Goal: Task Accomplishment & Management: Manage account settings

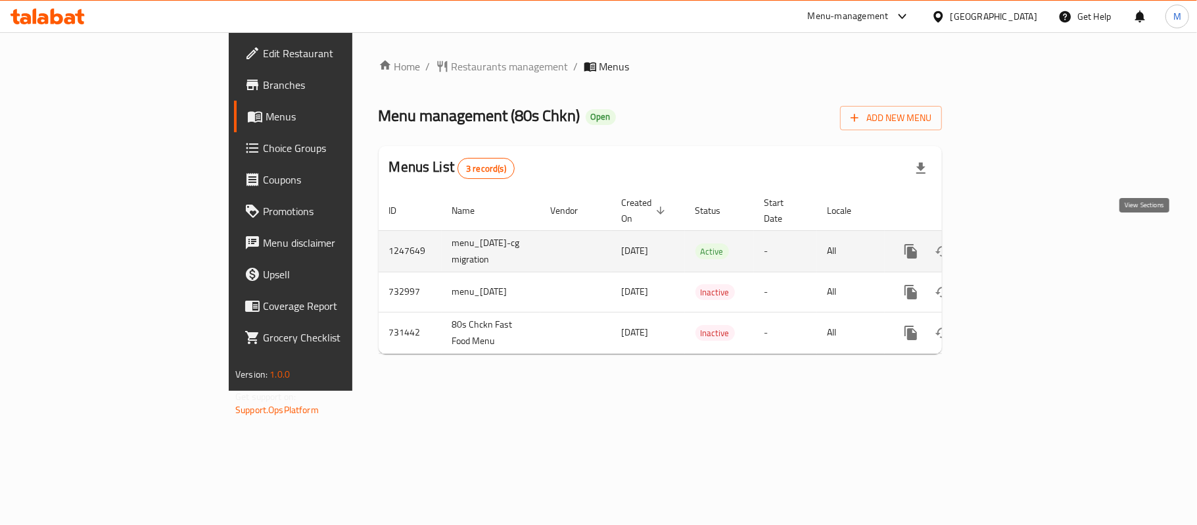
click at [1012, 245] on icon "enhanced table" at bounding box center [1006, 251] width 12 height 12
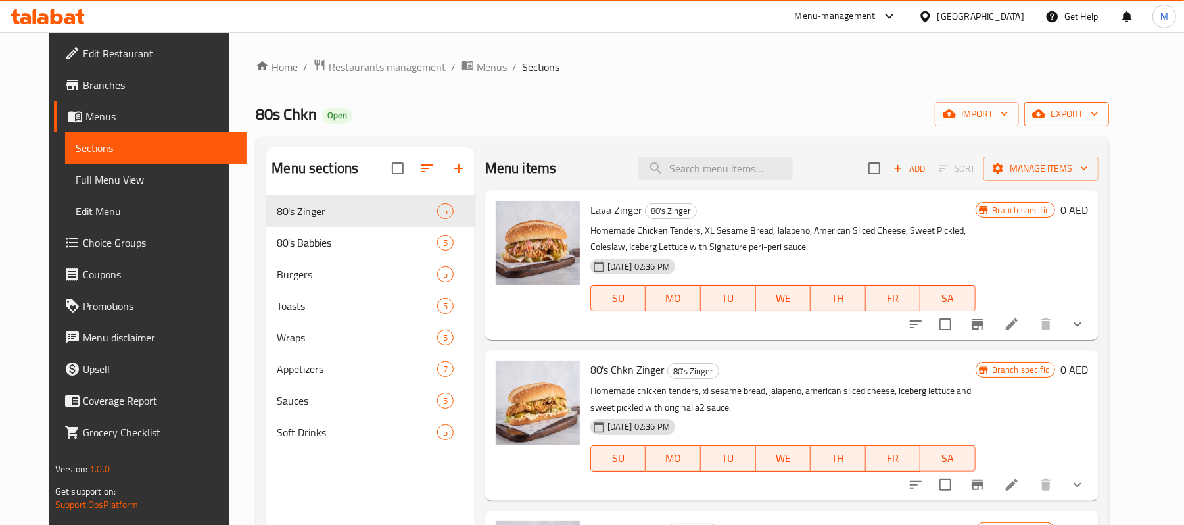
click at [1099, 108] on span "export" at bounding box center [1067, 114] width 64 height 16
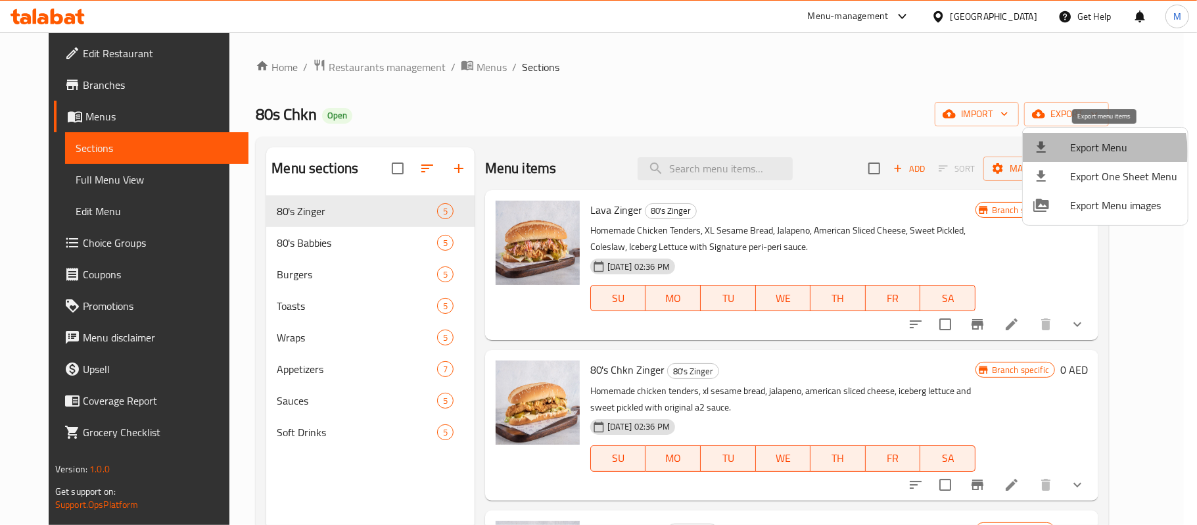
click at [1092, 151] on span "Export Menu" at bounding box center [1123, 147] width 107 height 16
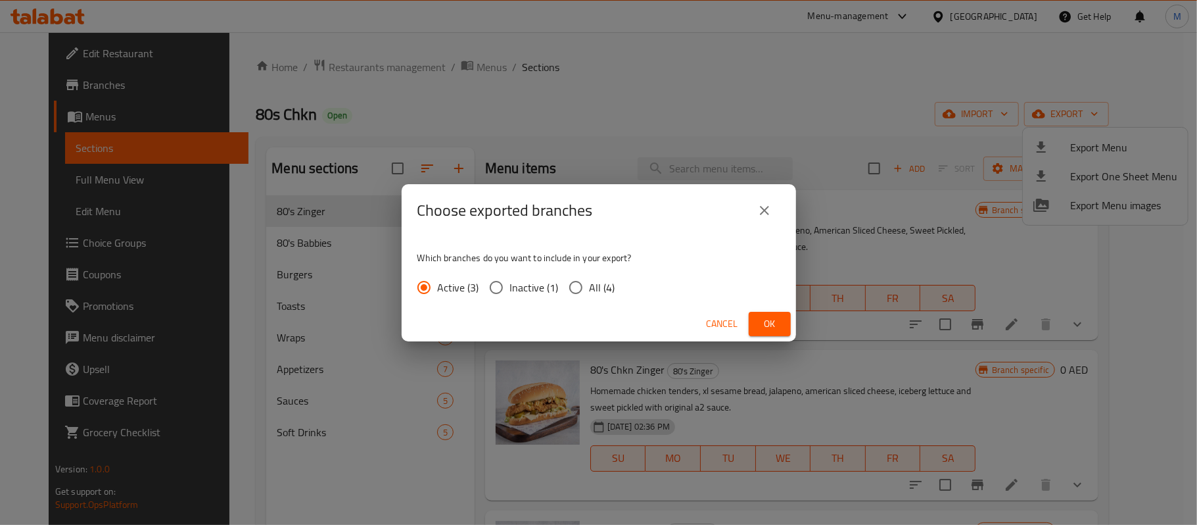
click at [563, 288] on input "All (4)" at bounding box center [576, 287] width 28 height 28
radio input "true"
click at [764, 319] on span "Ok" at bounding box center [769, 324] width 21 height 16
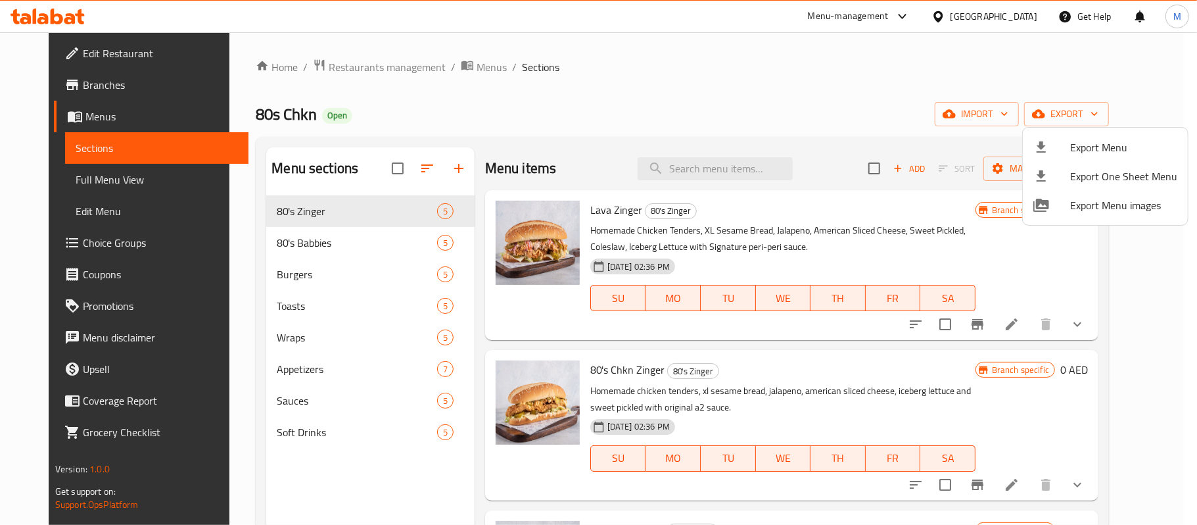
click at [273, 241] on div at bounding box center [598, 262] width 1197 height 525
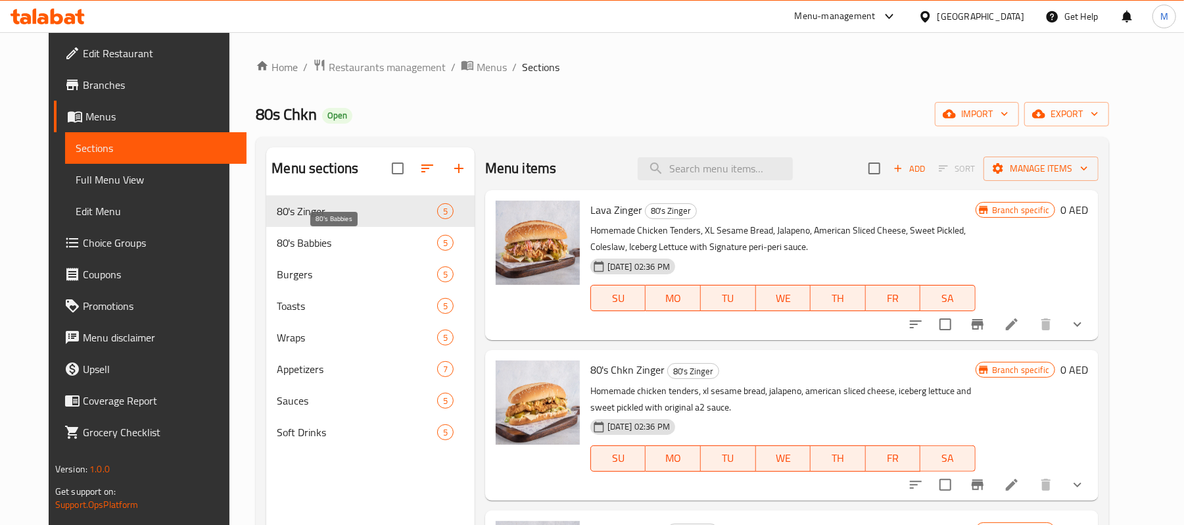
click at [279, 243] on span "80's Babbies" at bounding box center [357, 243] width 160 height 16
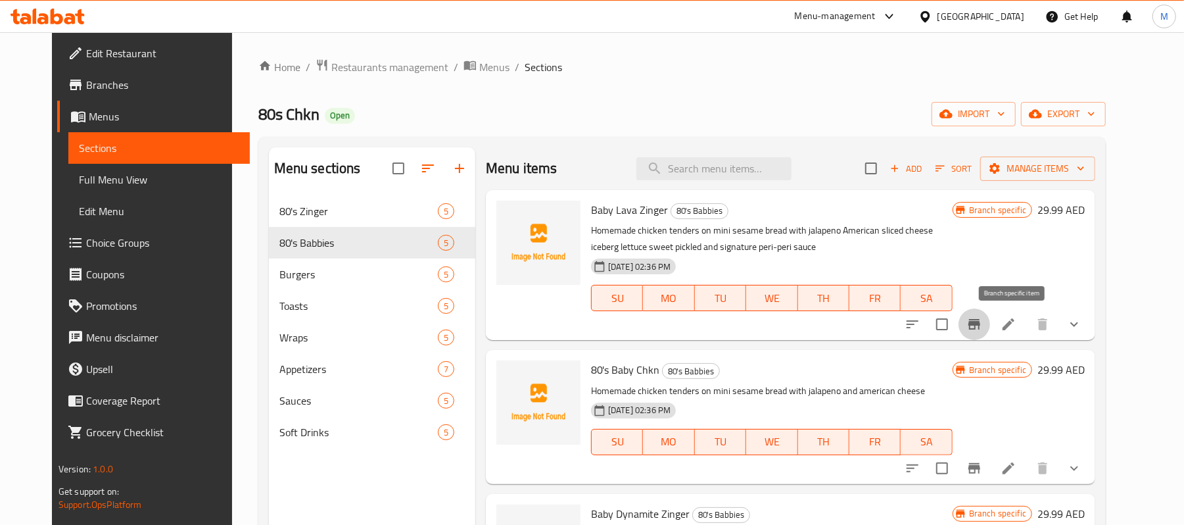
click at [990, 324] on button "Branch-specific-item" at bounding box center [975, 324] width 32 height 32
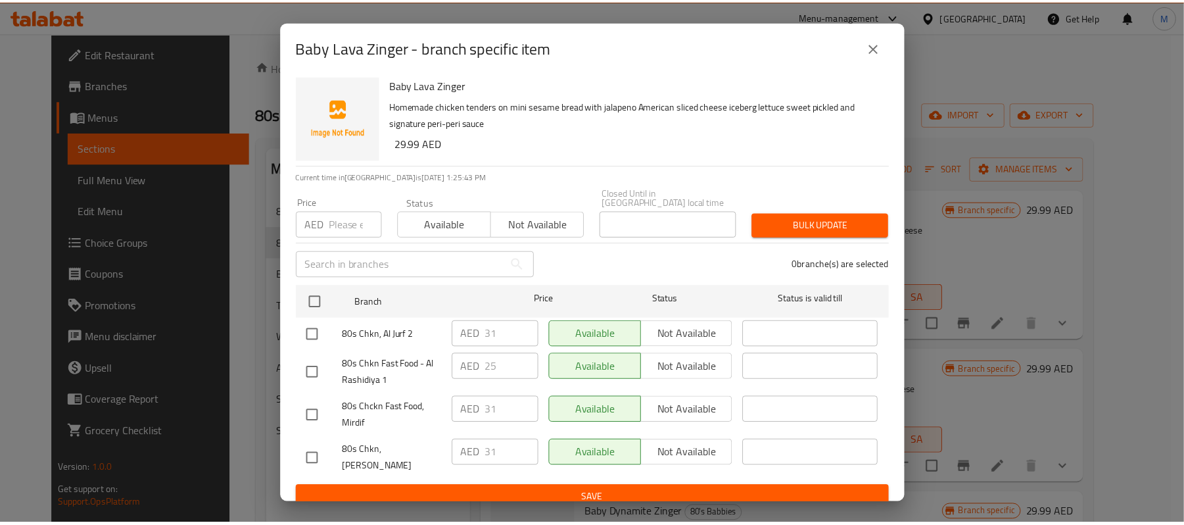
scroll to position [4, 0]
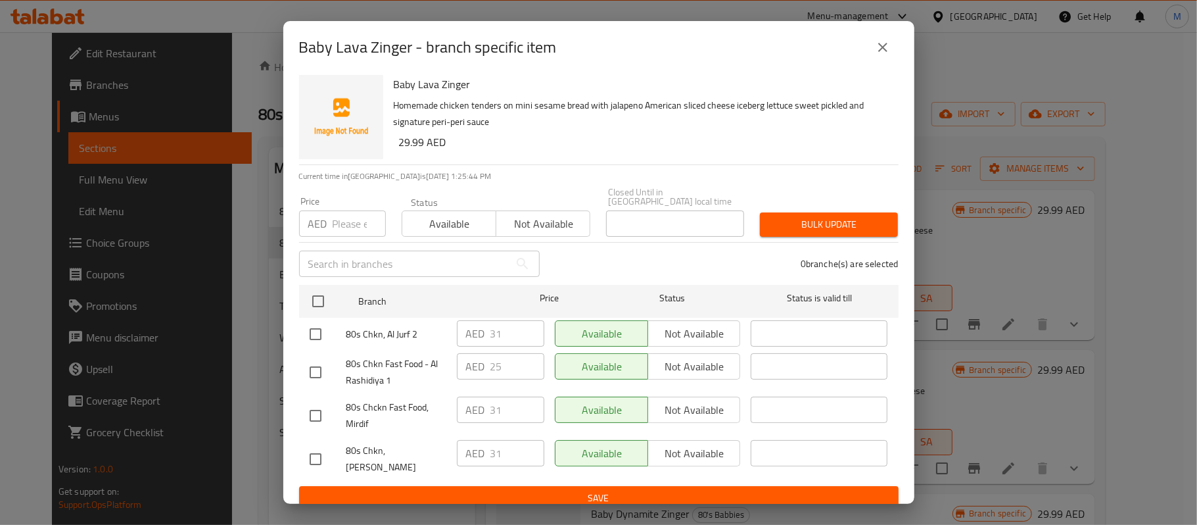
click at [877, 62] on button "close" at bounding box center [883, 48] width 32 height 32
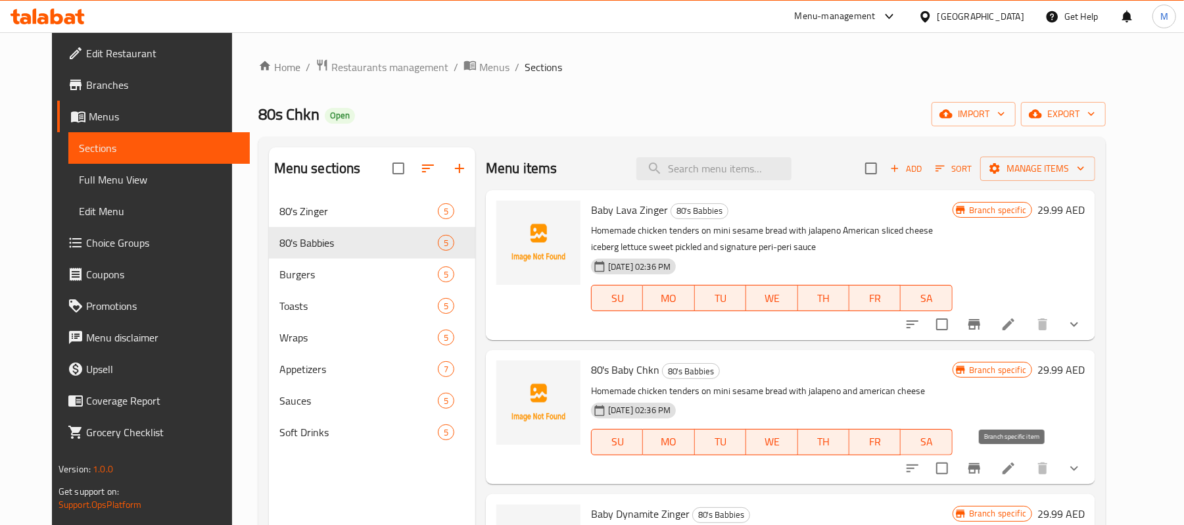
click at [982, 471] on icon "Branch-specific-item" at bounding box center [974, 468] width 16 height 16
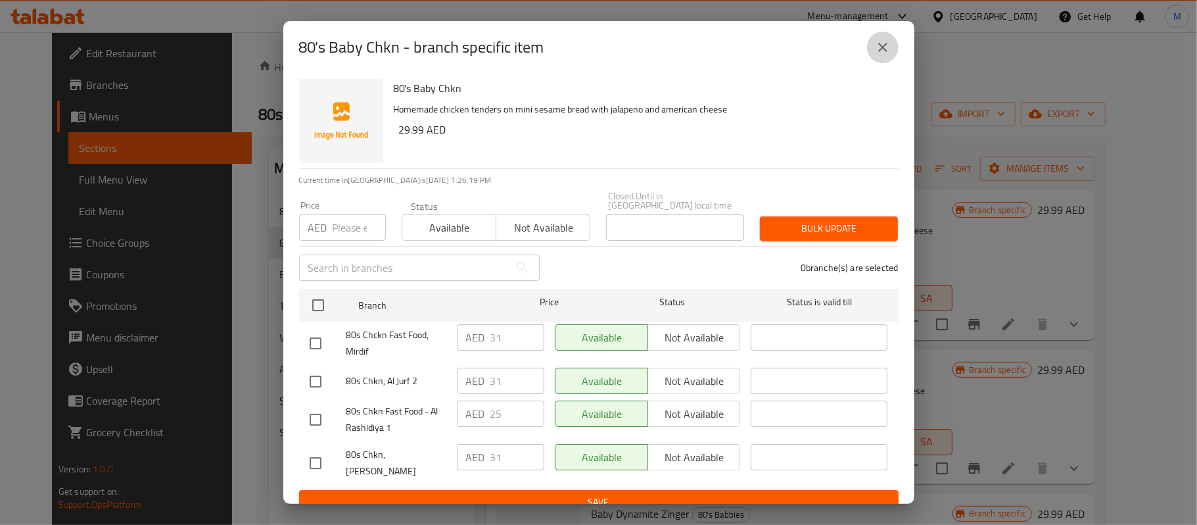
click at [880, 51] on icon "close" at bounding box center [883, 47] width 16 height 16
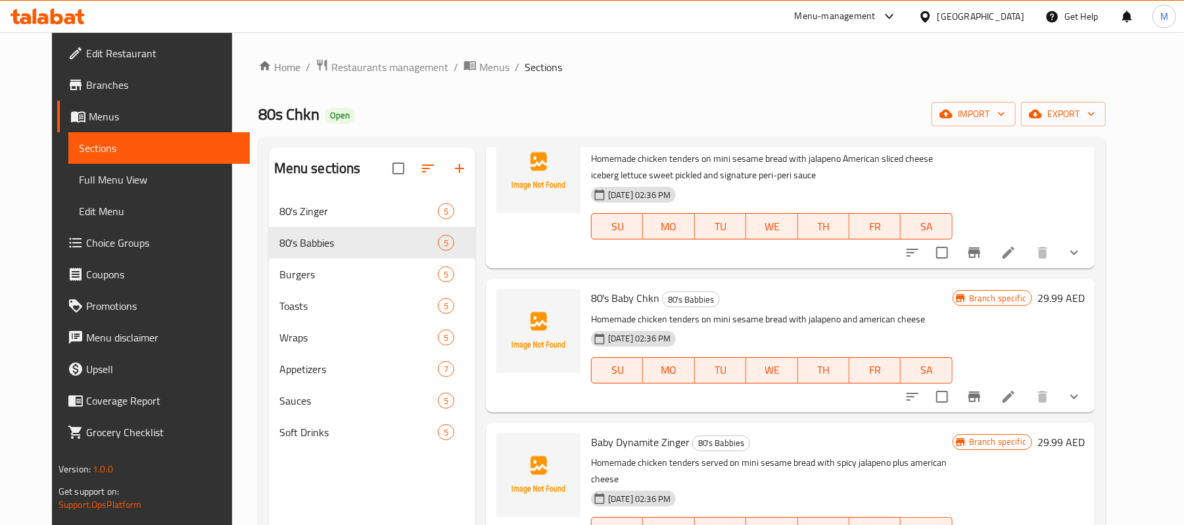
scroll to position [0, 0]
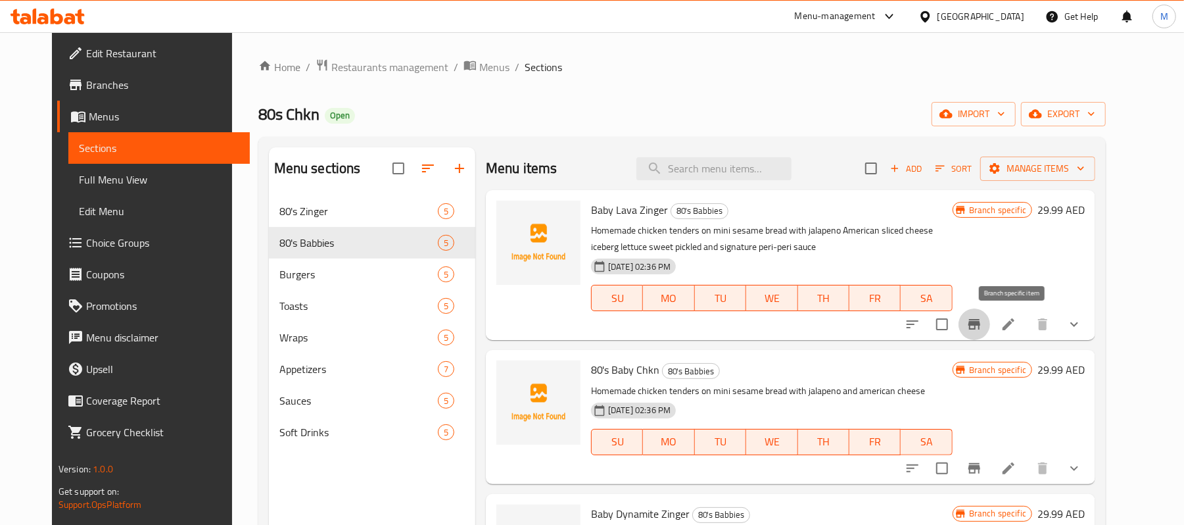
click at [990, 313] on button "Branch-specific-item" at bounding box center [975, 324] width 32 height 32
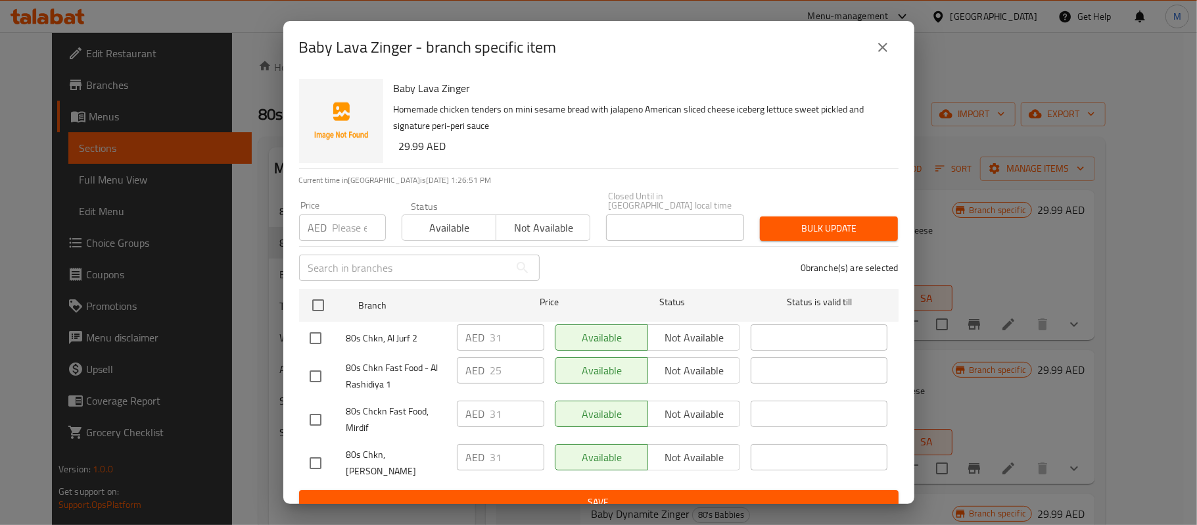
click at [342, 224] on input "number" at bounding box center [359, 227] width 53 height 26
click at [344, 231] on input "number" at bounding box center [359, 227] width 53 height 26
paste input "29.99"
type input "29.99"
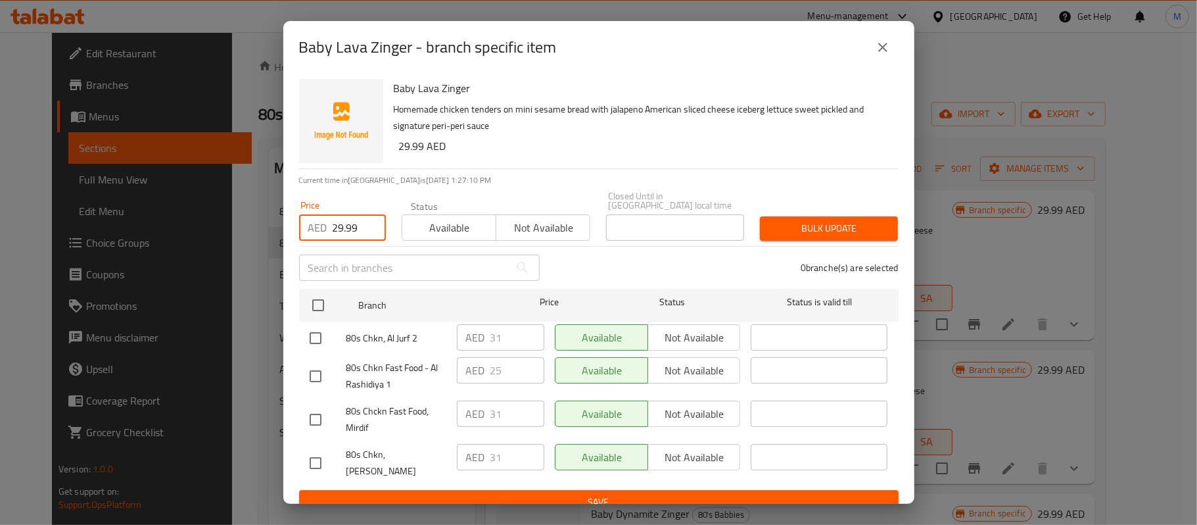
click at [322, 463] on input "checkbox" at bounding box center [316, 463] width 28 height 28
checkbox input "true"
click at [806, 226] on span "Bulk update" at bounding box center [828, 228] width 117 height 16
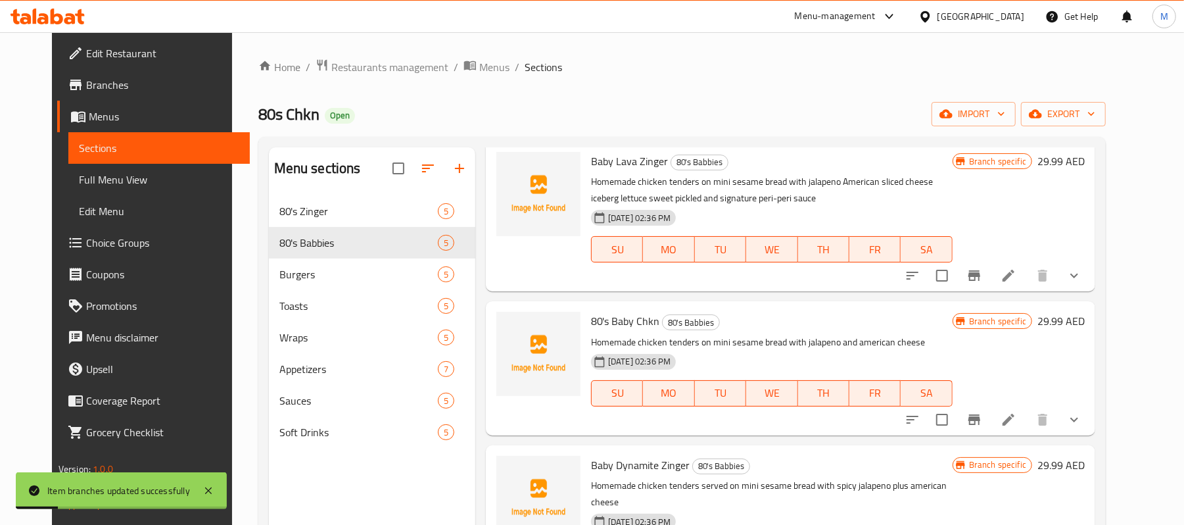
scroll to position [87, 0]
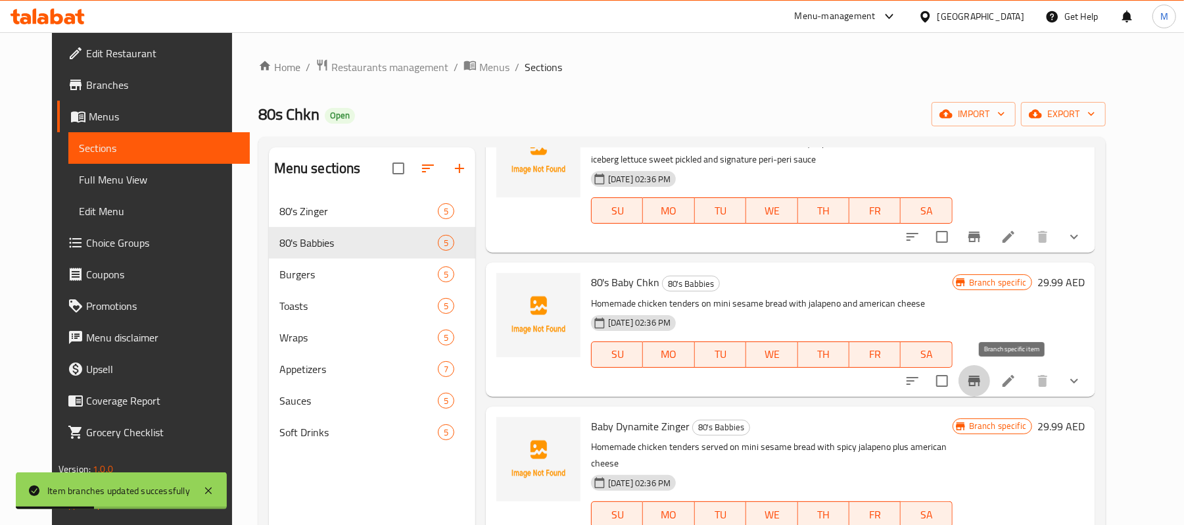
click at [982, 377] on icon "Branch-specific-item" at bounding box center [974, 381] width 16 height 16
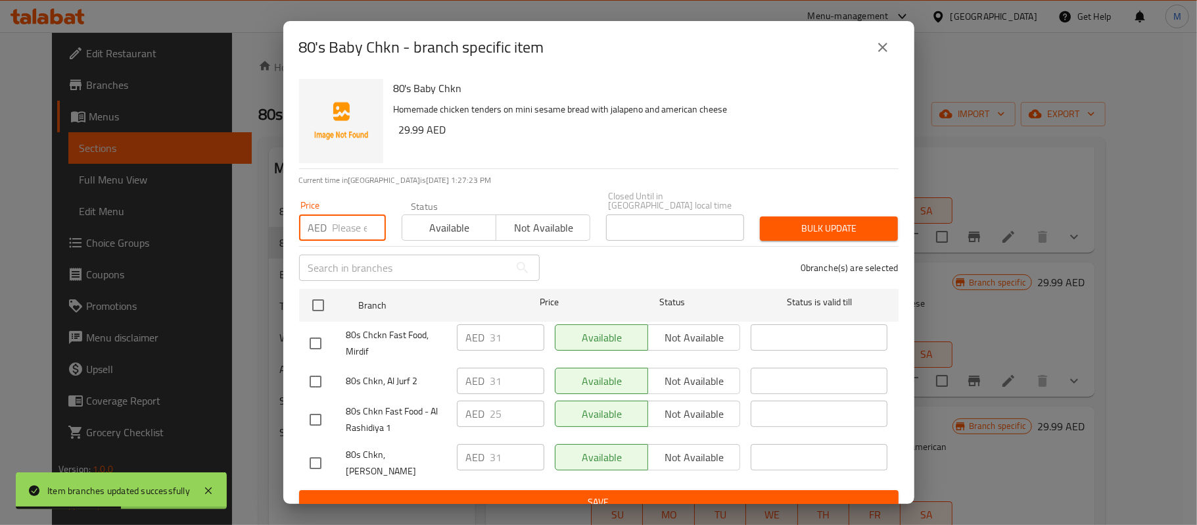
click at [338, 231] on input "number" at bounding box center [359, 227] width 53 height 26
paste input "29.99"
type input "29.99"
drag, startPoint x: 295, startPoint y: 442, endPoint x: 304, endPoint y: 458, distance: 17.9
click at [295, 444] on div "80's Baby Chkn Homemade chicken tenders on mini sesame bread with jalapeno and …" at bounding box center [598, 289] width 631 height 430
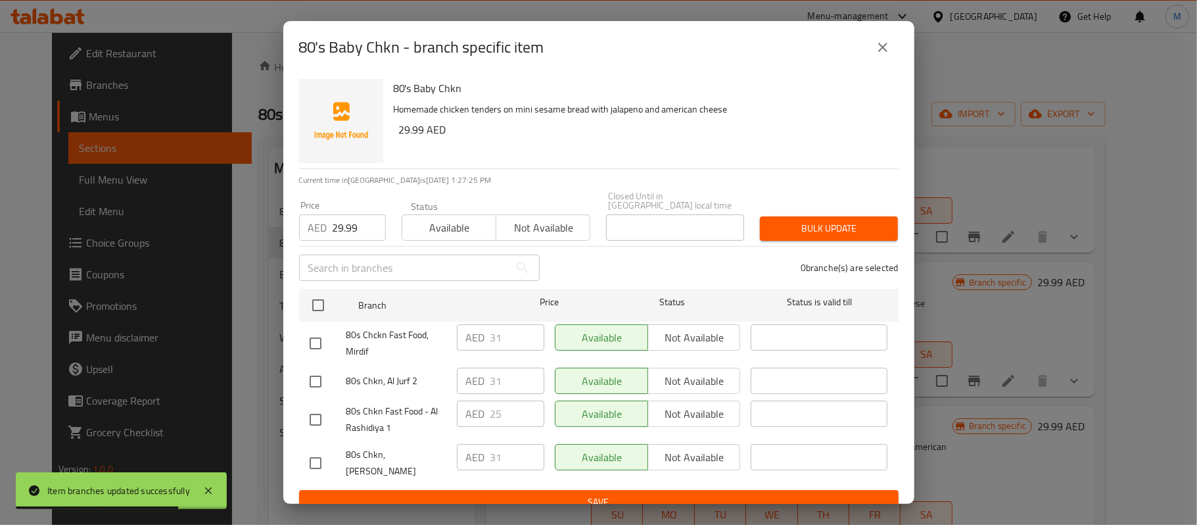
click at [314, 456] on input "checkbox" at bounding box center [316, 463] width 28 height 28
checkbox input "true"
click at [782, 227] on span "Bulk update" at bounding box center [828, 228] width 117 height 16
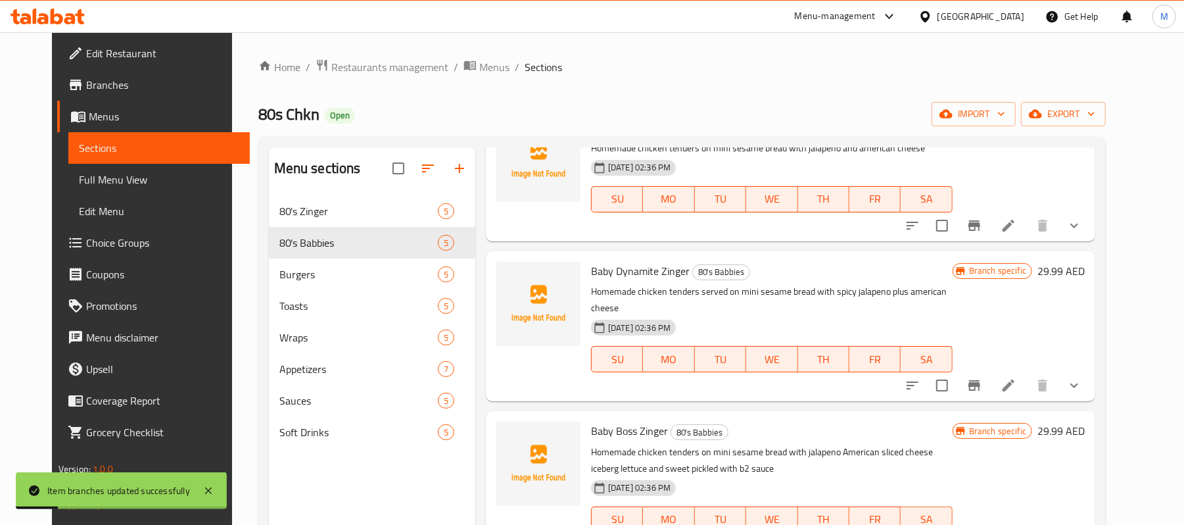
scroll to position [263, 0]
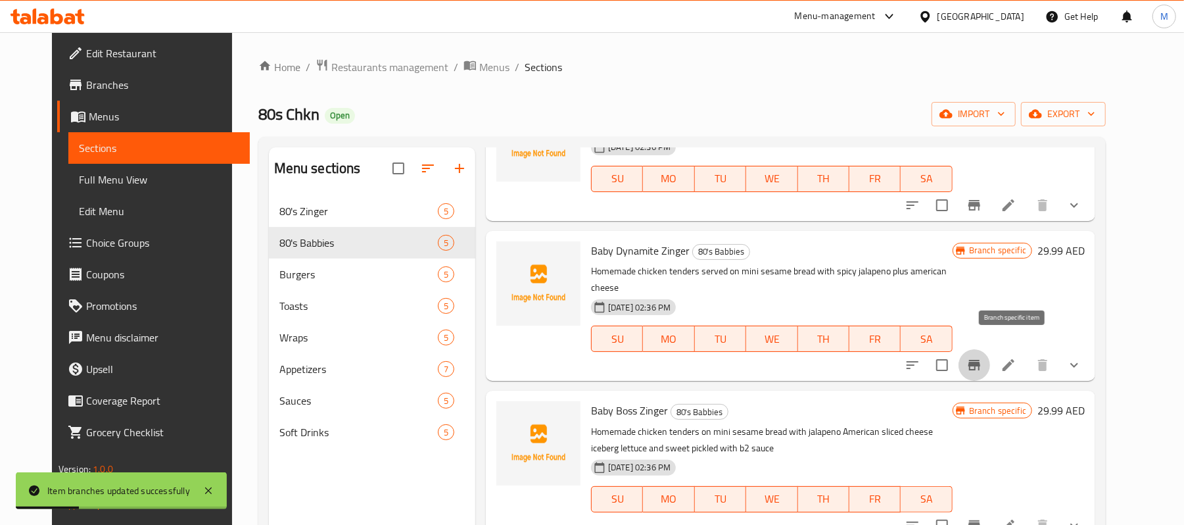
drag, startPoint x: 1007, startPoint y: 350, endPoint x: 1000, endPoint y: 351, distance: 7.3
click at [990, 351] on button "Branch-specific-item" at bounding box center [975, 365] width 32 height 32
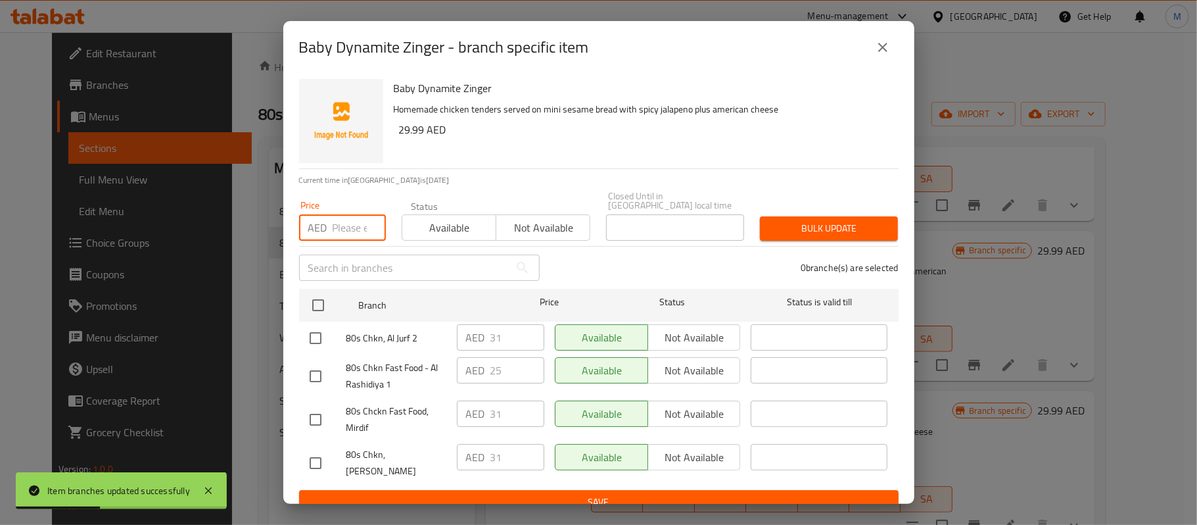
click at [344, 224] on input "number" at bounding box center [359, 227] width 53 height 26
paste input "29.99"
type input "29.99"
click at [317, 450] on input "checkbox" at bounding box center [316, 463] width 28 height 28
checkbox input "true"
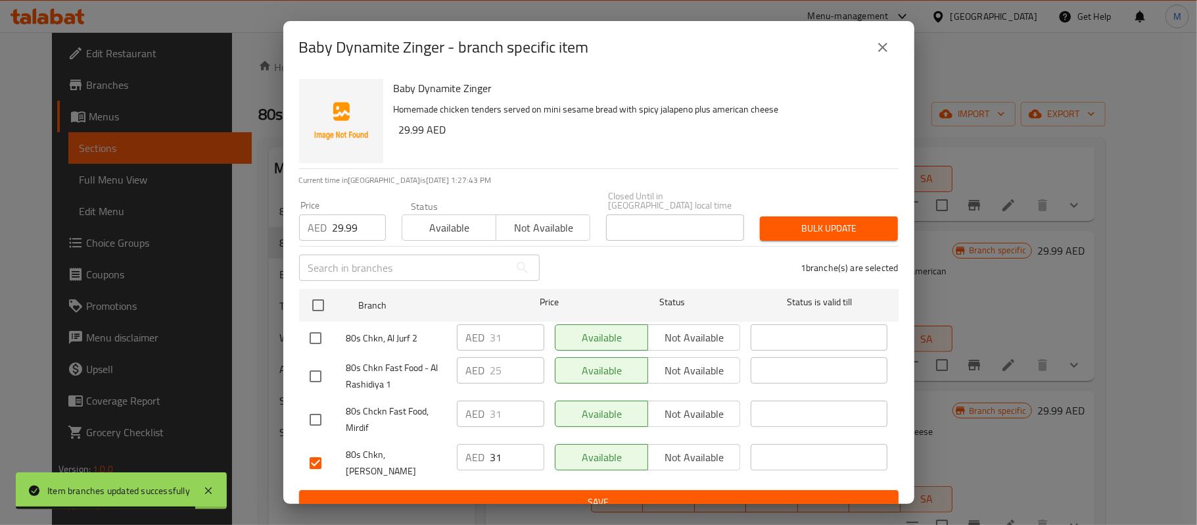
click at [770, 227] on span "Bulk update" at bounding box center [828, 228] width 117 height 16
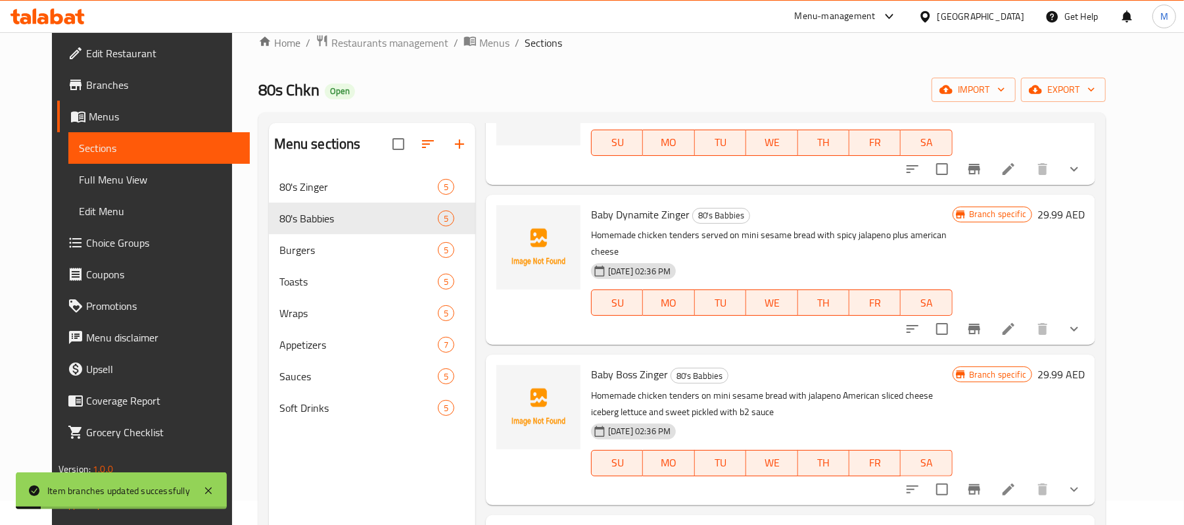
scroll to position [87, 0]
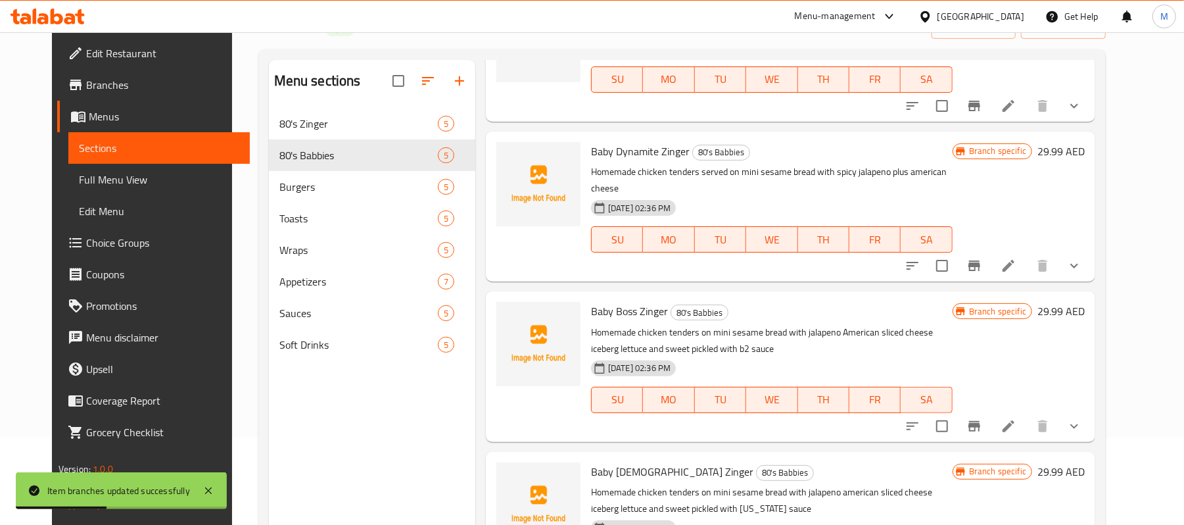
click at [982, 418] on icon "Branch-specific-item" at bounding box center [974, 426] width 16 height 16
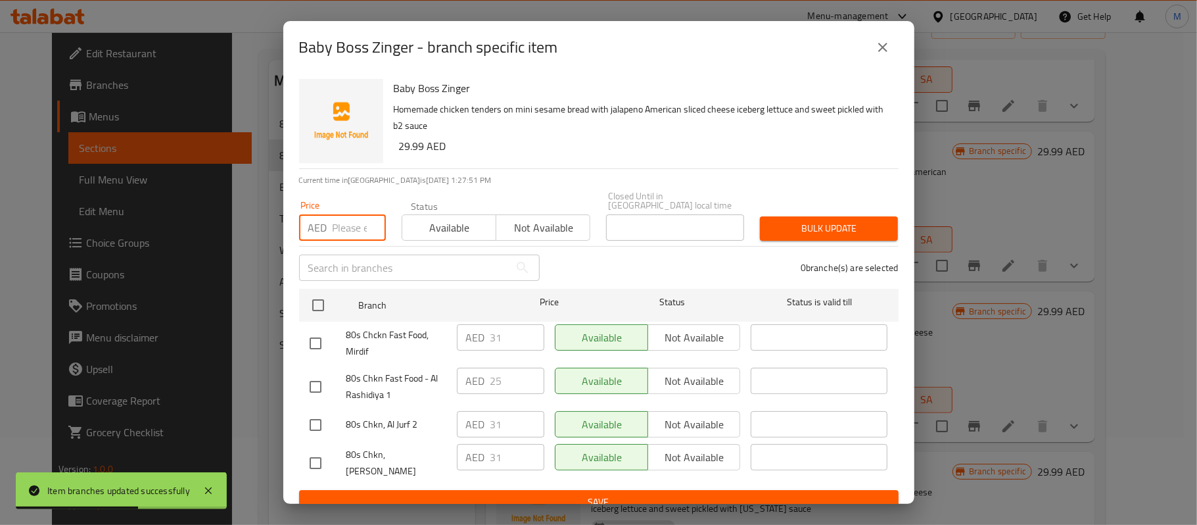
click at [338, 222] on input "number" at bounding box center [359, 227] width 53 height 26
paste input "29.99"
type input "29.99"
click at [312, 455] on input "checkbox" at bounding box center [316, 463] width 28 height 28
checkbox input "true"
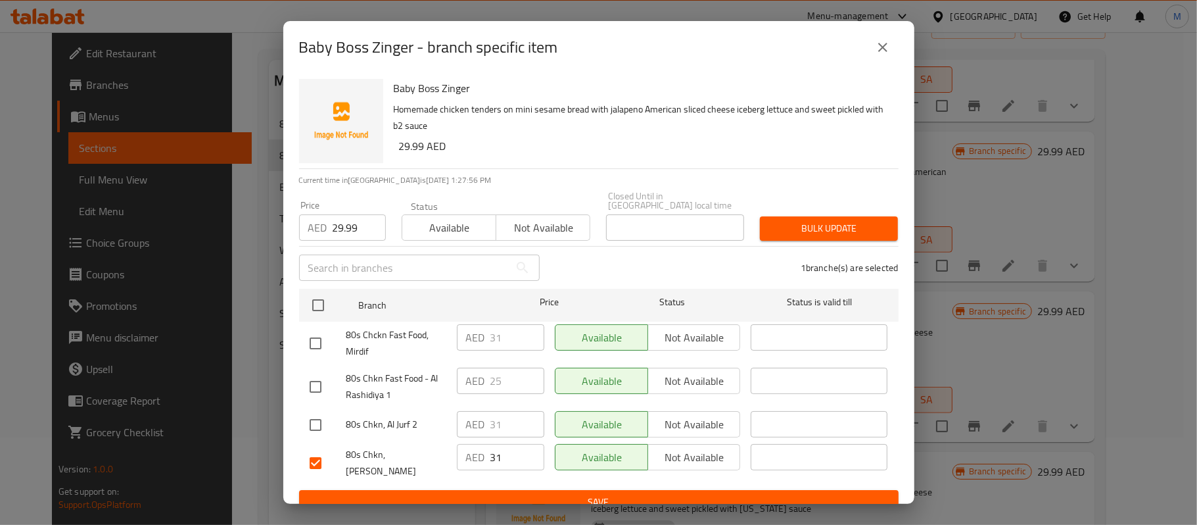
click at [810, 227] on span "Bulk update" at bounding box center [828, 228] width 117 height 16
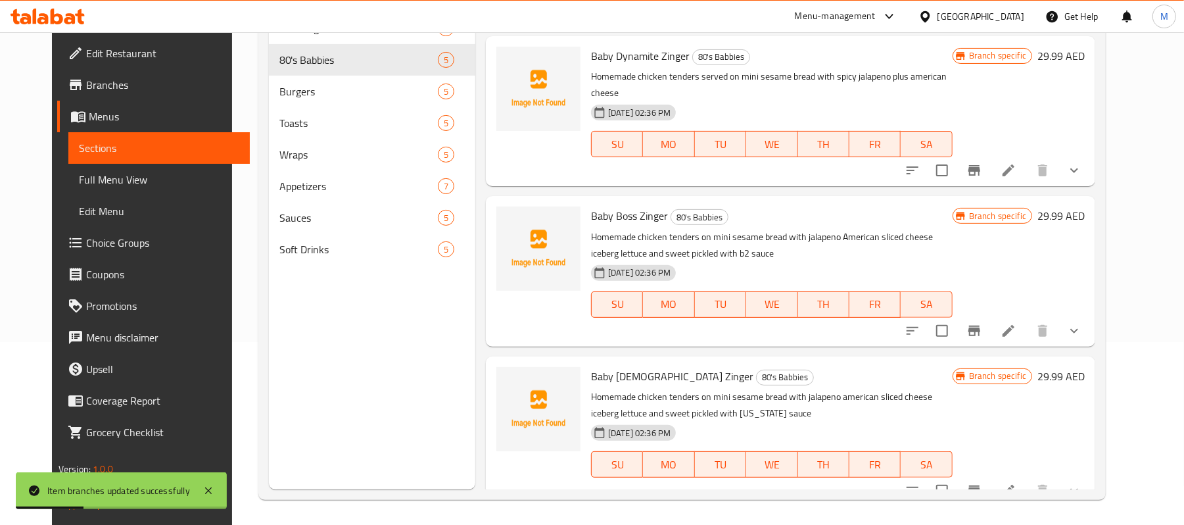
scroll to position [185, 0]
click at [982, 481] on icon "Branch-specific-item" at bounding box center [974, 489] width 16 height 16
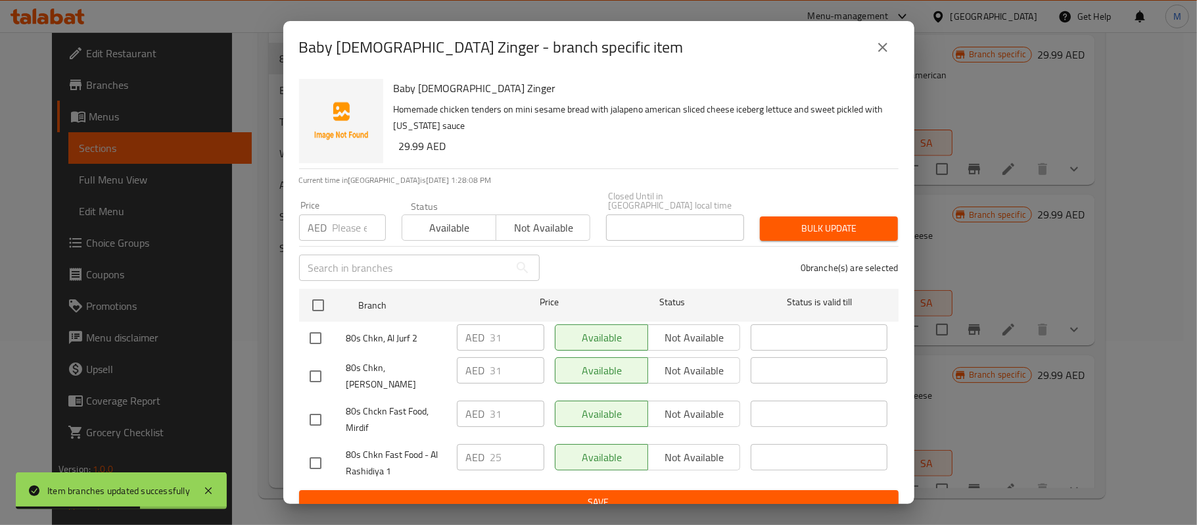
click at [352, 227] on input "number" at bounding box center [359, 227] width 53 height 26
paste input "29.99"
type input "29.99"
click at [316, 369] on input "checkbox" at bounding box center [316, 376] width 28 height 28
checkbox input "true"
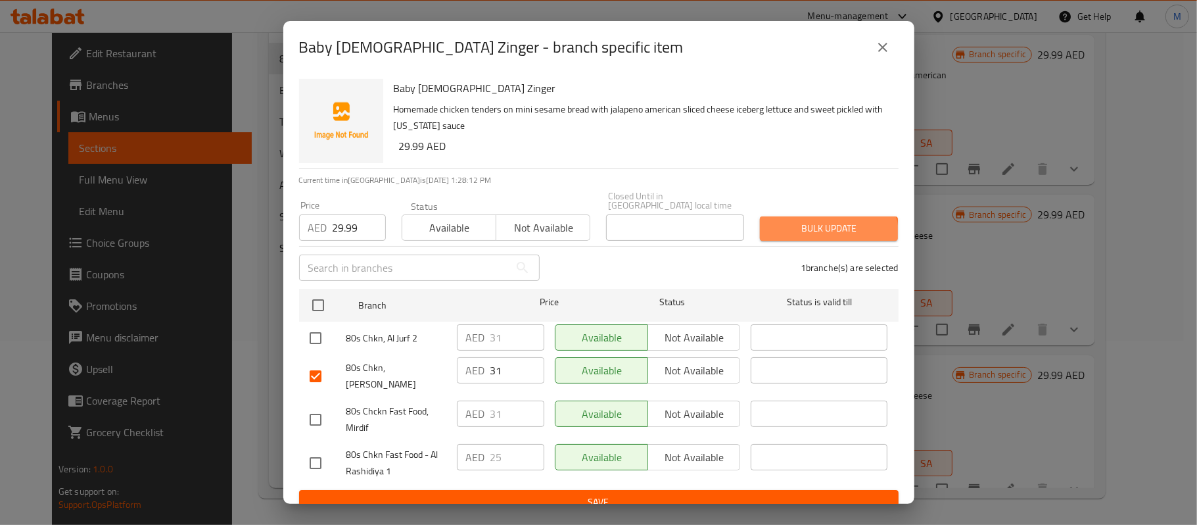
click at [818, 234] on span "Bulk update" at bounding box center [828, 228] width 117 height 16
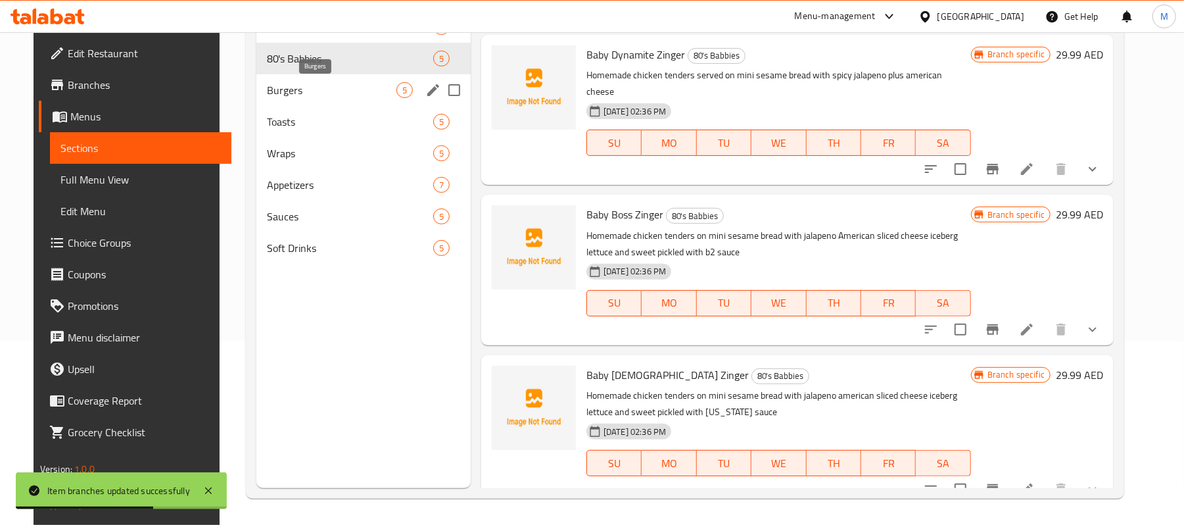
click at [268, 95] on span "Burgers" at bounding box center [332, 90] width 130 height 16
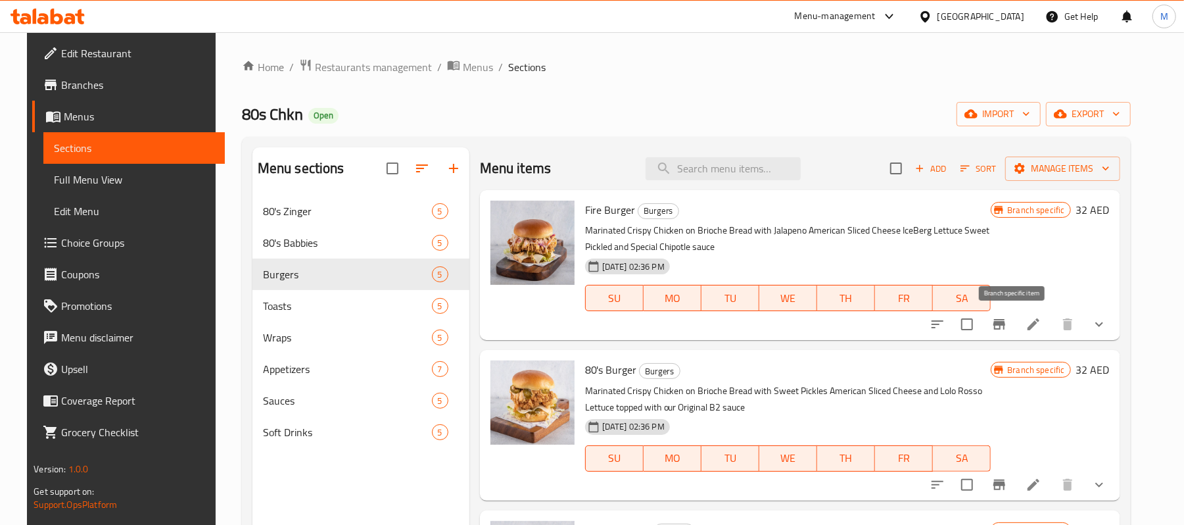
click at [1005, 326] on icon "Branch-specific-item" at bounding box center [999, 324] width 12 height 11
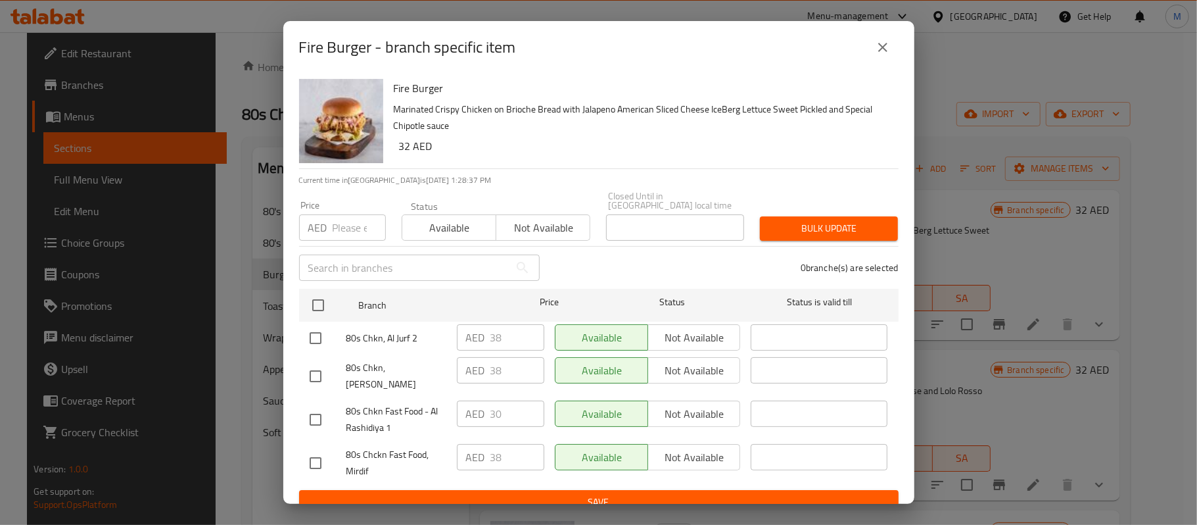
click at [309, 368] on input "checkbox" at bounding box center [316, 376] width 28 height 28
checkbox input "true"
click at [339, 231] on input "number" at bounding box center [359, 227] width 53 height 26
type input "32"
click at [849, 226] on span "Bulk update" at bounding box center [828, 228] width 117 height 16
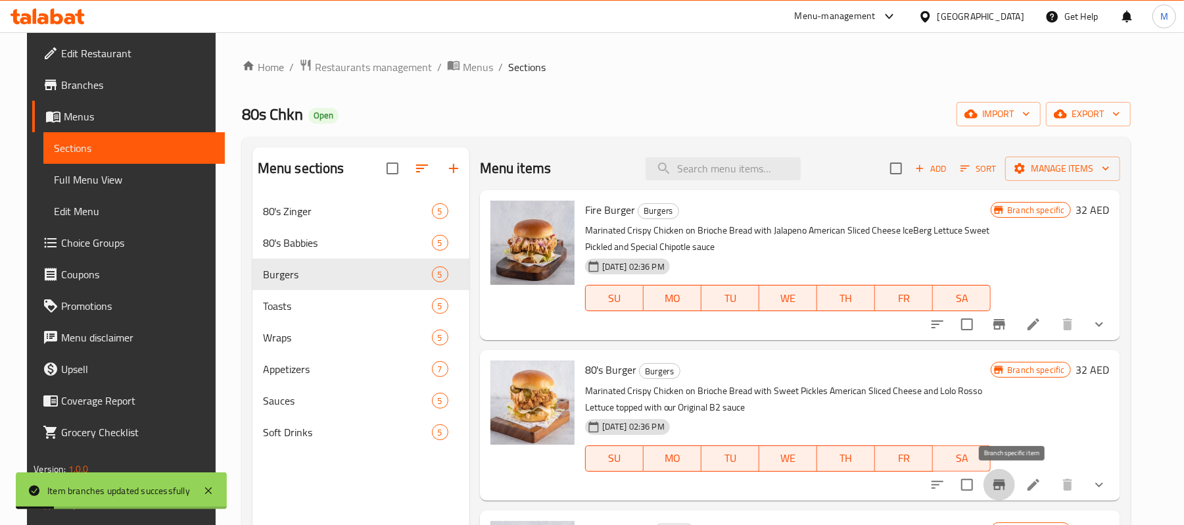
click at [1005, 485] on icon "Branch-specific-item" at bounding box center [999, 484] width 12 height 11
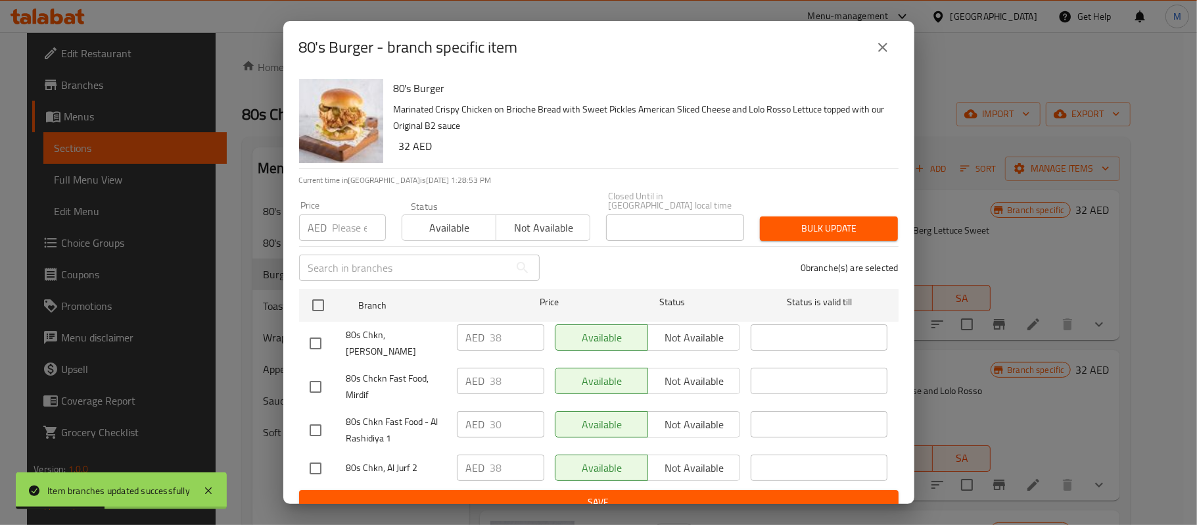
click at [350, 231] on input "number" at bounding box center [359, 227] width 53 height 26
paste input "29.99"
type input "2"
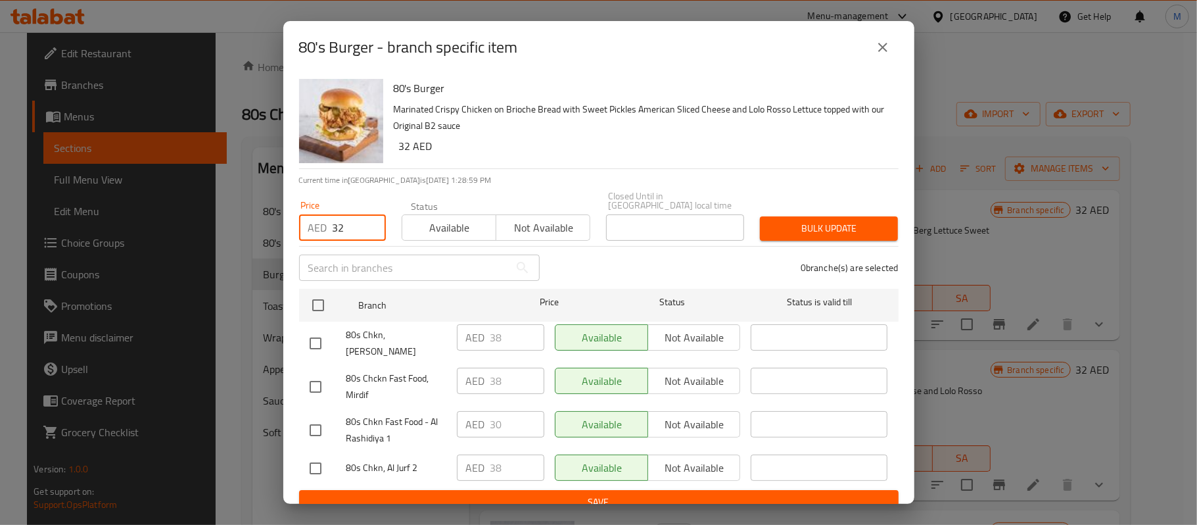
type input "32"
click at [318, 339] on input "checkbox" at bounding box center [316, 343] width 28 height 28
checkbox input "true"
click at [787, 227] on span "Bulk update" at bounding box center [828, 228] width 117 height 16
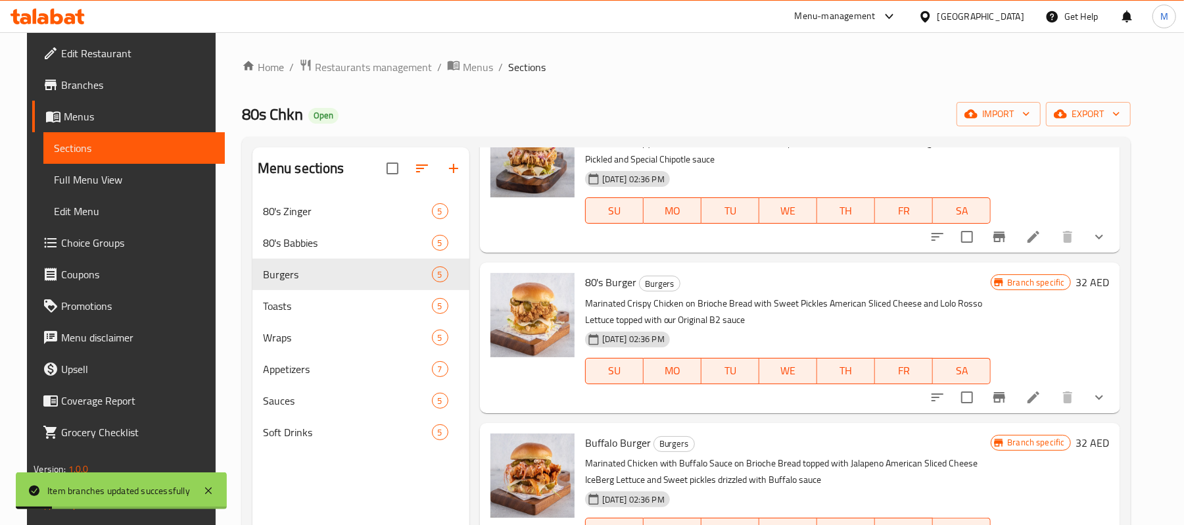
scroll to position [175, 0]
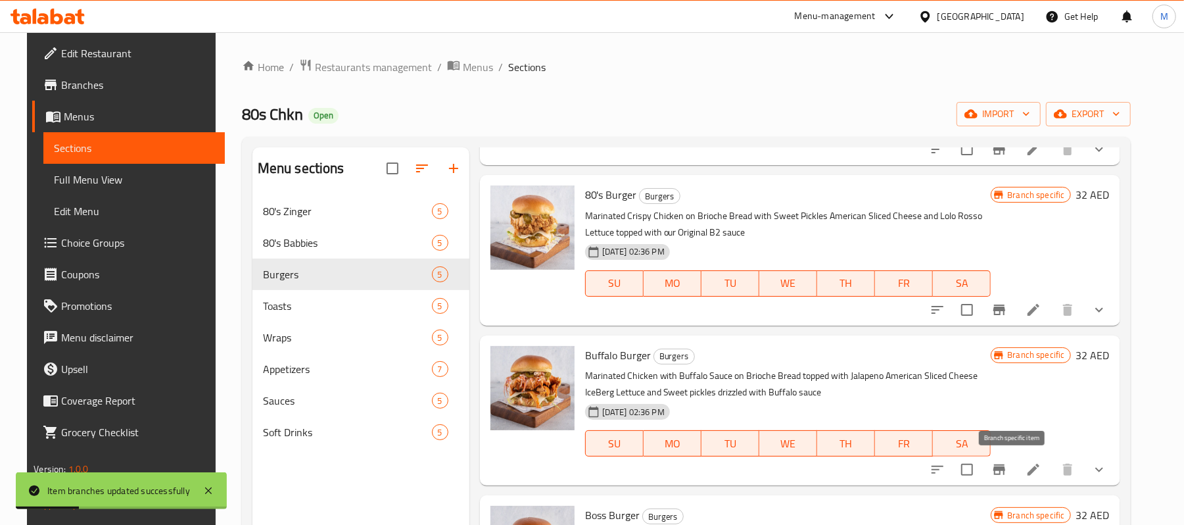
click at [1007, 476] on icon "Branch-specific-item" at bounding box center [999, 470] width 16 height 16
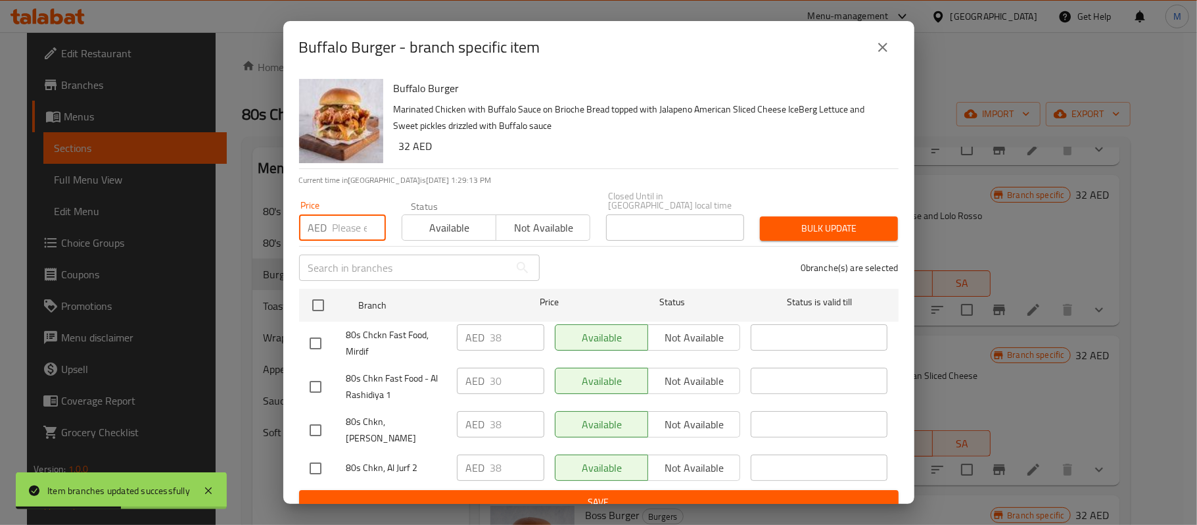
click at [344, 225] on input "number" at bounding box center [359, 227] width 53 height 26
paste input "29.99"
type input "29.99"
click at [340, 235] on input "29.99" at bounding box center [359, 227] width 53 height 26
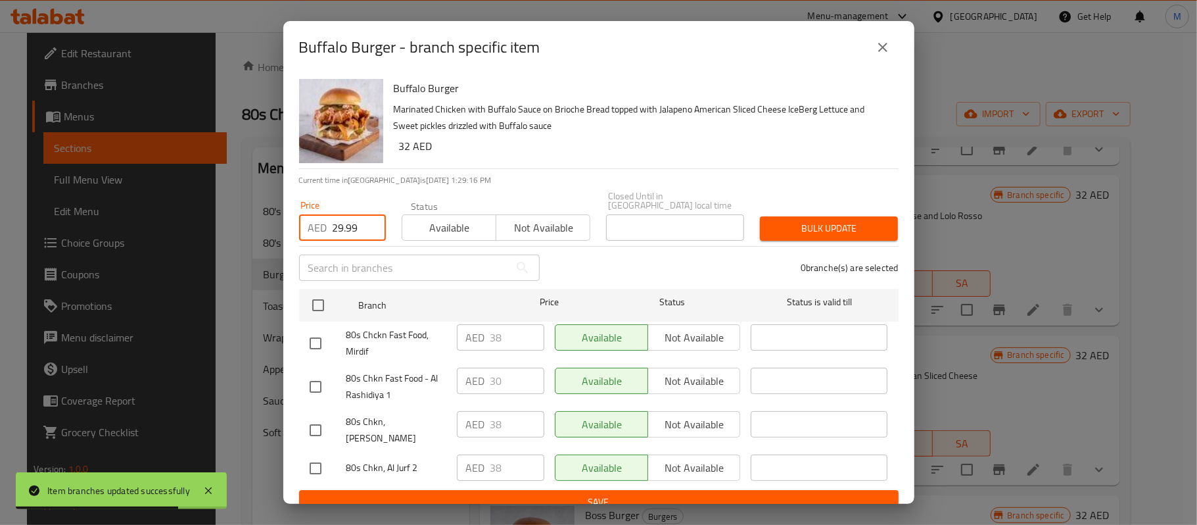
click at [340, 235] on input "29.99" at bounding box center [359, 227] width 53 height 26
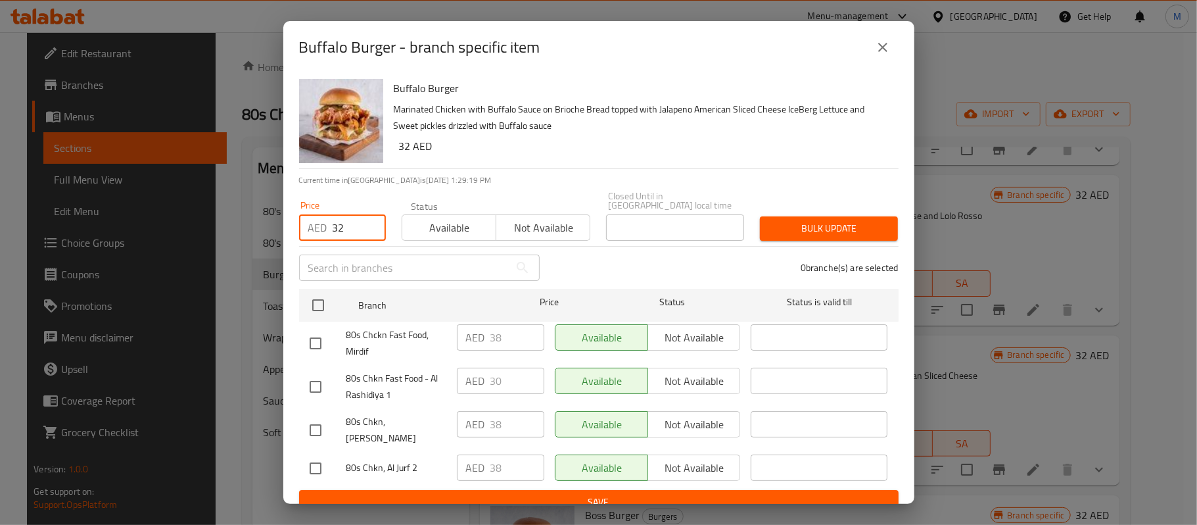
type input "32"
click at [316, 424] on input "checkbox" at bounding box center [316, 430] width 28 height 28
checkbox input "true"
click at [829, 229] on span "Bulk update" at bounding box center [828, 228] width 117 height 16
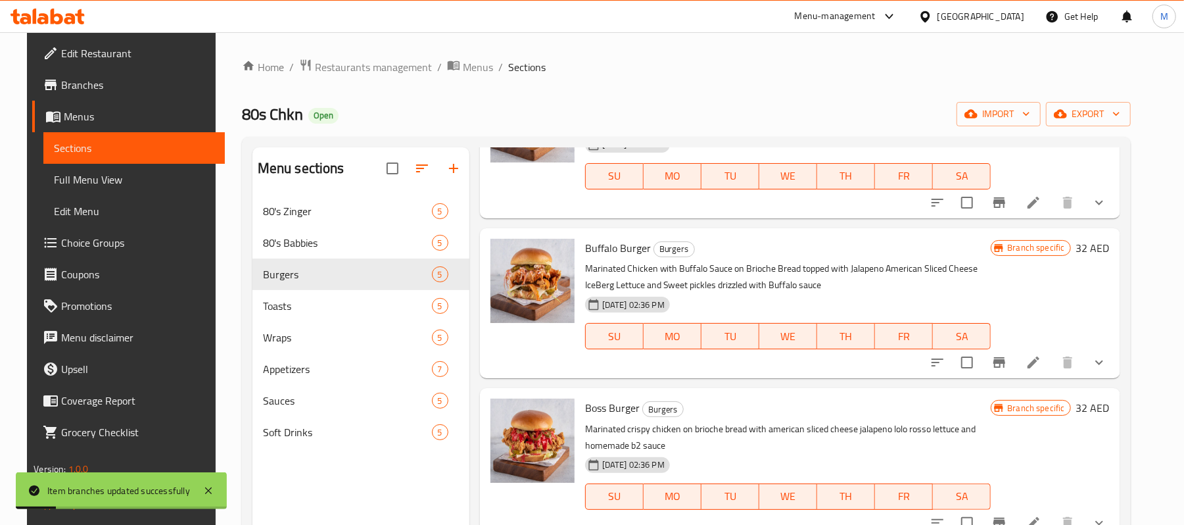
scroll to position [308, 0]
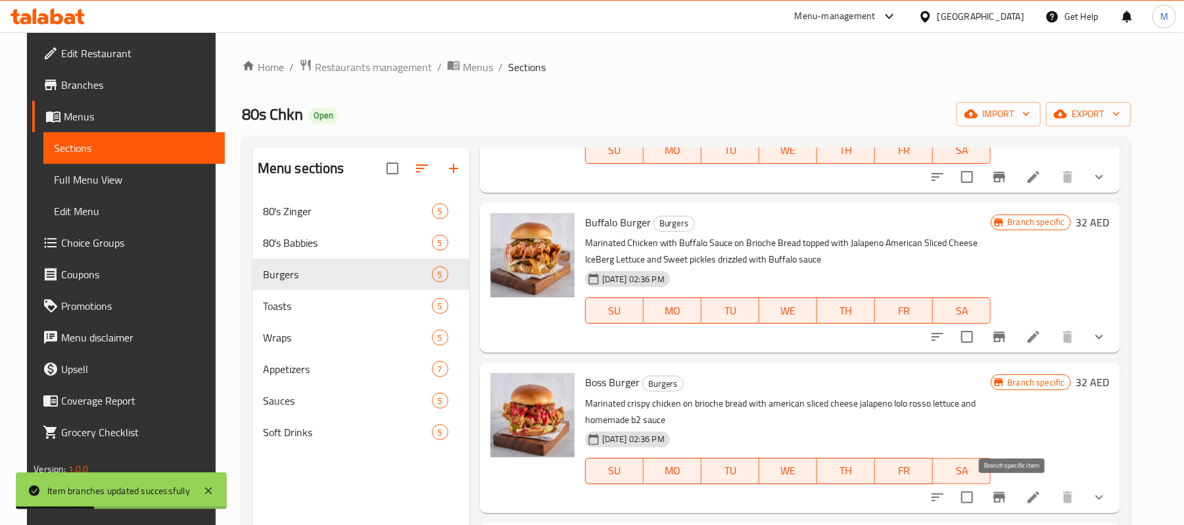
click at [1005, 502] on icon "Branch-specific-item" at bounding box center [999, 497] width 12 height 11
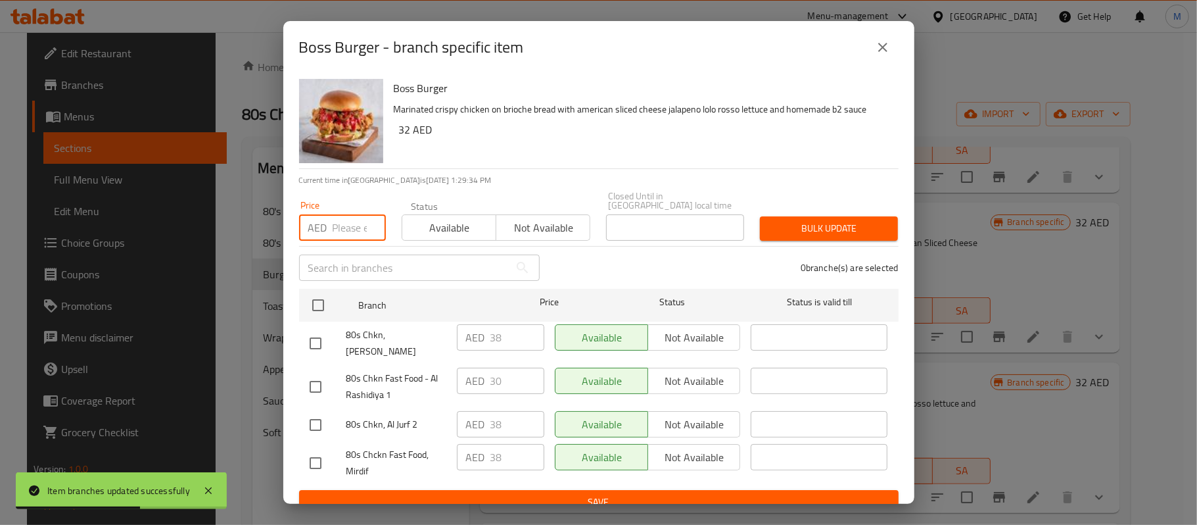
click at [351, 230] on input "number" at bounding box center [359, 227] width 53 height 26
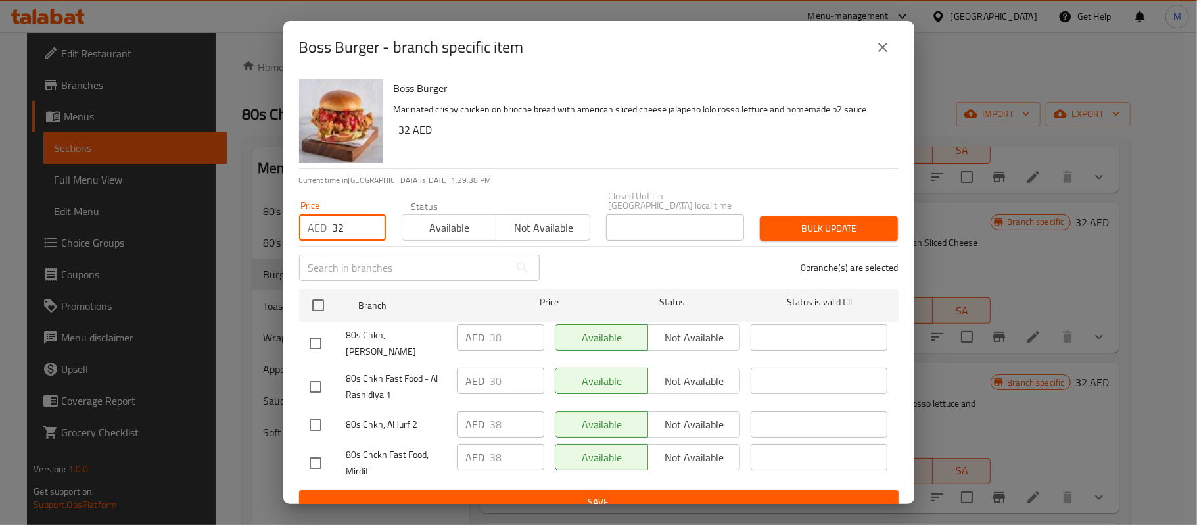
type input "32"
click at [314, 337] on input "checkbox" at bounding box center [316, 343] width 28 height 28
checkbox input "true"
click at [803, 229] on span "Bulk update" at bounding box center [828, 228] width 117 height 16
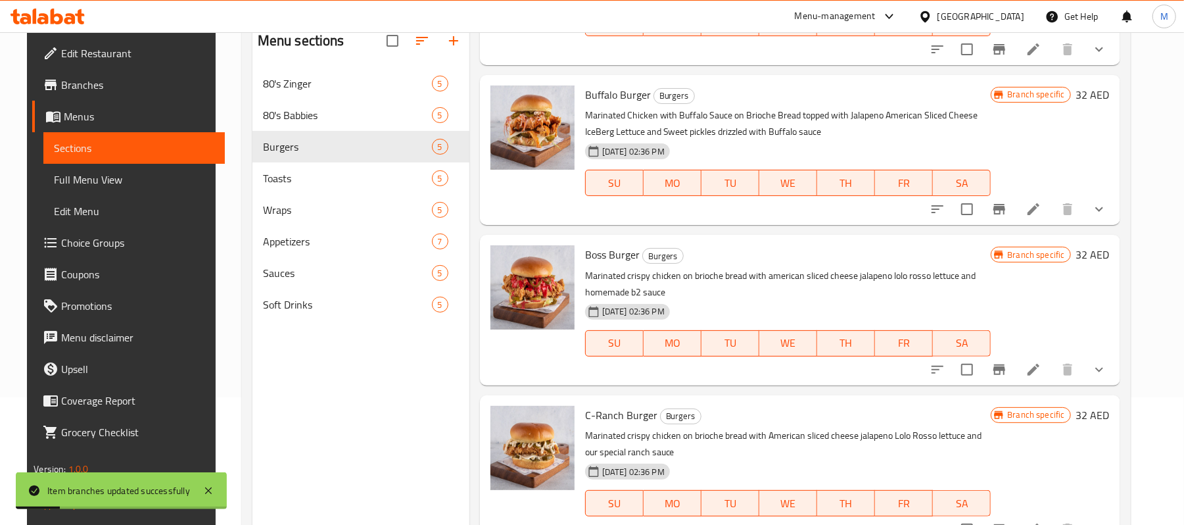
scroll to position [175, 0]
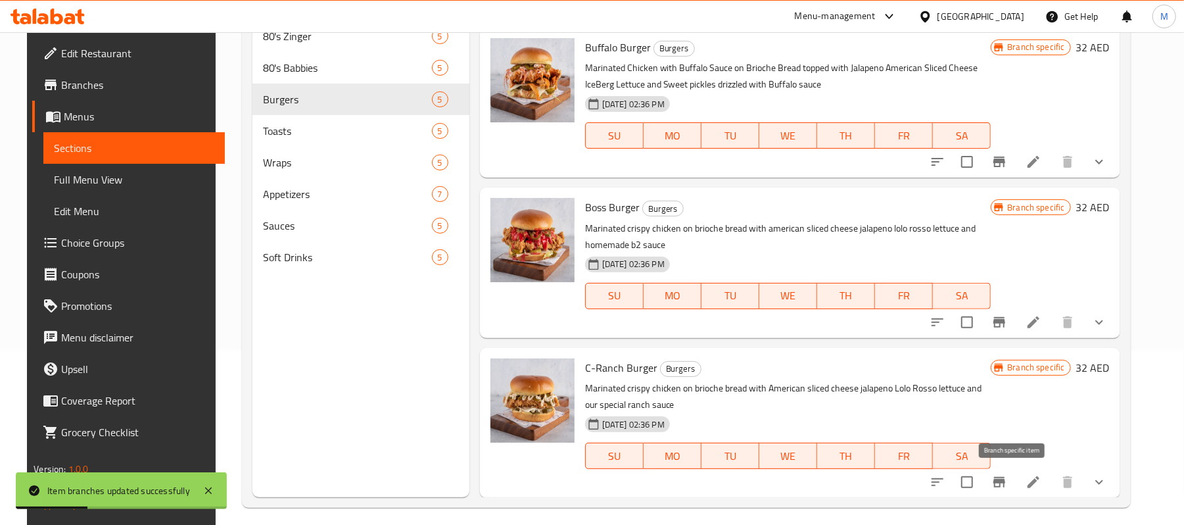
click at [1007, 485] on icon "Branch-specific-item" at bounding box center [999, 482] width 16 height 16
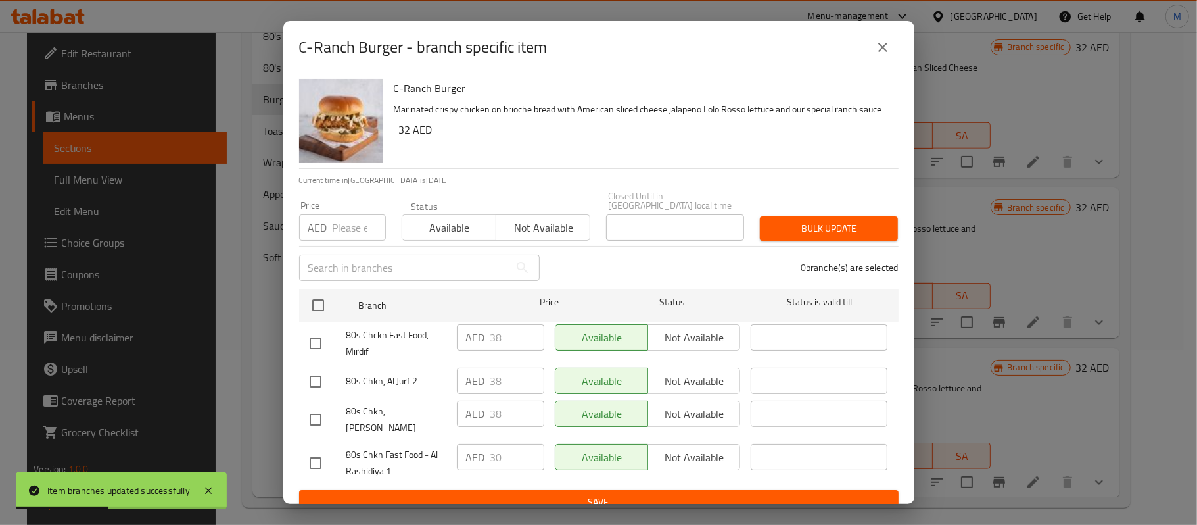
click at [343, 229] on input "number" at bounding box center [359, 227] width 53 height 26
type input "32"
click at [313, 413] on input "checkbox" at bounding box center [316, 420] width 28 height 28
checkbox input "true"
click at [816, 227] on span "Bulk update" at bounding box center [828, 228] width 117 height 16
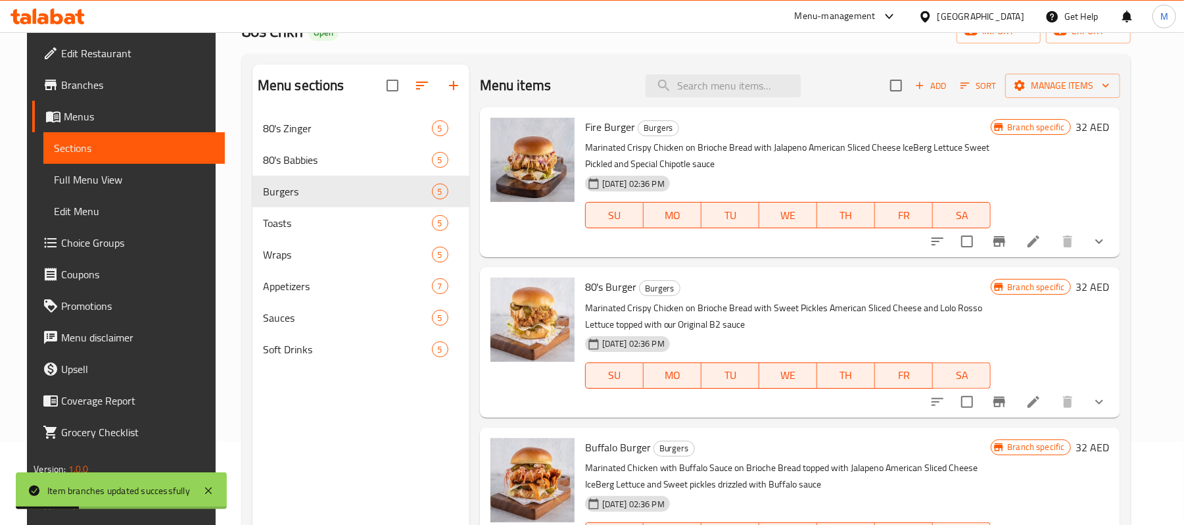
scroll to position [0, 0]
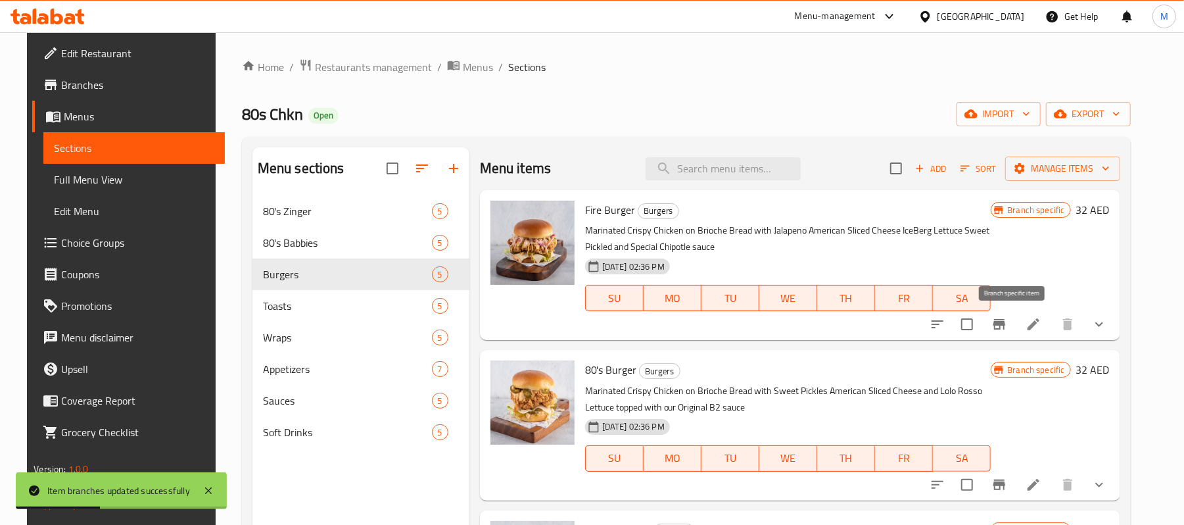
click at [1002, 322] on button "Branch-specific-item" at bounding box center [999, 324] width 32 height 32
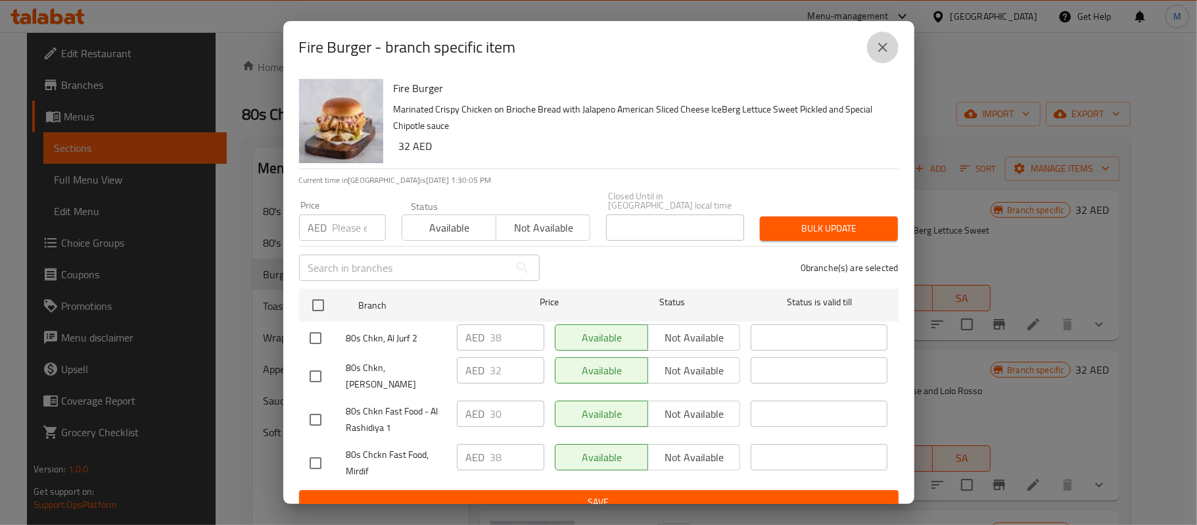
click at [880, 59] on button "close" at bounding box center [883, 48] width 32 height 32
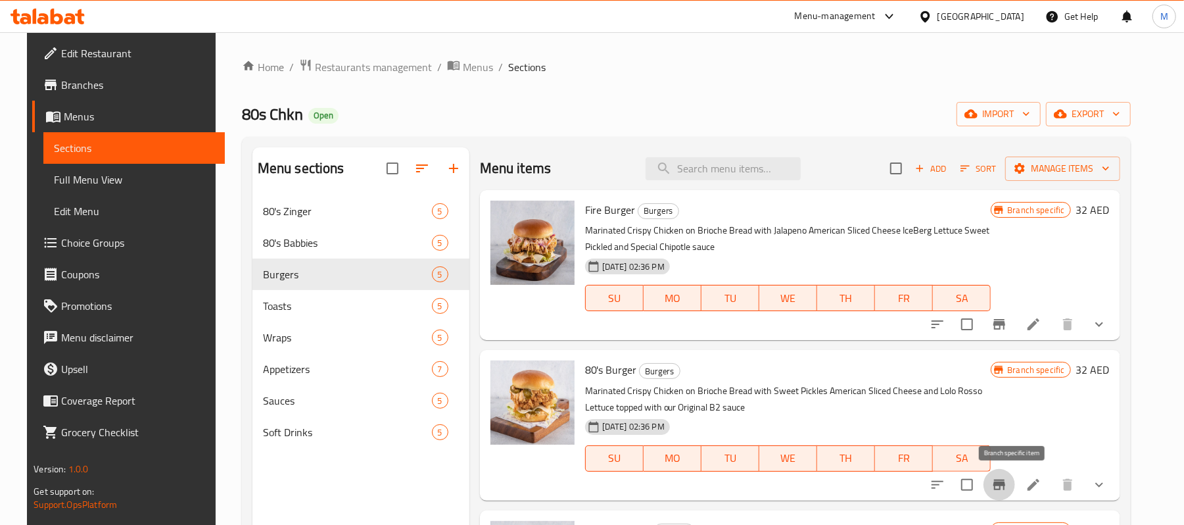
click at [1005, 488] on icon "Branch-specific-item" at bounding box center [999, 484] width 12 height 11
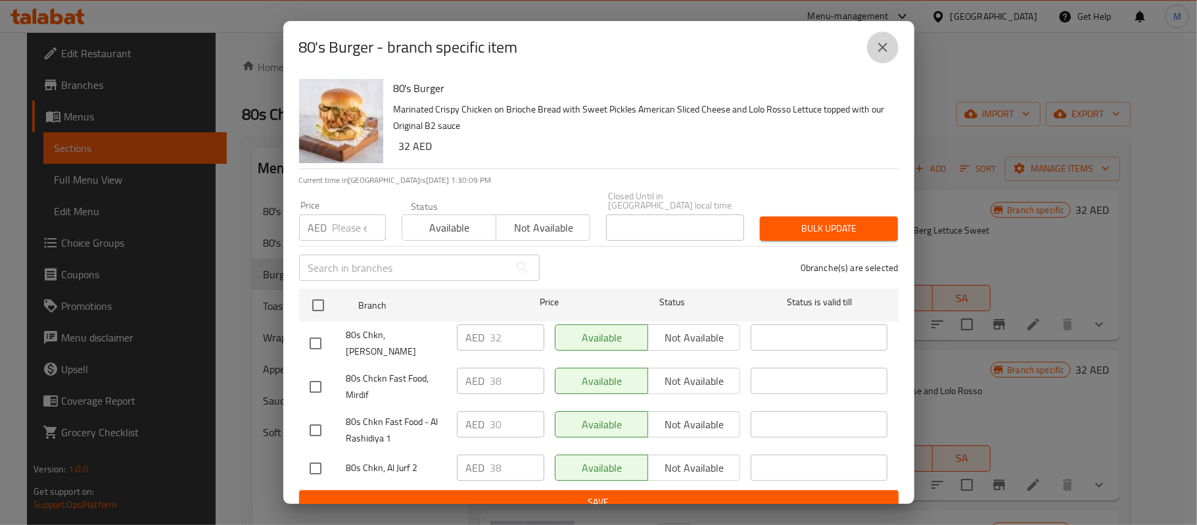
click at [888, 57] on button "close" at bounding box center [883, 48] width 32 height 32
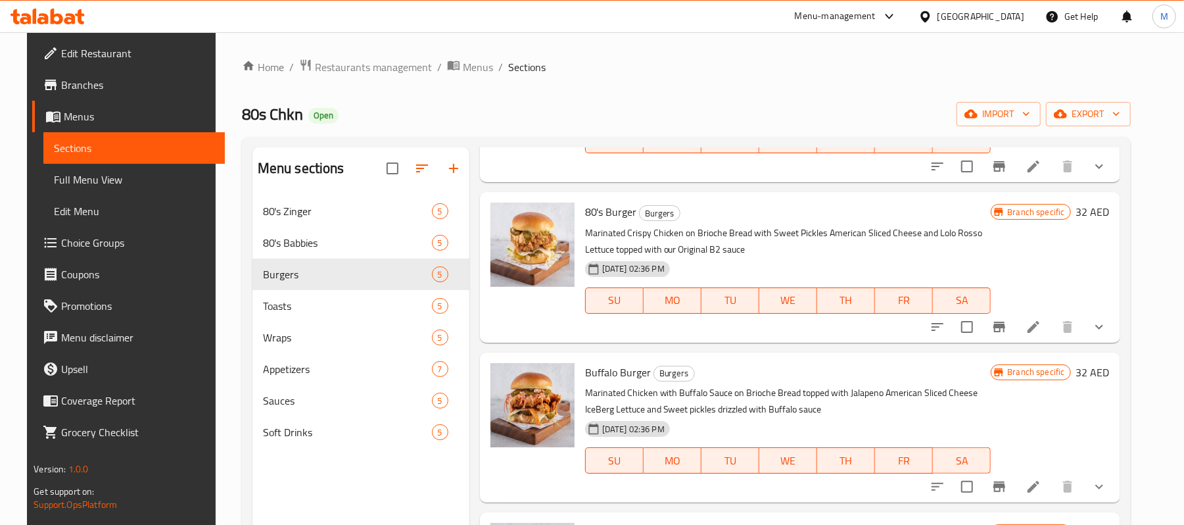
scroll to position [263, 0]
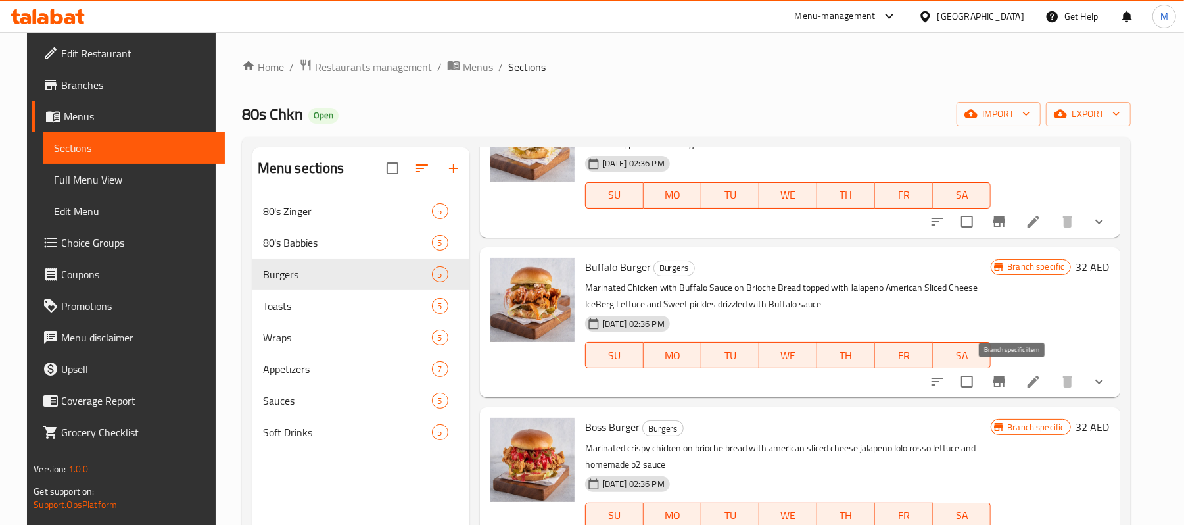
click at [1007, 387] on icon "Branch-specific-item" at bounding box center [999, 381] width 16 height 16
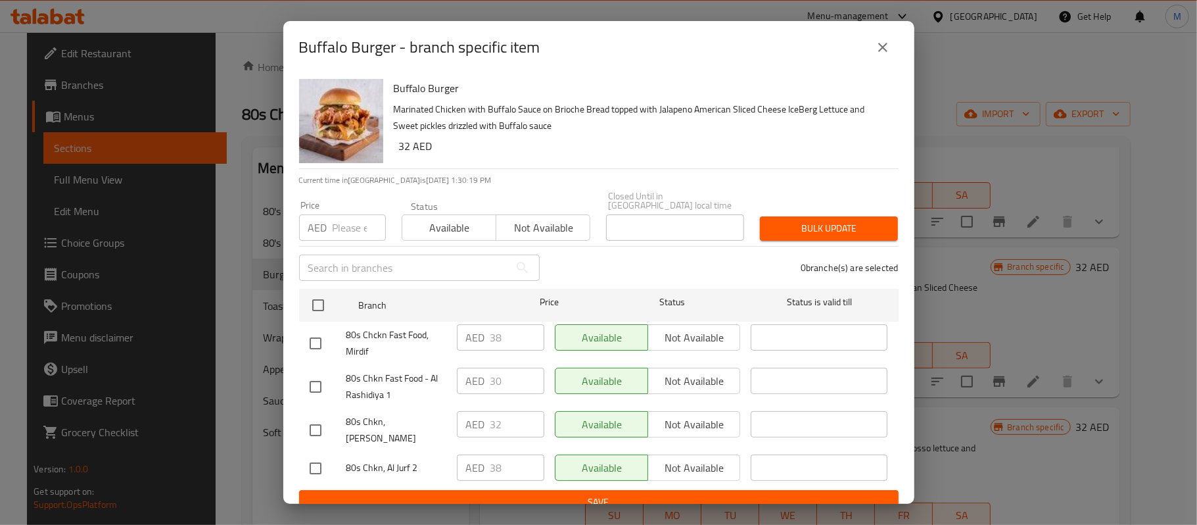
click at [877, 49] on icon "close" at bounding box center [883, 47] width 16 height 16
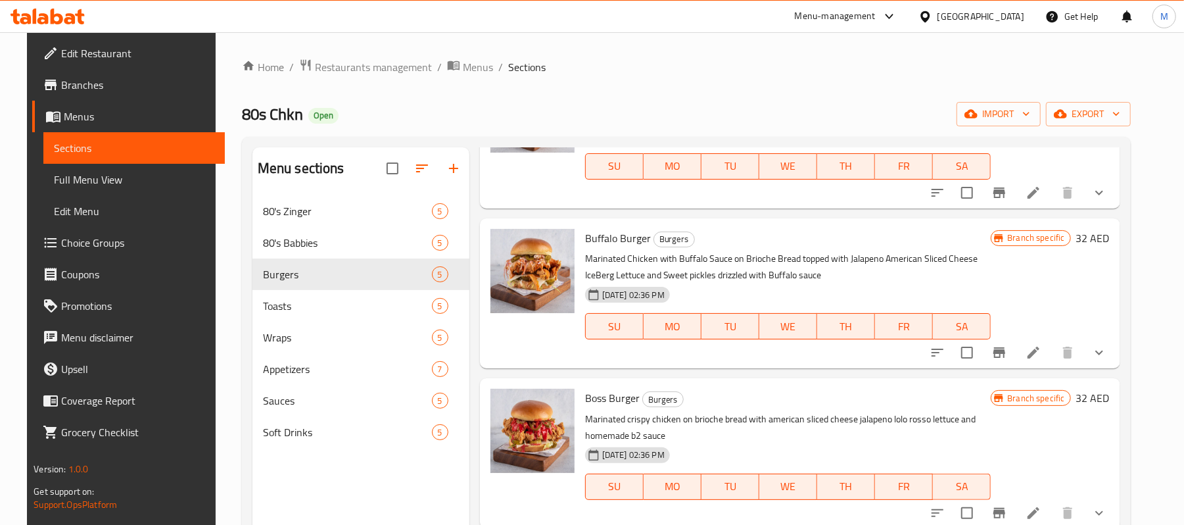
scroll to position [308, 0]
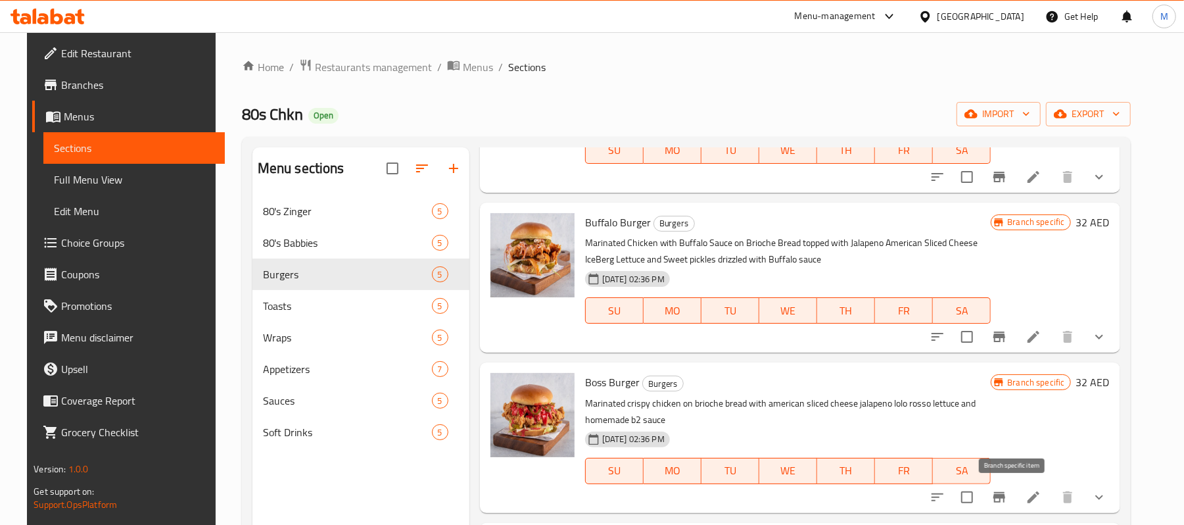
click at [1011, 506] on button "Branch-specific-item" at bounding box center [999, 497] width 32 height 32
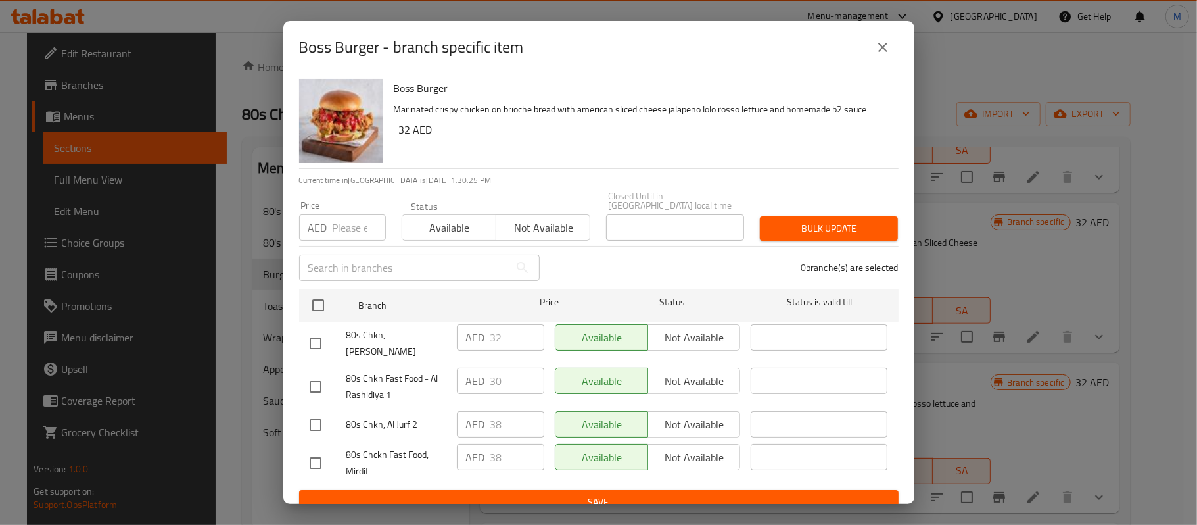
click at [879, 45] on icon "close" at bounding box center [883, 47] width 16 height 16
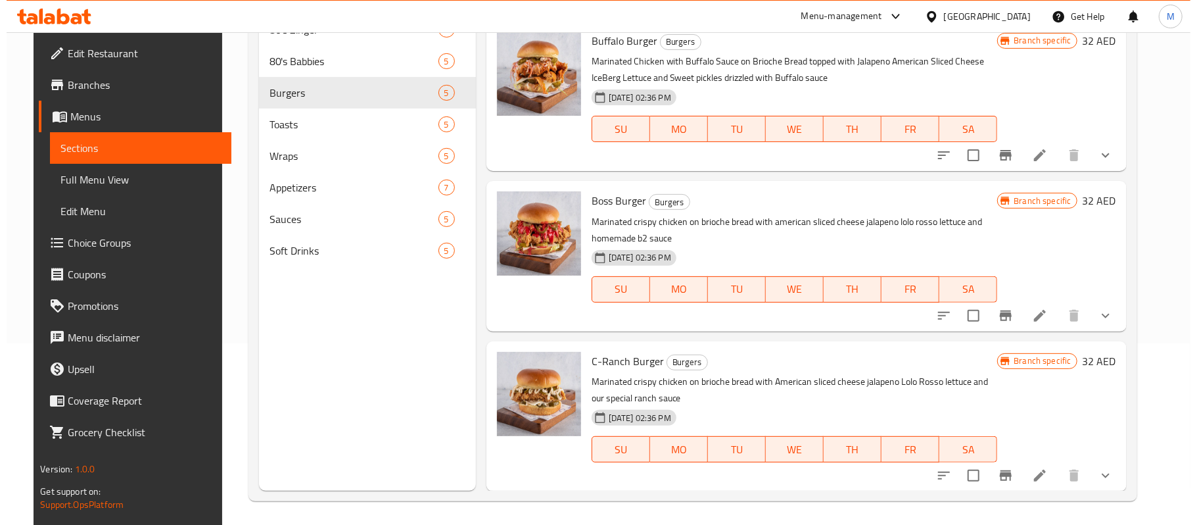
scroll to position [185, 0]
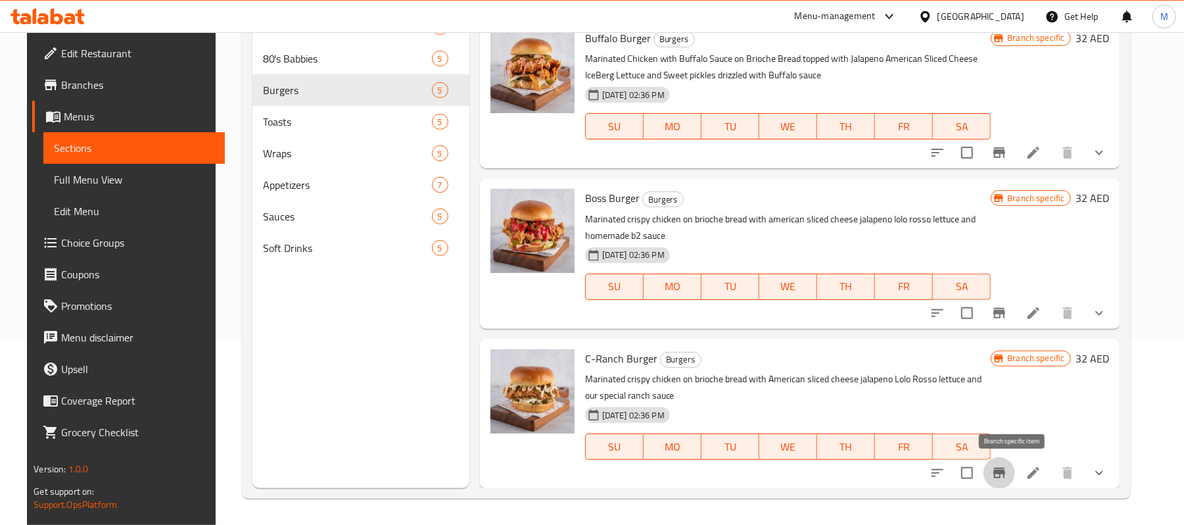
click at [1005, 475] on icon "Branch-specific-item" at bounding box center [999, 472] width 12 height 11
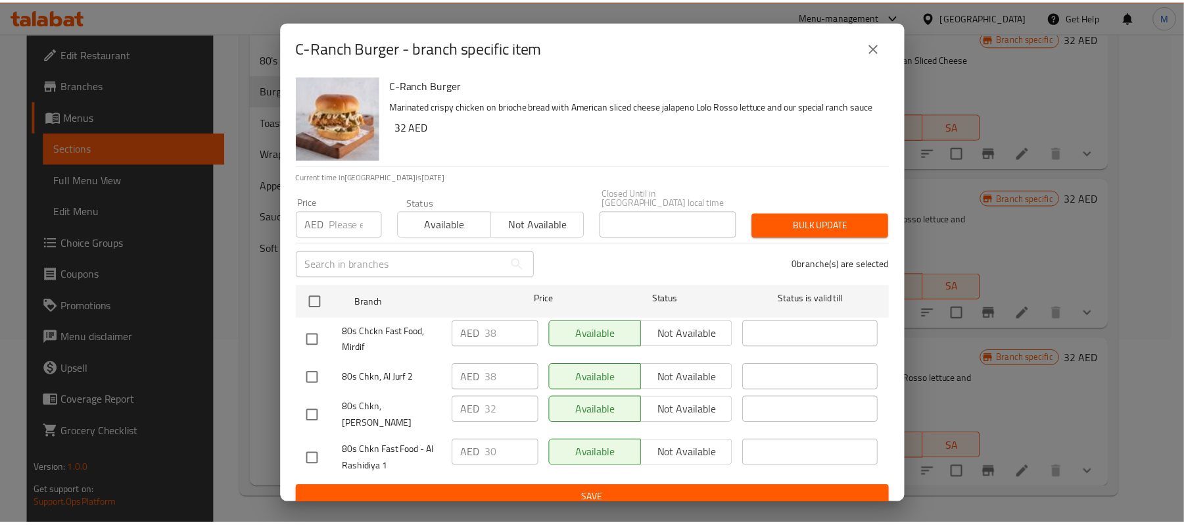
scroll to position [4, 0]
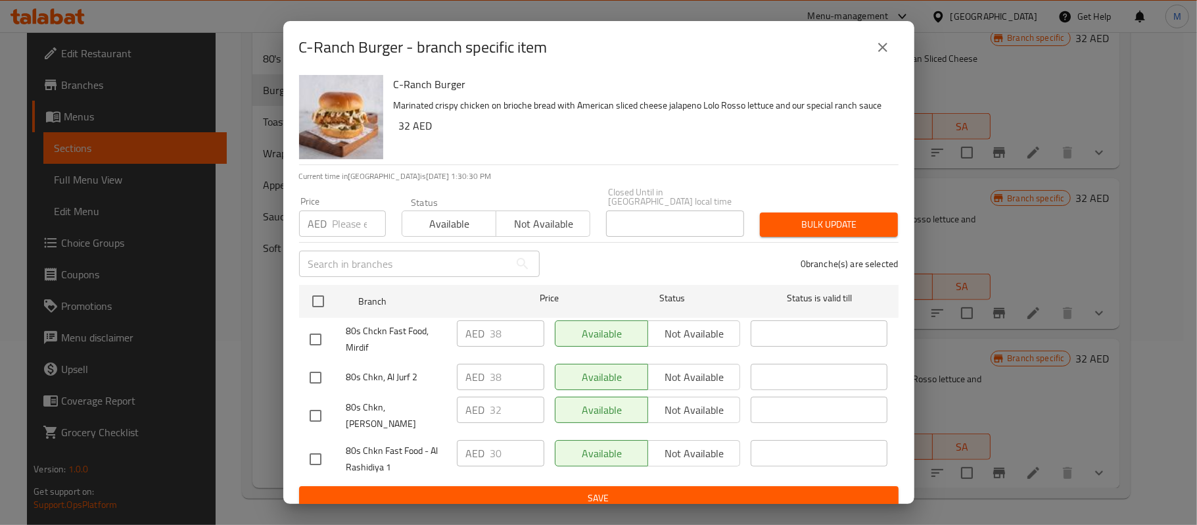
click at [884, 42] on icon "close" at bounding box center [883, 47] width 16 height 16
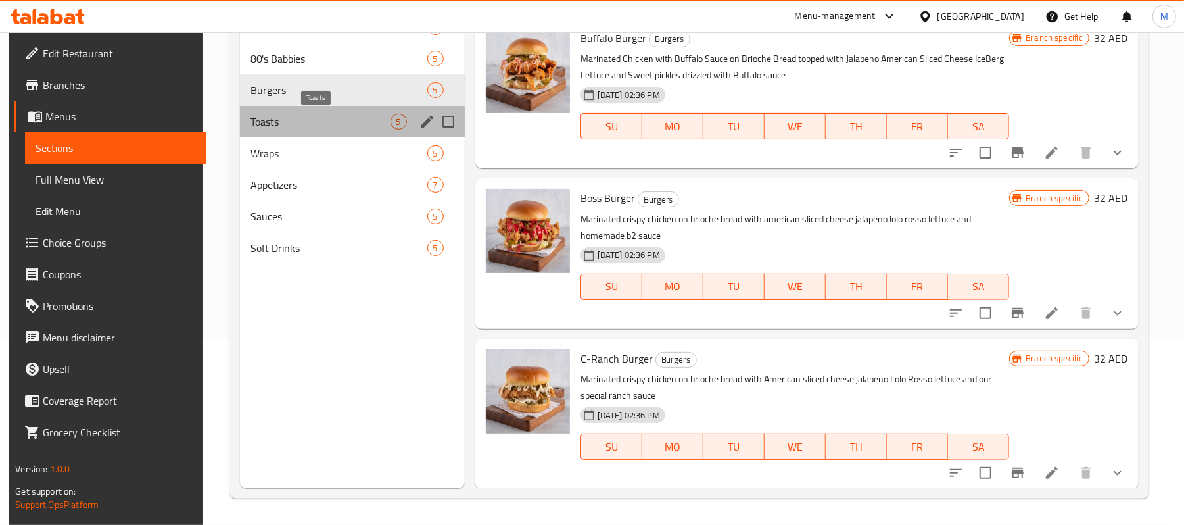
click at [323, 119] on span "Toasts" at bounding box center [320, 122] width 140 height 16
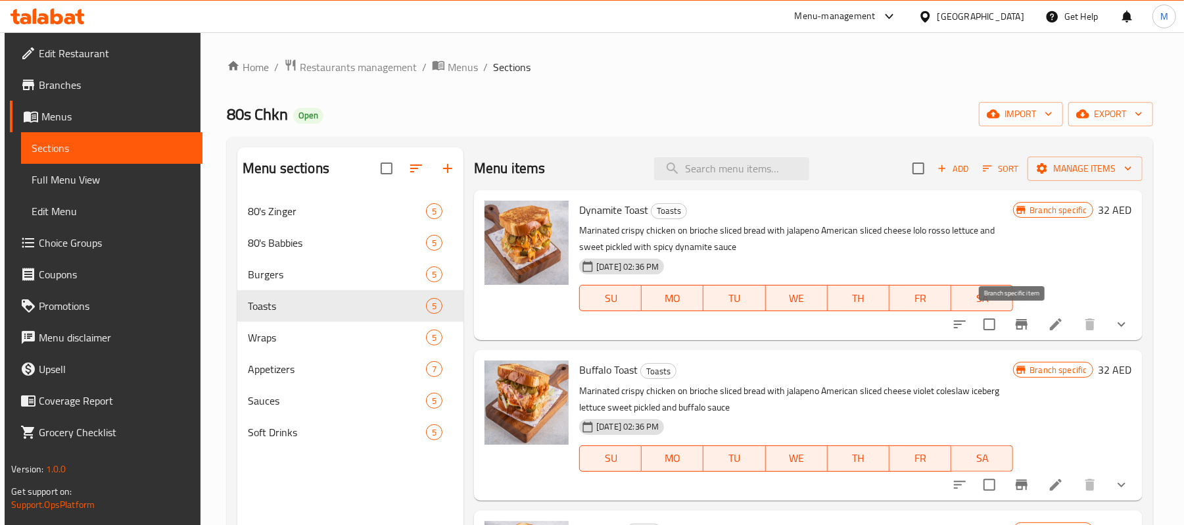
click at [1014, 331] on icon "Branch-specific-item" at bounding box center [1022, 324] width 16 height 16
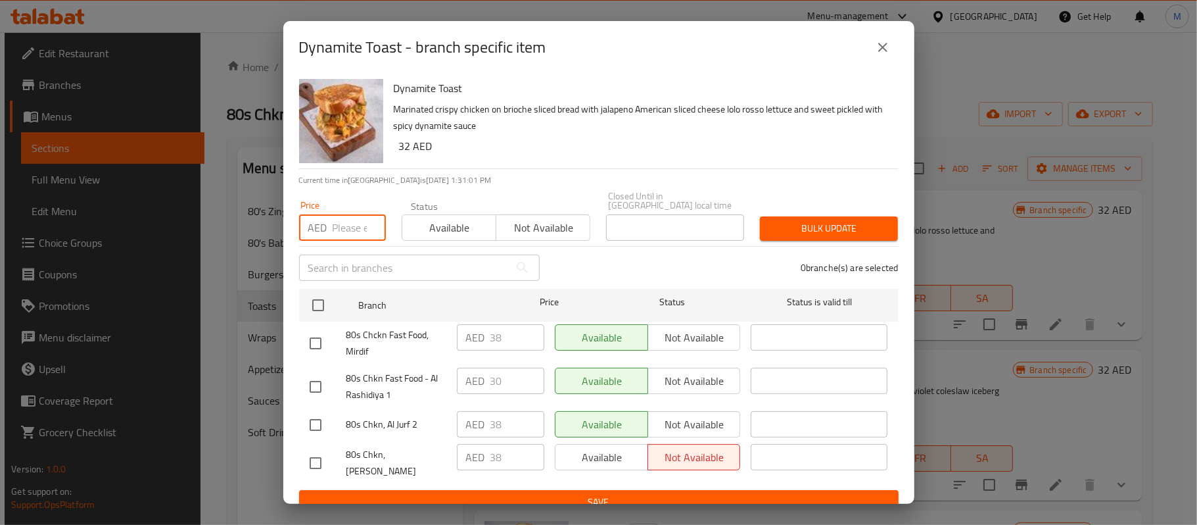
click at [340, 237] on input "number" at bounding box center [359, 227] width 53 height 26
paste input "32.00"
type input "32.00"
click at [314, 460] on input "checkbox" at bounding box center [316, 463] width 28 height 28
checkbox input "true"
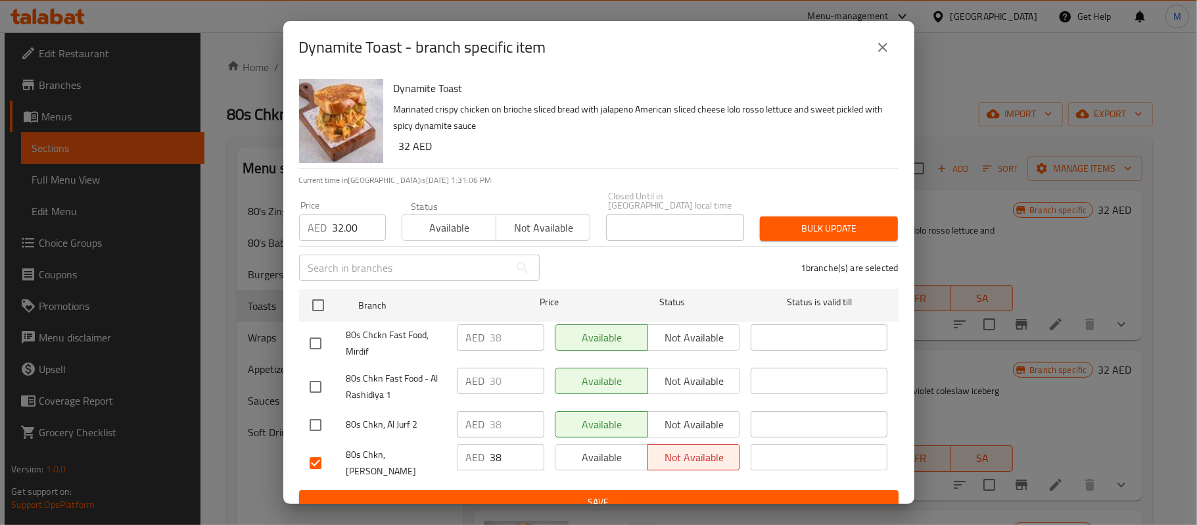
click at [792, 227] on span "Bulk update" at bounding box center [828, 228] width 117 height 16
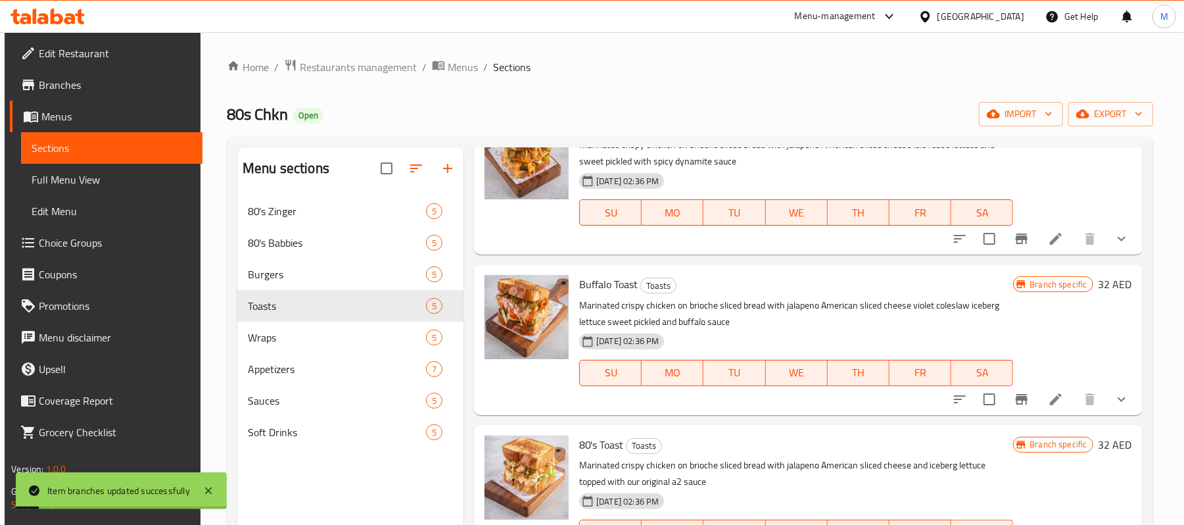
scroll to position [87, 0]
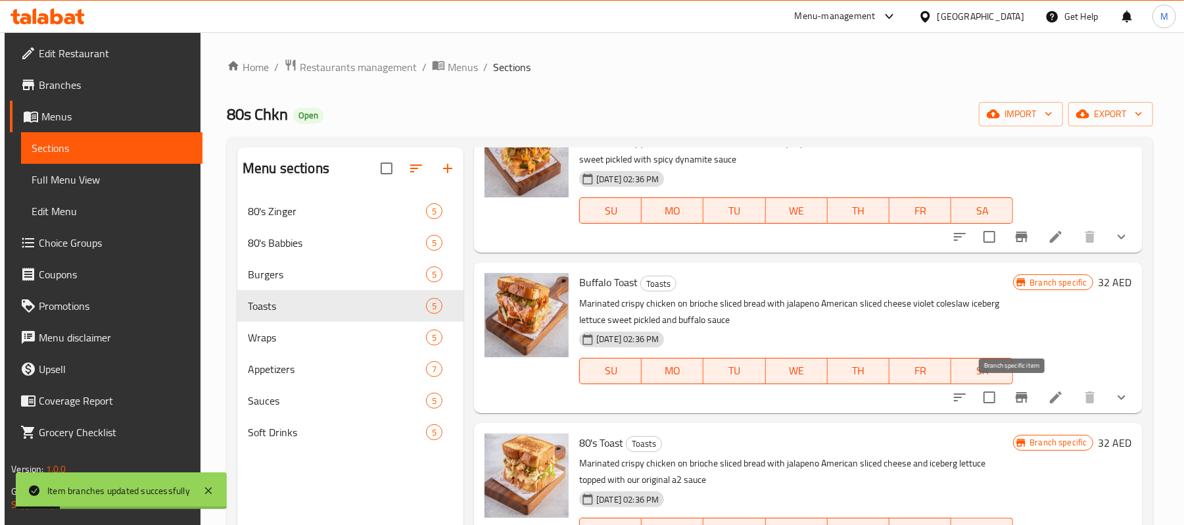
click at [1016, 393] on icon "Branch-specific-item" at bounding box center [1022, 397] width 12 height 11
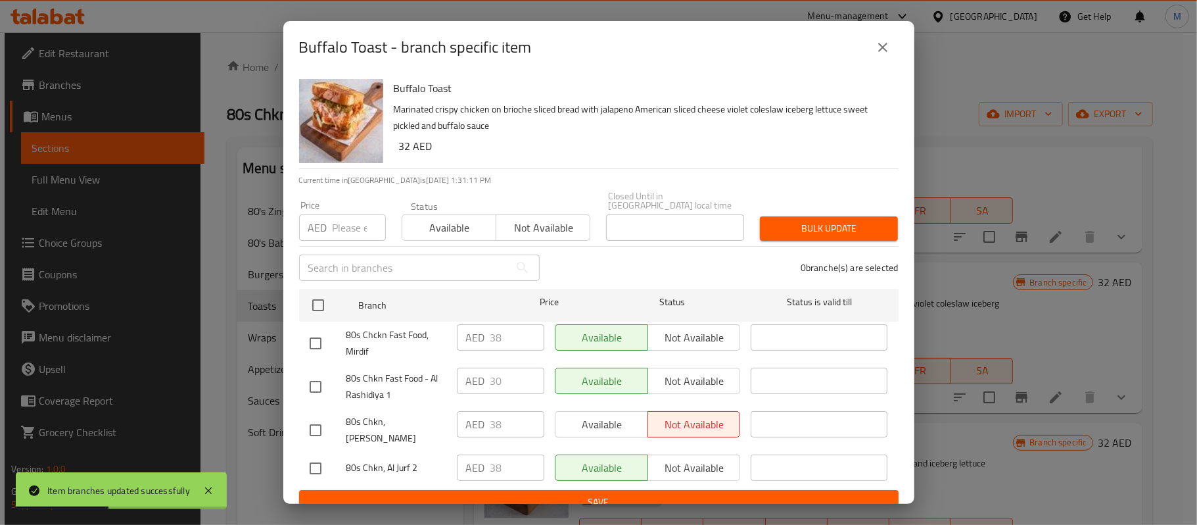
click at [340, 234] on input "number" at bounding box center [359, 227] width 53 height 26
paste input "32.00"
type input "32.00"
click at [332, 416] on div at bounding box center [328, 430] width 37 height 28
click at [321, 419] on input "checkbox" at bounding box center [316, 430] width 28 height 28
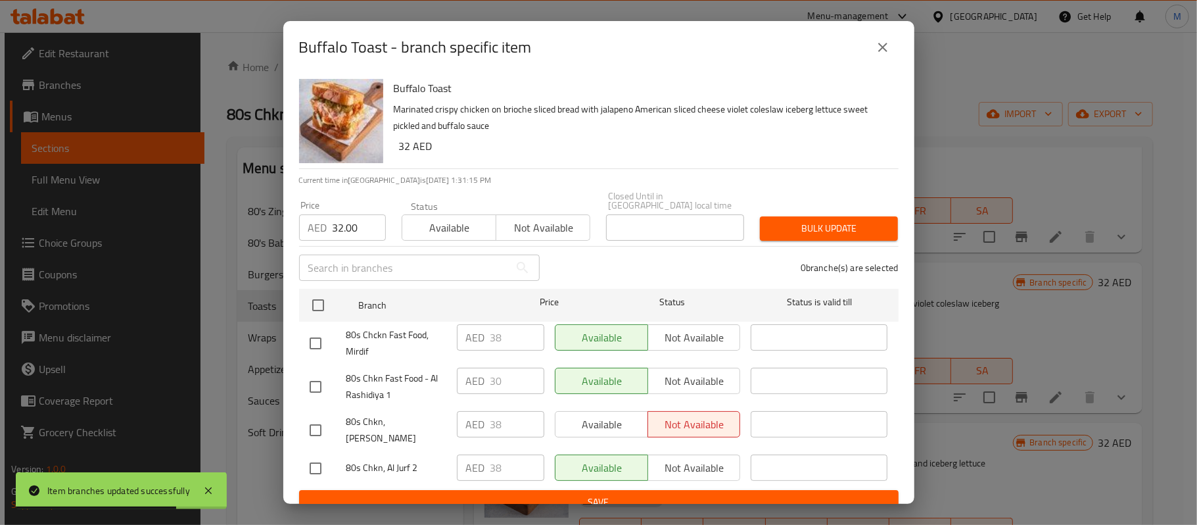
checkbox input "true"
click at [809, 230] on span "Bulk update" at bounding box center [828, 228] width 117 height 16
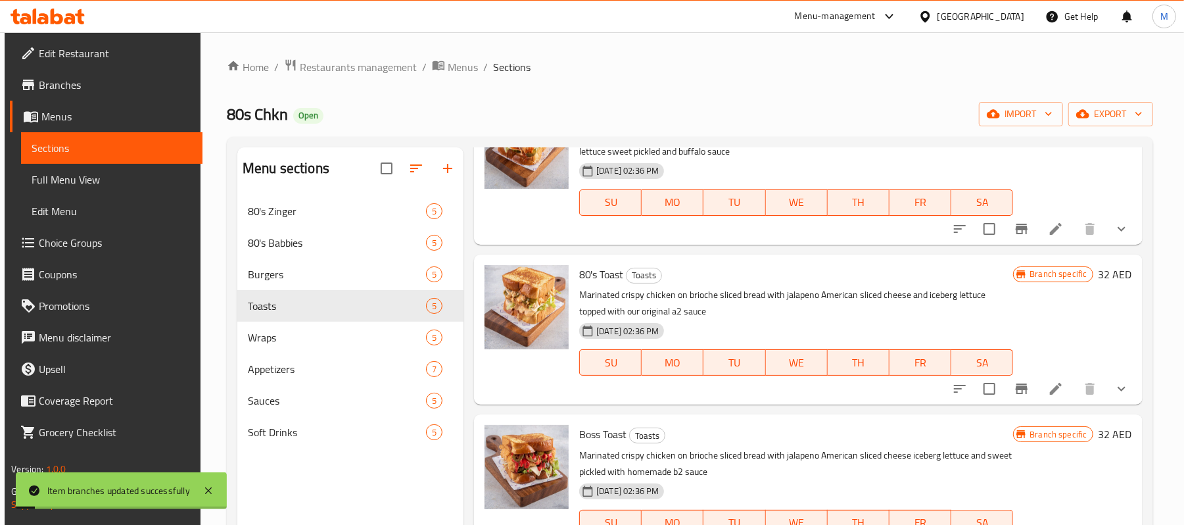
scroll to position [263, 0]
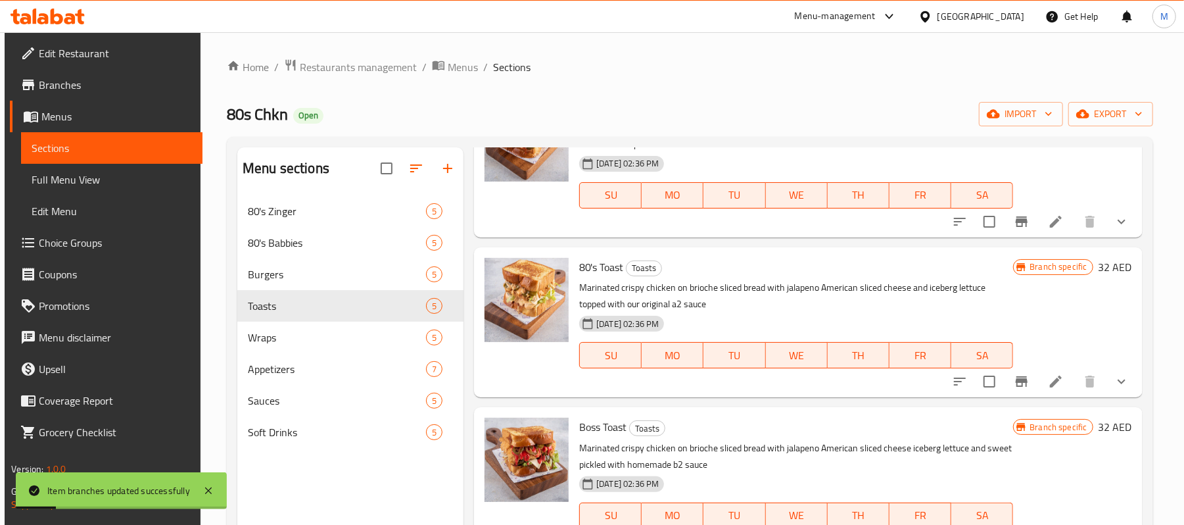
click at [1010, 371] on button "Branch-specific-item" at bounding box center [1022, 382] width 32 height 32
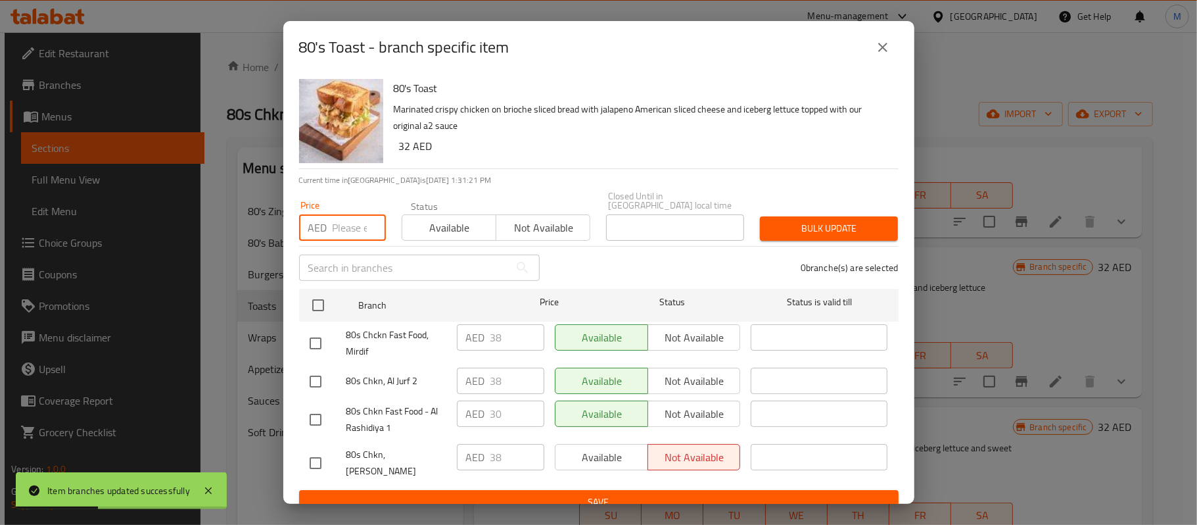
click at [340, 230] on input "number" at bounding box center [359, 227] width 53 height 26
paste input "32.00"
type input "32.00"
click at [309, 453] on input "checkbox" at bounding box center [316, 463] width 28 height 28
checkbox input "true"
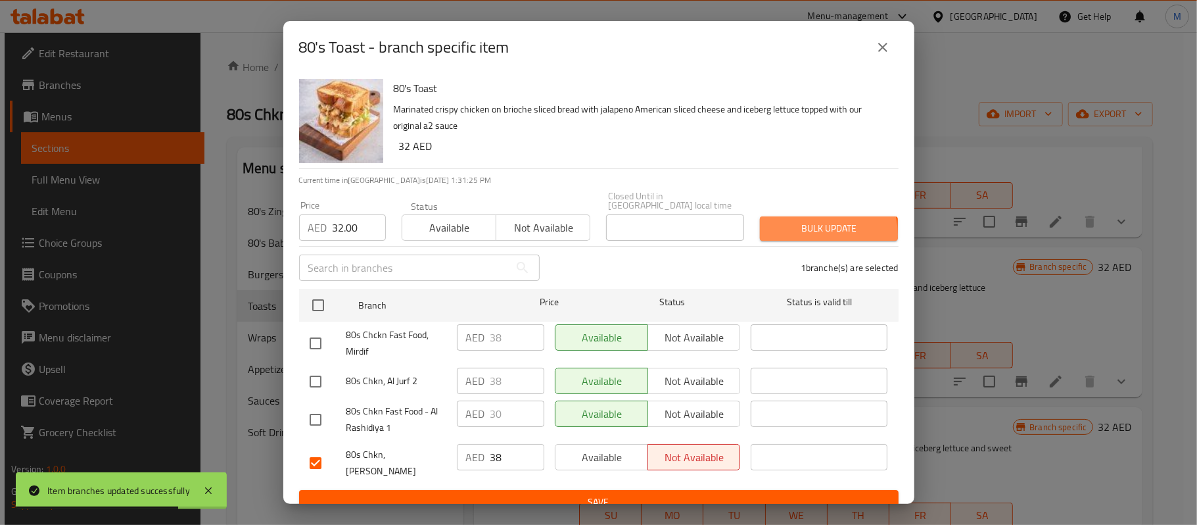
click at [802, 234] on span "Bulk update" at bounding box center [828, 228] width 117 height 16
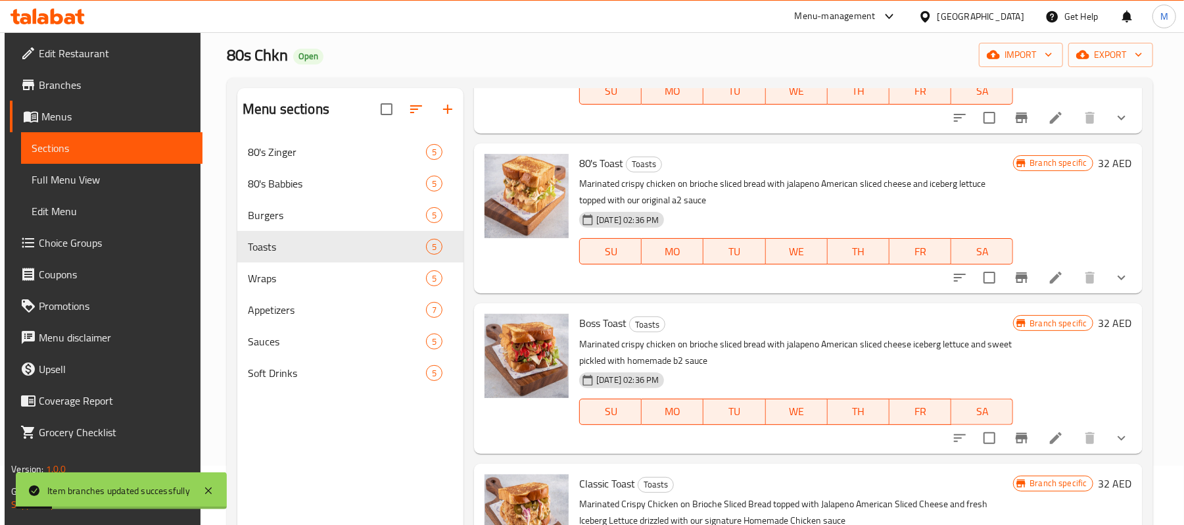
scroll to position [87, 0]
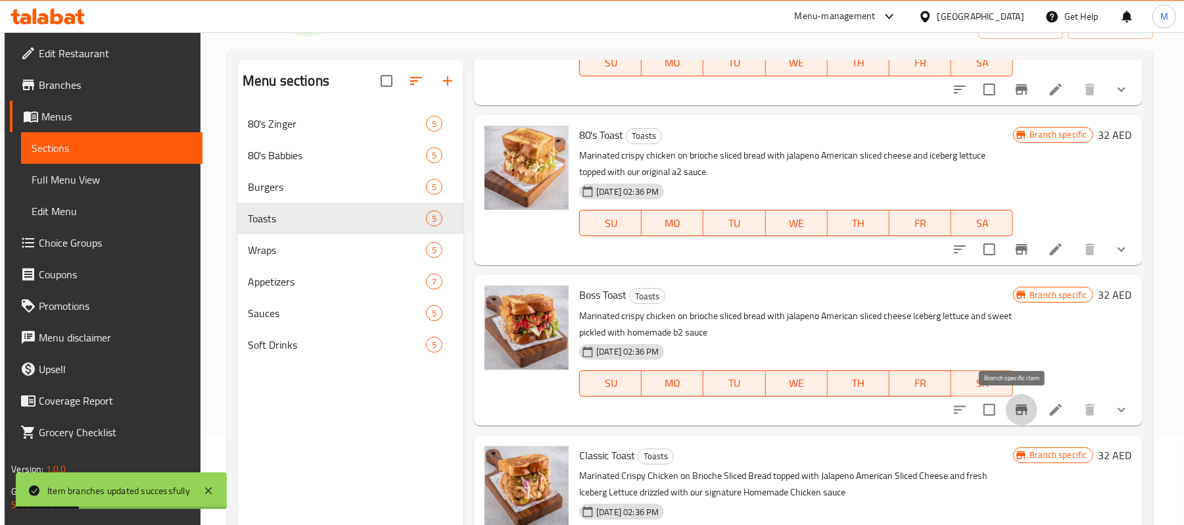
click at [1016, 410] on icon "Branch-specific-item" at bounding box center [1022, 409] width 12 height 11
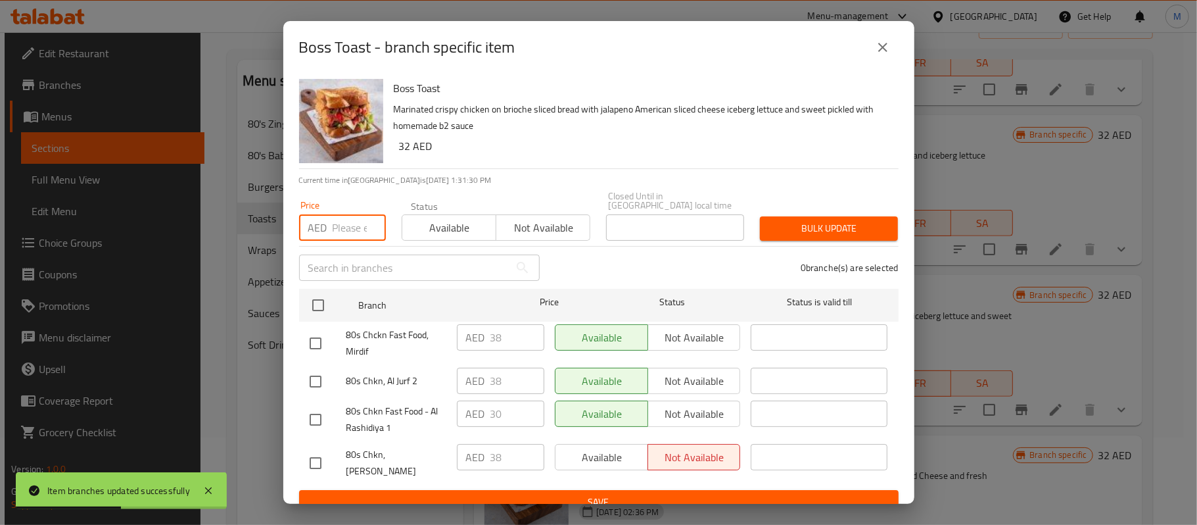
click at [344, 239] on input "number" at bounding box center [359, 227] width 53 height 26
paste input "32.00"
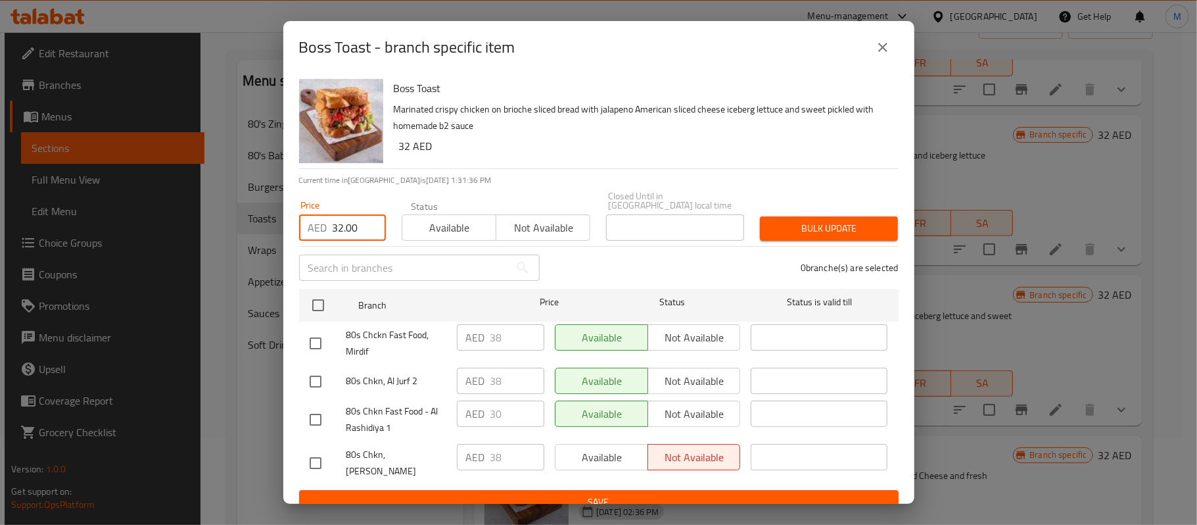
type input "32.00"
click at [309, 454] on input "checkbox" at bounding box center [316, 463] width 28 height 28
checkbox input "true"
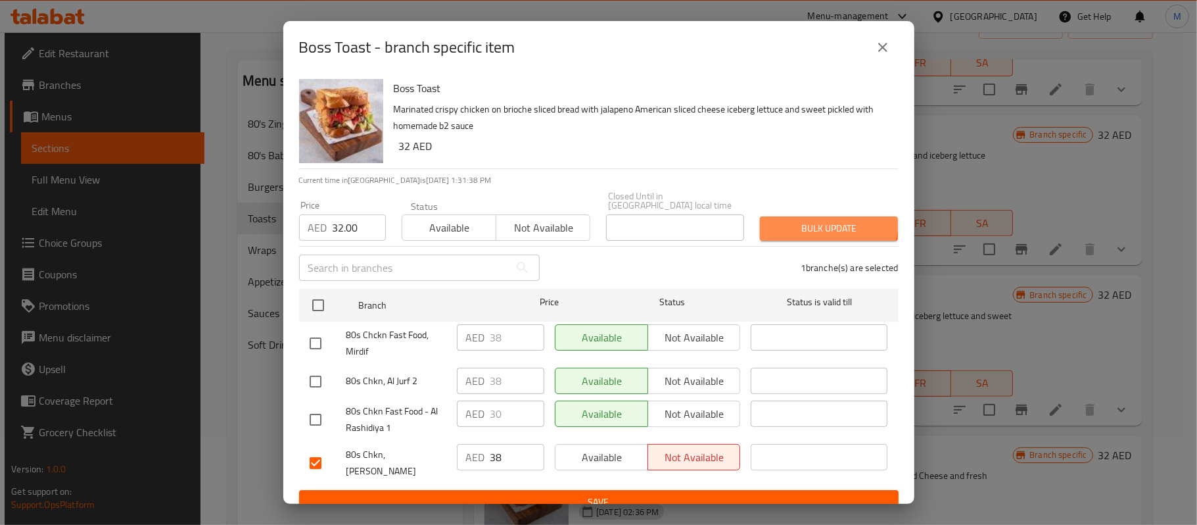
click at [814, 221] on span "Bulk update" at bounding box center [828, 228] width 117 height 16
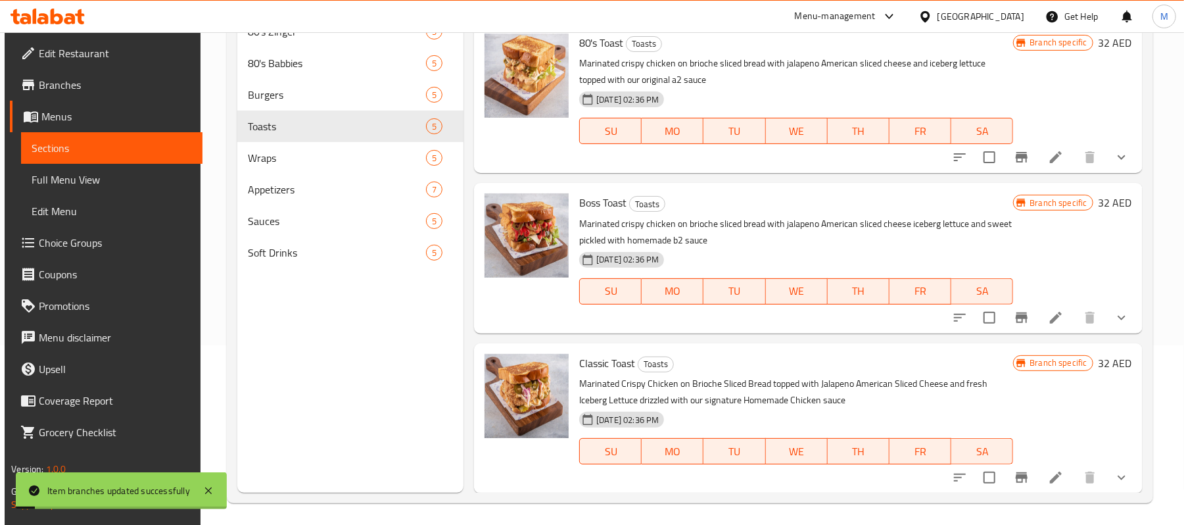
scroll to position [185, 0]
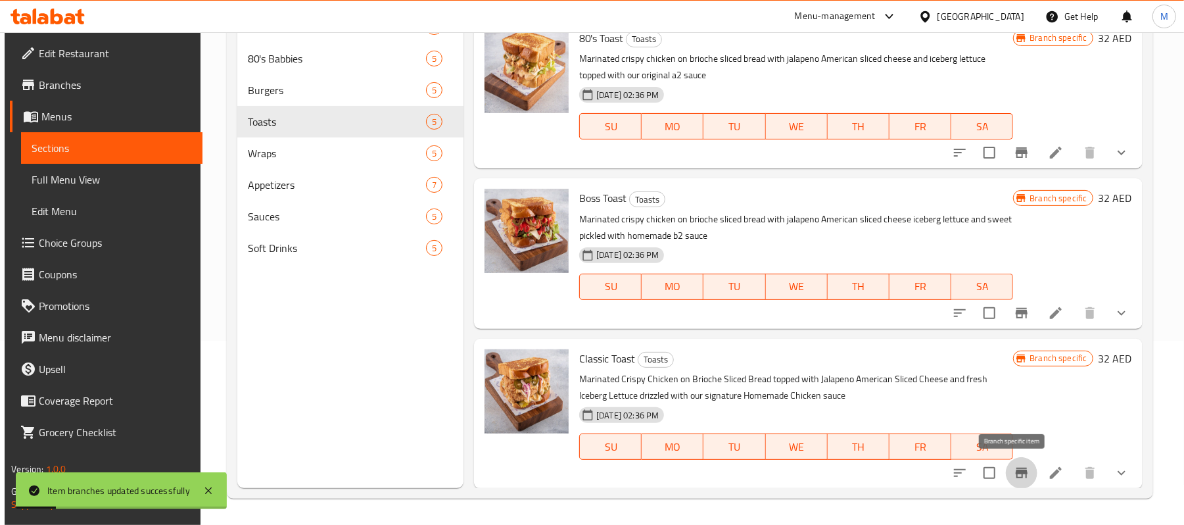
click at [1016, 471] on icon "Branch-specific-item" at bounding box center [1022, 472] width 12 height 11
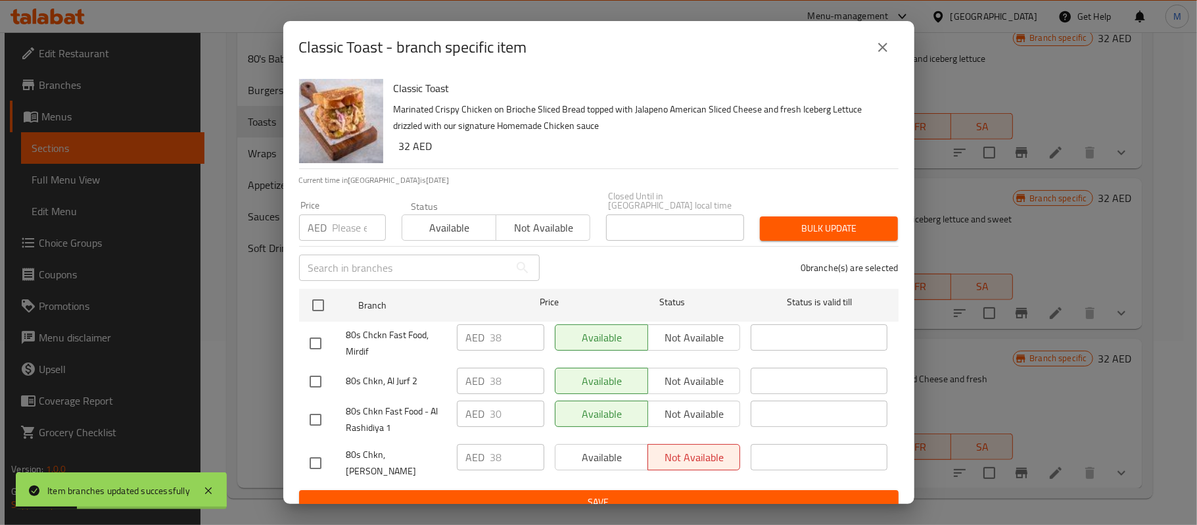
click at [345, 237] on input "number" at bounding box center [359, 227] width 53 height 26
paste input "32.00"
type input "32.00"
click at [332, 451] on div at bounding box center [328, 463] width 37 height 28
click at [321, 458] on input "checkbox" at bounding box center [316, 463] width 28 height 28
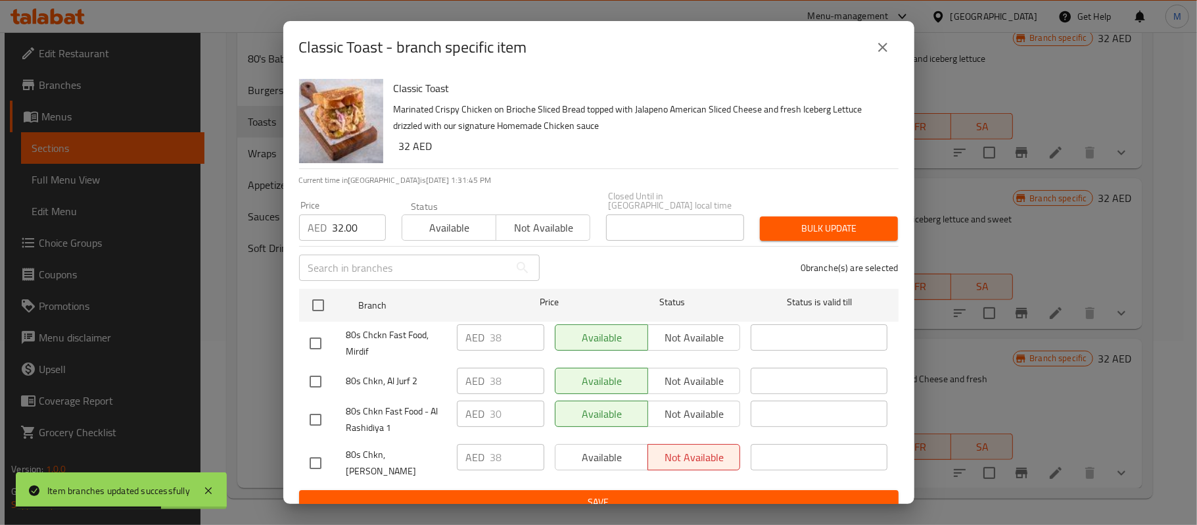
checkbox input "true"
click at [798, 235] on span "Bulk update" at bounding box center [828, 228] width 117 height 16
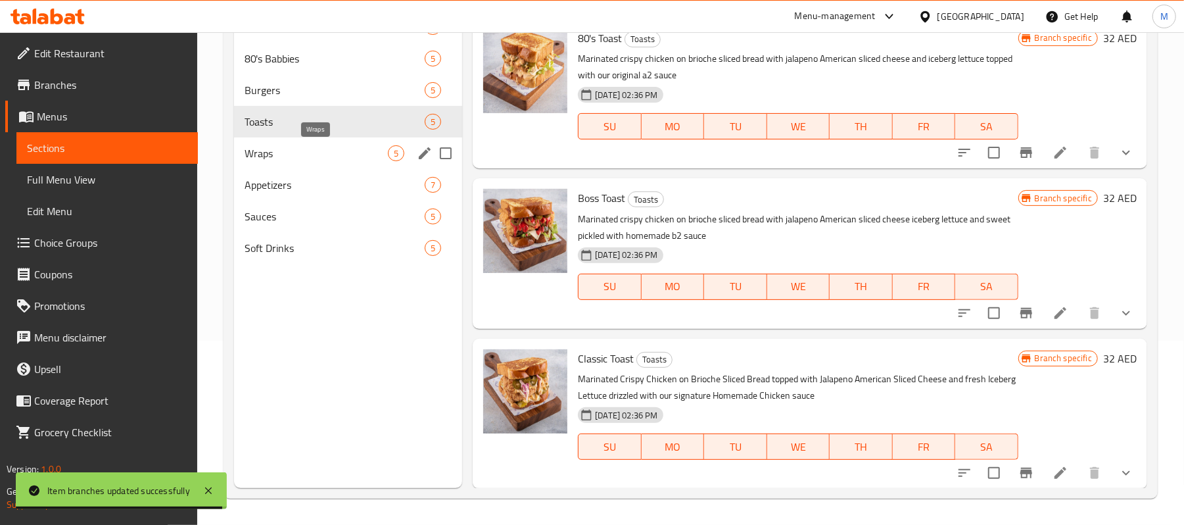
click at [309, 156] on span "Wraps" at bounding box center [316, 153] width 143 height 16
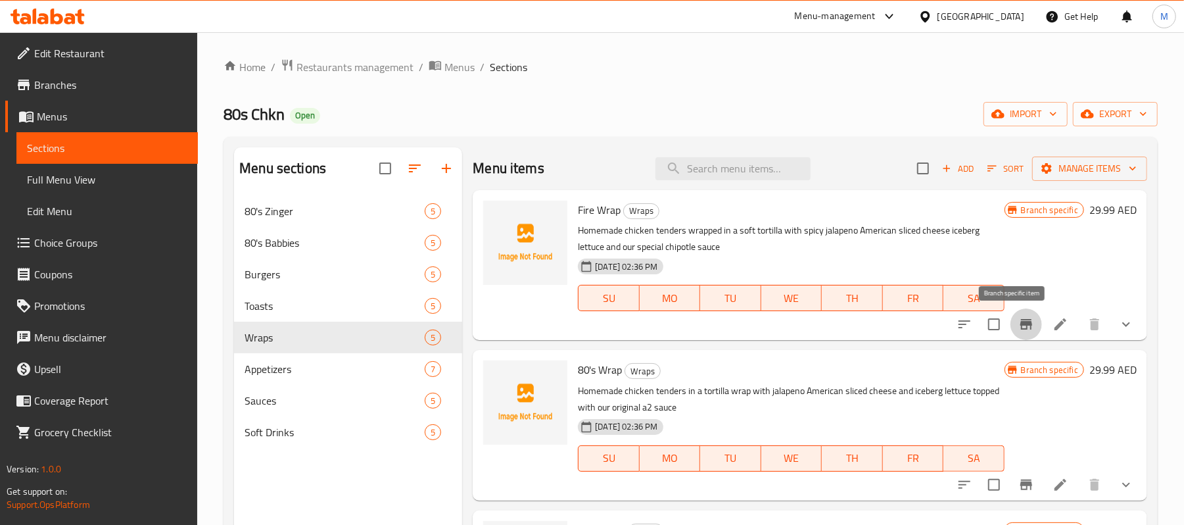
click at [1018, 318] on icon "Branch-specific-item" at bounding box center [1026, 324] width 16 height 16
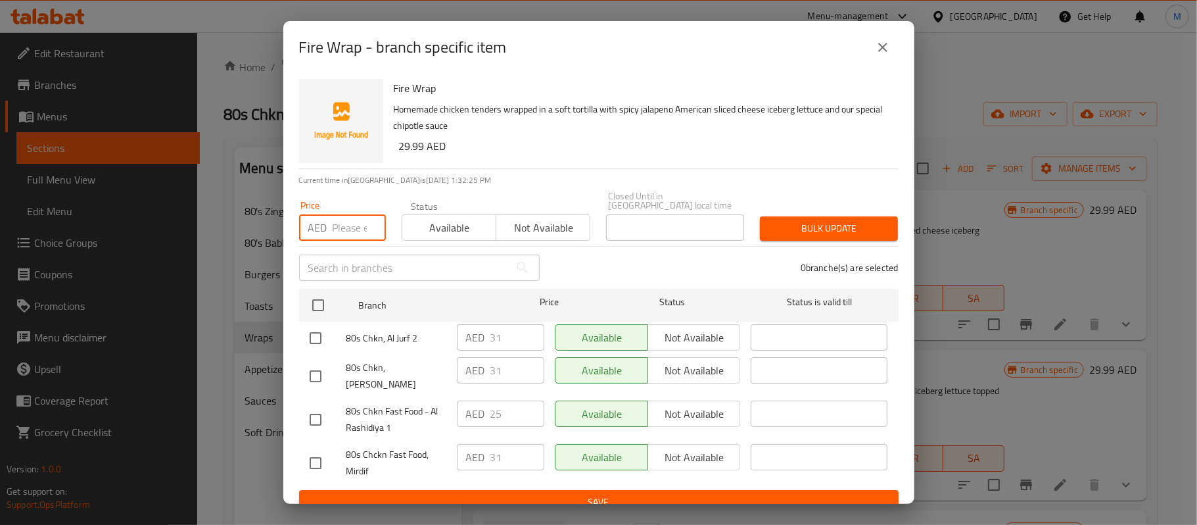
click at [350, 232] on input "number" at bounding box center [359, 227] width 53 height 26
paste input "29.99"
type input "29.99"
drag, startPoint x: 316, startPoint y: 366, endPoint x: 321, endPoint y: 374, distance: 9.5
click at [316, 368] on input "checkbox" at bounding box center [316, 376] width 28 height 28
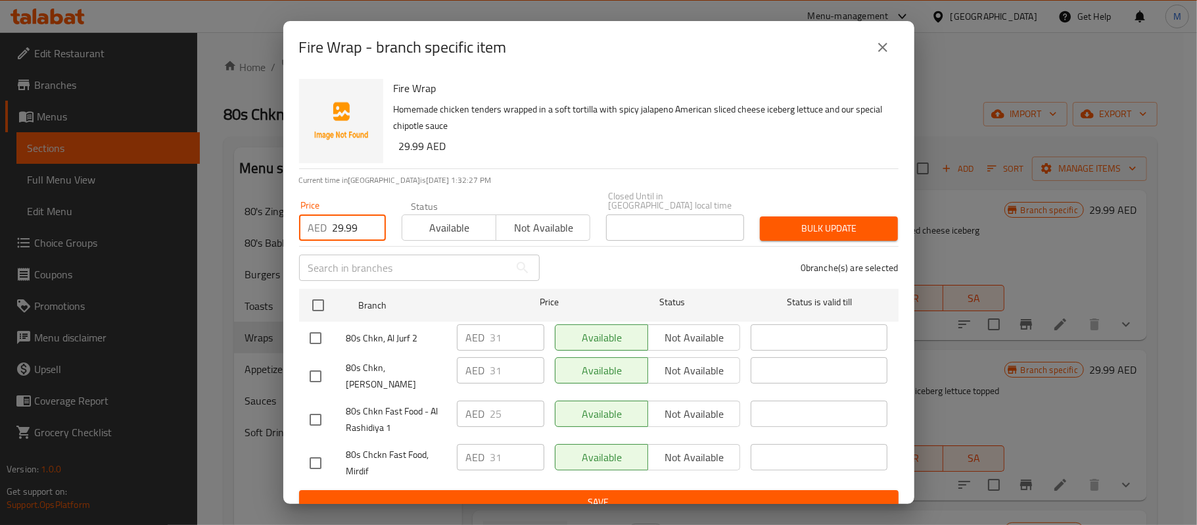
checkbox input "true"
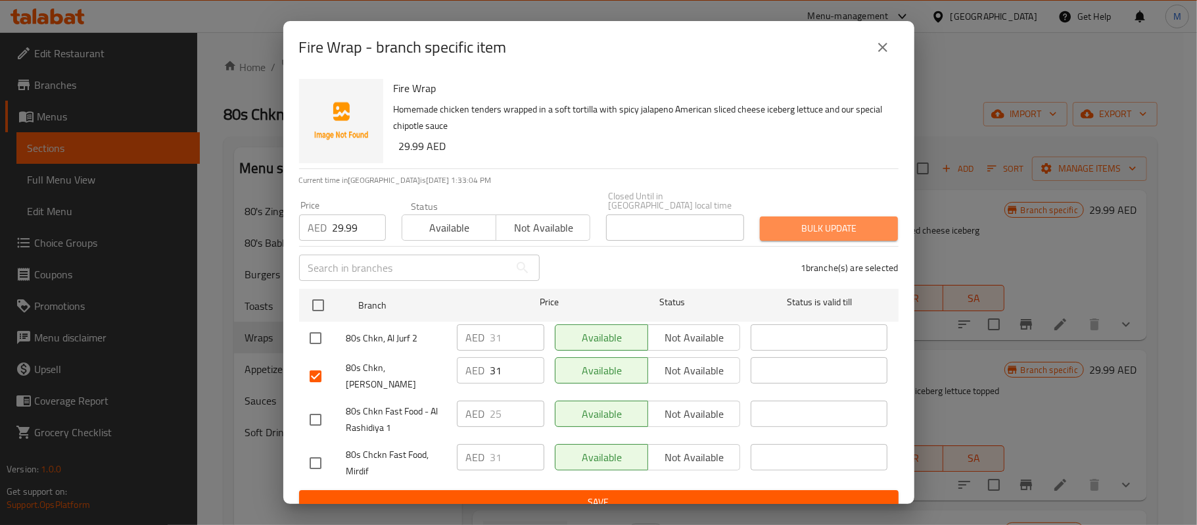
click at [856, 235] on span "Bulk update" at bounding box center [828, 228] width 117 height 16
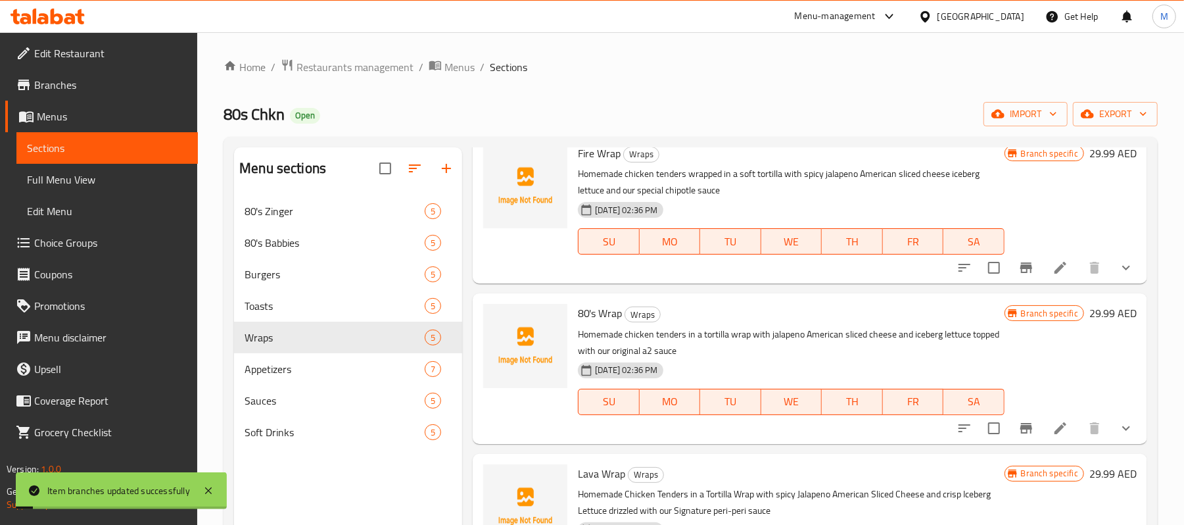
scroll to position [87, 0]
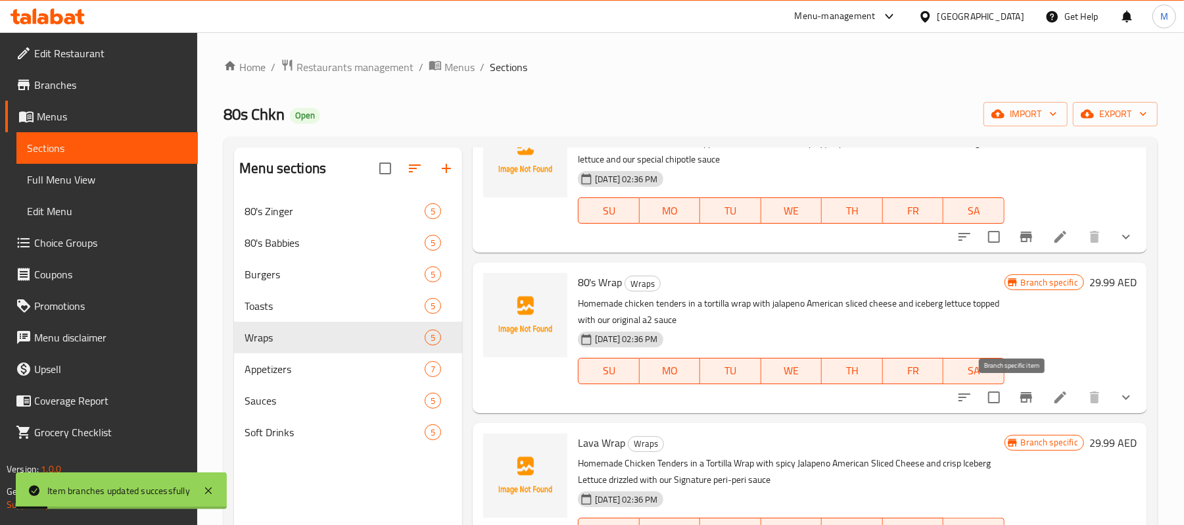
click at [1020, 401] on icon "Branch-specific-item" at bounding box center [1026, 397] width 12 height 11
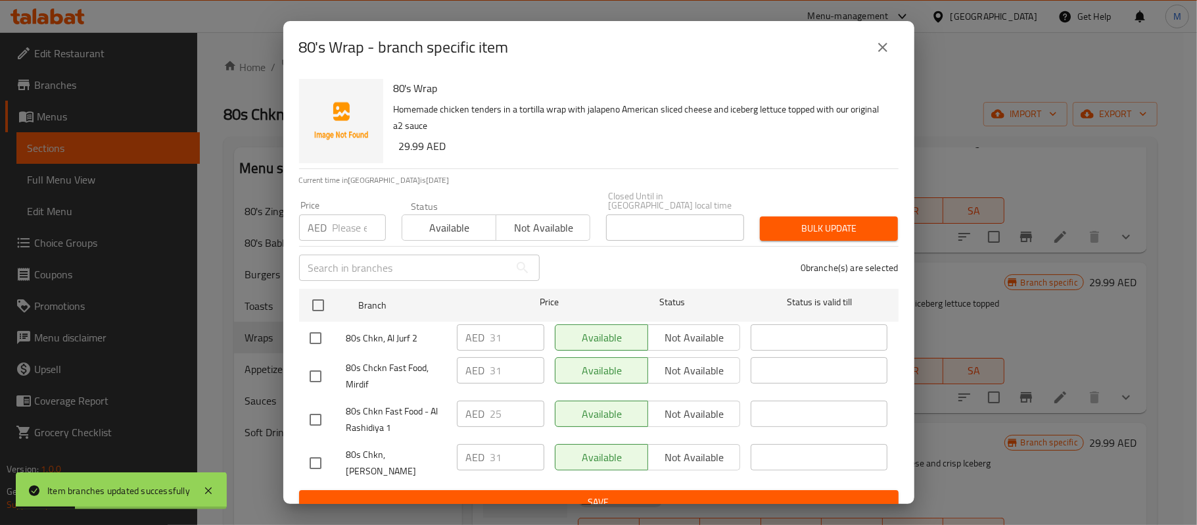
click at [333, 237] on input "number" at bounding box center [359, 227] width 53 height 26
paste input "29.99"
type input "29.99"
click at [302, 455] on input "checkbox" at bounding box center [316, 463] width 28 height 28
checkbox input "true"
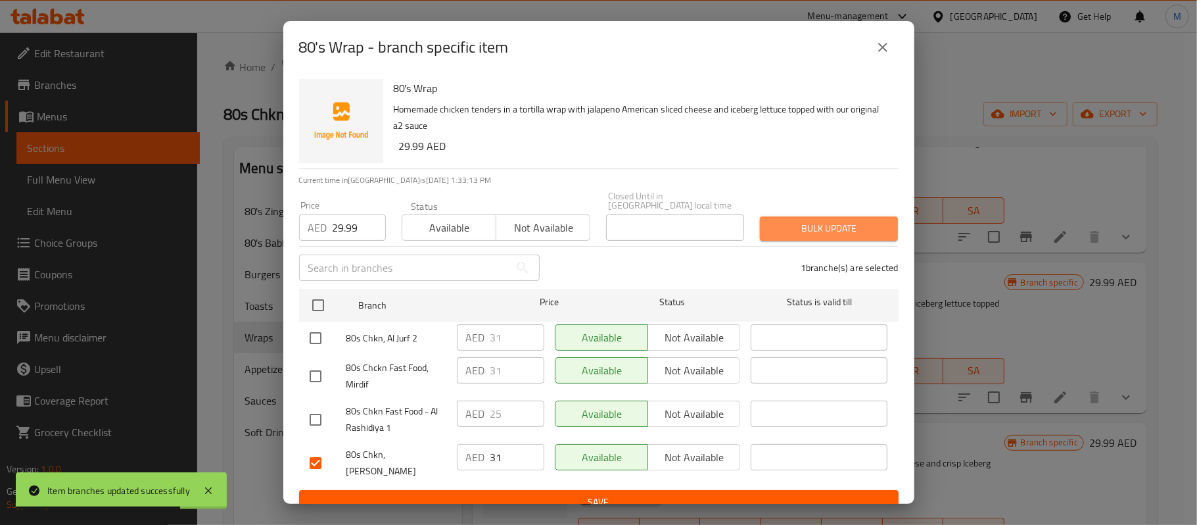
click at [823, 235] on span "Bulk update" at bounding box center [828, 228] width 117 height 16
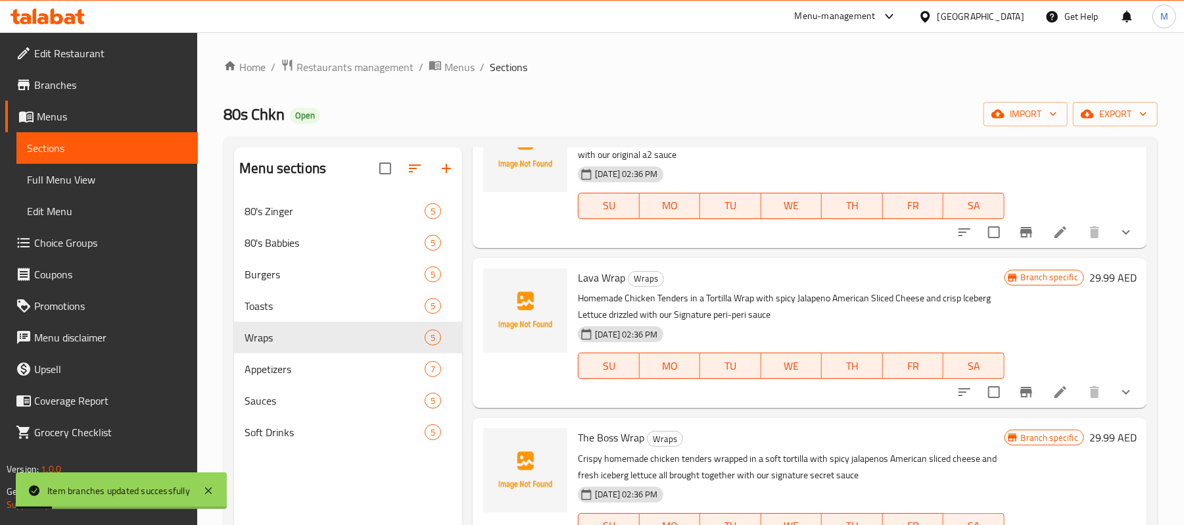
scroll to position [263, 0]
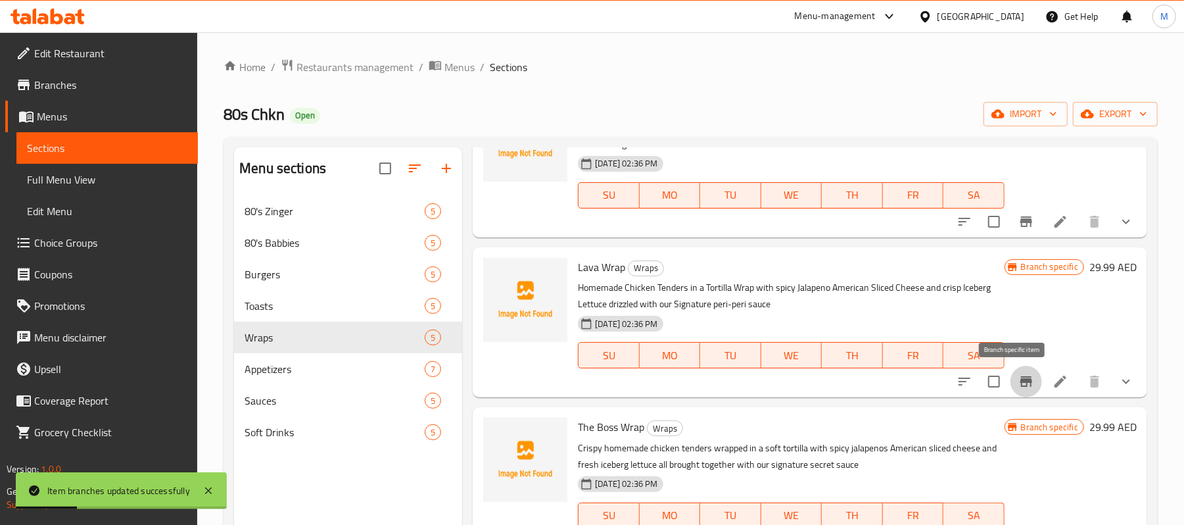
click at [1020, 379] on icon "Branch-specific-item" at bounding box center [1026, 381] width 12 height 11
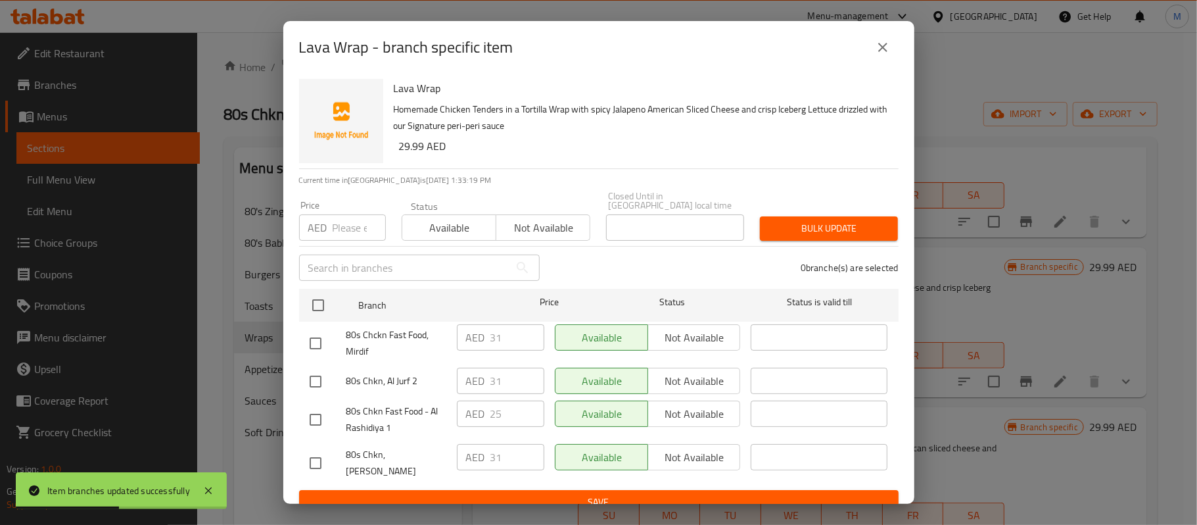
click at [329, 237] on div "AED Price" at bounding box center [342, 227] width 87 height 26
paste input "29.99"
type input "29.99"
click at [308, 456] on input "checkbox" at bounding box center [316, 463] width 28 height 28
checkbox input "true"
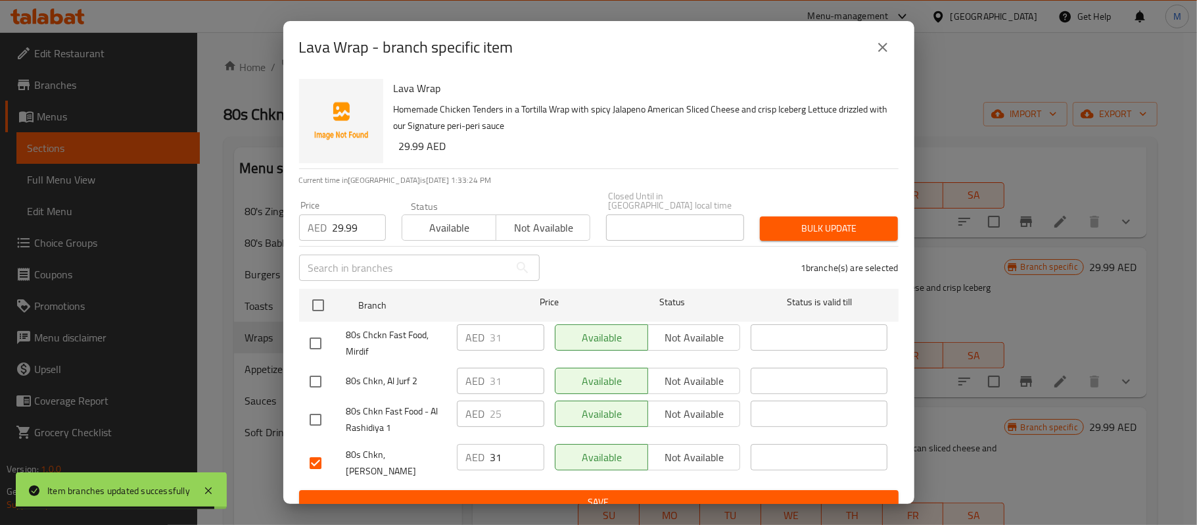
click at [792, 232] on span "Bulk update" at bounding box center [828, 228] width 117 height 16
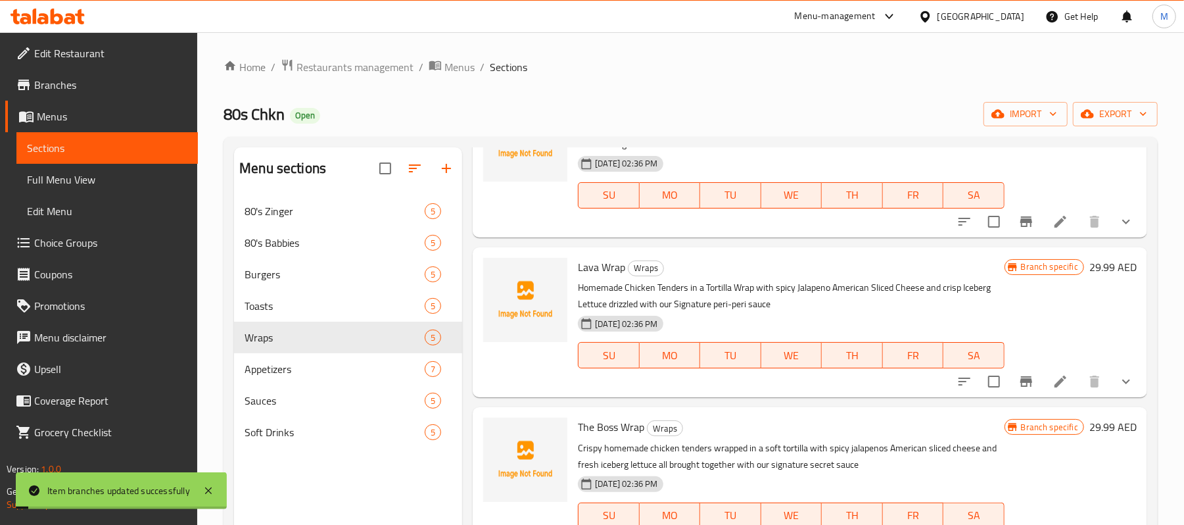
scroll to position [308, 0]
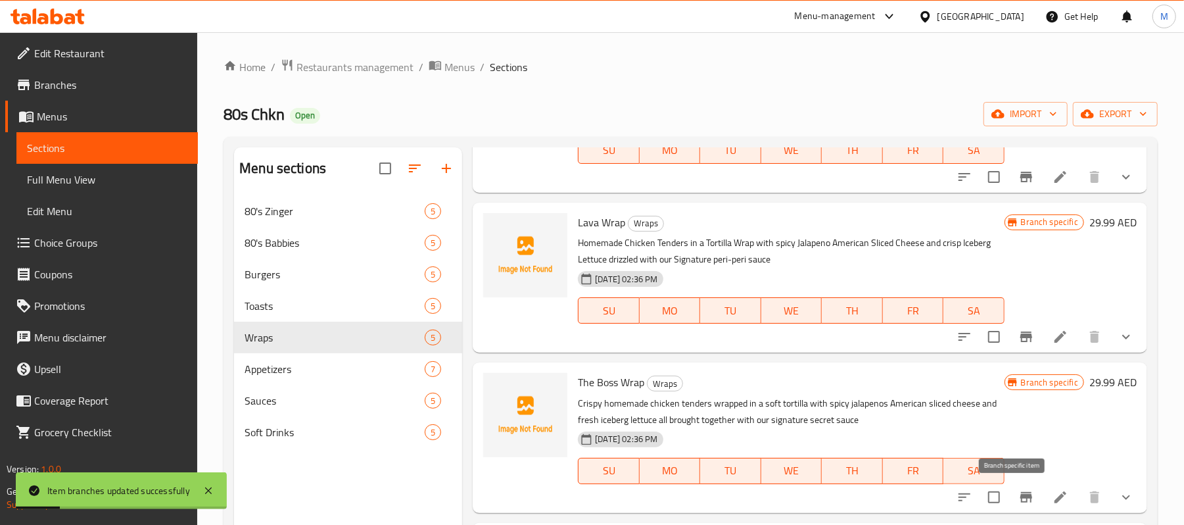
click at [1018, 503] on icon "Branch-specific-item" at bounding box center [1026, 497] width 16 height 16
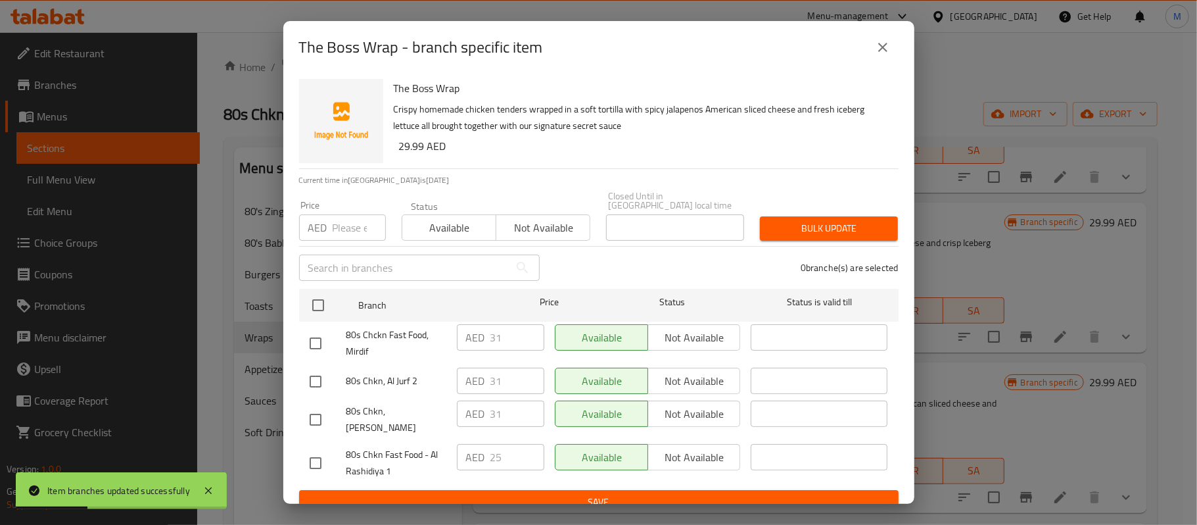
click at [335, 234] on input "number" at bounding box center [359, 227] width 53 height 26
paste input "29.99"
type input "29.99"
click at [321, 414] on input "checkbox" at bounding box center [316, 420] width 28 height 28
checkbox input "true"
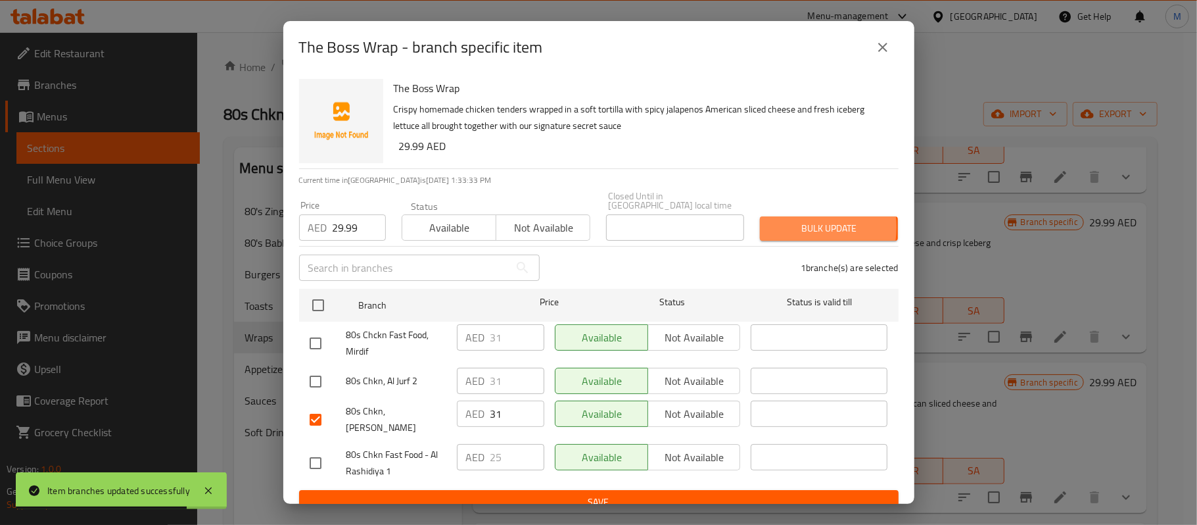
click at [780, 227] on span "Bulk update" at bounding box center [828, 228] width 117 height 16
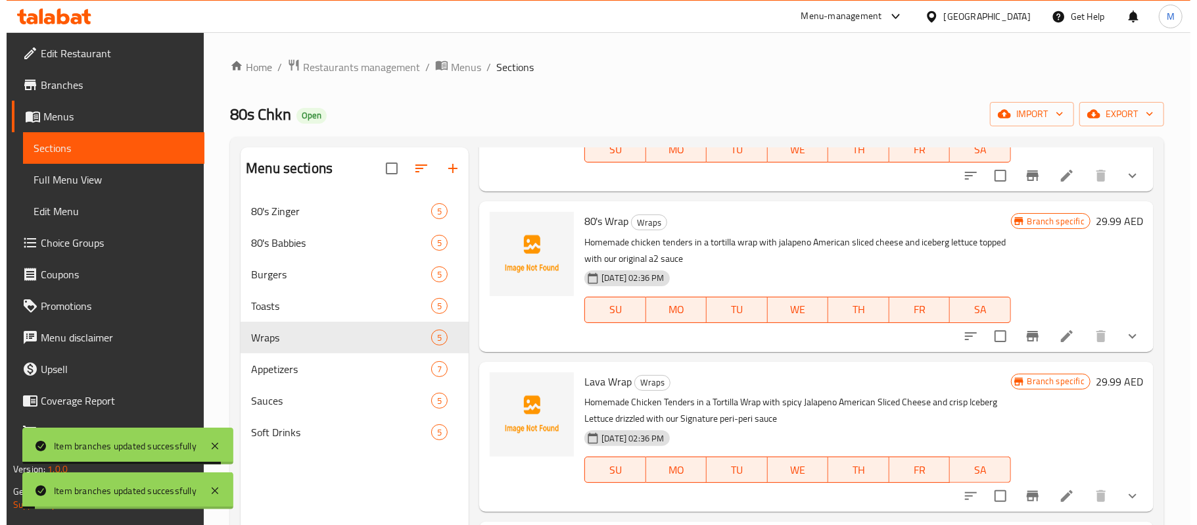
scroll to position [0, 0]
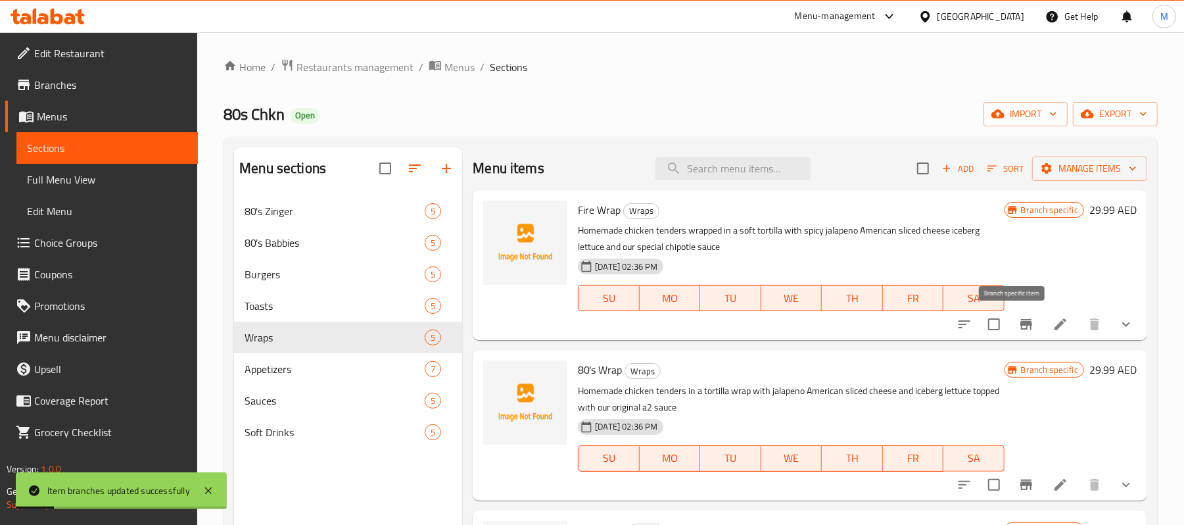
click at [1018, 332] on icon "Branch-specific-item" at bounding box center [1026, 324] width 16 height 16
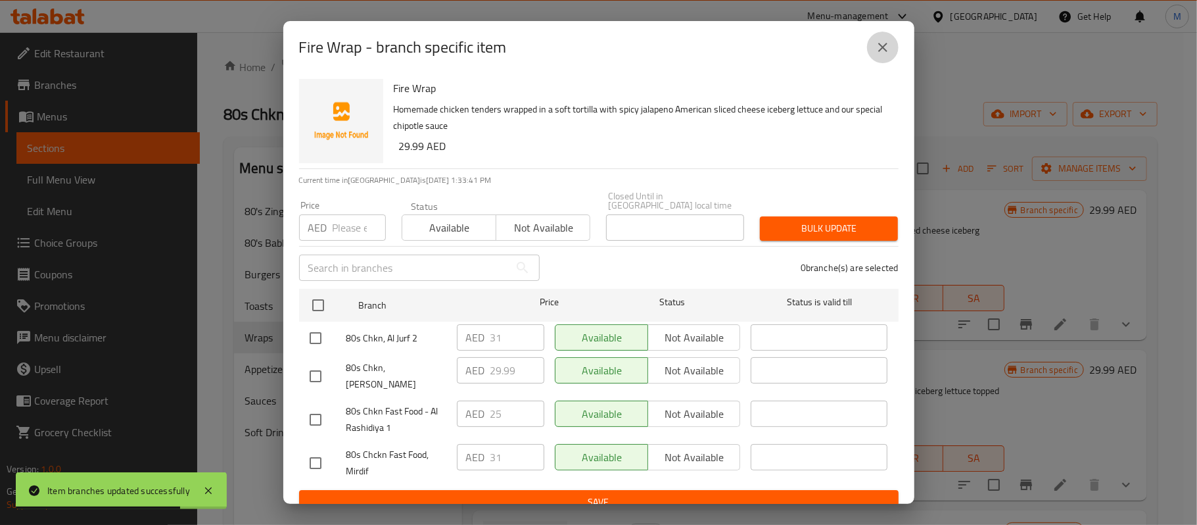
click at [874, 53] on button "close" at bounding box center [883, 48] width 32 height 32
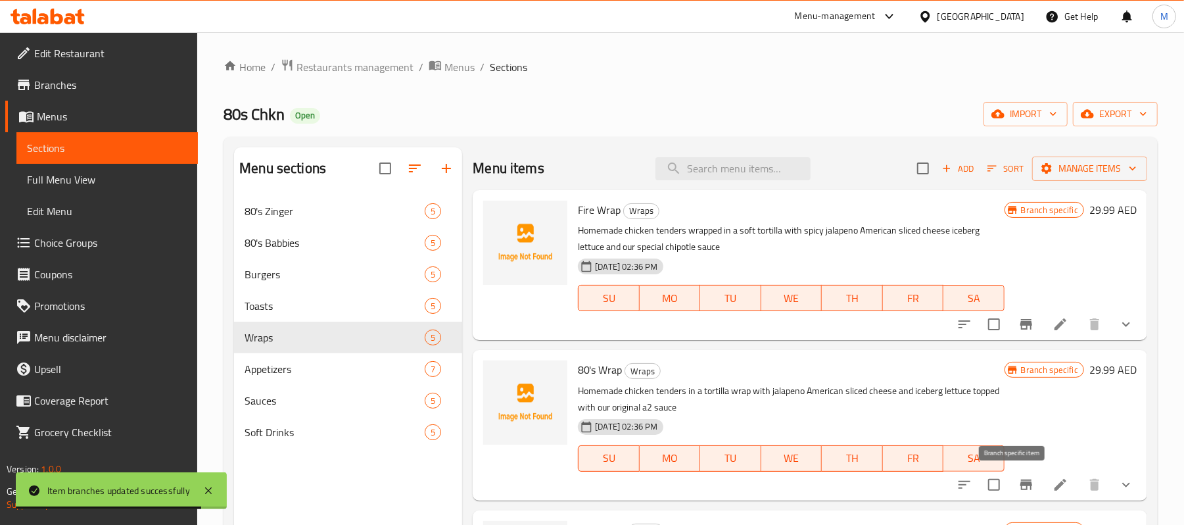
click at [1013, 494] on button "Branch-specific-item" at bounding box center [1026, 485] width 32 height 32
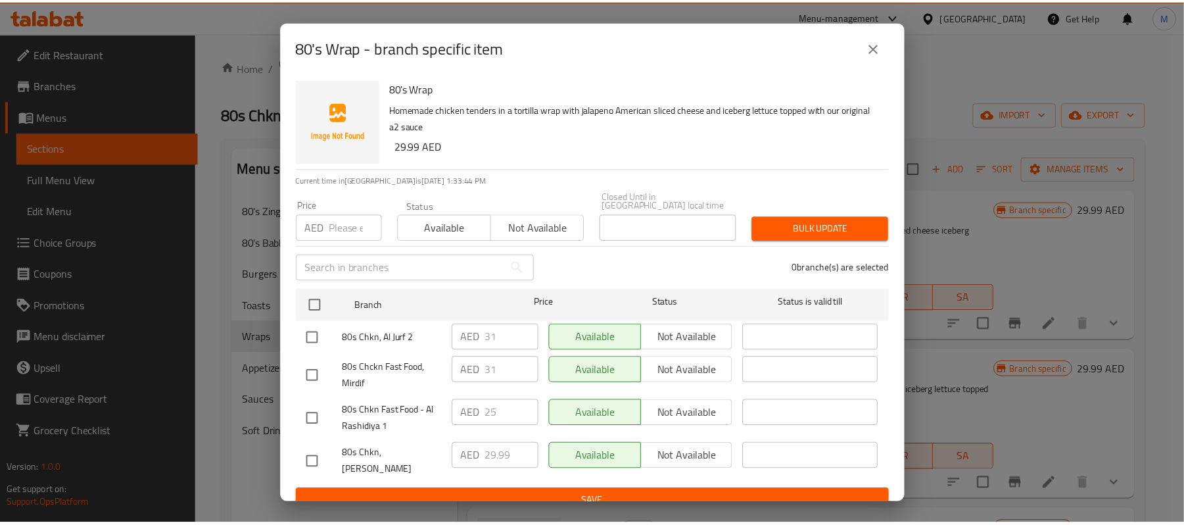
scroll to position [4, 0]
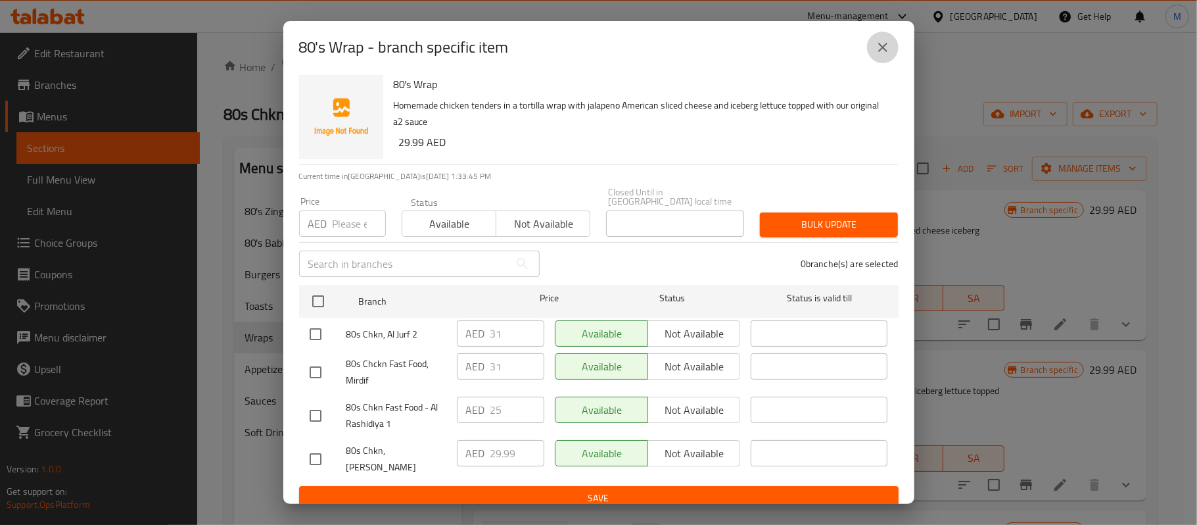
click at [876, 55] on button "close" at bounding box center [883, 48] width 32 height 32
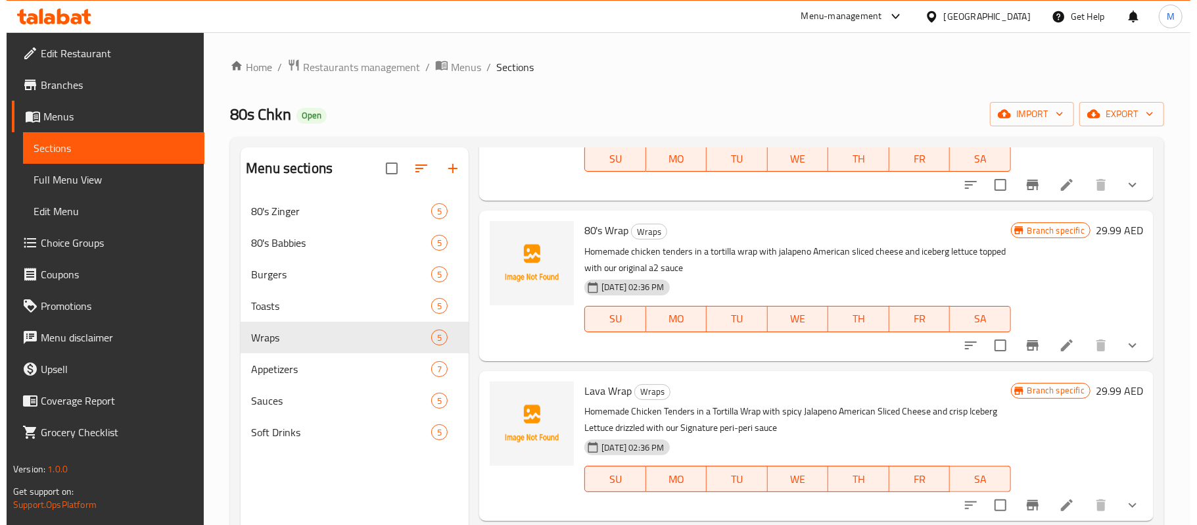
scroll to position [175, 0]
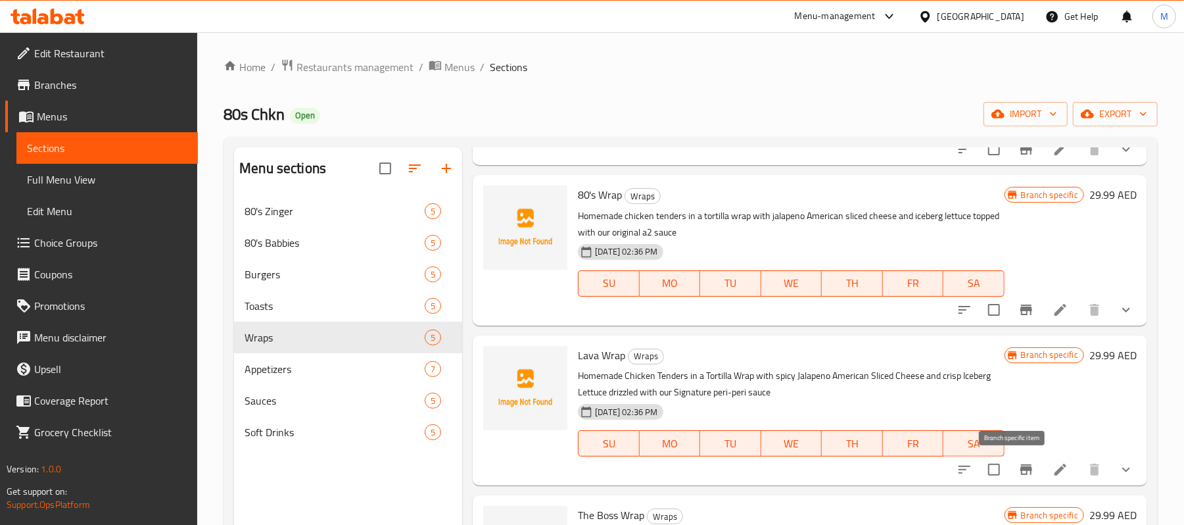
click at [1020, 471] on icon "Branch-specific-item" at bounding box center [1026, 469] width 12 height 11
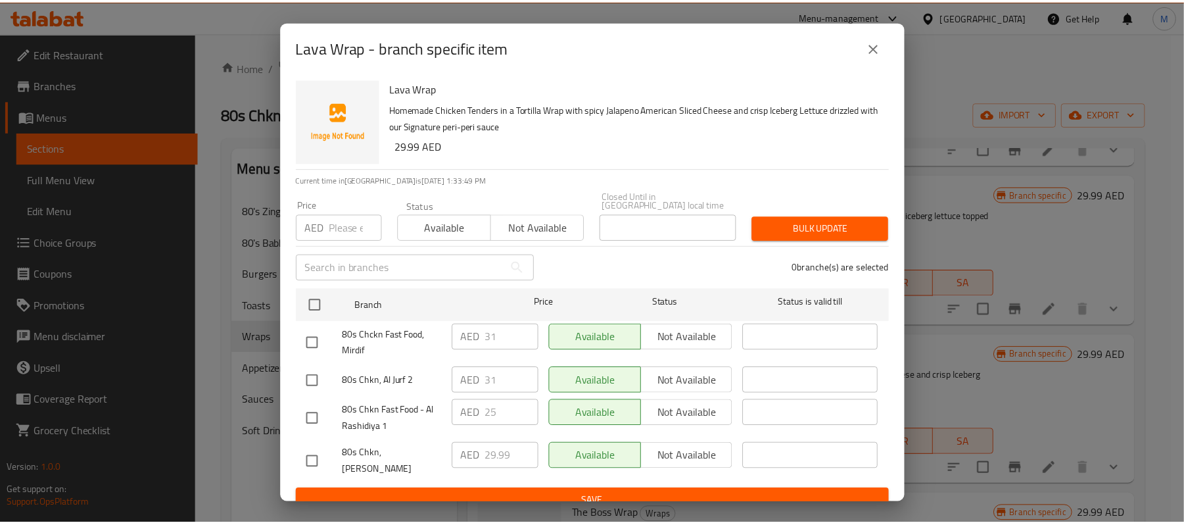
scroll to position [4, 0]
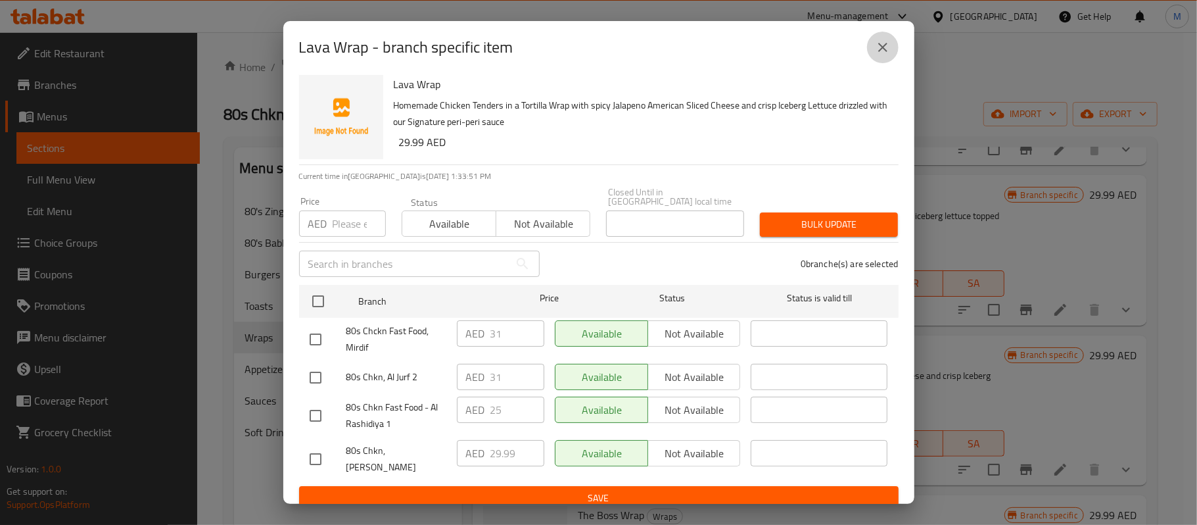
click at [886, 51] on icon "close" at bounding box center [882, 47] width 9 height 9
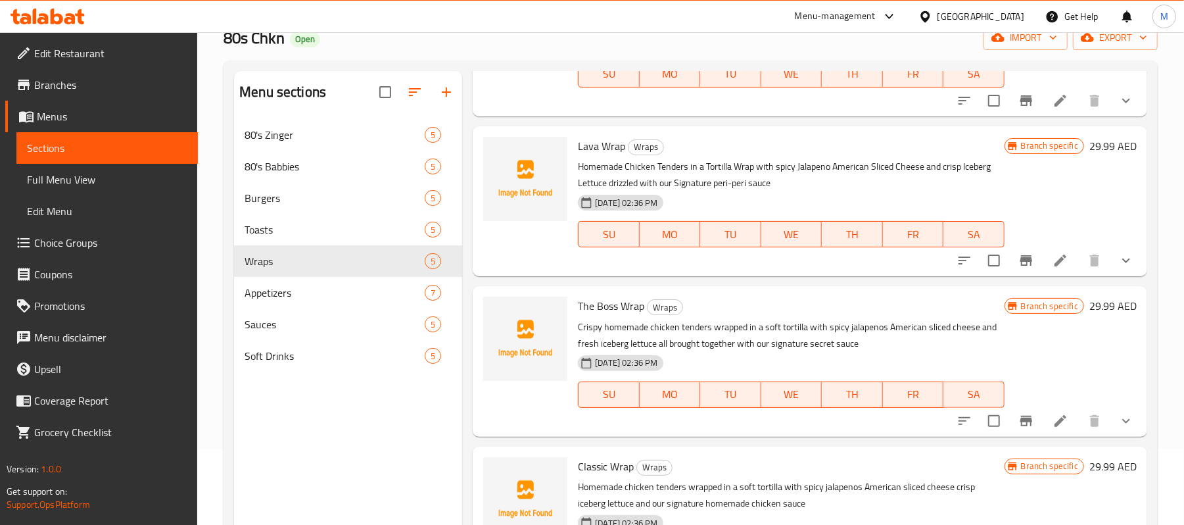
scroll to position [175, 0]
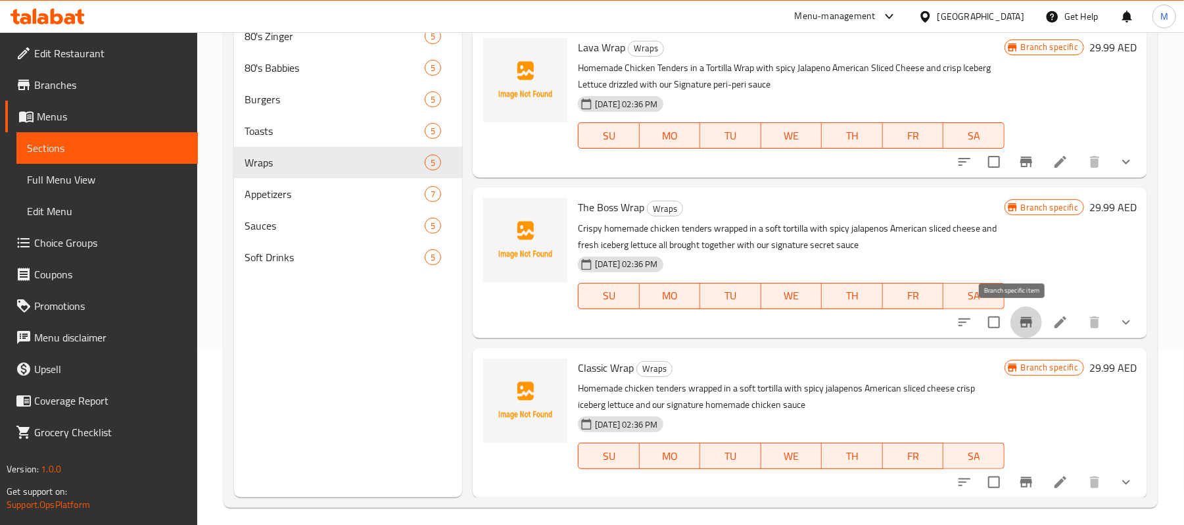
click at [1015, 314] on button "Branch-specific-item" at bounding box center [1026, 322] width 32 height 32
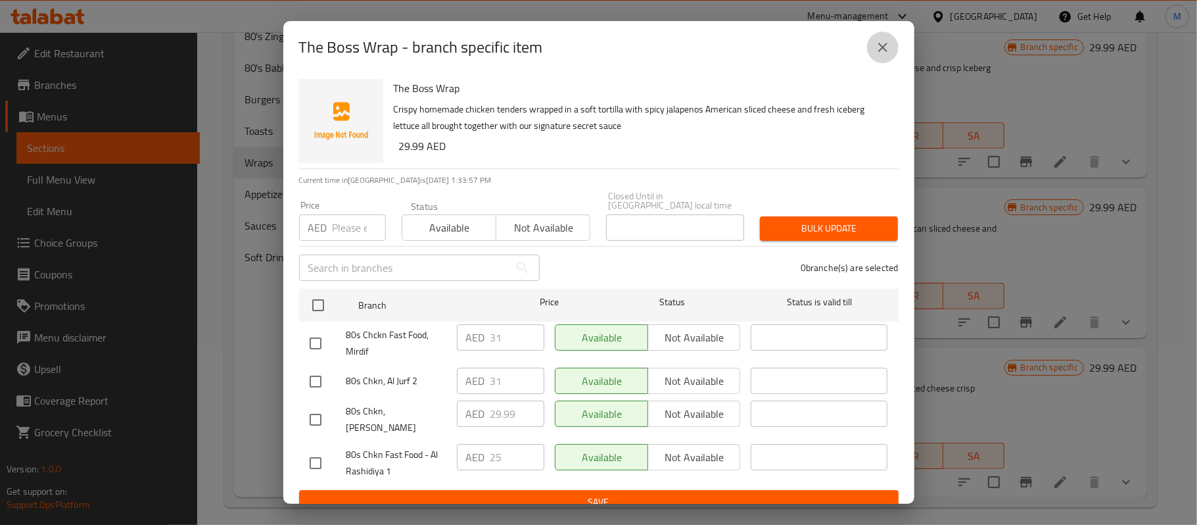
click at [876, 51] on icon "close" at bounding box center [883, 47] width 16 height 16
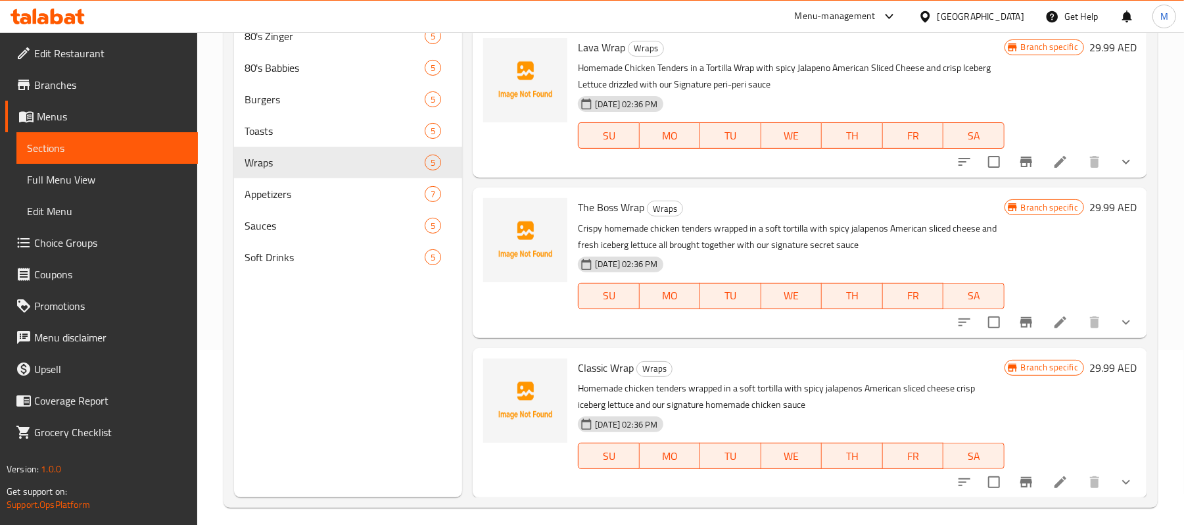
scroll to position [185, 0]
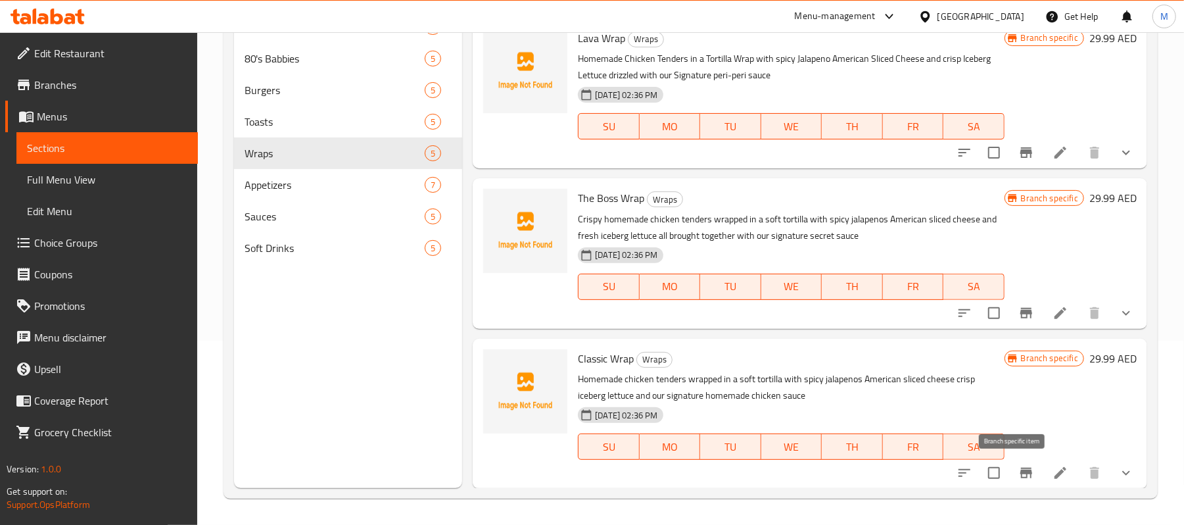
click at [1010, 462] on button "Branch-specific-item" at bounding box center [1026, 473] width 32 height 32
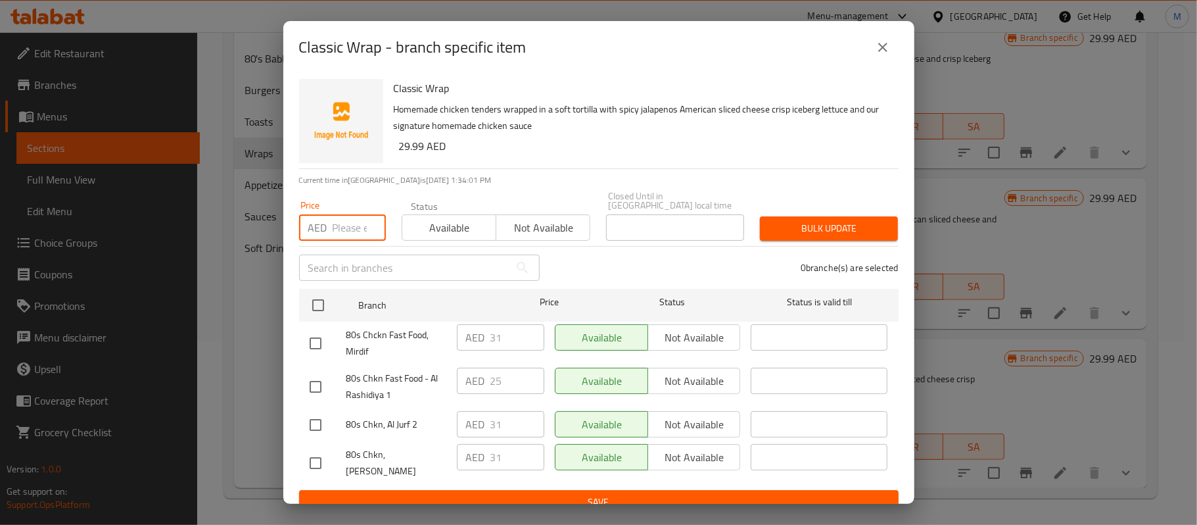
click at [340, 240] on input "number" at bounding box center [359, 227] width 53 height 26
paste input "29.99"
type input "29.99"
click at [314, 455] on input "checkbox" at bounding box center [316, 463] width 28 height 28
checkbox input "true"
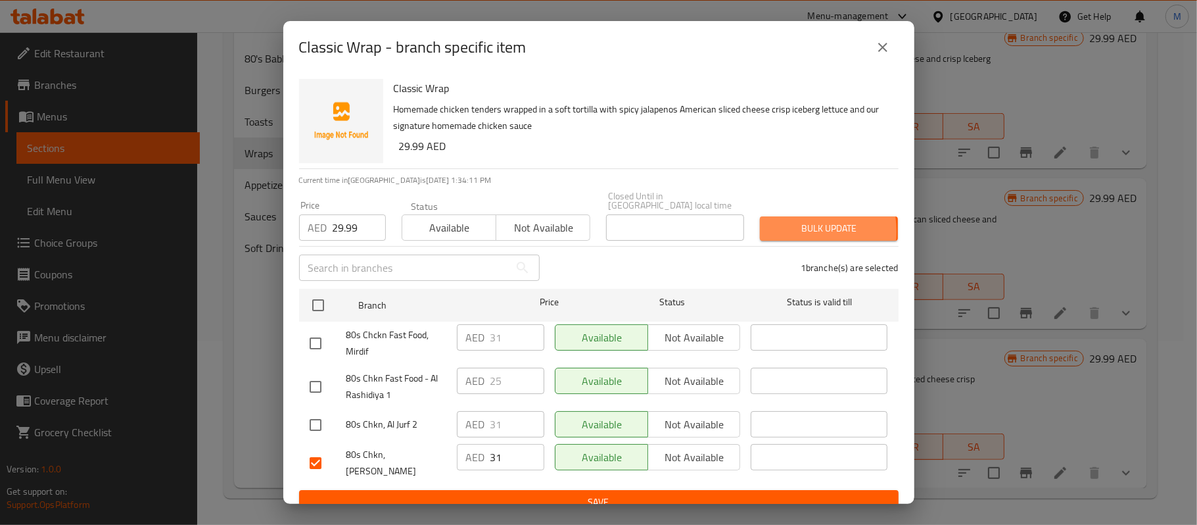
click at [776, 231] on span "Bulk update" at bounding box center [828, 228] width 117 height 16
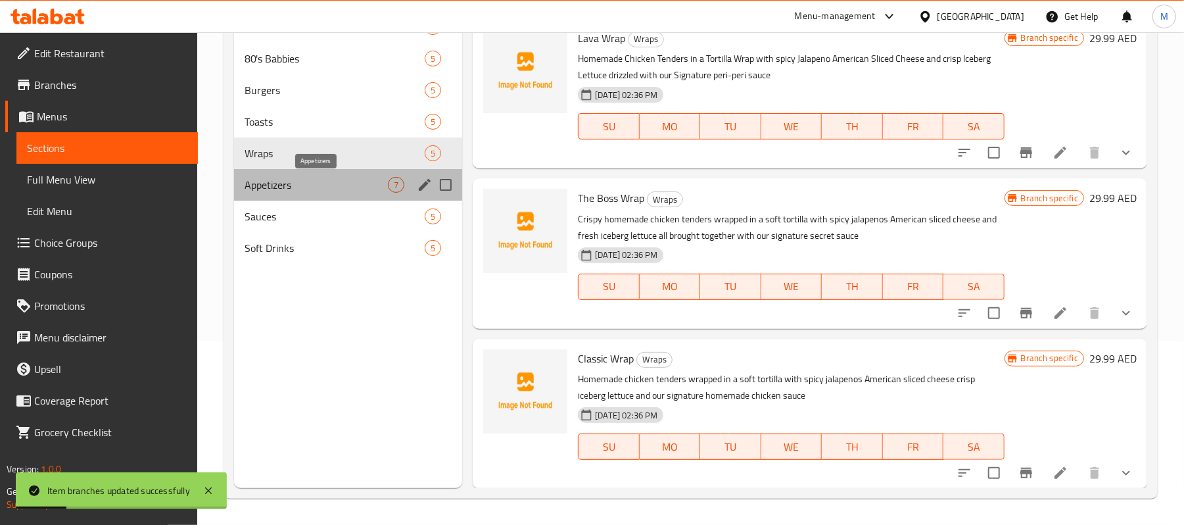
click at [251, 187] on span "Appetizers" at bounding box center [316, 185] width 143 height 16
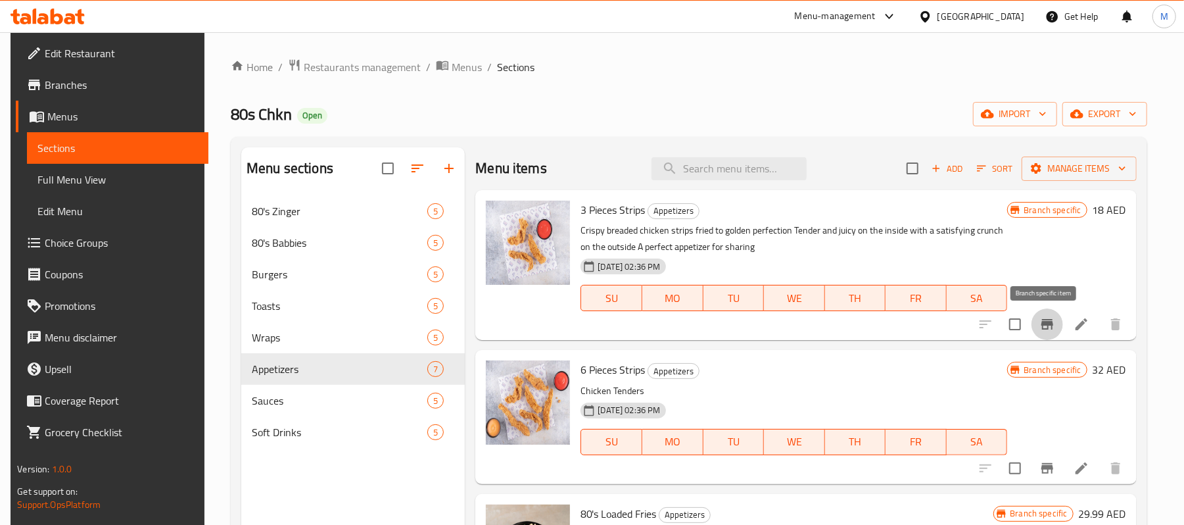
click at [1047, 324] on icon "Branch-specific-item" at bounding box center [1047, 324] width 12 height 11
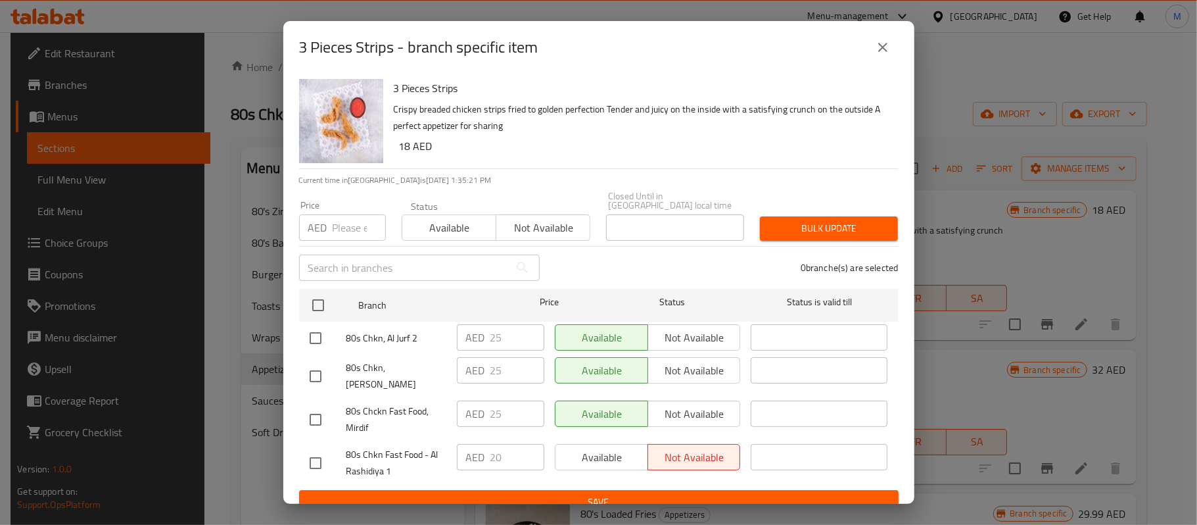
click at [353, 233] on input "number" at bounding box center [359, 227] width 53 height 26
type input "18"
click at [302, 369] on input "checkbox" at bounding box center [316, 376] width 28 height 28
checkbox input "true"
click at [826, 230] on span "Bulk update" at bounding box center [828, 228] width 117 height 16
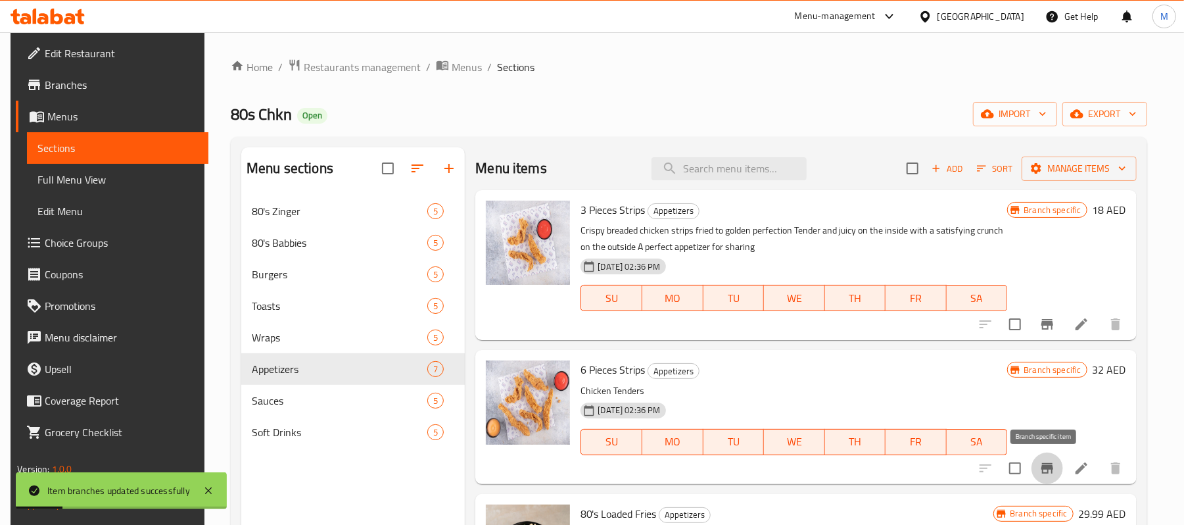
click at [1048, 469] on icon "Branch-specific-item" at bounding box center [1047, 468] width 12 height 11
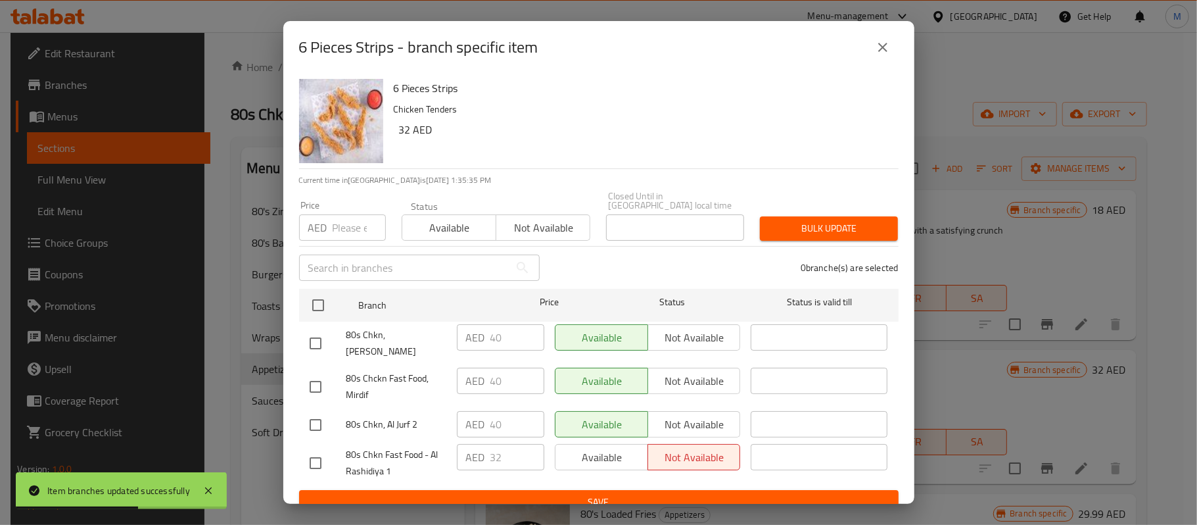
click at [342, 227] on input "number" at bounding box center [359, 227] width 53 height 26
type input "32"
click at [311, 343] on input "checkbox" at bounding box center [316, 343] width 28 height 28
checkbox input "true"
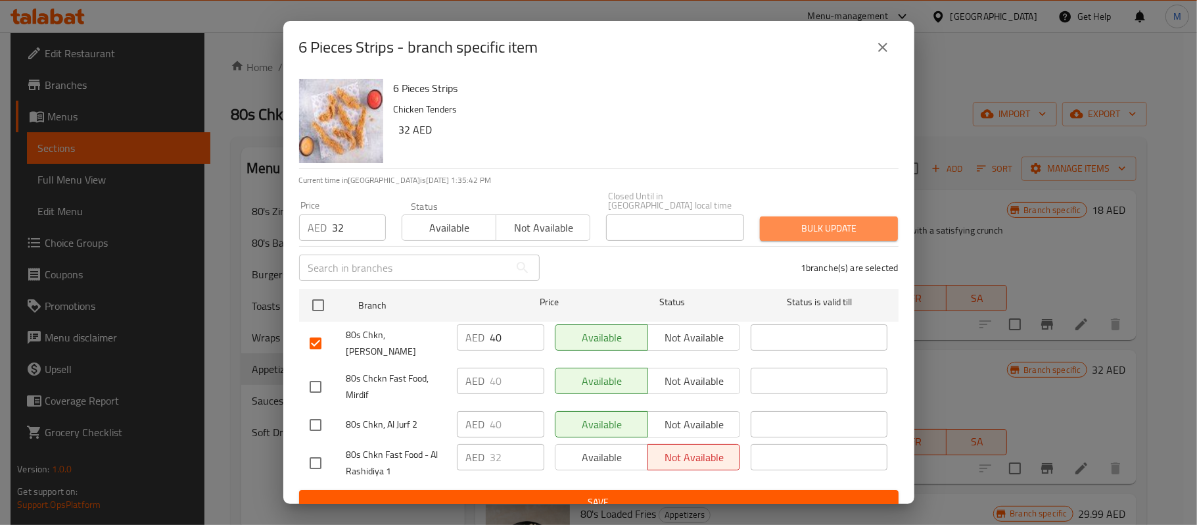
click at [826, 232] on span "Bulk update" at bounding box center [828, 228] width 117 height 16
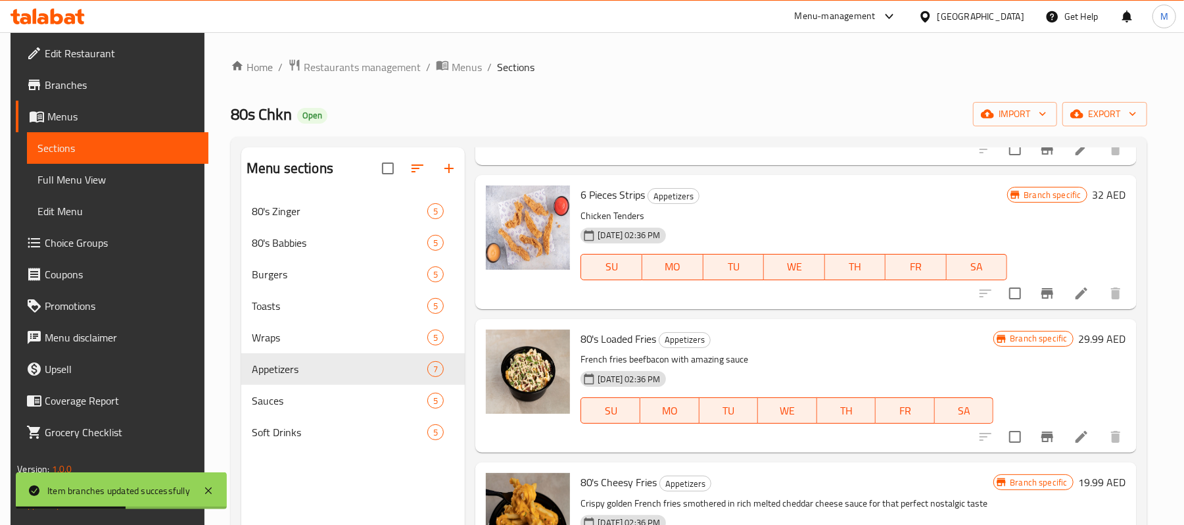
scroll to position [263, 0]
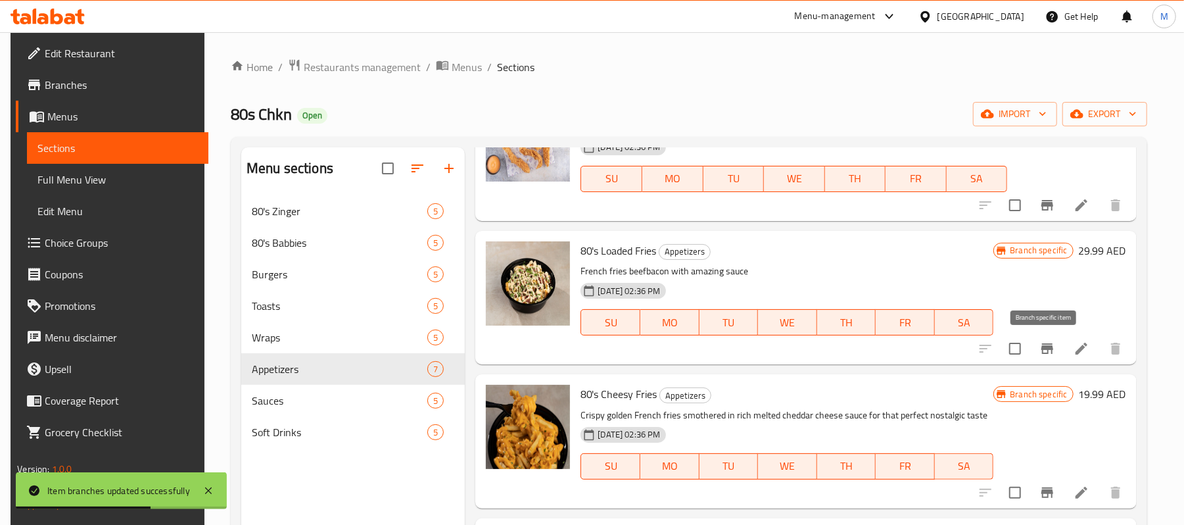
click at [1044, 351] on icon "Branch-specific-item" at bounding box center [1047, 349] width 16 height 16
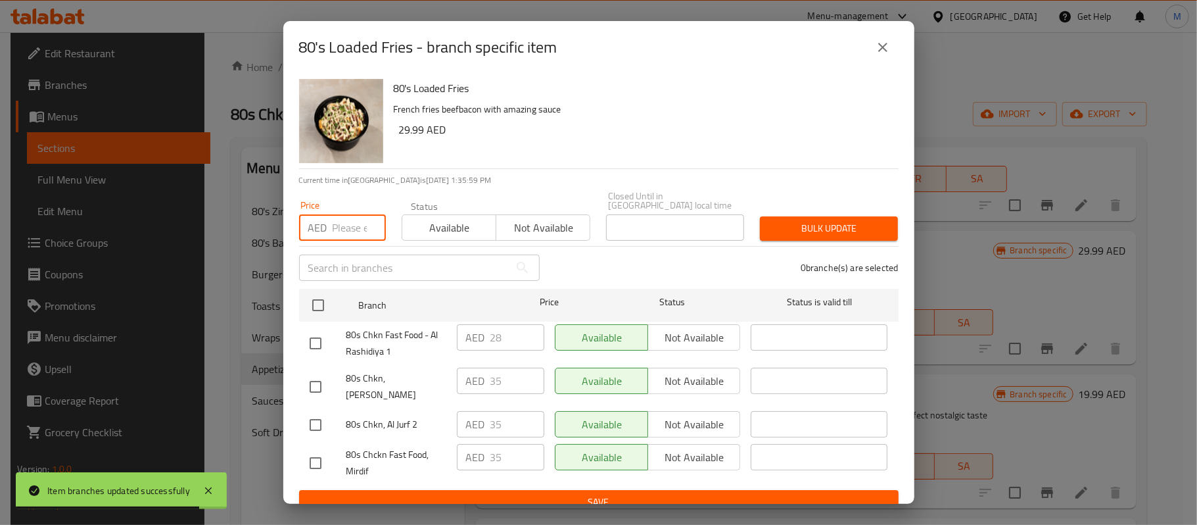
click at [346, 229] on input "number" at bounding box center [359, 227] width 53 height 26
paste input "29.99"
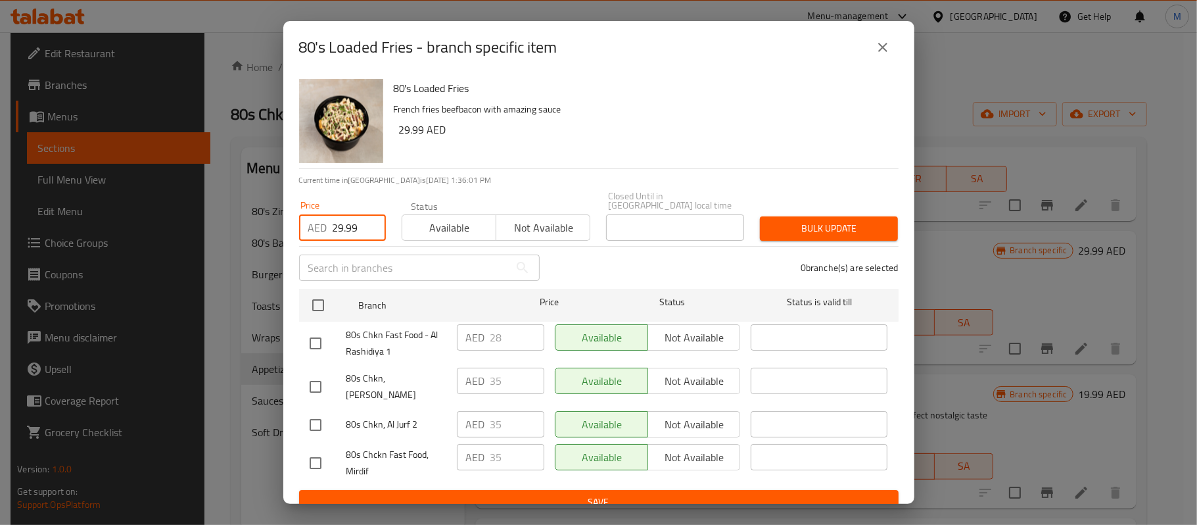
type input "29.99"
click at [317, 377] on input "checkbox" at bounding box center [316, 387] width 28 height 28
checkbox input "true"
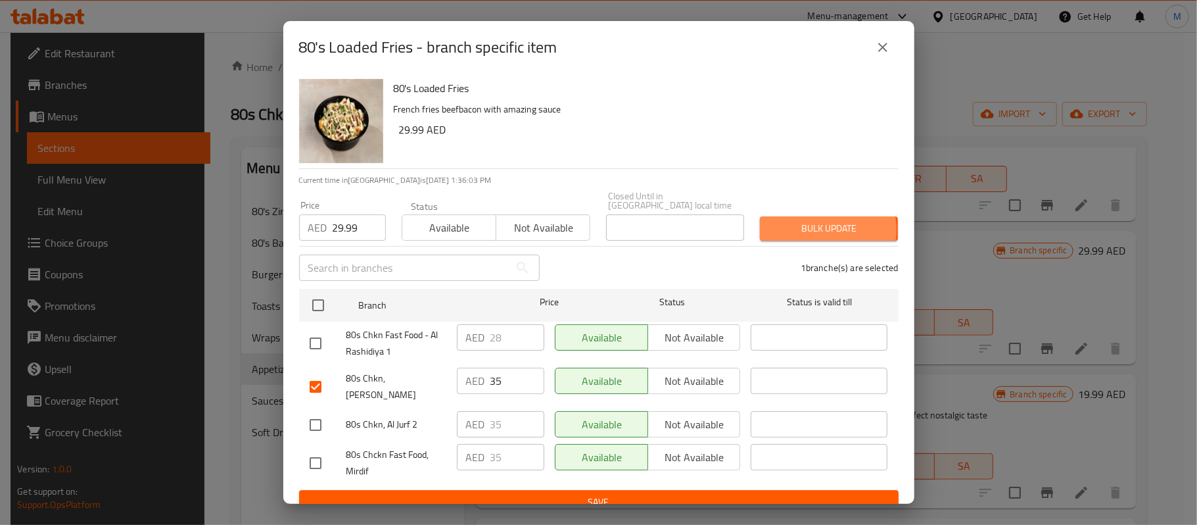
click at [814, 229] on span "Bulk update" at bounding box center [828, 228] width 117 height 16
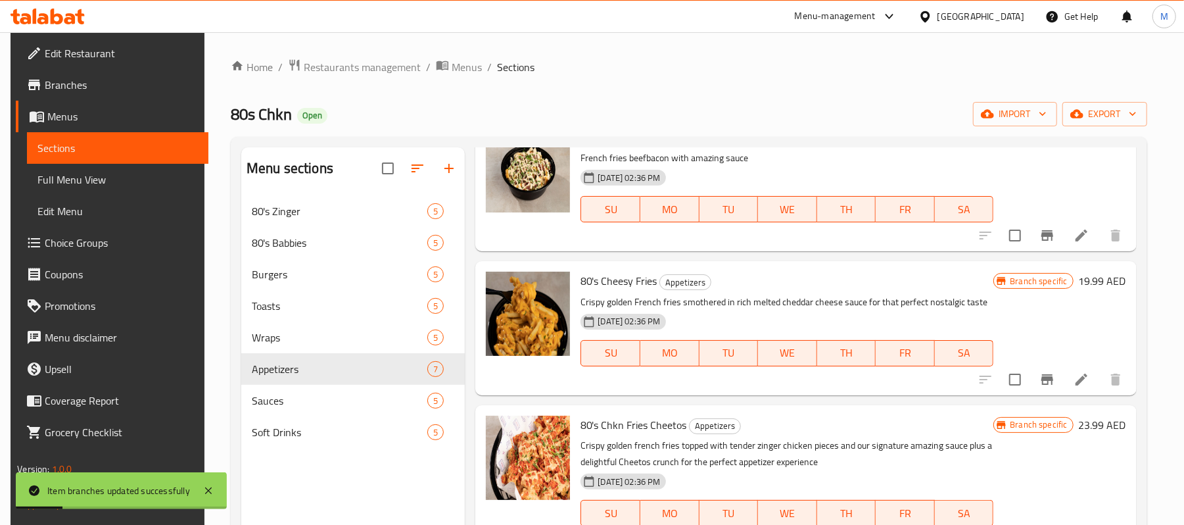
scroll to position [350, 0]
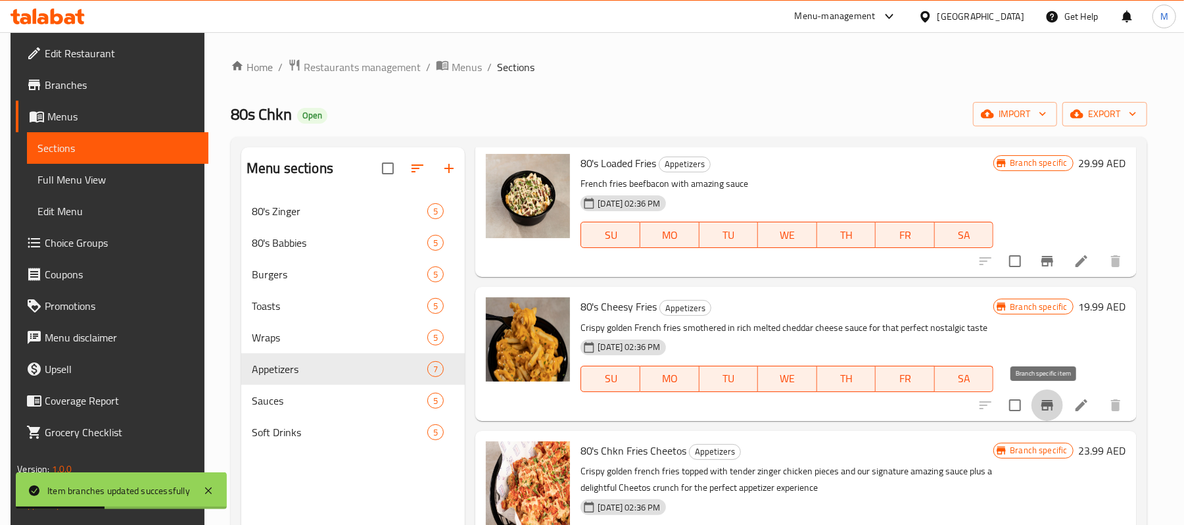
click at [1043, 403] on icon "Branch-specific-item" at bounding box center [1047, 405] width 12 height 11
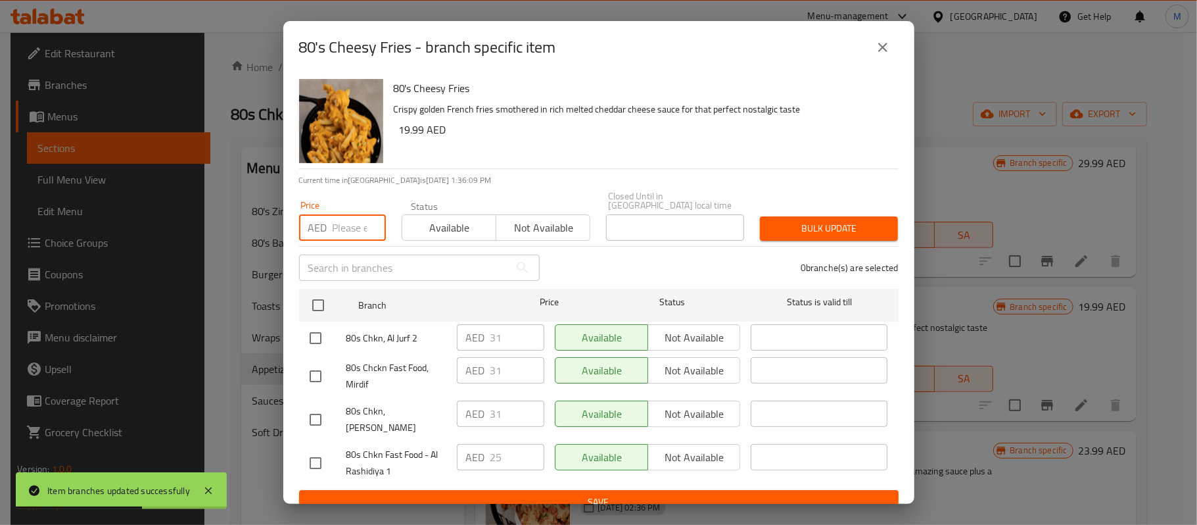
click at [335, 224] on input "number" at bounding box center [359, 227] width 53 height 26
paste input "29.99"
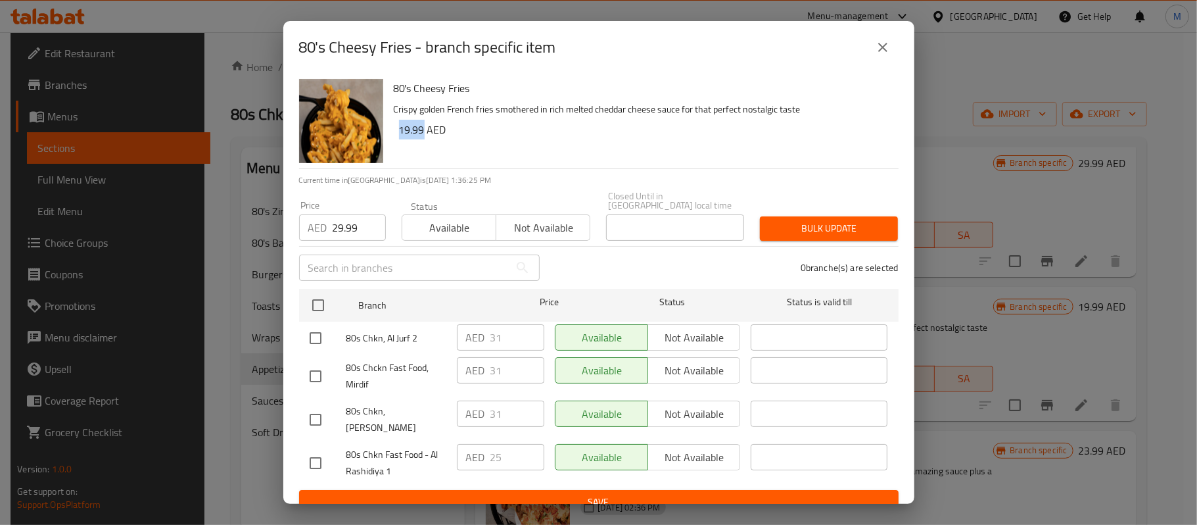
copy h6 "19.99"
drag, startPoint x: 400, startPoint y: 131, endPoint x: 424, endPoint y: 133, distance: 24.4
click at [424, 133] on h6 "19.99 AED" at bounding box center [643, 129] width 489 height 18
click at [341, 230] on input "29.99" at bounding box center [359, 227] width 53 height 26
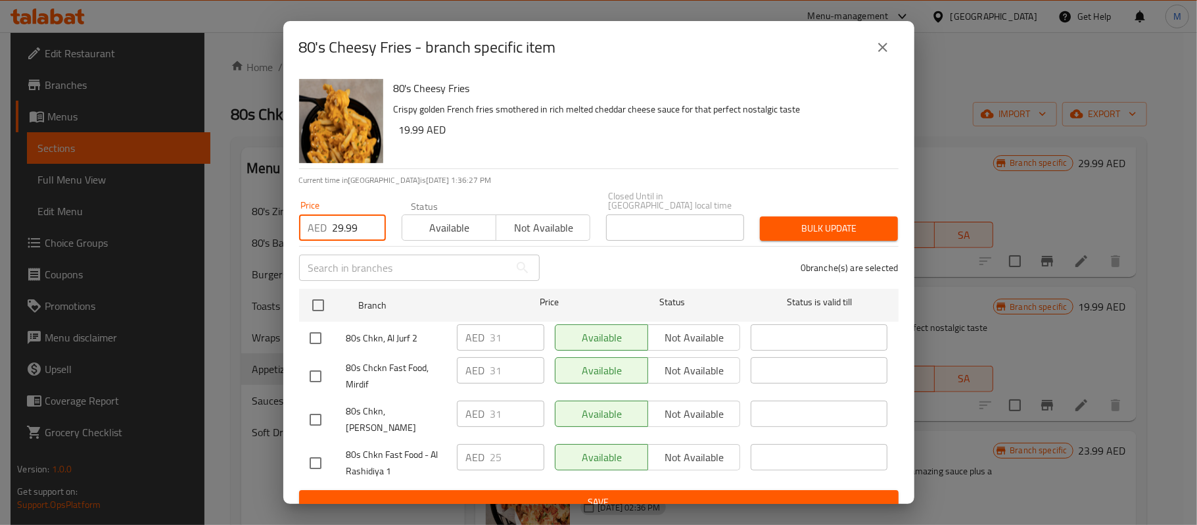
click at [341, 230] on input "29.99" at bounding box center [359, 227] width 53 height 26
paste input "1"
type input "19.99"
click at [312, 413] on input "checkbox" at bounding box center [316, 420] width 28 height 28
checkbox input "true"
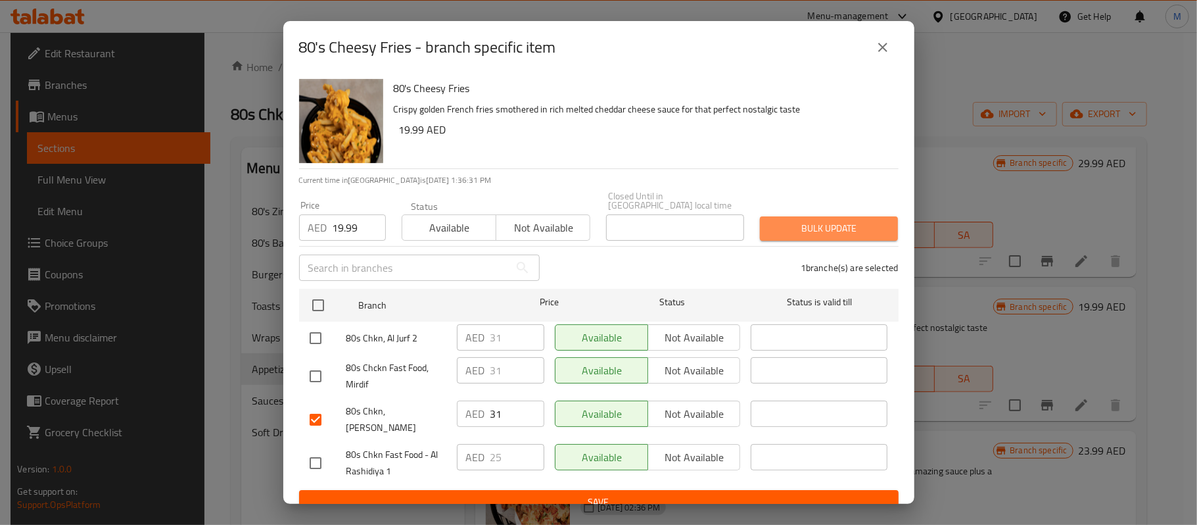
click at [830, 227] on span "Bulk update" at bounding box center [828, 228] width 117 height 16
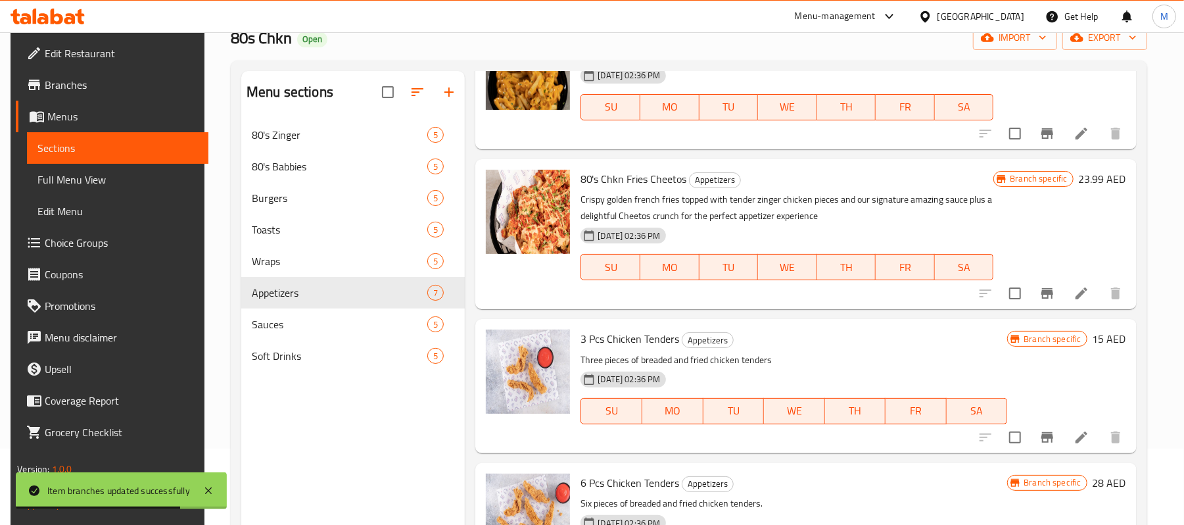
scroll to position [175, 0]
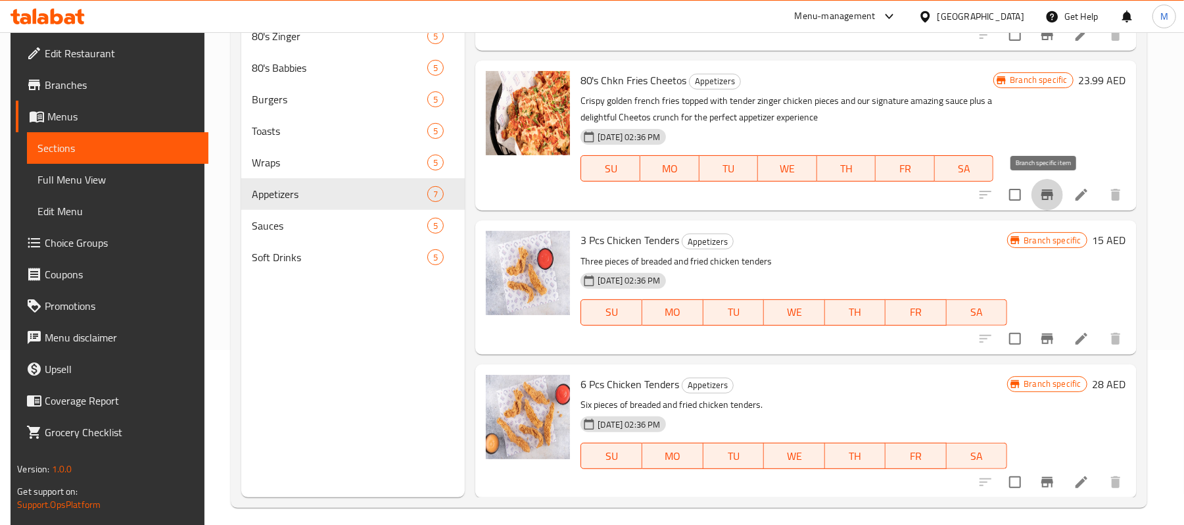
click at [1045, 192] on icon "Branch-specific-item" at bounding box center [1047, 194] width 12 height 11
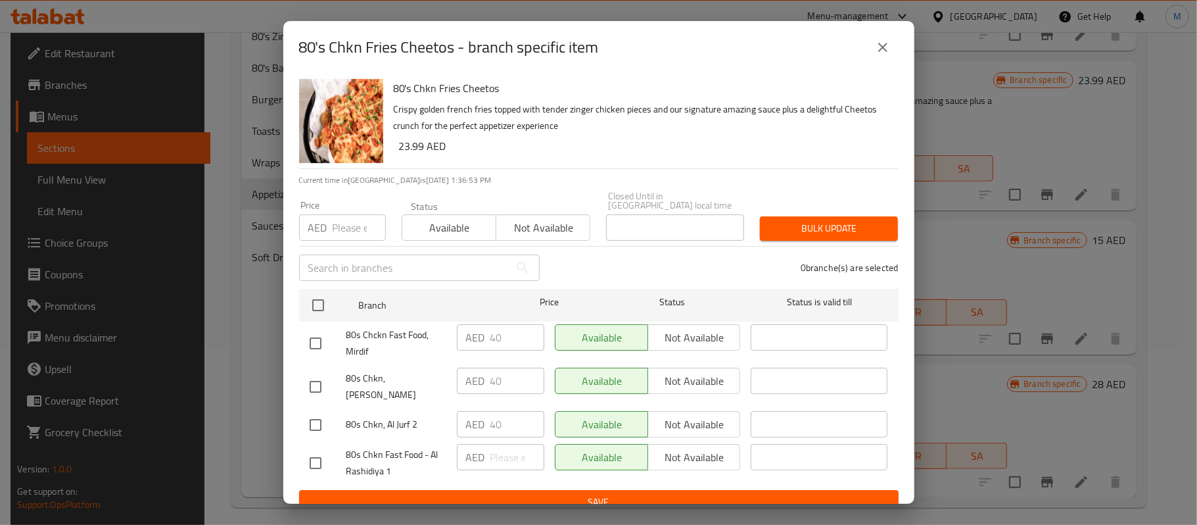
click at [409, 143] on h6 "23.99 AED" at bounding box center [643, 146] width 489 height 18
drag, startPoint x: 397, startPoint y: 142, endPoint x: 424, endPoint y: 145, distance: 27.1
click at [424, 145] on div "80's Chkn Fries Cheetos Crispy golden french fries topped with tender zinger ch…" at bounding box center [641, 121] width 505 height 95
copy h6 "23.99"
click at [316, 385] on input "checkbox" at bounding box center [316, 387] width 28 height 28
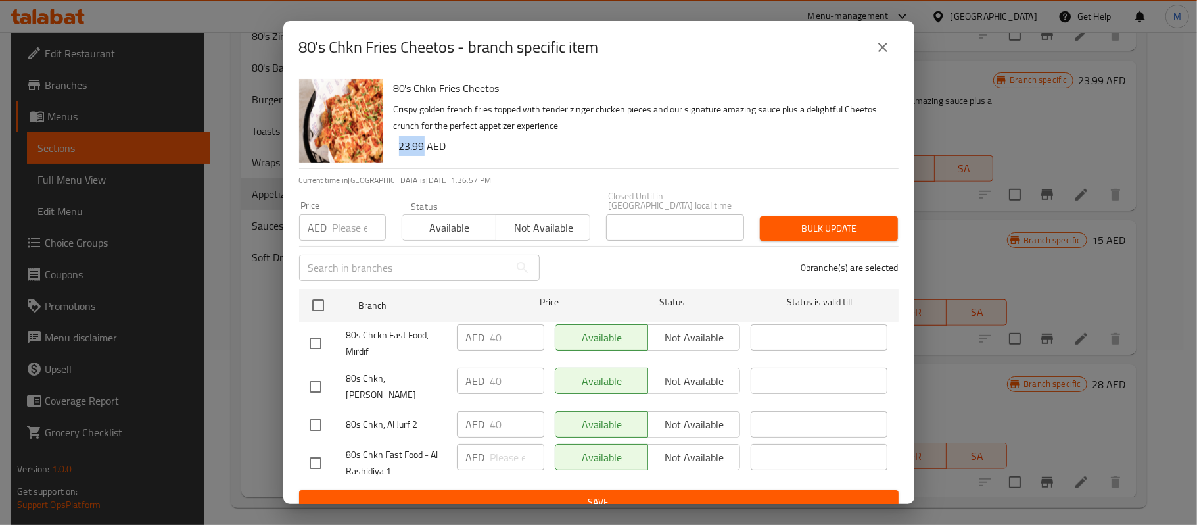
checkbox input "true"
click at [343, 233] on input "number" at bounding box center [359, 227] width 53 height 26
paste input "23.99"
type input "23.99"
click at [820, 221] on span "Bulk update" at bounding box center [828, 228] width 117 height 16
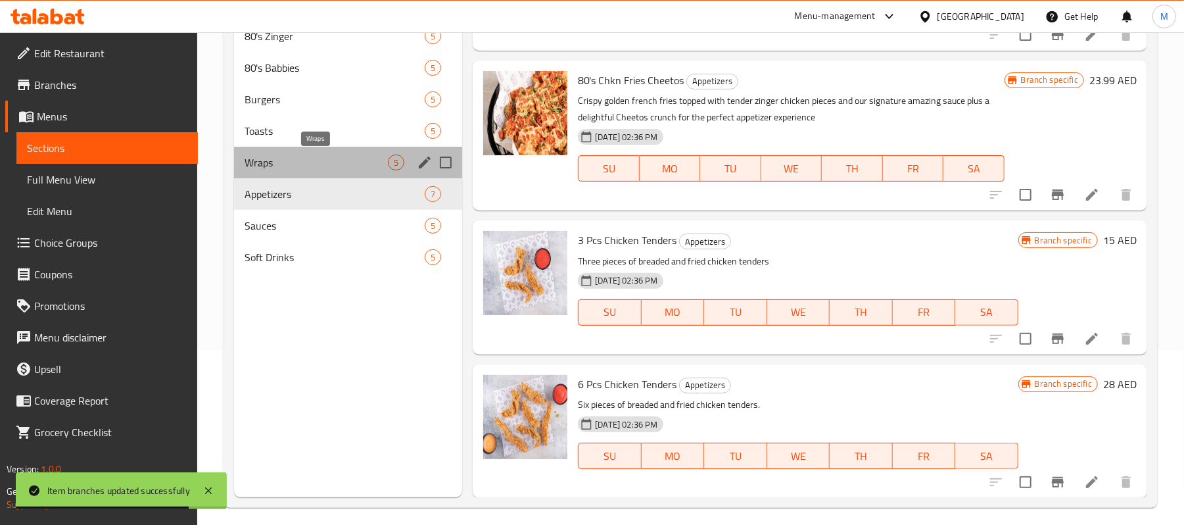
click at [327, 162] on span "Wraps" at bounding box center [316, 162] width 143 height 16
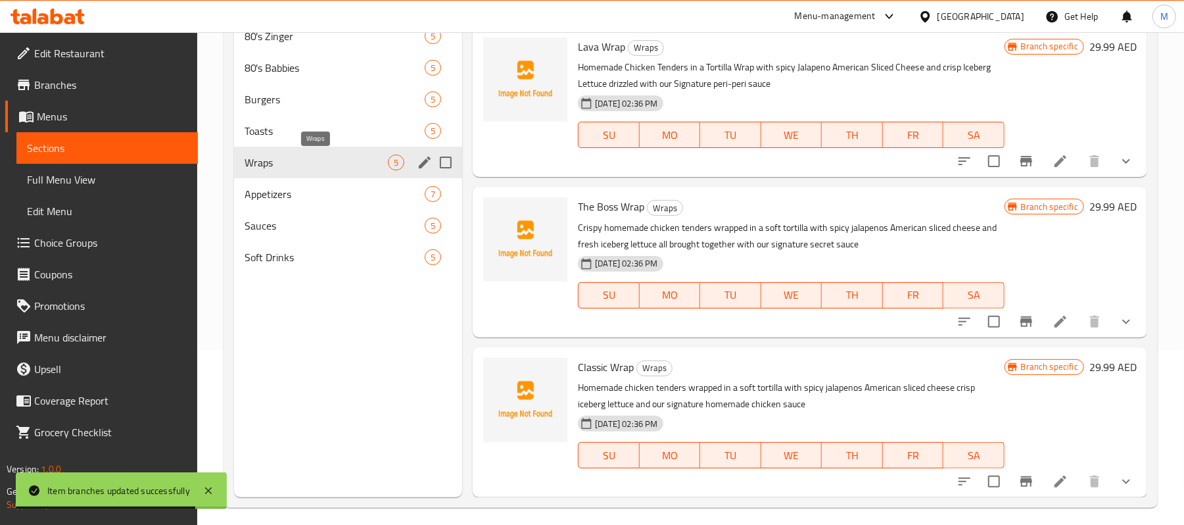
scroll to position [308, 0]
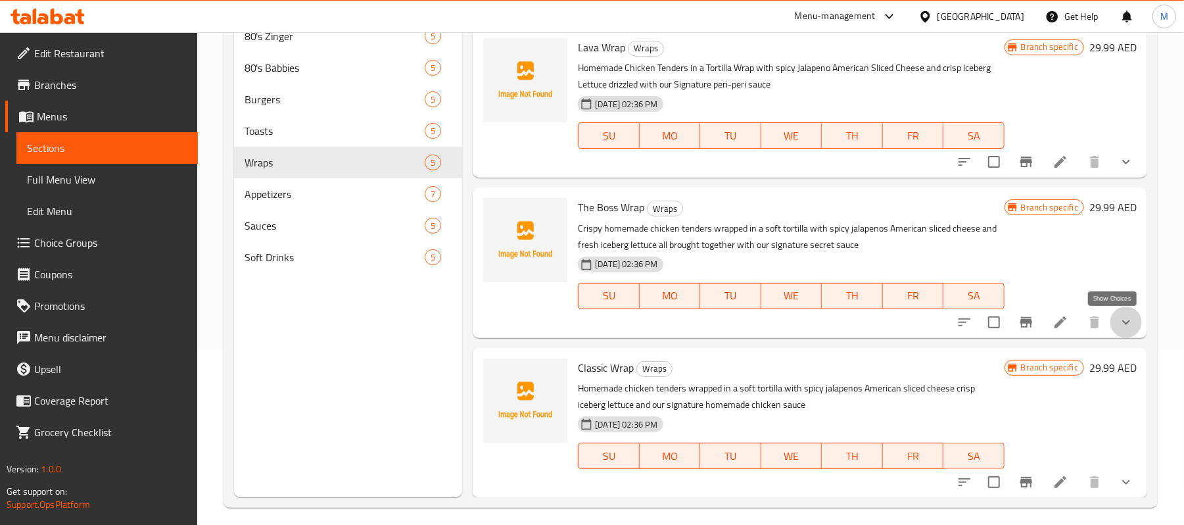
click at [1118, 322] on icon "show more" at bounding box center [1126, 322] width 16 height 16
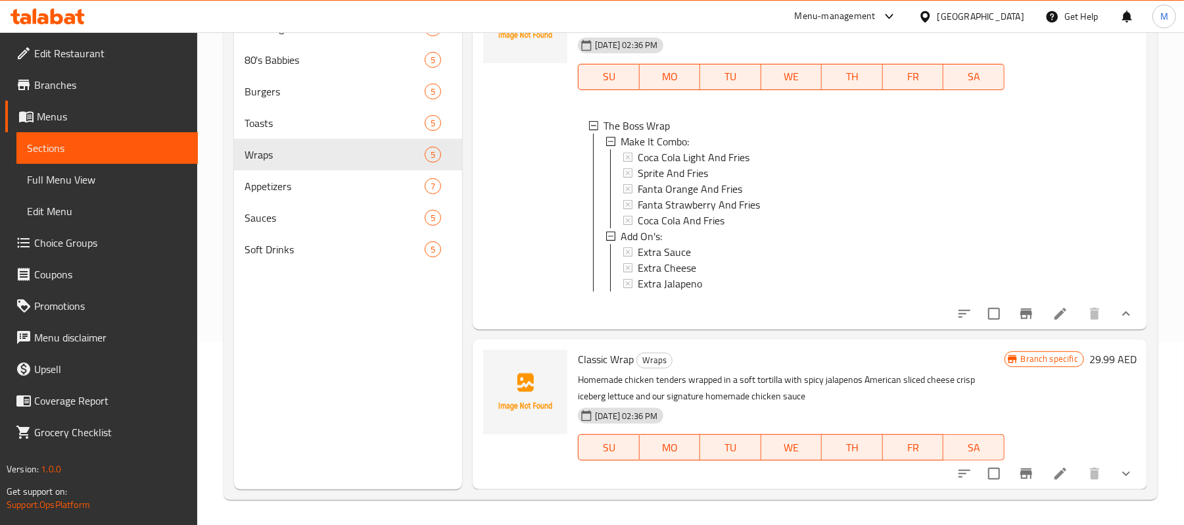
scroll to position [185, 0]
click at [1118, 473] on icon "show more" at bounding box center [1126, 472] width 16 height 16
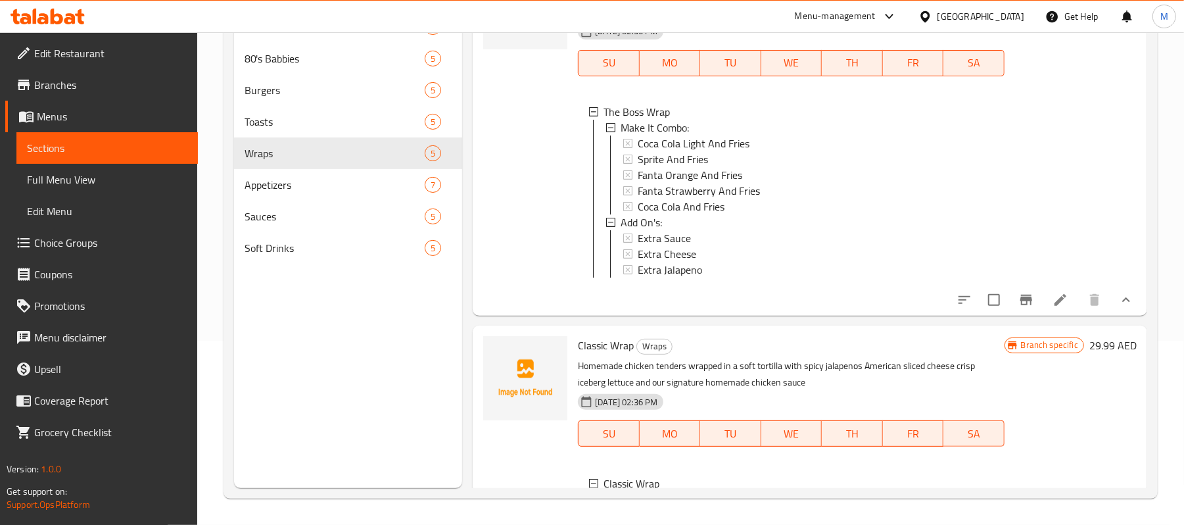
scroll to position [755, 0]
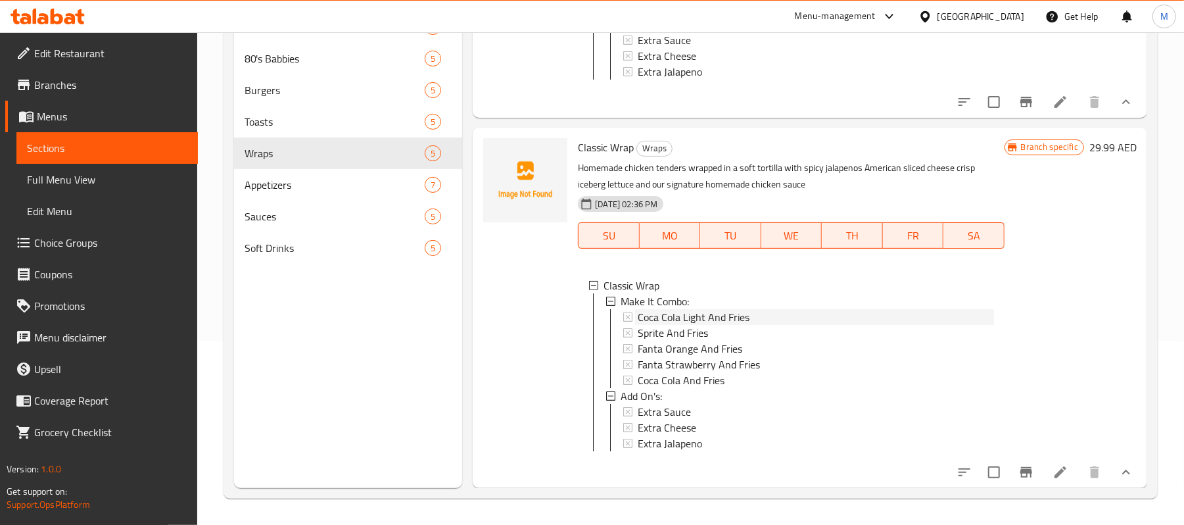
click at [728, 309] on span "Coca Cola Light And Fries" at bounding box center [694, 317] width 112 height 16
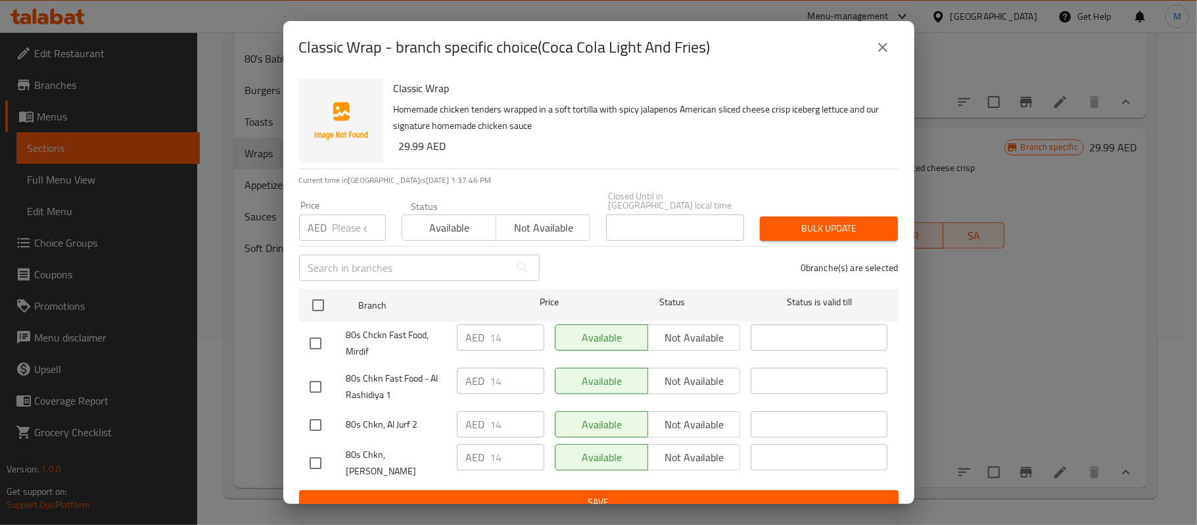
click at [889, 43] on icon "close" at bounding box center [883, 47] width 16 height 16
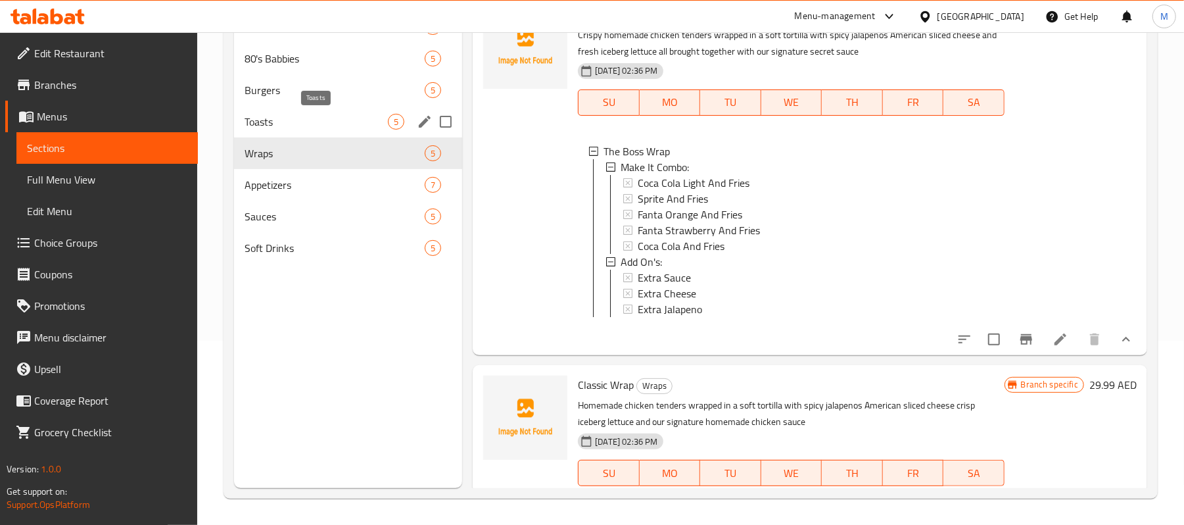
click at [291, 129] on span "Toasts" at bounding box center [316, 122] width 143 height 16
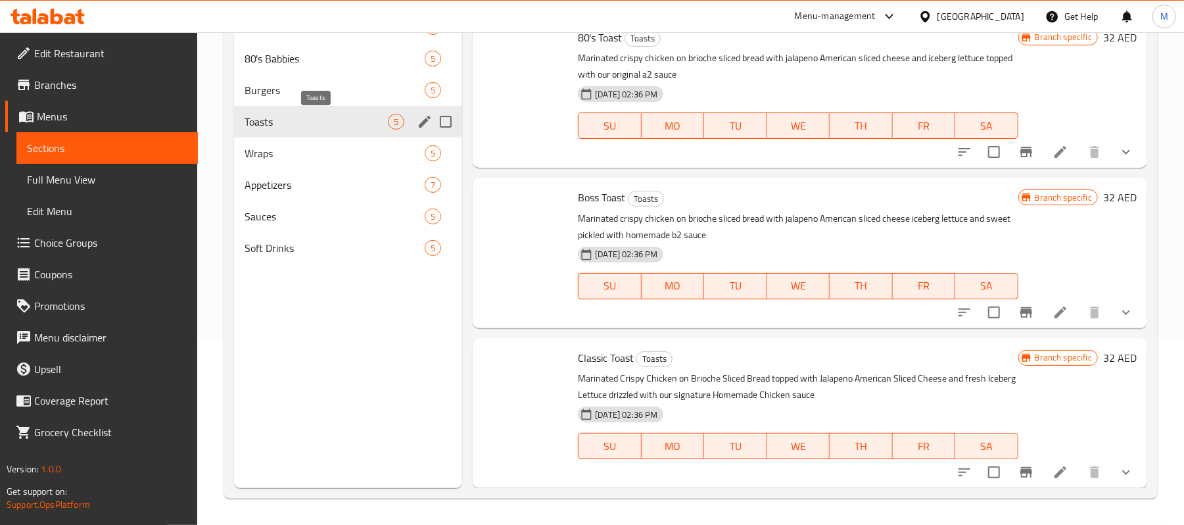
scroll to position [308, 0]
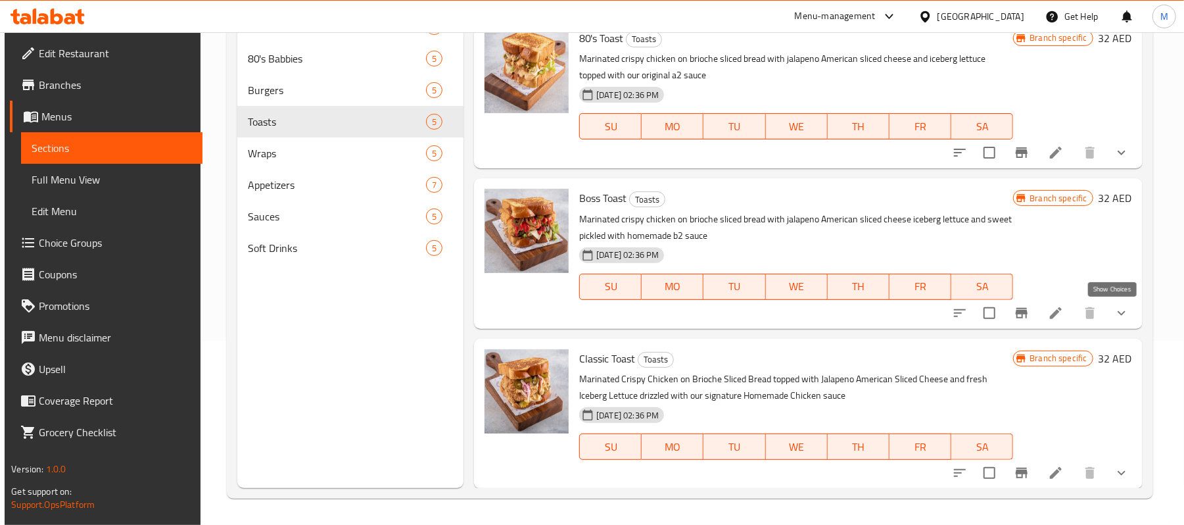
click at [1114, 317] on icon "show more" at bounding box center [1122, 313] width 16 height 16
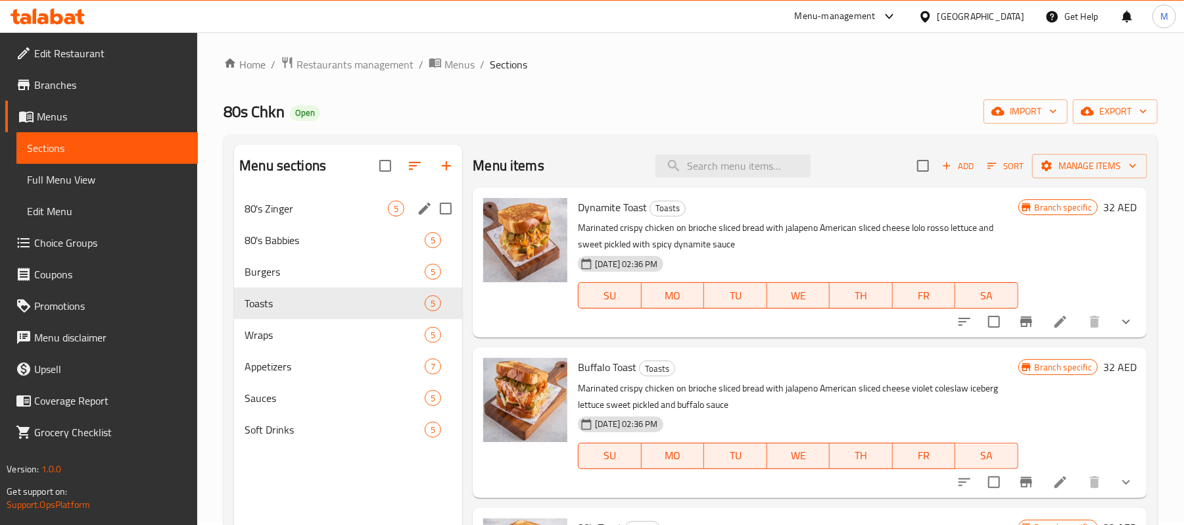
scroll to position [0, 0]
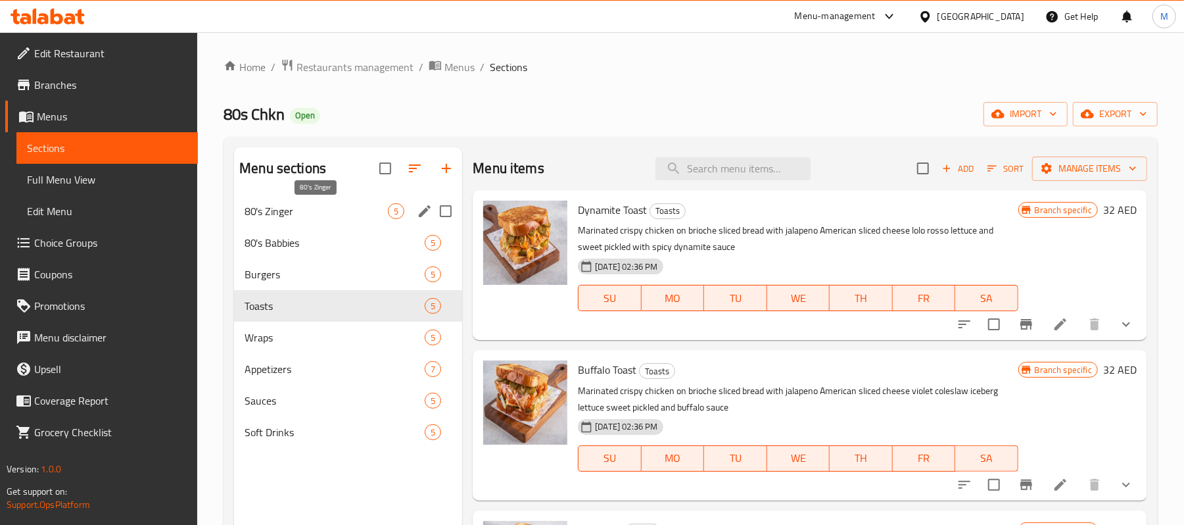
click at [276, 203] on span "80's Zinger" at bounding box center [316, 211] width 143 height 16
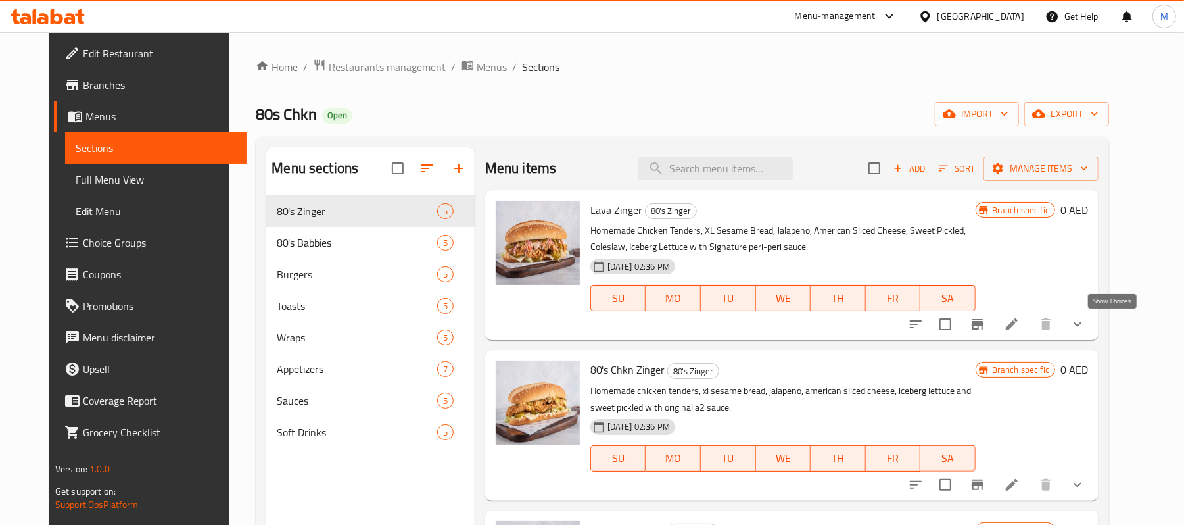
click at [1081, 325] on icon "show more" at bounding box center [1078, 324] width 8 height 5
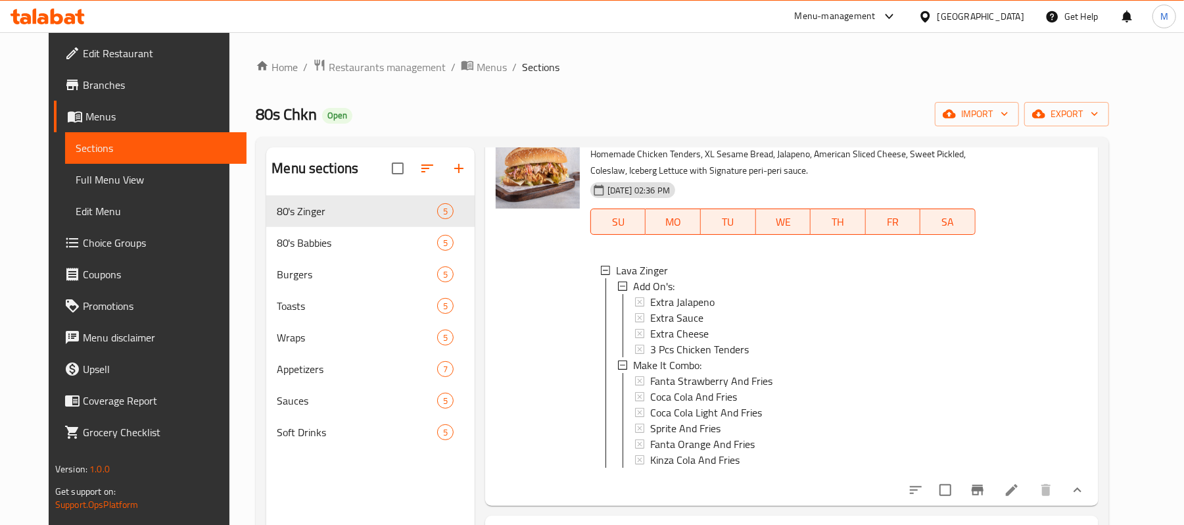
scroll to position [175, 0]
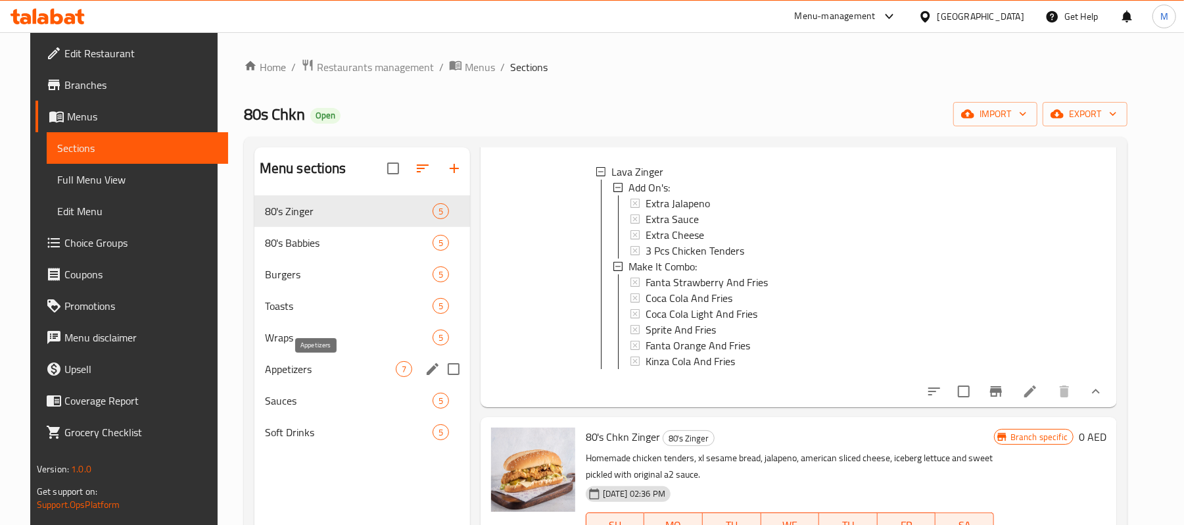
click at [283, 369] on span "Appetizers" at bounding box center [330, 369] width 131 height 16
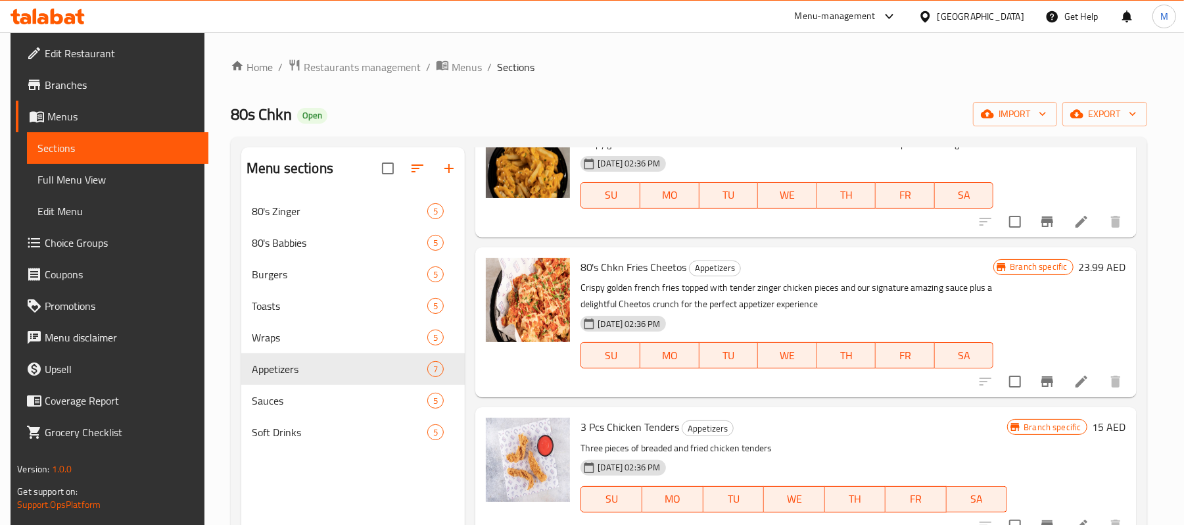
scroll to position [546, 0]
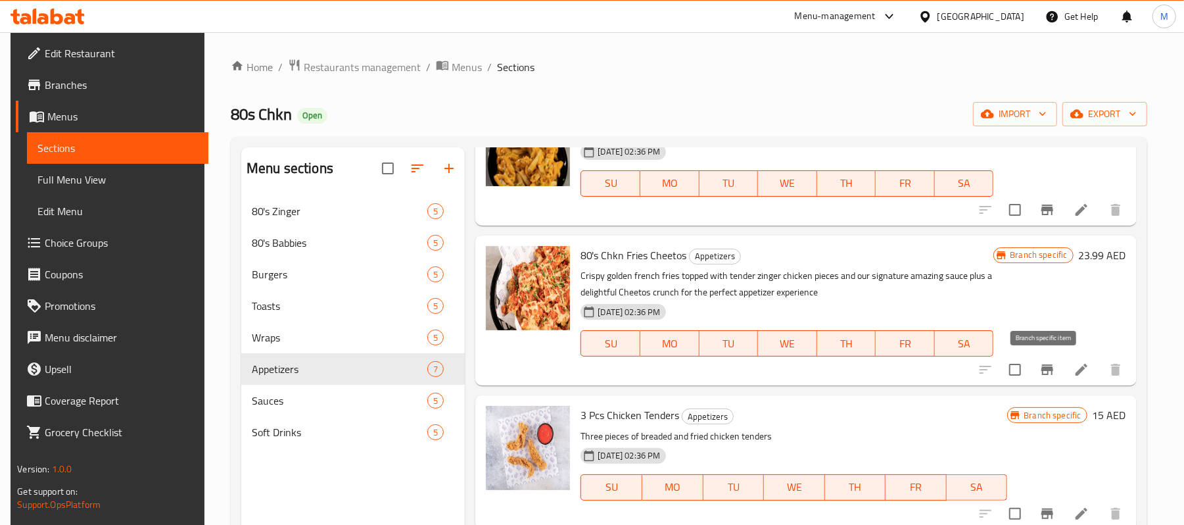
click at [1041, 371] on icon "Branch-specific-item" at bounding box center [1047, 369] width 12 height 11
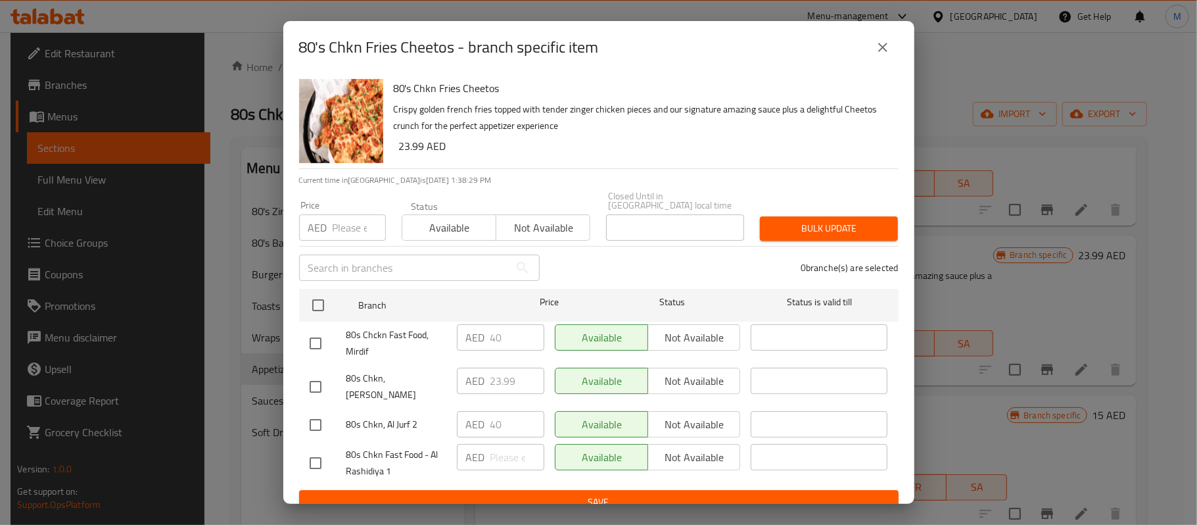
click at [884, 36] on button "close" at bounding box center [883, 48] width 32 height 32
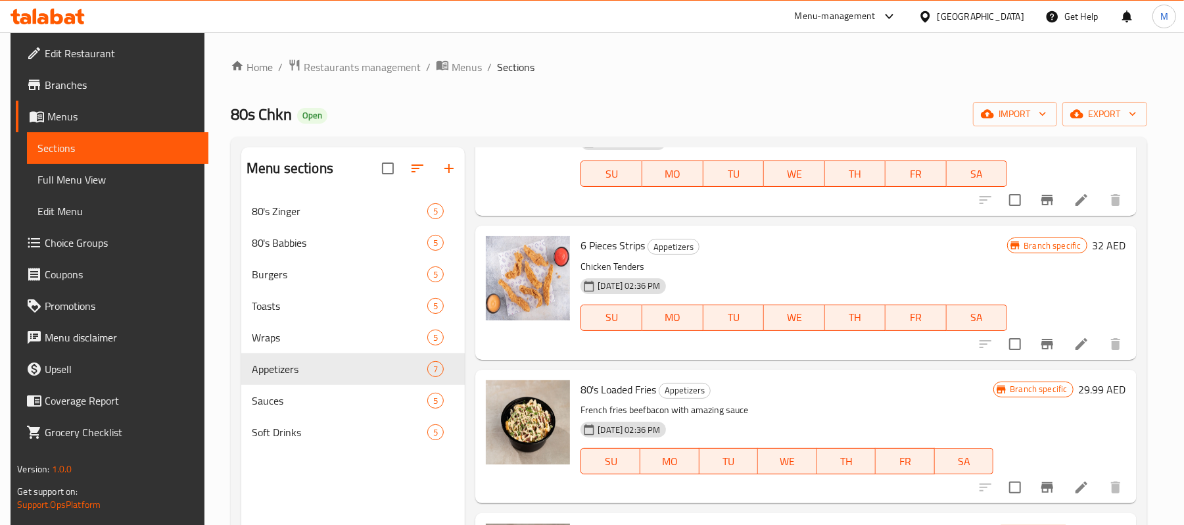
scroll to position [0, 0]
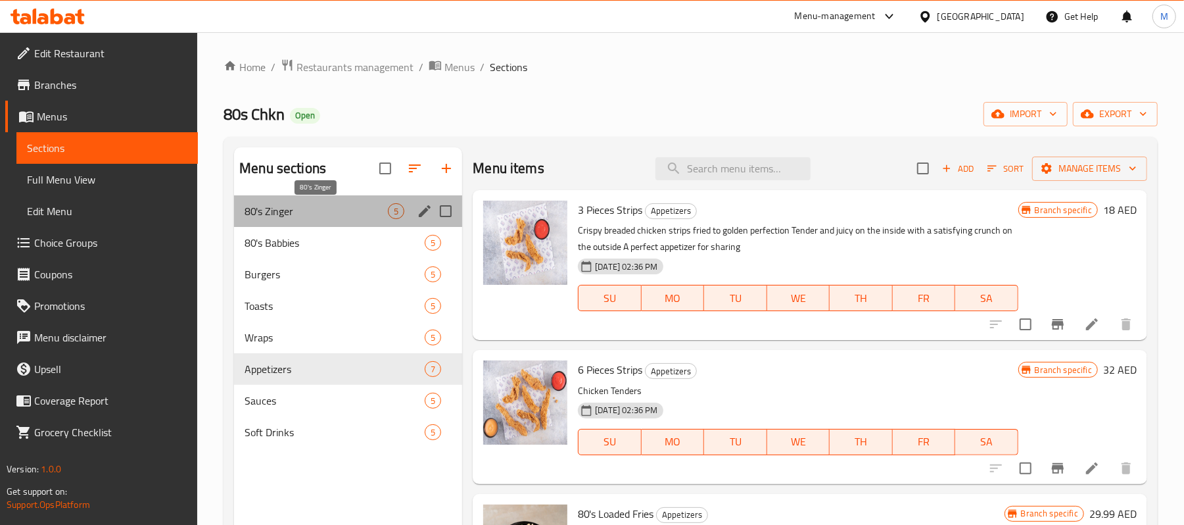
drag, startPoint x: 264, startPoint y: 216, endPoint x: 356, endPoint y: 222, distance: 92.2
click at [264, 216] on span "80's Zinger" at bounding box center [316, 211] width 143 height 16
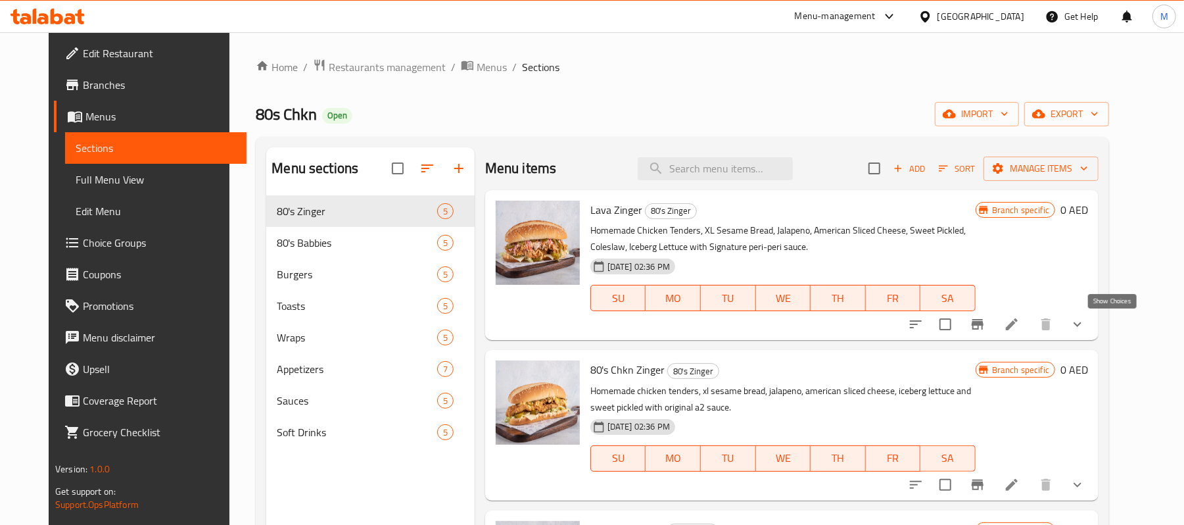
click at [1081, 323] on icon "show more" at bounding box center [1078, 324] width 8 height 5
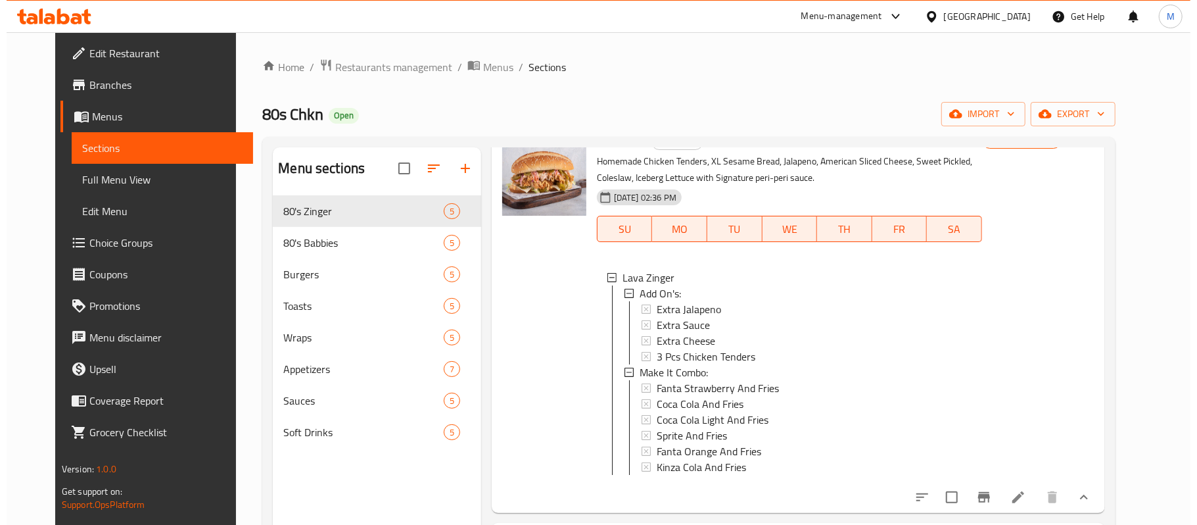
scroll to position [175, 0]
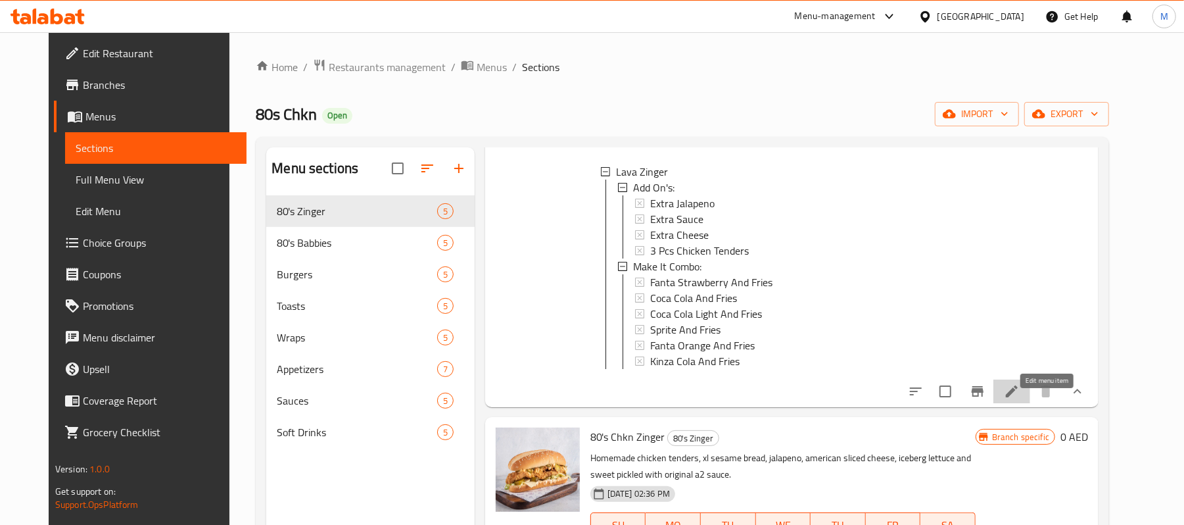
click at [1020, 399] on icon at bounding box center [1012, 391] width 16 height 16
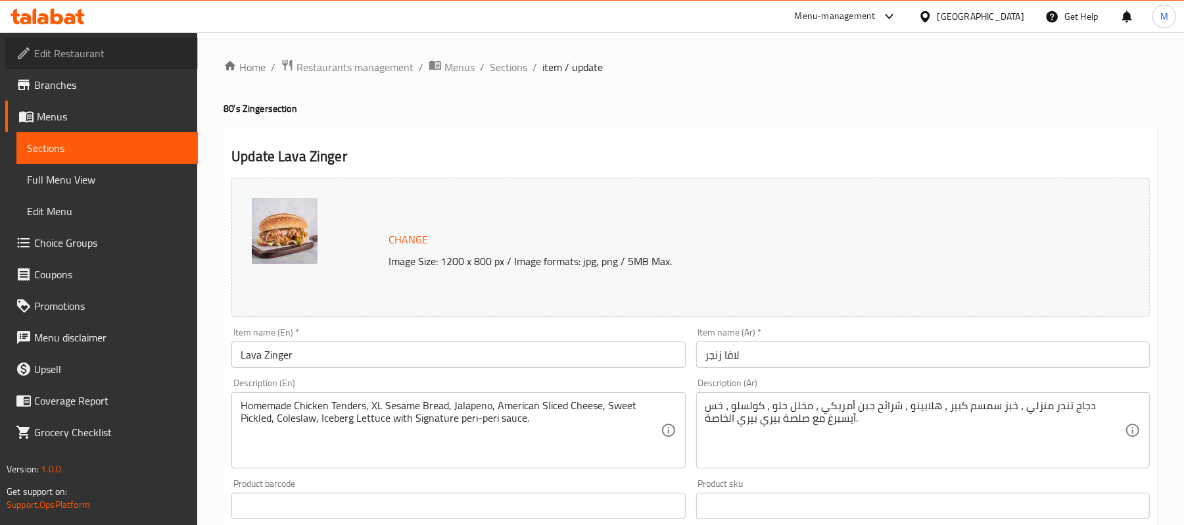
click at [83, 67] on link "Edit Restaurant" at bounding box center [101, 53] width 193 height 32
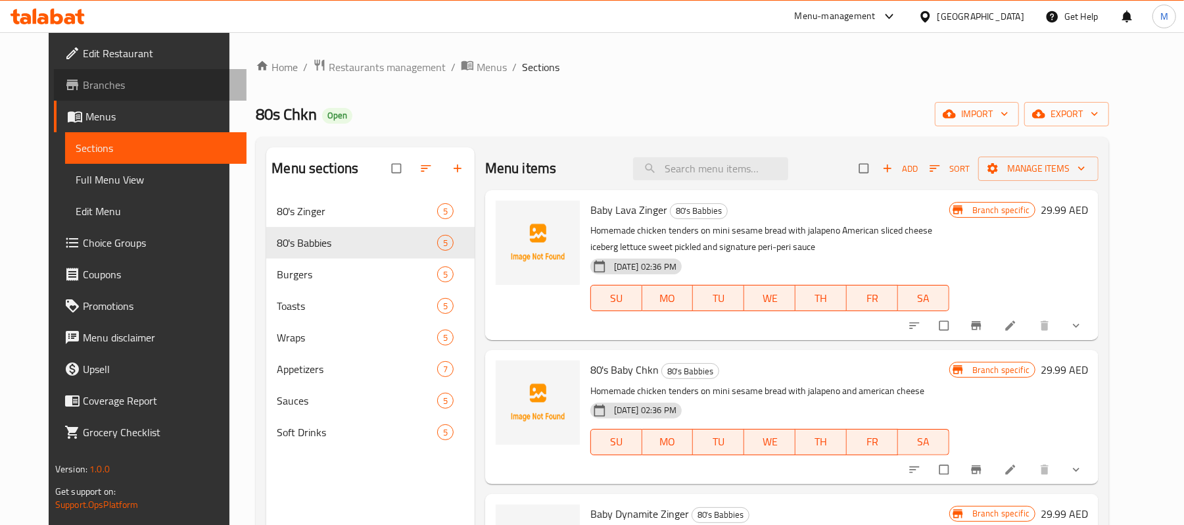
click at [66, 83] on icon at bounding box center [72, 85] width 12 height 11
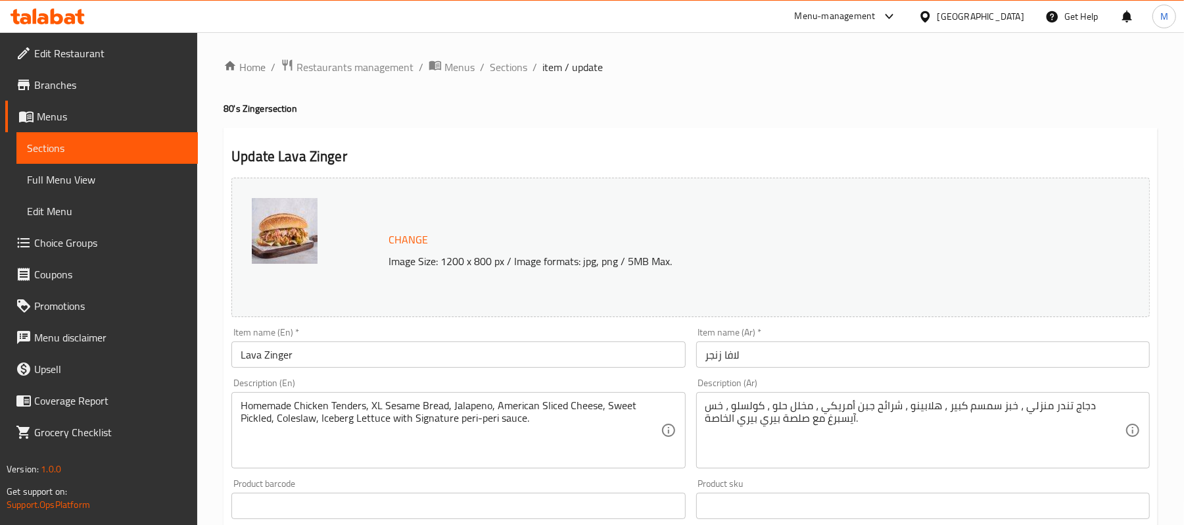
click at [82, 242] on span "Choice Groups" at bounding box center [110, 243] width 153 height 16
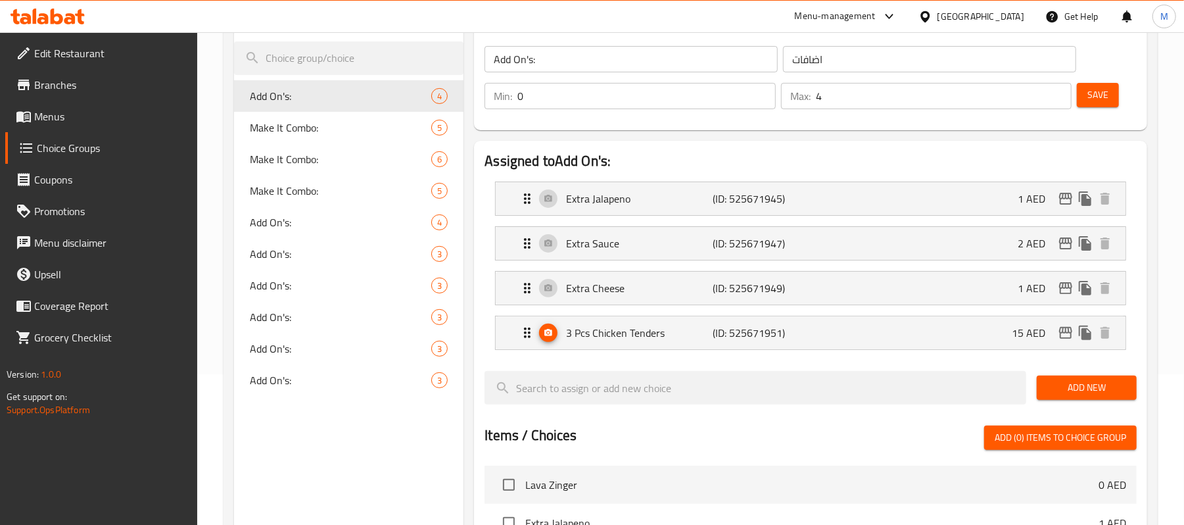
scroll to position [175, 0]
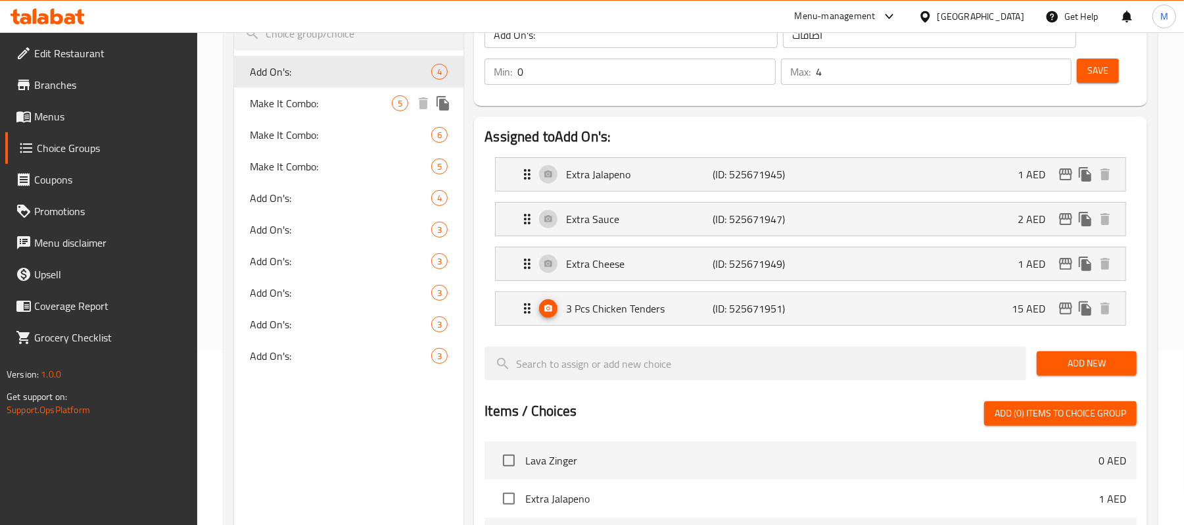
click at [306, 99] on span "Make It Combo:" at bounding box center [321, 103] width 142 height 16
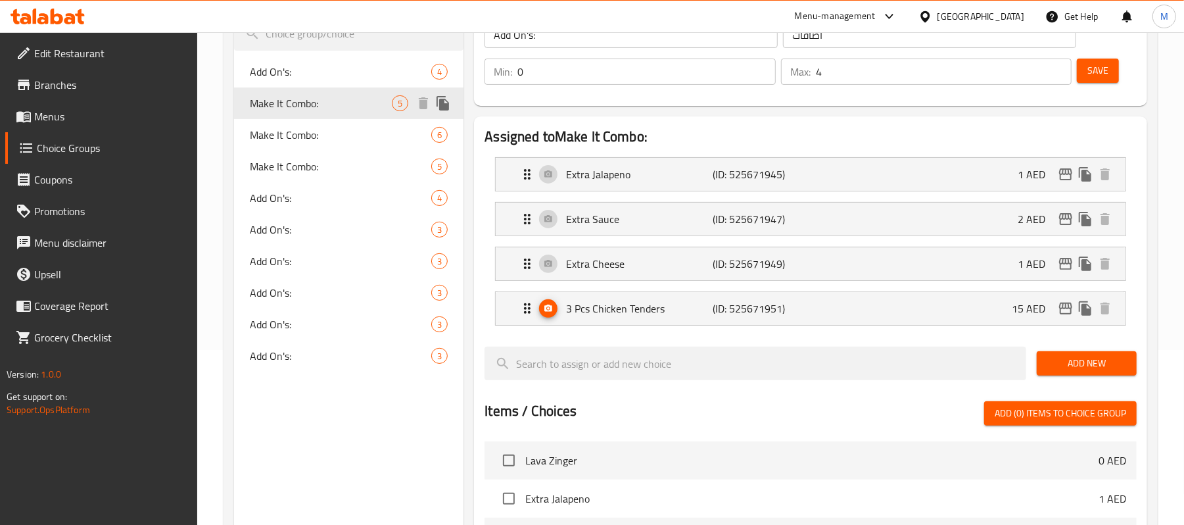
type input "Make It Combo:"
type input "اجعلها كومبو:"
type input "1"
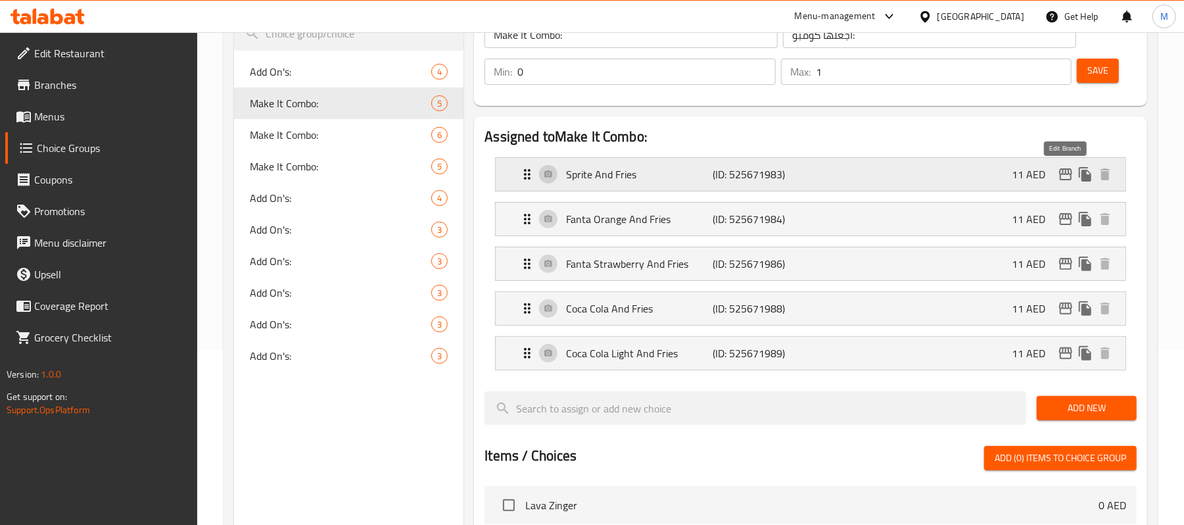
click at [1068, 174] on icon "edit" at bounding box center [1066, 174] width 16 height 16
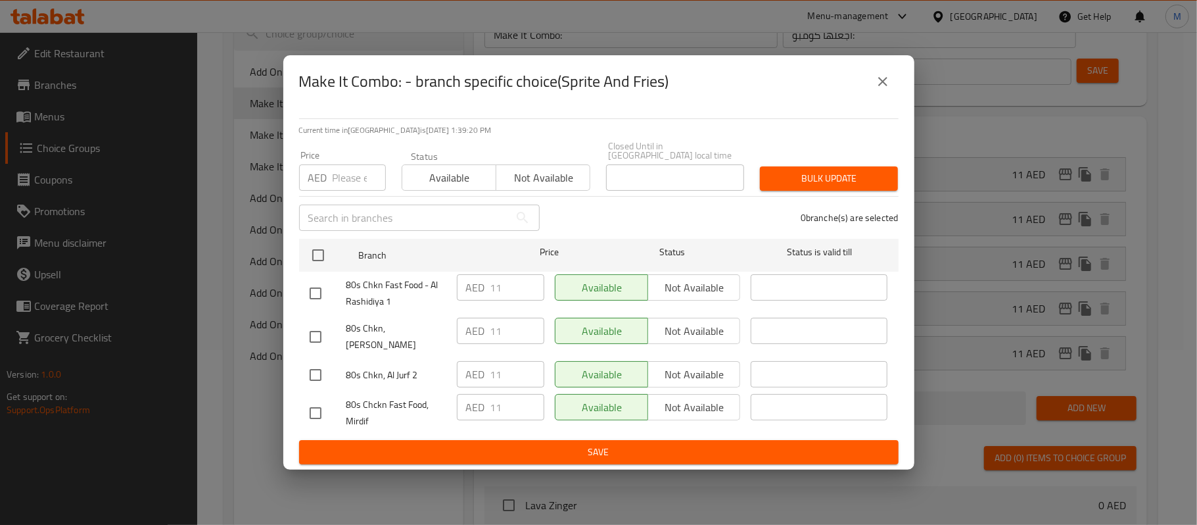
click at [882, 85] on icon "close" at bounding box center [883, 82] width 16 height 16
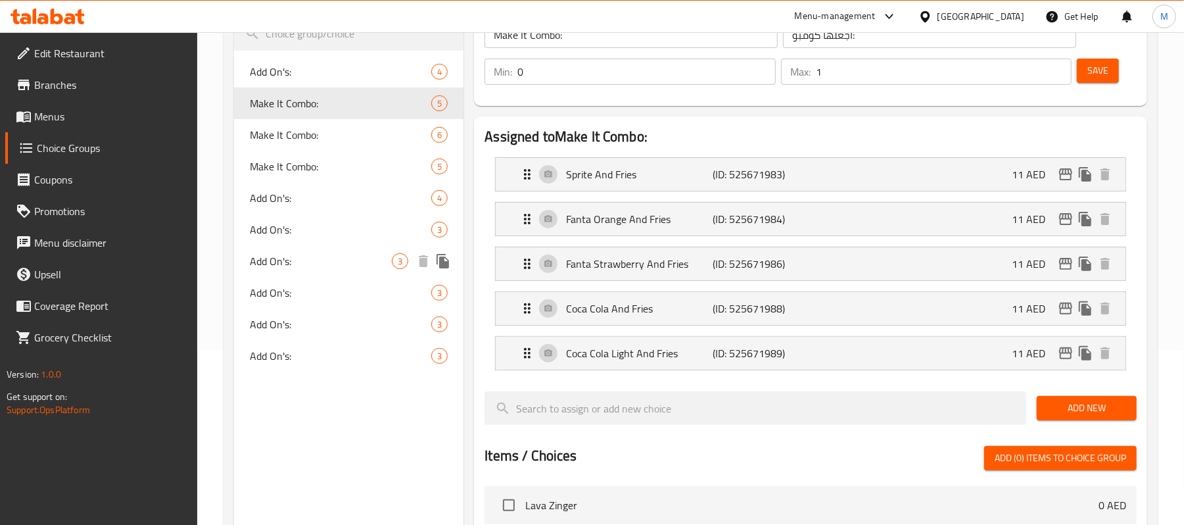
scroll to position [0, 0]
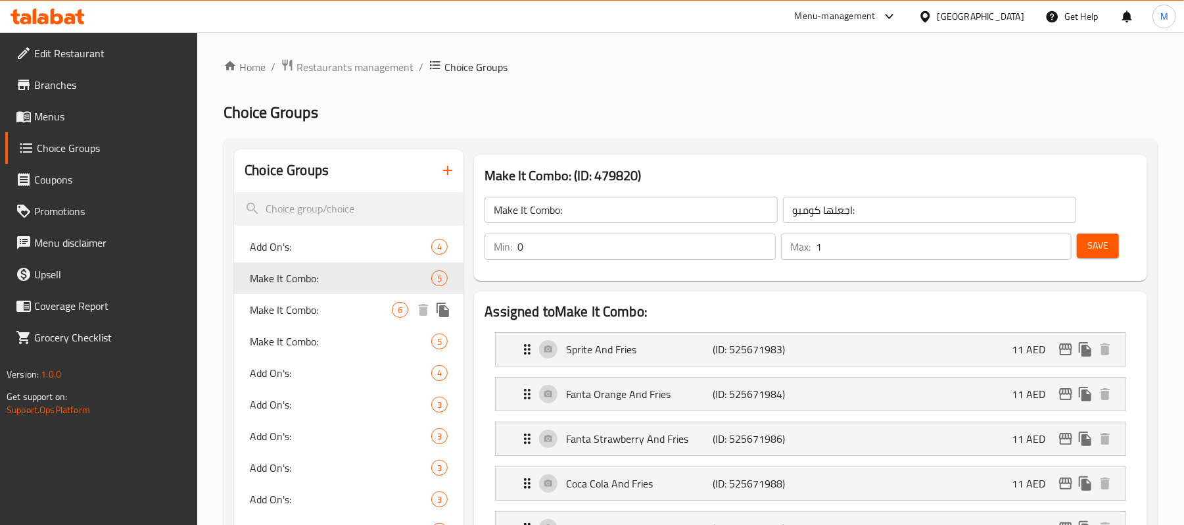
click at [287, 309] on span "Make It Combo:" at bounding box center [321, 310] width 142 height 16
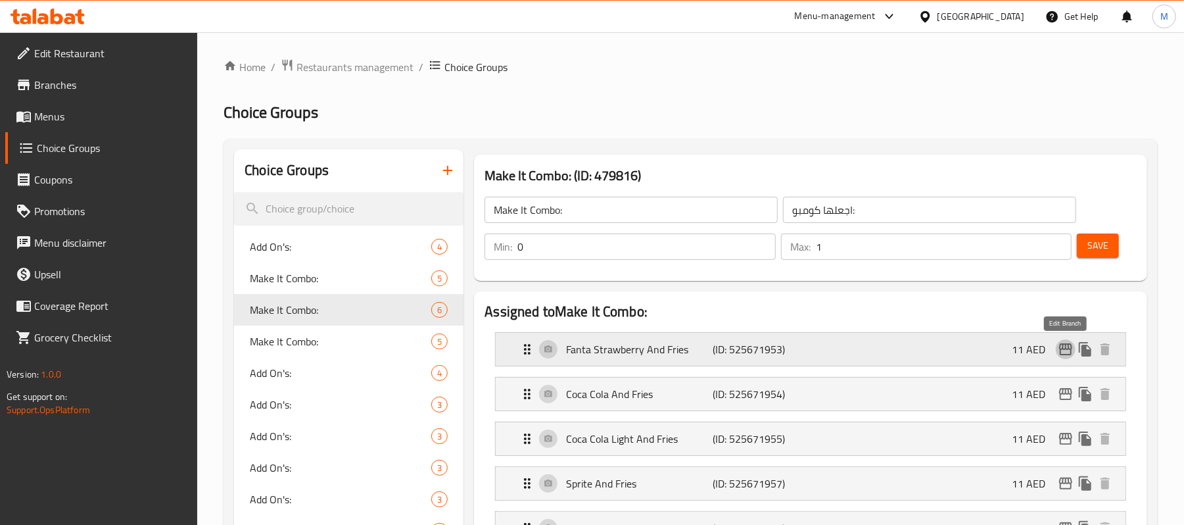
click at [1062, 348] on icon "edit" at bounding box center [1065, 349] width 13 height 12
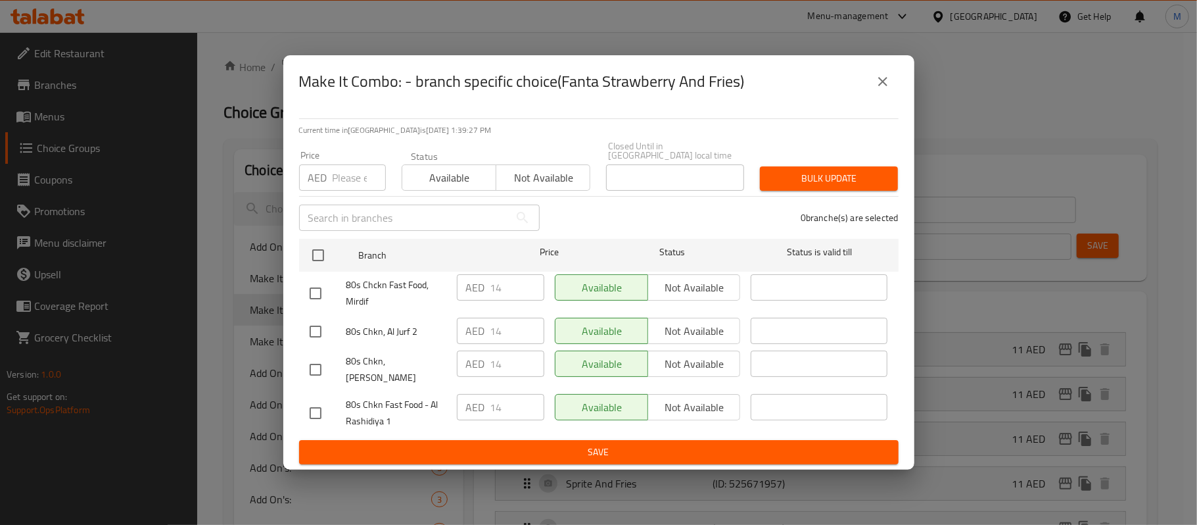
click at [882, 89] on icon "close" at bounding box center [883, 82] width 16 height 16
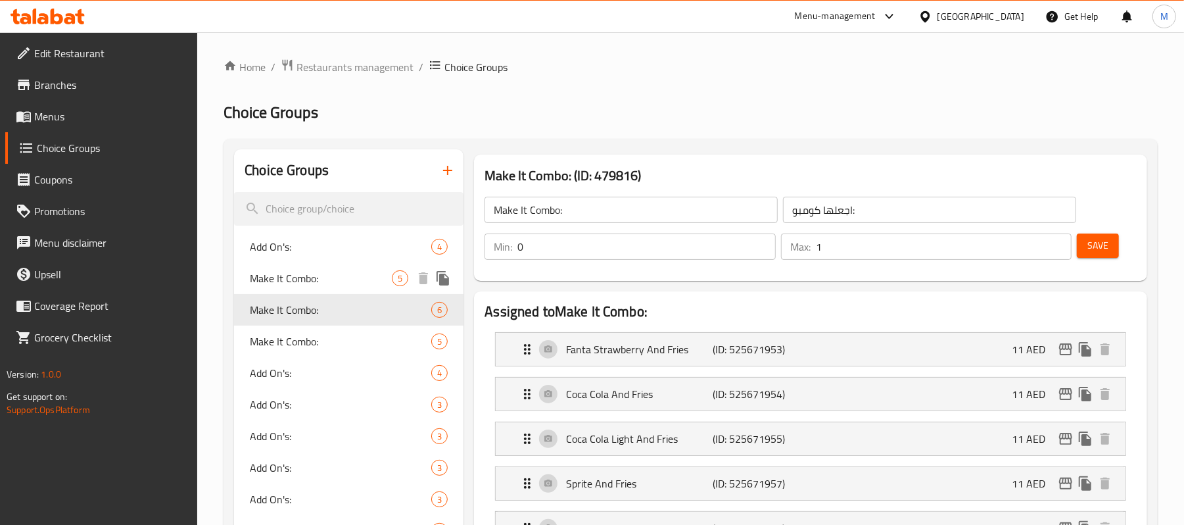
click at [360, 272] on span "Make It Combo:" at bounding box center [321, 278] width 142 height 16
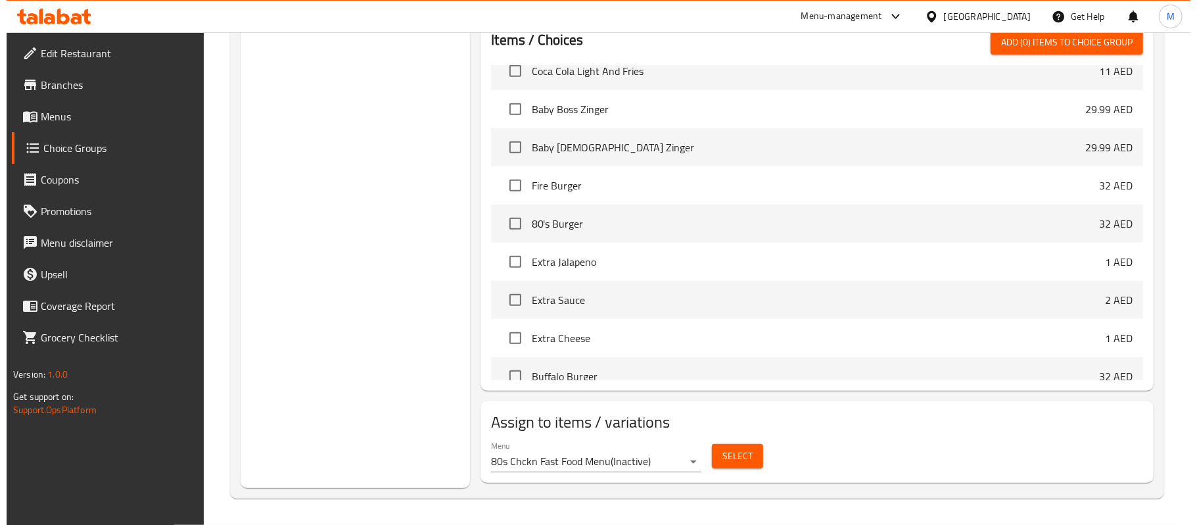
scroll to position [592, 0]
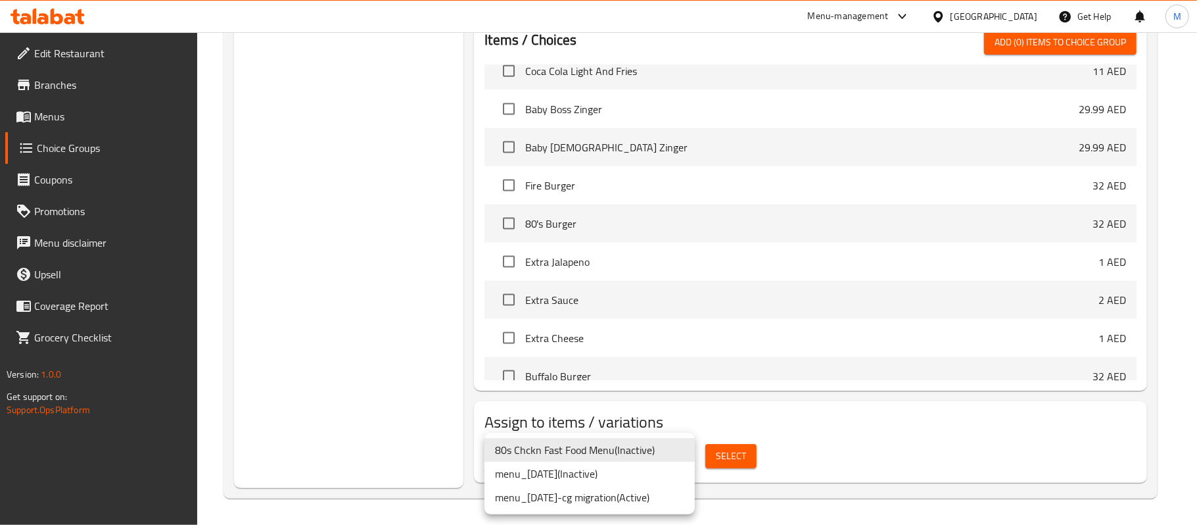
click at [656, 496] on li "menu_01/05/2022-cg migration ( Active )" at bounding box center [590, 497] width 210 height 24
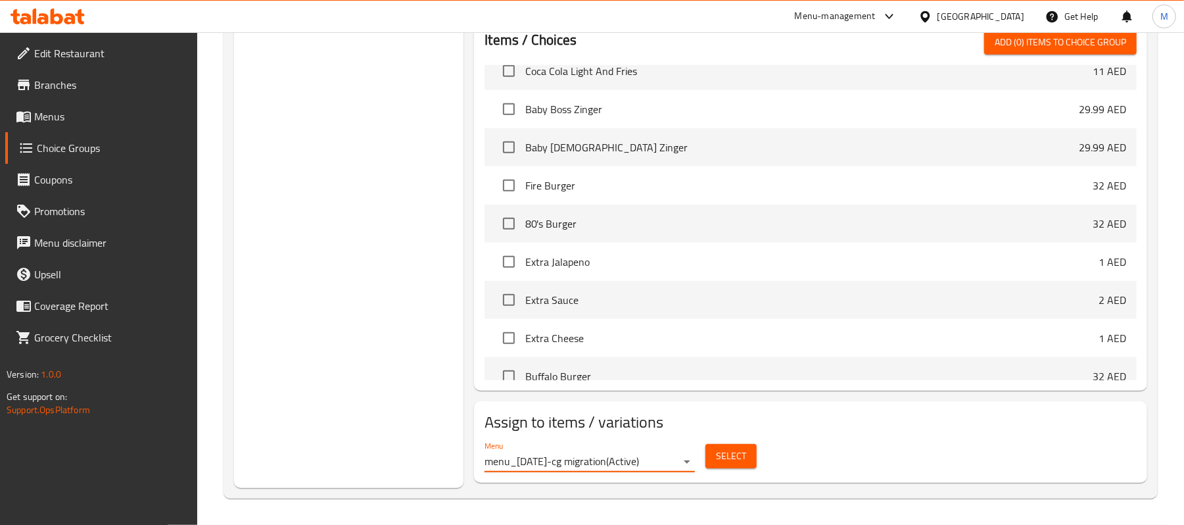
click at [721, 464] on span "Select" at bounding box center [731, 456] width 30 height 16
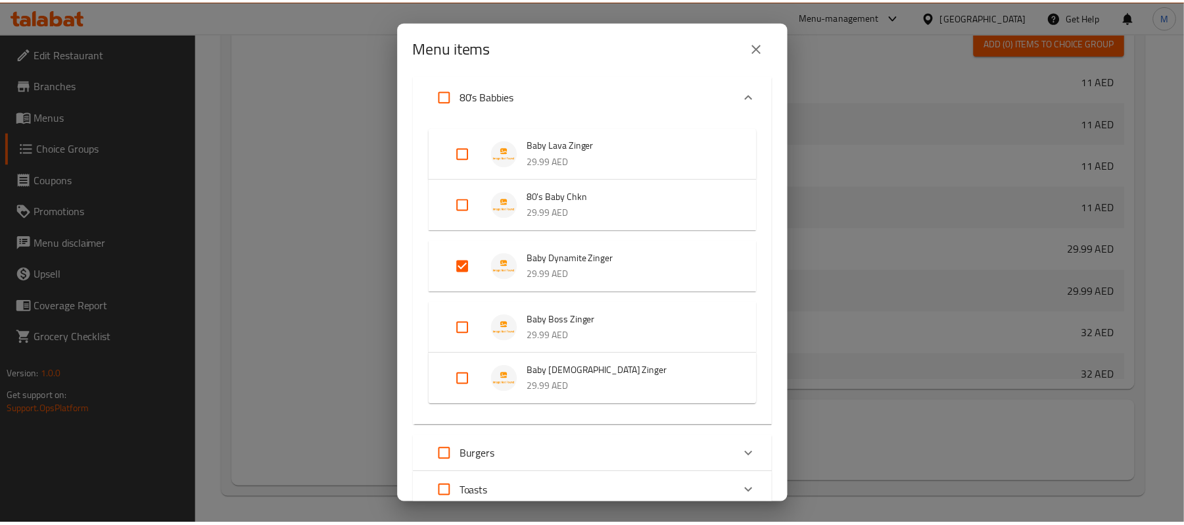
scroll to position [0, 0]
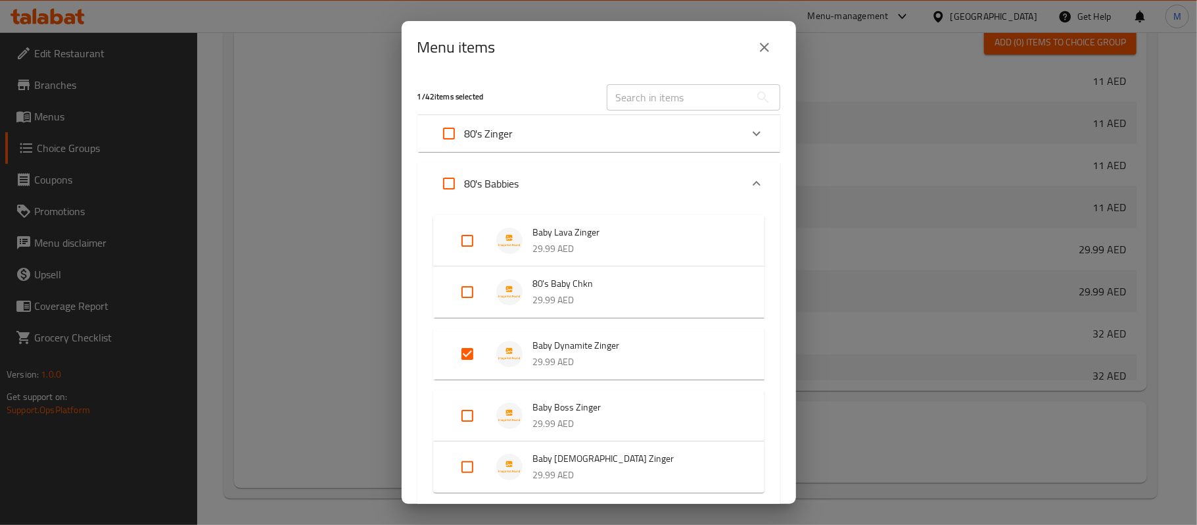
click at [760, 50] on icon "close" at bounding box center [765, 47] width 16 height 16
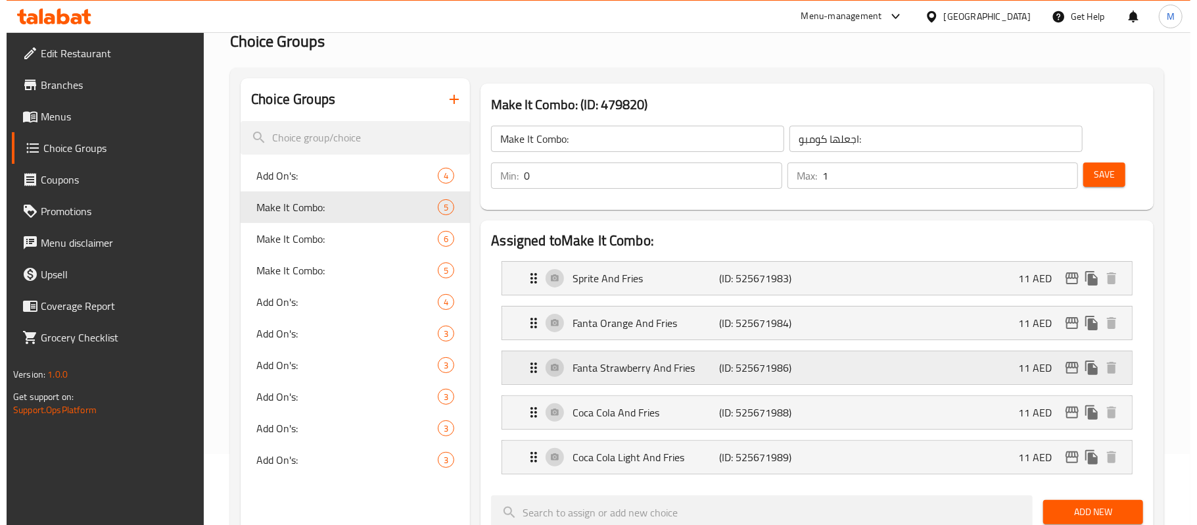
scroll to position [66, 0]
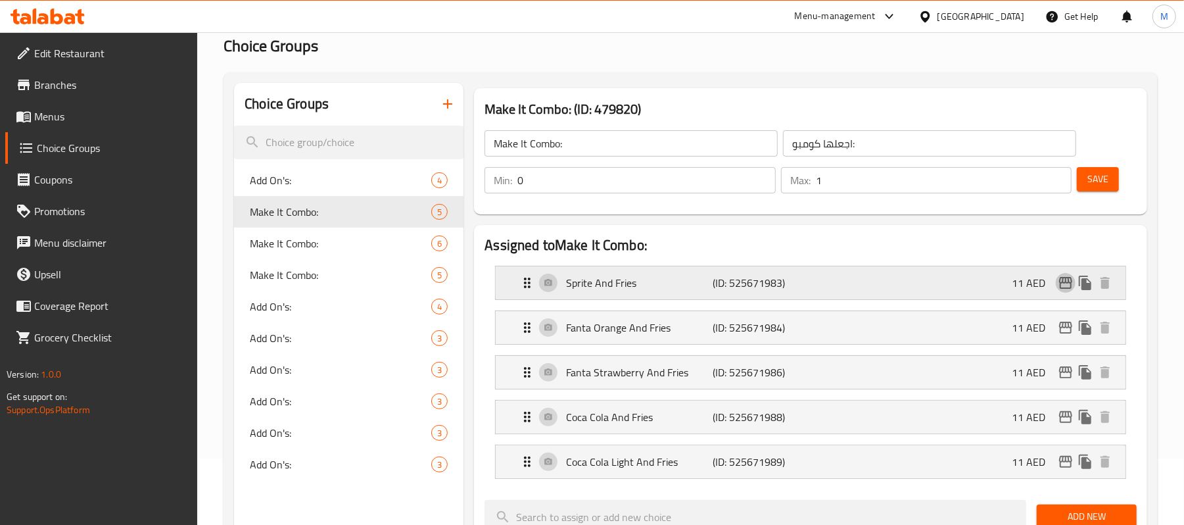
click at [1061, 287] on icon "edit" at bounding box center [1066, 283] width 16 height 16
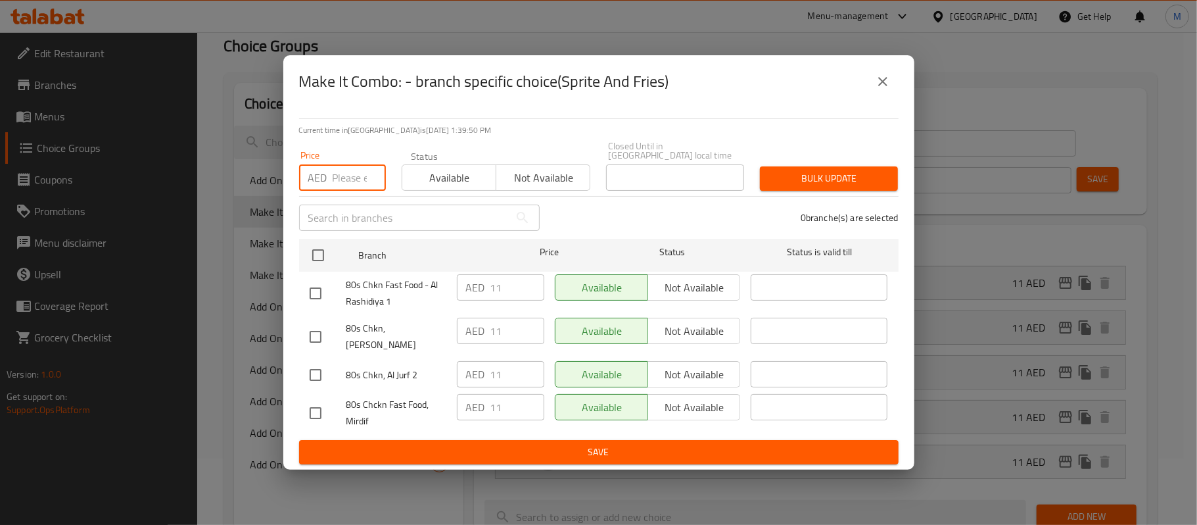
click at [345, 187] on input "number" at bounding box center [359, 177] width 53 height 26
type input "10"
click at [311, 333] on input "checkbox" at bounding box center [316, 337] width 28 height 28
checkbox input "true"
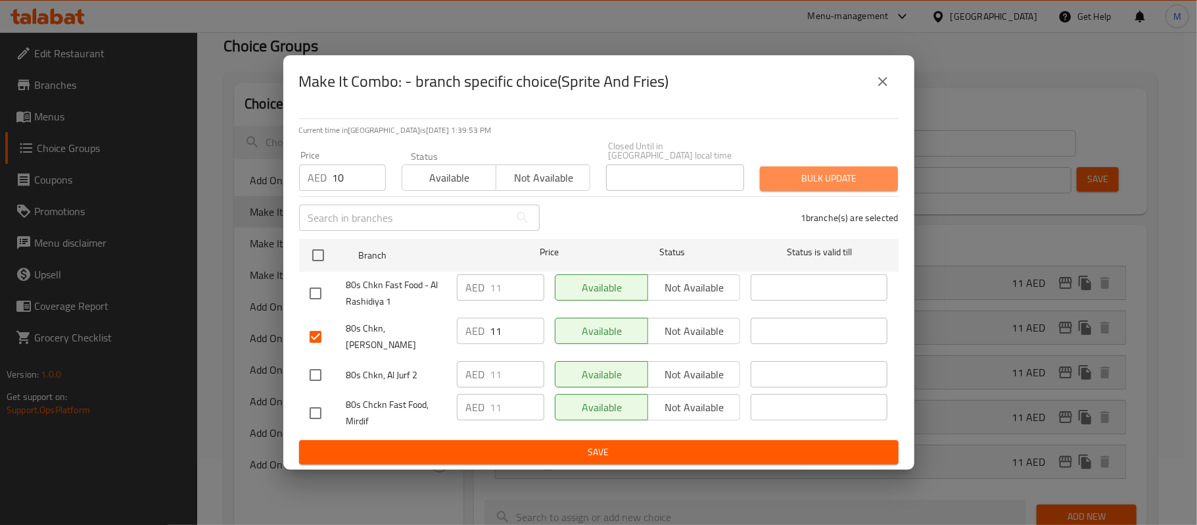
drag, startPoint x: 857, startPoint y: 195, endPoint x: 878, endPoint y: 205, distance: 23.2
click at [857, 191] on button "Bulk update" at bounding box center [829, 178] width 138 height 24
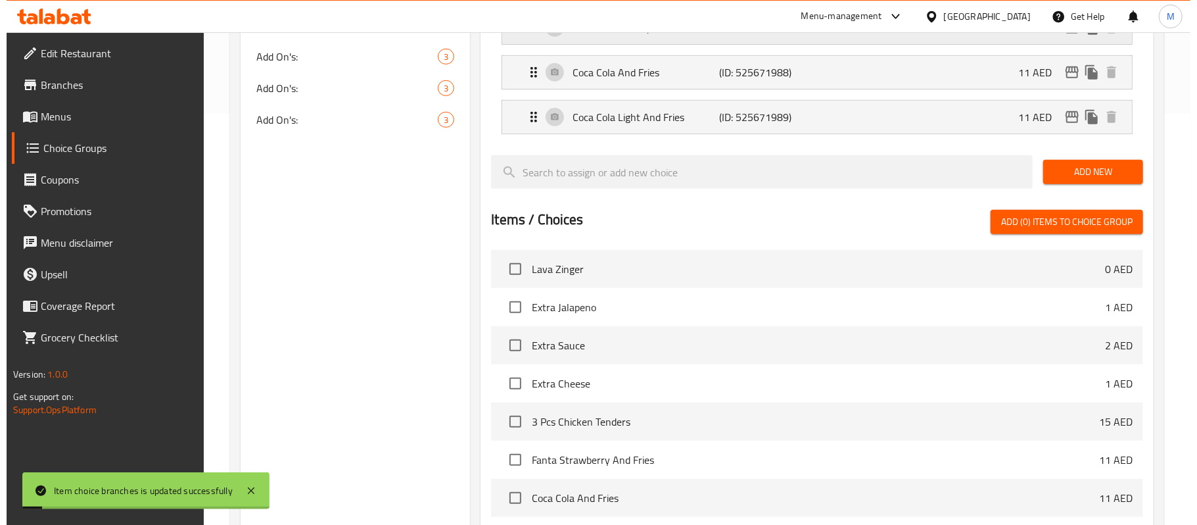
scroll to position [154, 0]
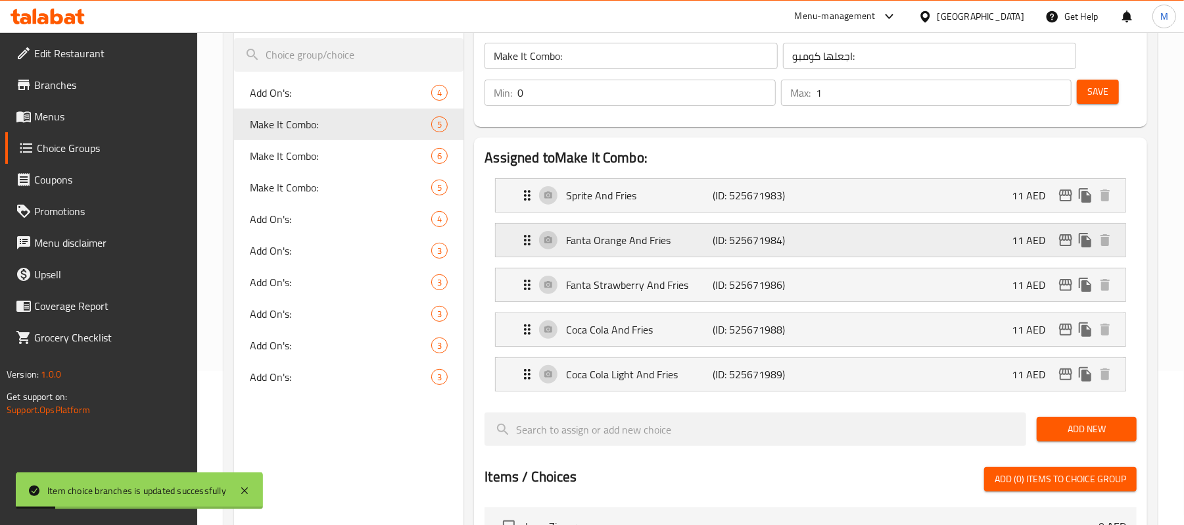
click at [1061, 242] on icon "edit" at bounding box center [1066, 240] width 16 height 16
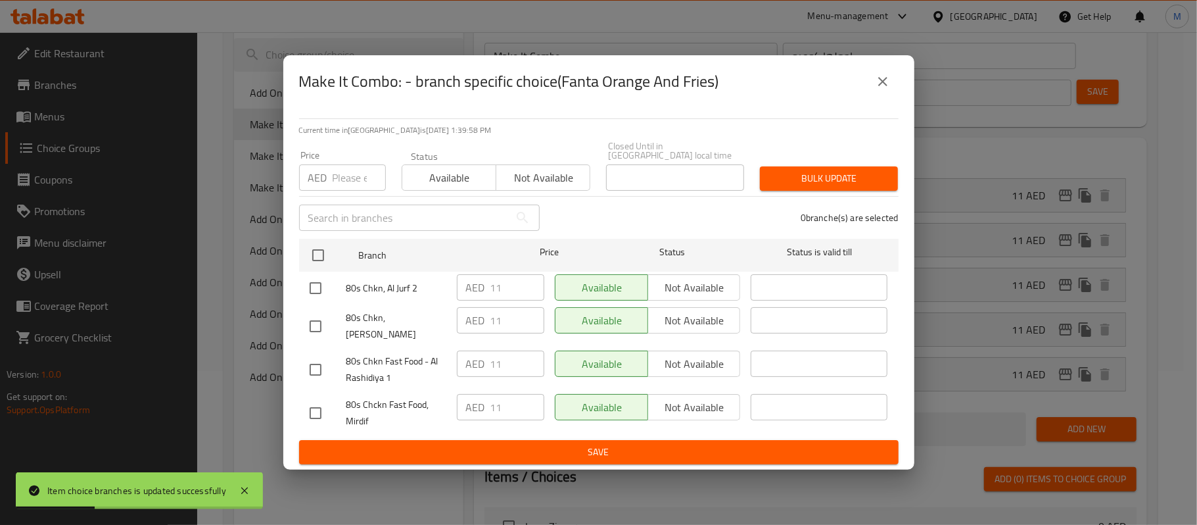
click at [340, 181] on input "number" at bounding box center [359, 177] width 53 height 26
type input "10"
click at [317, 326] on input "checkbox" at bounding box center [316, 326] width 28 height 28
checkbox input "true"
click at [813, 185] on span "Bulk update" at bounding box center [828, 178] width 117 height 16
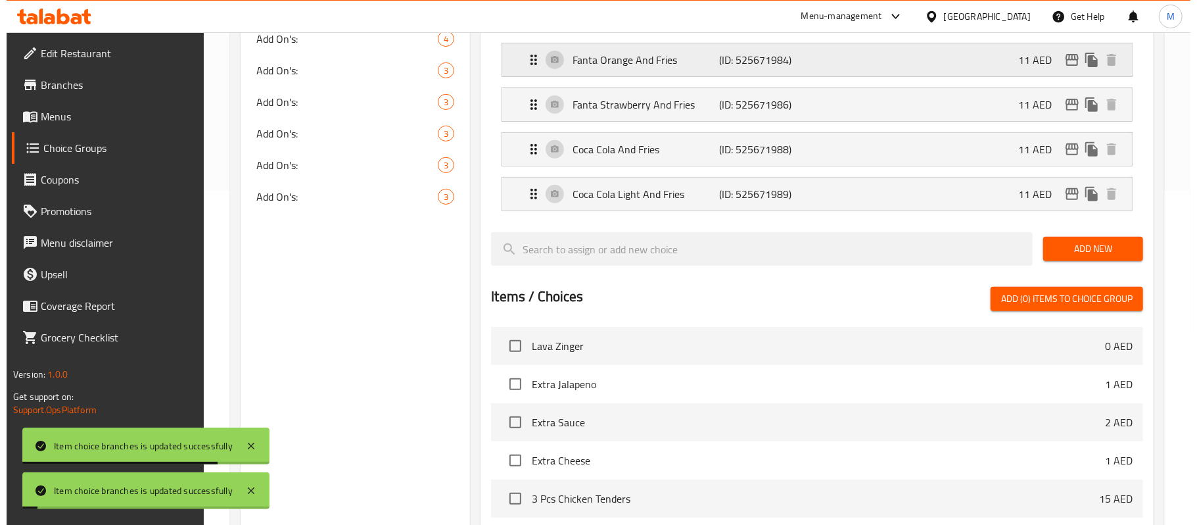
scroll to position [66, 0]
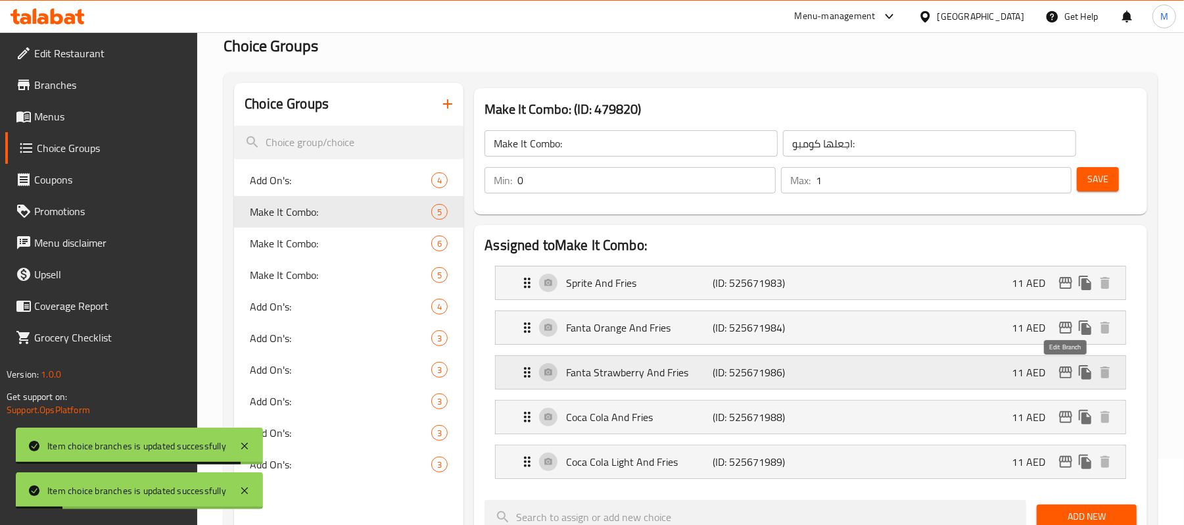
click at [1061, 375] on icon "edit" at bounding box center [1066, 372] width 16 height 16
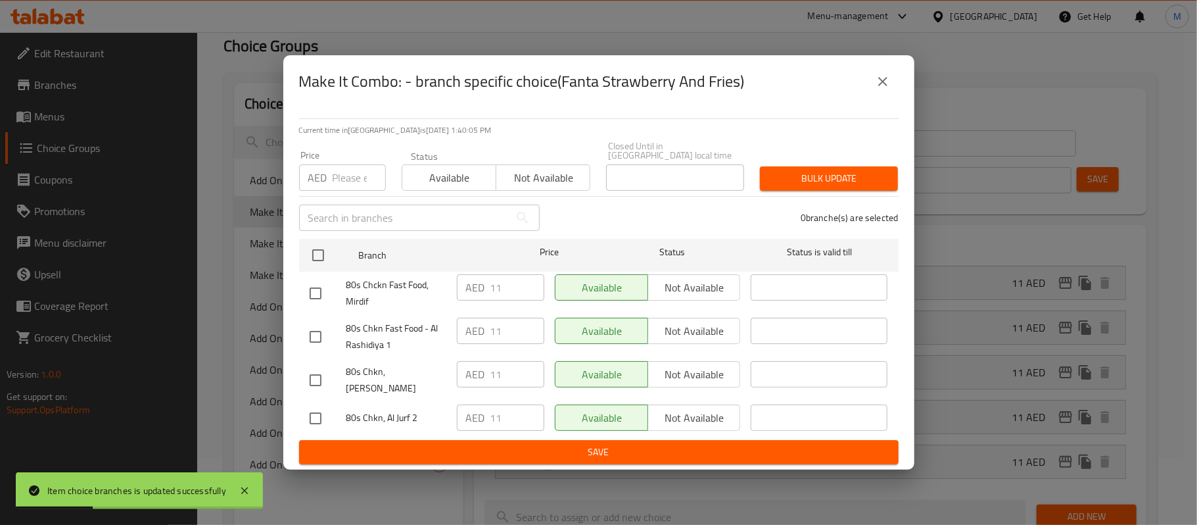
click at [345, 189] on input "number" at bounding box center [359, 177] width 53 height 26
type input "10"
click at [321, 382] on input "checkbox" at bounding box center [316, 380] width 28 height 28
checkbox input "true"
click at [836, 187] on span "Bulk update" at bounding box center [828, 178] width 117 height 16
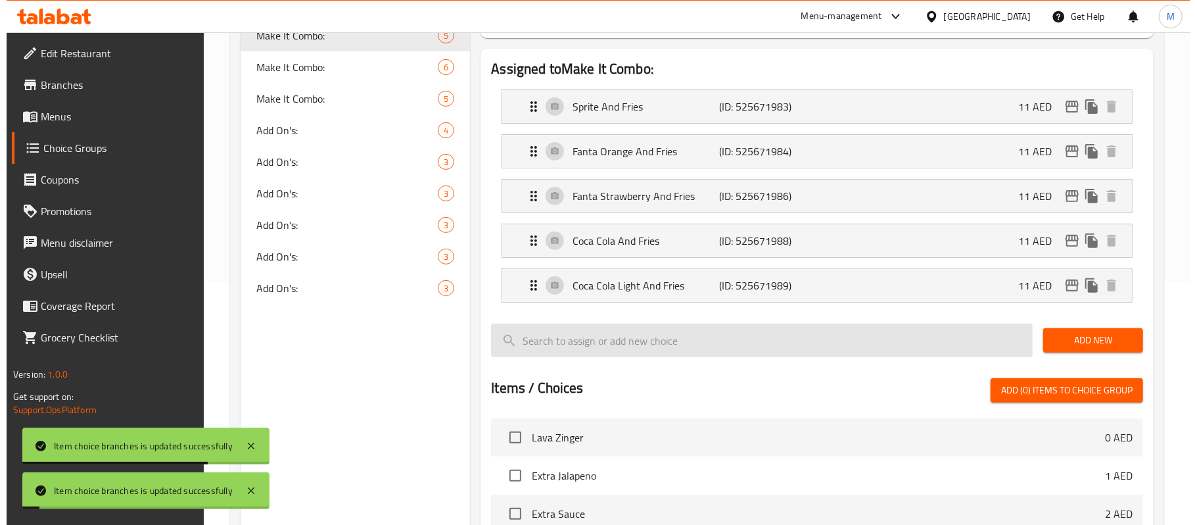
scroll to position [242, 0]
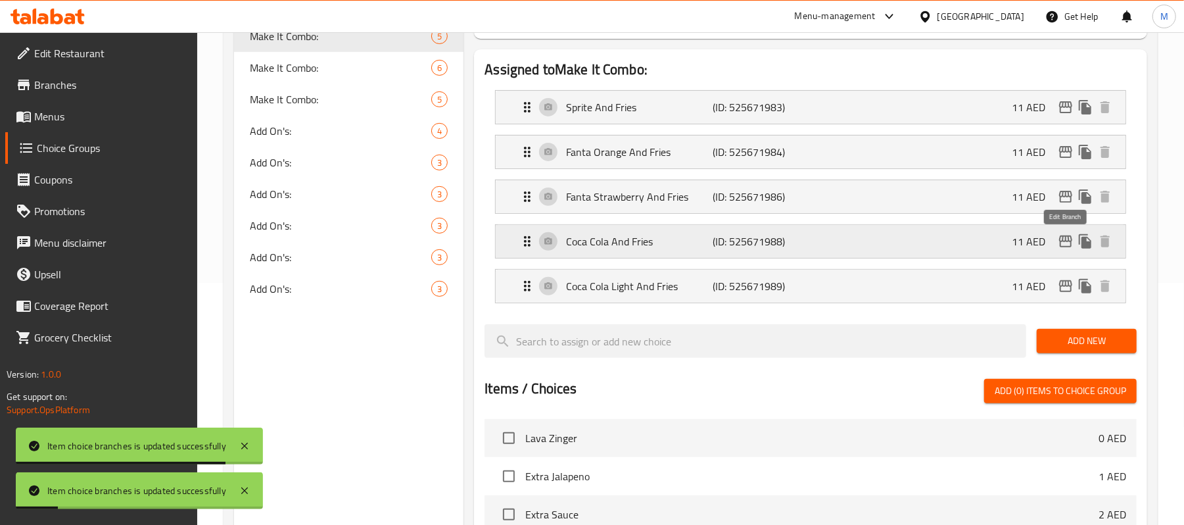
click at [1066, 240] on icon "edit" at bounding box center [1065, 241] width 13 height 12
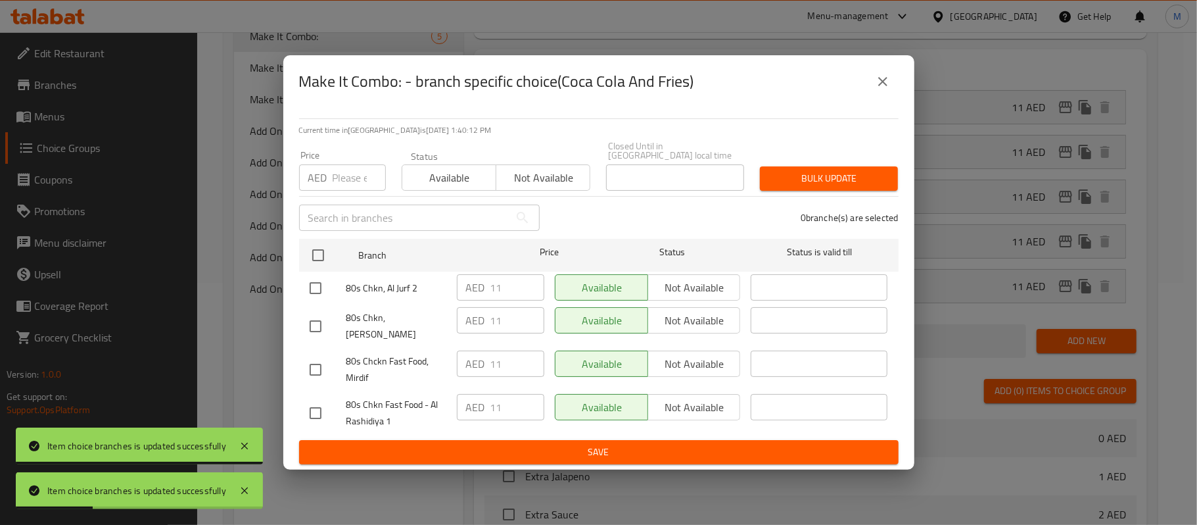
click at [342, 185] on input "number" at bounding box center [359, 177] width 53 height 26
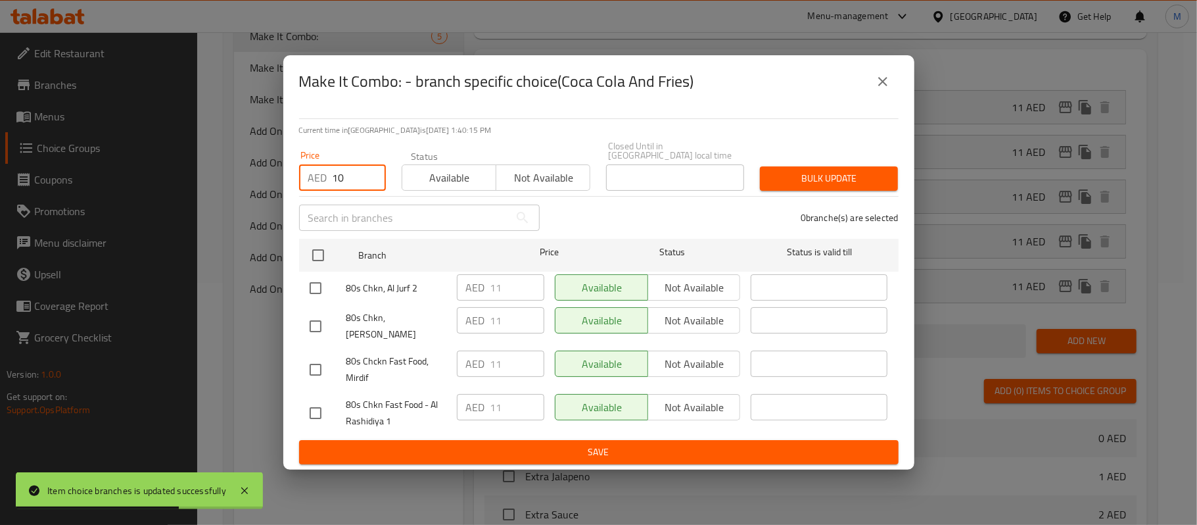
type input "10"
click at [311, 326] on input "checkbox" at bounding box center [316, 326] width 28 height 28
checkbox input "true"
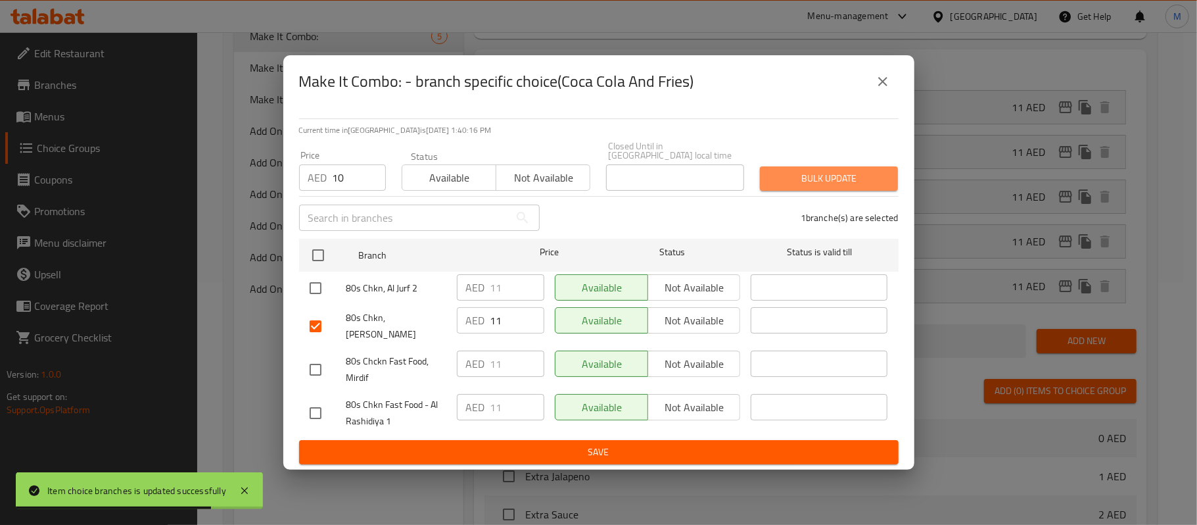
click at [782, 191] on button "Bulk update" at bounding box center [829, 178] width 138 height 24
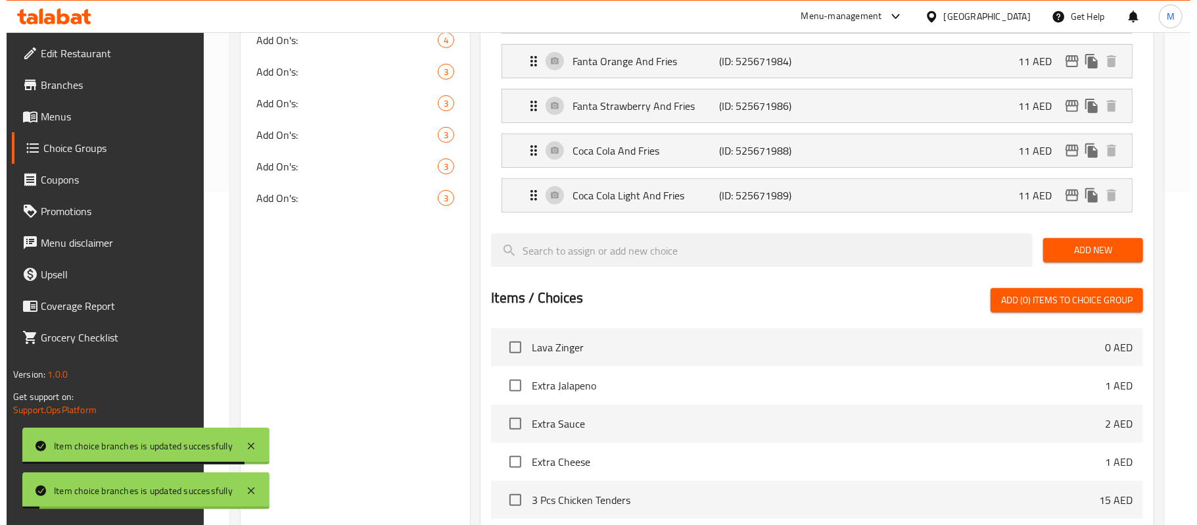
scroll to position [329, 0]
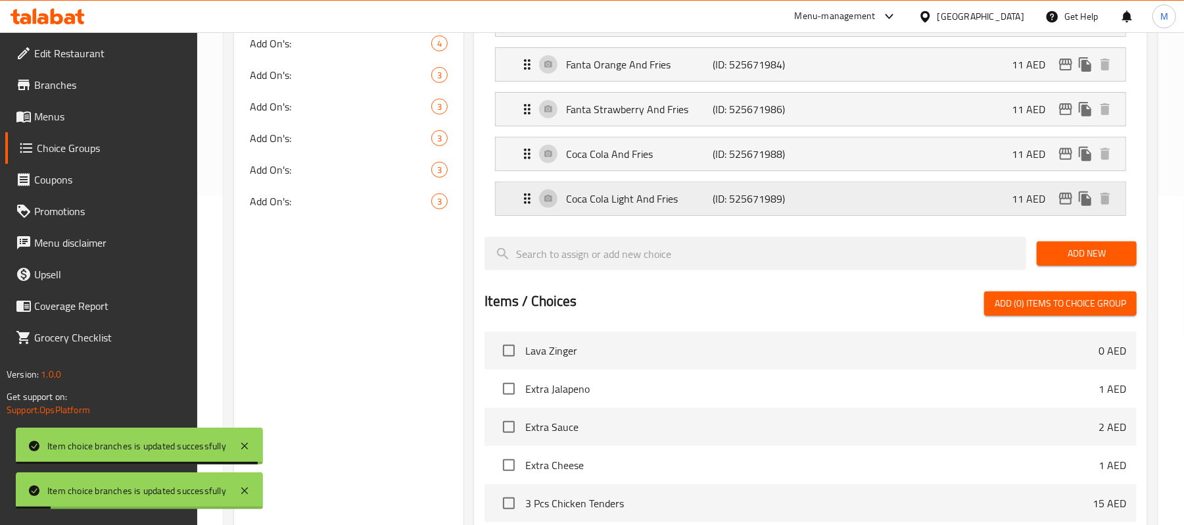
click at [1066, 202] on icon "edit" at bounding box center [1066, 199] width 16 height 16
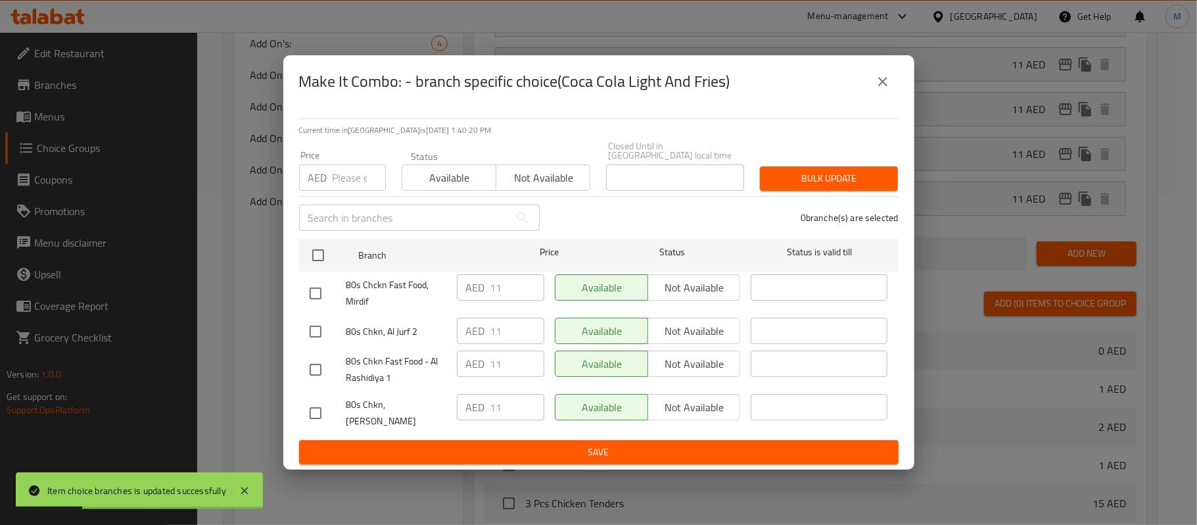
click at [347, 184] on input "number" at bounding box center [359, 177] width 53 height 26
type input "10"
click at [321, 404] on input "checkbox" at bounding box center [316, 413] width 28 height 28
checkbox input "true"
click at [811, 184] on span "Bulk update" at bounding box center [828, 178] width 117 height 16
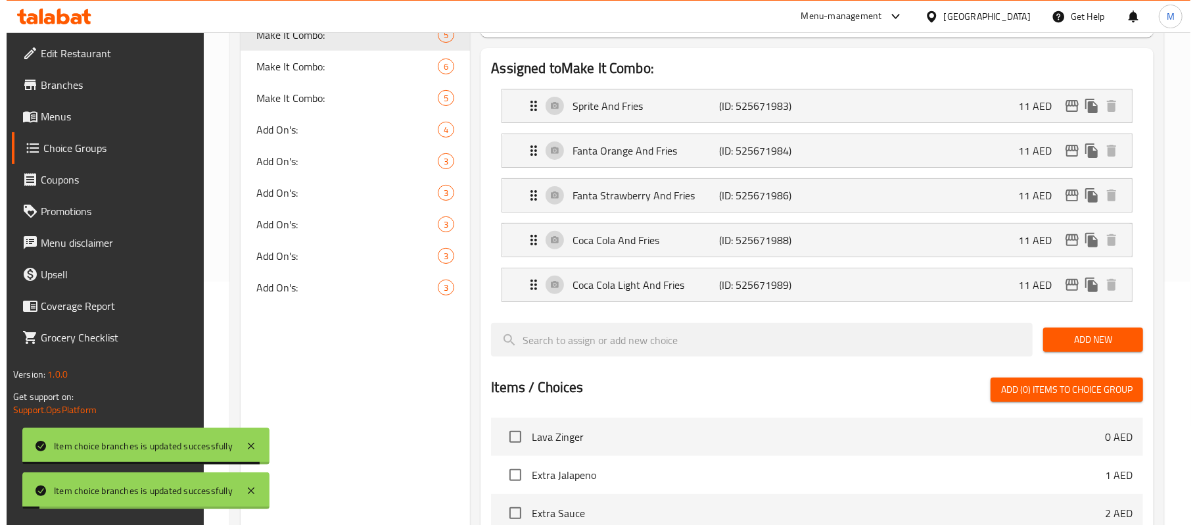
scroll to position [242, 0]
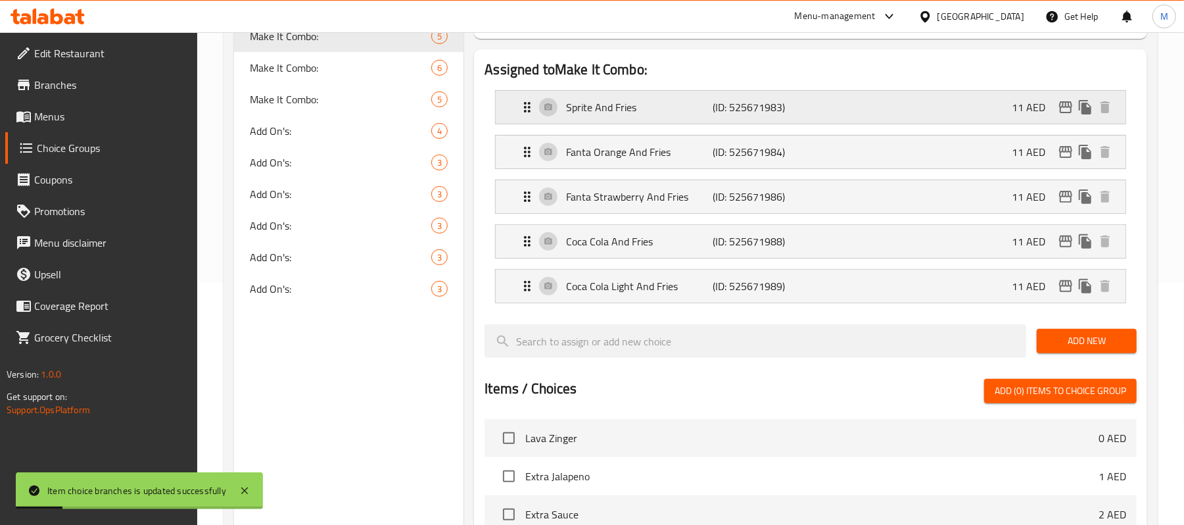
click at [1060, 108] on icon "edit" at bounding box center [1065, 107] width 13 height 12
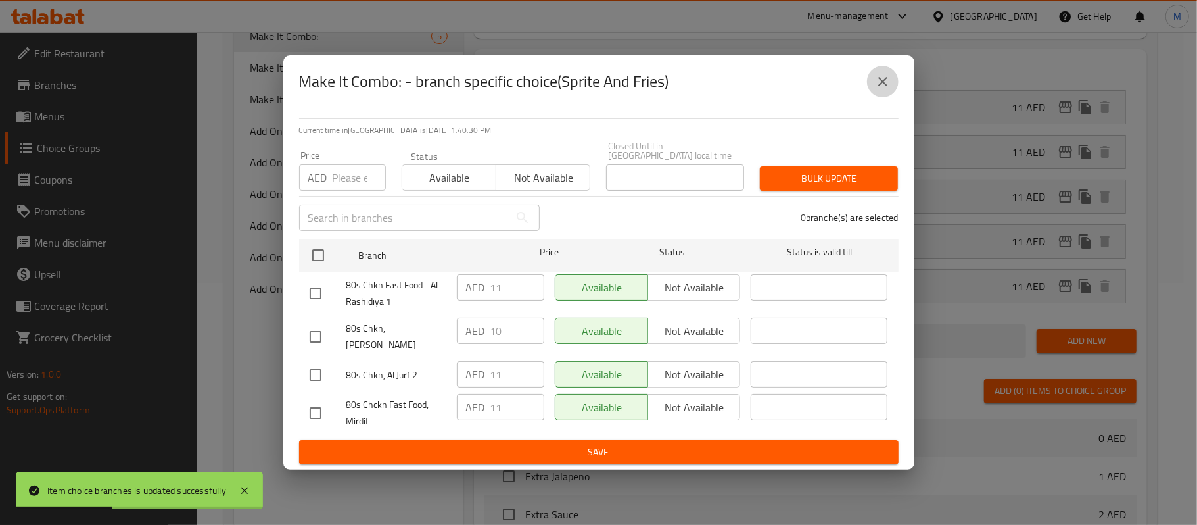
click at [876, 85] on icon "close" at bounding box center [883, 82] width 16 height 16
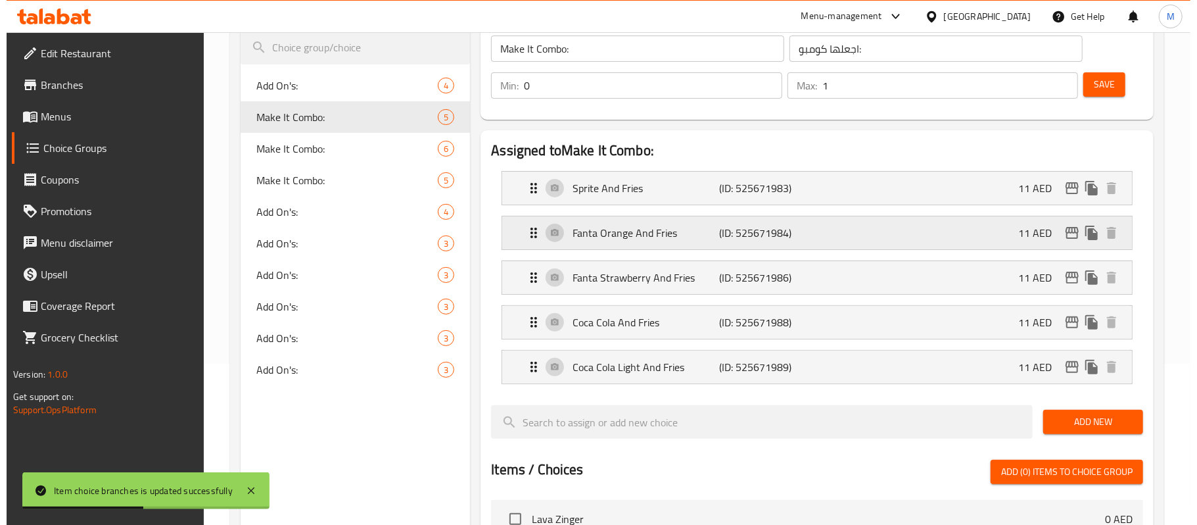
scroll to position [154, 0]
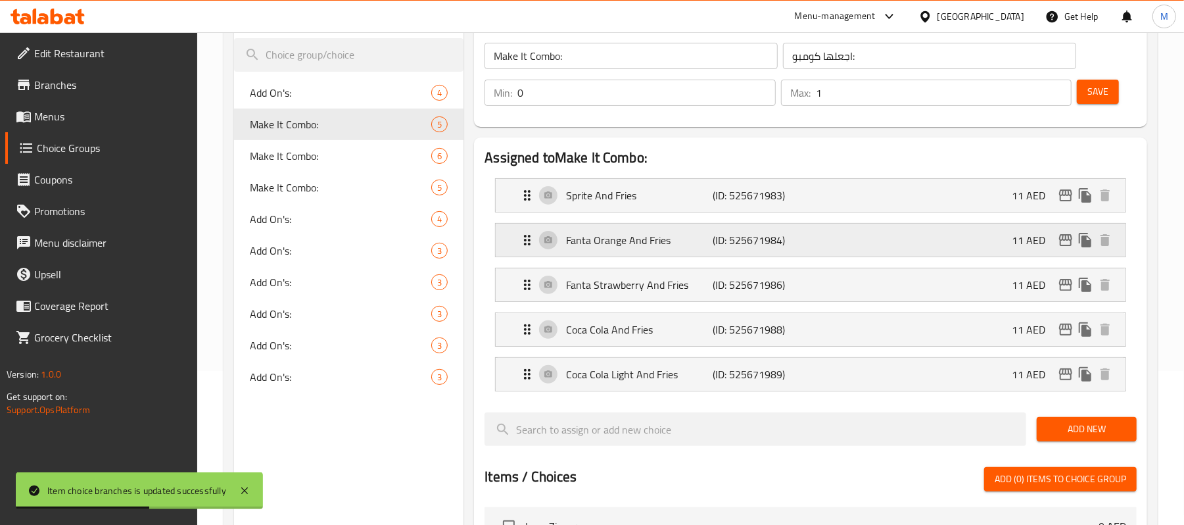
click at [1061, 238] on icon "edit" at bounding box center [1066, 240] width 16 height 16
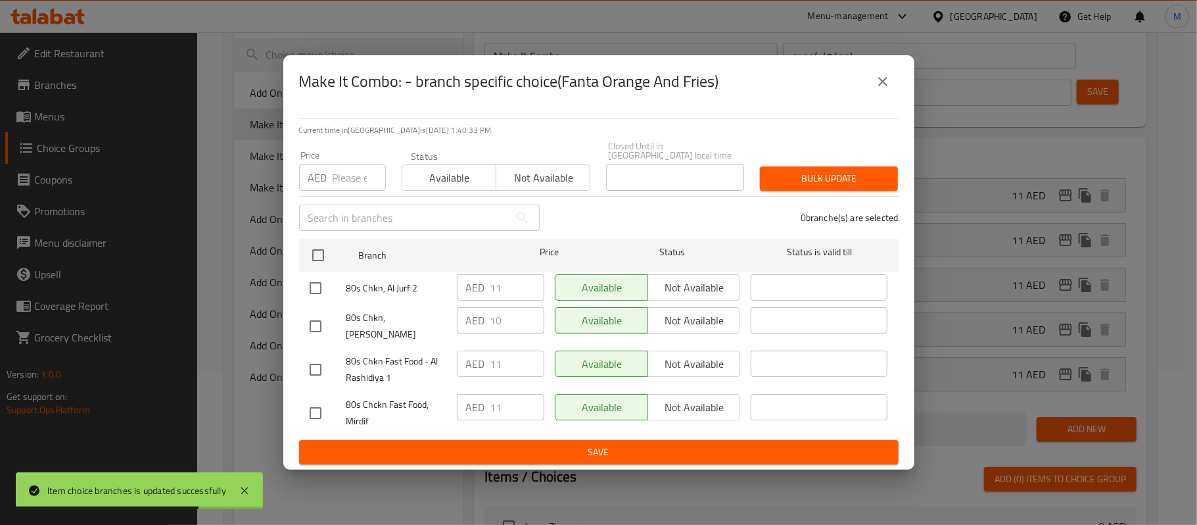
click at [880, 87] on icon "close" at bounding box center [883, 82] width 16 height 16
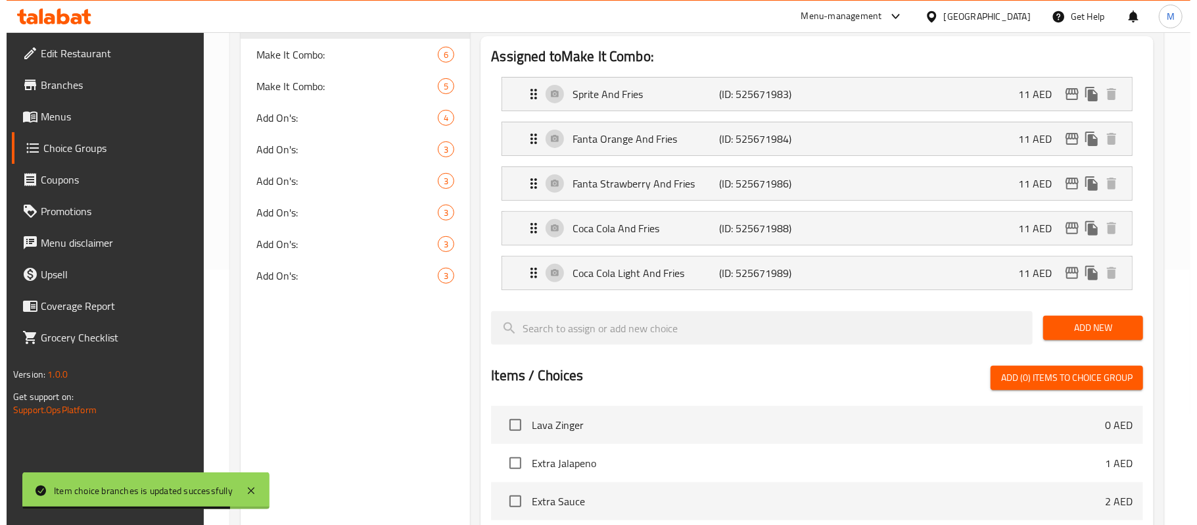
scroll to position [242, 0]
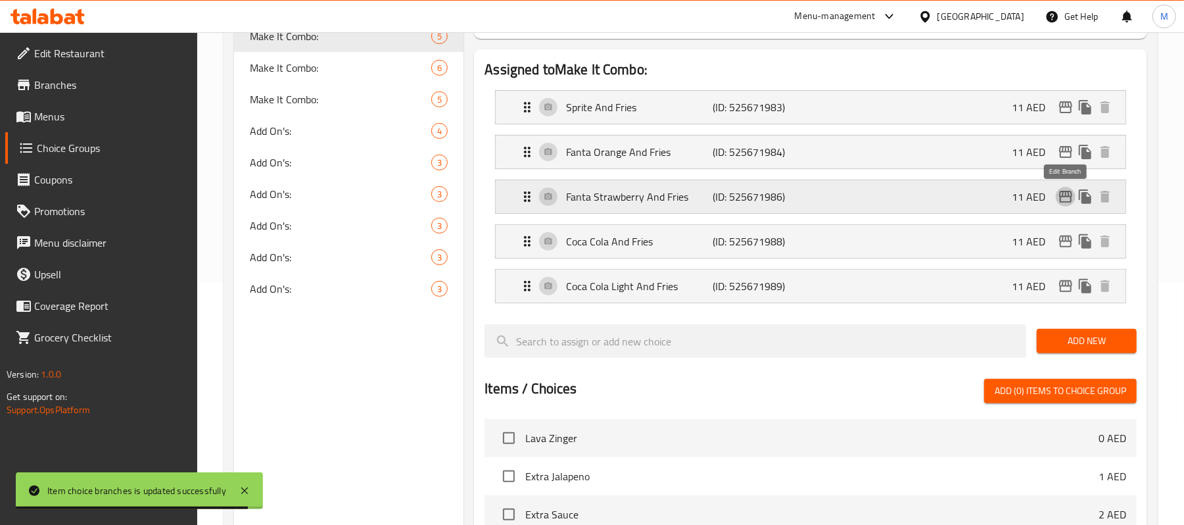
click at [1061, 198] on icon "edit" at bounding box center [1065, 197] width 13 height 12
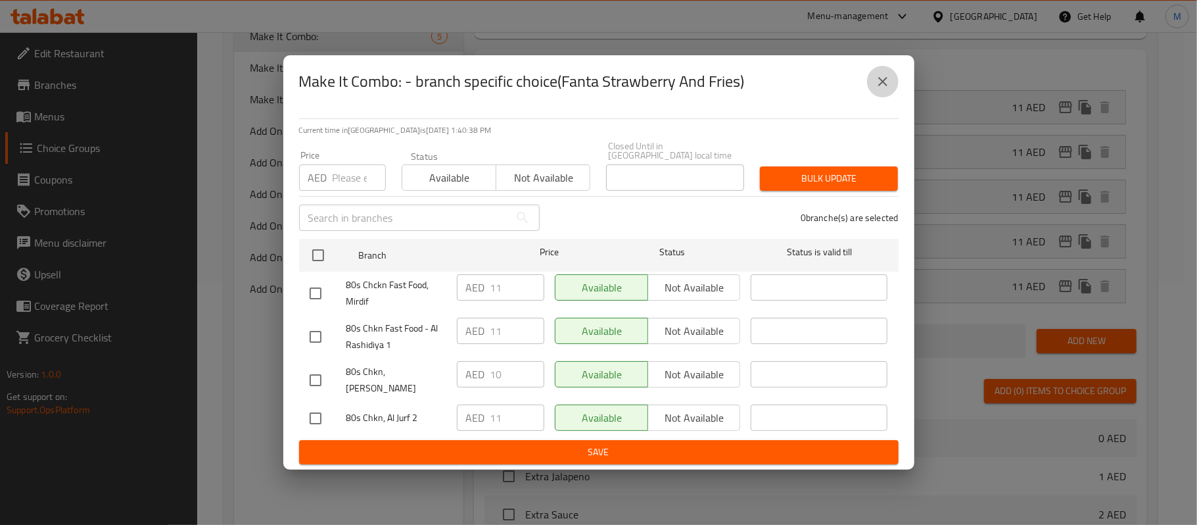
click at [879, 96] on button "close" at bounding box center [883, 82] width 32 height 32
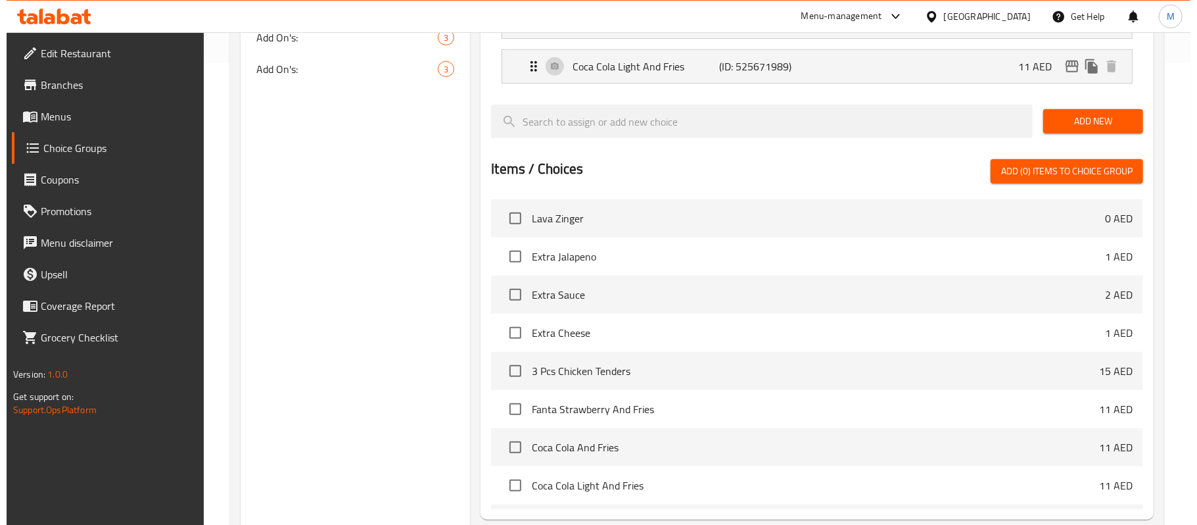
scroll to position [329, 0]
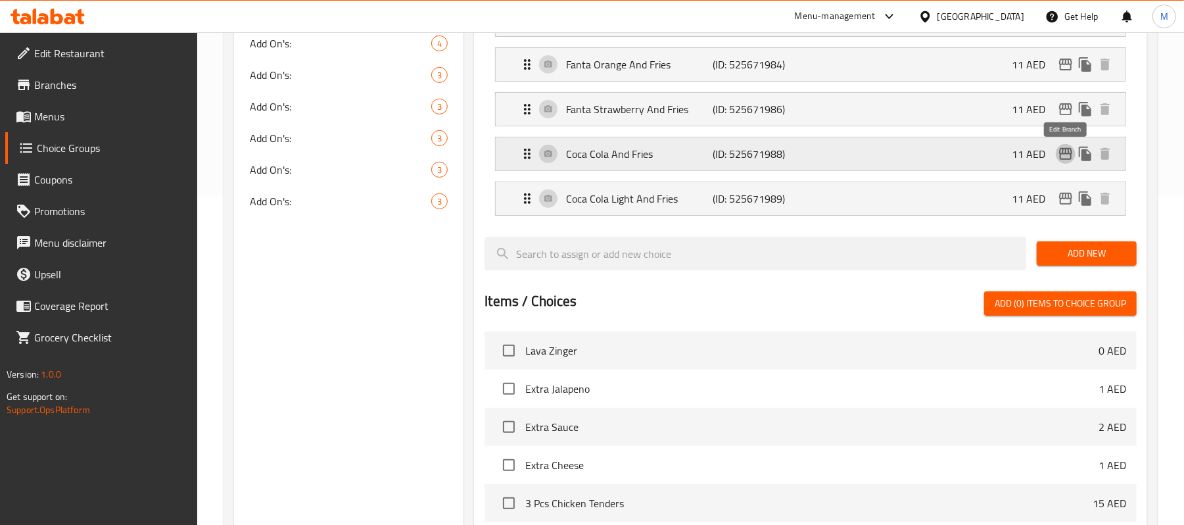
click at [1061, 149] on icon "edit" at bounding box center [1066, 154] width 16 height 16
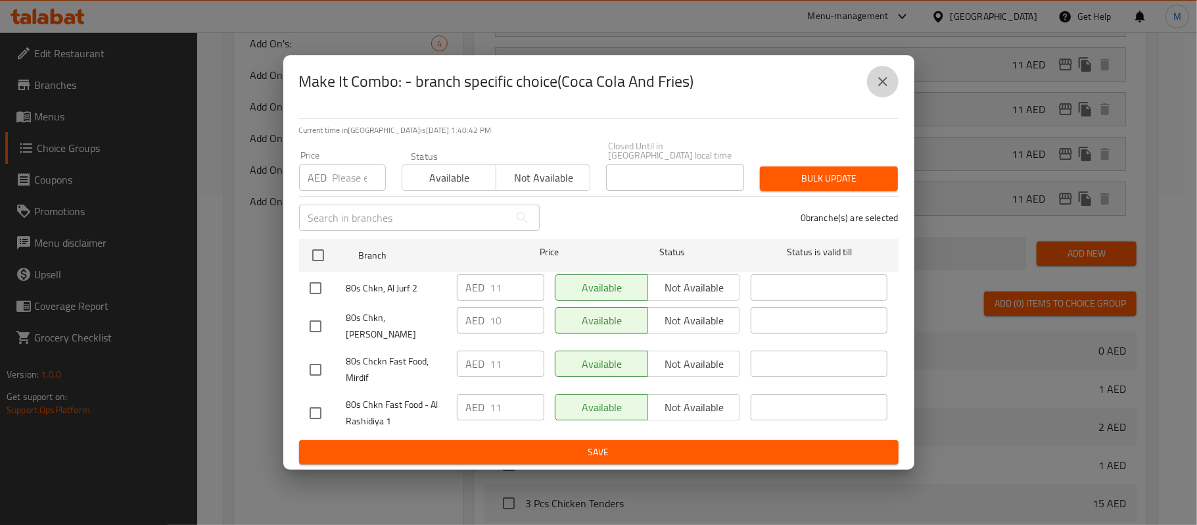
click at [886, 85] on icon "close" at bounding box center [883, 82] width 16 height 16
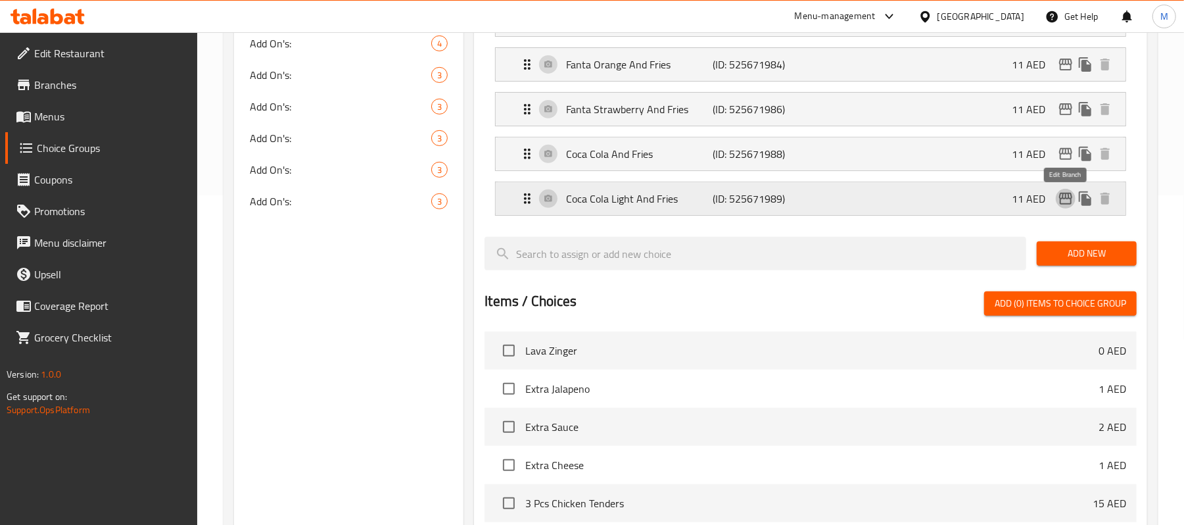
click at [1062, 204] on icon "edit" at bounding box center [1066, 199] width 16 height 16
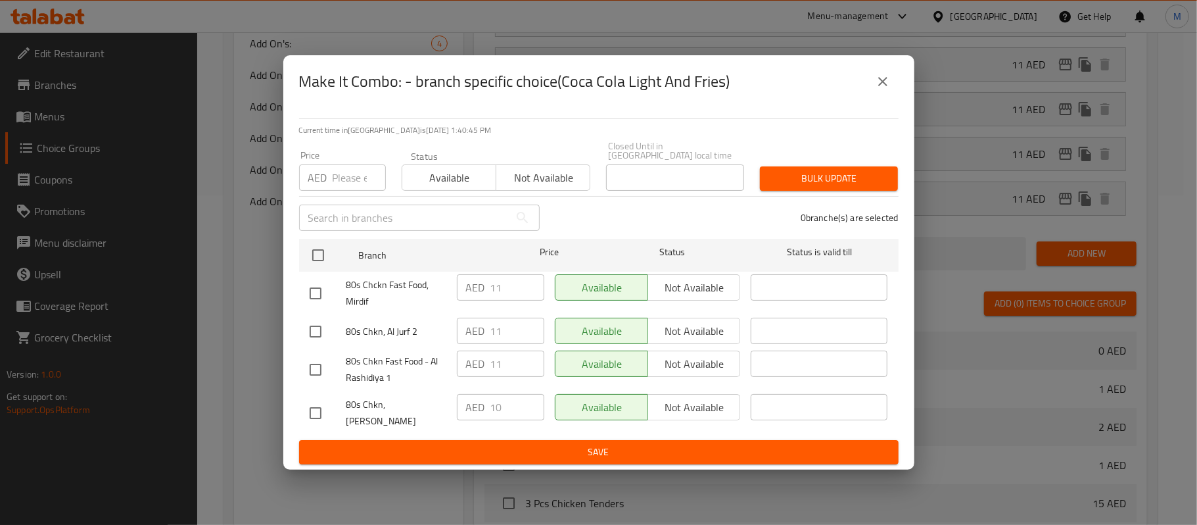
click at [887, 89] on icon "close" at bounding box center [883, 82] width 16 height 16
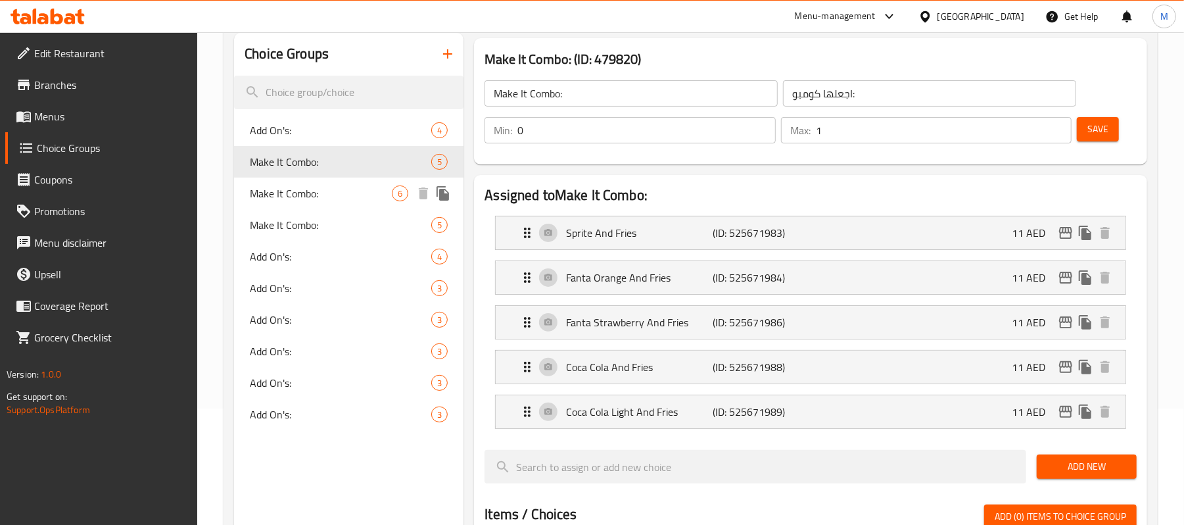
scroll to position [0, 0]
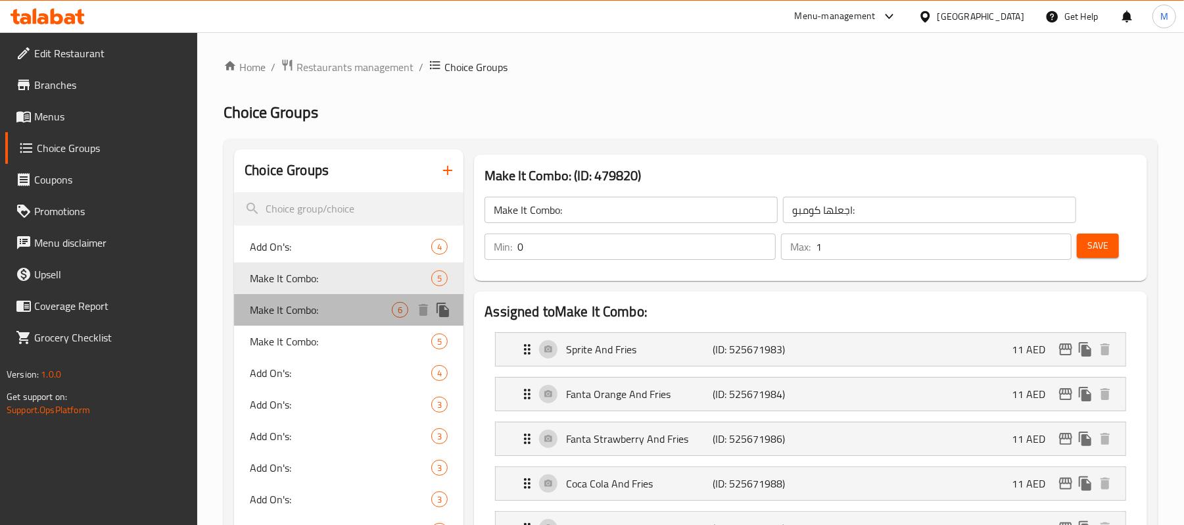
click at [326, 308] on span "Make It Combo:" at bounding box center [321, 310] width 142 height 16
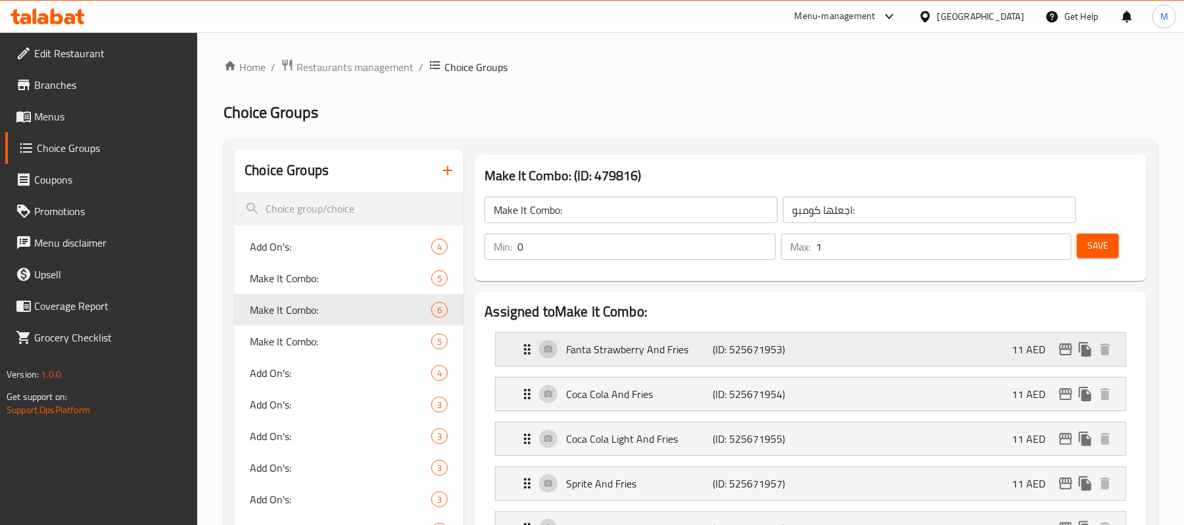
click at [1060, 351] on icon "edit" at bounding box center [1065, 349] width 13 height 12
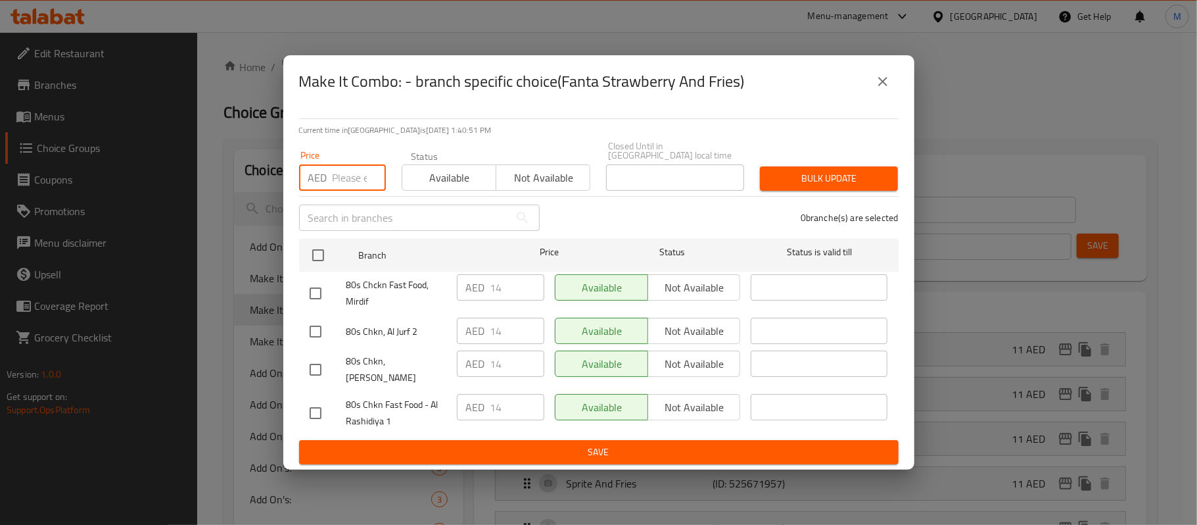
click at [342, 187] on input "number" at bounding box center [359, 177] width 53 height 26
type input "10"
click at [314, 363] on input "checkbox" at bounding box center [316, 370] width 28 height 28
checkbox input "true"
click at [811, 187] on span "Bulk update" at bounding box center [828, 178] width 117 height 16
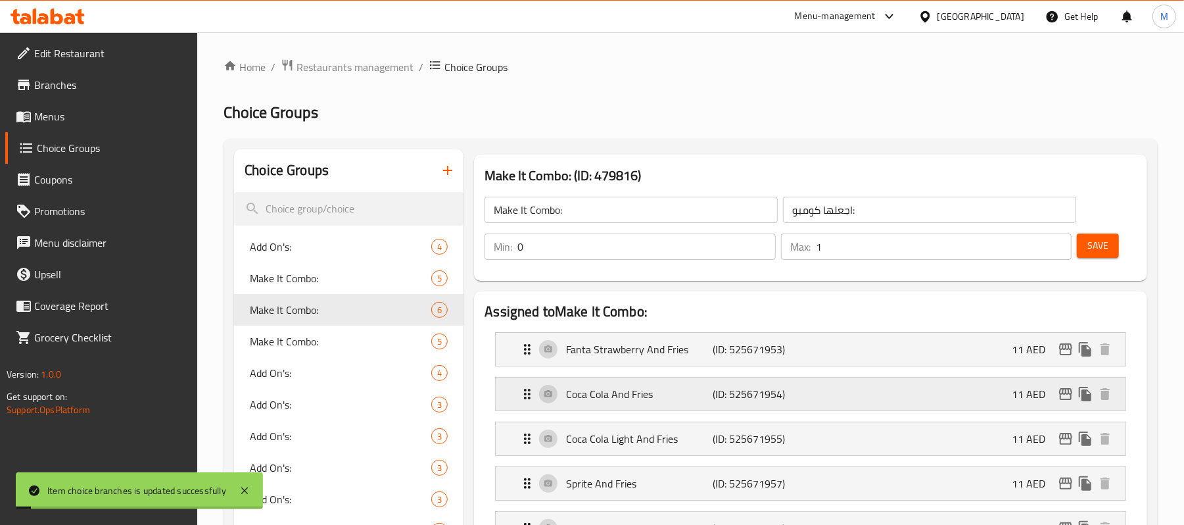
click at [1065, 400] on icon "edit" at bounding box center [1065, 394] width 13 height 12
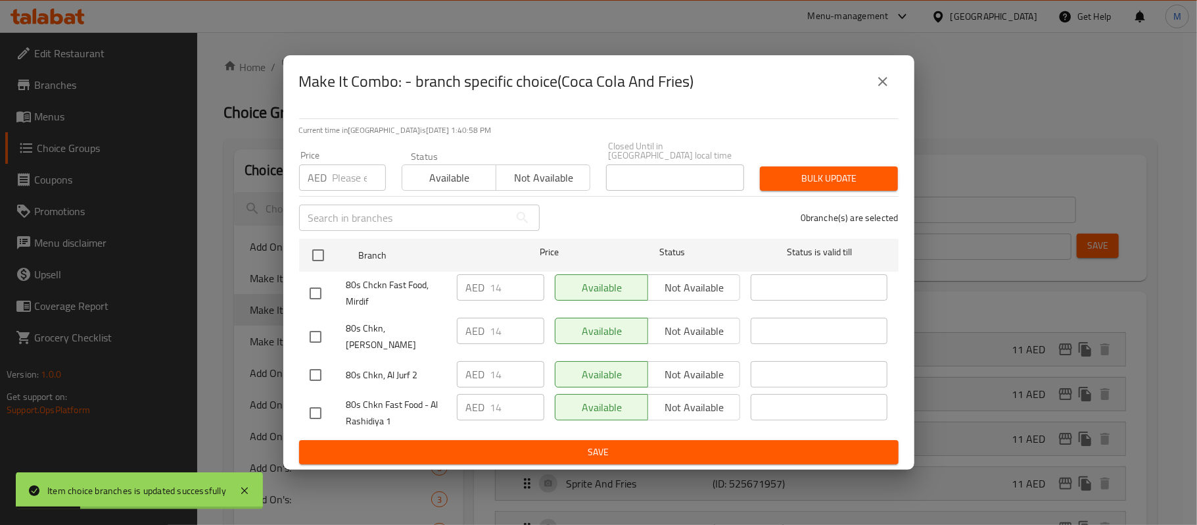
click at [337, 187] on input "number" at bounding box center [359, 177] width 53 height 26
type input "10"
drag, startPoint x: 314, startPoint y: 339, endPoint x: 329, endPoint y: 346, distance: 17.1
click at [314, 339] on input "checkbox" at bounding box center [316, 337] width 28 height 28
checkbox input "true"
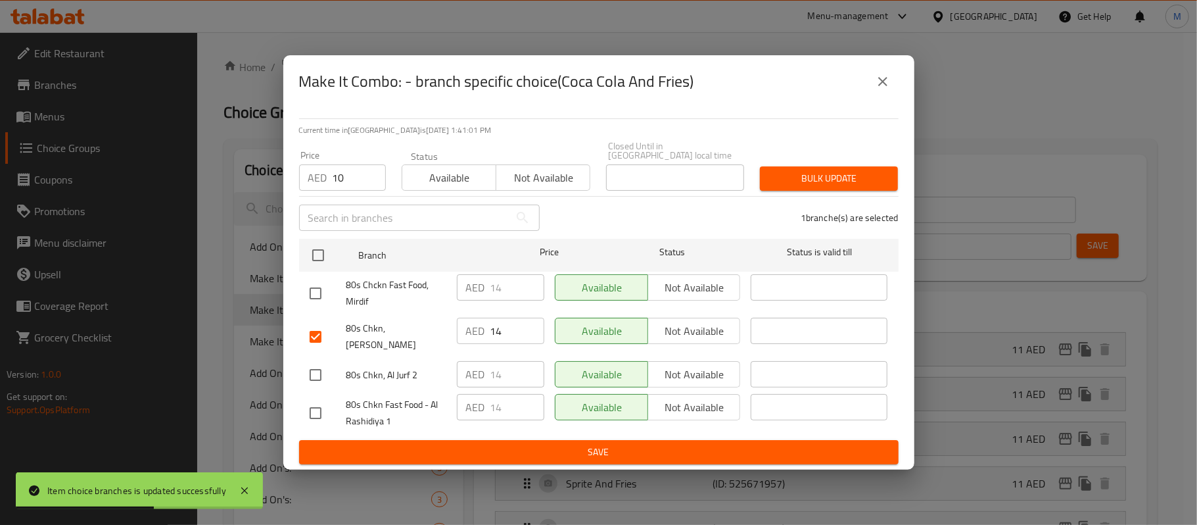
click at [832, 191] on button "Bulk update" at bounding box center [829, 178] width 138 height 24
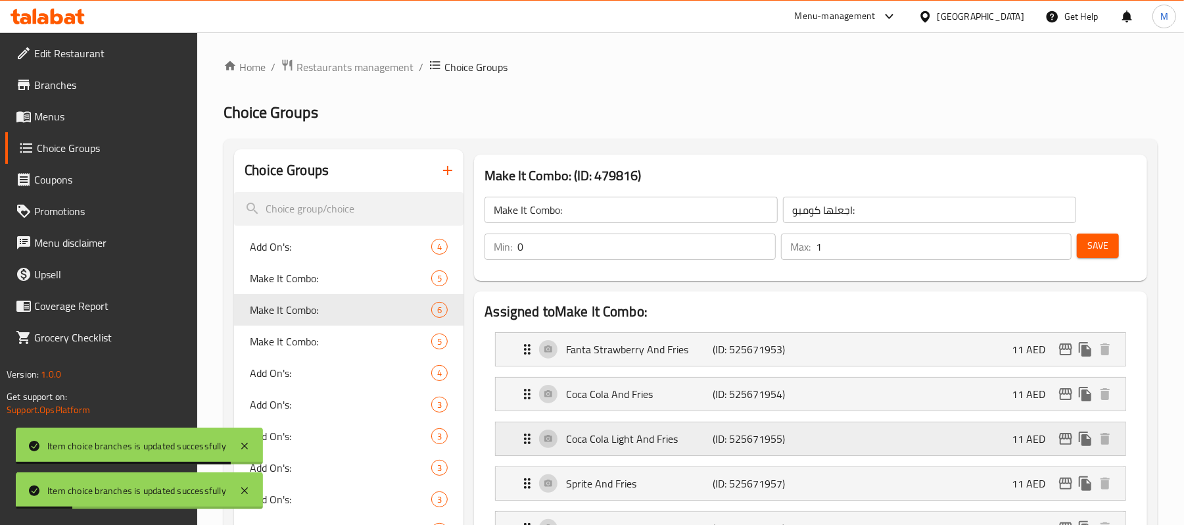
click at [1066, 442] on icon "edit" at bounding box center [1066, 439] width 16 height 16
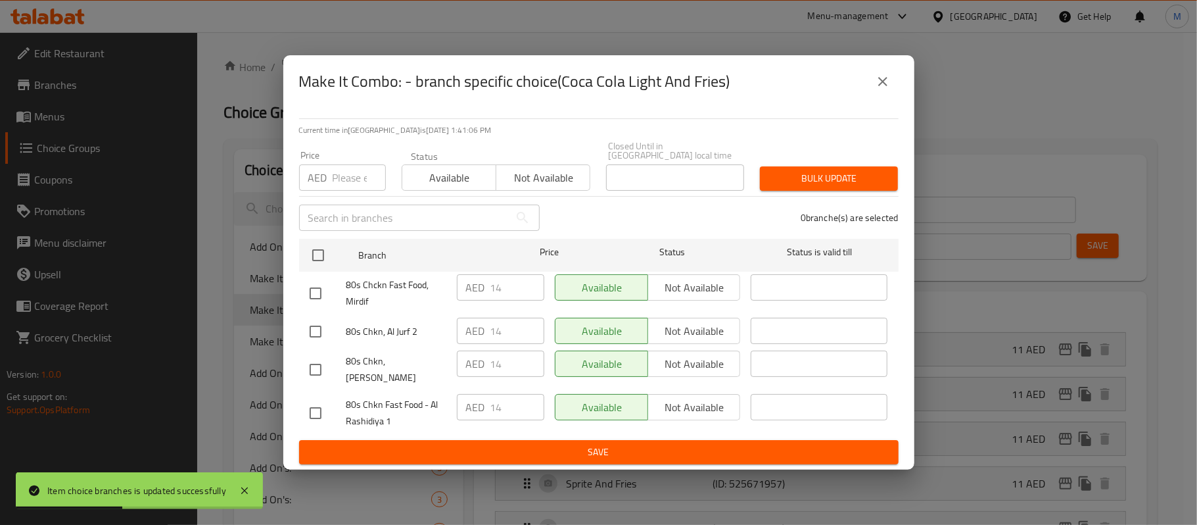
click at [343, 185] on input "number" at bounding box center [359, 177] width 53 height 26
type input "10"
click at [302, 369] on input "checkbox" at bounding box center [316, 370] width 28 height 28
checkbox input "true"
click at [826, 187] on span "Bulk update" at bounding box center [828, 178] width 117 height 16
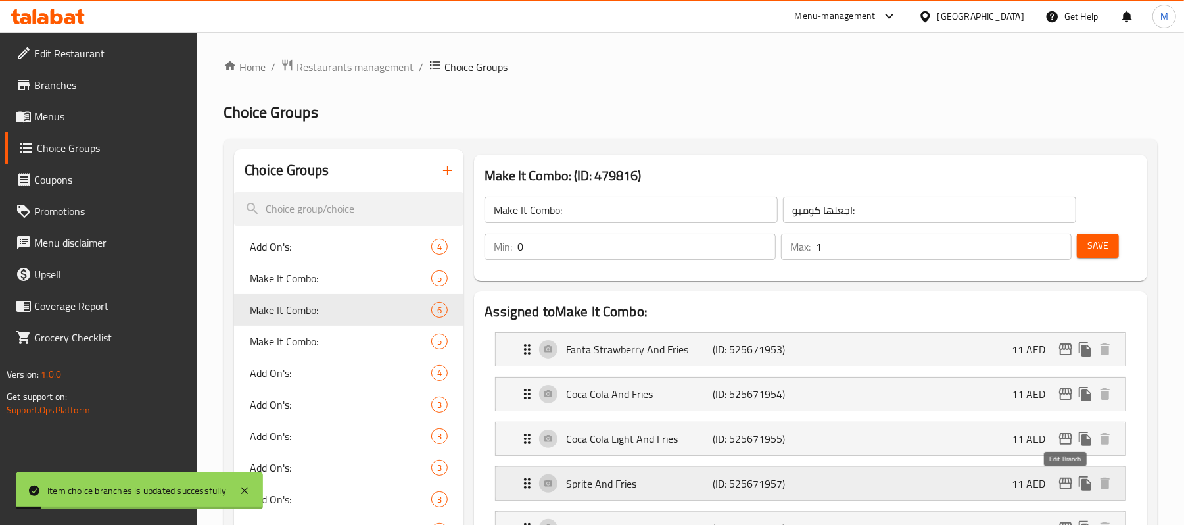
click at [1058, 477] on icon "edit" at bounding box center [1066, 483] width 16 height 16
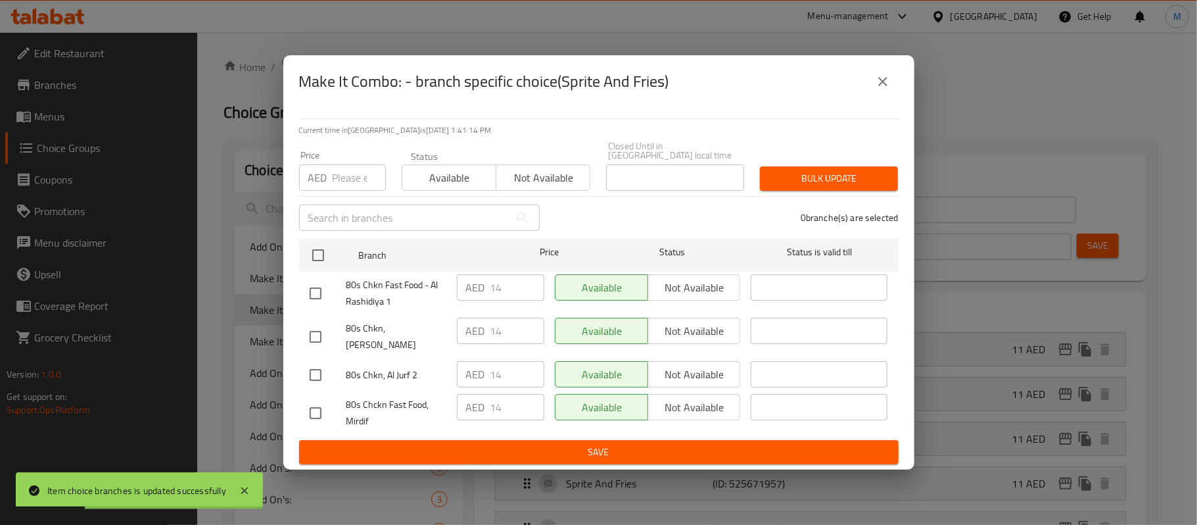
click at [346, 179] on input "number" at bounding box center [359, 177] width 53 height 26
type input "10"
click at [314, 338] on input "checkbox" at bounding box center [316, 337] width 28 height 28
checkbox input "true"
click at [797, 187] on span "Bulk update" at bounding box center [828, 178] width 117 height 16
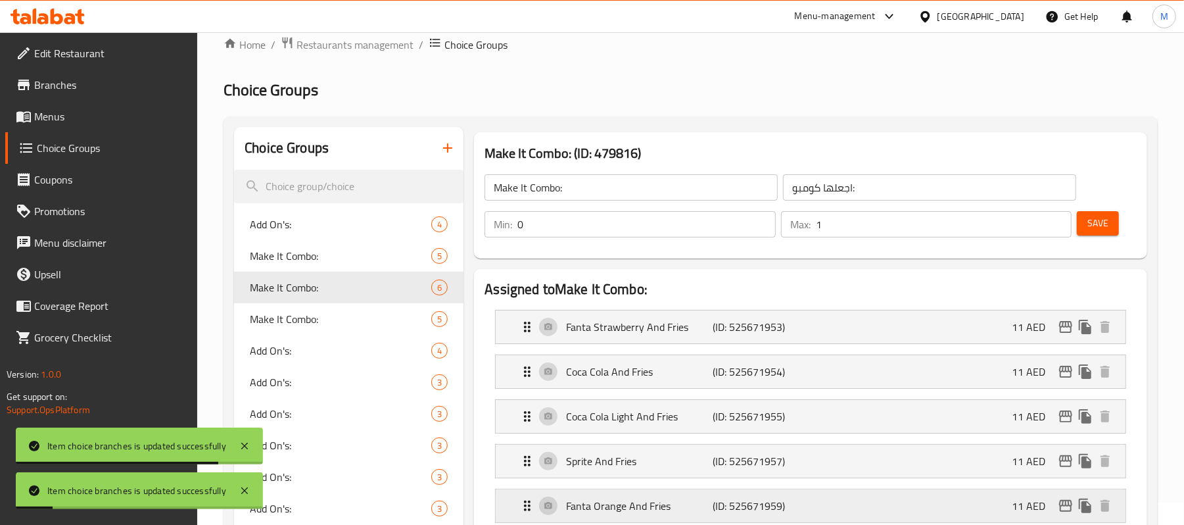
scroll to position [87, 0]
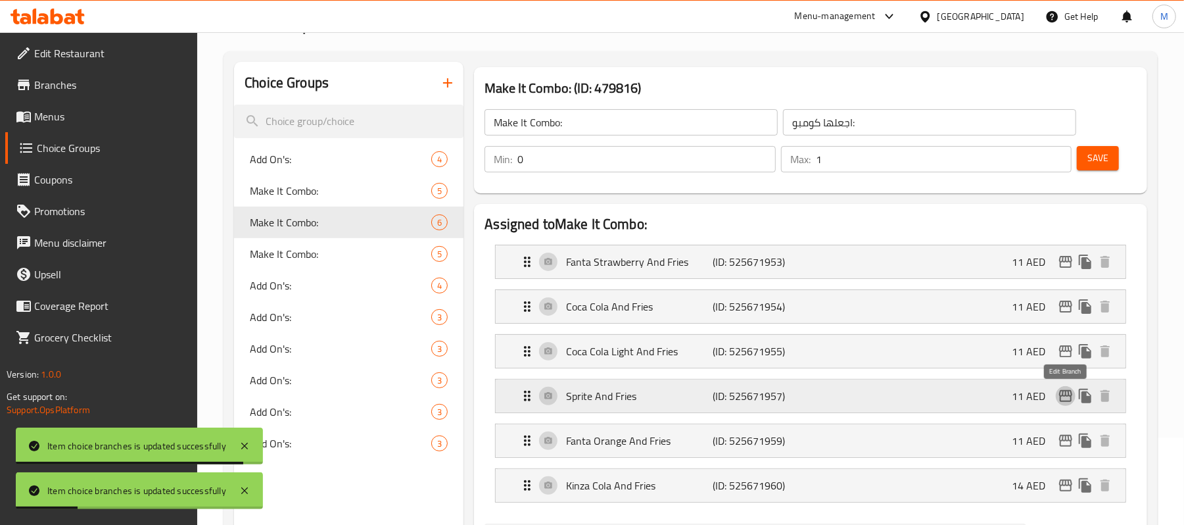
click at [1060, 400] on icon "edit" at bounding box center [1065, 396] width 13 height 12
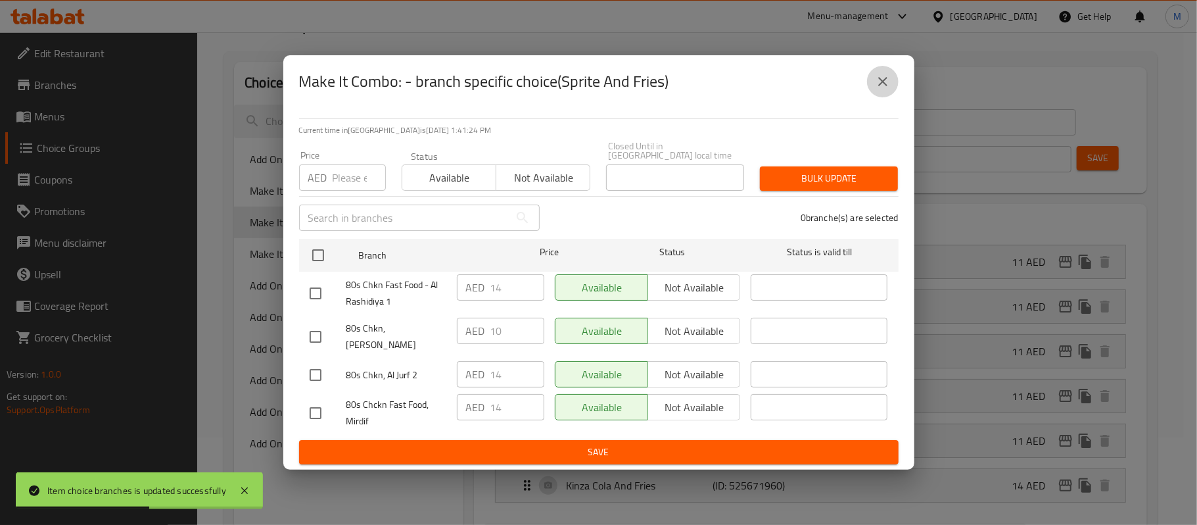
drag, startPoint x: 876, startPoint y: 88, endPoint x: 895, endPoint y: 147, distance: 62.0
click at [877, 88] on icon "close" at bounding box center [883, 82] width 16 height 16
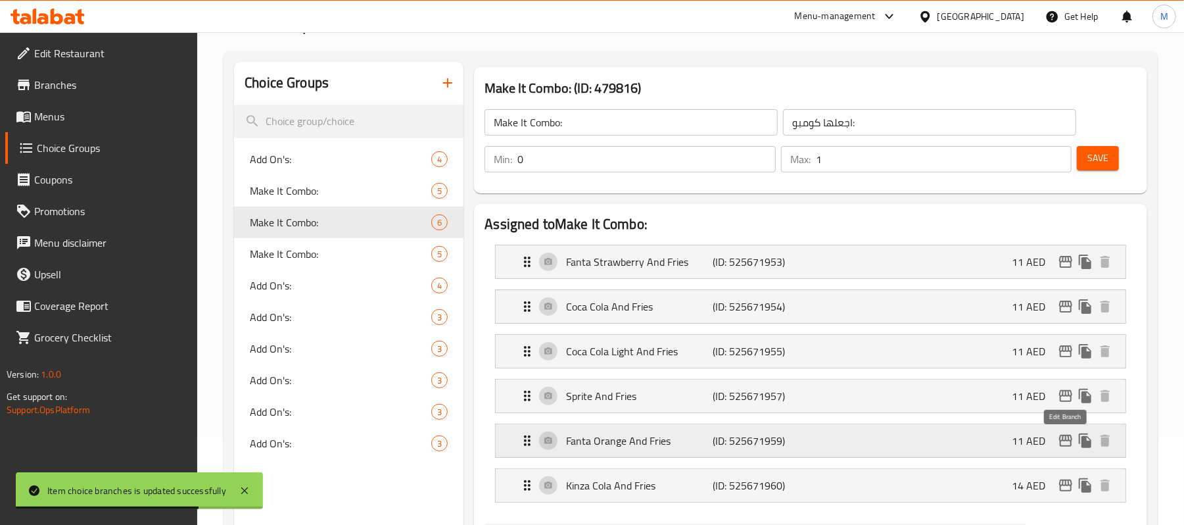
click at [1064, 437] on icon "edit" at bounding box center [1065, 441] width 13 height 12
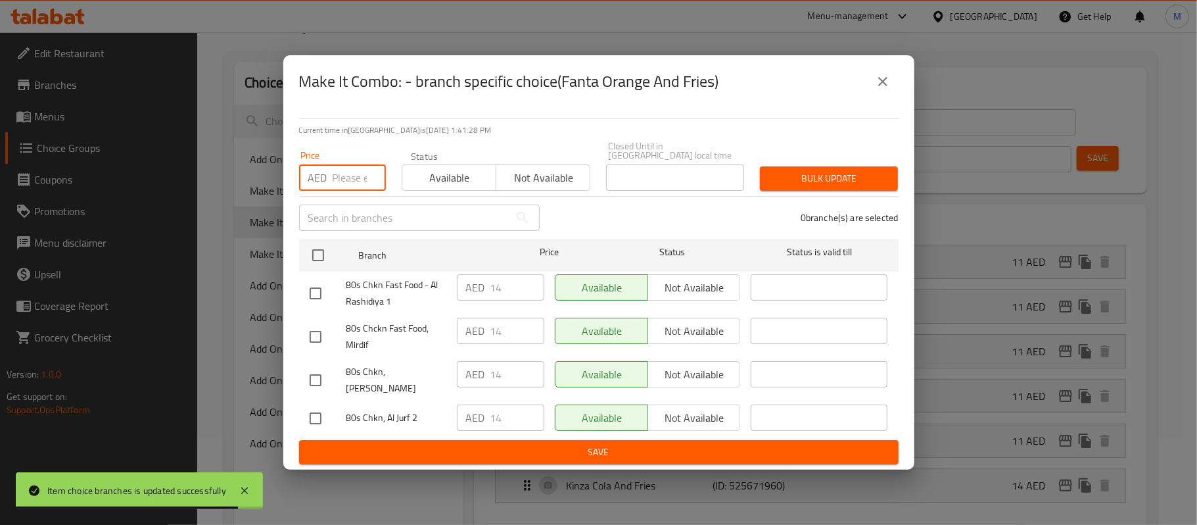
click at [345, 191] on input "number" at bounding box center [359, 177] width 53 height 26
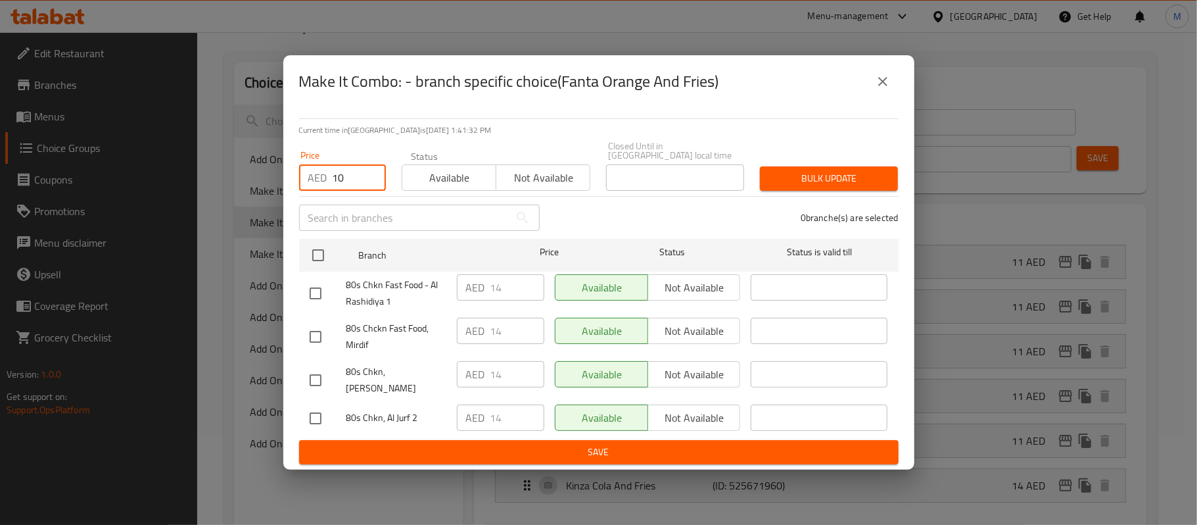
type input "10"
click at [311, 377] on input "checkbox" at bounding box center [316, 380] width 28 height 28
checkbox input "true"
drag, startPoint x: 823, startPoint y: 181, endPoint x: 827, endPoint y: 216, distance: 34.4
click at [823, 182] on span "Bulk update" at bounding box center [828, 178] width 117 height 16
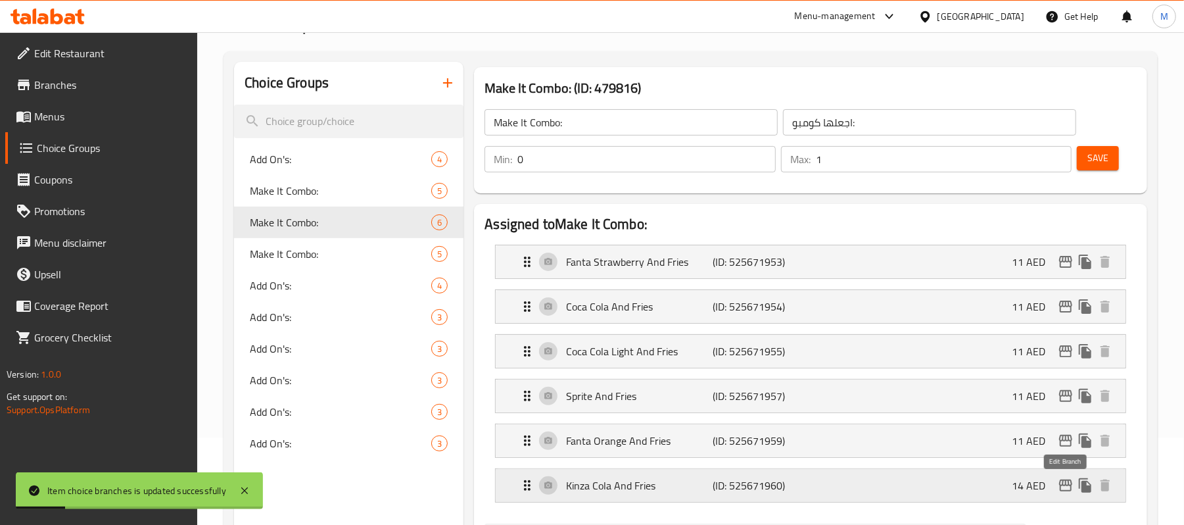
click at [1063, 484] on icon "edit" at bounding box center [1065, 485] width 13 height 12
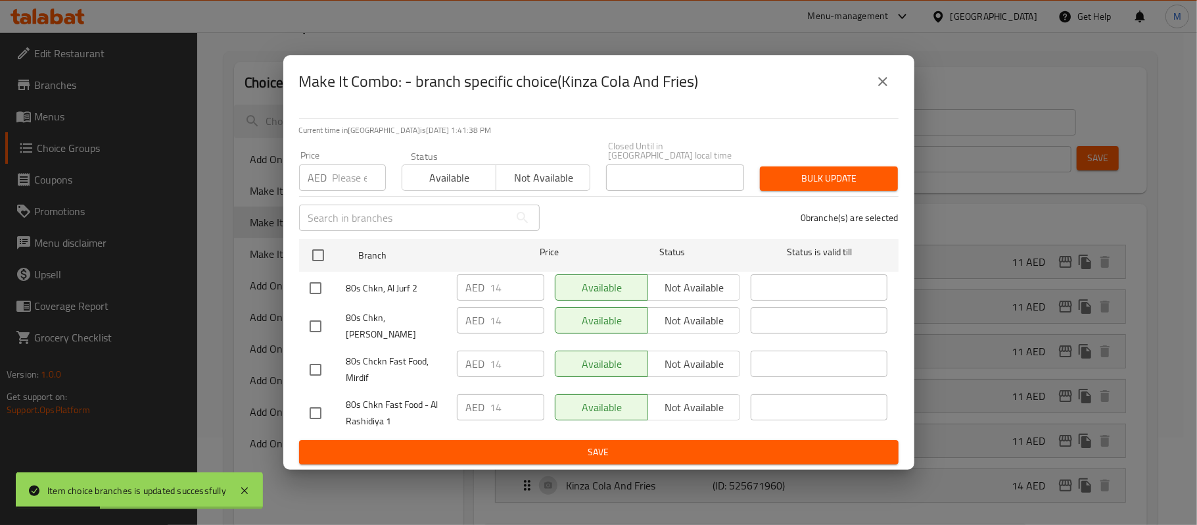
click at [343, 188] on input "number" at bounding box center [359, 177] width 53 height 26
type input "10"
click at [318, 327] on input "checkbox" at bounding box center [316, 326] width 28 height 28
checkbox input "true"
click at [871, 182] on span "Bulk update" at bounding box center [828, 178] width 117 height 16
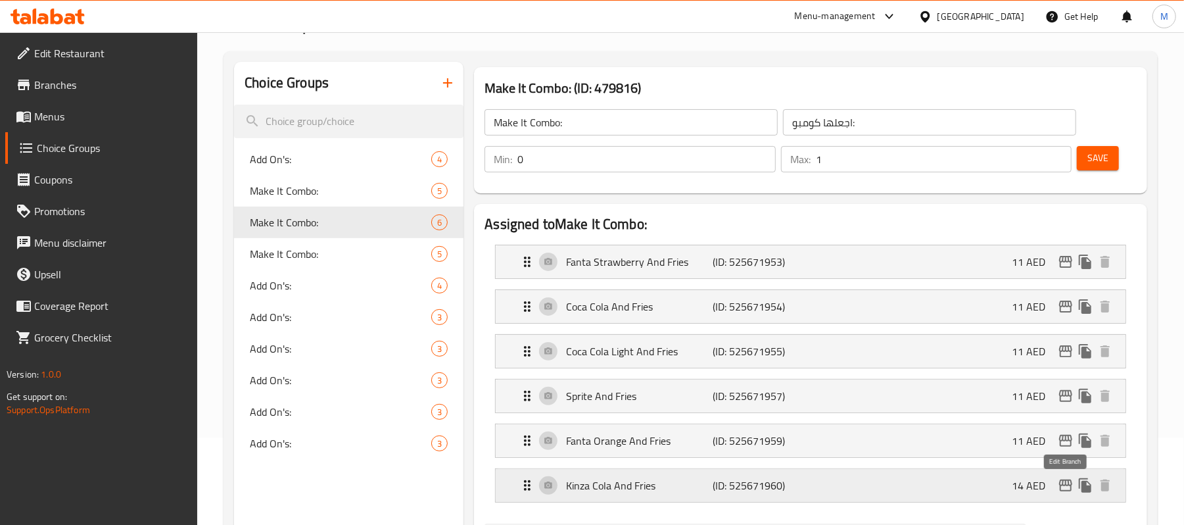
click at [1061, 477] on button "edit" at bounding box center [1066, 485] width 20 height 20
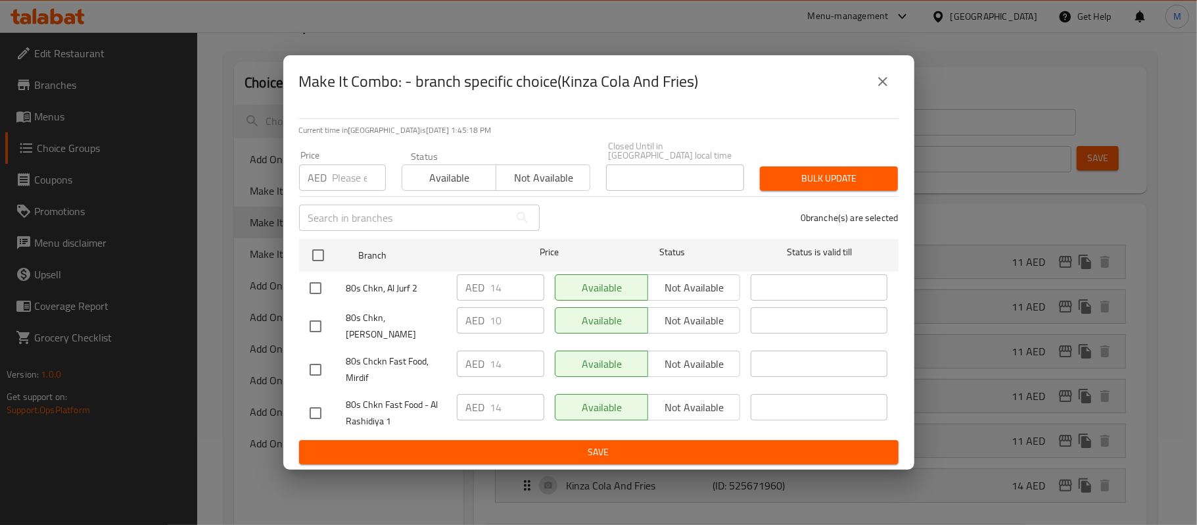
click at [881, 89] on icon "close" at bounding box center [883, 82] width 16 height 16
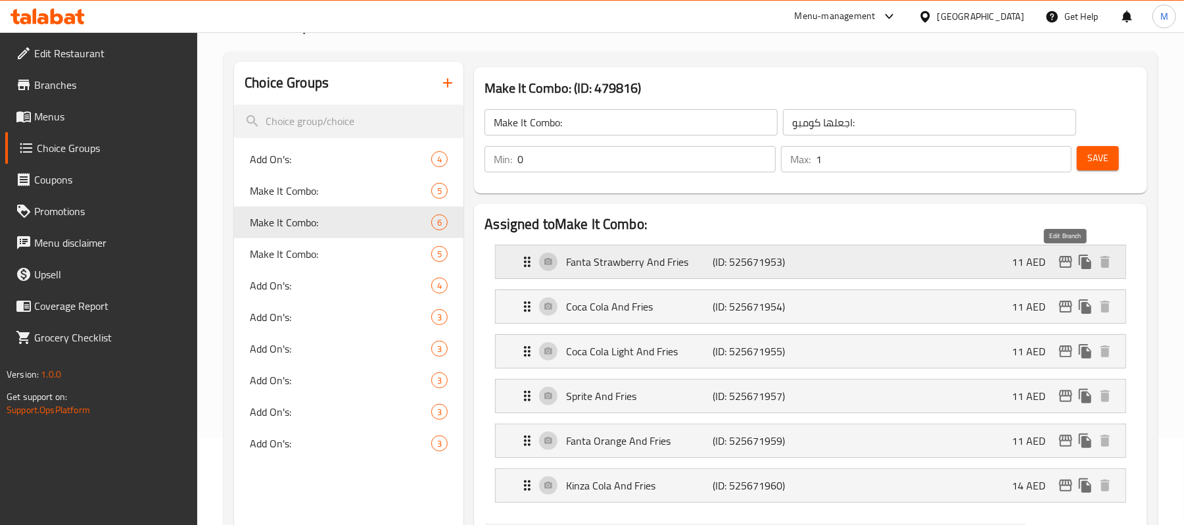
click at [1064, 270] on button "edit" at bounding box center [1066, 262] width 20 height 20
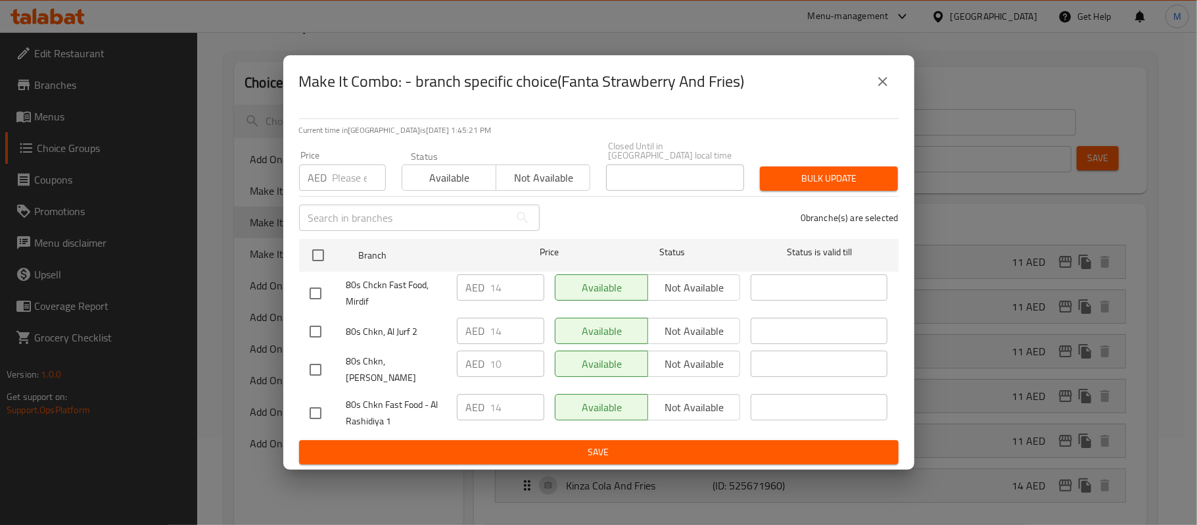
click at [889, 88] on icon "close" at bounding box center [883, 82] width 16 height 16
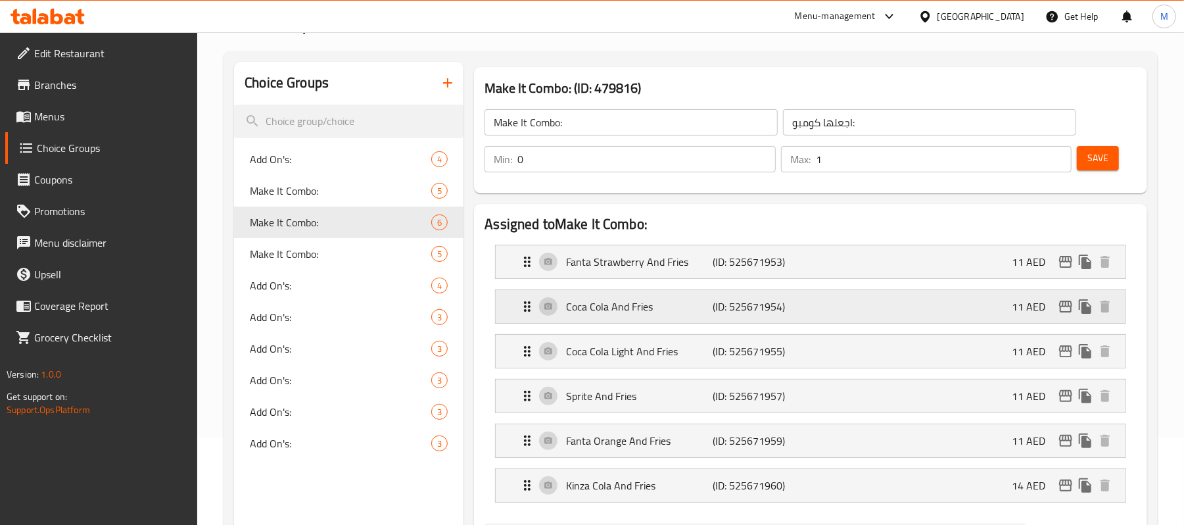
click at [1060, 303] on icon "edit" at bounding box center [1065, 306] width 13 height 12
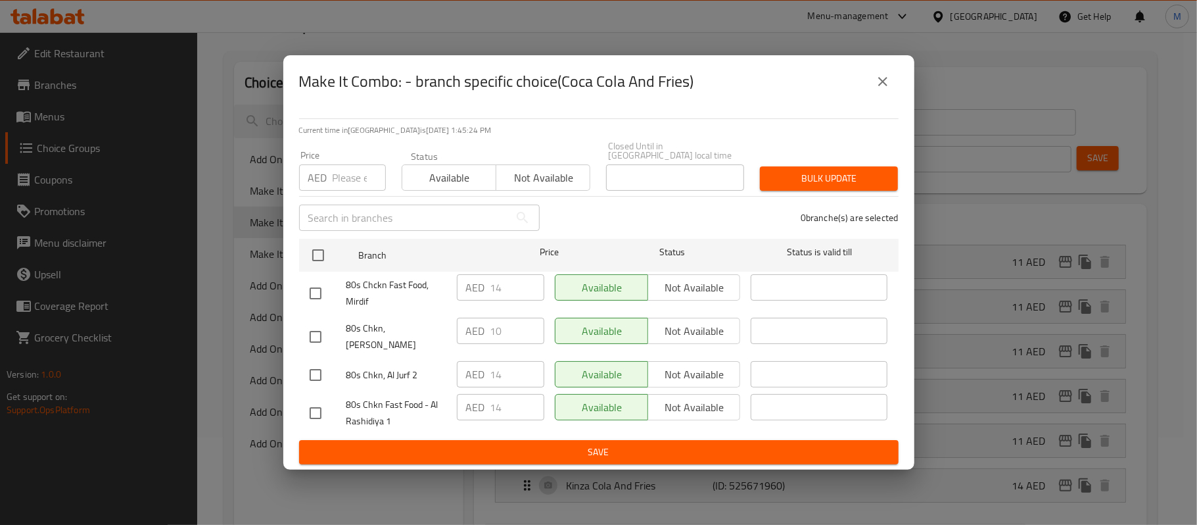
click at [882, 80] on icon "close" at bounding box center [883, 82] width 16 height 16
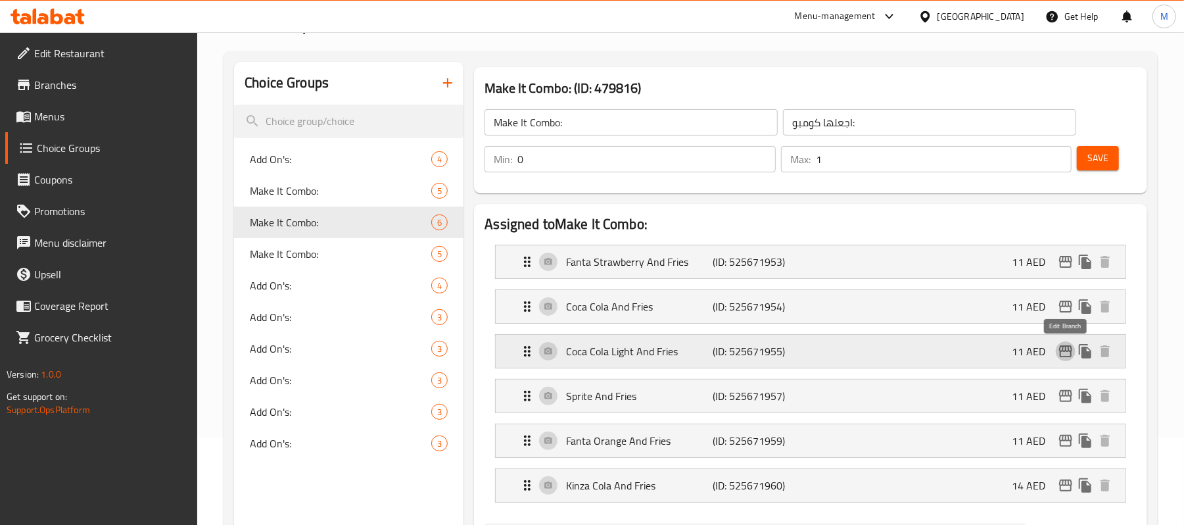
click at [1063, 351] on icon "edit" at bounding box center [1065, 351] width 13 height 12
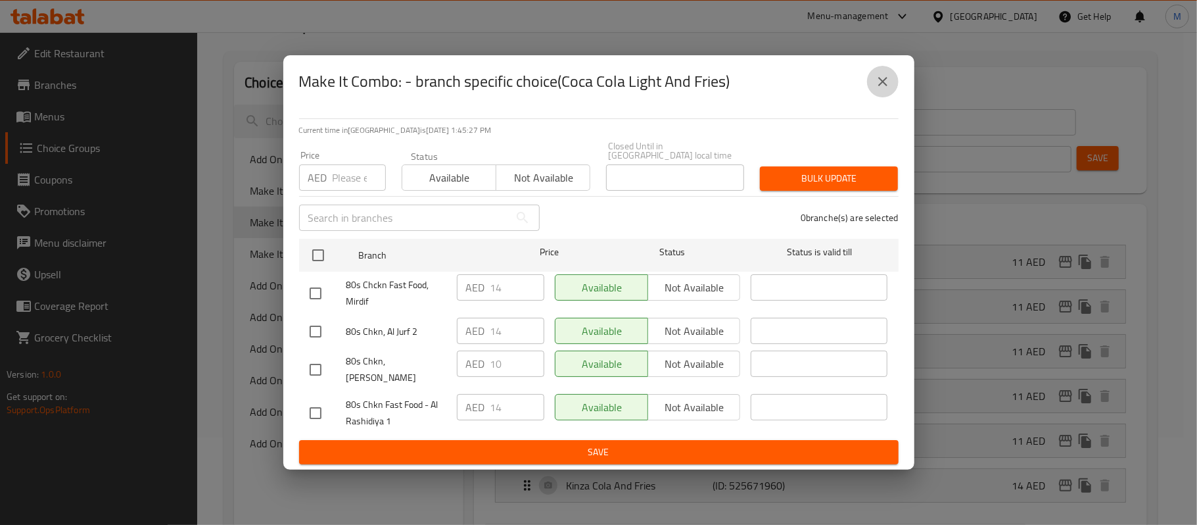
click at [884, 86] on icon "close" at bounding box center [882, 81] width 9 height 9
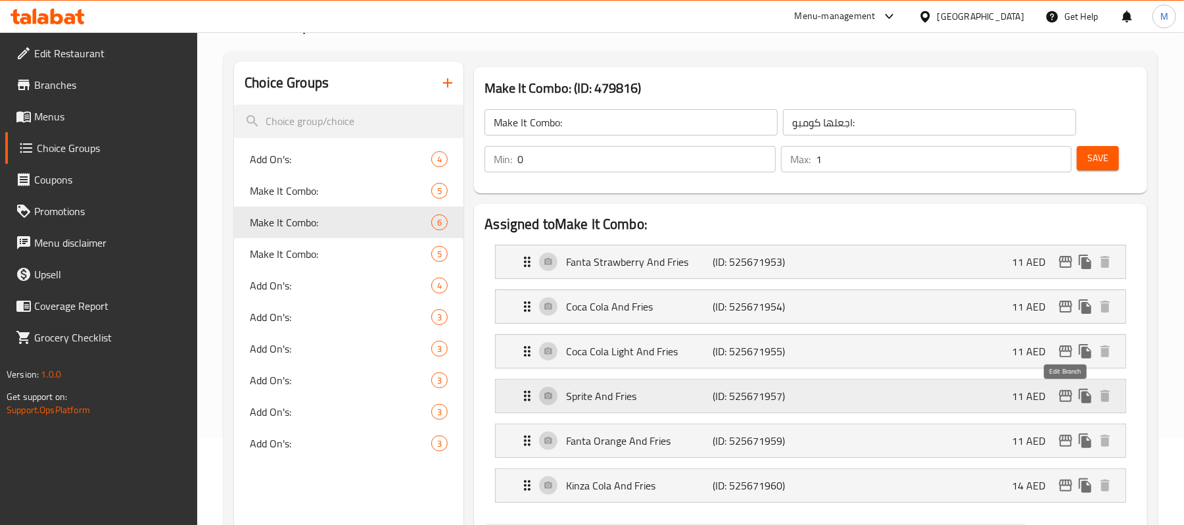
click at [1061, 395] on icon "edit" at bounding box center [1066, 396] width 16 height 16
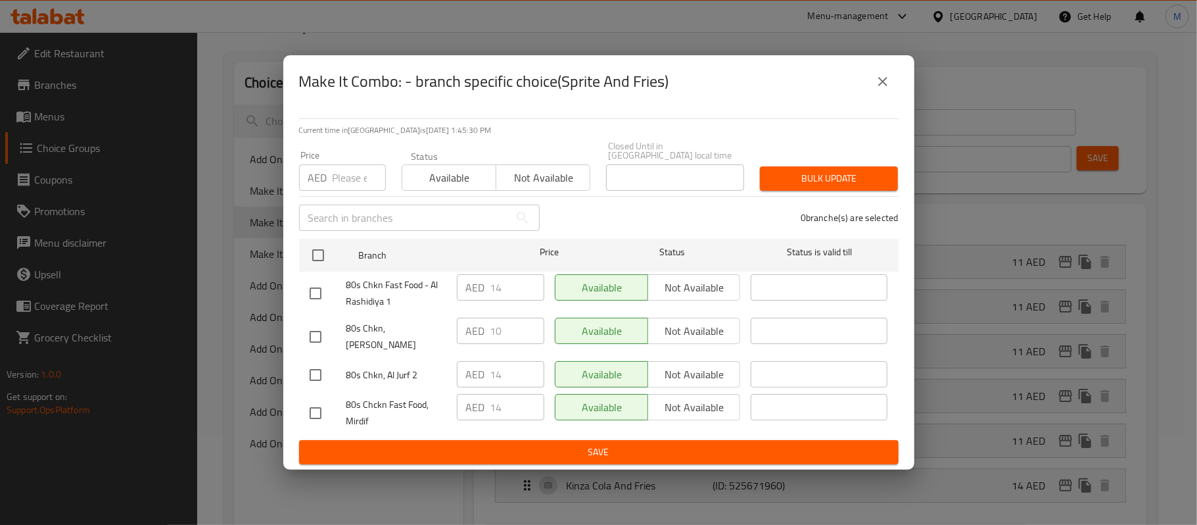
click at [890, 89] on button "close" at bounding box center [883, 82] width 32 height 32
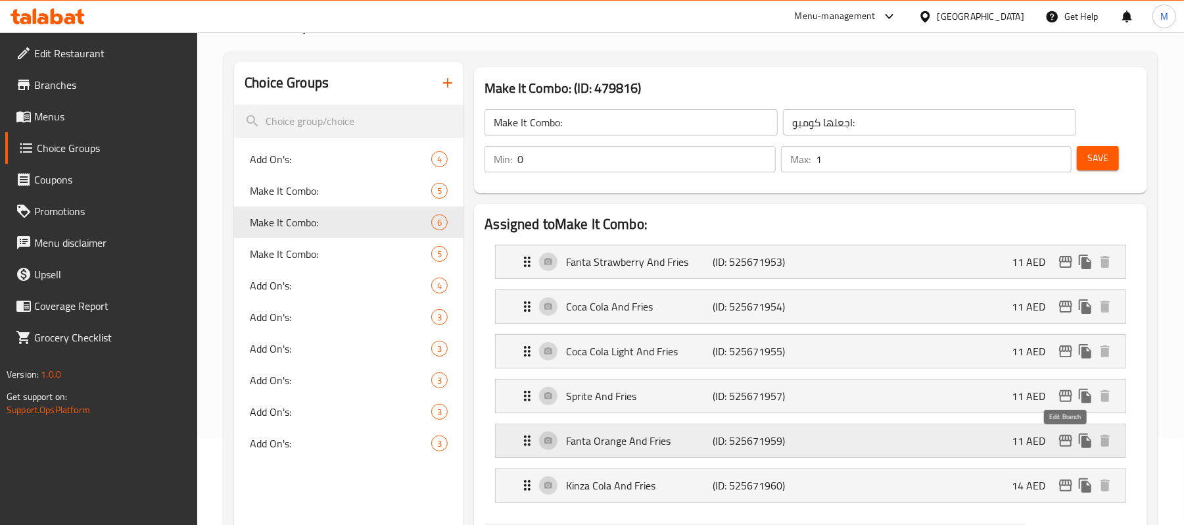
click at [1068, 437] on icon "edit" at bounding box center [1066, 441] width 16 height 16
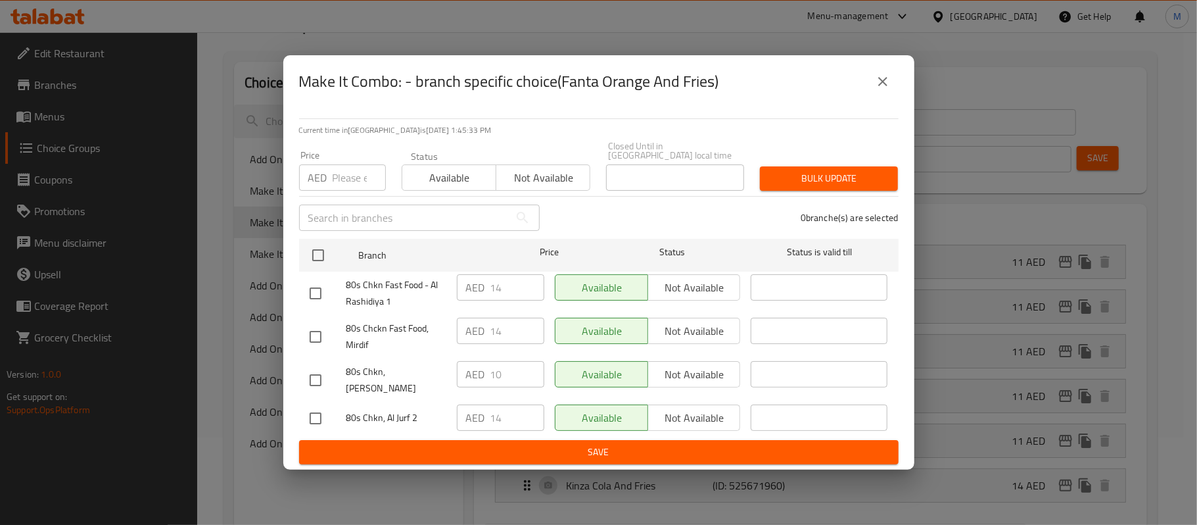
drag, startPoint x: 879, startPoint y: 82, endPoint x: 926, endPoint y: 216, distance: 142.2
click at [879, 84] on icon "close" at bounding box center [883, 82] width 16 height 16
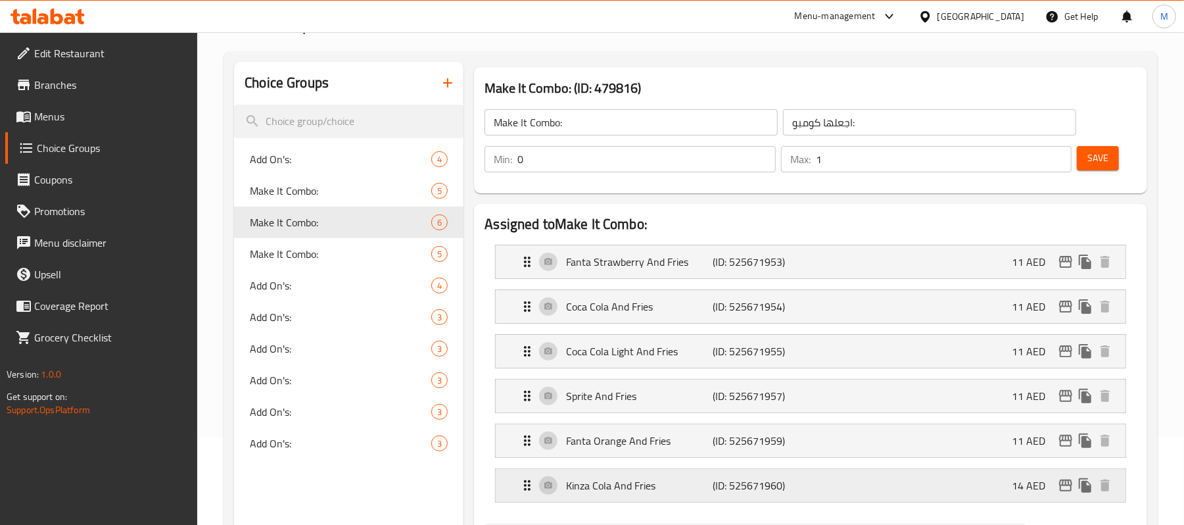
click at [1066, 485] on icon "edit" at bounding box center [1065, 485] width 13 height 12
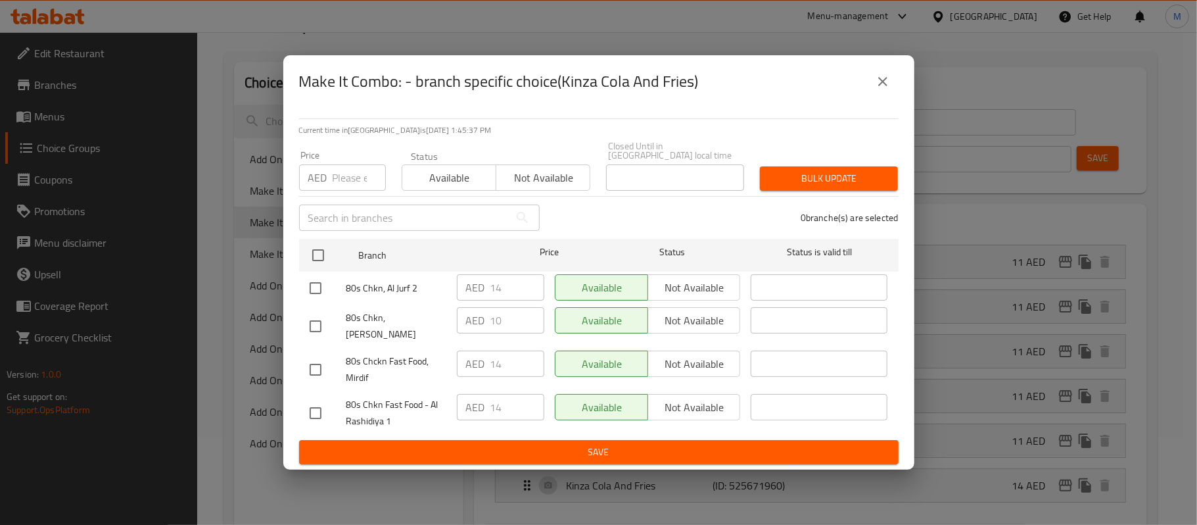
click at [874, 97] on button "close" at bounding box center [883, 82] width 32 height 32
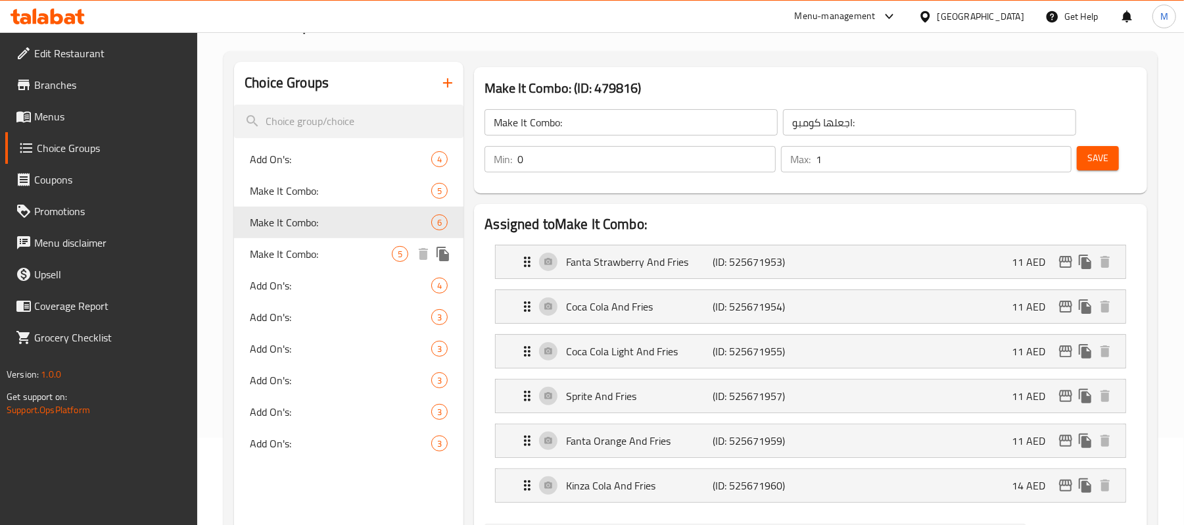
click at [314, 253] on span "Make It Combo:" at bounding box center [321, 254] width 142 height 16
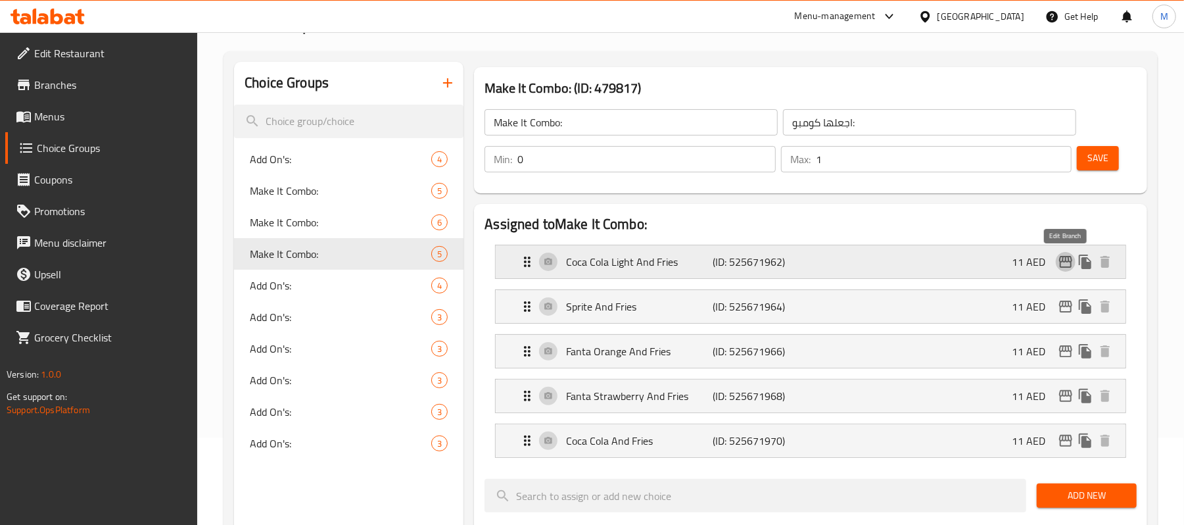
click at [1061, 266] on icon "edit" at bounding box center [1066, 262] width 16 height 16
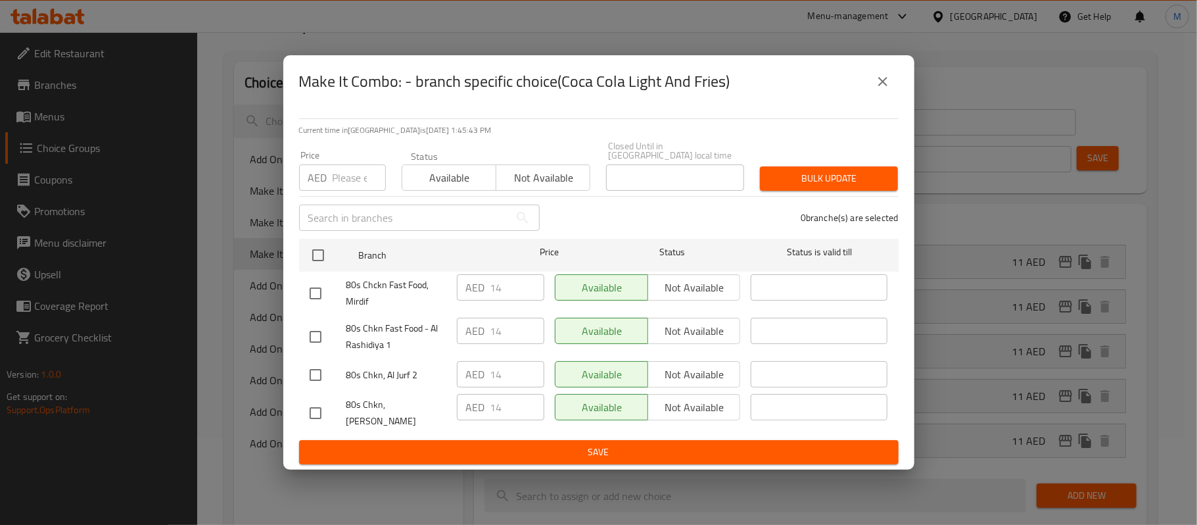
click at [354, 185] on input "number" at bounding box center [359, 177] width 53 height 26
type input "10"
click at [316, 412] on input "checkbox" at bounding box center [316, 413] width 28 height 28
checkbox input "true"
click at [784, 187] on span "Bulk update" at bounding box center [828, 178] width 117 height 16
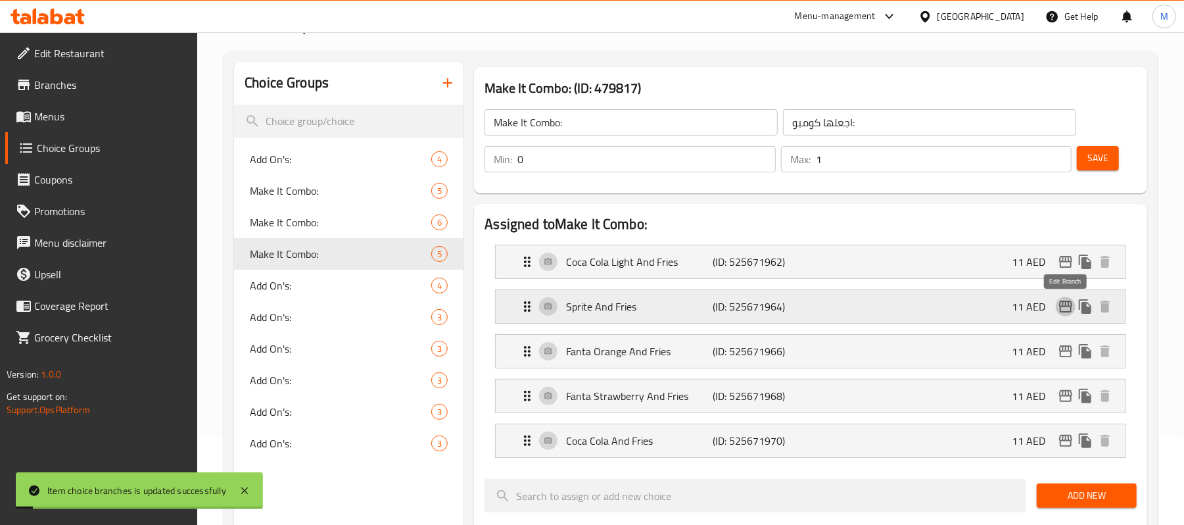
click at [1061, 300] on icon "edit" at bounding box center [1066, 306] width 16 height 16
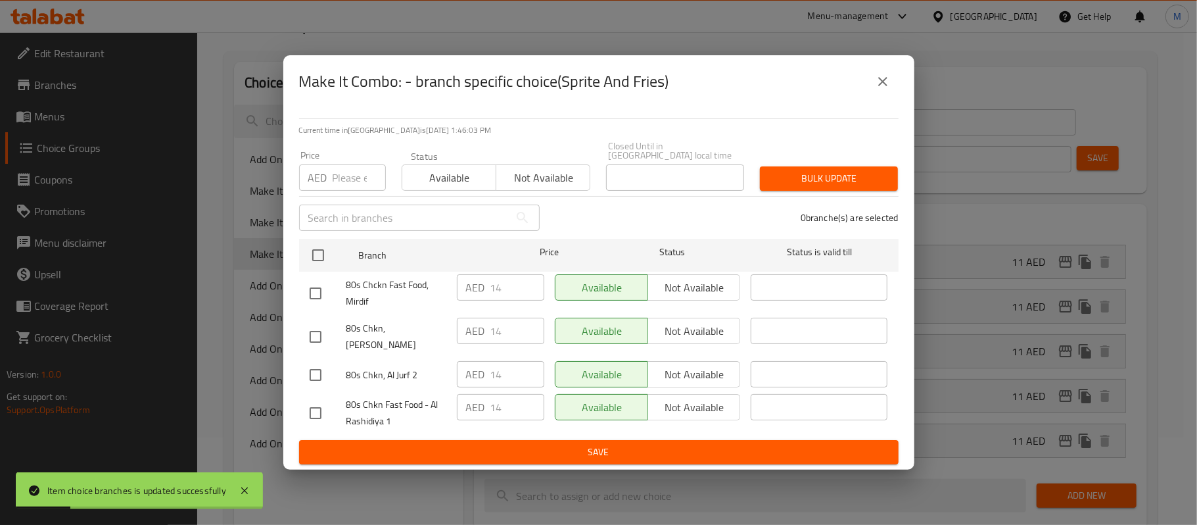
click at [339, 191] on input "number" at bounding box center [359, 177] width 53 height 26
type input "10"
click at [320, 343] on input "checkbox" at bounding box center [316, 337] width 28 height 28
checkbox input "true"
click at [824, 191] on button "Bulk update" at bounding box center [829, 178] width 138 height 24
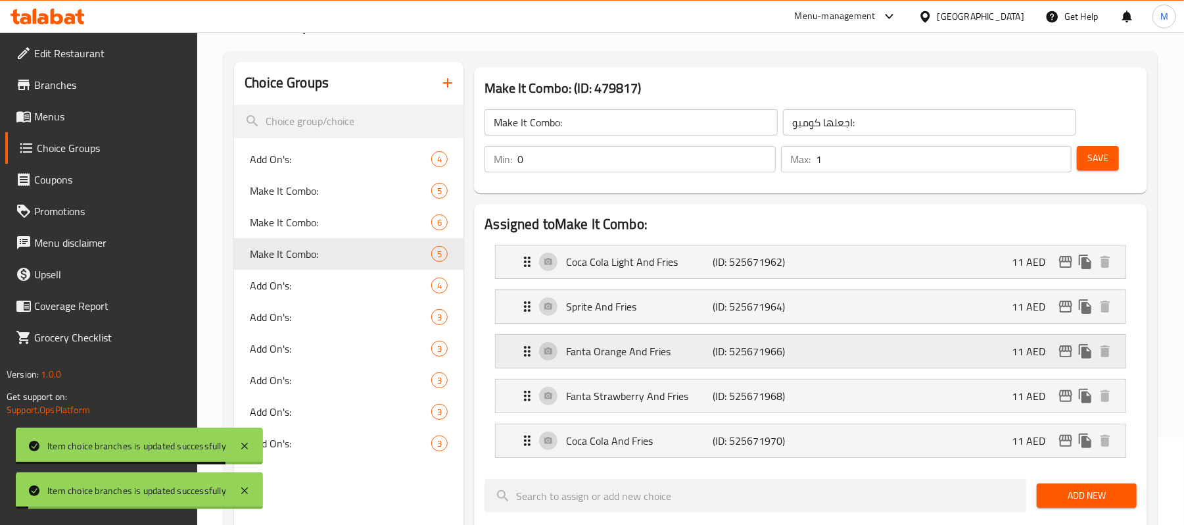
click at [1060, 358] on icon "edit" at bounding box center [1066, 351] width 16 height 16
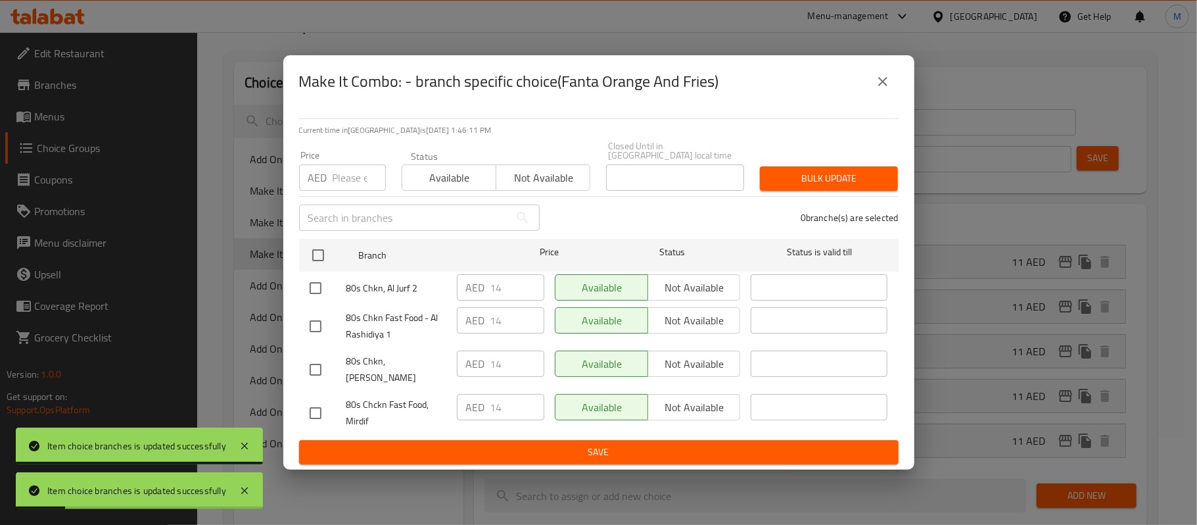
click at [337, 183] on input "number" at bounding box center [359, 177] width 53 height 26
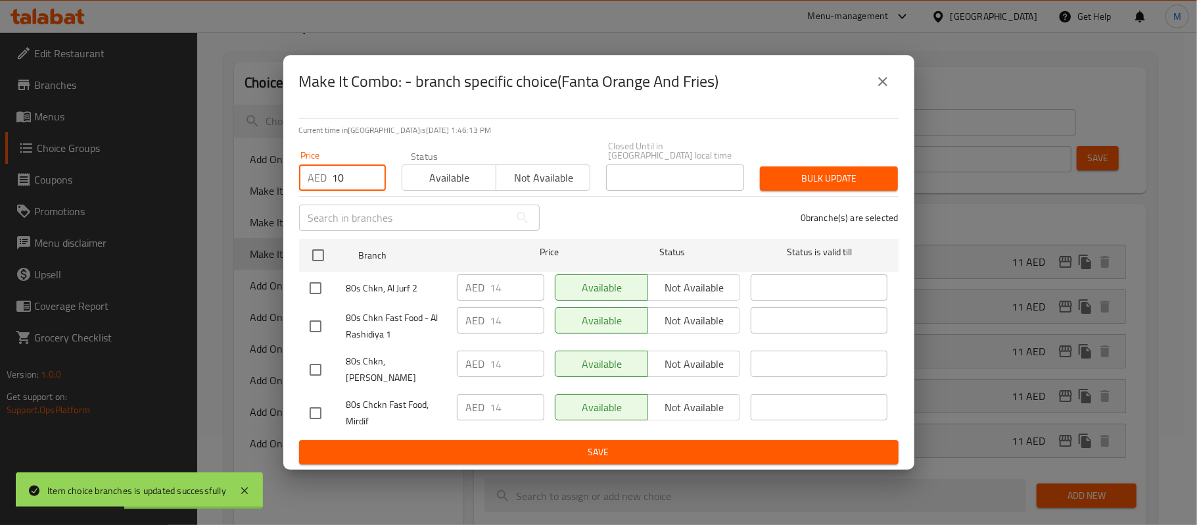
type input "10"
click at [309, 371] on input "checkbox" at bounding box center [316, 370] width 28 height 28
checkbox input "true"
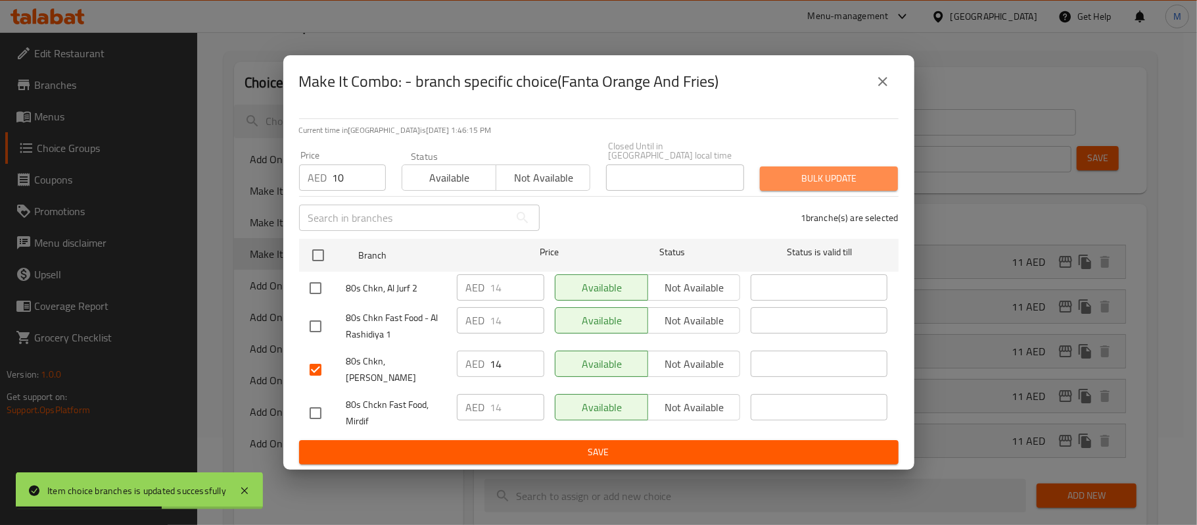
click at [823, 187] on span "Bulk update" at bounding box center [828, 178] width 117 height 16
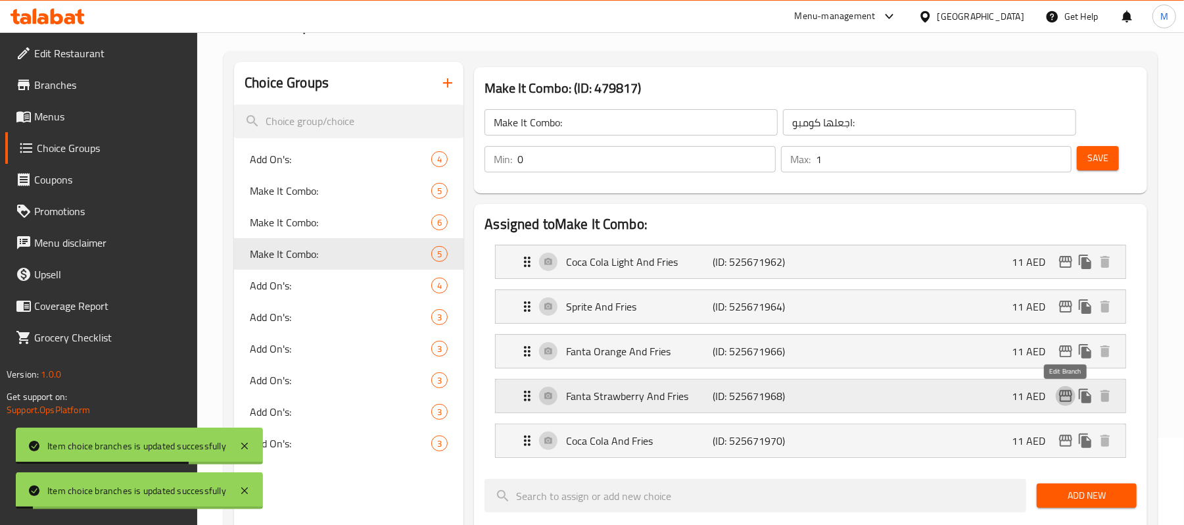
click at [1062, 394] on icon "edit" at bounding box center [1065, 396] width 13 height 12
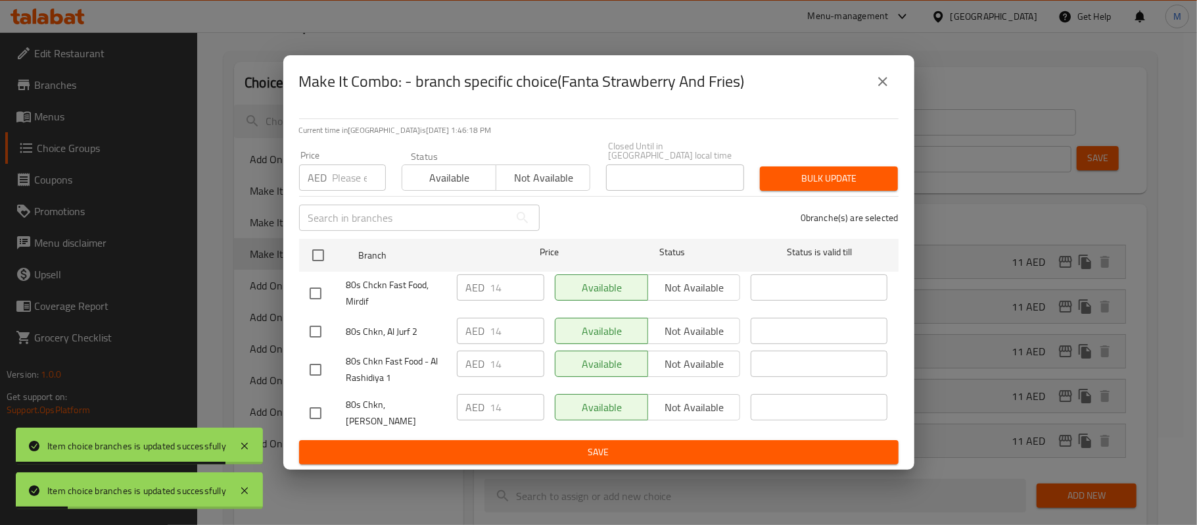
click at [340, 189] on input "number" at bounding box center [359, 177] width 53 height 26
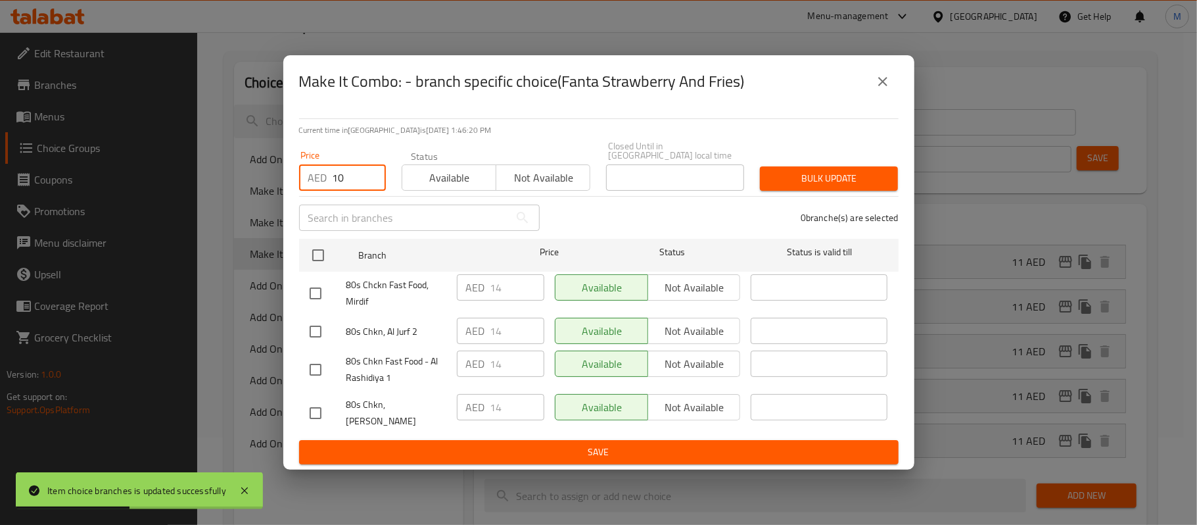
type input "10"
click at [322, 414] on input "checkbox" at bounding box center [316, 413] width 28 height 28
checkbox input "true"
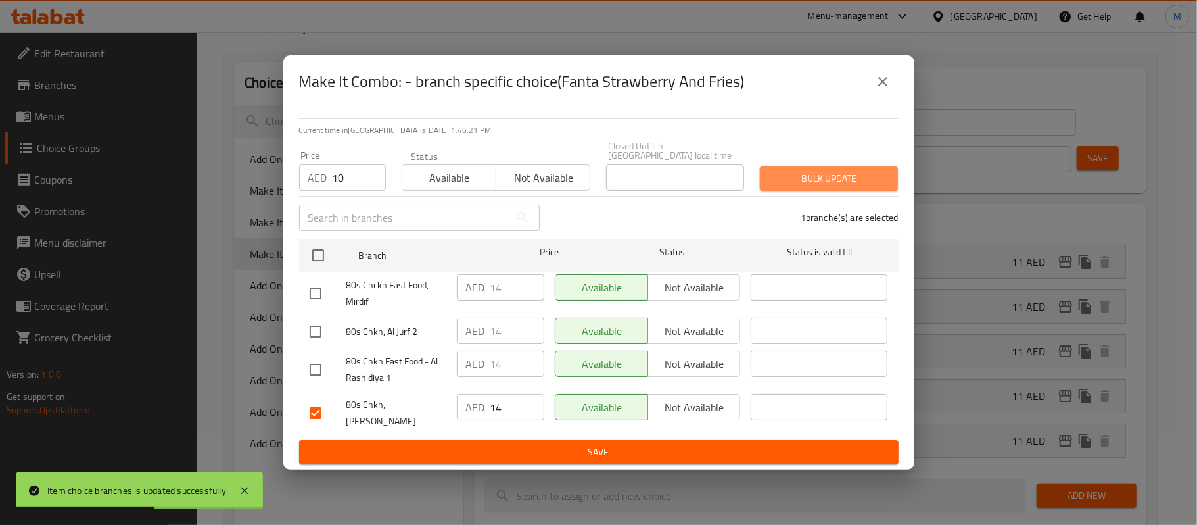
click at [805, 179] on span "Bulk update" at bounding box center [828, 178] width 117 height 16
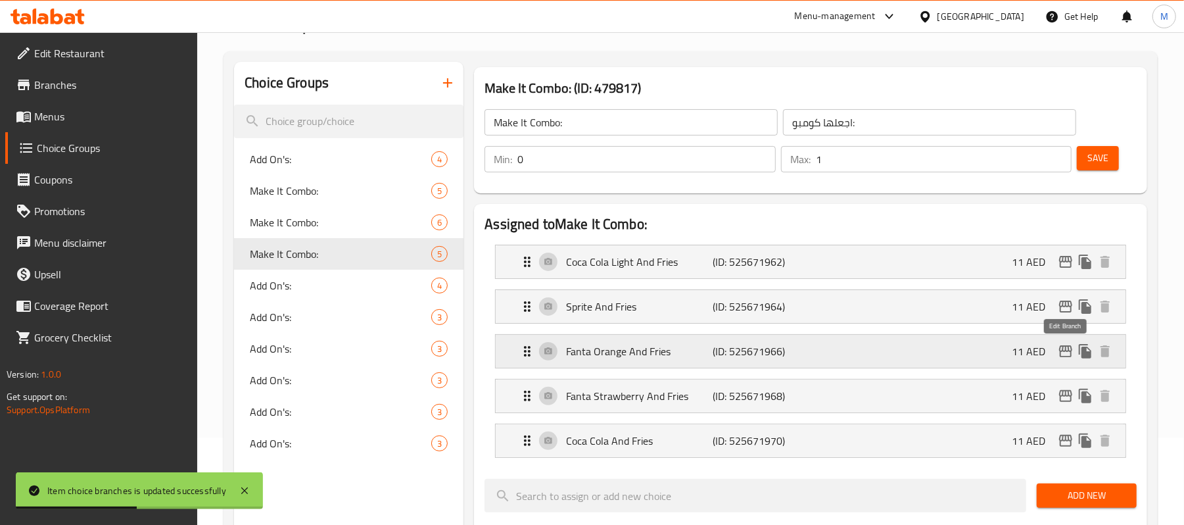
click at [1064, 361] on button "edit" at bounding box center [1066, 351] width 20 height 20
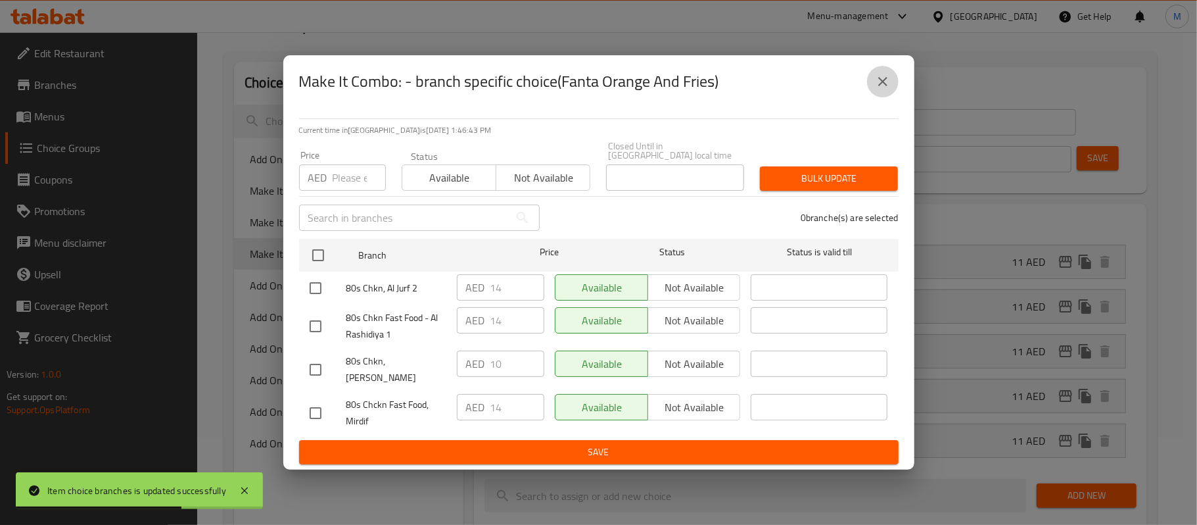
click at [886, 85] on icon "close" at bounding box center [883, 82] width 16 height 16
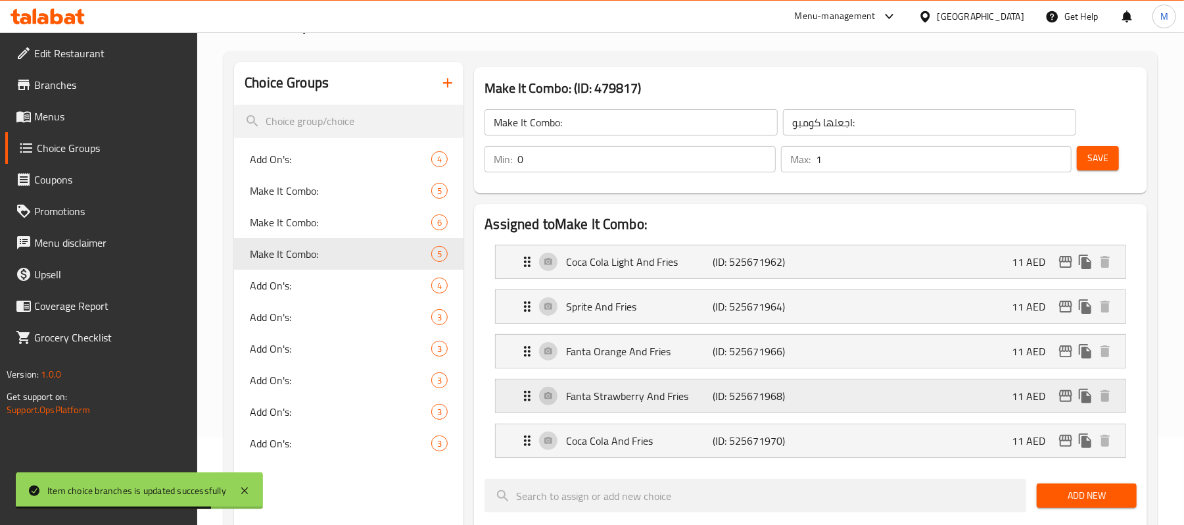
click at [1064, 400] on icon "edit" at bounding box center [1066, 396] width 16 height 16
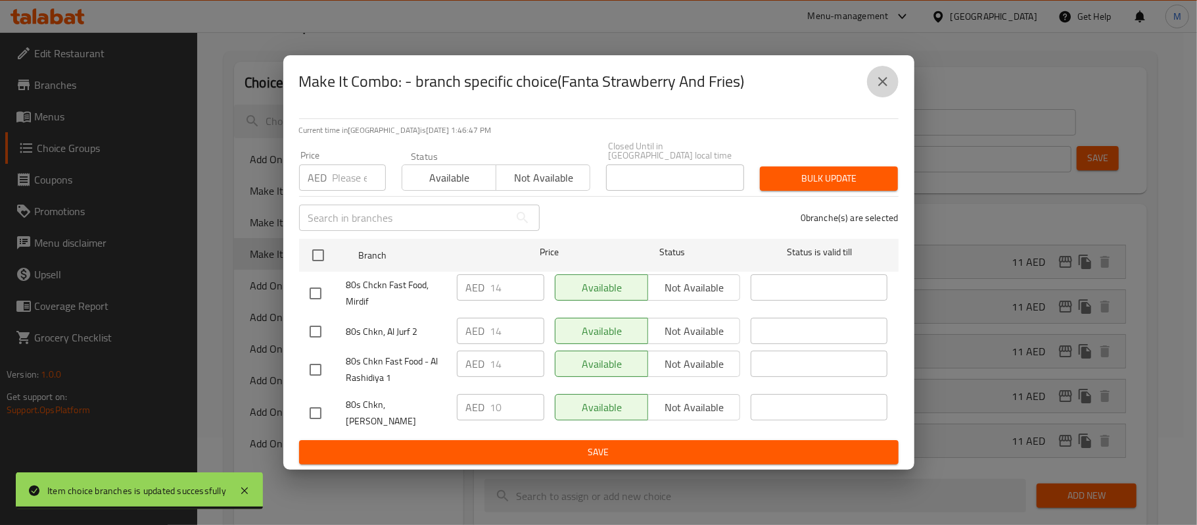
click at [881, 79] on icon "close" at bounding box center [883, 82] width 16 height 16
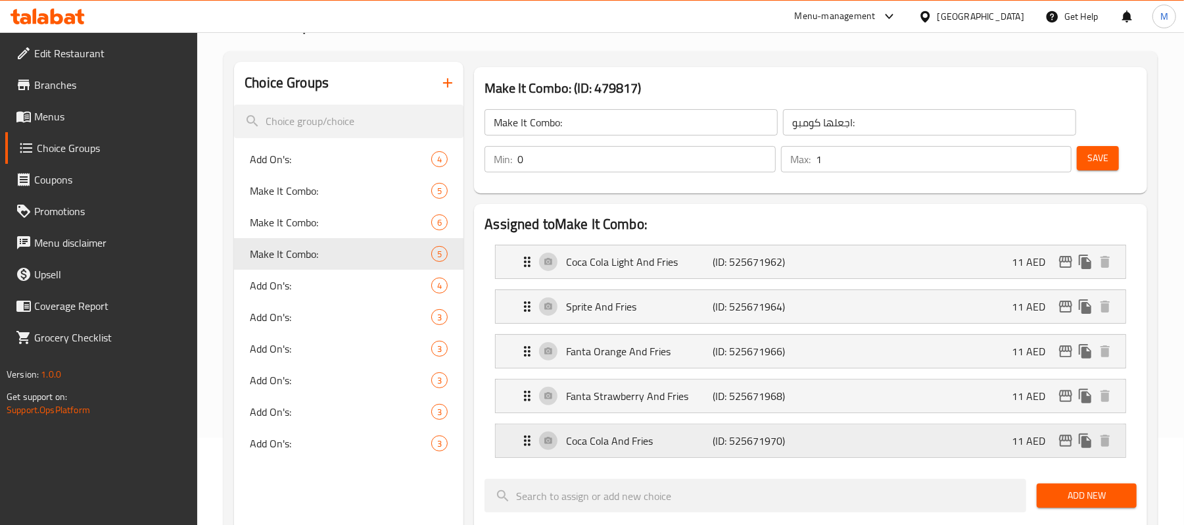
click at [1062, 442] on icon "edit" at bounding box center [1065, 441] width 13 height 12
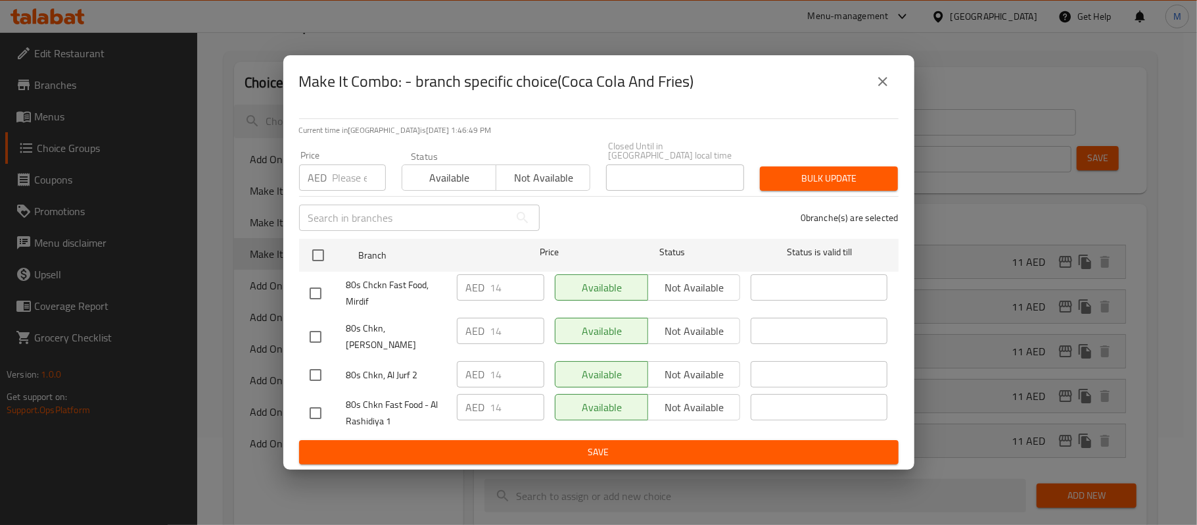
click at [337, 185] on input "number" at bounding box center [359, 177] width 53 height 26
type input "10"
click at [322, 348] on input "checkbox" at bounding box center [316, 337] width 28 height 28
checkbox input "true"
click at [811, 191] on button "Bulk update" at bounding box center [829, 178] width 138 height 24
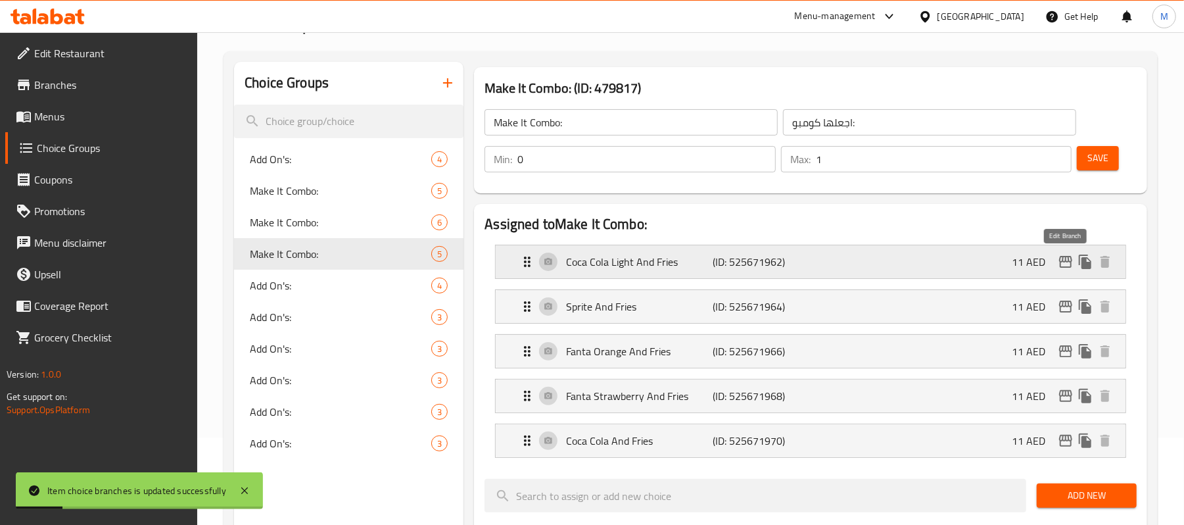
click at [1056, 261] on button "edit" at bounding box center [1066, 262] width 20 height 20
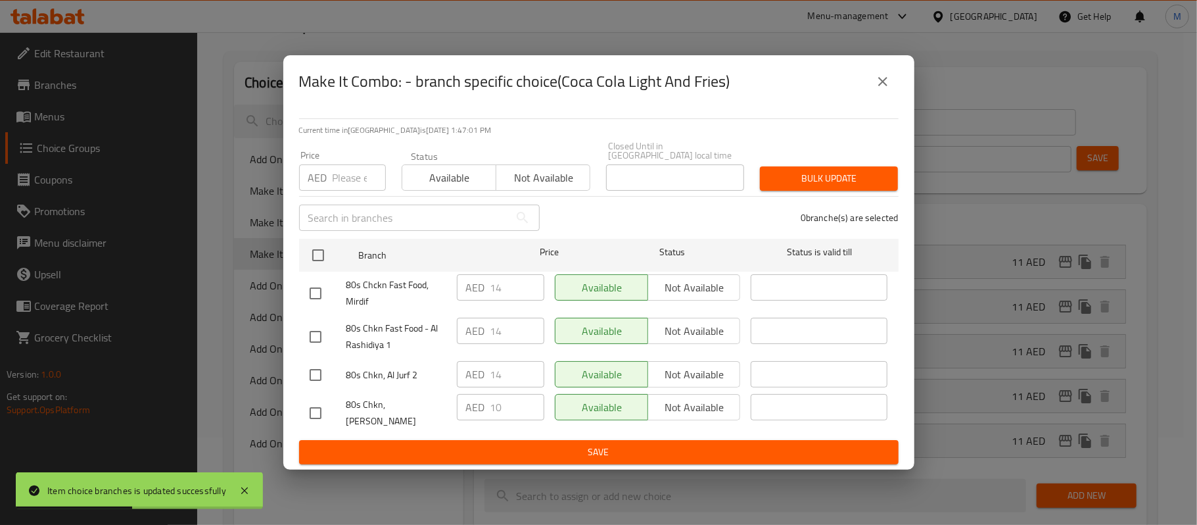
click at [888, 78] on button "close" at bounding box center [883, 82] width 32 height 32
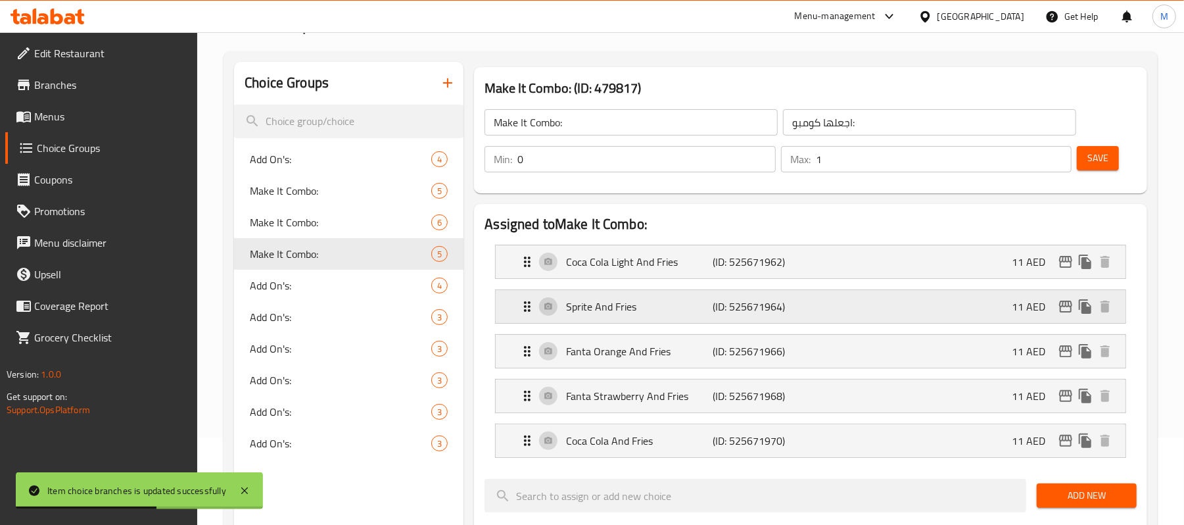
click at [1063, 309] on icon "edit" at bounding box center [1066, 306] width 16 height 16
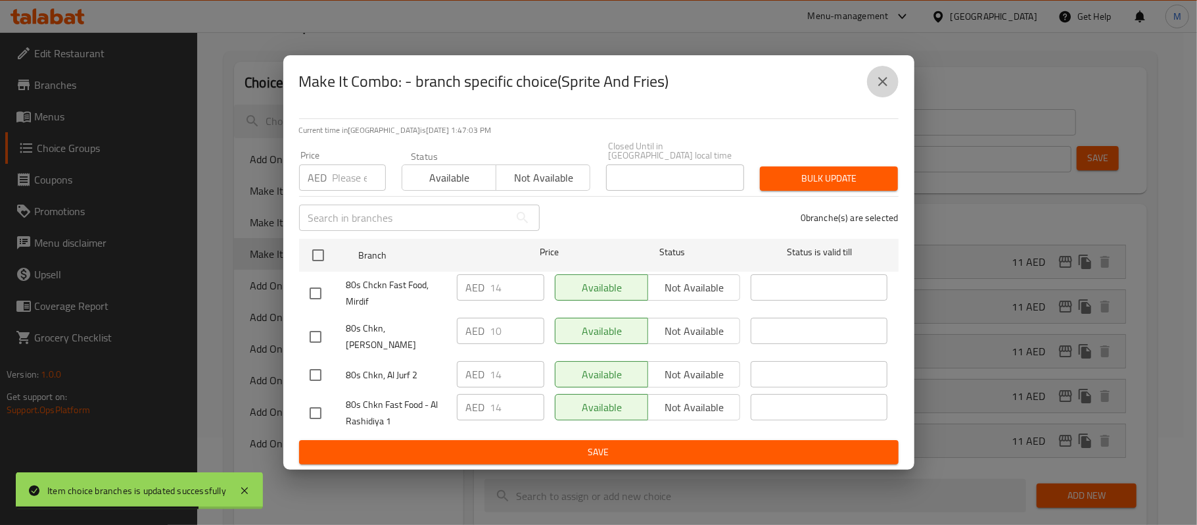
click at [884, 82] on icon "close" at bounding box center [883, 82] width 16 height 16
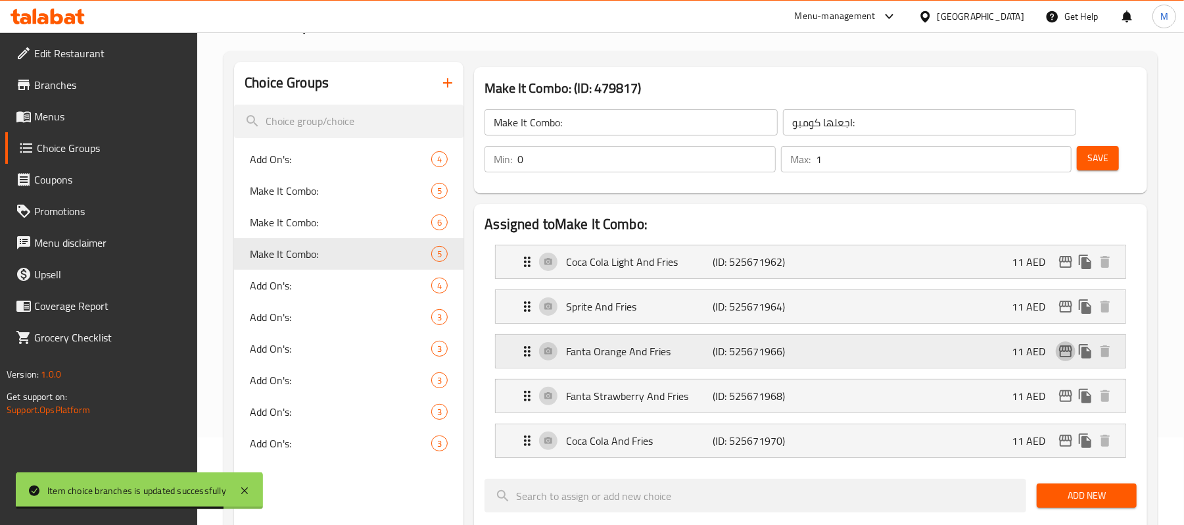
click at [1068, 356] on icon "edit" at bounding box center [1066, 351] width 16 height 16
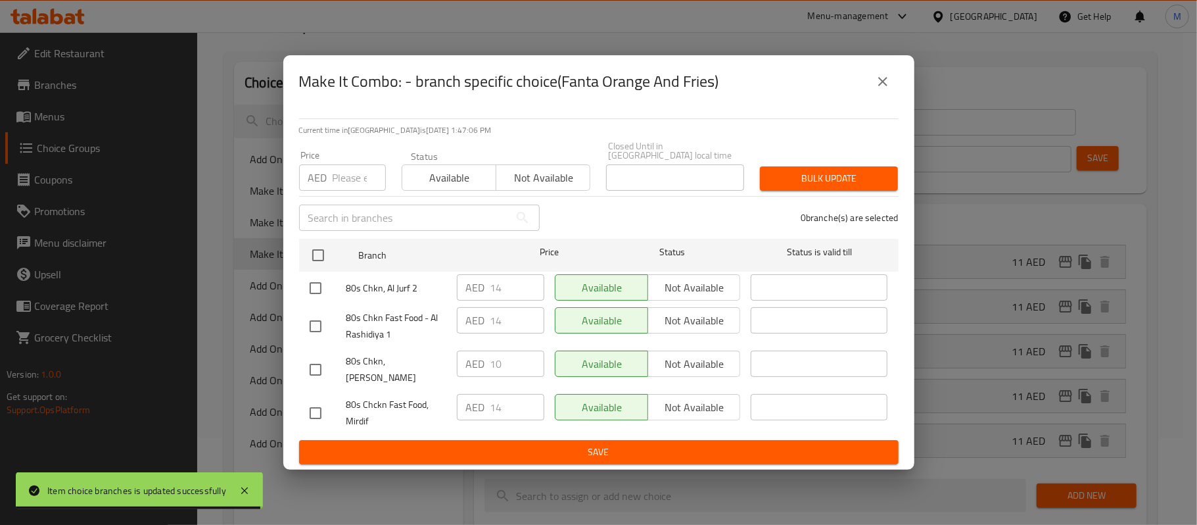
click at [882, 89] on icon "close" at bounding box center [883, 82] width 16 height 16
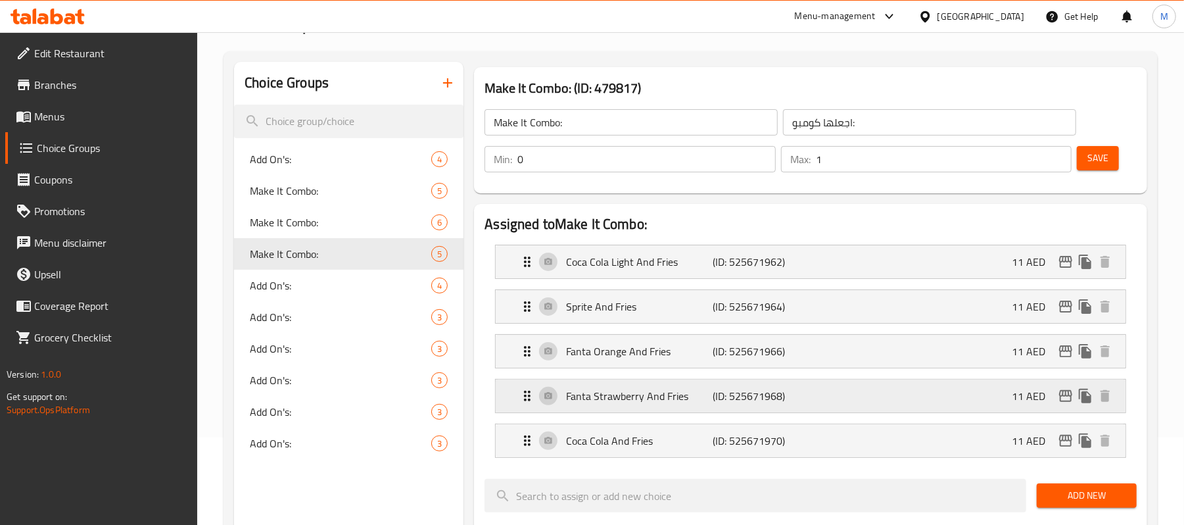
click at [1064, 404] on icon "edit" at bounding box center [1066, 396] width 16 height 16
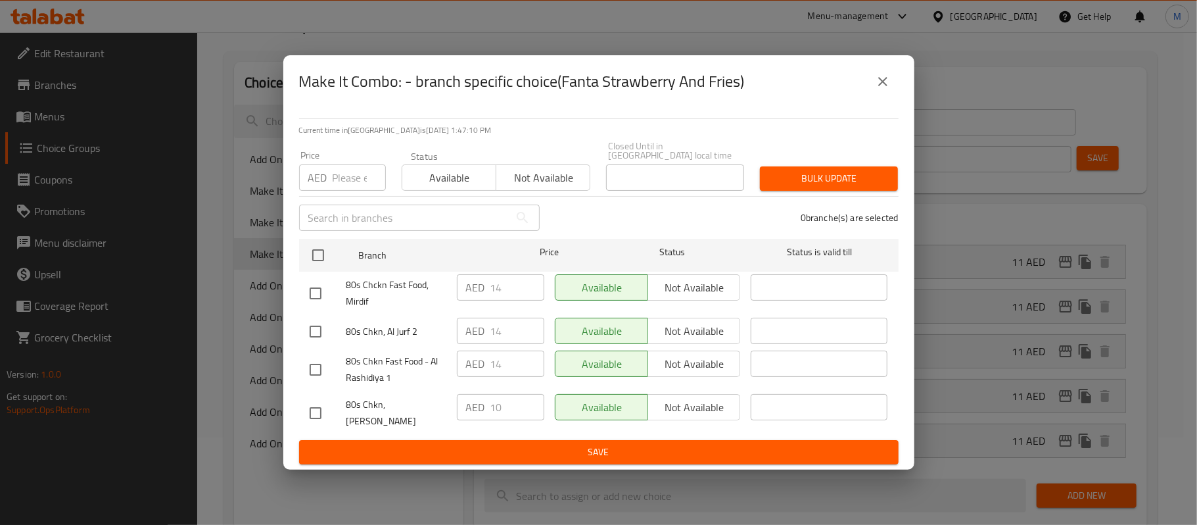
click at [887, 96] on button "close" at bounding box center [883, 82] width 32 height 32
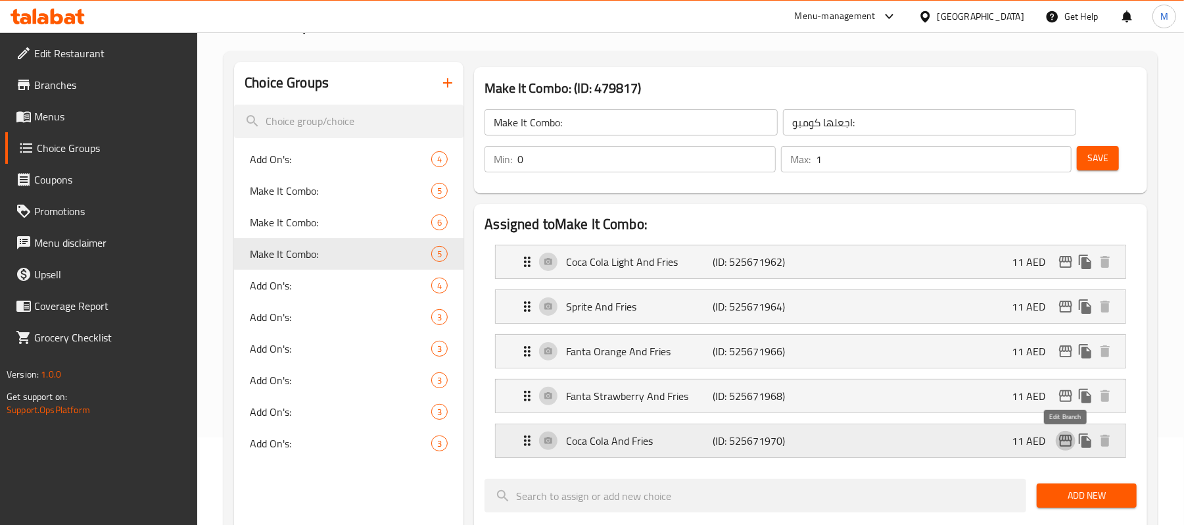
click at [1061, 440] on icon "edit" at bounding box center [1066, 441] width 16 height 16
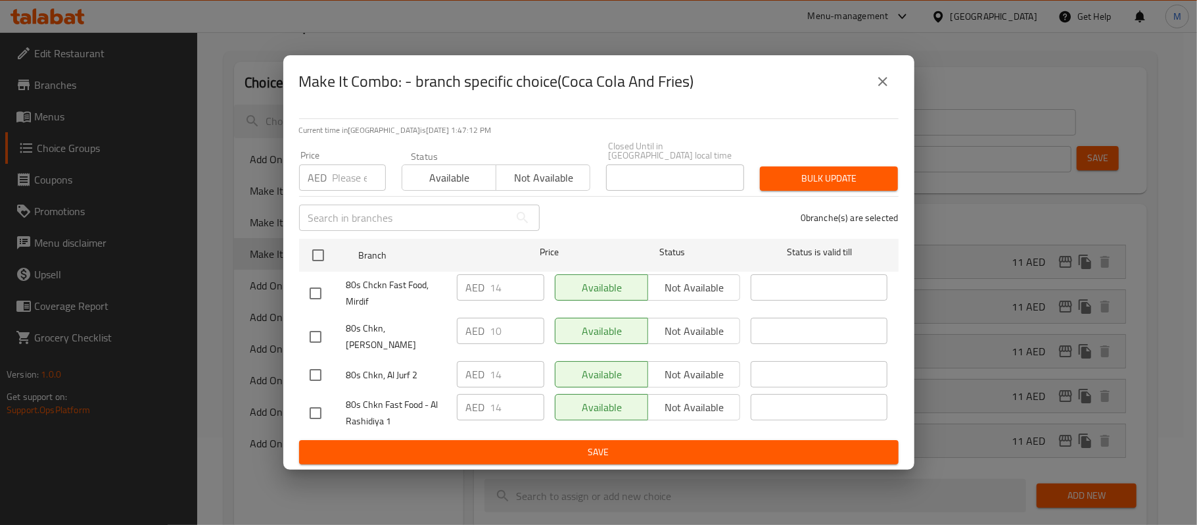
drag, startPoint x: 882, startPoint y: 87, endPoint x: 882, endPoint y: 95, distance: 7.3
click at [882, 86] on icon "close" at bounding box center [882, 81] width 9 height 9
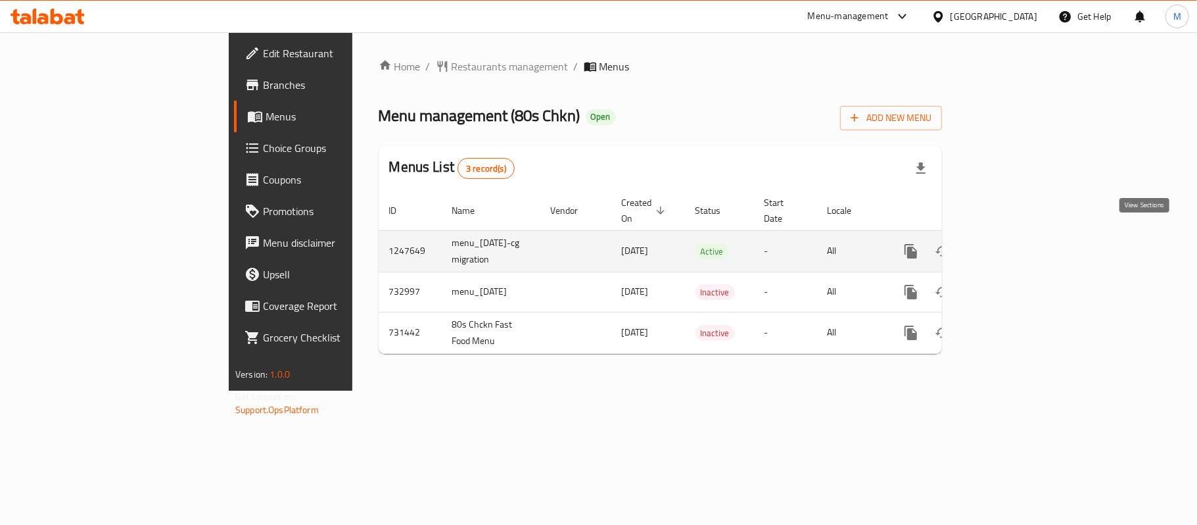
click at [1022, 245] on link "enhanced table" at bounding box center [1006, 251] width 32 height 32
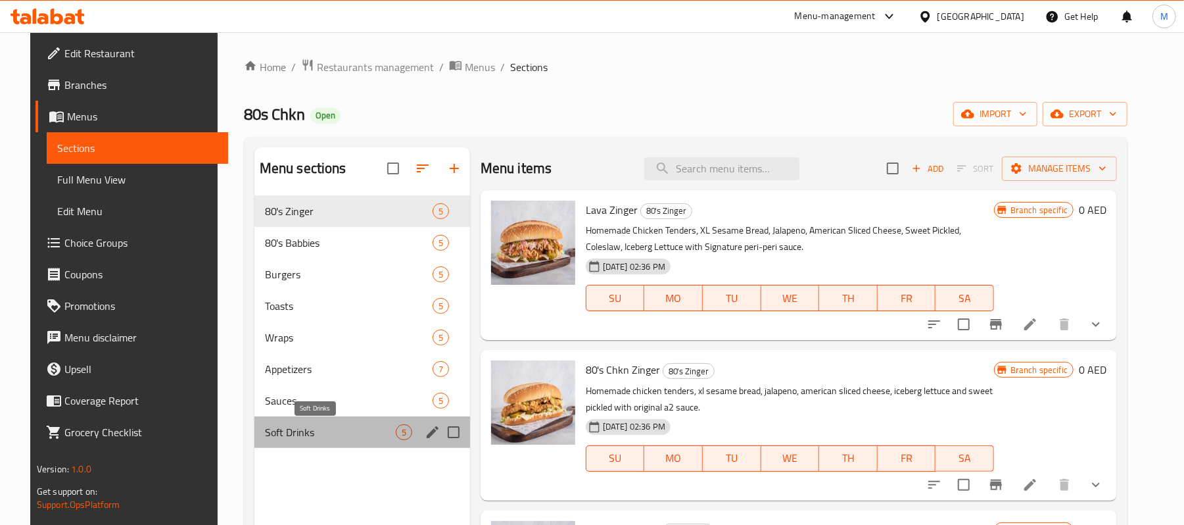
click at [283, 429] on span "Soft Drinks" at bounding box center [330, 432] width 131 height 16
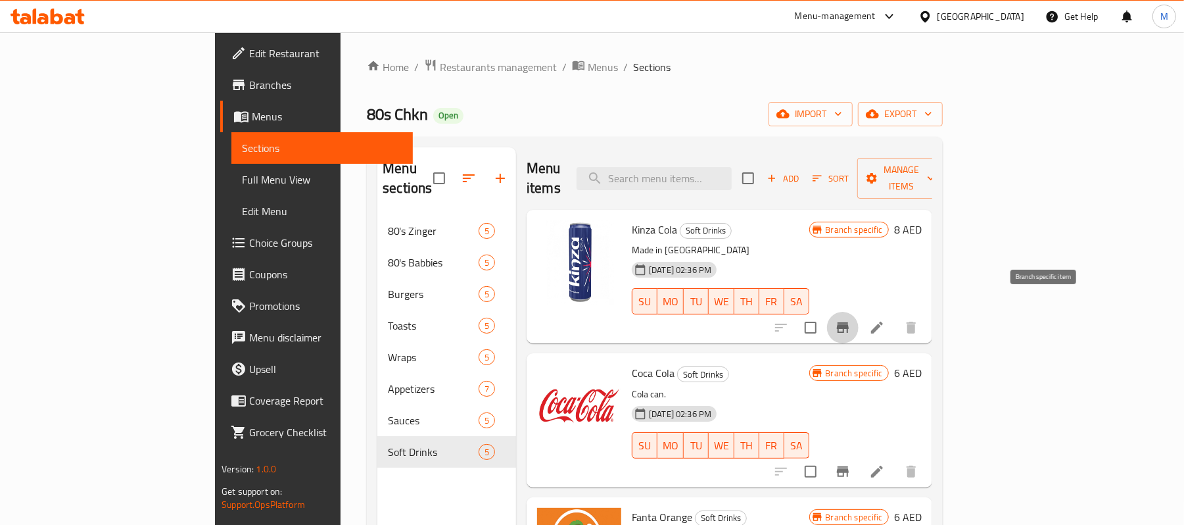
click at [851, 320] on icon "Branch-specific-item" at bounding box center [843, 328] width 16 height 16
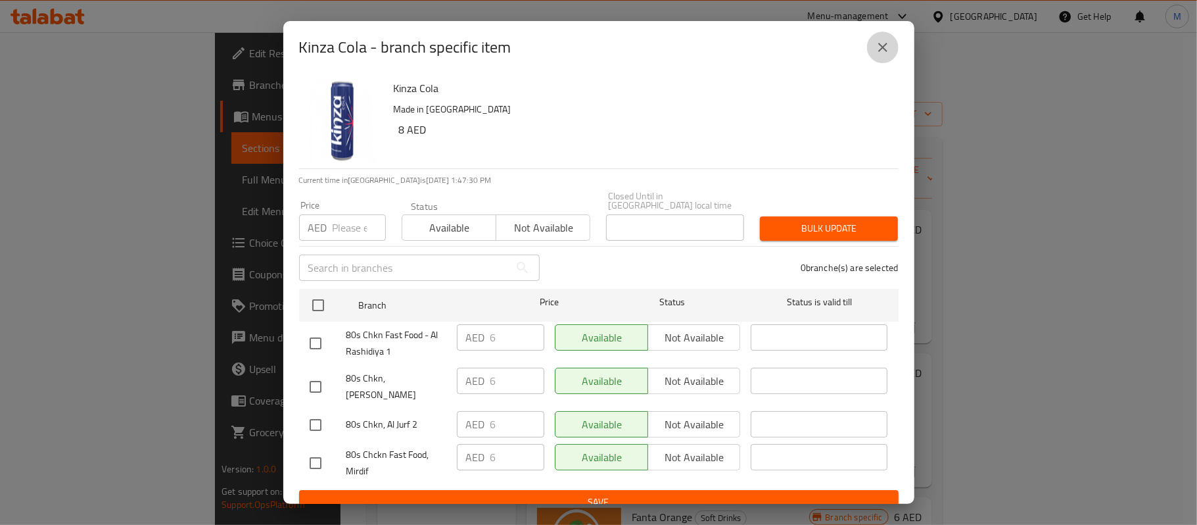
click at [876, 53] on icon "close" at bounding box center [883, 47] width 16 height 16
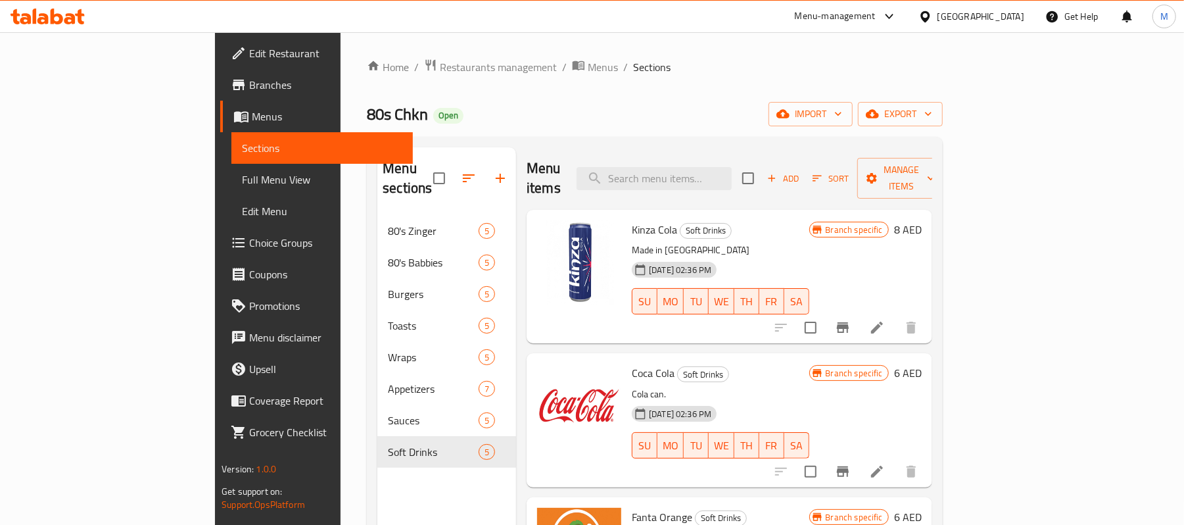
click at [851, 463] on icon "Branch-specific-item" at bounding box center [843, 471] width 16 height 16
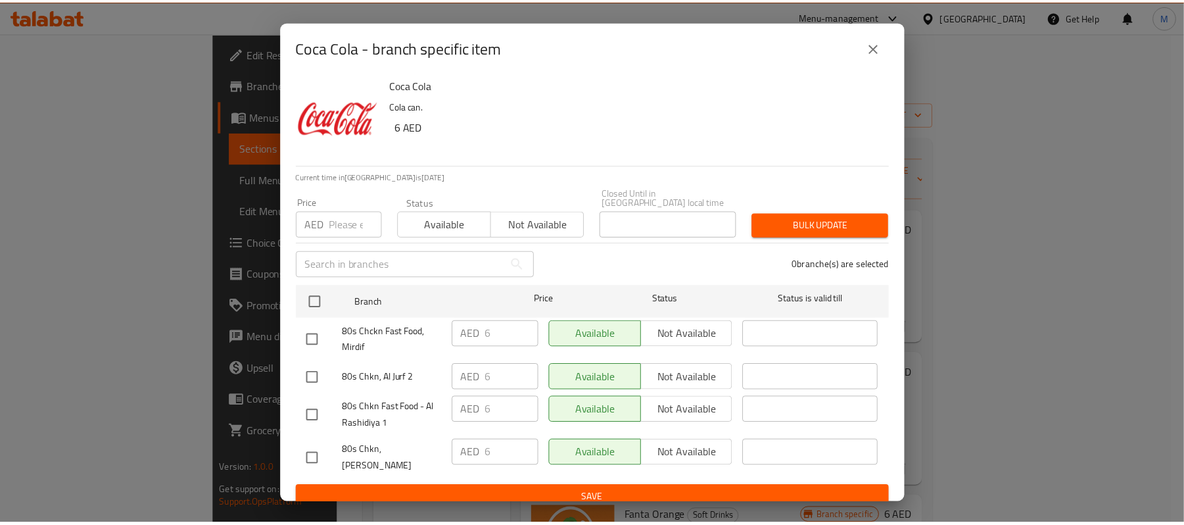
scroll to position [4, 0]
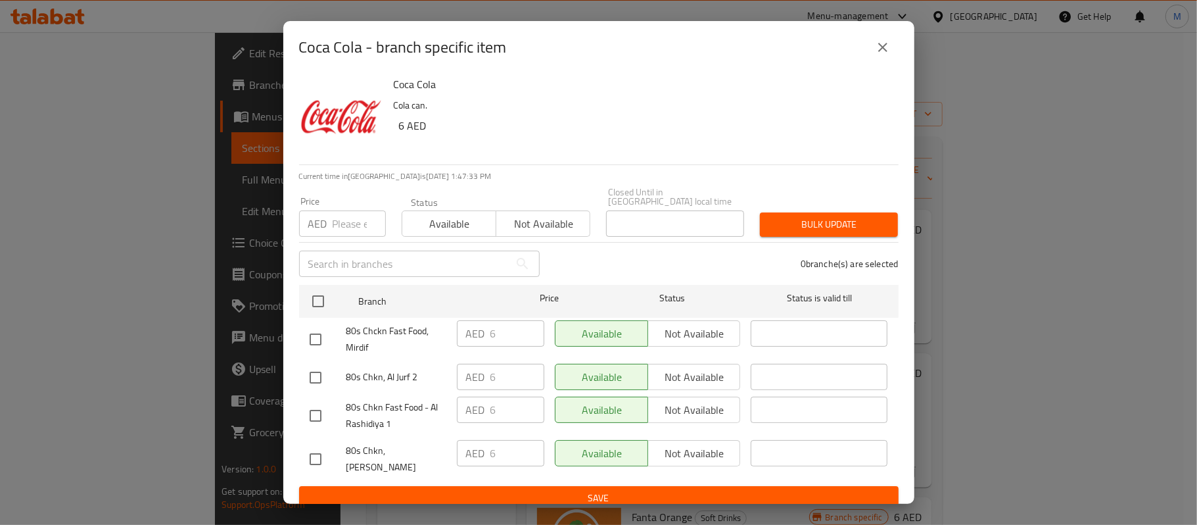
drag, startPoint x: 882, startPoint y: 50, endPoint x: 886, endPoint y: 99, distance: 48.9
click at [882, 51] on icon "close" at bounding box center [883, 47] width 16 height 16
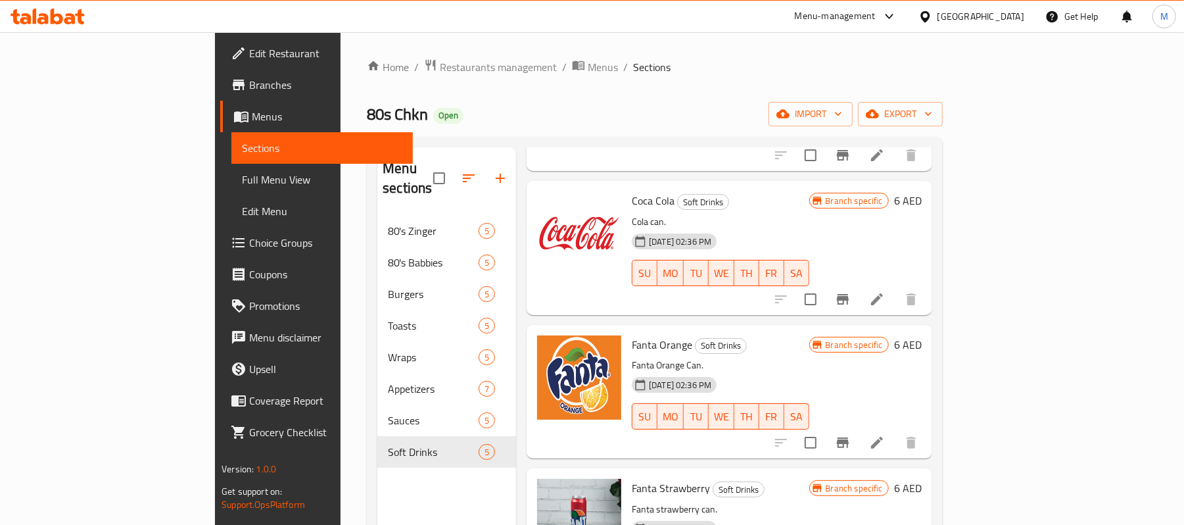
scroll to position [226, 0]
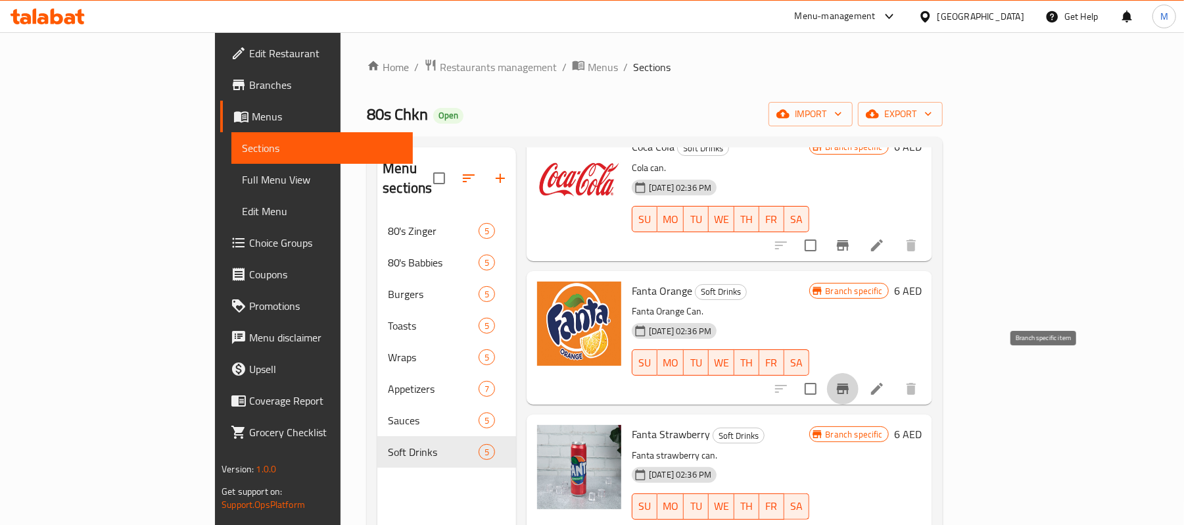
click at [851, 381] on icon "Branch-specific-item" at bounding box center [843, 389] width 16 height 16
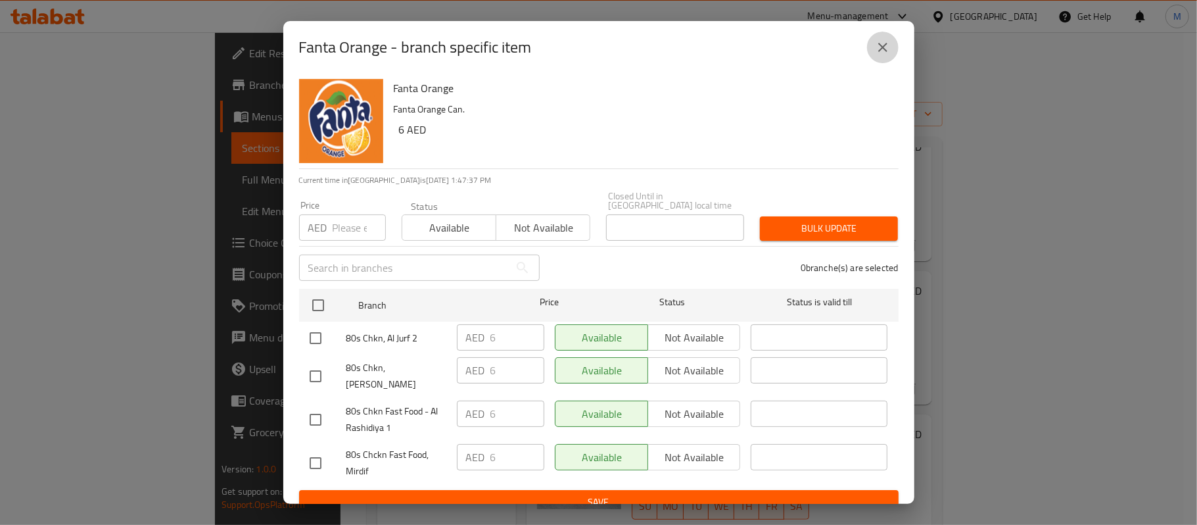
drag, startPoint x: 870, startPoint y: 42, endPoint x: 930, endPoint y: 154, distance: 126.5
click at [870, 43] on button "close" at bounding box center [883, 48] width 32 height 32
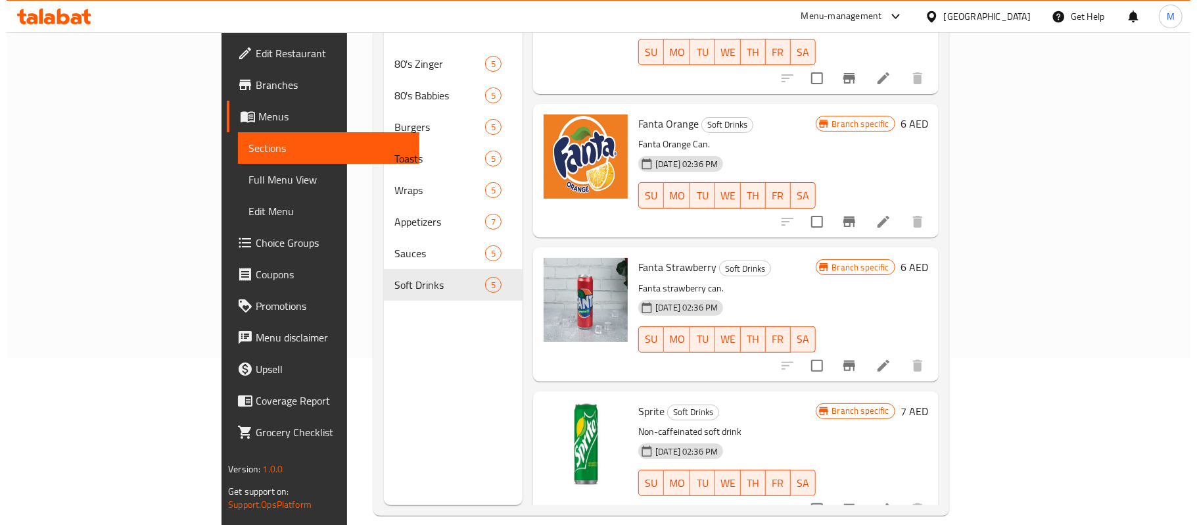
scroll to position [185, 0]
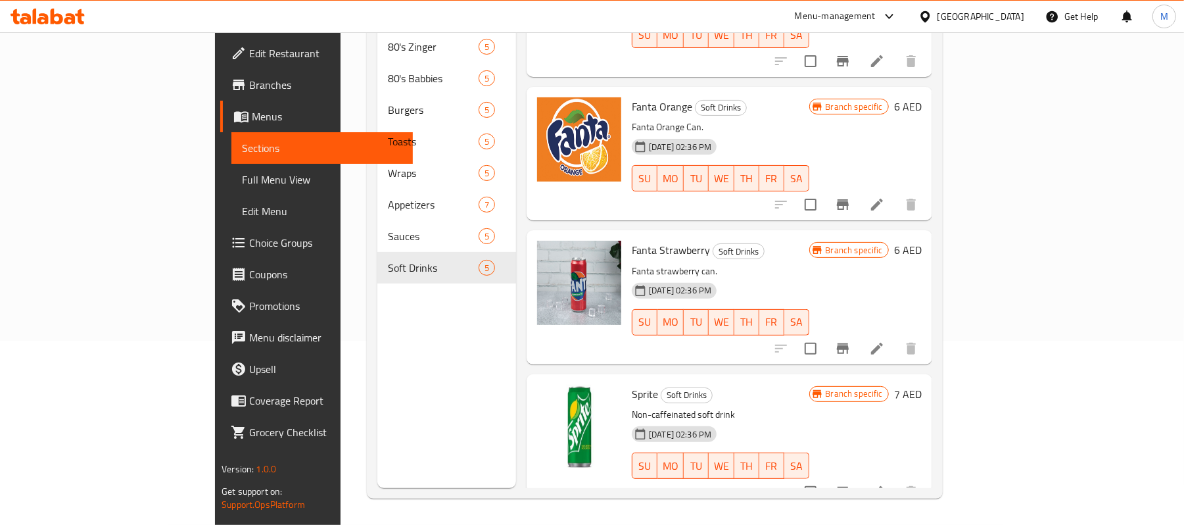
click at [849, 343] on icon "Branch-specific-item" at bounding box center [843, 348] width 12 height 11
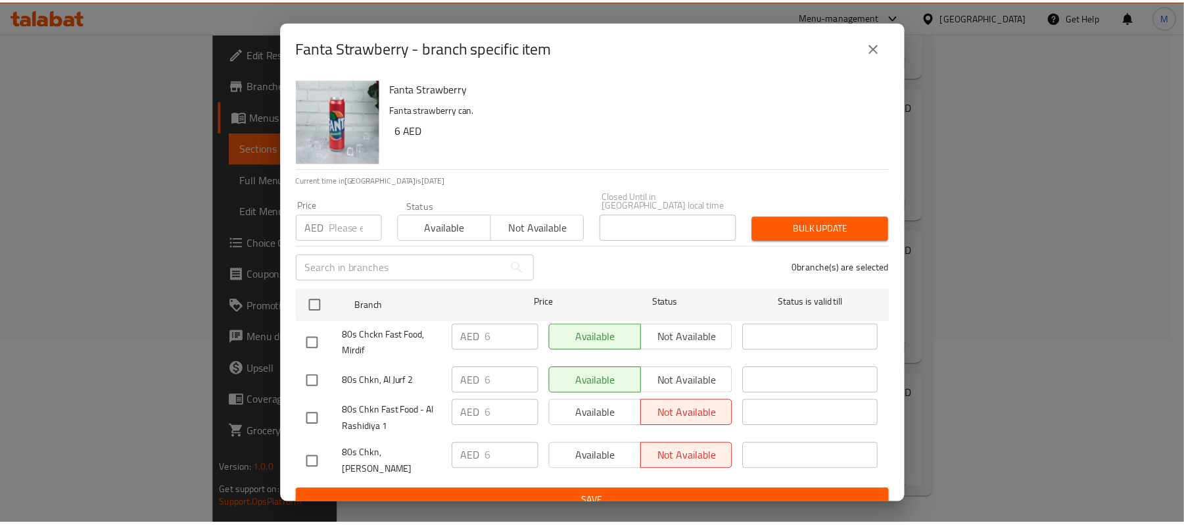
scroll to position [4, 0]
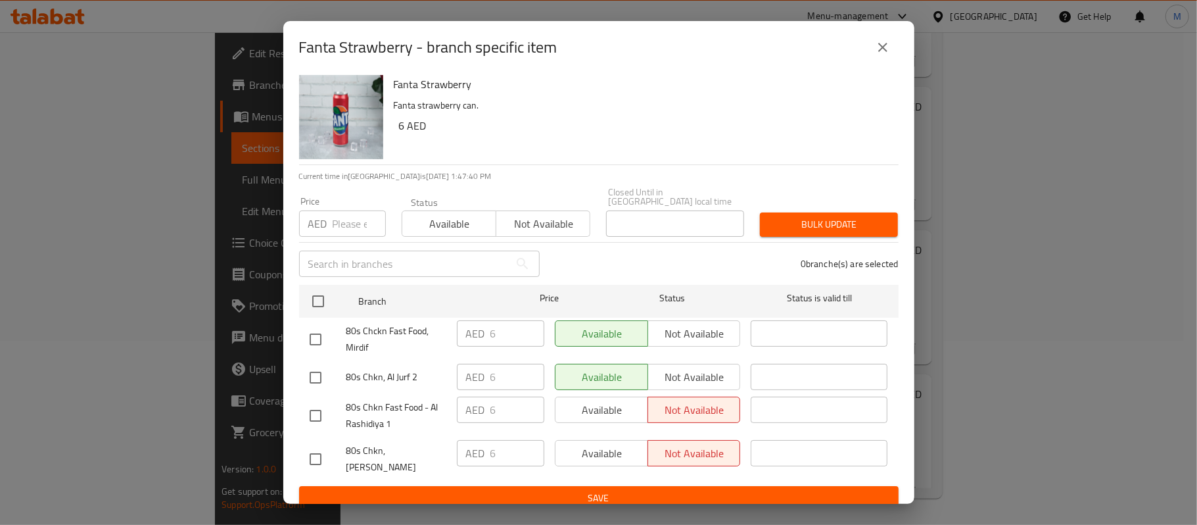
click at [877, 51] on icon "close" at bounding box center [883, 47] width 16 height 16
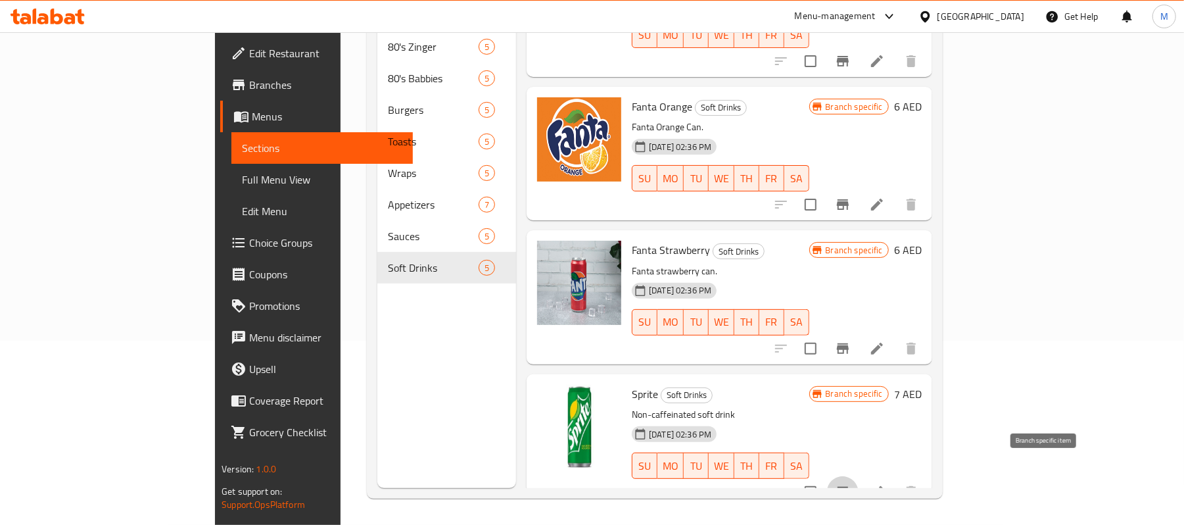
click at [851, 484] on icon "Branch-specific-item" at bounding box center [843, 492] width 16 height 16
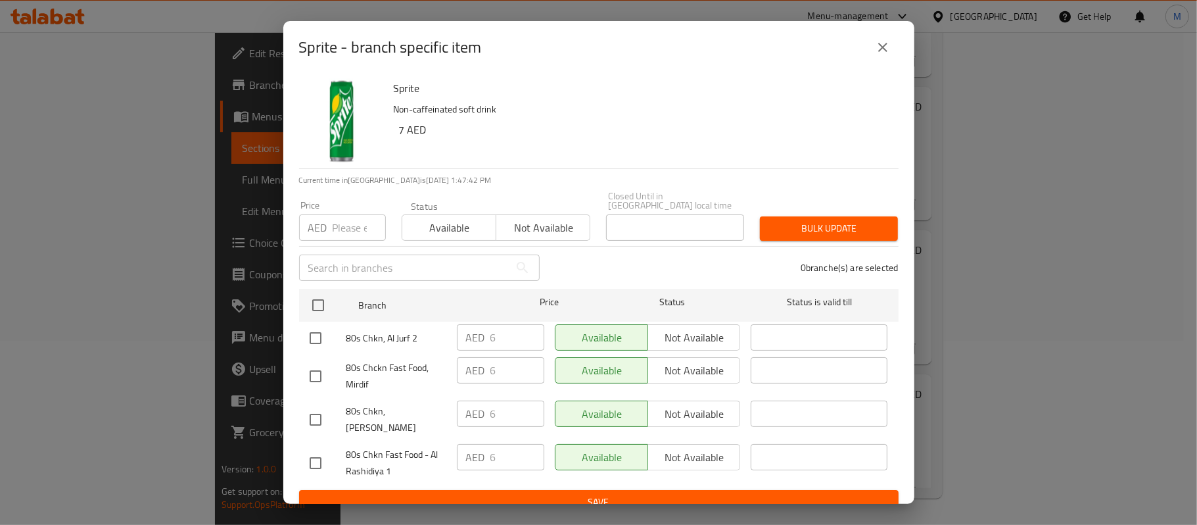
click at [878, 56] on button "close" at bounding box center [883, 48] width 32 height 32
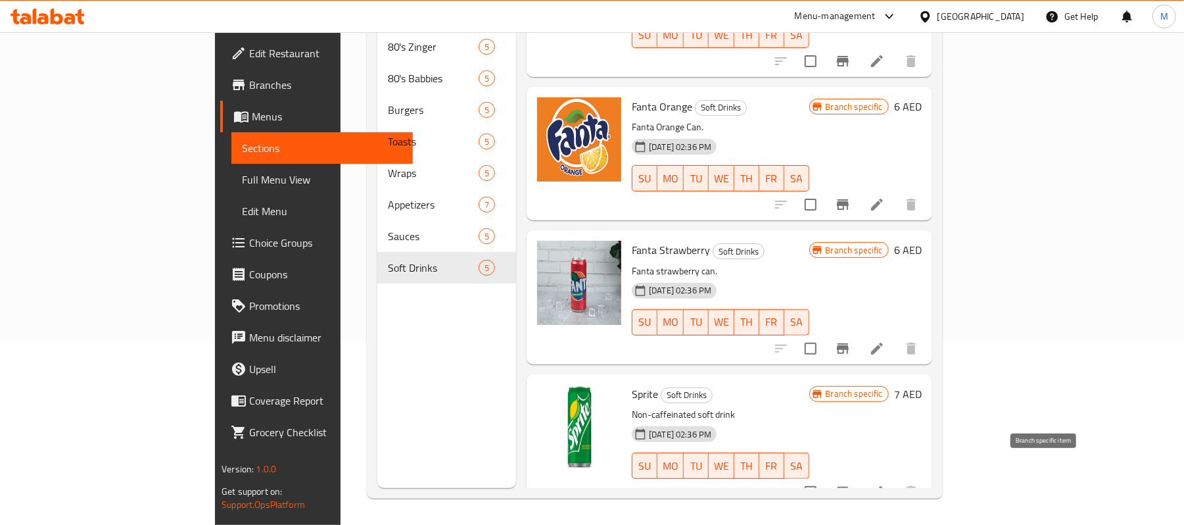
click at [851, 484] on icon "Branch-specific-item" at bounding box center [843, 492] width 16 height 16
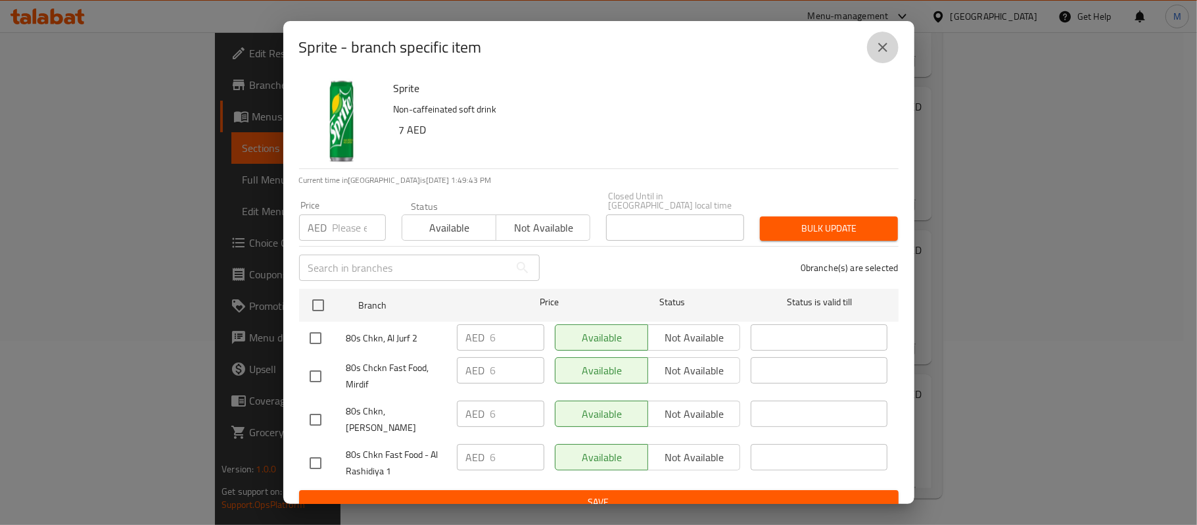
click at [886, 59] on button "close" at bounding box center [883, 48] width 32 height 32
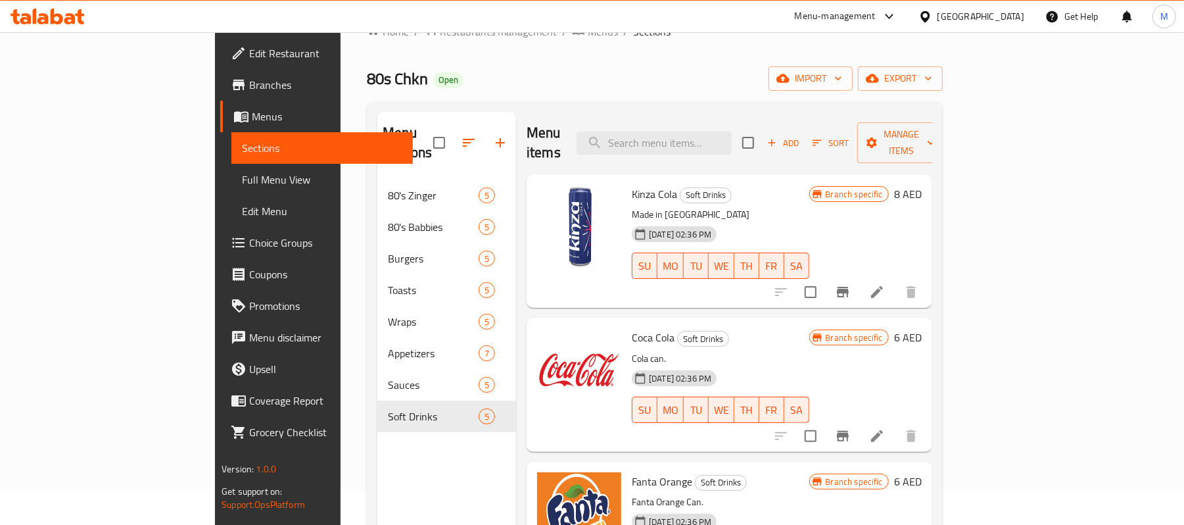
scroll to position [0, 0]
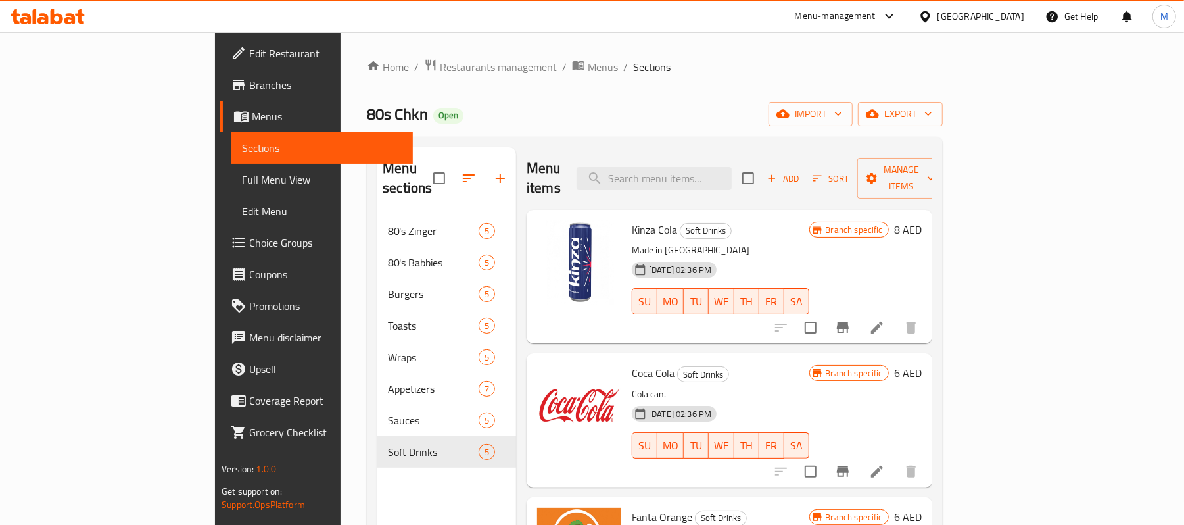
click at [851, 320] on icon "Branch-specific-item" at bounding box center [843, 328] width 16 height 16
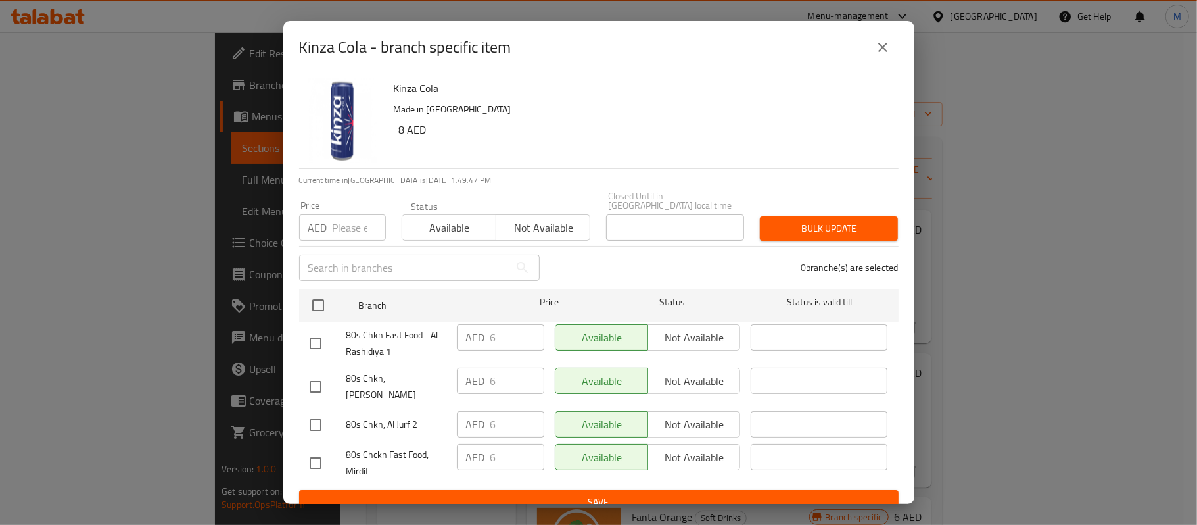
click at [885, 51] on icon "close" at bounding box center [883, 47] width 16 height 16
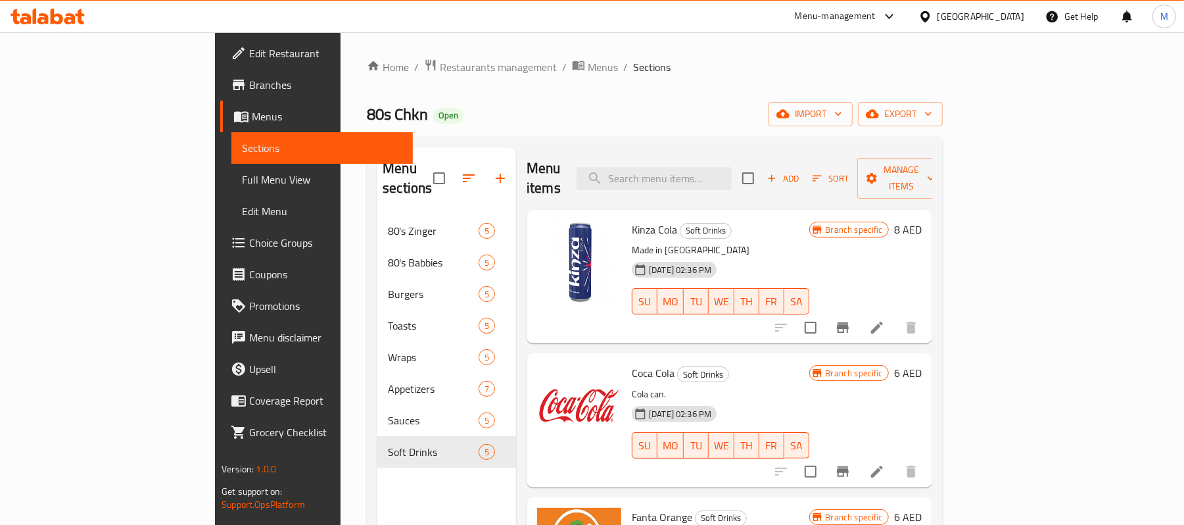
click at [851, 463] on icon "Branch-specific-item" at bounding box center [843, 471] width 16 height 16
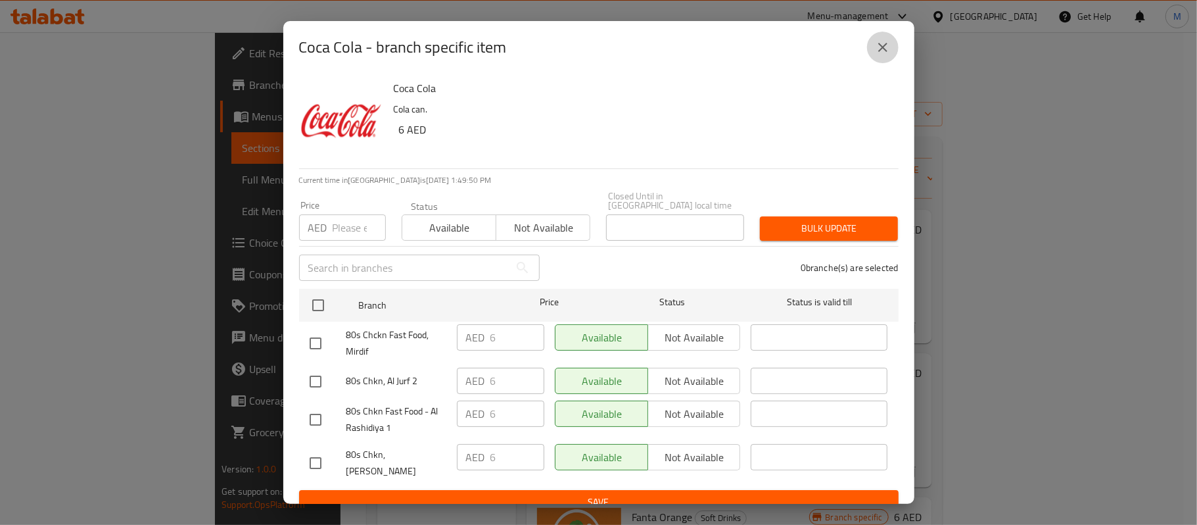
click at [877, 53] on icon "close" at bounding box center [883, 47] width 16 height 16
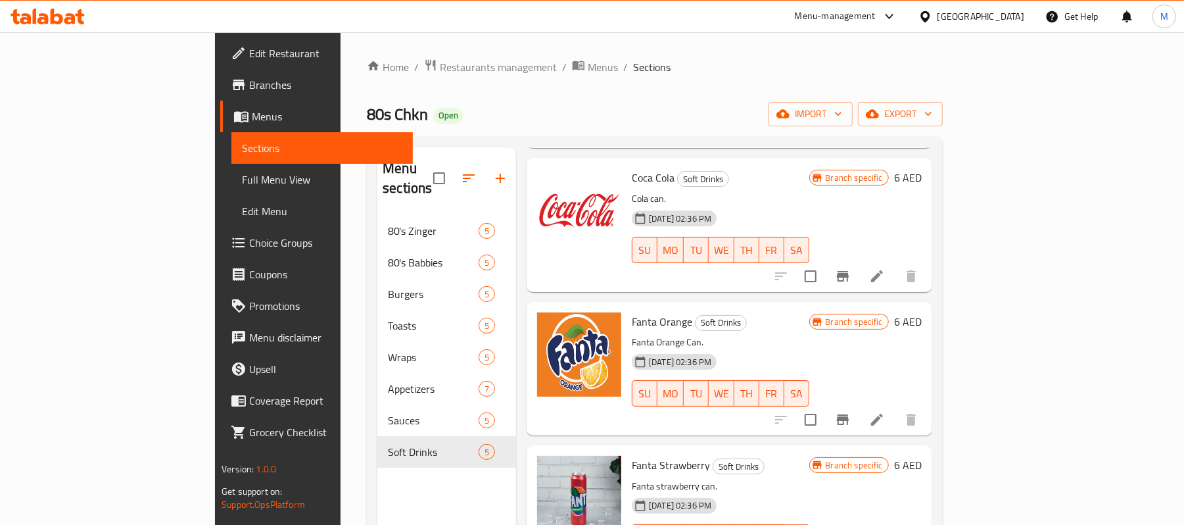
scroll to position [226, 0]
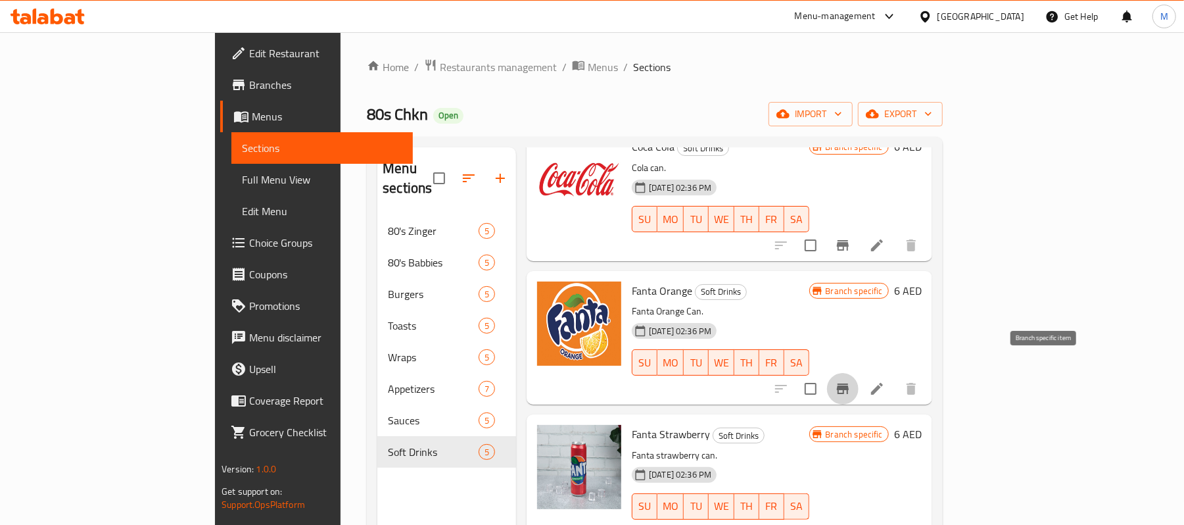
click at [851, 381] on icon "Branch-specific-item" at bounding box center [843, 389] width 16 height 16
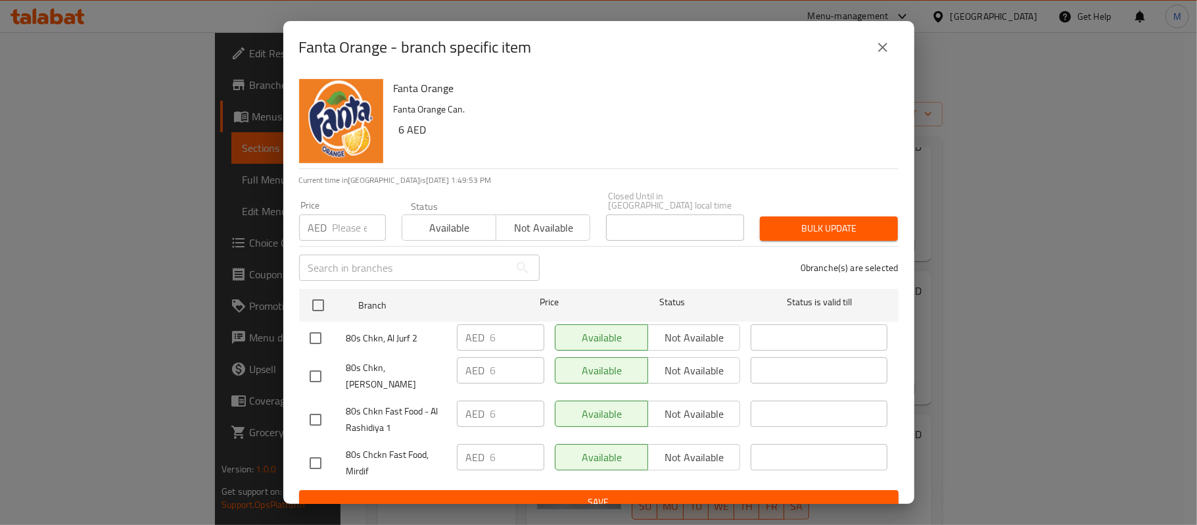
click at [877, 56] on button "close" at bounding box center [883, 48] width 32 height 32
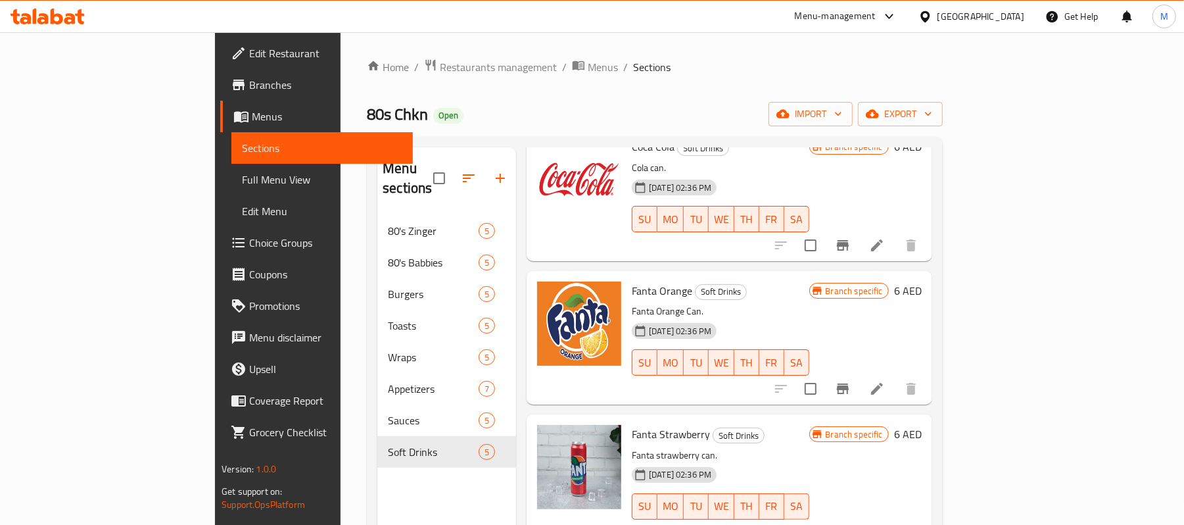
scroll to position [175, 0]
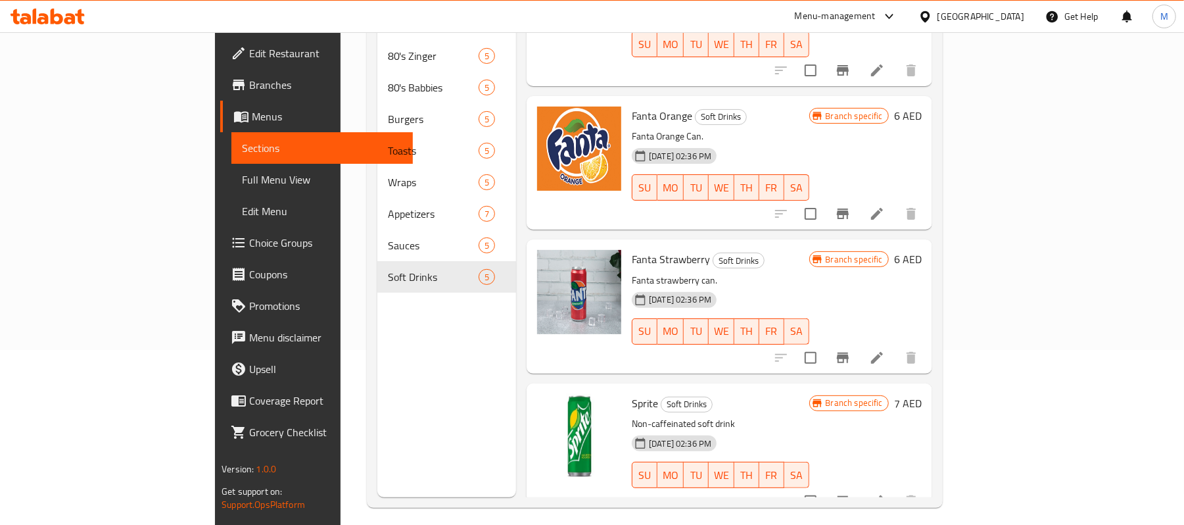
click at [849, 352] on icon "Branch-specific-item" at bounding box center [843, 357] width 12 height 11
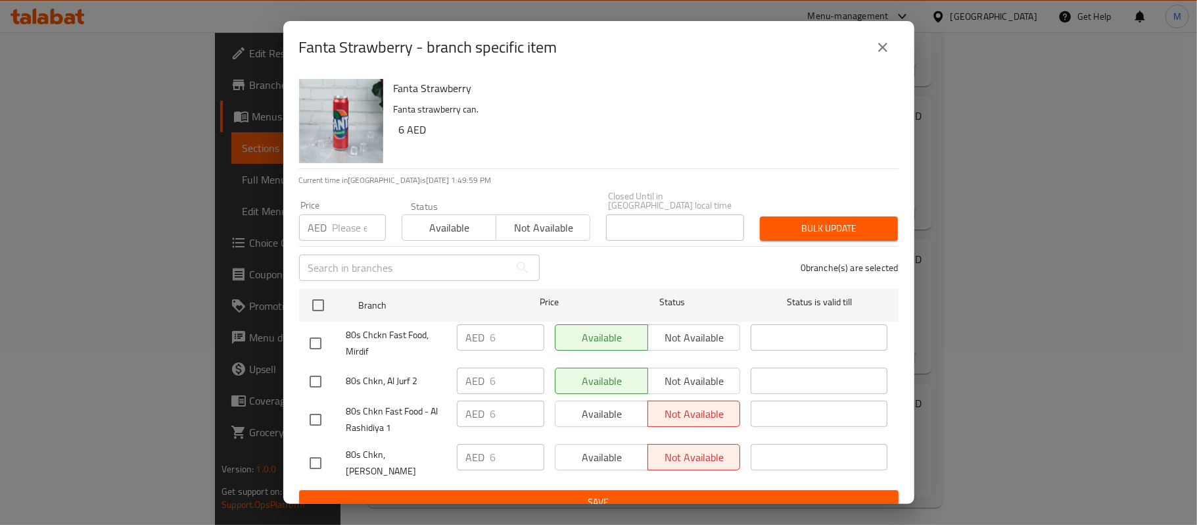
click at [881, 55] on button "close" at bounding box center [883, 48] width 32 height 32
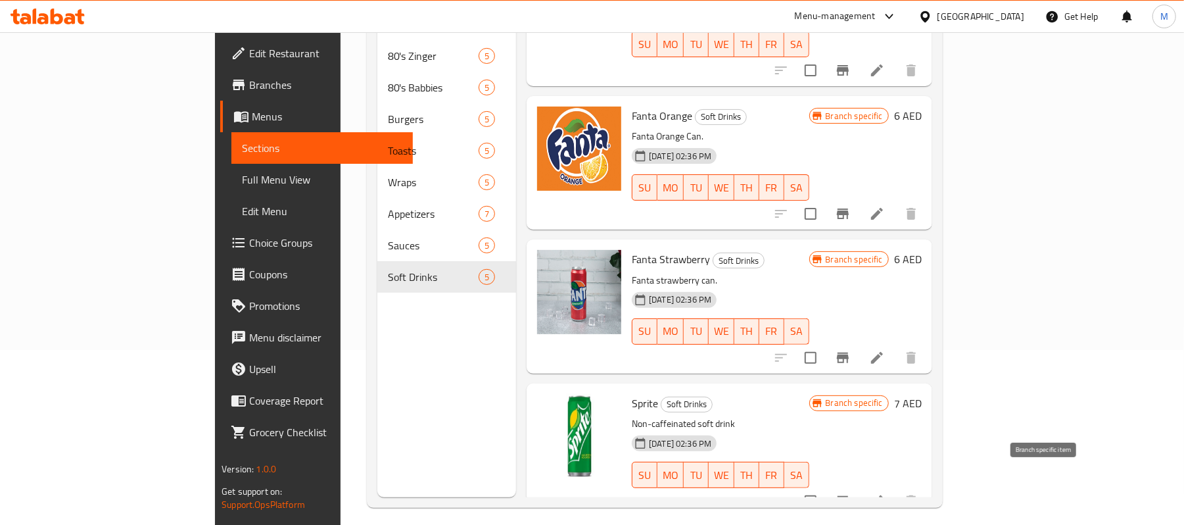
click at [851, 493] on icon "Branch-specific-item" at bounding box center [843, 501] width 16 height 16
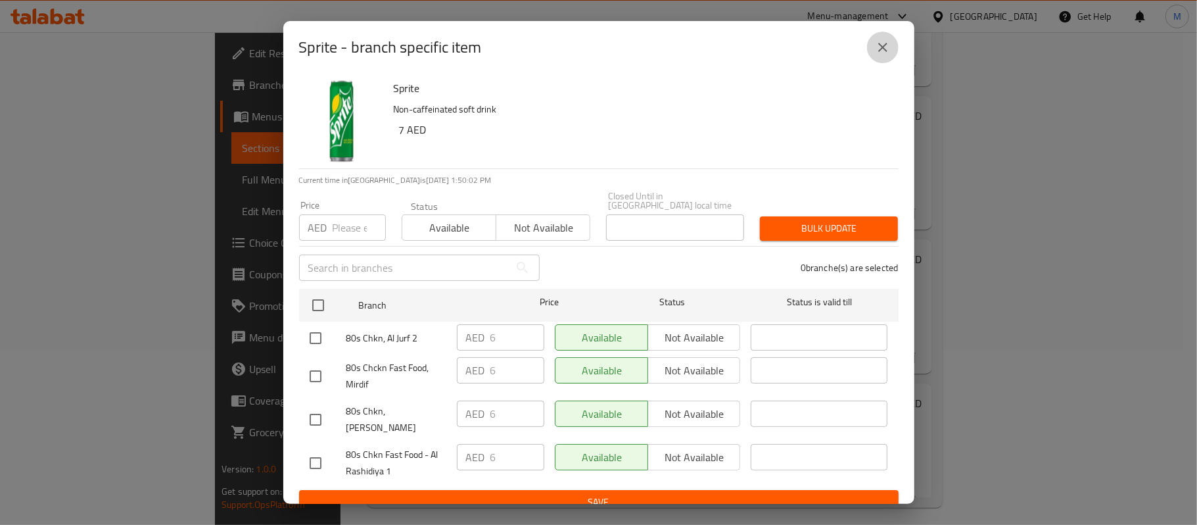
click at [884, 48] on icon "close" at bounding box center [882, 47] width 9 height 9
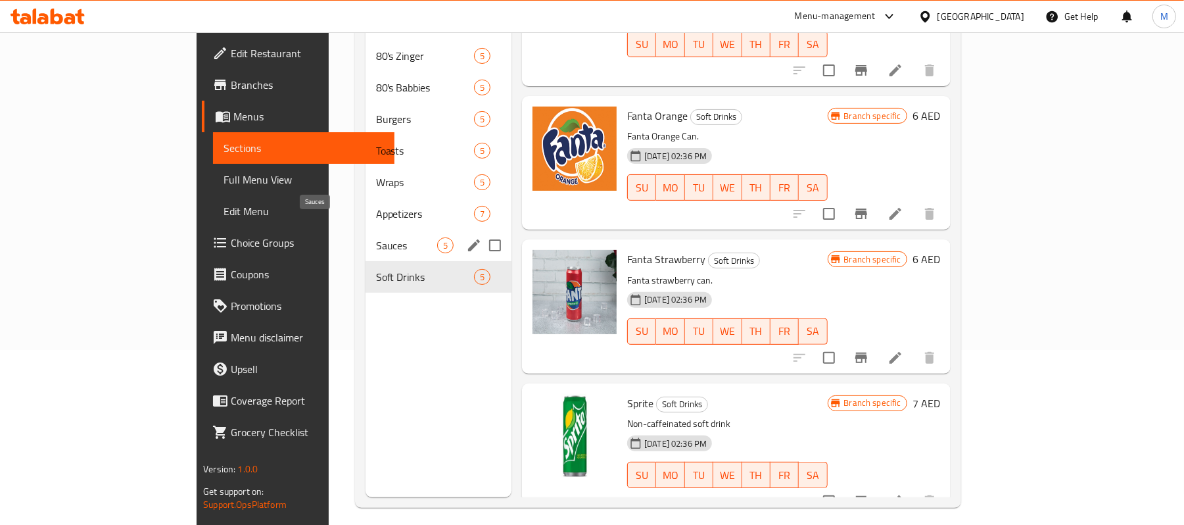
click at [376, 237] on span "Sauces" at bounding box center [406, 245] width 61 height 16
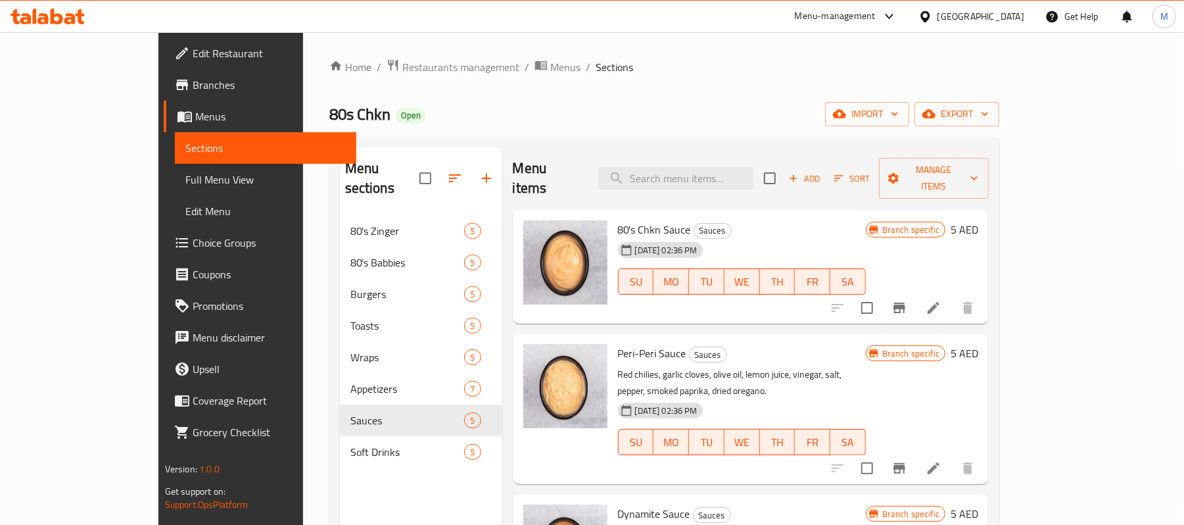
click at [907, 300] on icon "Branch-specific-item" at bounding box center [899, 308] width 16 height 16
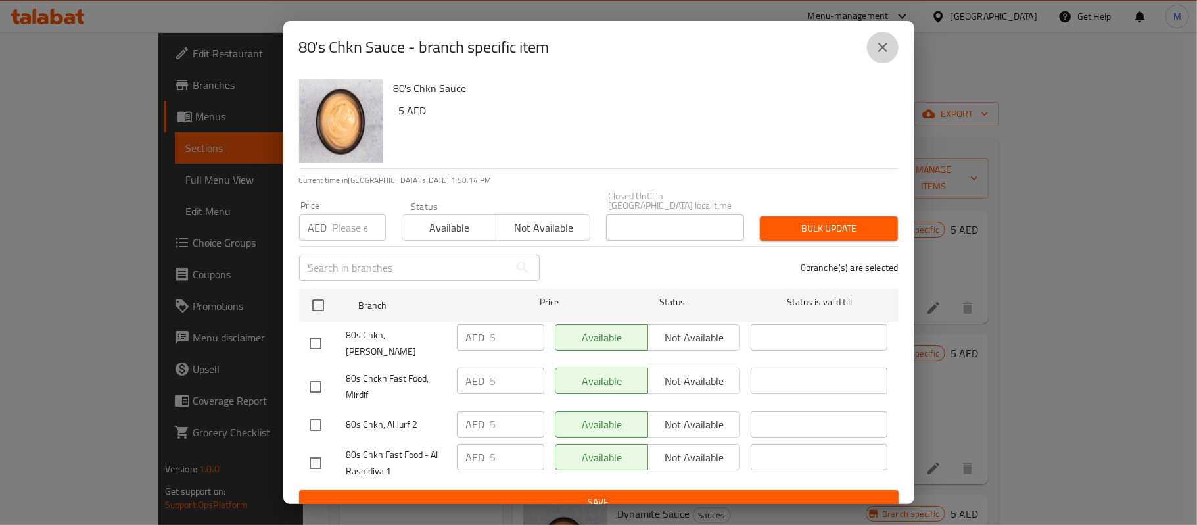
click at [889, 41] on icon "close" at bounding box center [883, 47] width 16 height 16
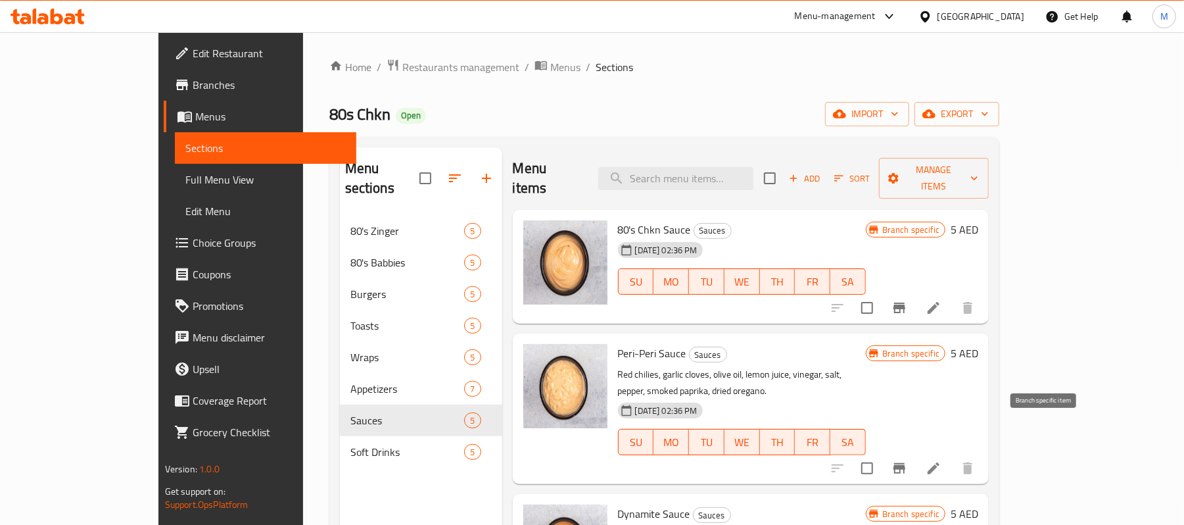
click at [905, 463] on icon "Branch-specific-item" at bounding box center [899, 468] width 12 height 11
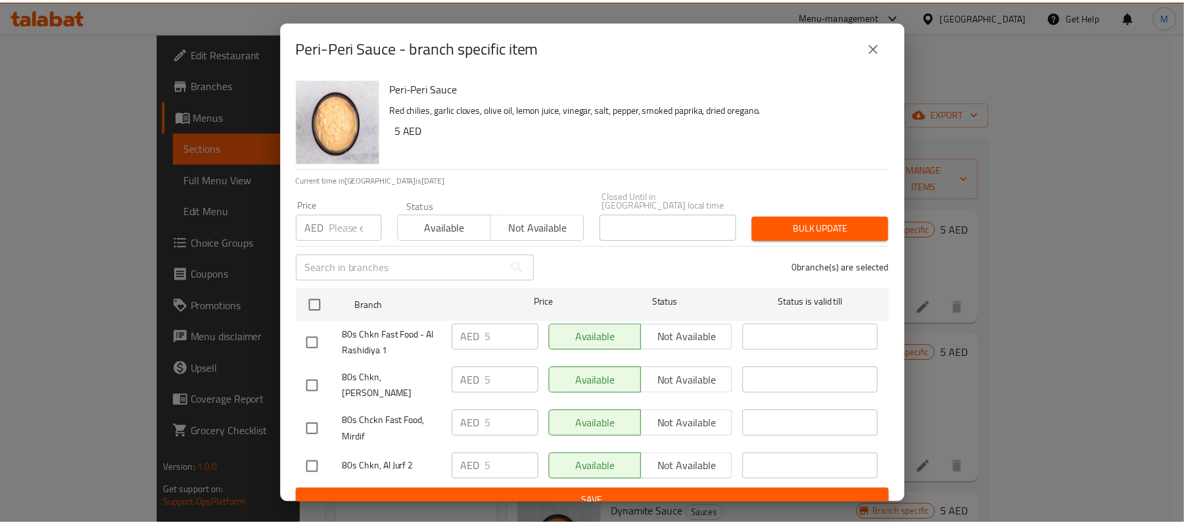
scroll to position [4, 0]
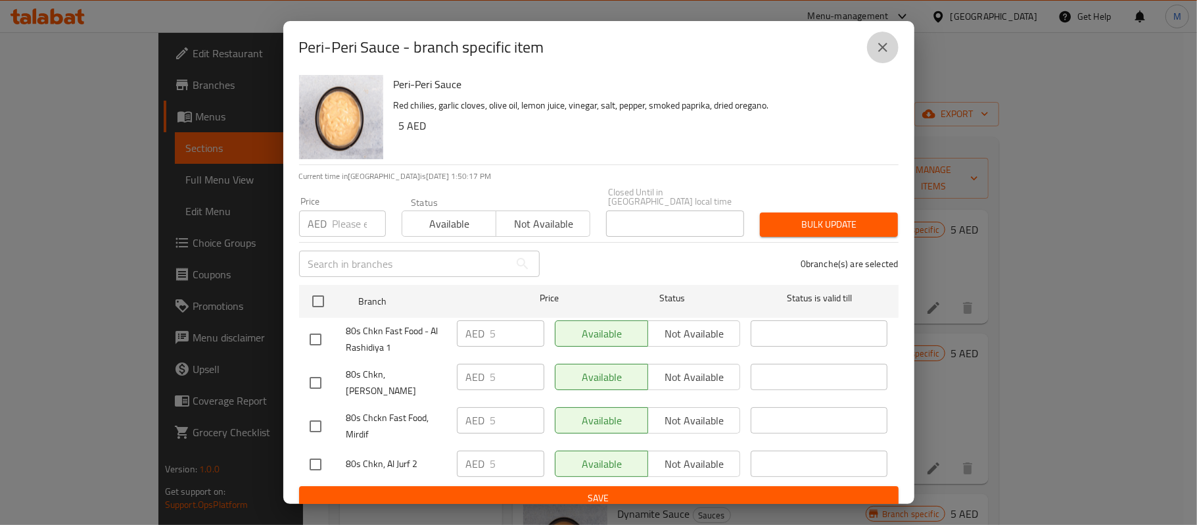
click at [881, 38] on button "close" at bounding box center [883, 48] width 32 height 32
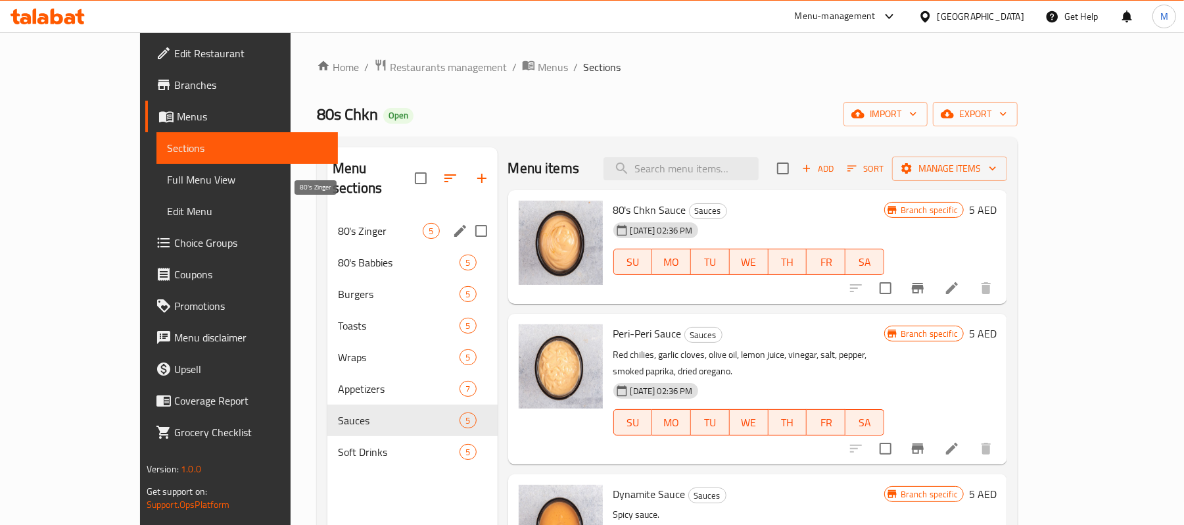
click at [338, 223] on span "80's Zinger" at bounding box center [380, 231] width 85 height 16
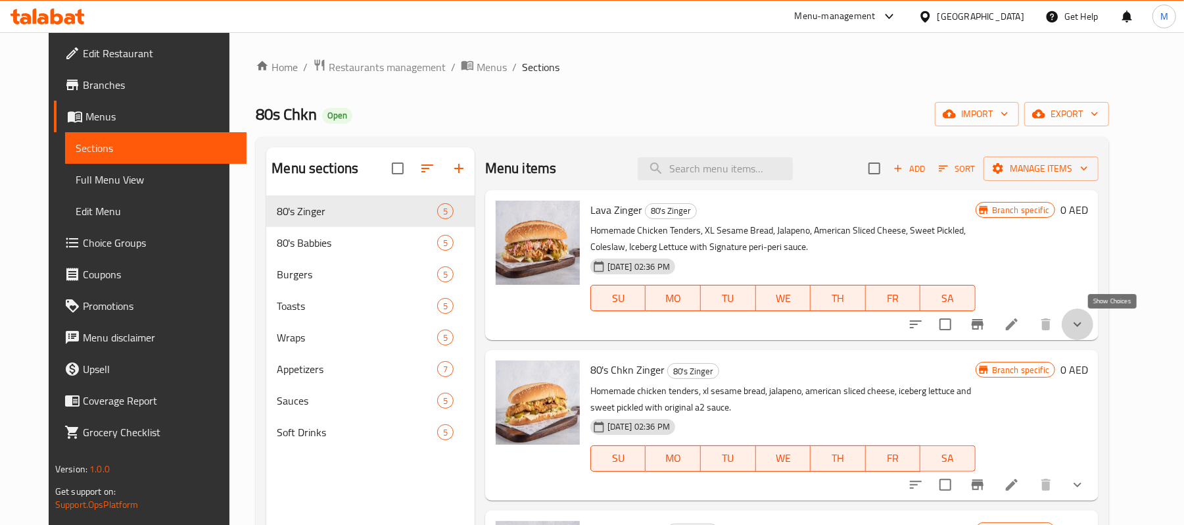
click at [1081, 323] on icon "show more" at bounding box center [1078, 324] width 8 height 5
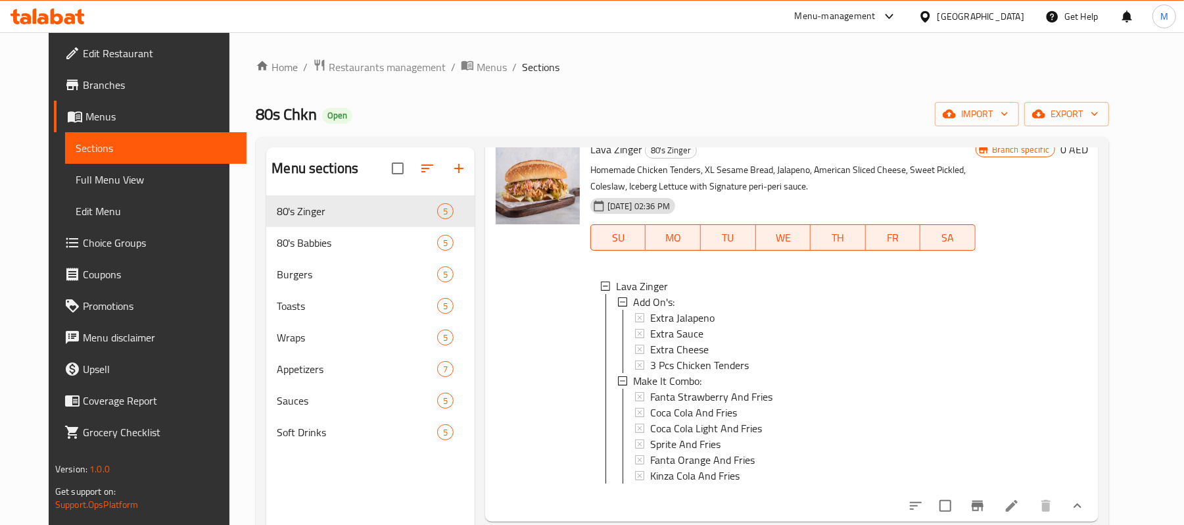
scroll to position [87, 0]
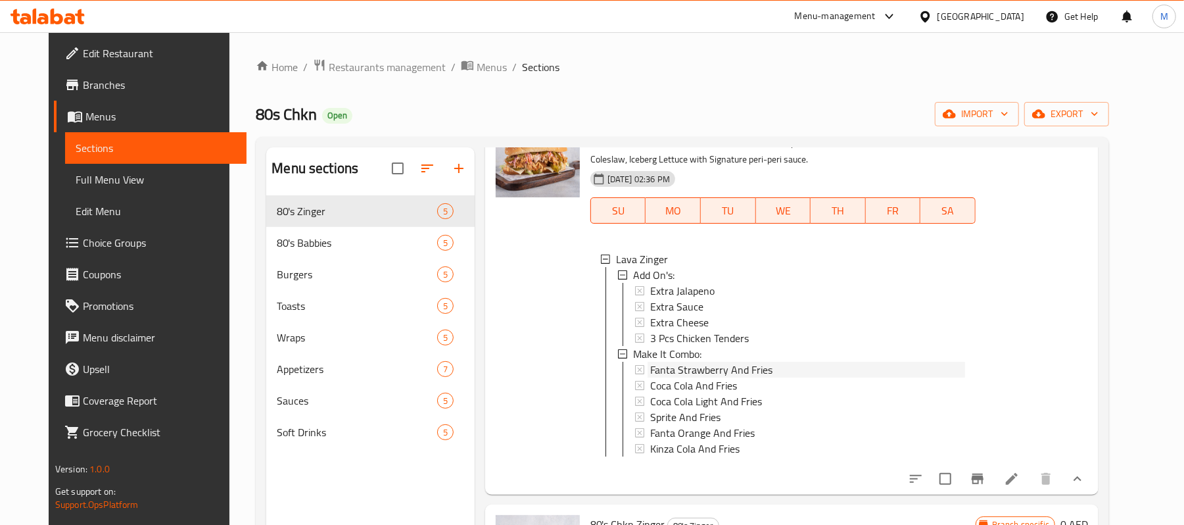
click at [726, 369] on span "Fanta Strawberry And Fries" at bounding box center [711, 370] width 122 height 16
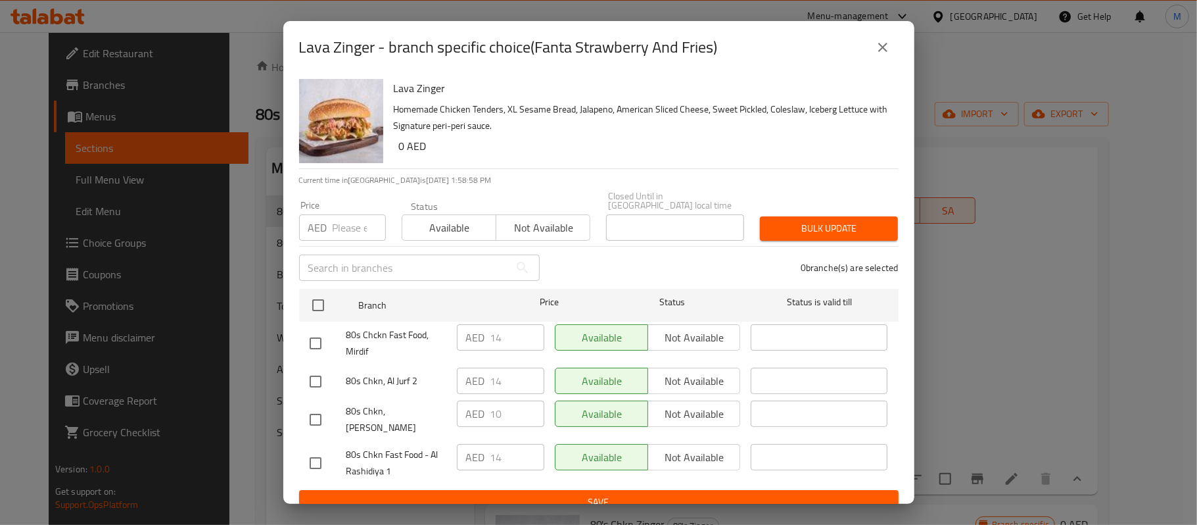
click at [891, 46] on button "close" at bounding box center [883, 48] width 32 height 32
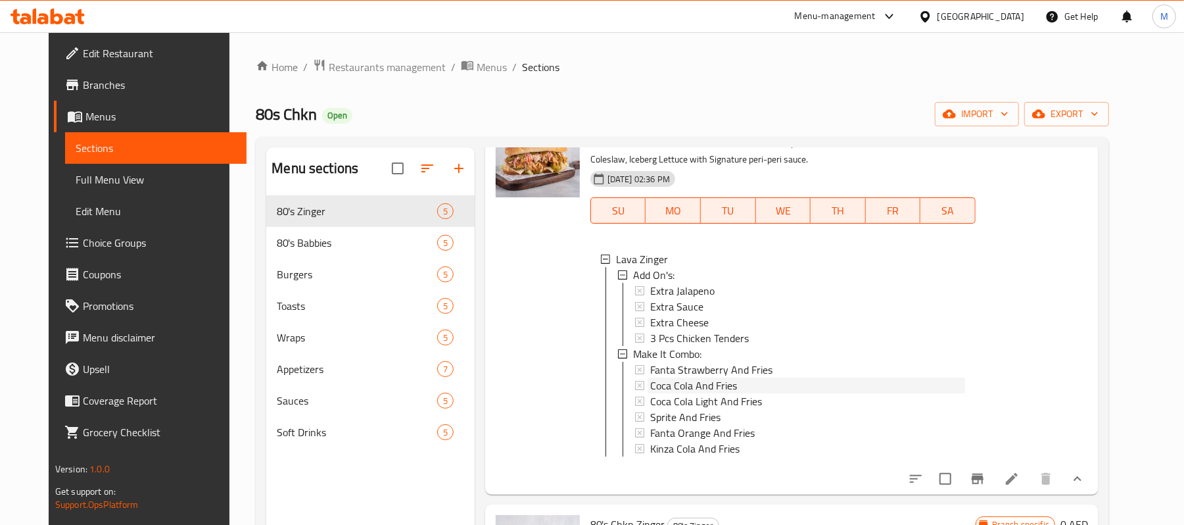
click at [678, 388] on span "Coca Cola And Fries" at bounding box center [693, 385] width 87 height 16
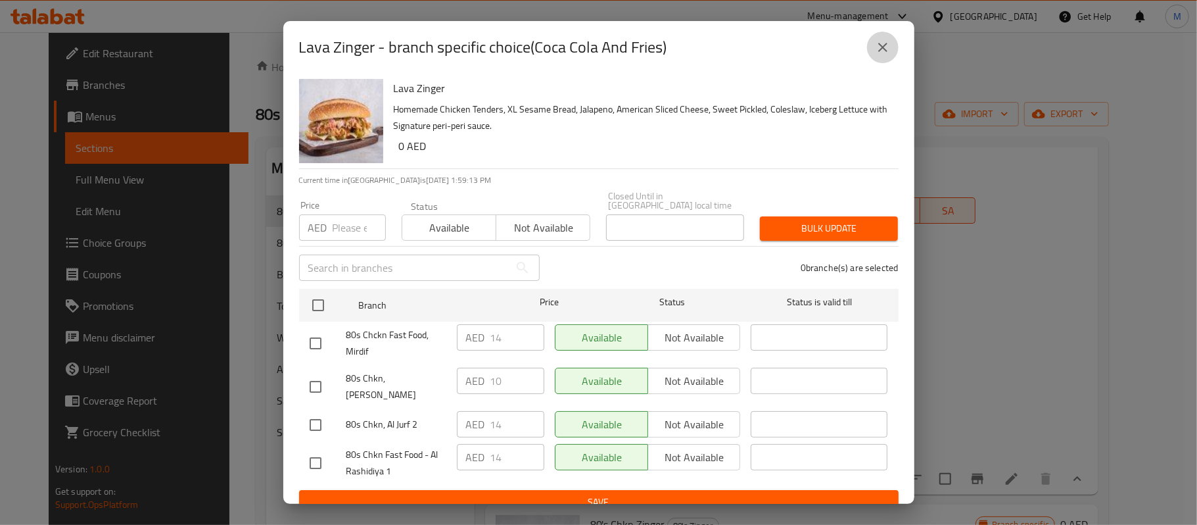
click at [873, 47] on button "close" at bounding box center [883, 48] width 32 height 32
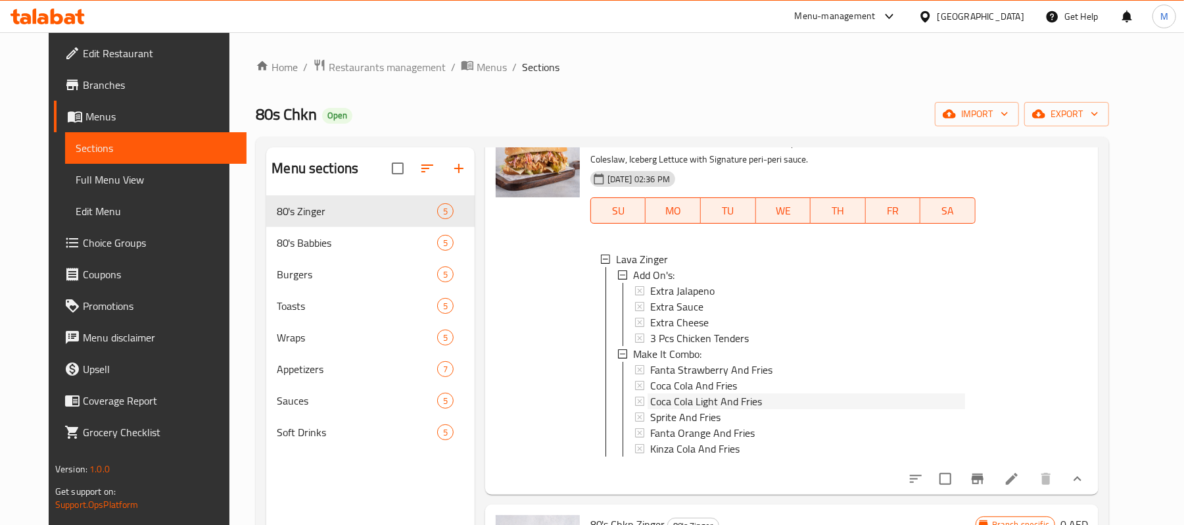
click at [728, 400] on span "Coca Cola Light And Fries" at bounding box center [706, 401] width 112 height 16
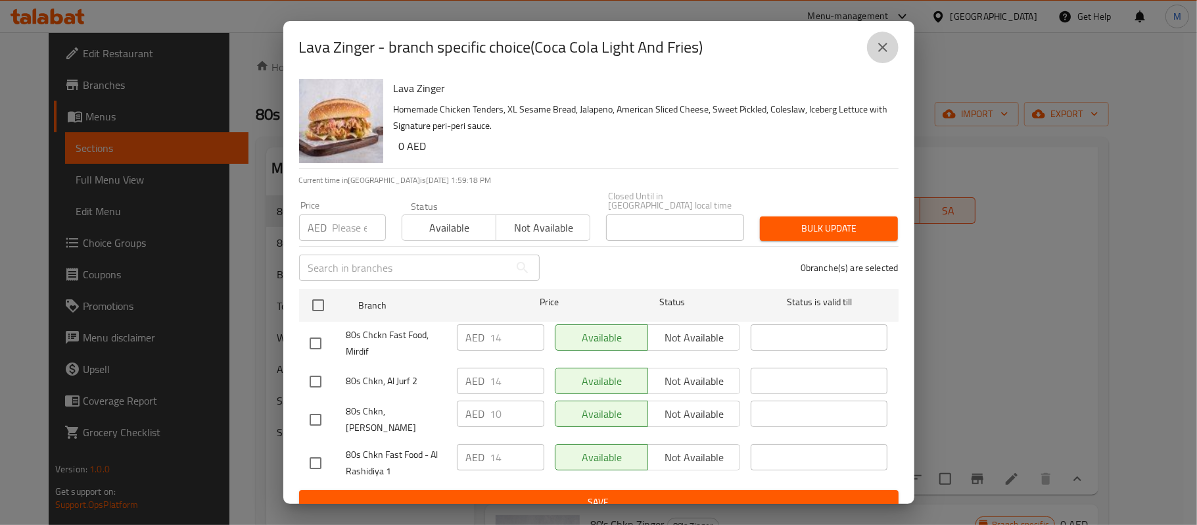
click at [882, 50] on icon "close" at bounding box center [883, 47] width 16 height 16
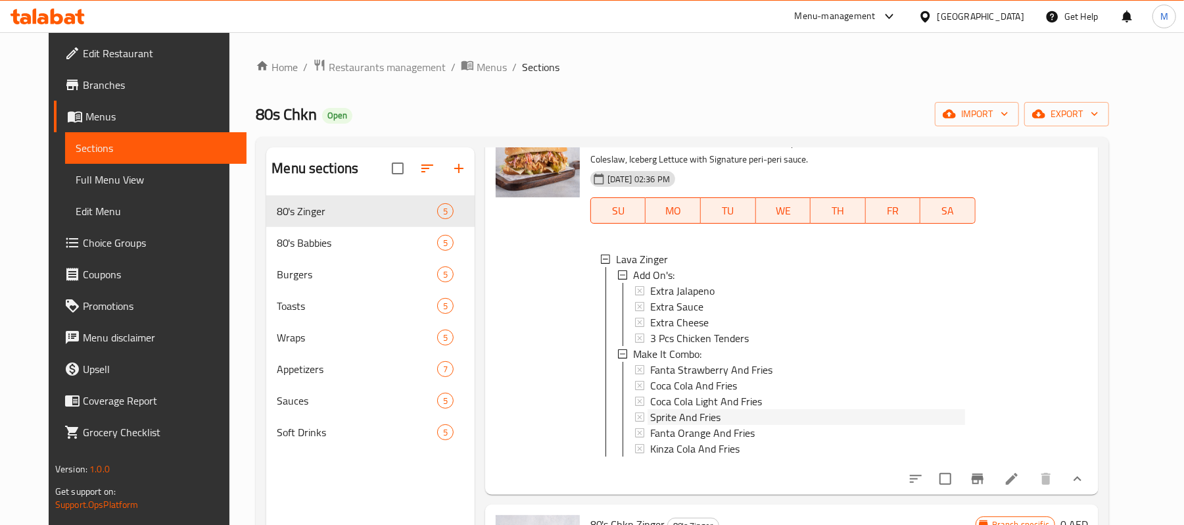
click at [664, 416] on span "Sprite And Fries" at bounding box center [685, 417] width 70 height 16
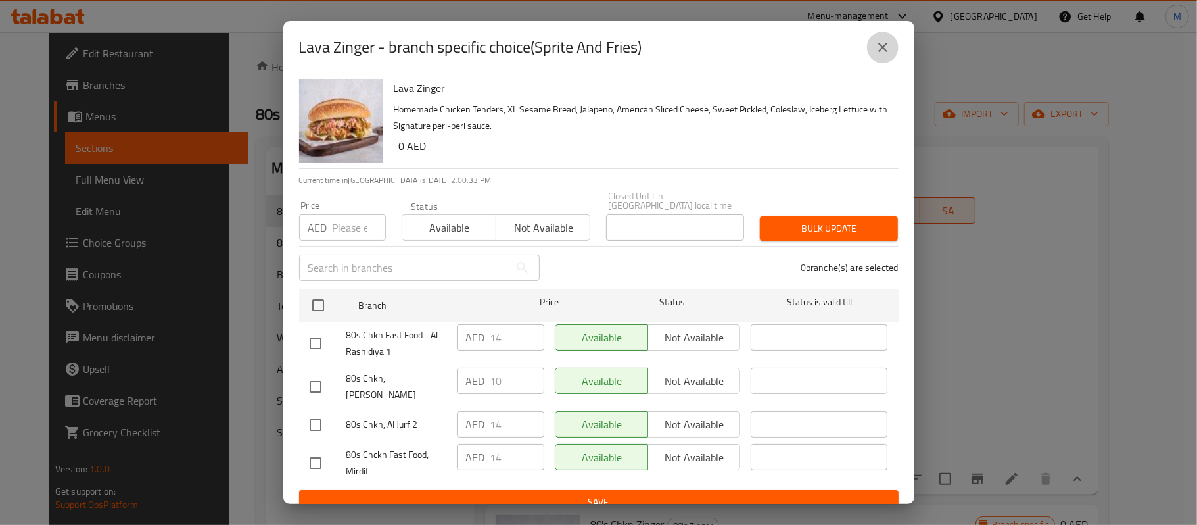
click at [881, 49] on icon "close" at bounding box center [882, 47] width 9 height 9
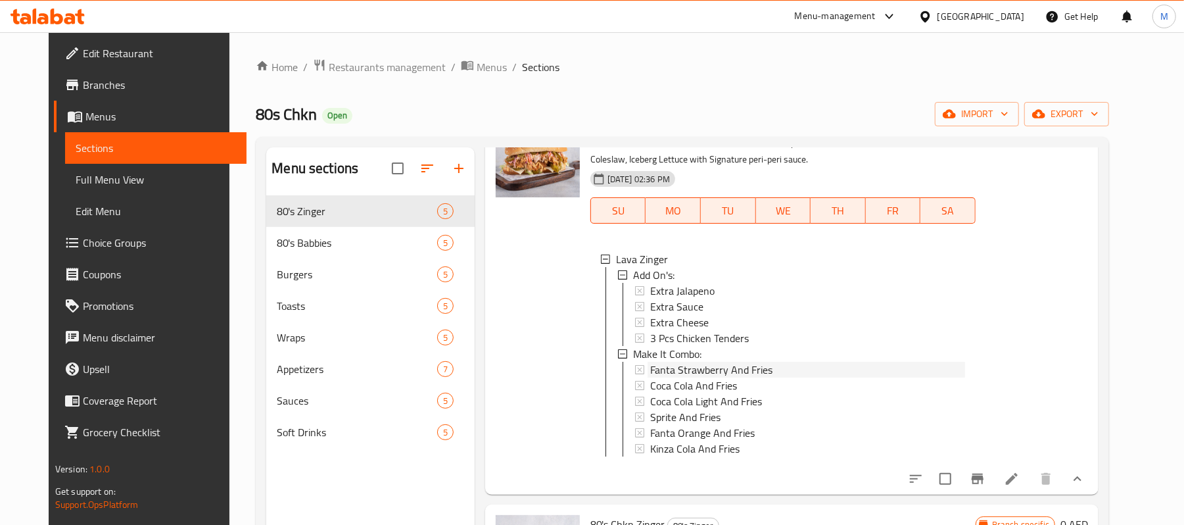
click at [706, 371] on span "Fanta Strawberry And Fries" at bounding box center [711, 370] width 122 height 16
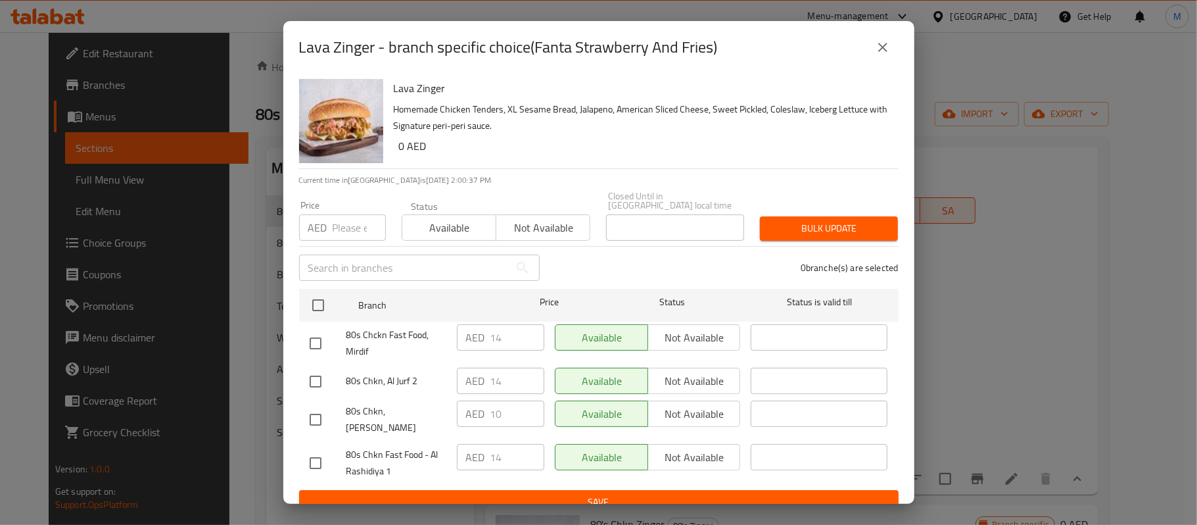
click at [879, 53] on icon "close" at bounding box center [883, 47] width 16 height 16
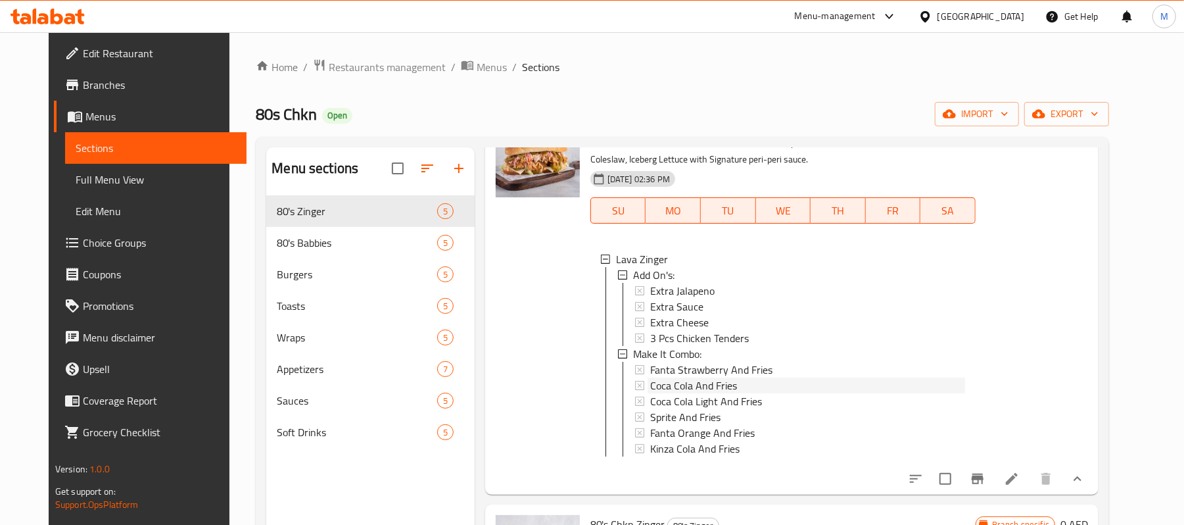
click at [681, 385] on span "Coca Cola And Fries" at bounding box center [693, 385] width 87 height 16
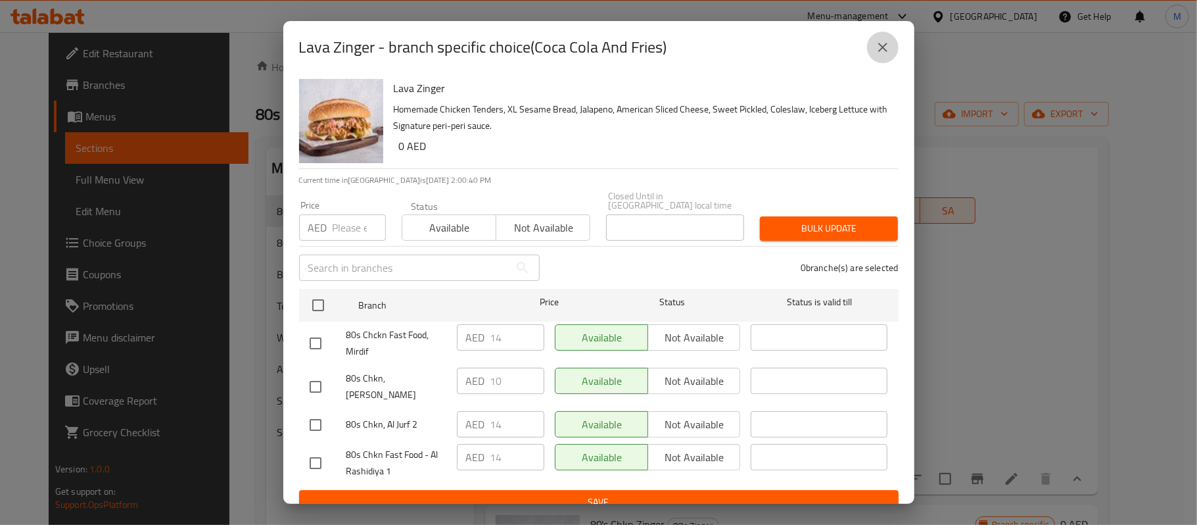
click at [876, 54] on button "close" at bounding box center [883, 48] width 32 height 32
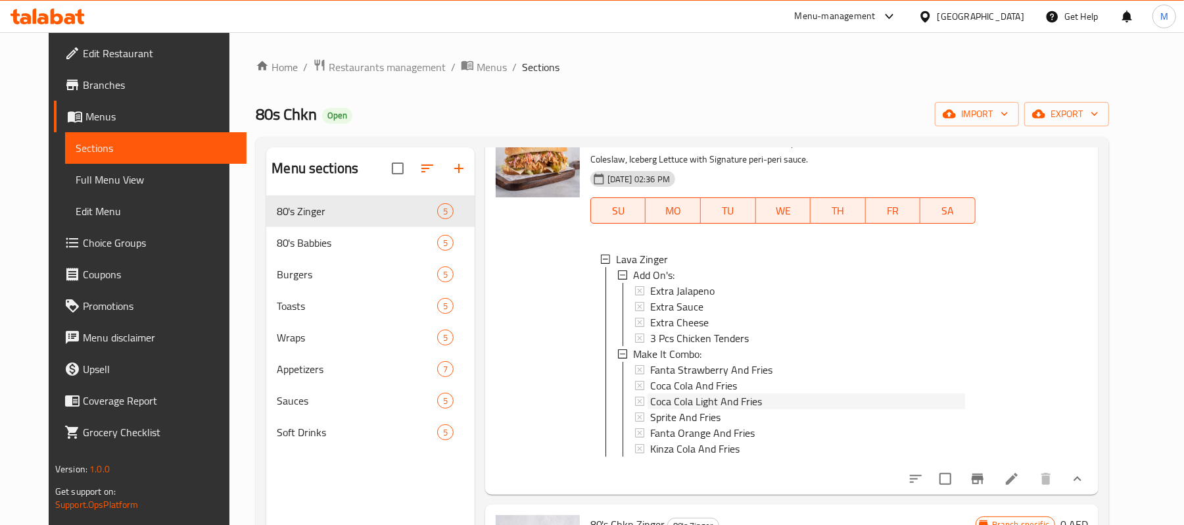
click at [656, 400] on span "Coca Cola Light And Fries" at bounding box center [706, 401] width 112 height 16
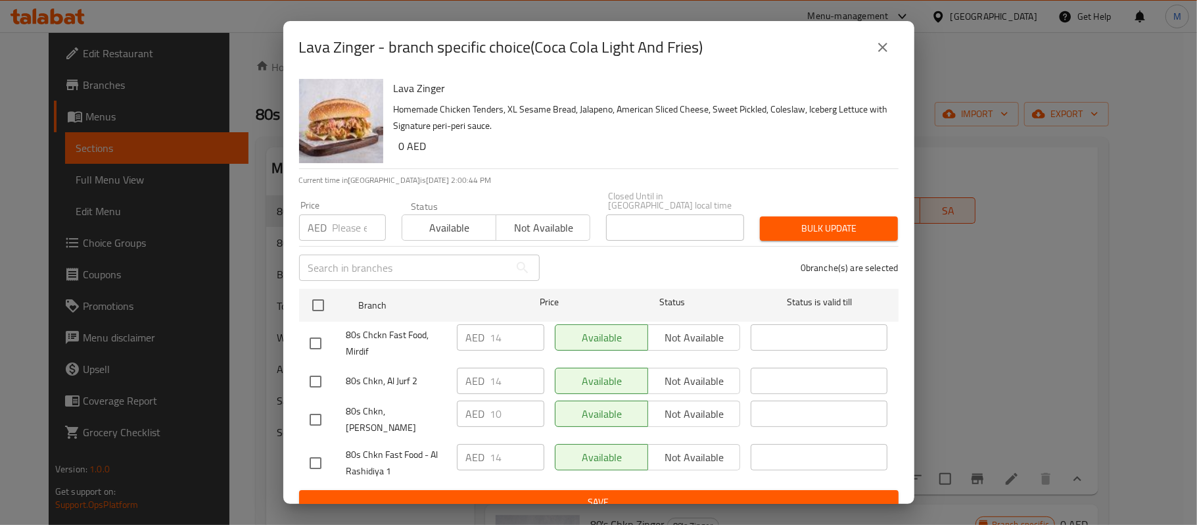
click at [884, 47] on icon "close" at bounding box center [883, 47] width 16 height 16
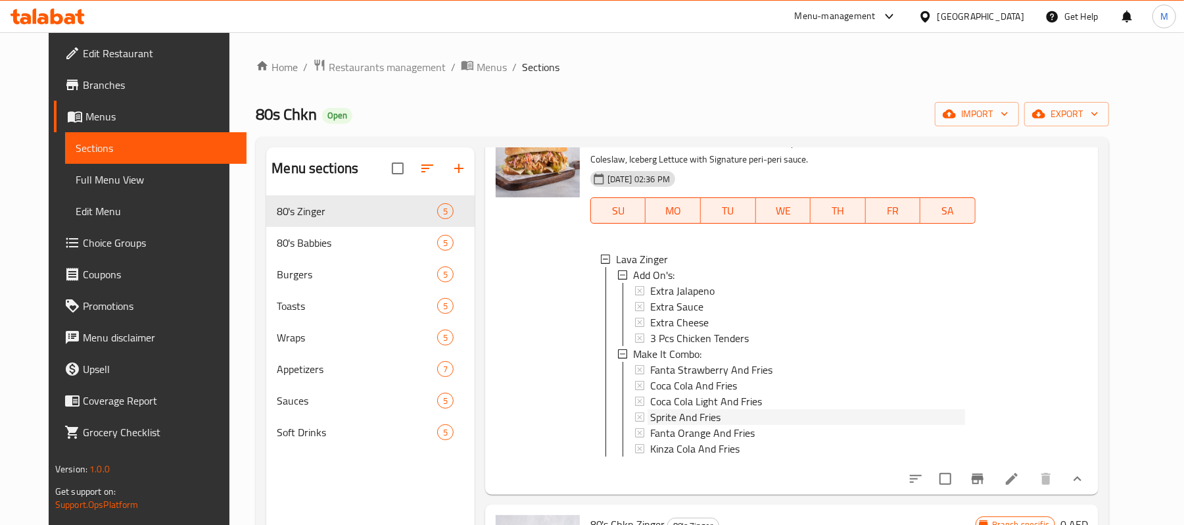
click at [661, 419] on span "Sprite And Fries" at bounding box center [685, 417] width 70 height 16
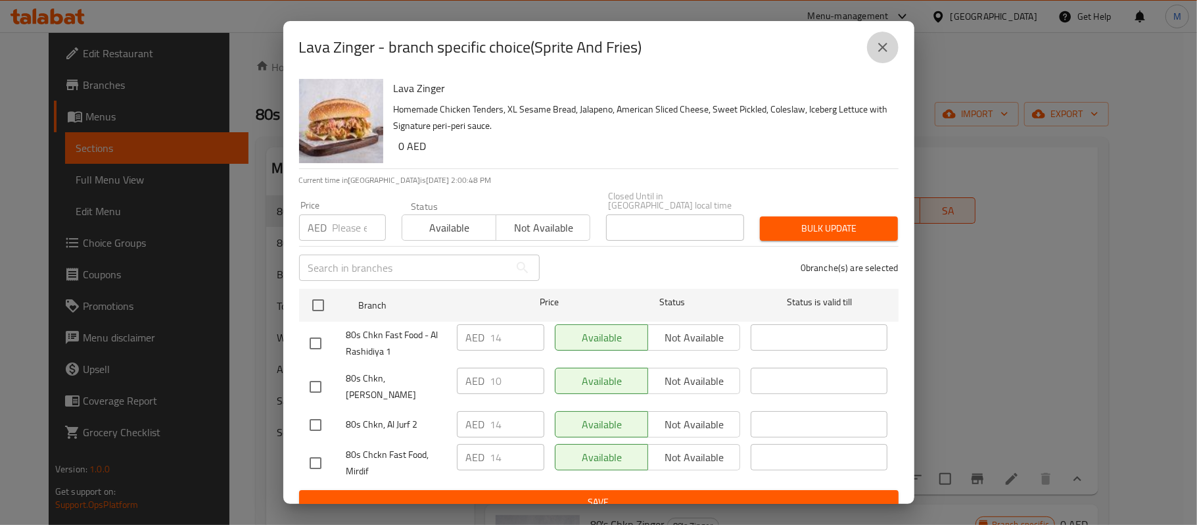
click at [879, 56] on button "close" at bounding box center [883, 48] width 32 height 32
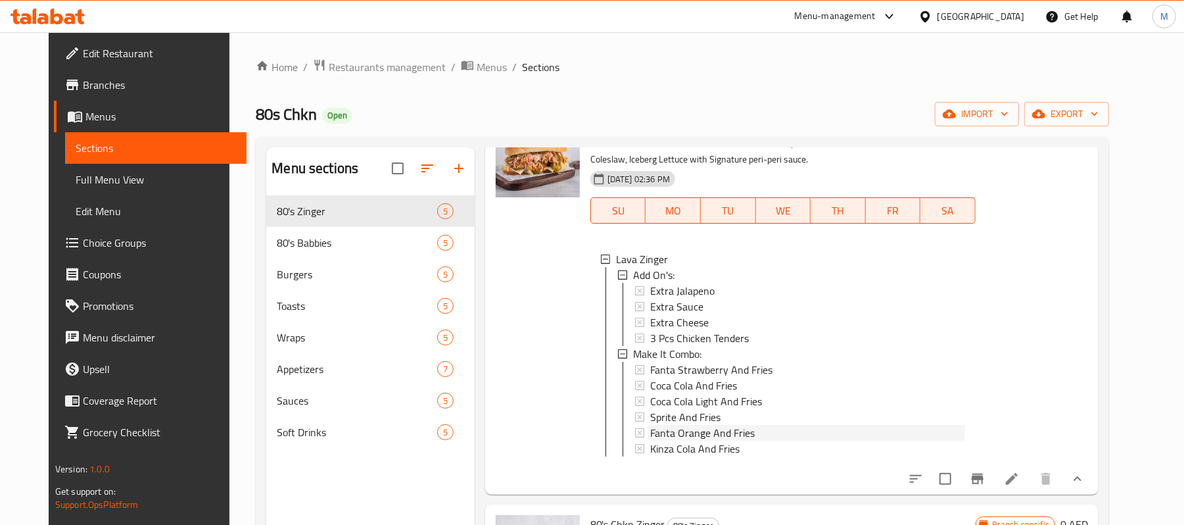
click at [690, 435] on span "Fanta Orange And Fries" at bounding box center [702, 433] width 105 height 16
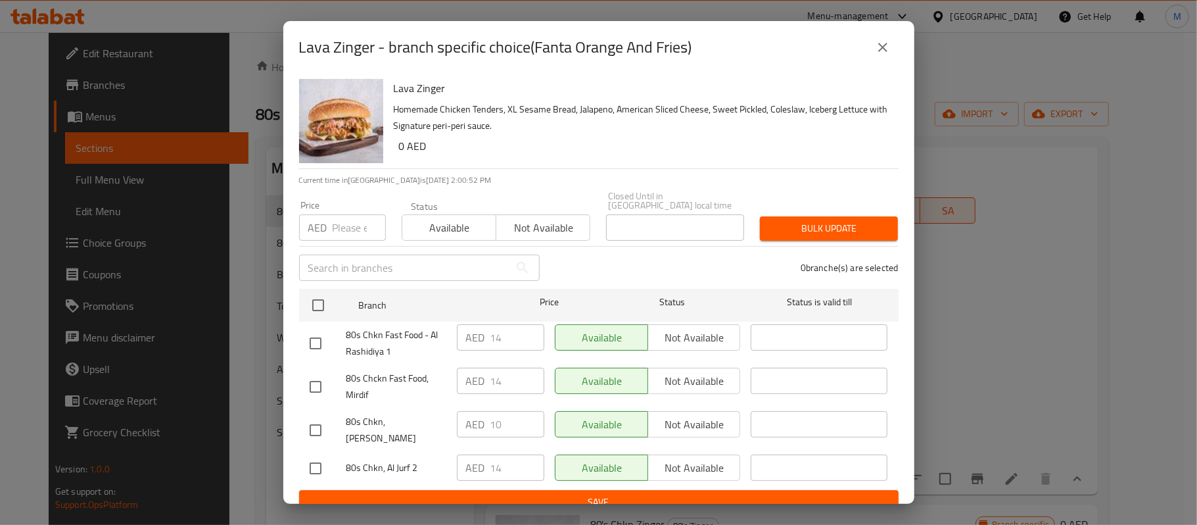
click at [891, 48] on button "close" at bounding box center [883, 48] width 32 height 32
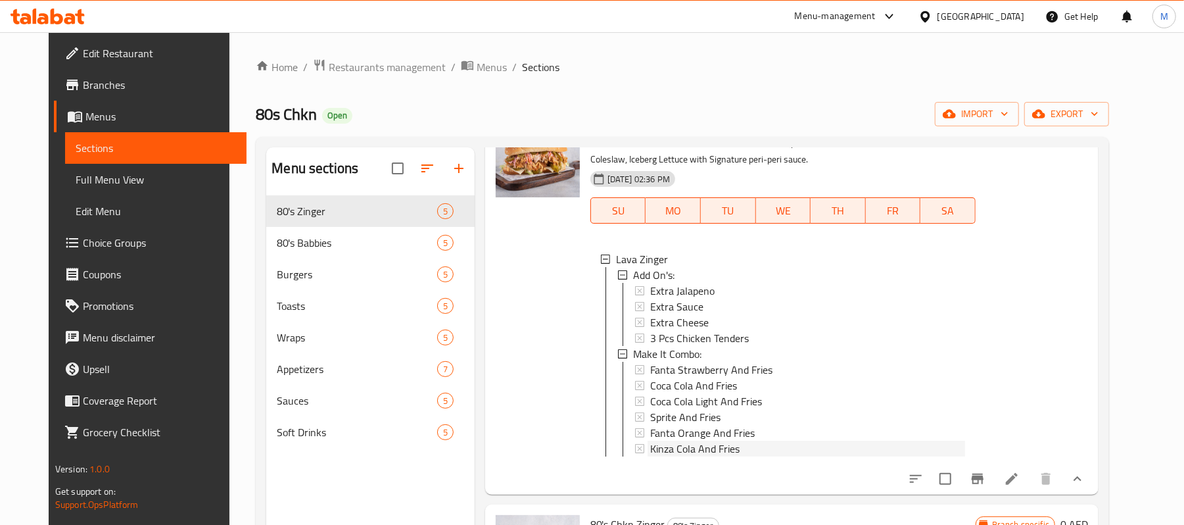
click at [669, 452] on span "Kinza Cola And Fries" at bounding box center [694, 448] width 89 height 16
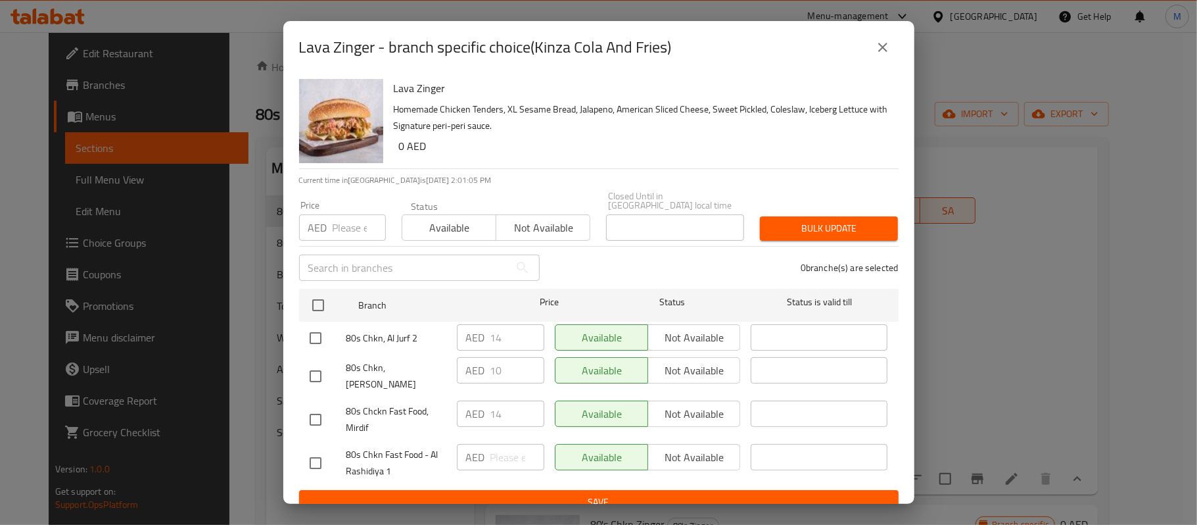
click at [875, 47] on icon "close" at bounding box center [883, 47] width 16 height 16
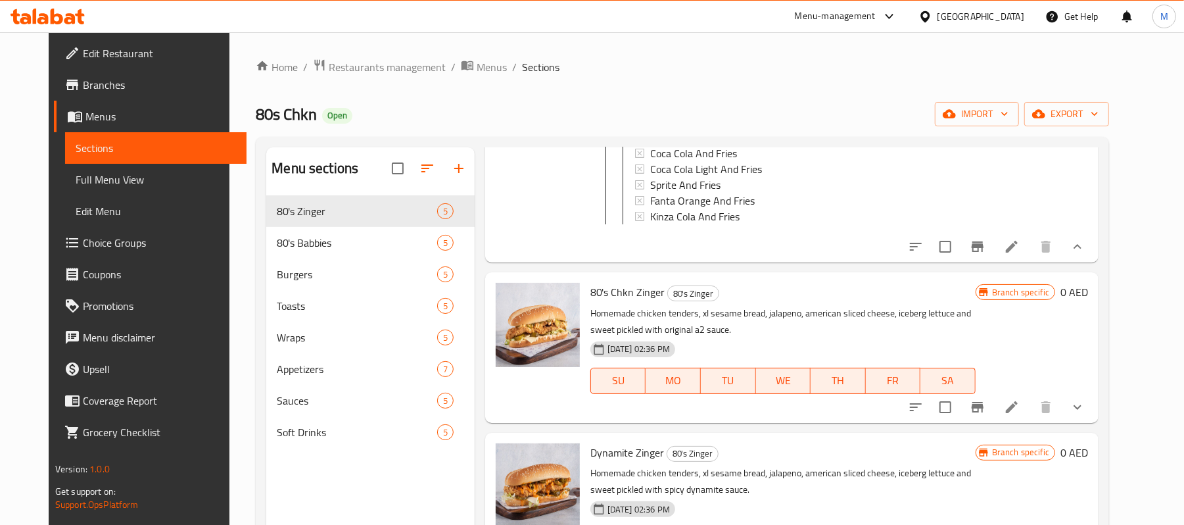
scroll to position [350, 0]
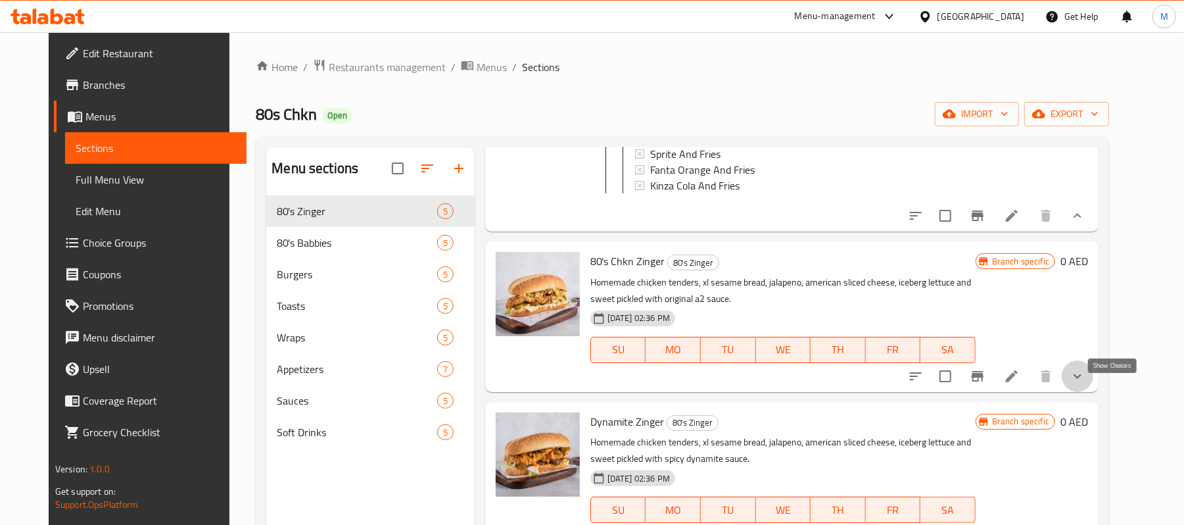
click at [1085, 384] on icon "show more" at bounding box center [1078, 376] width 16 height 16
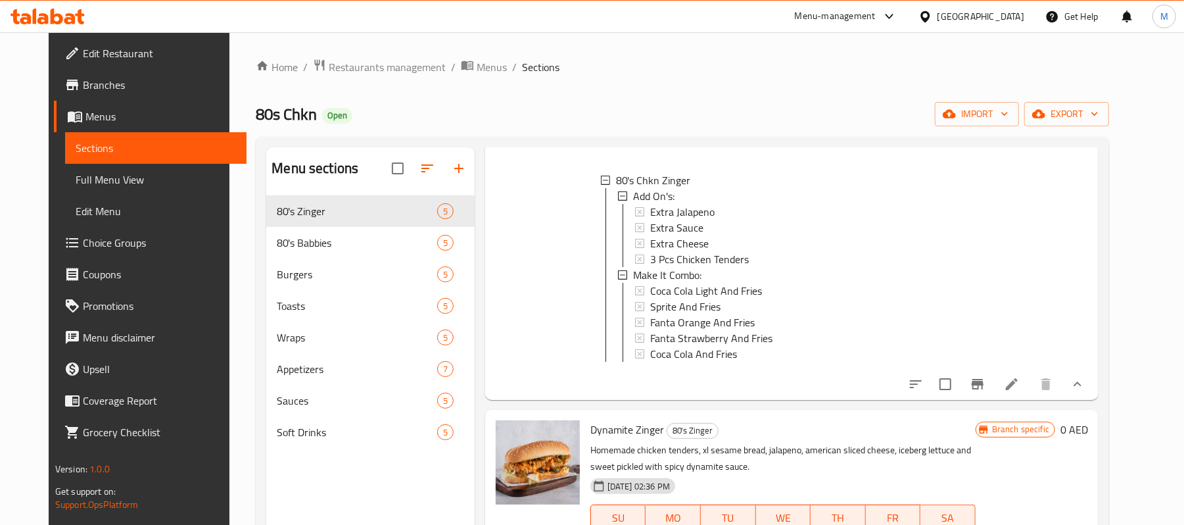
scroll to position [613, 0]
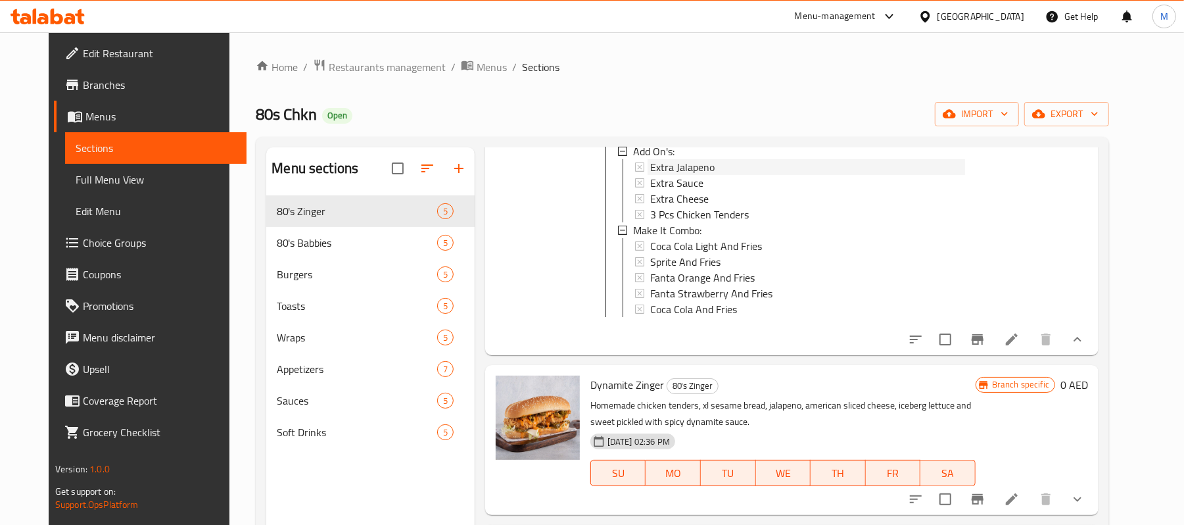
click at [690, 175] on span "Extra Jalapeno" at bounding box center [682, 167] width 64 height 16
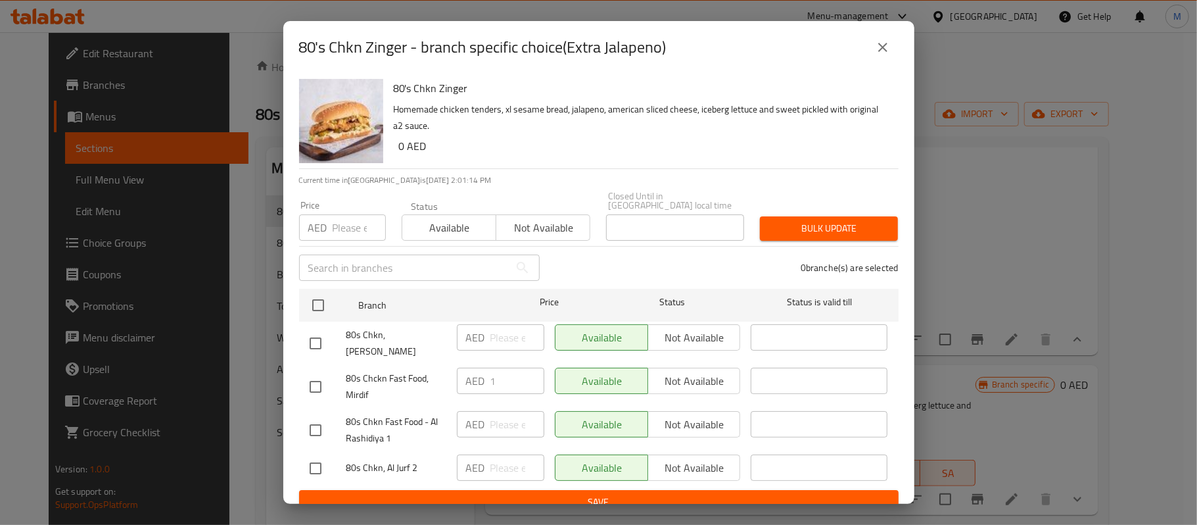
click at [873, 54] on button "close" at bounding box center [883, 48] width 32 height 32
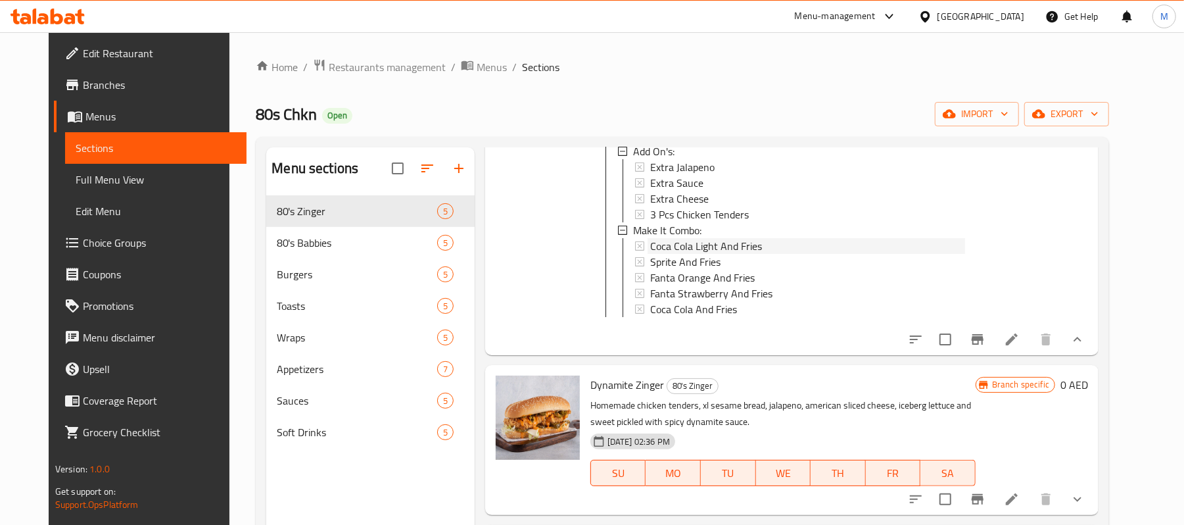
click at [671, 254] on span "Coca Cola Light And Fries" at bounding box center [706, 246] width 112 height 16
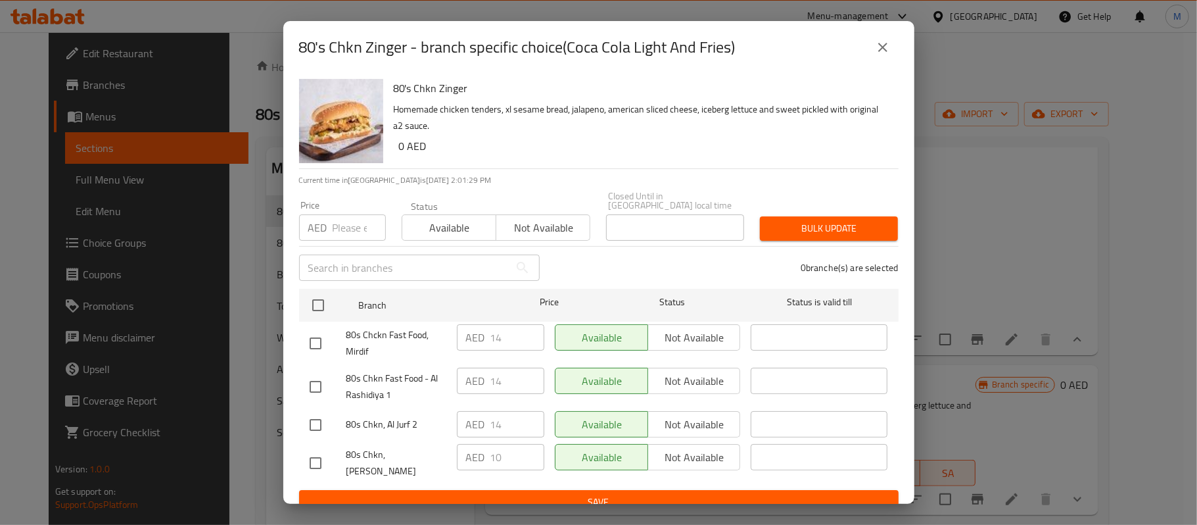
click at [885, 53] on icon "close" at bounding box center [883, 47] width 16 height 16
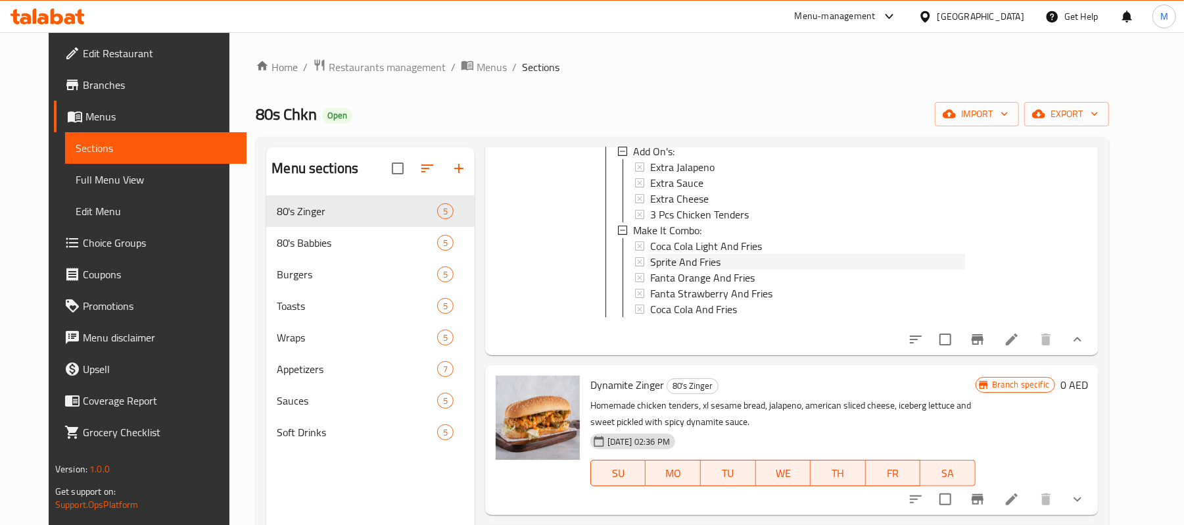
click at [666, 270] on span "Sprite And Fries" at bounding box center [685, 262] width 70 height 16
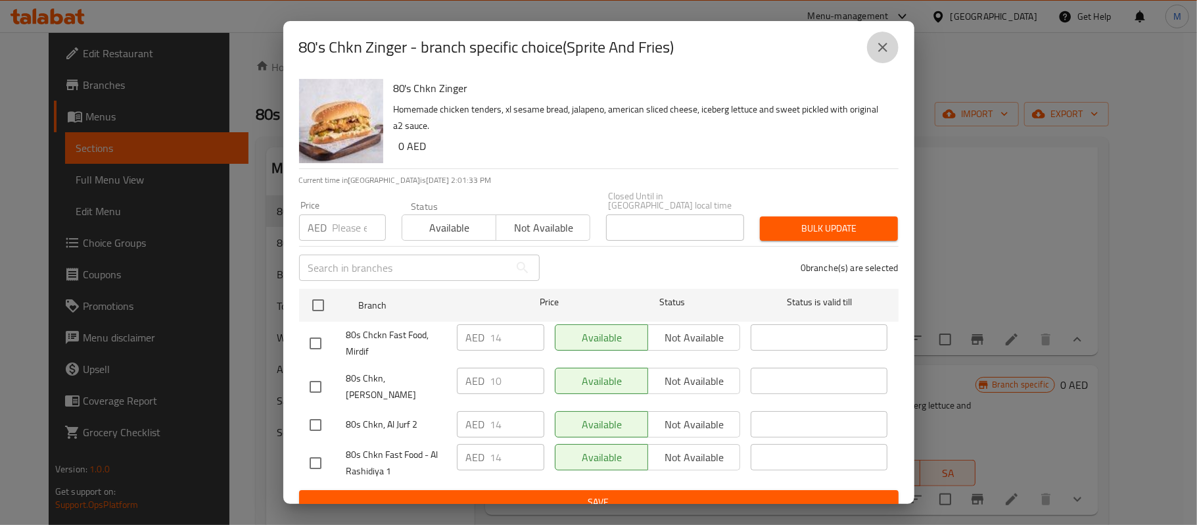
click at [884, 51] on icon "close" at bounding box center [883, 47] width 16 height 16
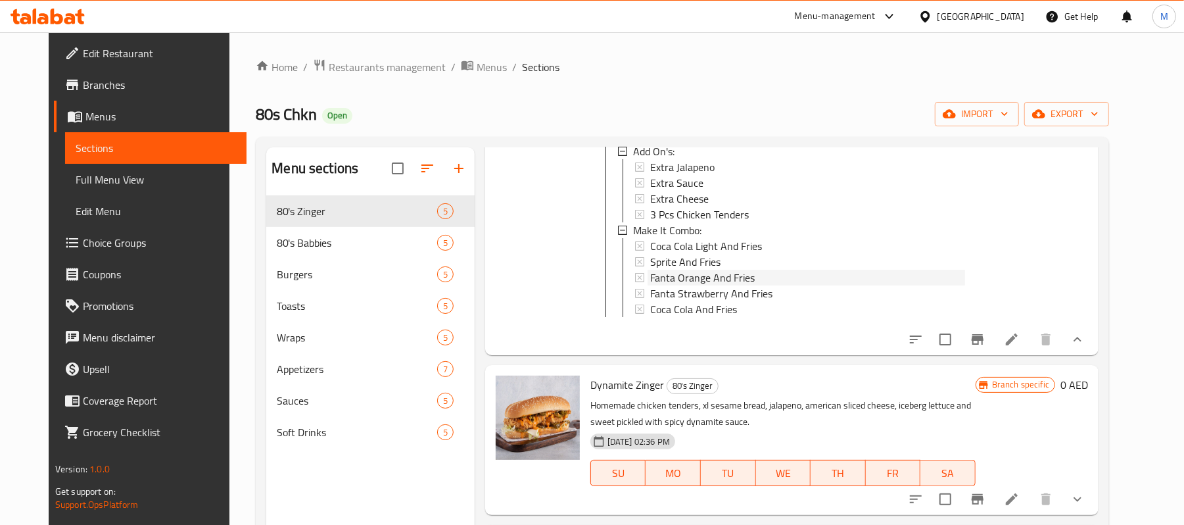
click at [687, 285] on span "Fanta Orange And Fries" at bounding box center [702, 278] width 105 height 16
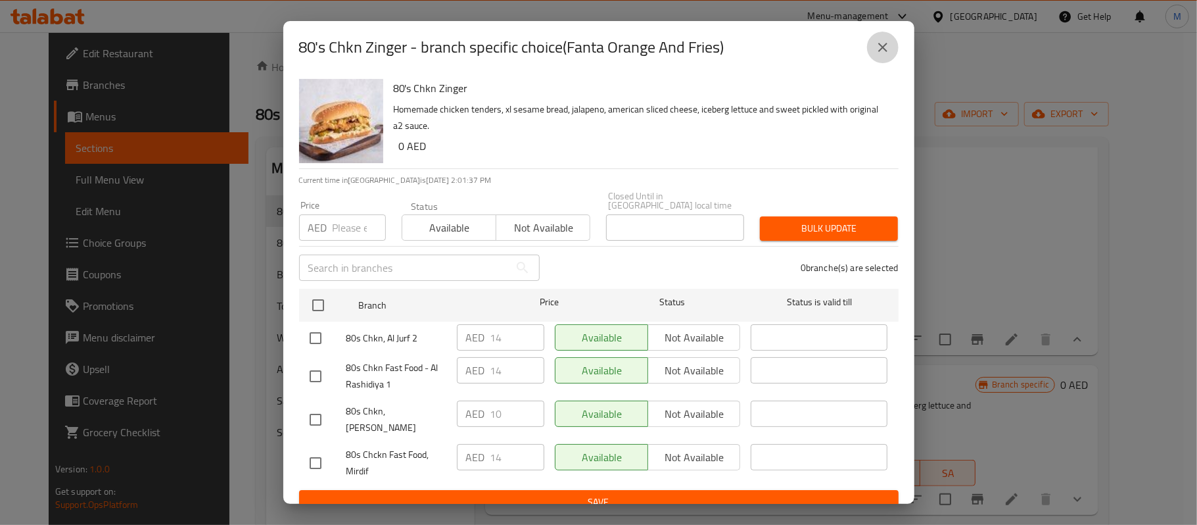
click at [891, 40] on button "close" at bounding box center [883, 48] width 32 height 32
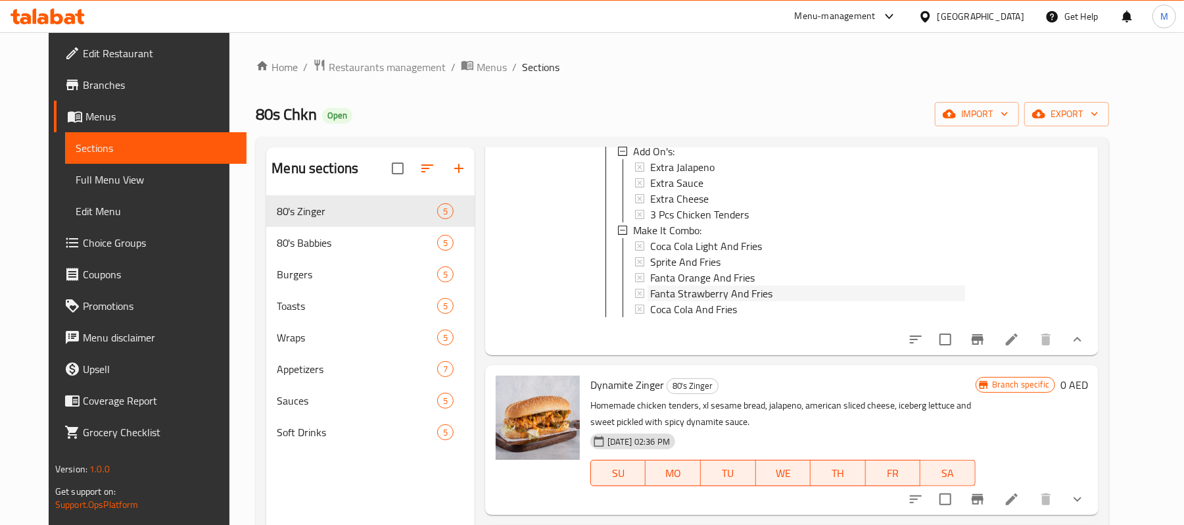
click at [676, 301] on span "Fanta Strawberry And Fries" at bounding box center [711, 293] width 122 height 16
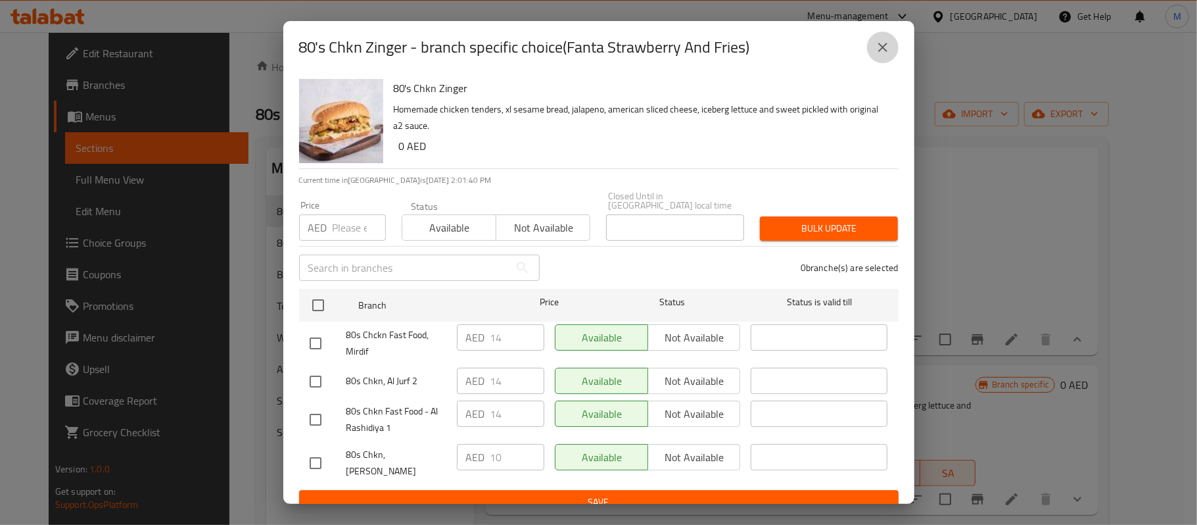
click at [876, 45] on icon "close" at bounding box center [883, 47] width 16 height 16
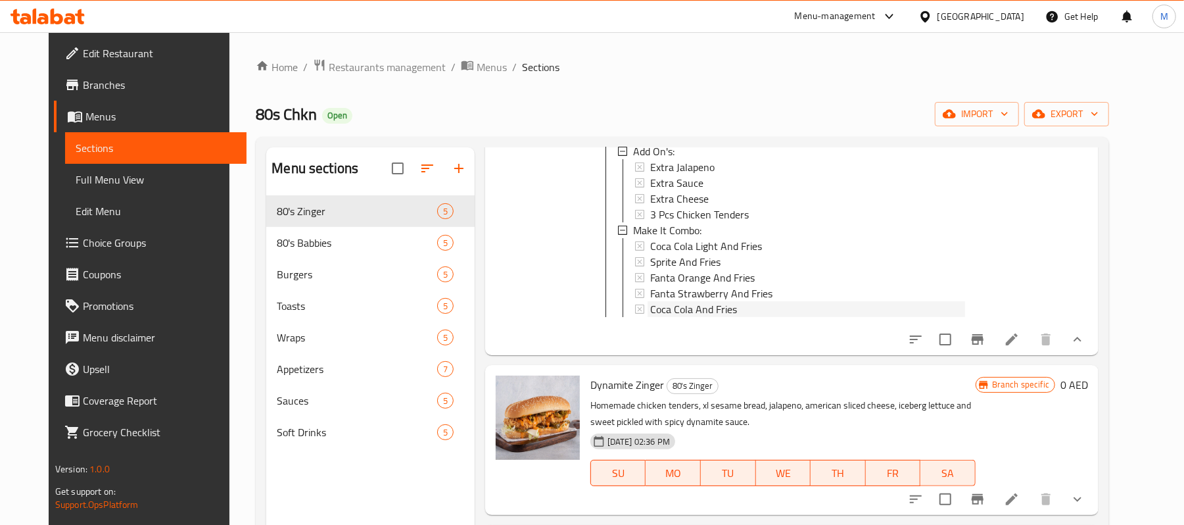
click at [727, 317] on div "Coca Cola And Fries" at bounding box center [807, 309] width 315 height 16
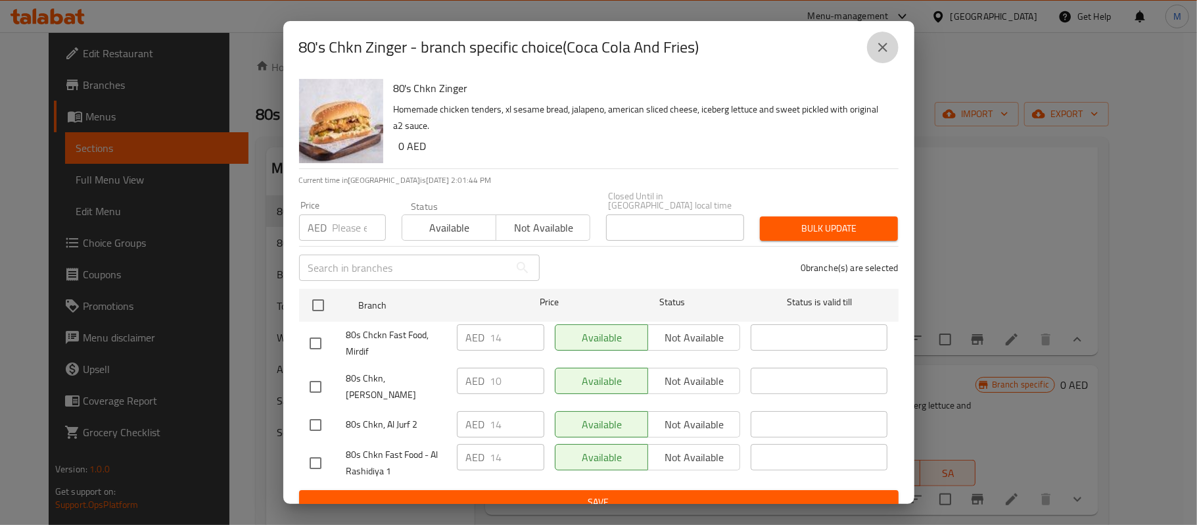
click at [872, 53] on button "close" at bounding box center [883, 48] width 32 height 32
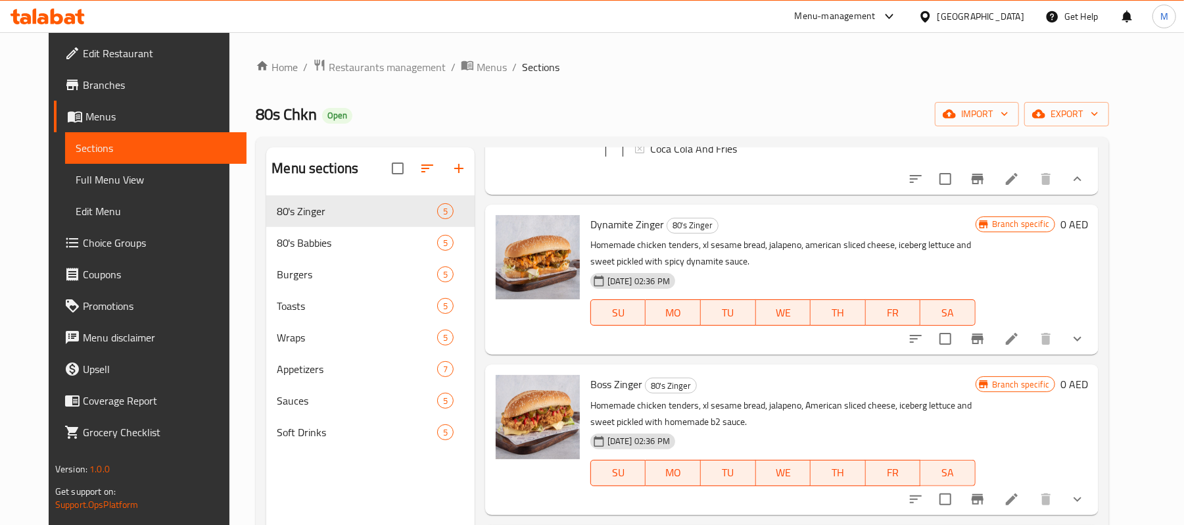
scroll to position [802, 0]
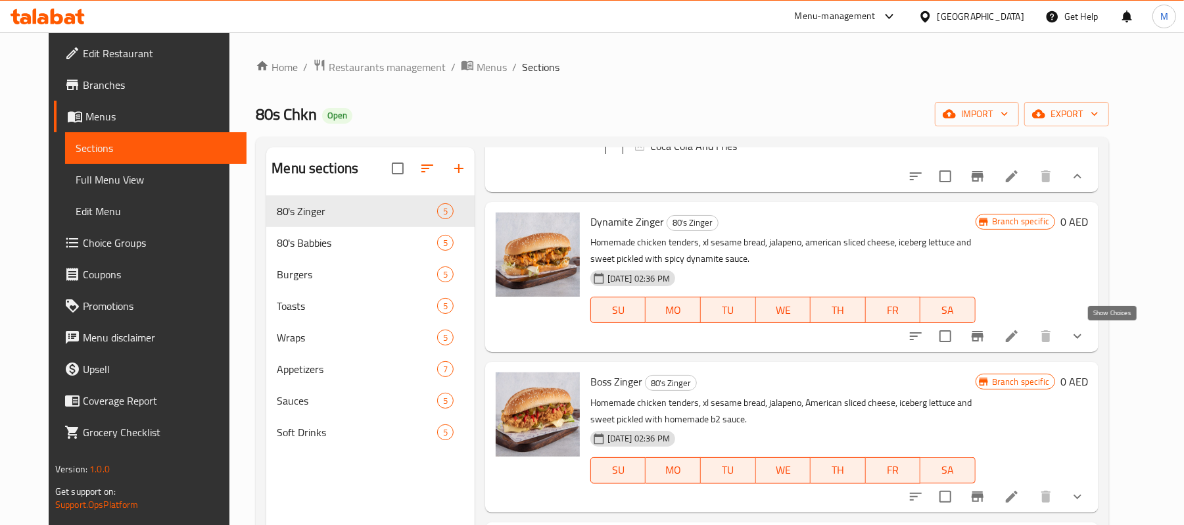
click at [1081, 338] on icon "show more" at bounding box center [1078, 336] width 8 height 5
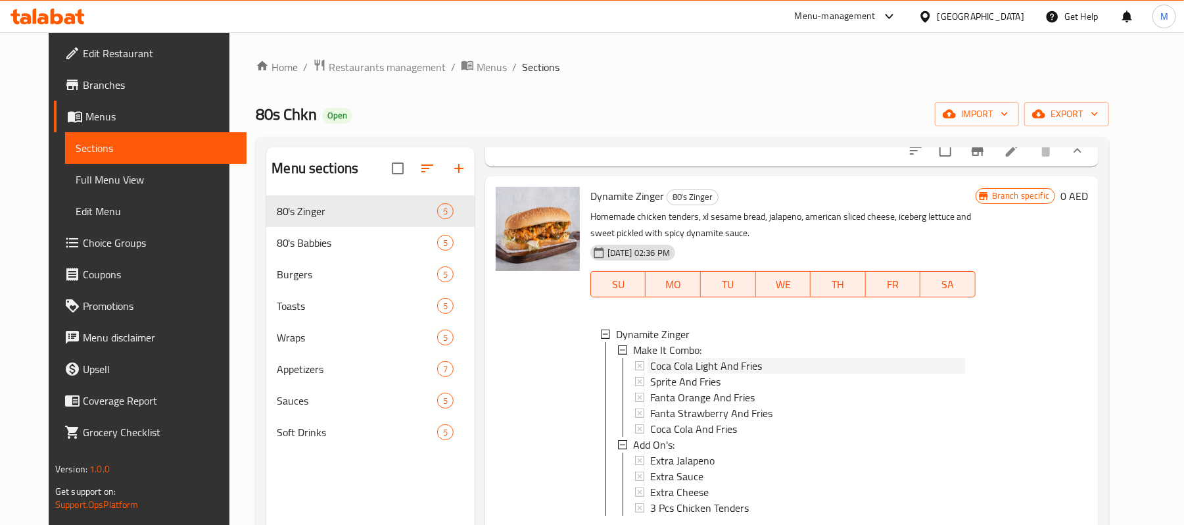
click at [703, 373] on span "Coca Cola Light And Fries" at bounding box center [706, 366] width 112 height 16
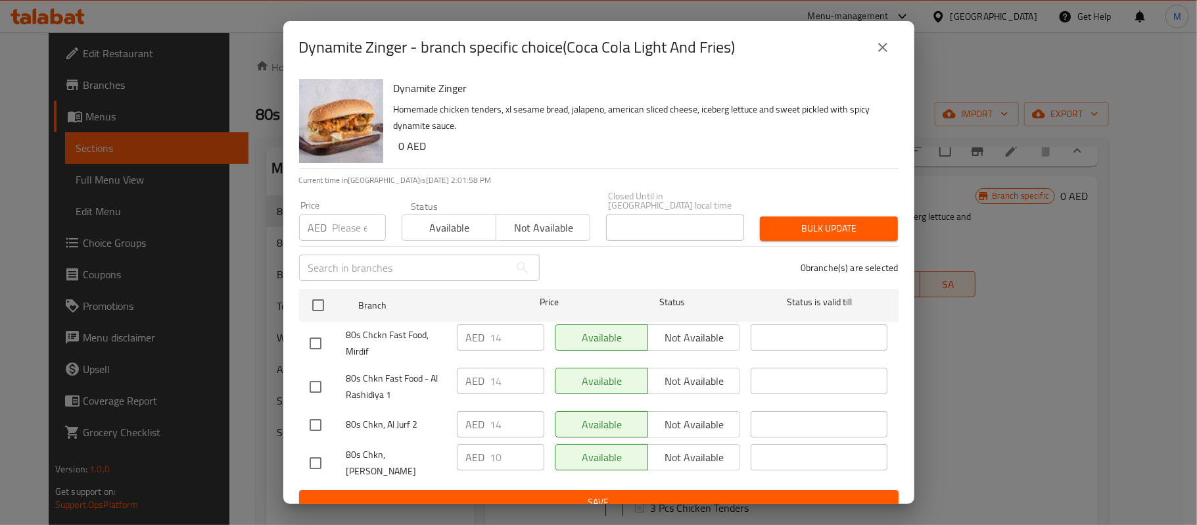
click at [873, 45] on button "close" at bounding box center [883, 48] width 32 height 32
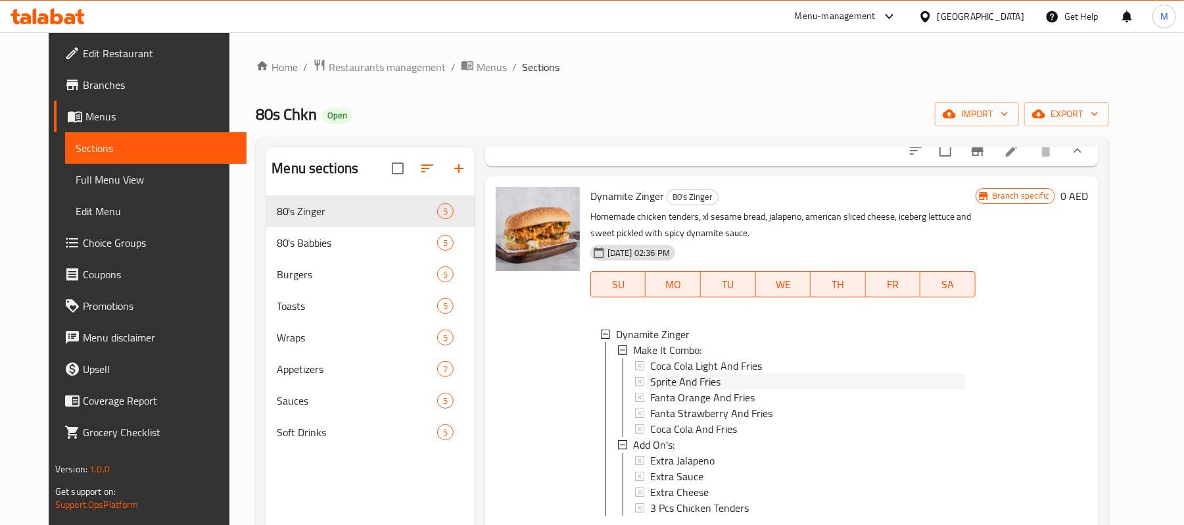
click at [693, 389] on span "Sprite And Fries" at bounding box center [685, 381] width 70 height 16
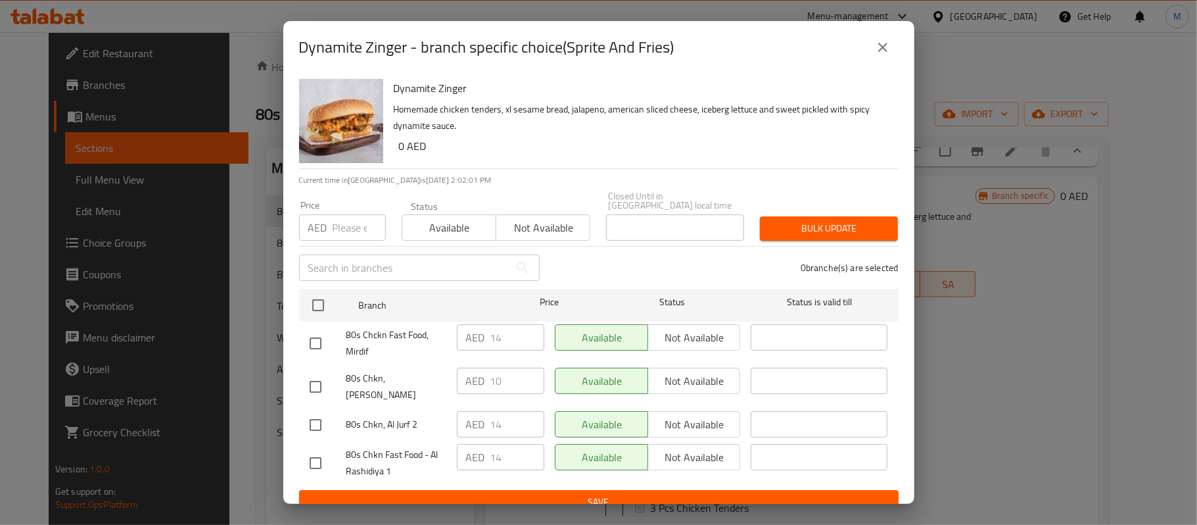
click at [876, 53] on icon "close" at bounding box center [883, 47] width 16 height 16
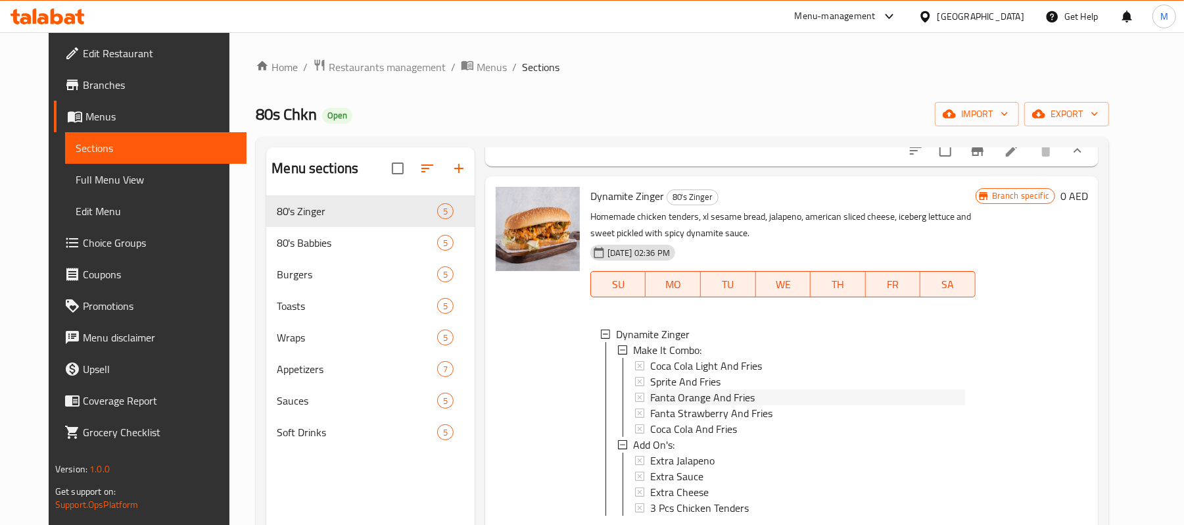
click at [663, 405] on span "Fanta Orange And Fries" at bounding box center [702, 397] width 105 height 16
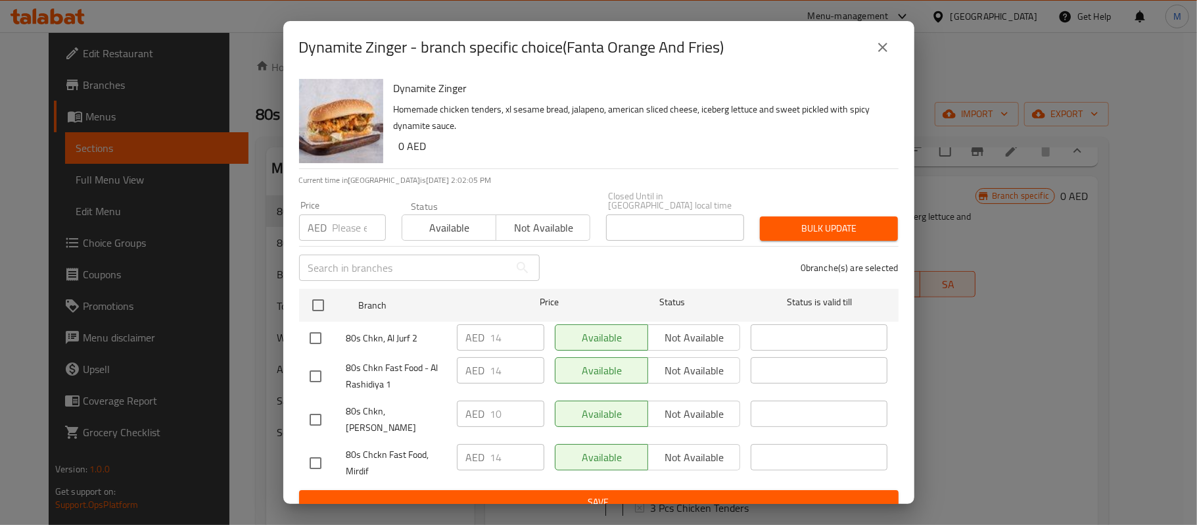
click at [877, 45] on icon "close" at bounding box center [883, 47] width 16 height 16
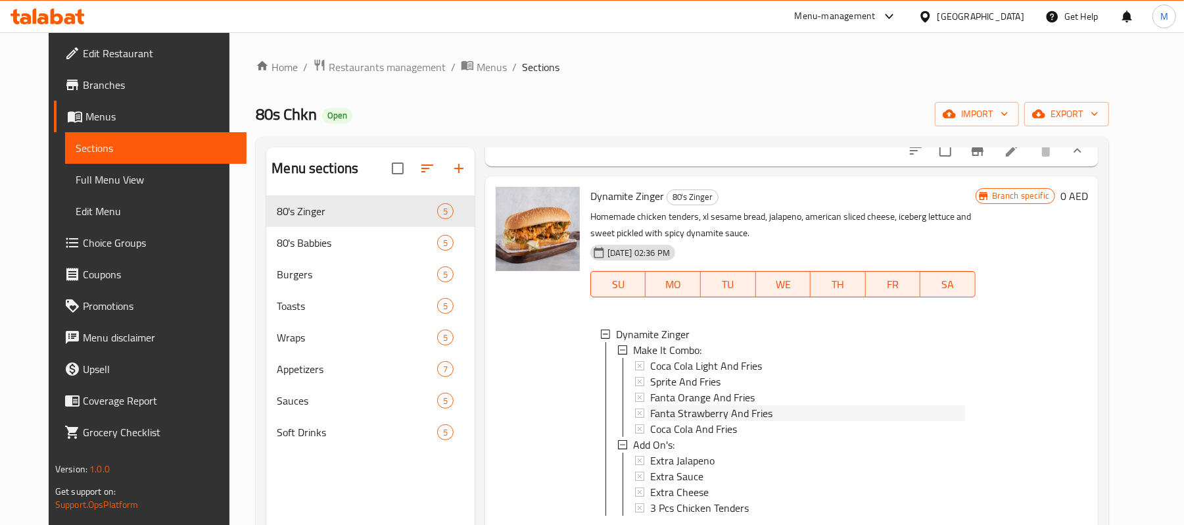
click at [687, 421] on span "Fanta Strawberry And Fries" at bounding box center [711, 413] width 122 height 16
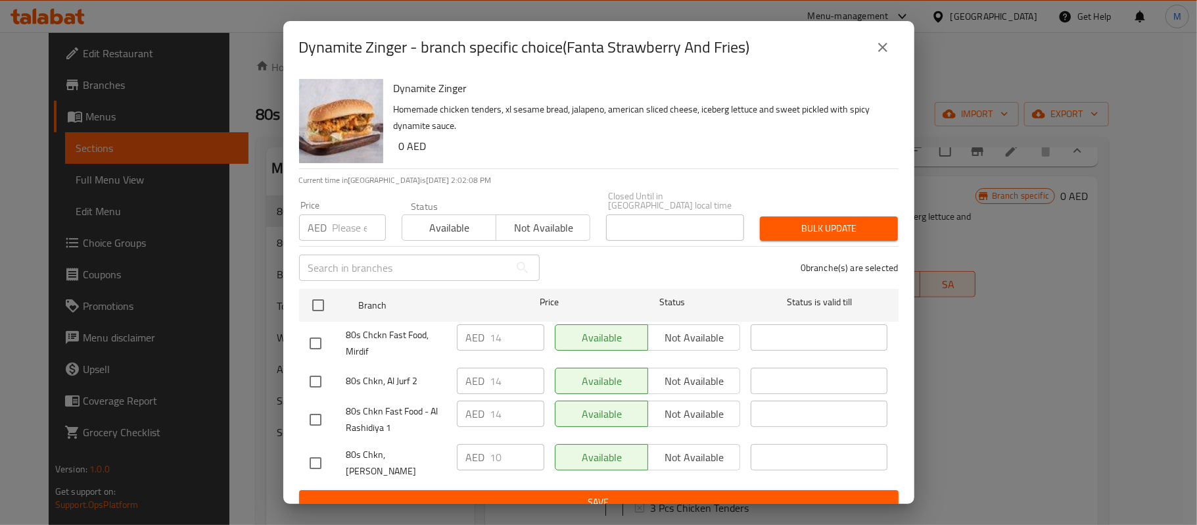
click at [885, 45] on icon "close" at bounding box center [882, 47] width 9 height 9
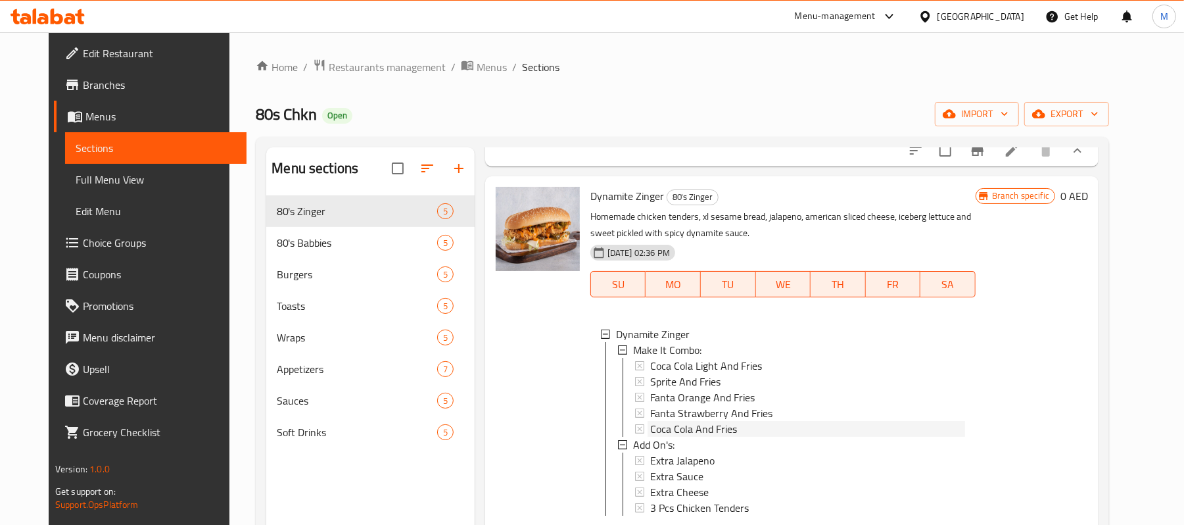
click at [695, 437] on span "Coca Cola And Fries" at bounding box center [693, 429] width 87 height 16
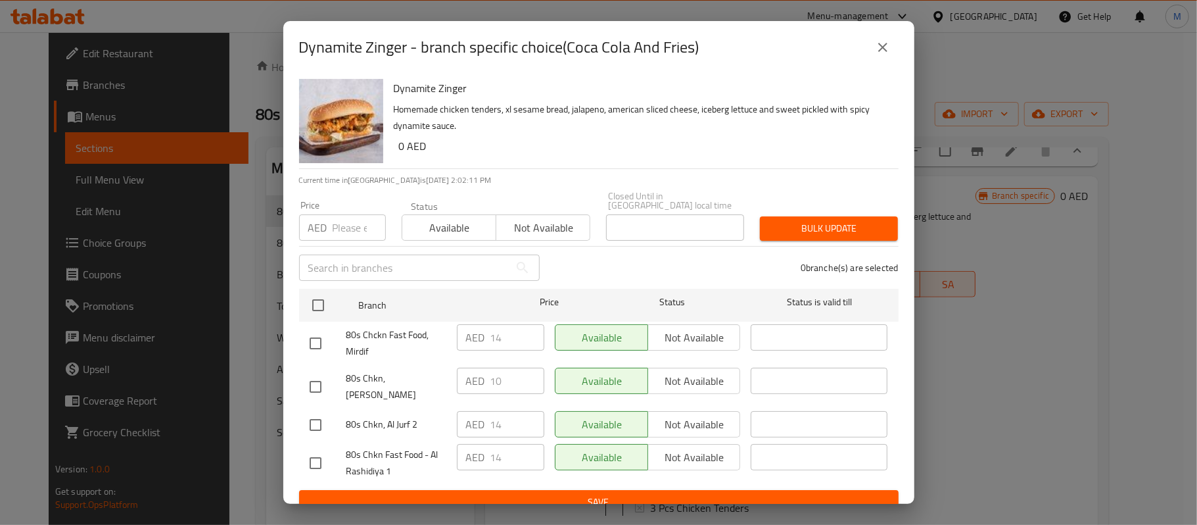
click at [878, 41] on icon "close" at bounding box center [883, 47] width 16 height 16
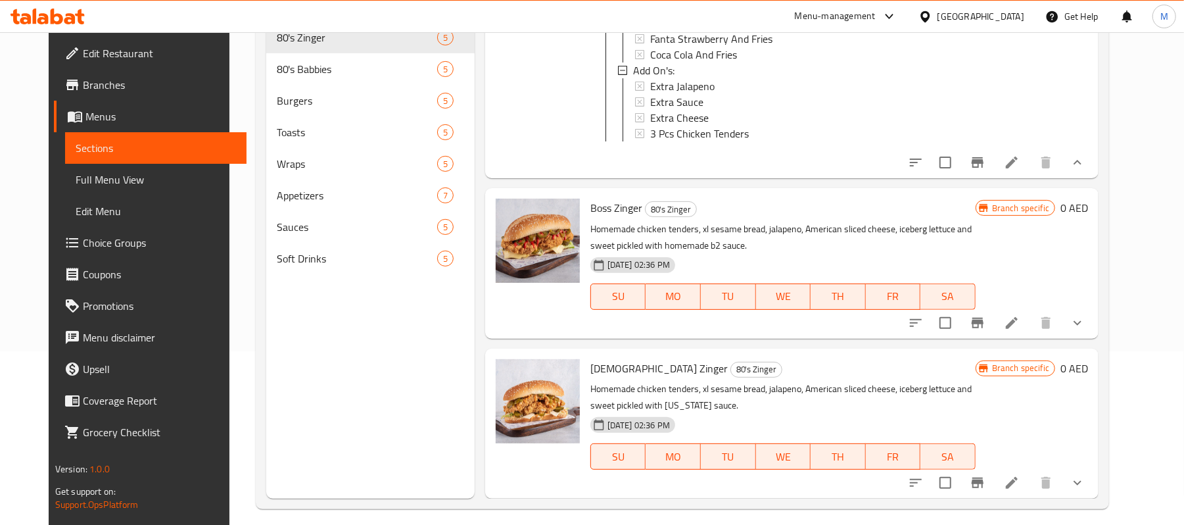
scroll to position [175, 0]
click at [1085, 327] on icon "show more" at bounding box center [1078, 322] width 16 height 16
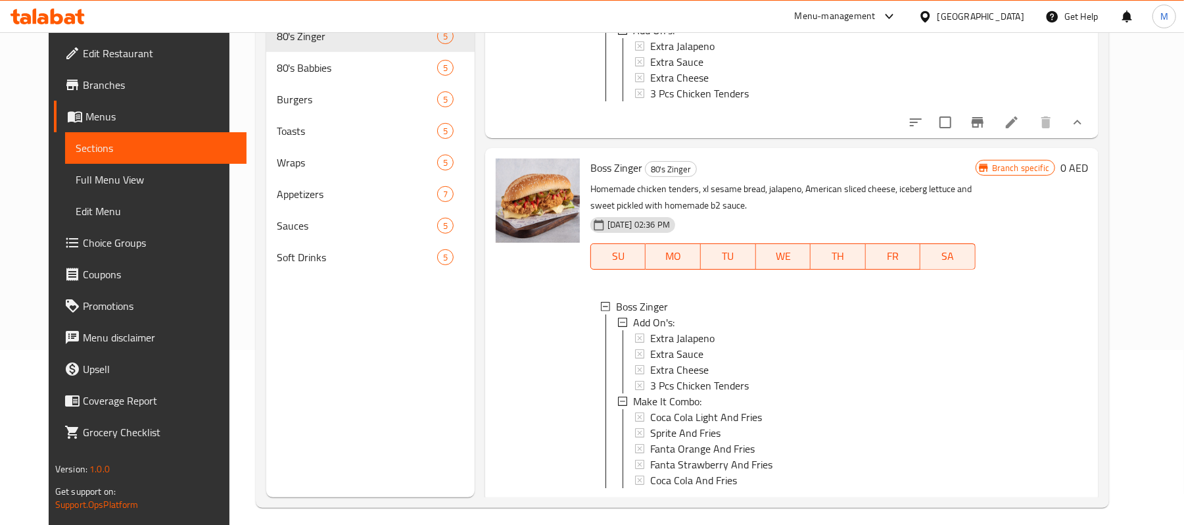
scroll to position [1, 0]
click at [701, 423] on span "Coca Cola Light And Fries" at bounding box center [706, 416] width 112 height 16
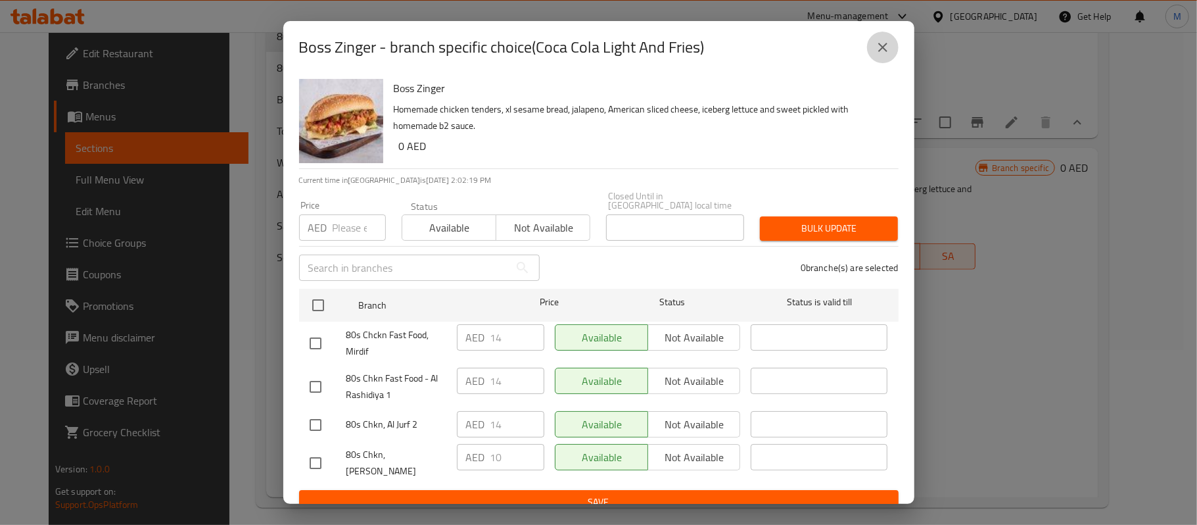
click at [871, 48] on button "close" at bounding box center [883, 48] width 32 height 32
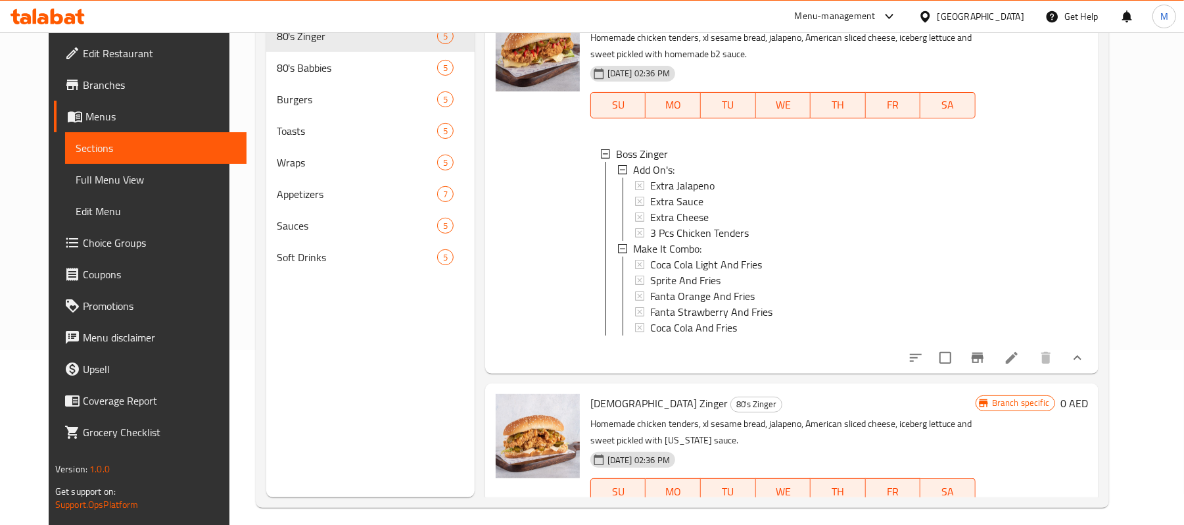
scroll to position [1216, 0]
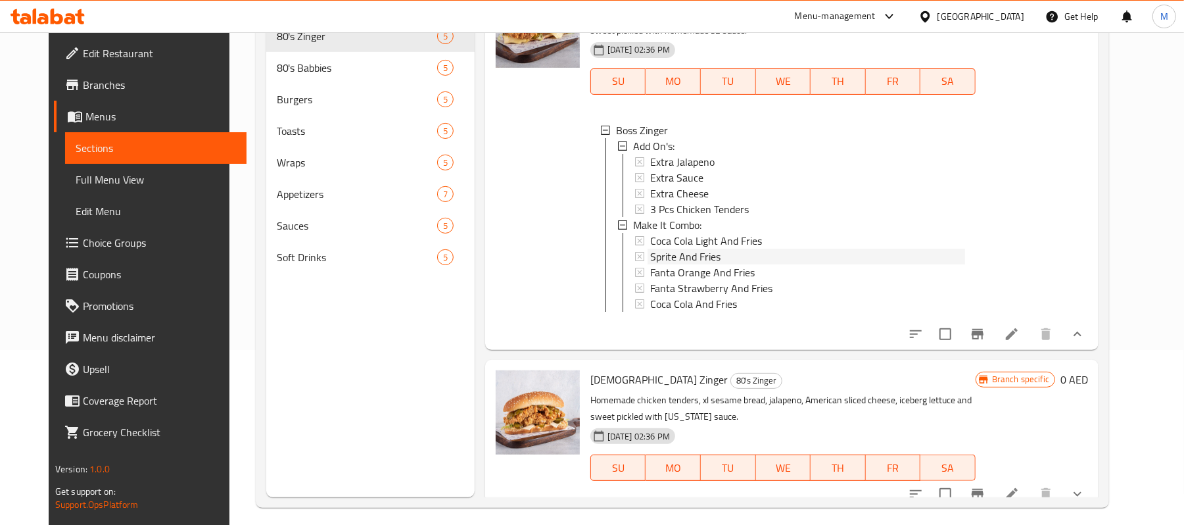
click at [690, 264] on span "Sprite And Fries" at bounding box center [685, 257] width 70 height 16
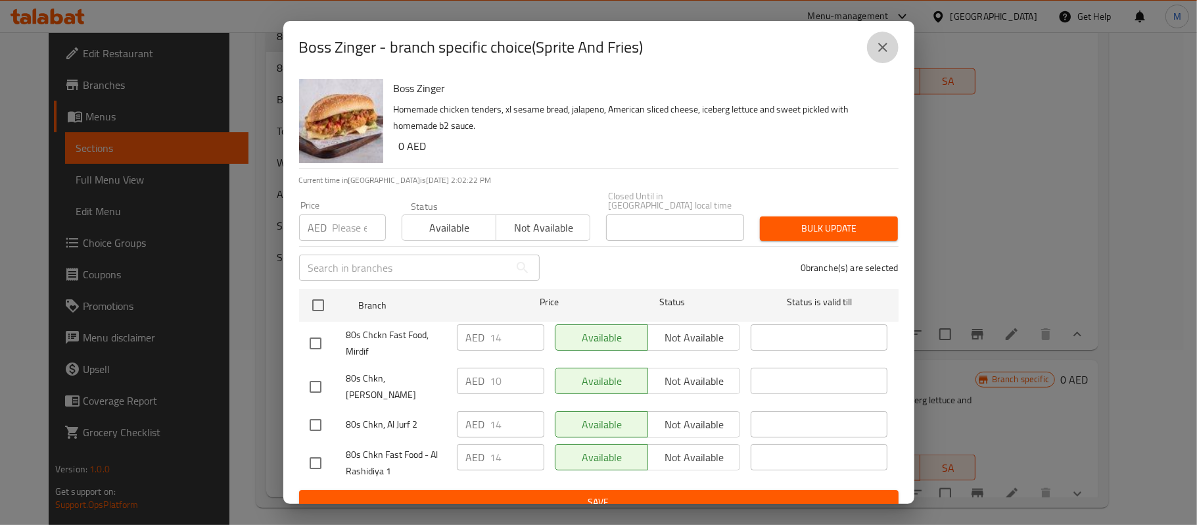
click at [880, 45] on icon "close" at bounding box center [882, 47] width 9 height 9
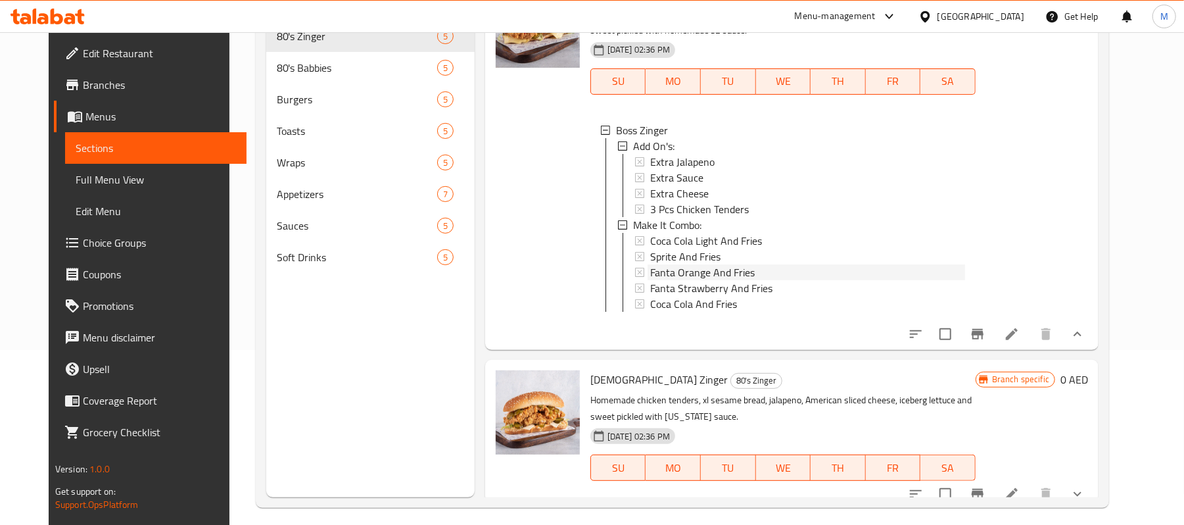
click at [677, 280] on span "Fanta Orange And Fries" at bounding box center [702, 272] width 105 height 16
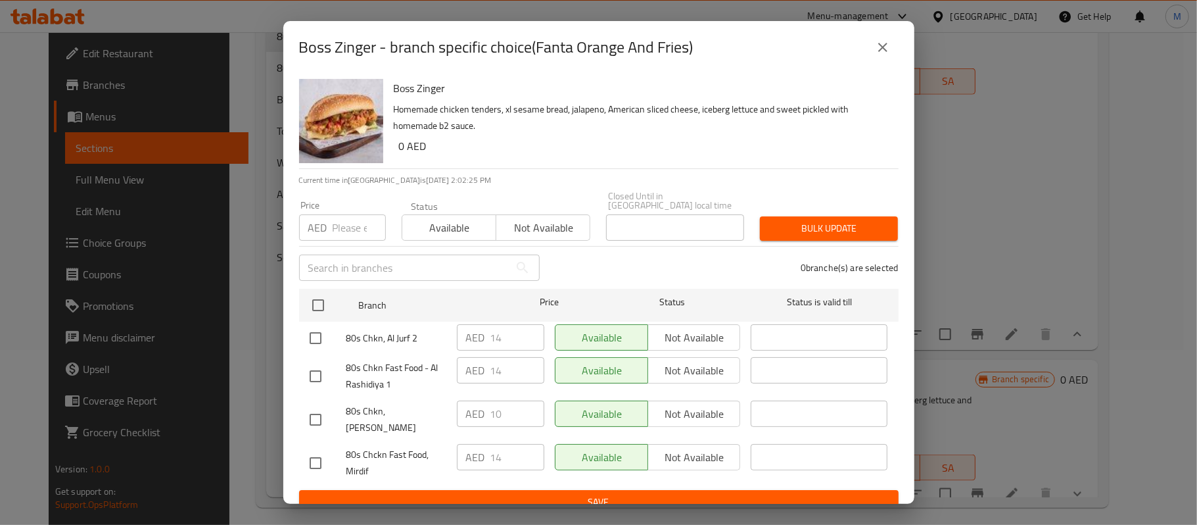
click at [878, 51] on icon "close" at bounding box center [883, 47] width 16 height 16
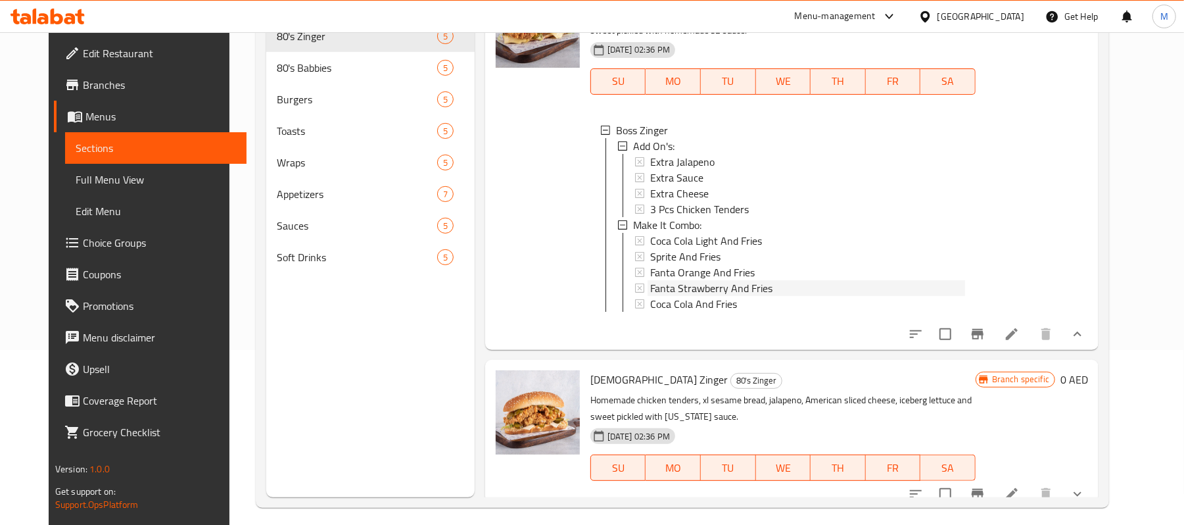
click at [699, 296] on span "Fanta Strawberry And Fries" at bounding box center [711, 288] width 122 height 16
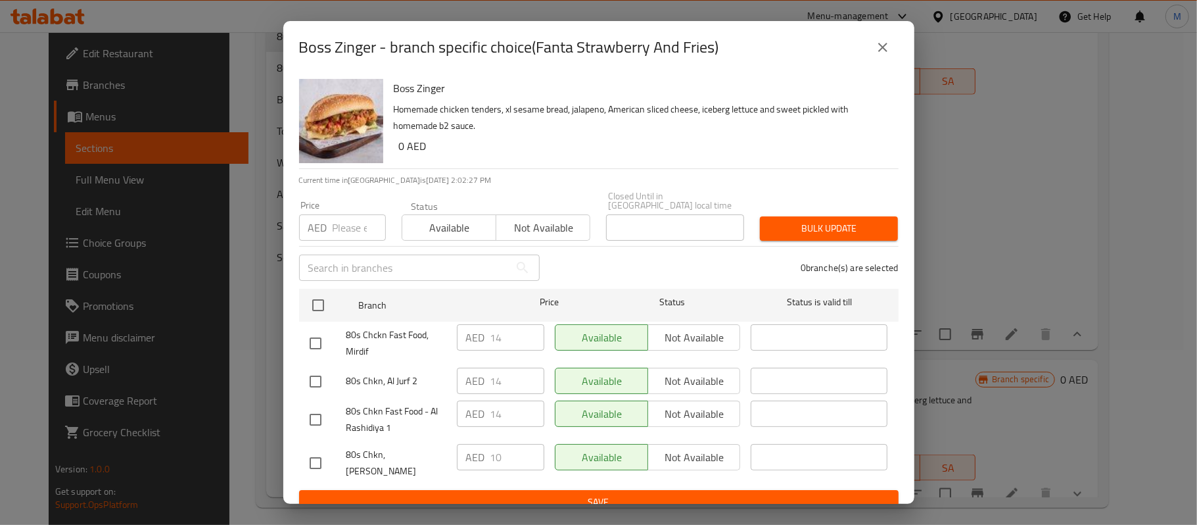
click at [884, 58] on button "close" at bounding box center [883, 48] width 32 height 32
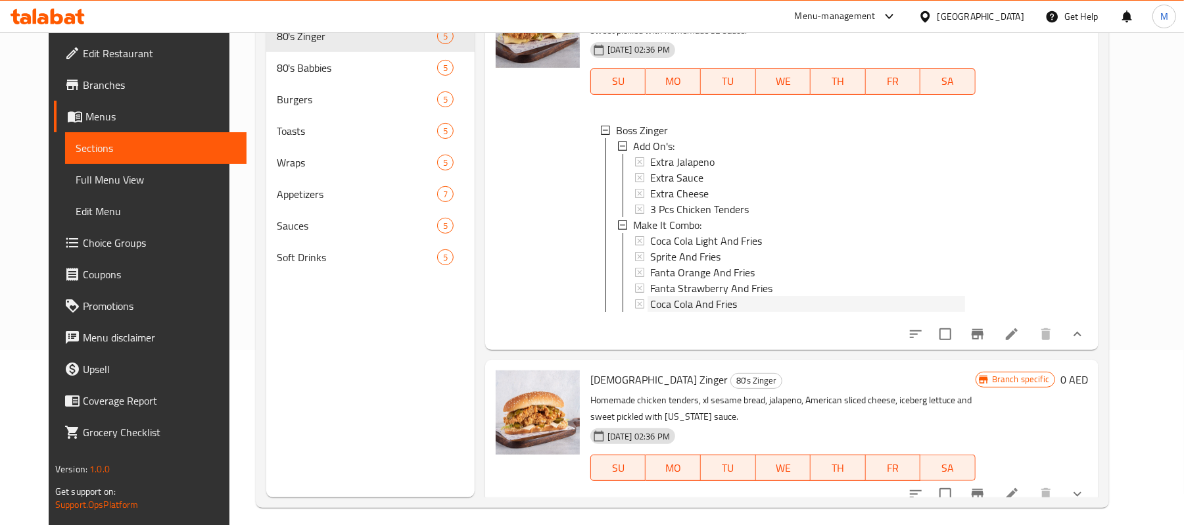
click at [675, 312] on span "Coca Cola And Fries" at bounding box center [693, 304] width 87 height 16
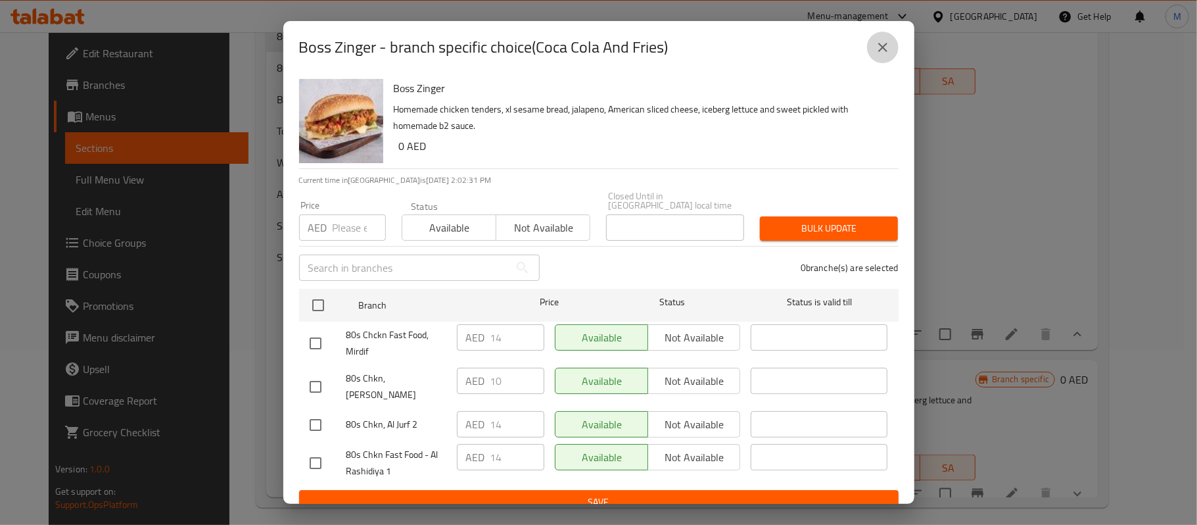
click at [891, 41] on button "close" at bounding box center [883, 48] width 32 height 32
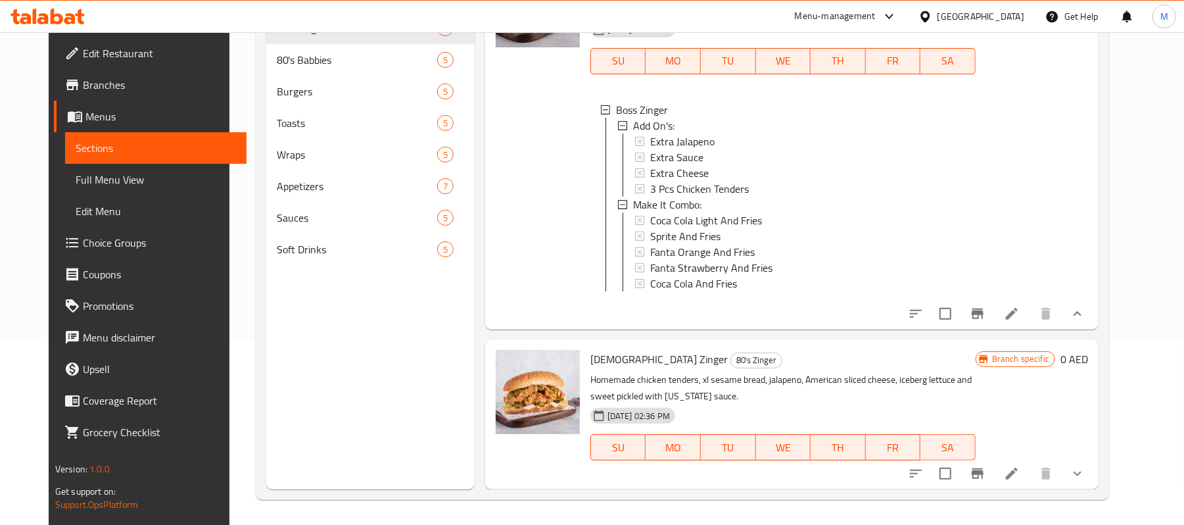
scroll to position [185, 0]
click at [1085, 472] on icon "show more" at bounding box center [1078, 472] width 16 height 16
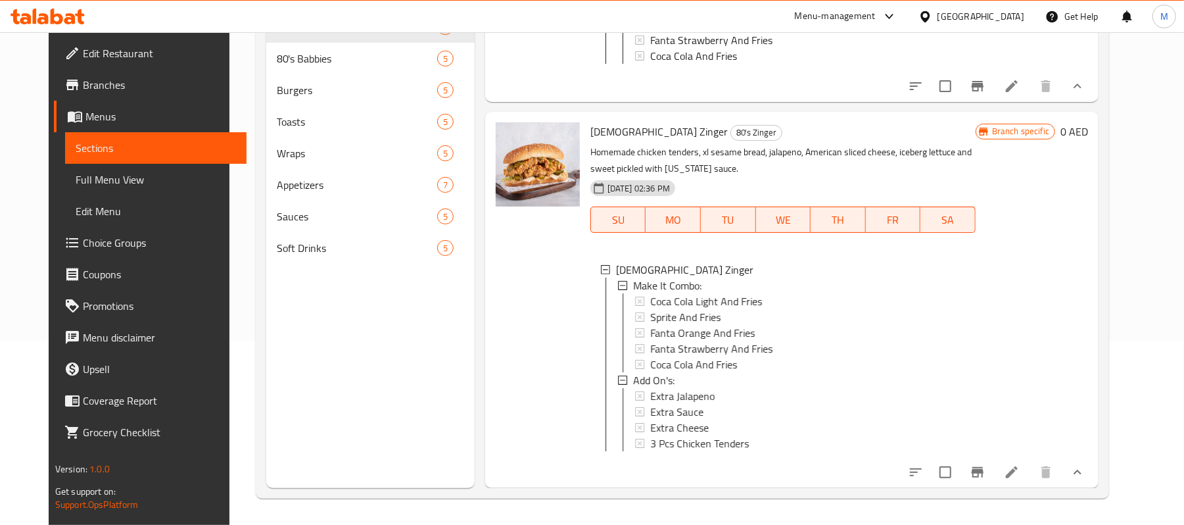
scroll to position [1520, 0]
click at [661, 293] on span "Coca Cola Light And Fries" at bounding box center [706, 301] width 112 height 16
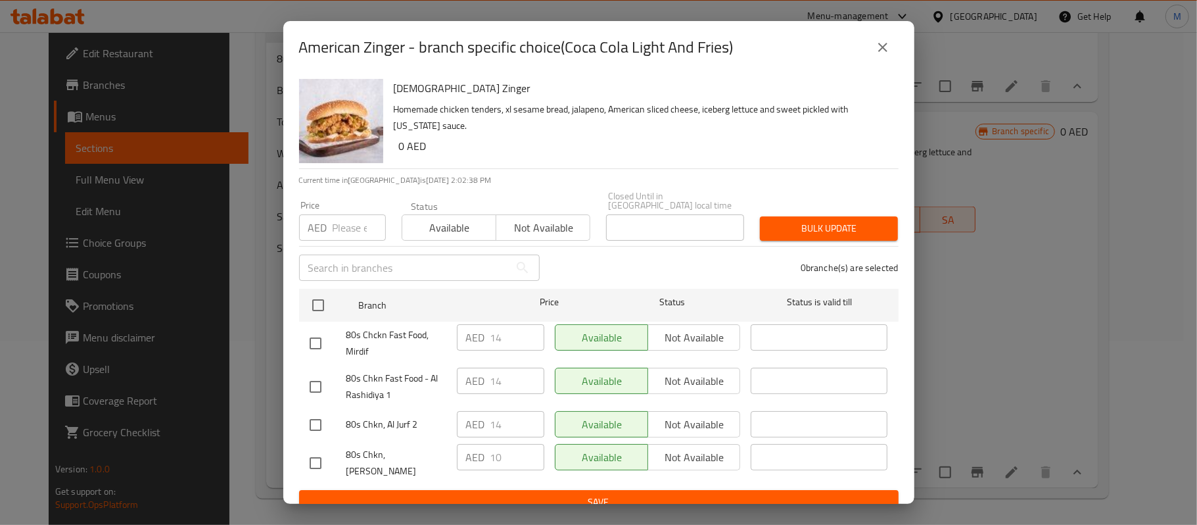
click at [884, 50] on icon "close" at bounding box center [882, 47] width 9 height 9
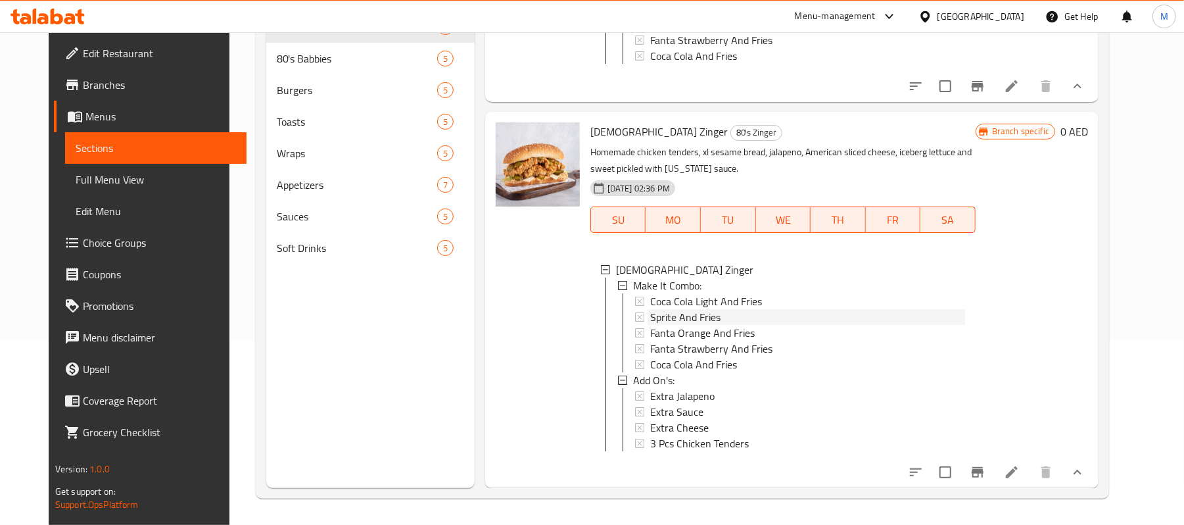
click at [686, 309] on span "Sprite And Fries" at bounding box center [685, 317] width 70 height 16
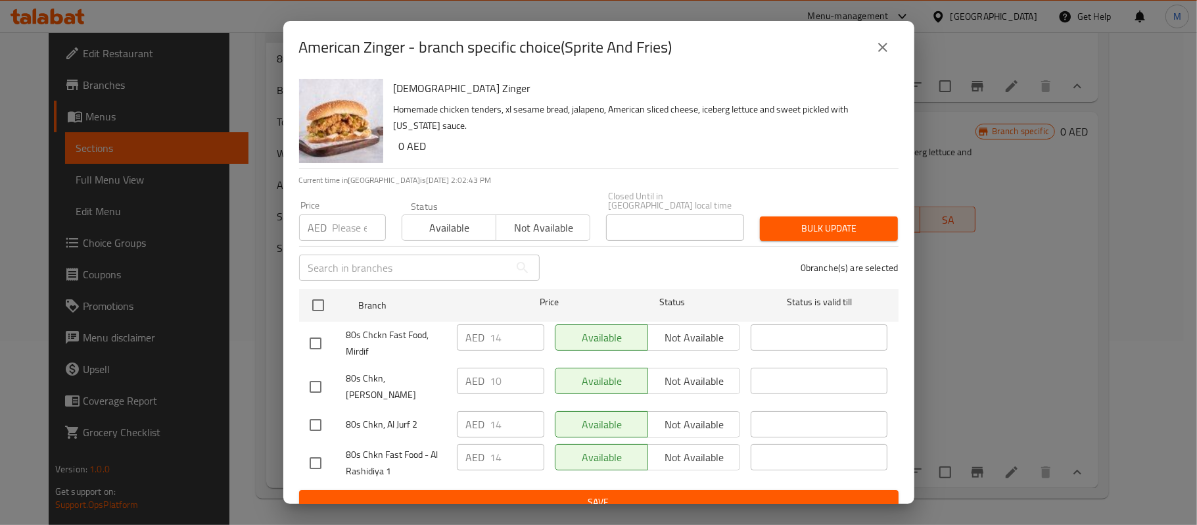
click at [885, 40] on icon "close" at bounding box center [883, 47] width 16 height 16
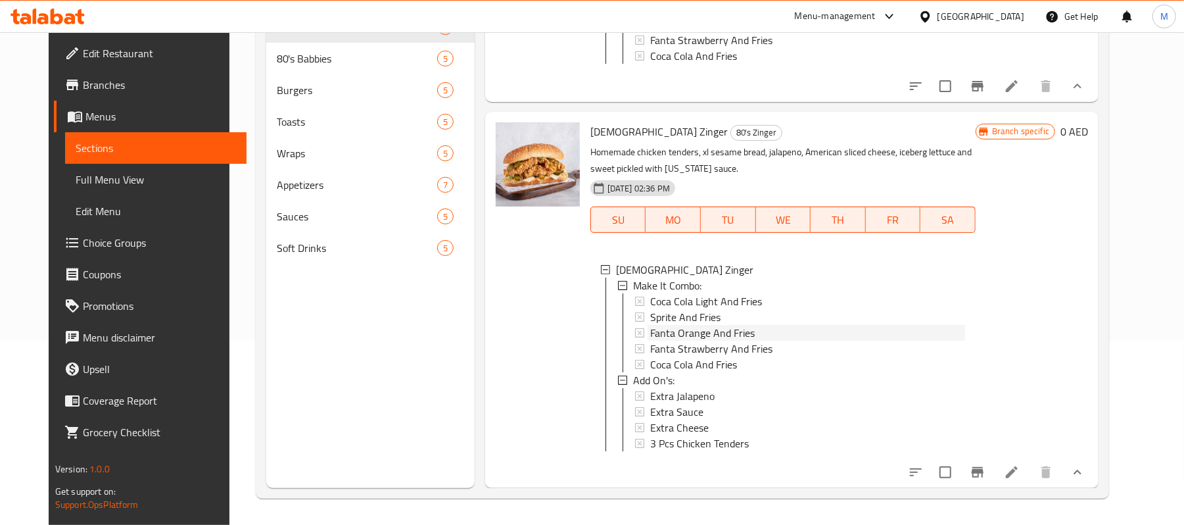
click at [659, 325] on span "Fanta Orange And Fries" at bounding box center [702, 333] width 105 height 16
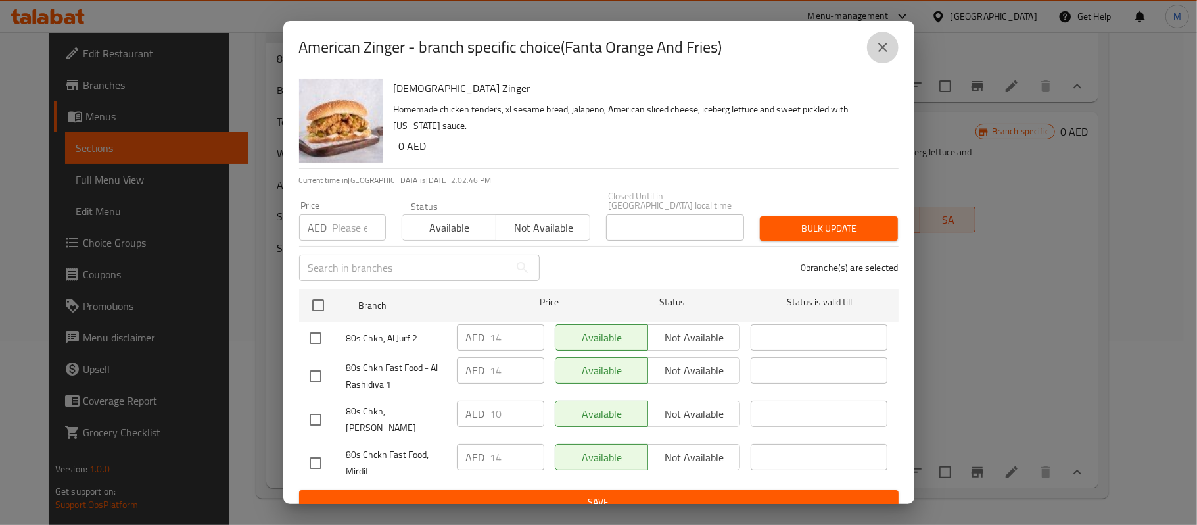
click at [876, 49] on icon "close" at bounding box center [883, 47] width 16 height 16
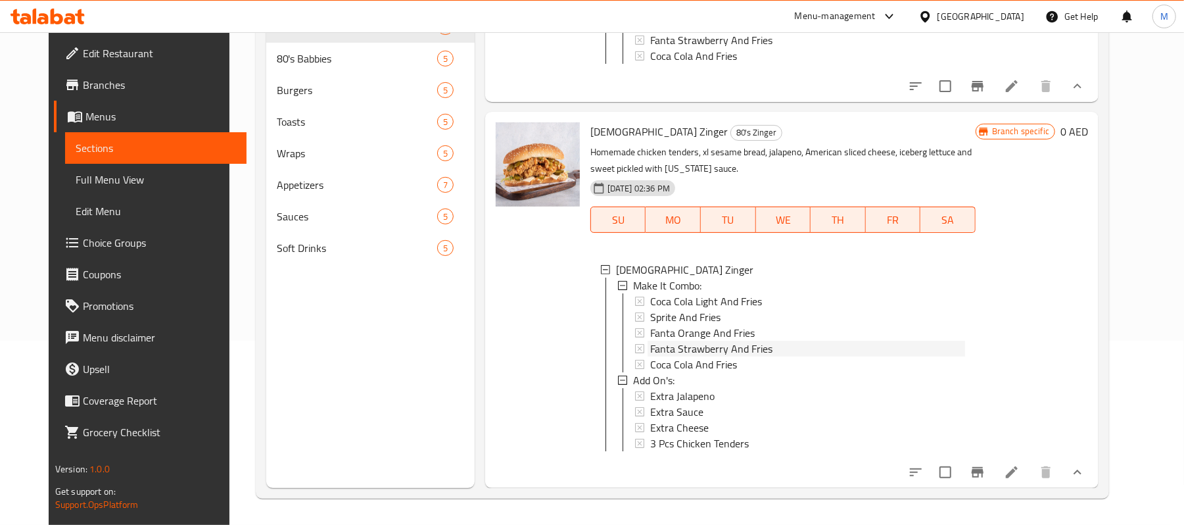
click at [677, 341] on span "Fanta Strawberry And Fries" at bounding box center [711, 349] width 122 height 16
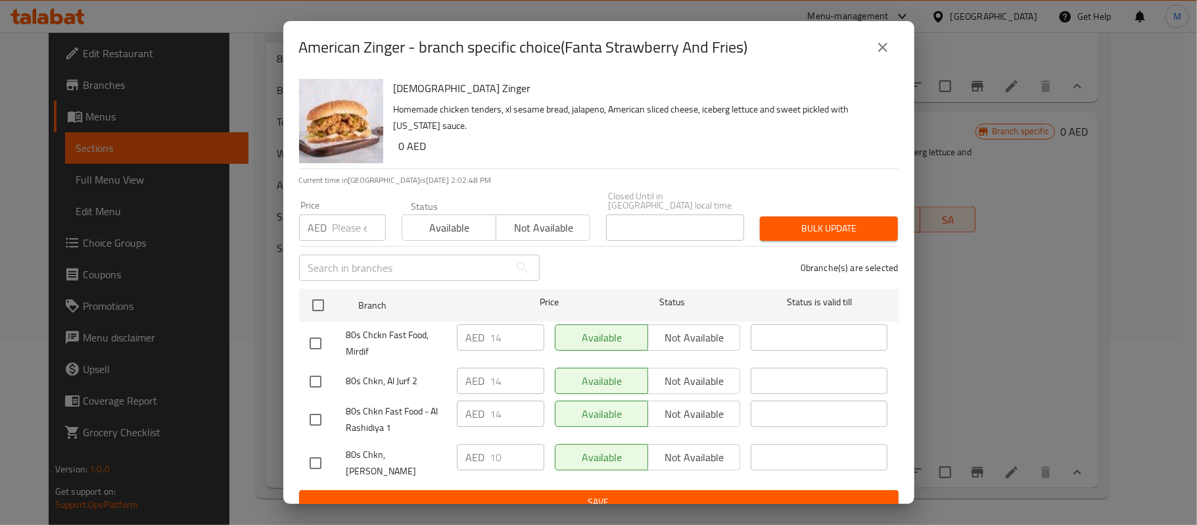
click at [875, 49] on icon "close" at bounding box center [883, 47] width 16 height 16
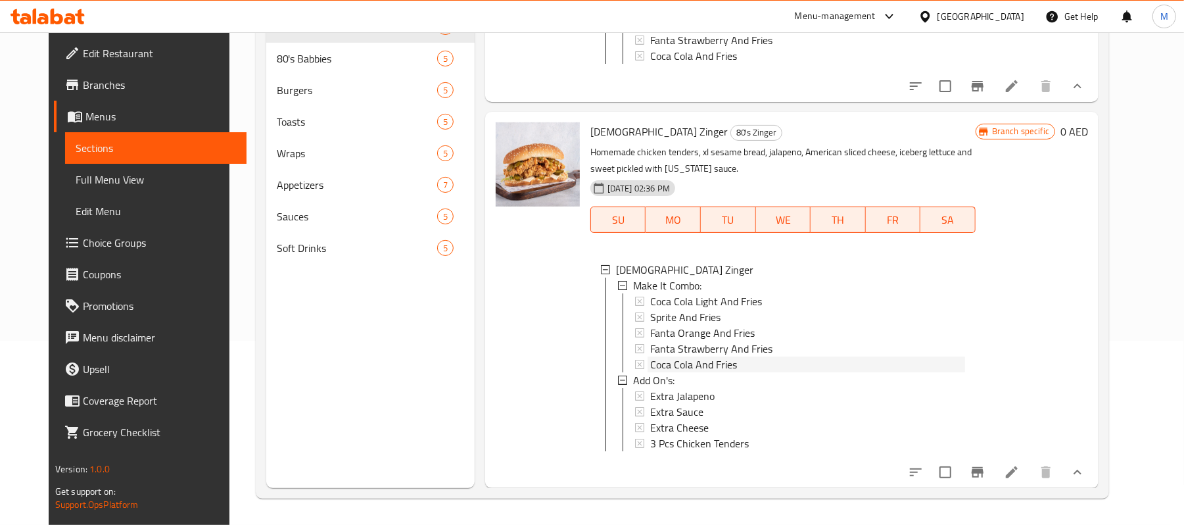
click at [690, 356] on span "Coca Cola And Fries" at bounding box center [693, 364] width 87 height 16
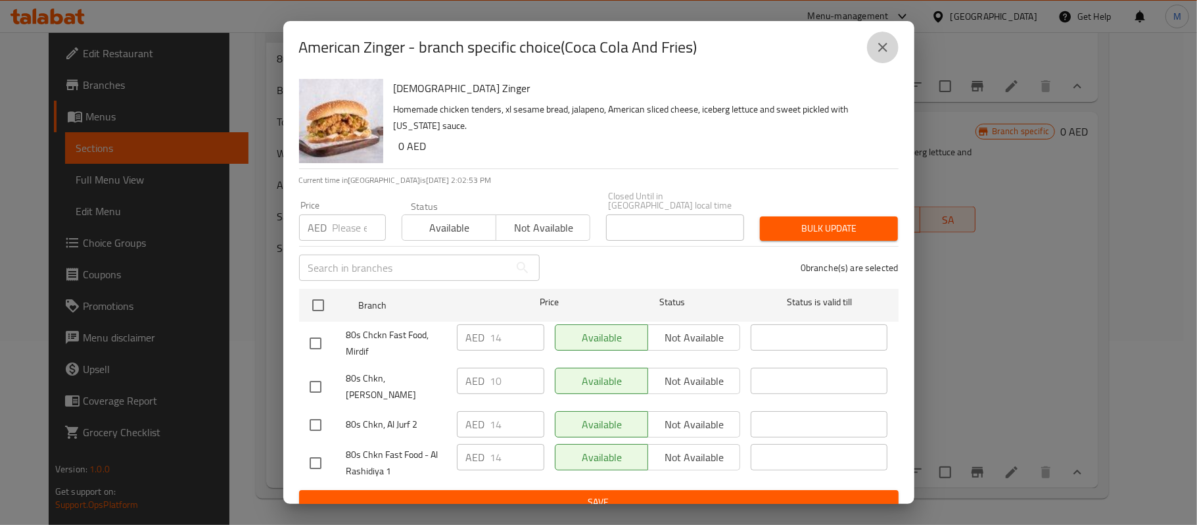
click at [879, 47] on icon "close" at bounding box center [883, 47] width 16 height 16
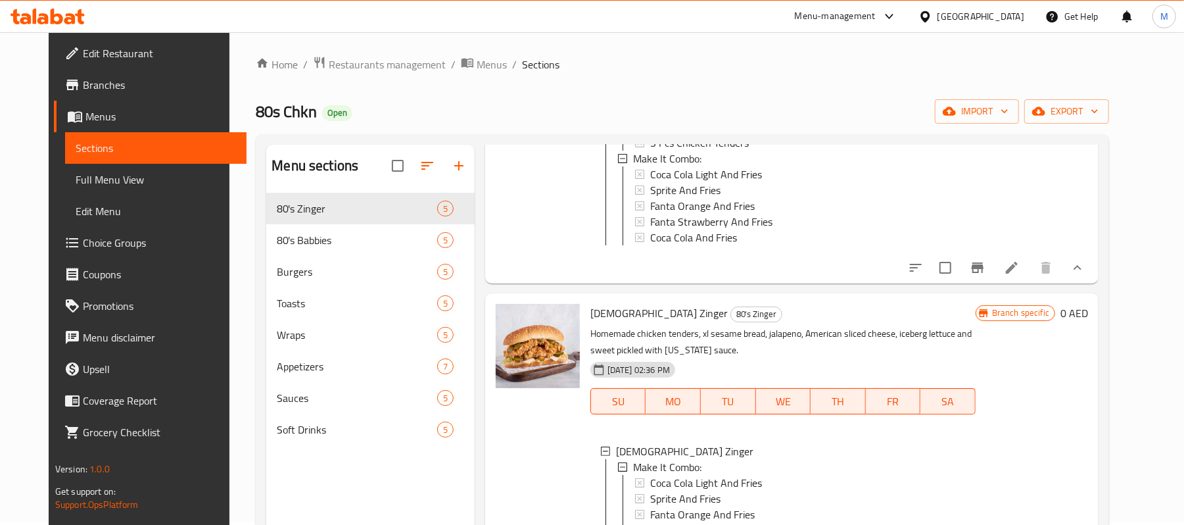
scroll to position [0, 0]
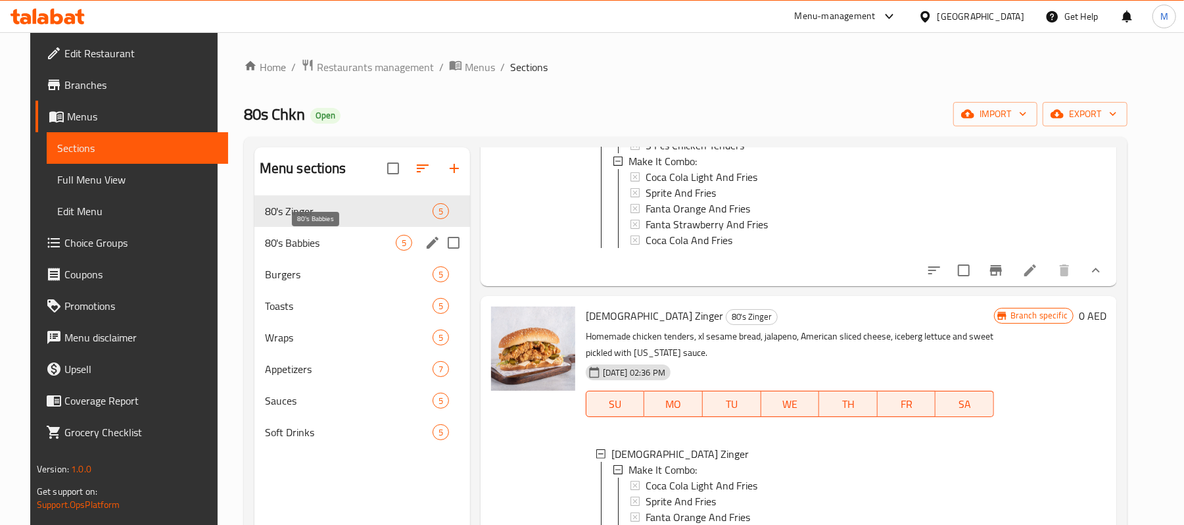
click at [295, 241] on span "80's Babbies" at bounding box center [330, 243] width 131 height 16
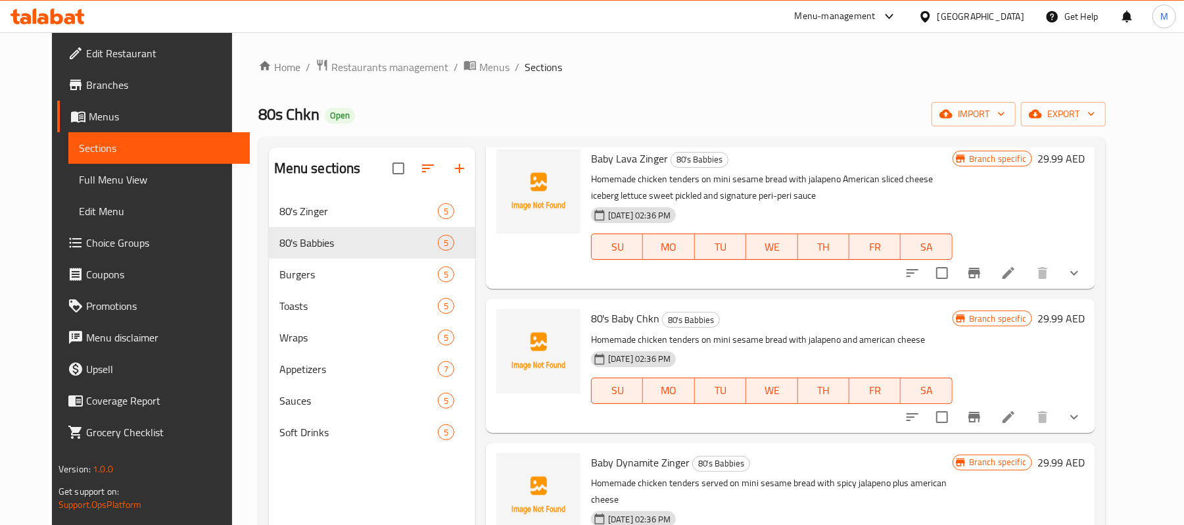
scroll to position [12, 0]
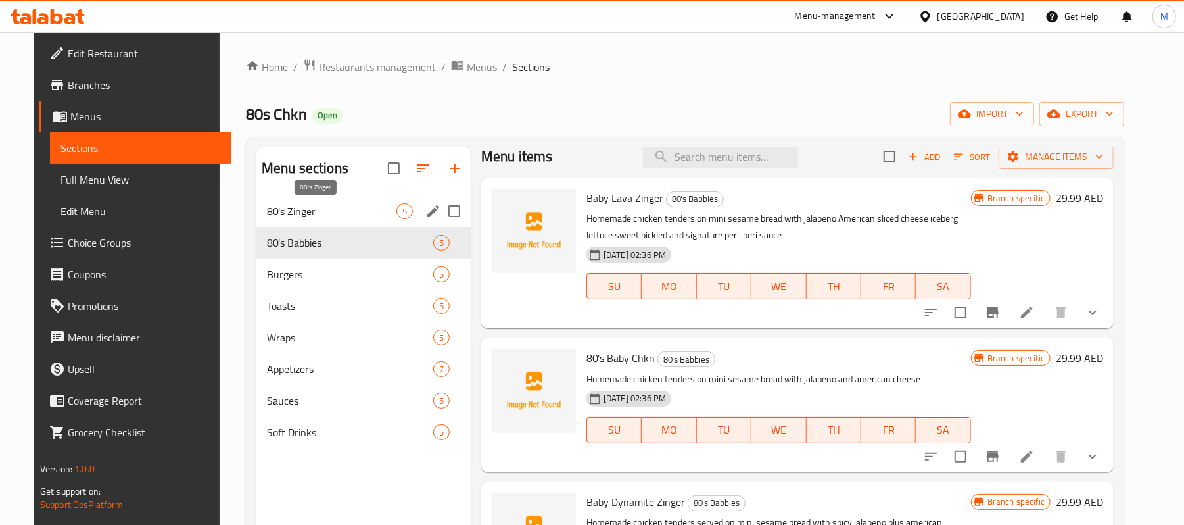
click at [335, 212] on span "80's Zinger" at bounding box center [332, 211] width 130 height 16
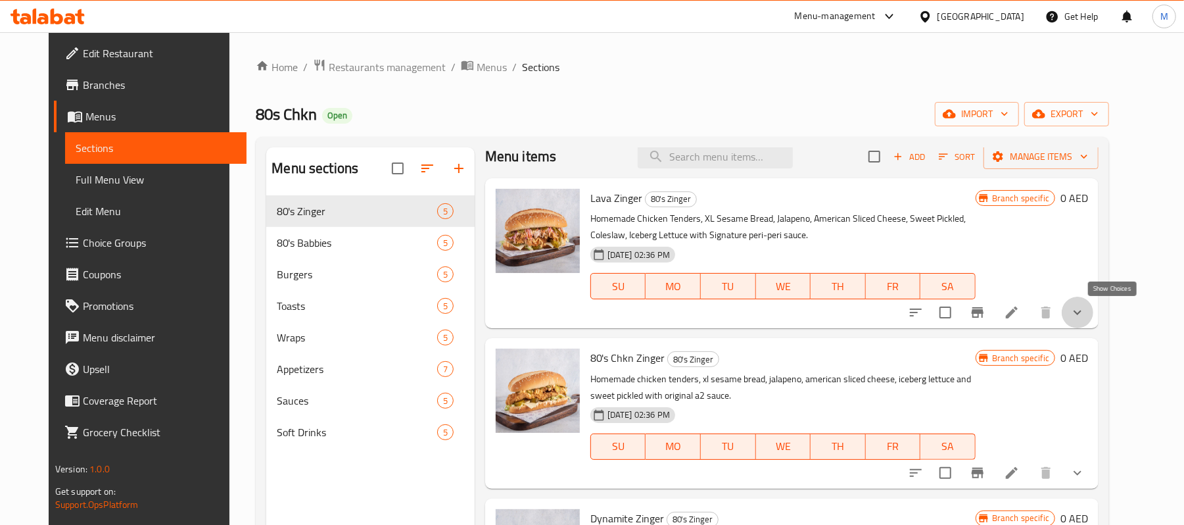
click at [1085, 317] on icon "show more" at bounding box center [1078, 312] width 16 height 16
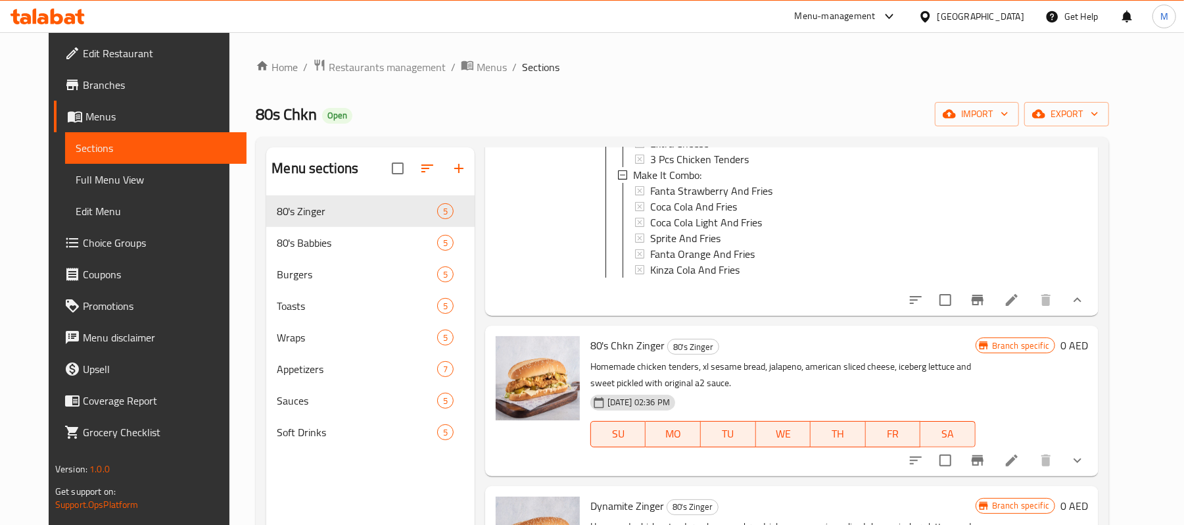
scroll to position [275, 0]
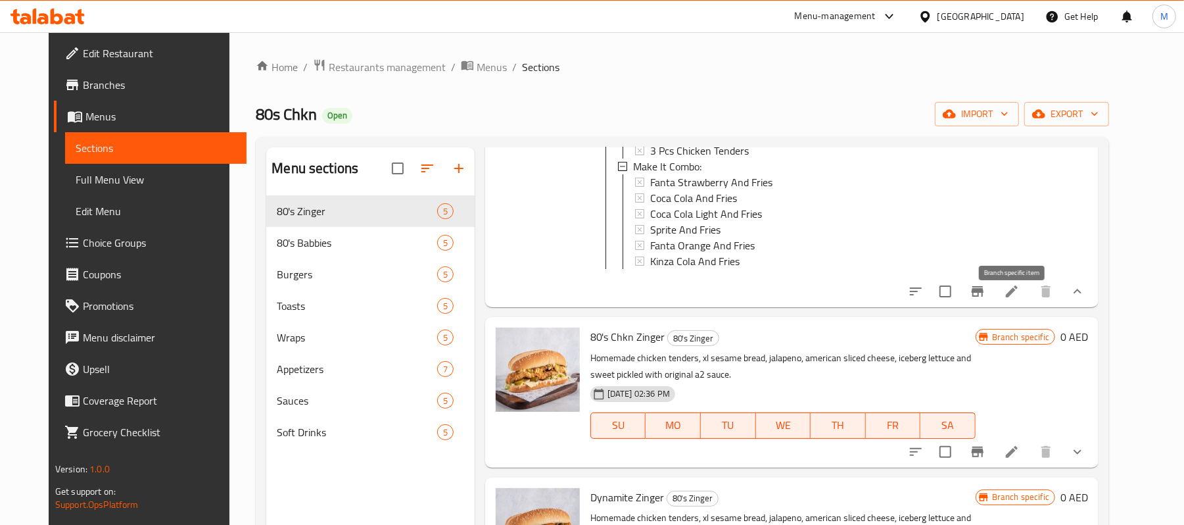
click at [985, 299] on icon "Branch-specific-item" at bounding box center [978, 291] width 16 height 16
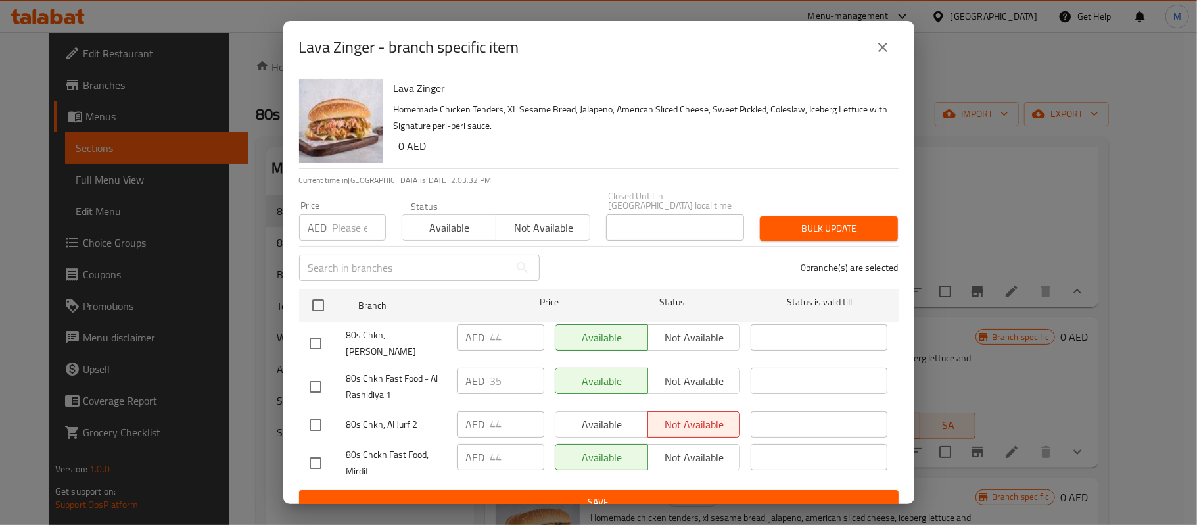
click at [874, 49] on button "close" at bounding box center [883, 48] width 32 height 32
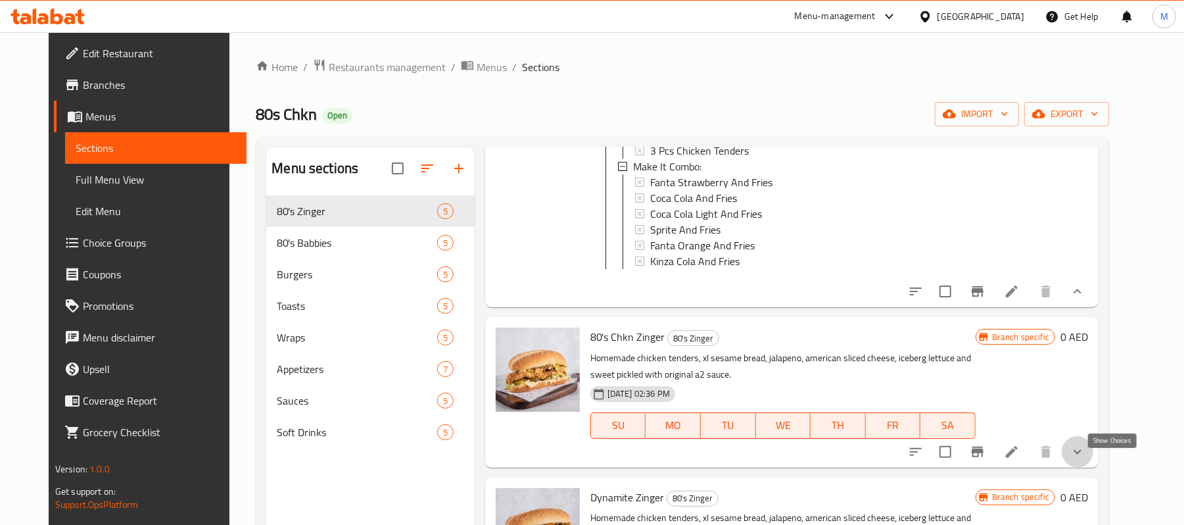
click at [1085, 460] on icon "show more" at bounding box center [1078, 452] width 16 height 16
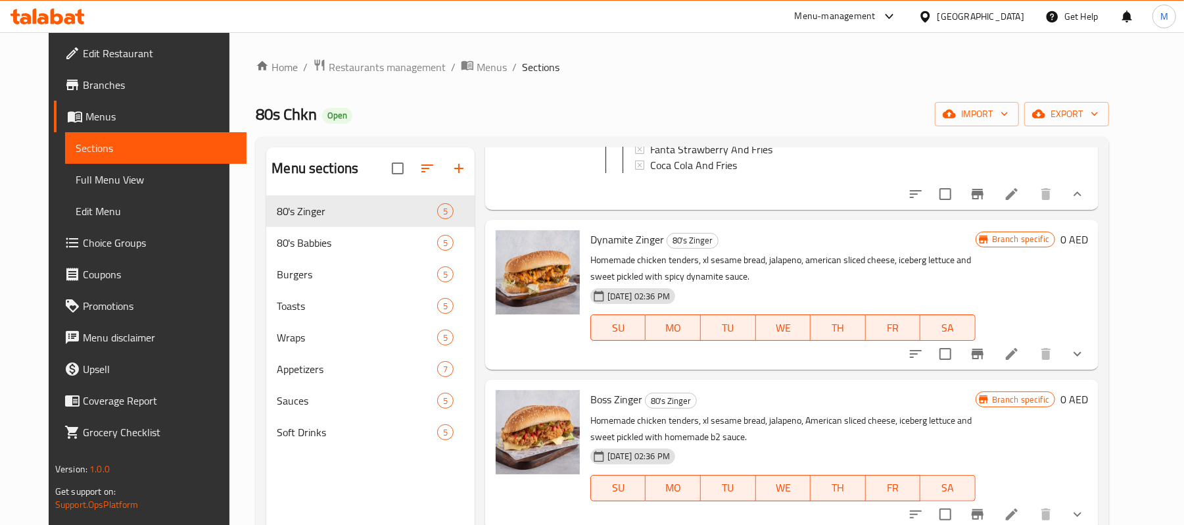
scroll to position [801, 0]
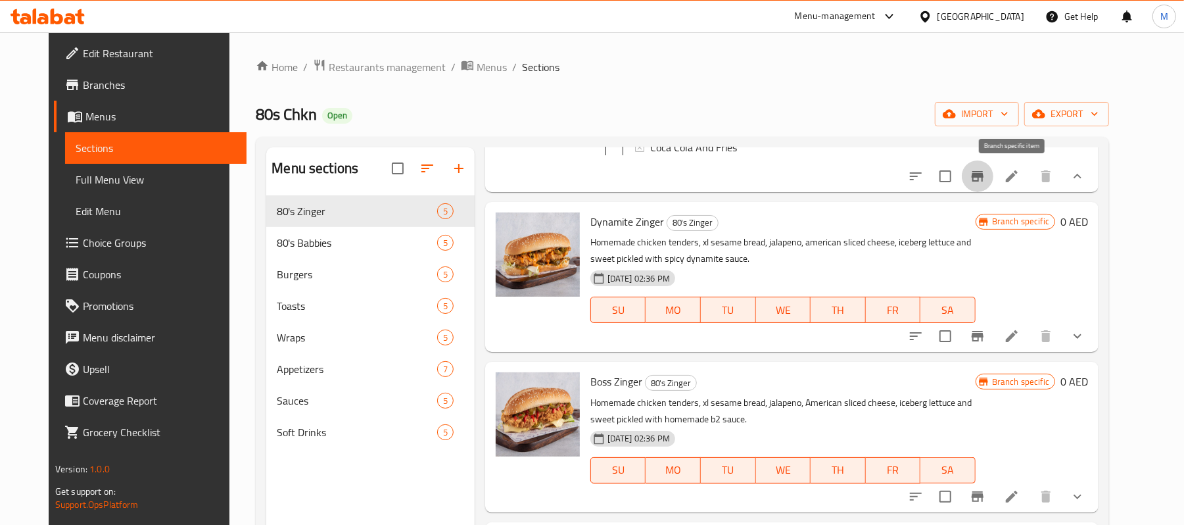
click at [985, 184] on icon "Branch-specific-item" at bounding box center [978, 176] width 16 height 16
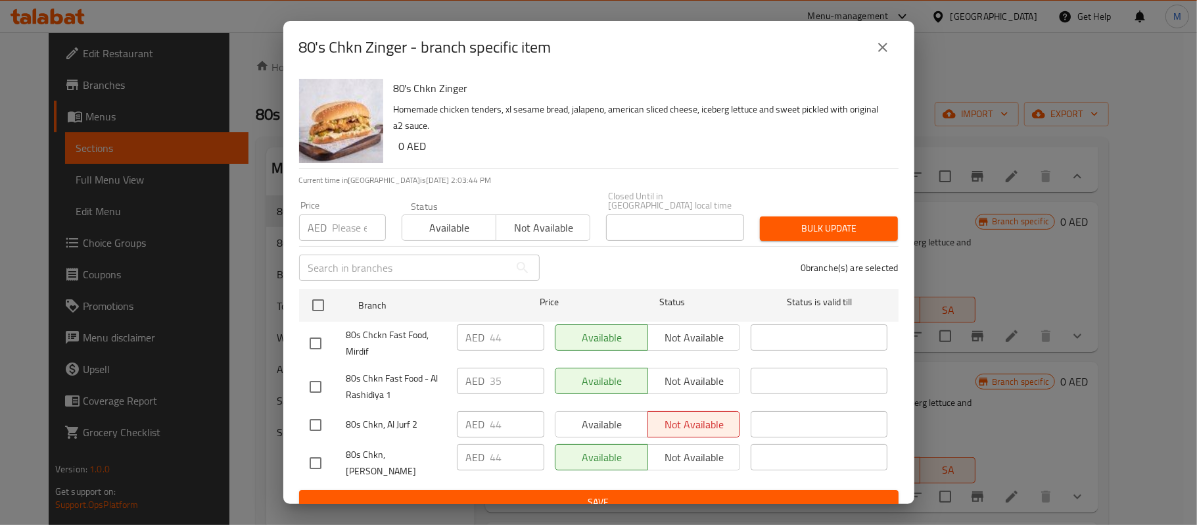
click at [879, 49] on icon "close" at bounding box center [883, 47] width 16 height 16
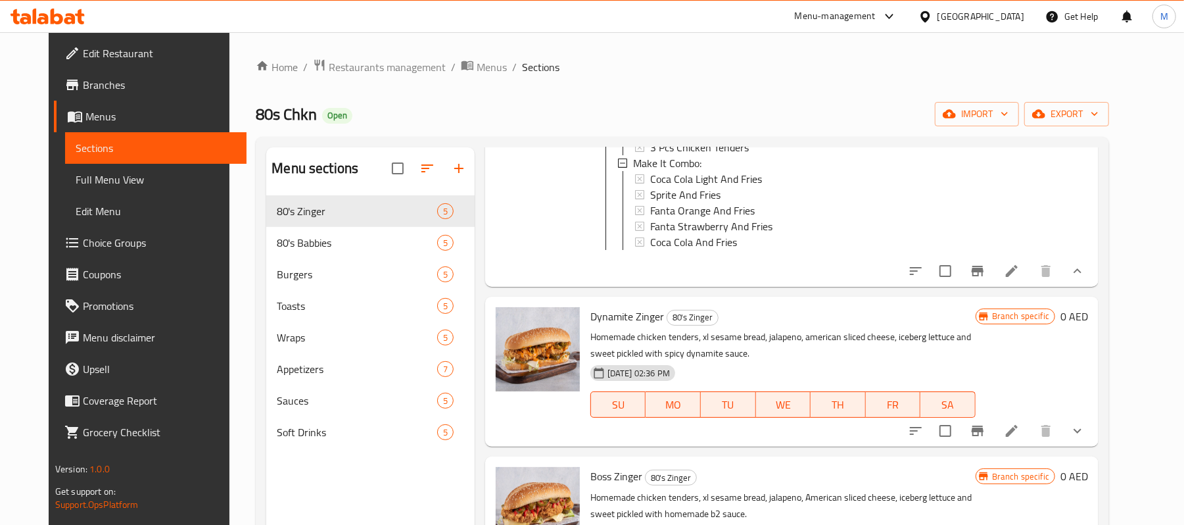
scroll to position [626, 0]
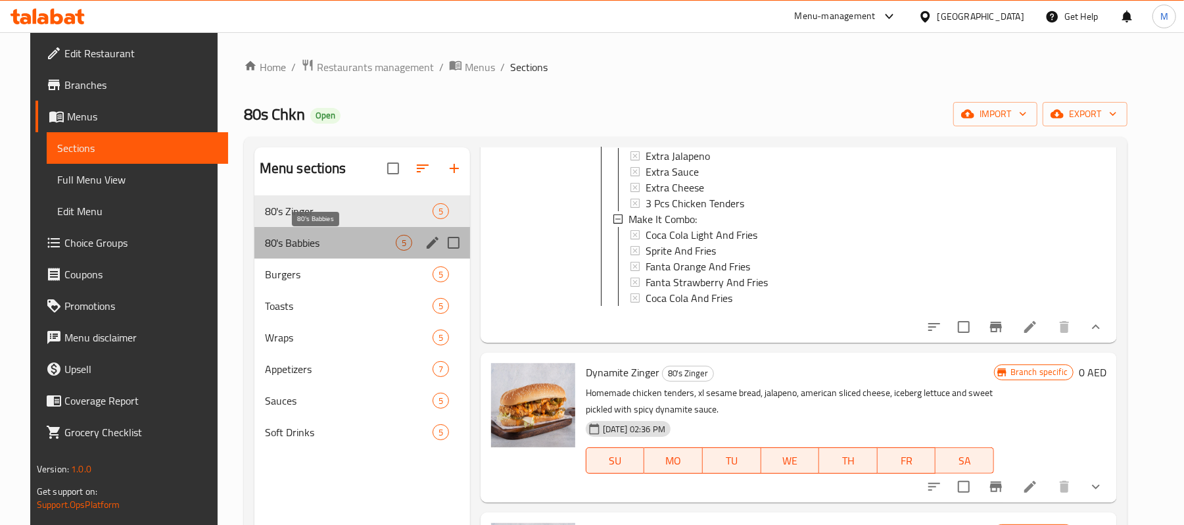
drag, startPoint x: 288, startPoint y: 245, endPoint x: 263, endPoint y: 254, distance: 26.6
click at [287, 245] on span "80's Babbies" at bounding box center [330, 243] width 131 height 16
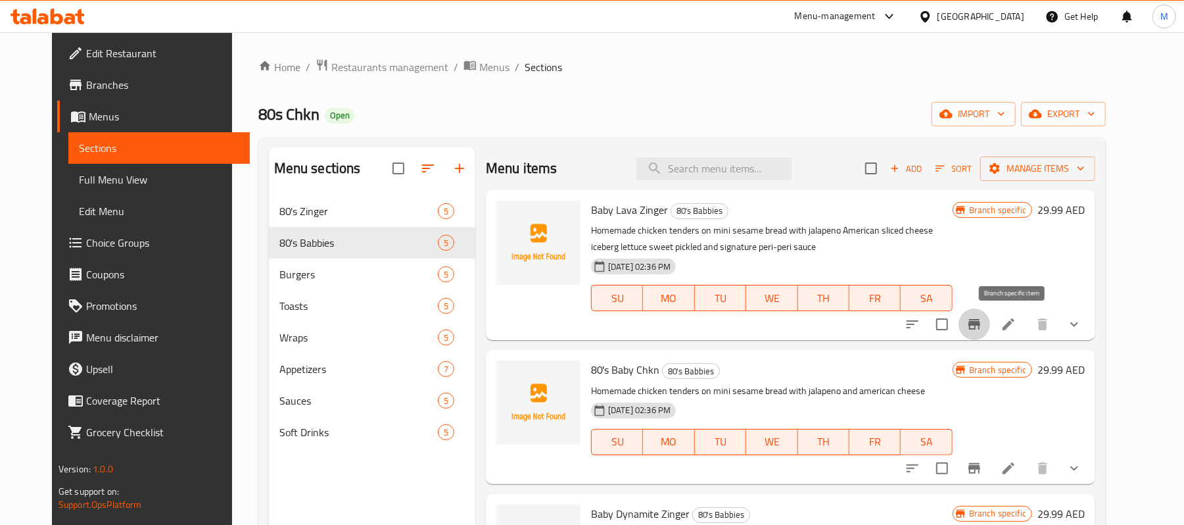
click at [982, 329] on icon "Branch-specific-item" at bounding box center [974, 324] width 16 height 16
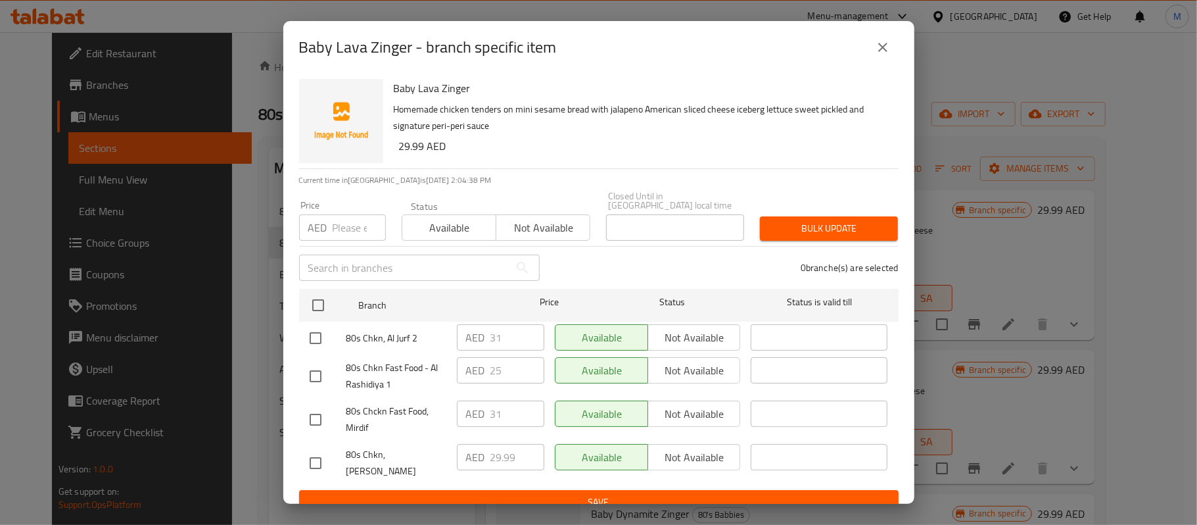
click at [871, 53] on button "close" at bounding box center [883, 48] width 32 height 32
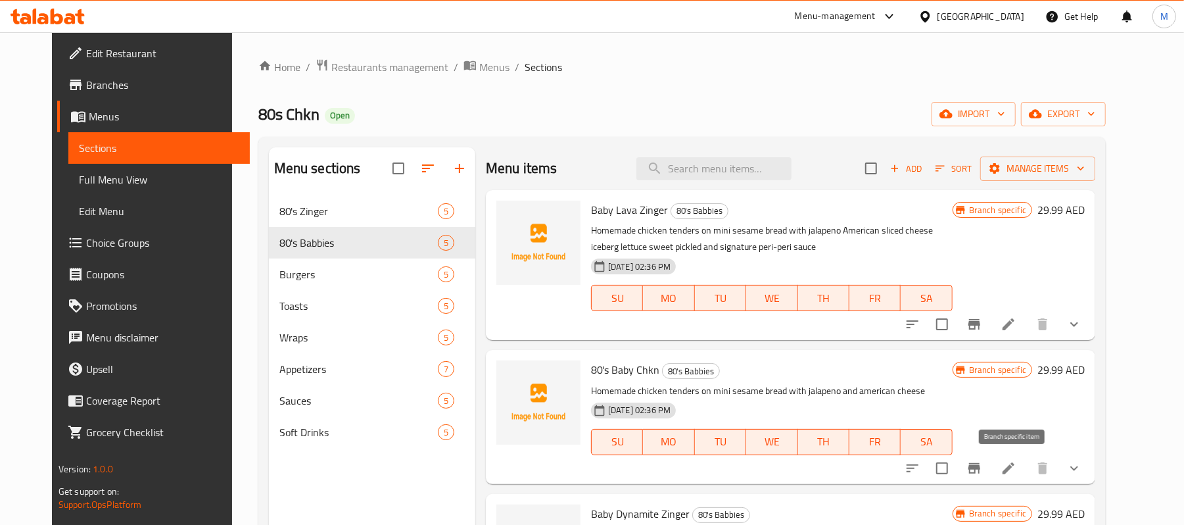
click at [980, 471] on icon "Branch-specific-item" at bounding box center [974, 468] width 12 height 11
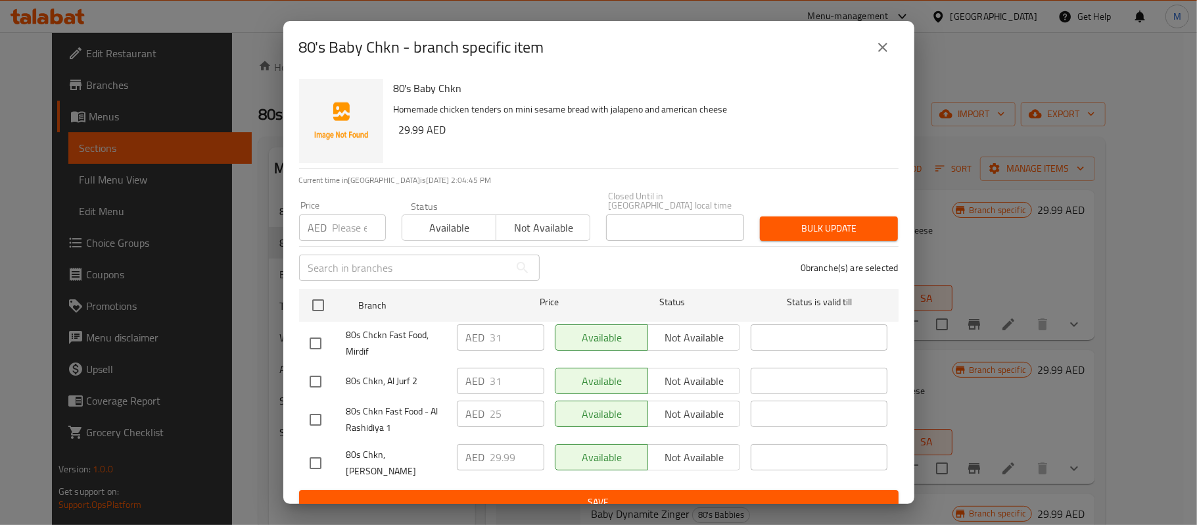
click at [881, 55] on button "close" at bounding box center [883, 48] width 32 height 32
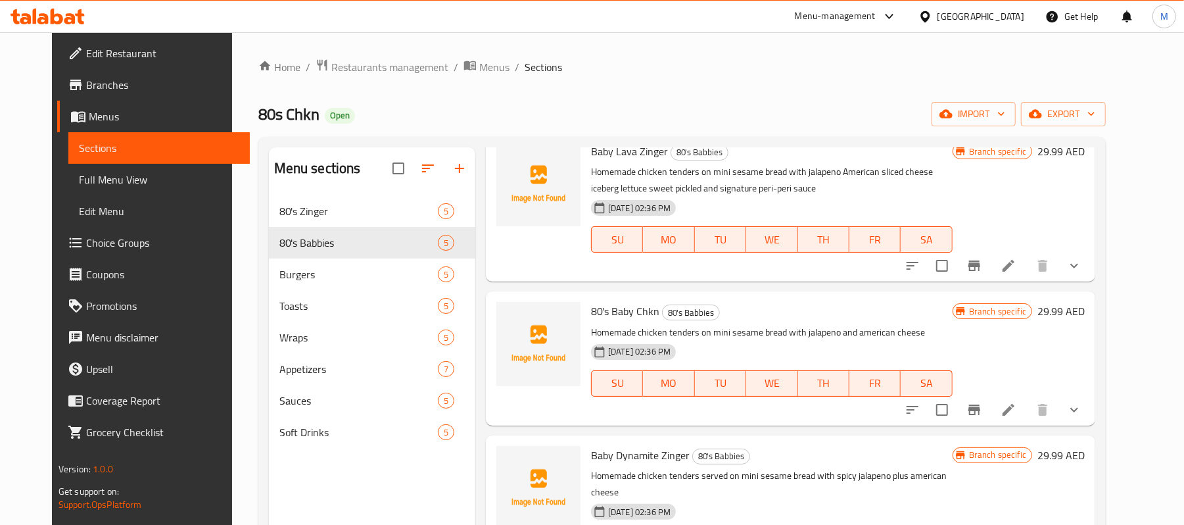
scroll to position [175, 0]
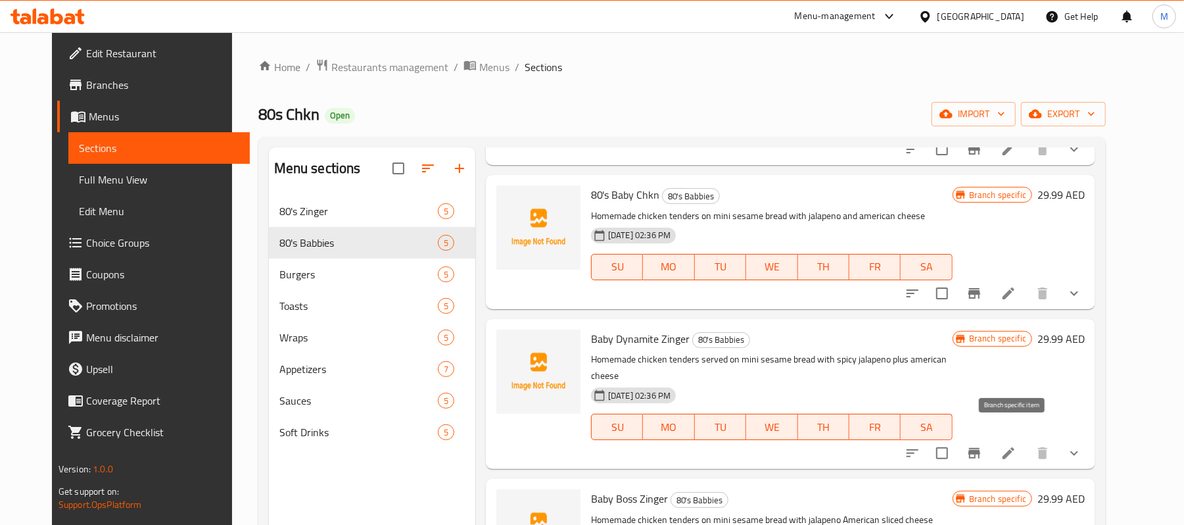
click at [980, 448] on icon "Branch-specific-item" at bounding box center [974, 453] width 12 height 11
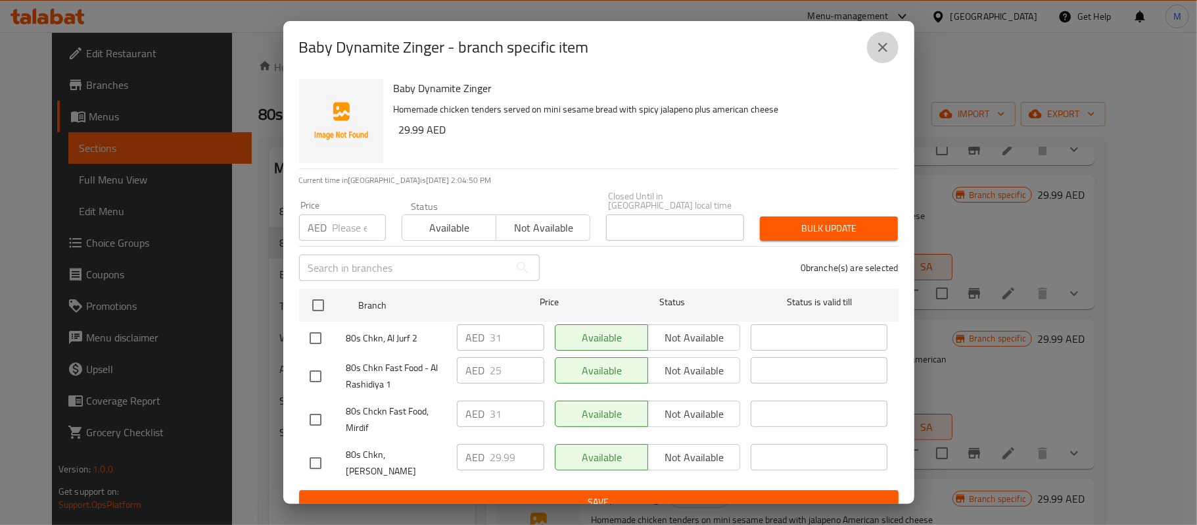
click at [889, 54] on icon "close" at bounding box center [883, 47] width 16 height 16
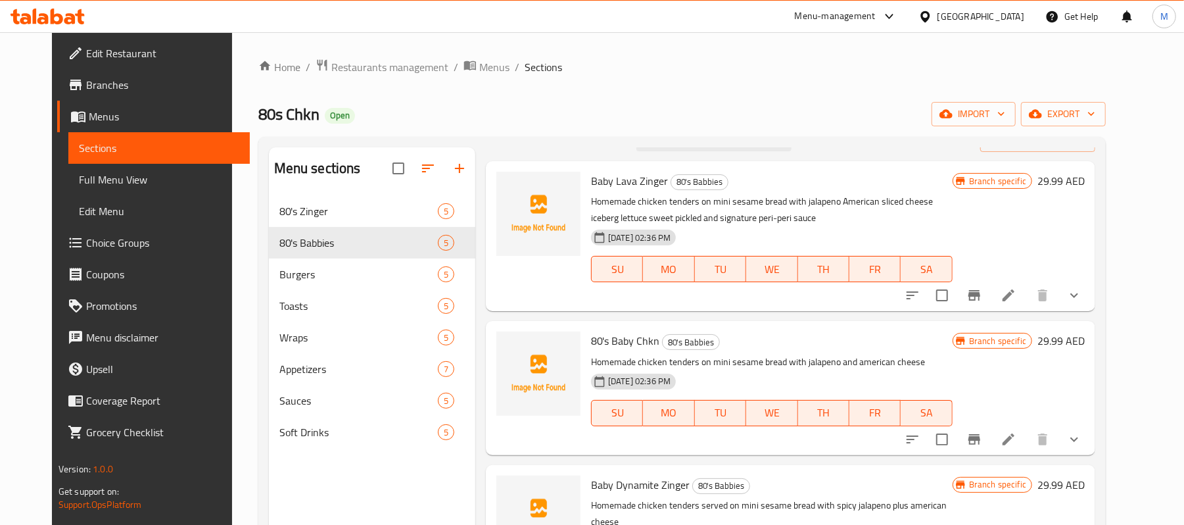
scroll to position [12, 0]
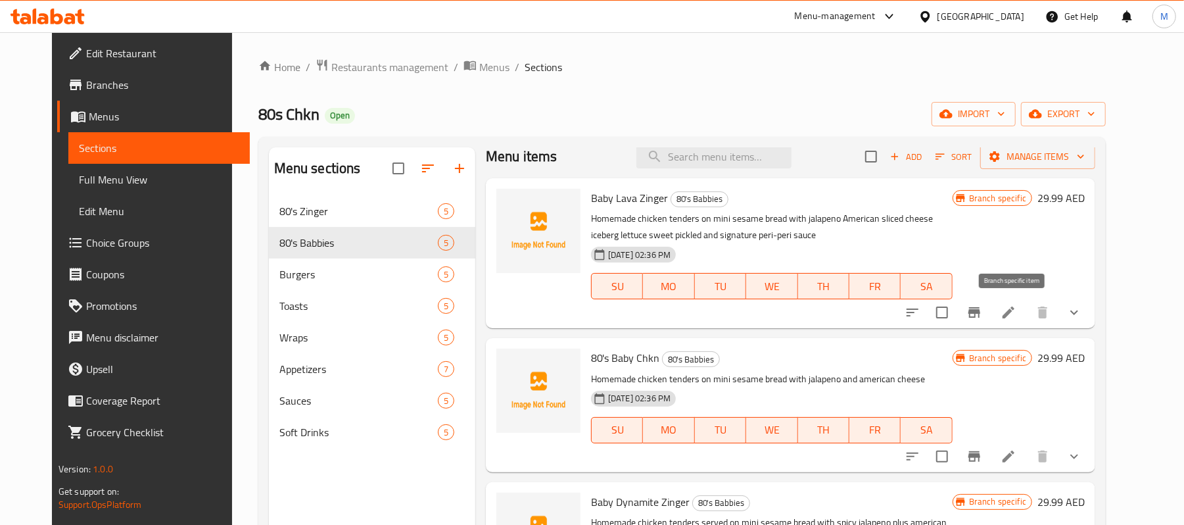
click at [982, 316] on icon "Branch-specific-item" at bounding box center [974, 312] width 16 height 16
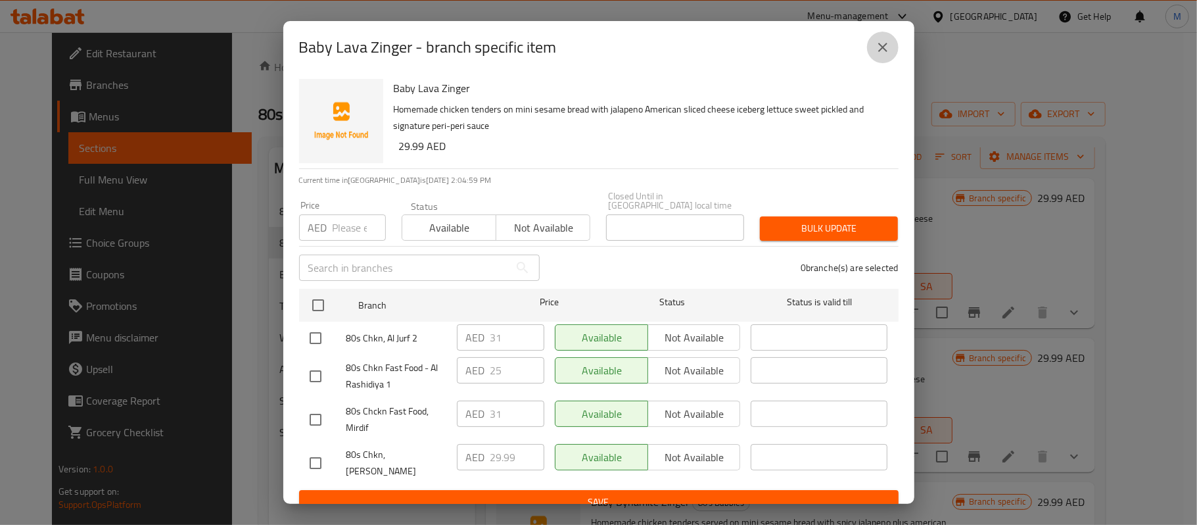
click at [873, 51] on button "close" at bounding box center [883, 48] width 32 height 32
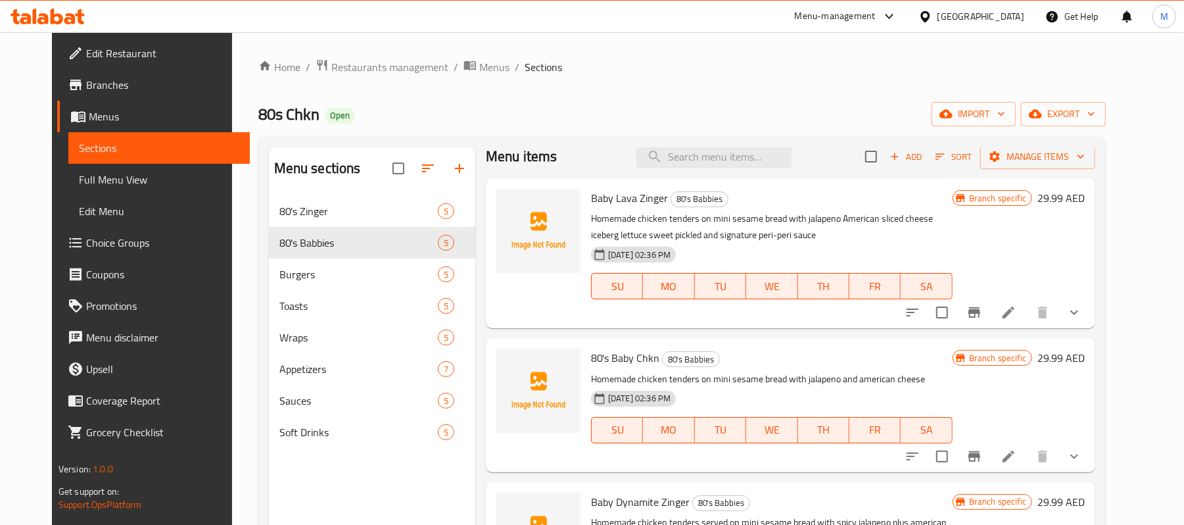
click at [980, 455] on icon "Branch-specific-item" at bounding box center [974, 456] width 12 height 11
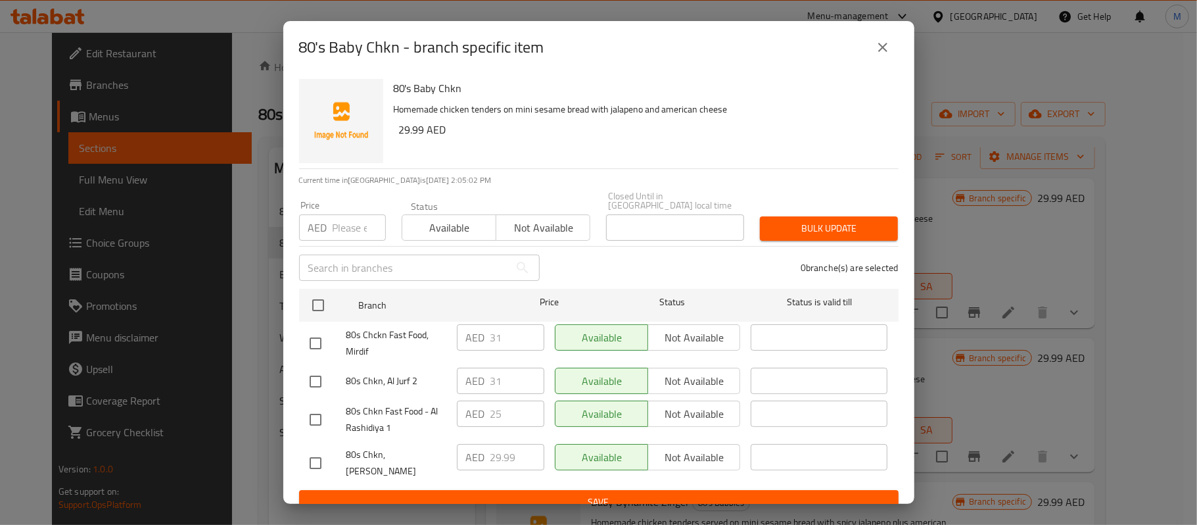
click at [879, 55] on button "close" at bounding box center [883, 48] width 32 height 32
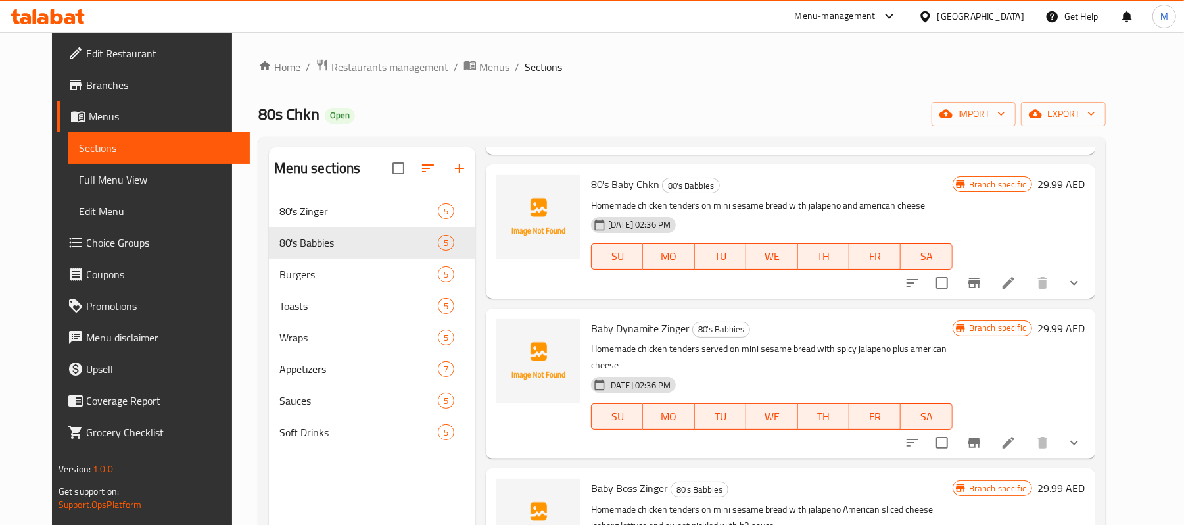
scroll to position [187, 0]
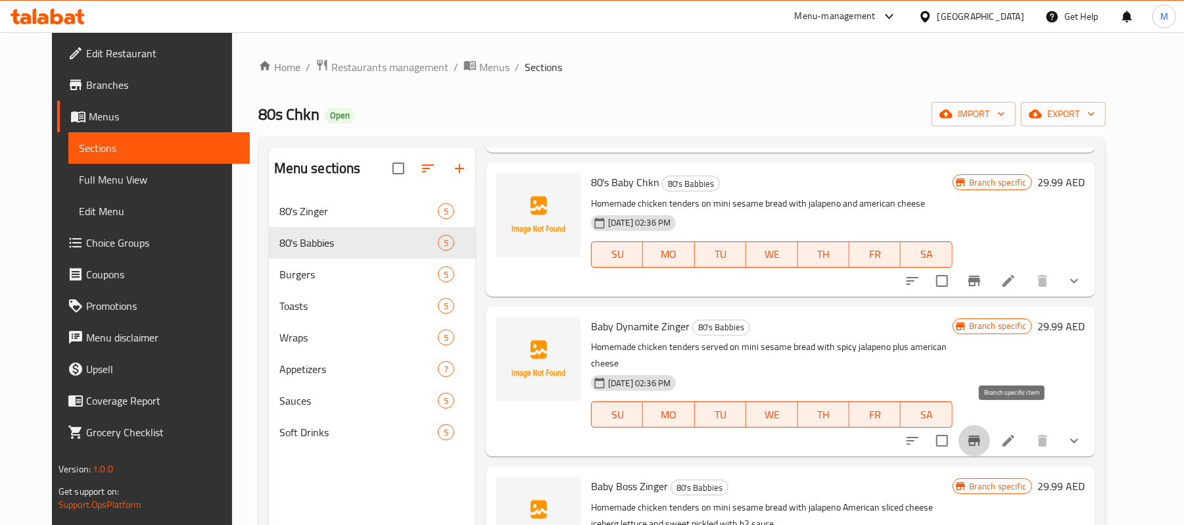
click at [980, 435] on icon "Branch-specific-item" at bounding box center [974, 440] width 12 height 11
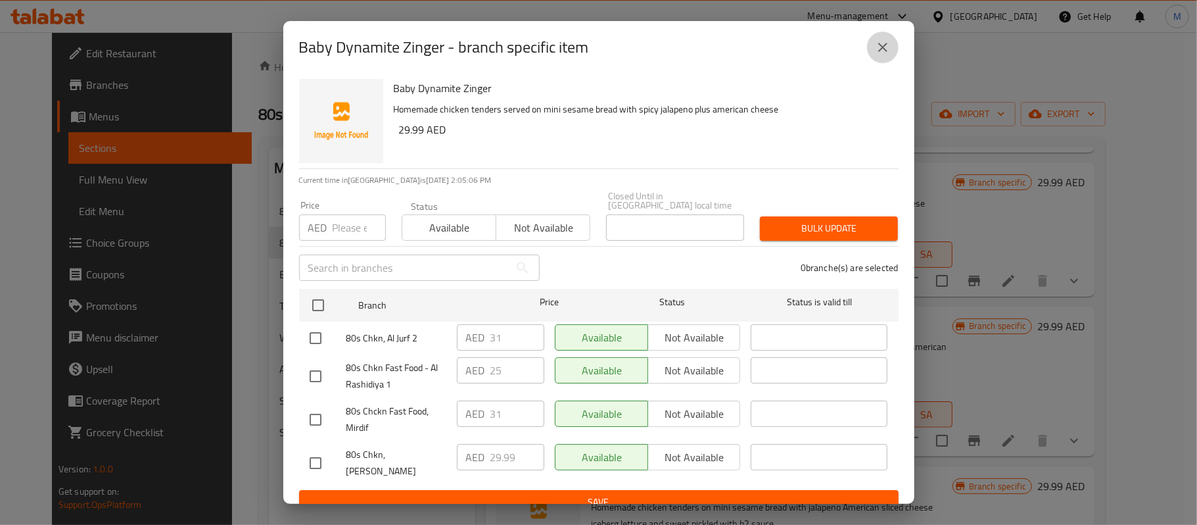
click at [876, 53] on icon "close" at bounding box center [883, 47] width 16 height 16
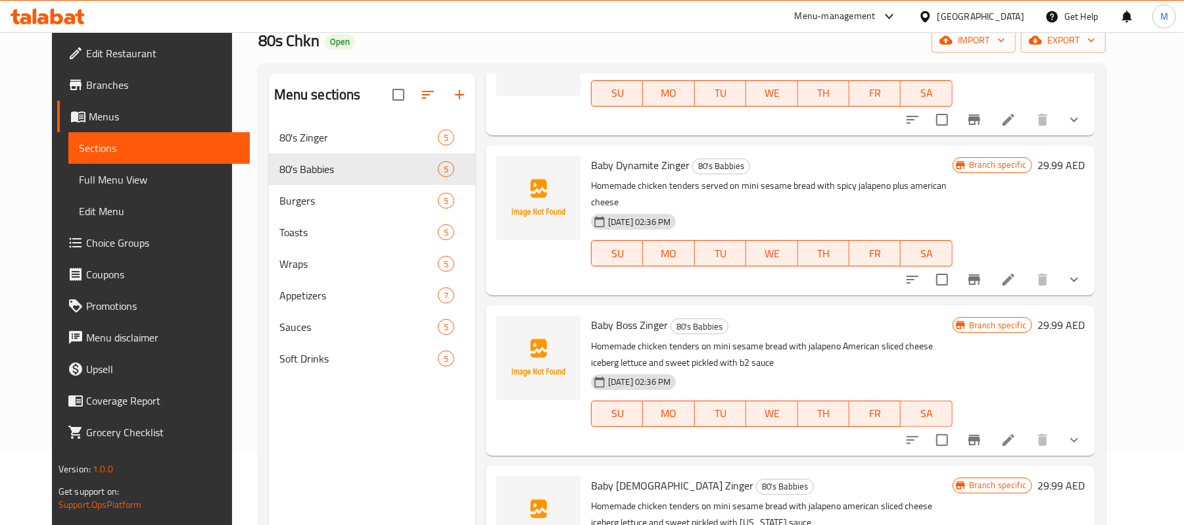
scroll to position [87, 0]
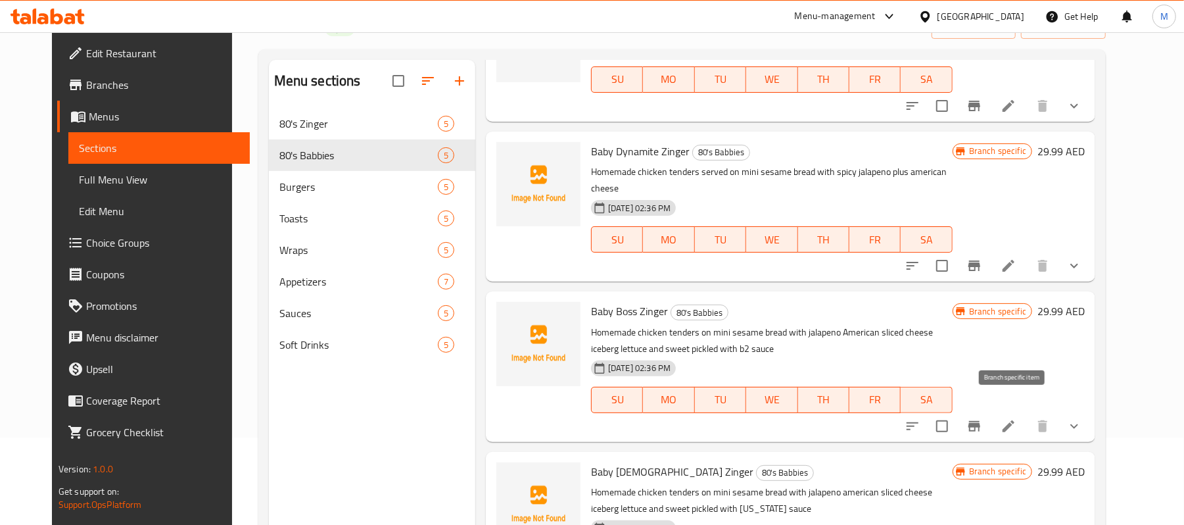
click at [982, 418] on icon "Branch-specific-item" at bounding box center [974, 426] width 16 height 16
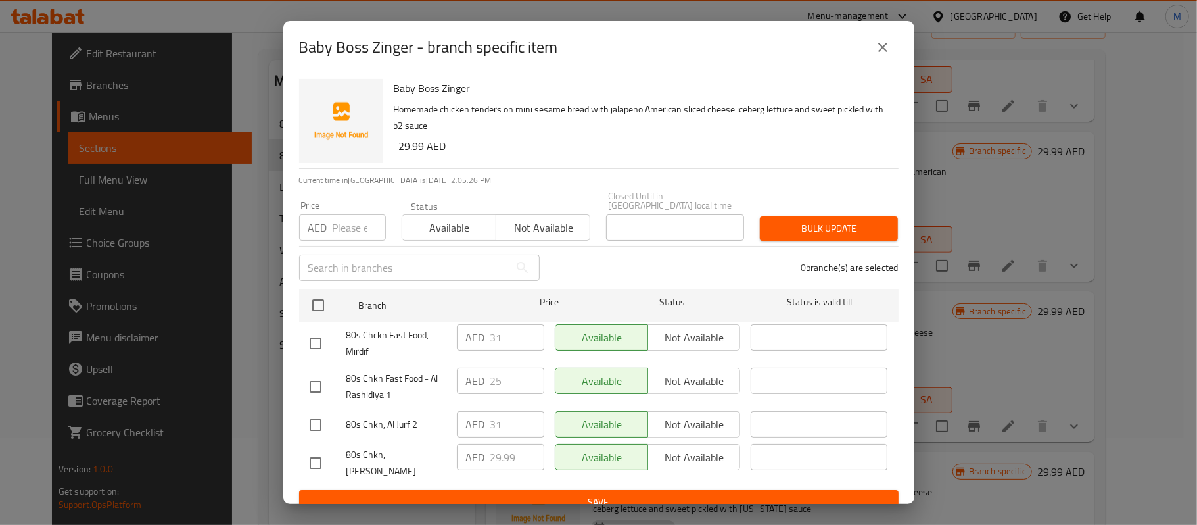
click at [880, 45] on icon "close" at bounding box center [882, 47] width 9 height 9
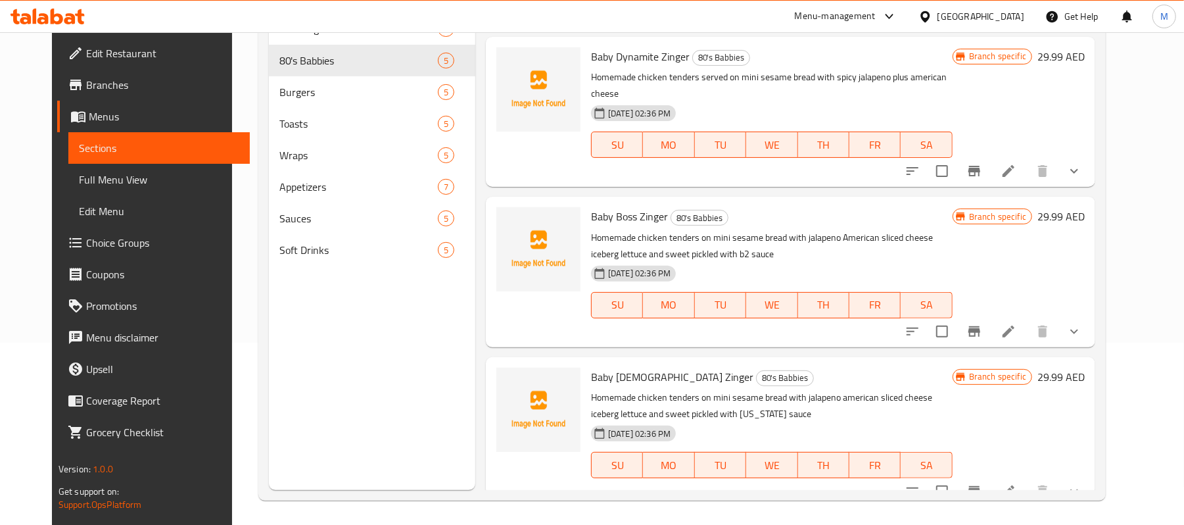
scroll to position [185, 0]
click at [980, 484] on icon "Branch-specific-item" at bounding box center [974, 489] width 12 height 11
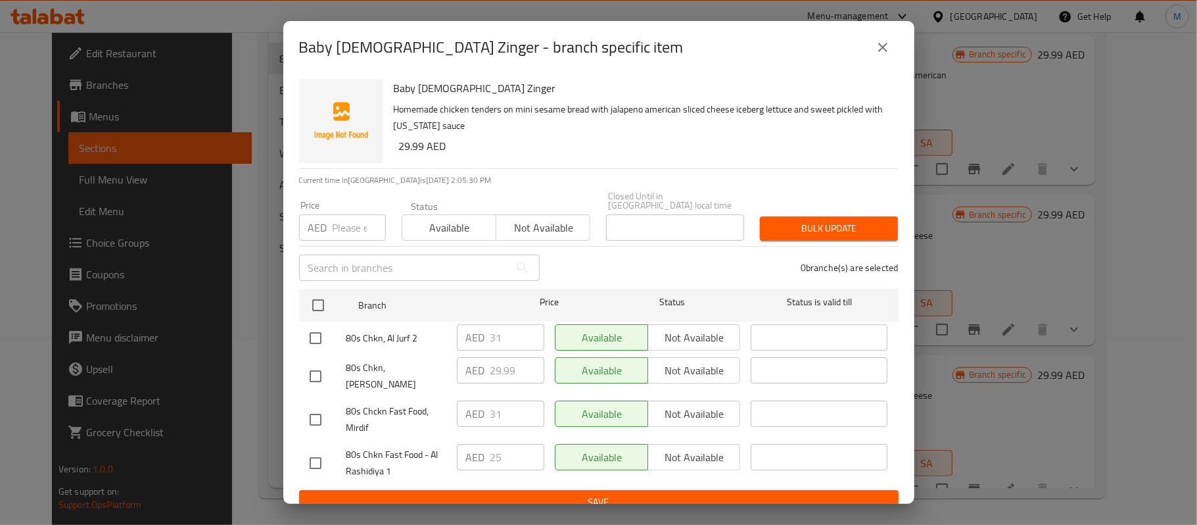
click at [881, 48] on icon "close" at bounding box center [882, 47] width 9 height 9
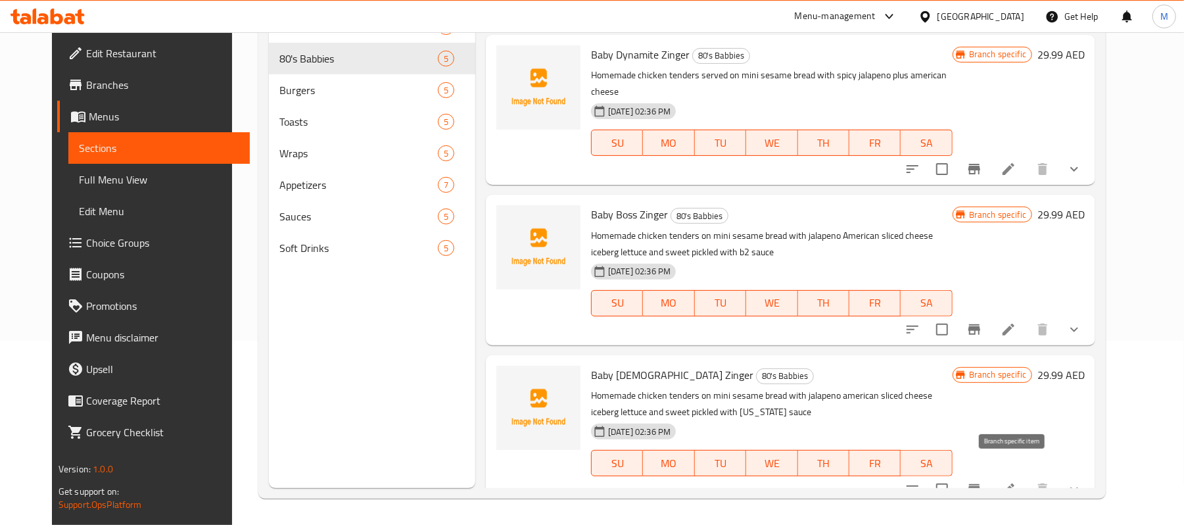
click at [982, 481] on icon "Branch-specific-item" at bounding box center [974, 489] width 16 height 16
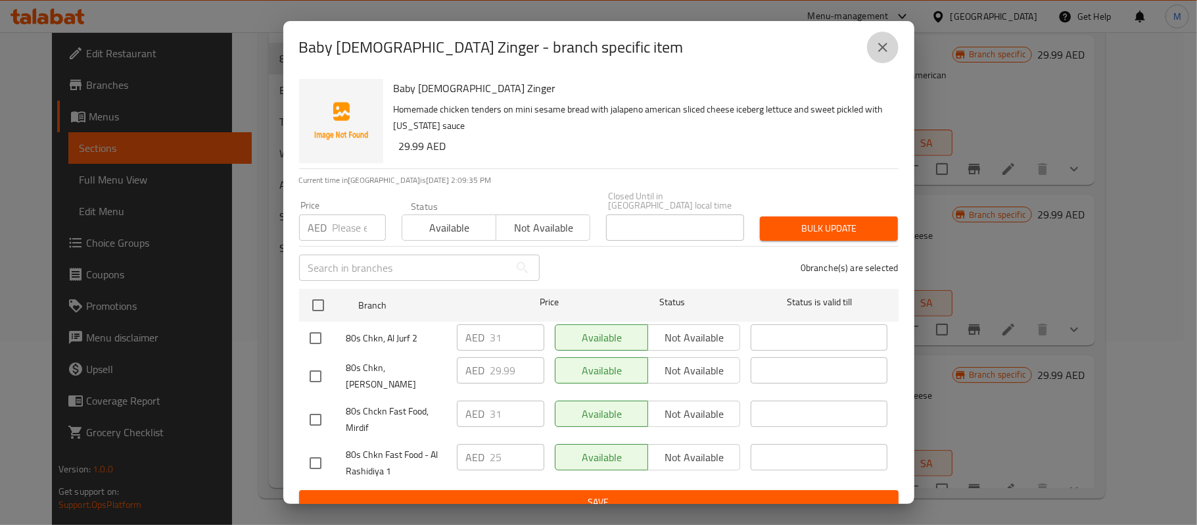
drag, startPoint x: 889, startPoint y: 51, endPoint x: 907, endPoint y: 313, distance: 262.3
click at [889, 51] on icon "close" at bounding box center [883, 47] width 16 height 16
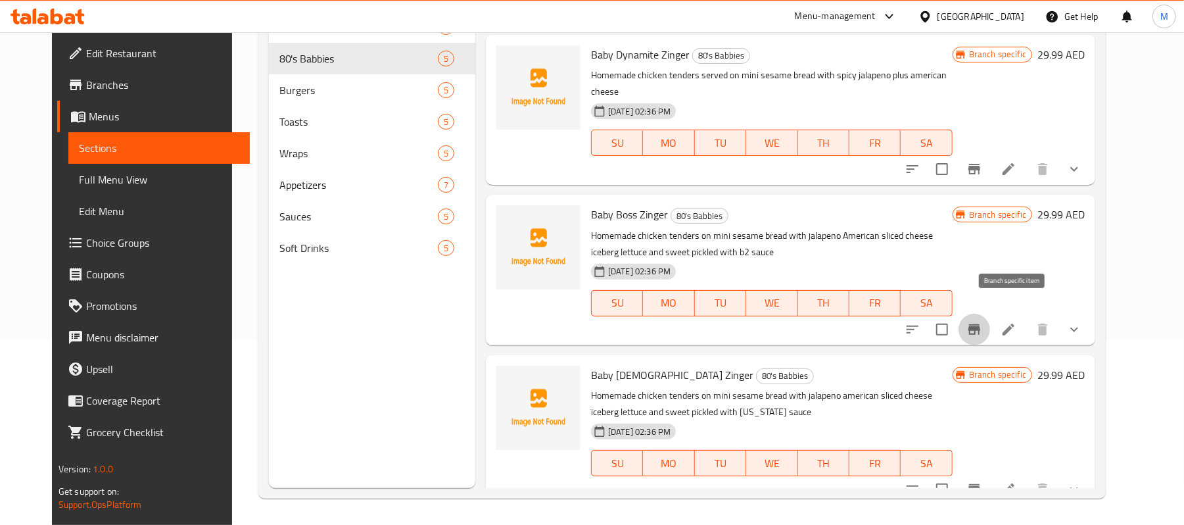
click at [982, 321] on icon "Branch-specific-item" at bounding box center [974, 329] width 16 height 16
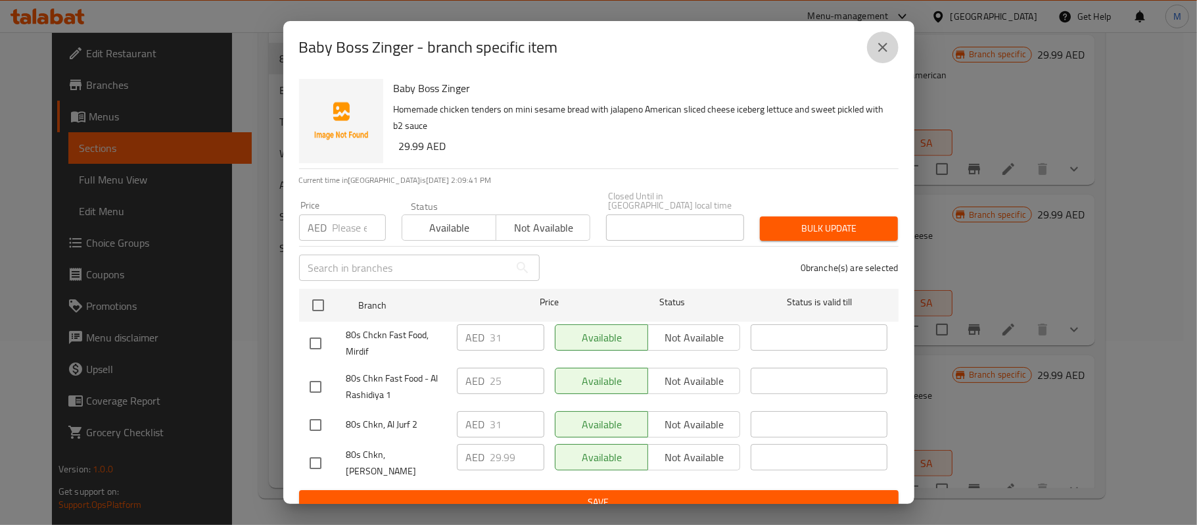
click at [881, 57] on button "close" at bounding box center [883, 48] width 32 height 32
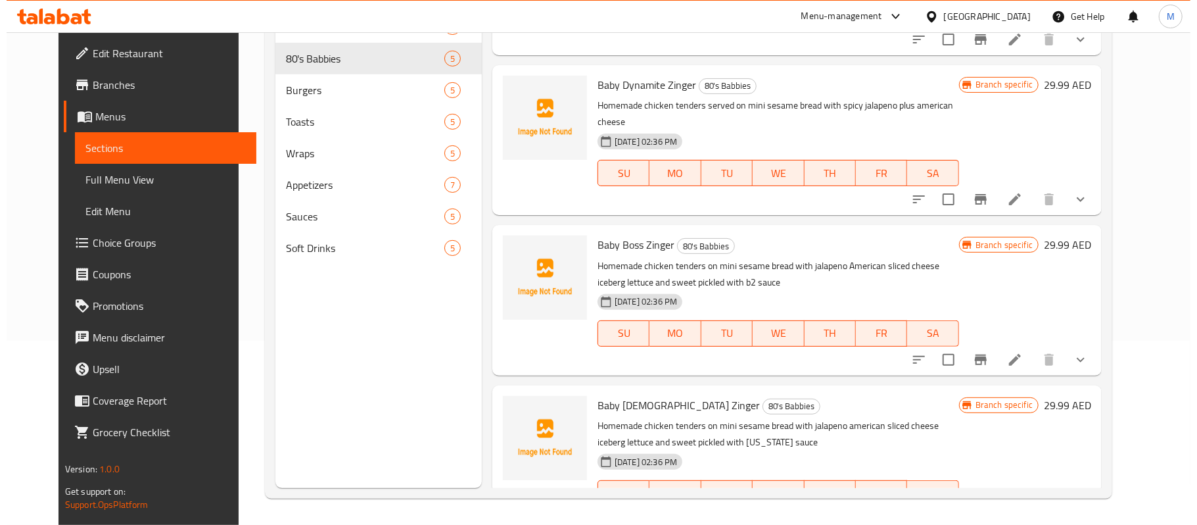
scroll to position [275, 0]
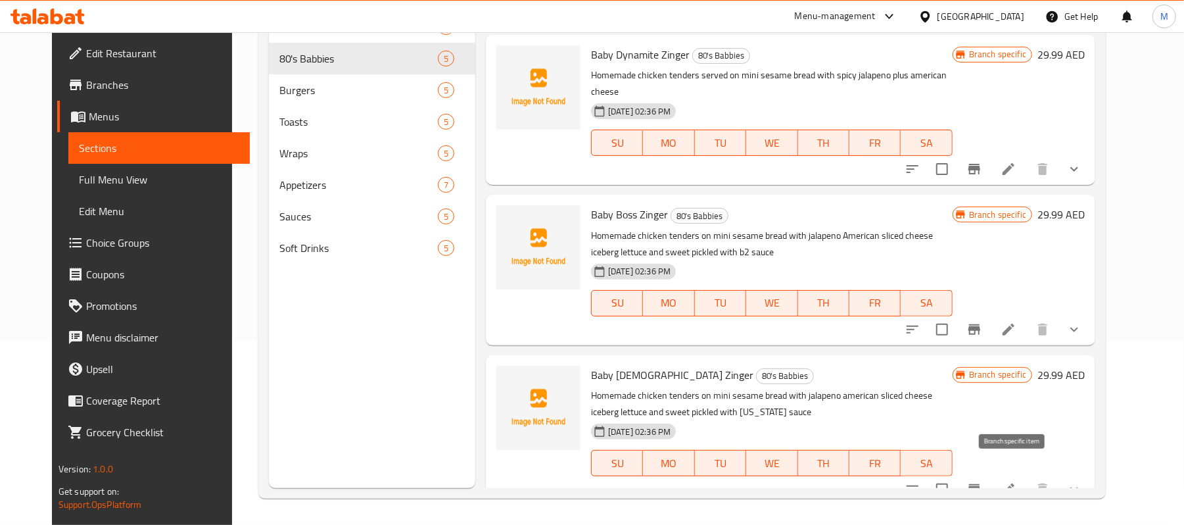
click at [980, 484] on icon "Branch-specific-item" at bounding box center [974, 489] width 12 height 11
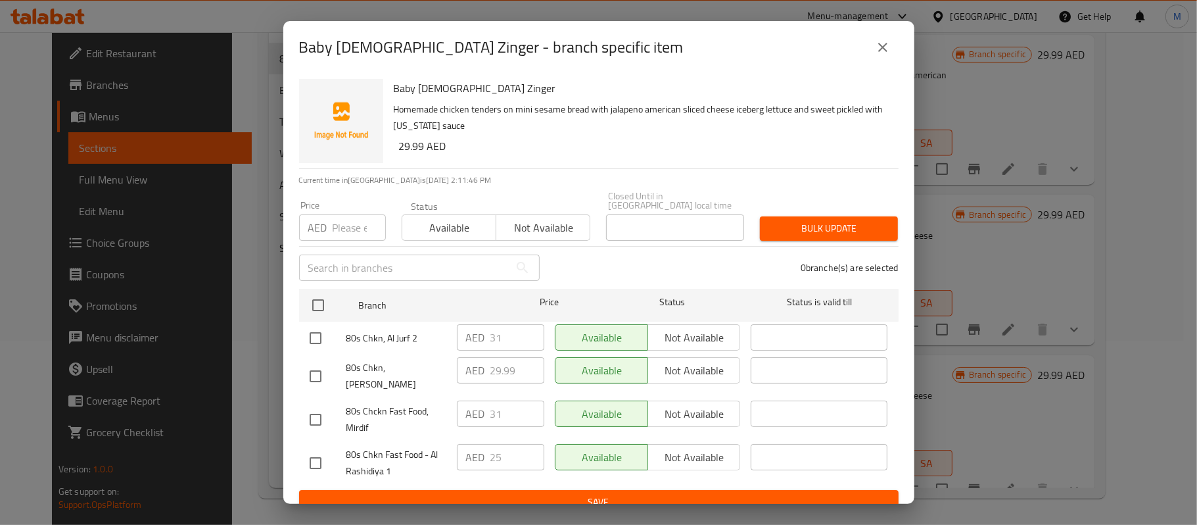
click at [875, 40] on icon "close" at bounding box center [883, 47] width 16 height 16
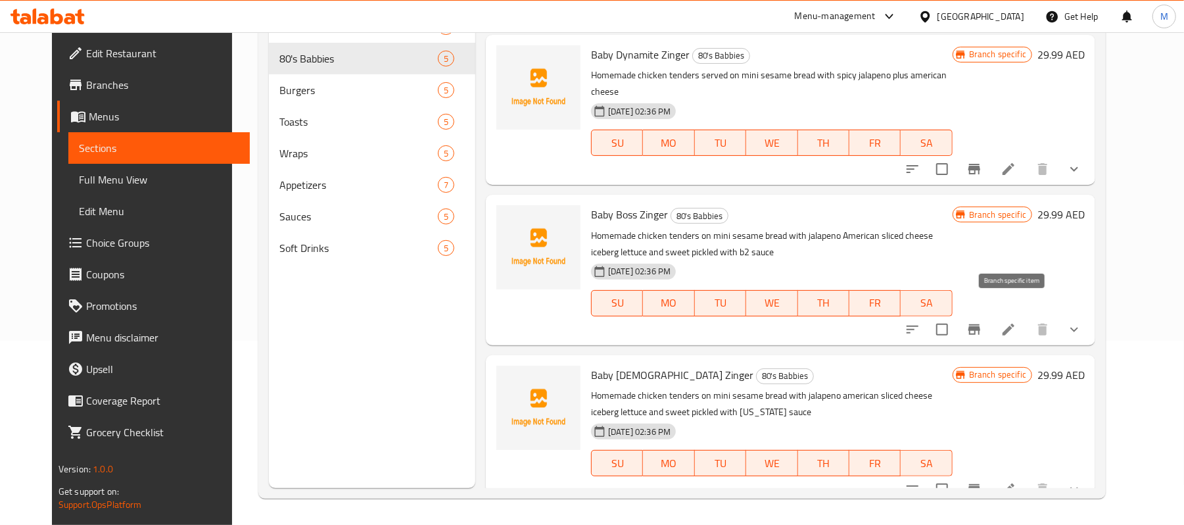
click at [990, 314] on button "Branch-specific-item" at bounding box center [975, 330] width 32 height 32
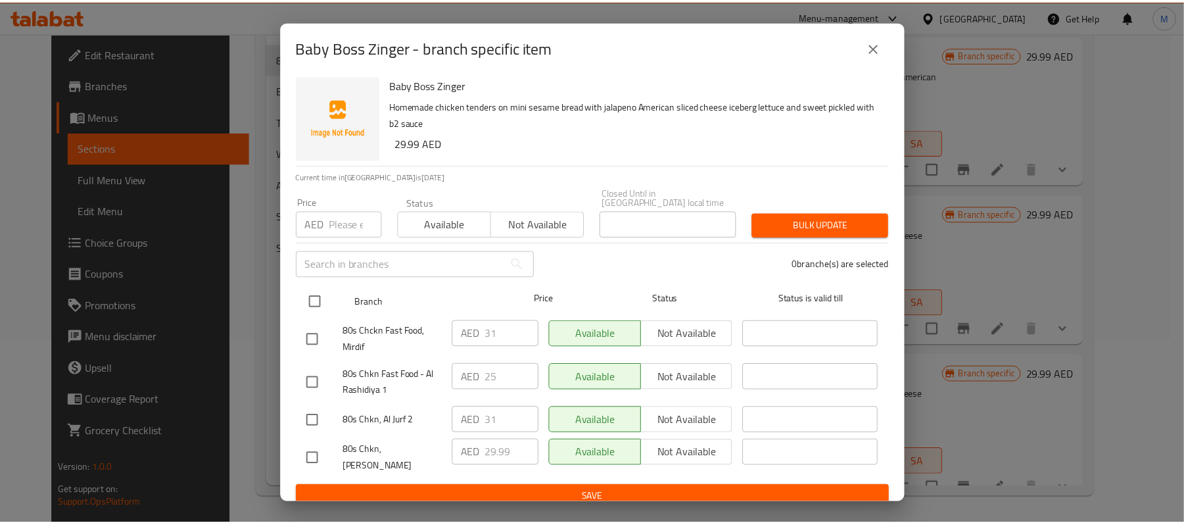
scroll to position [4, 0]
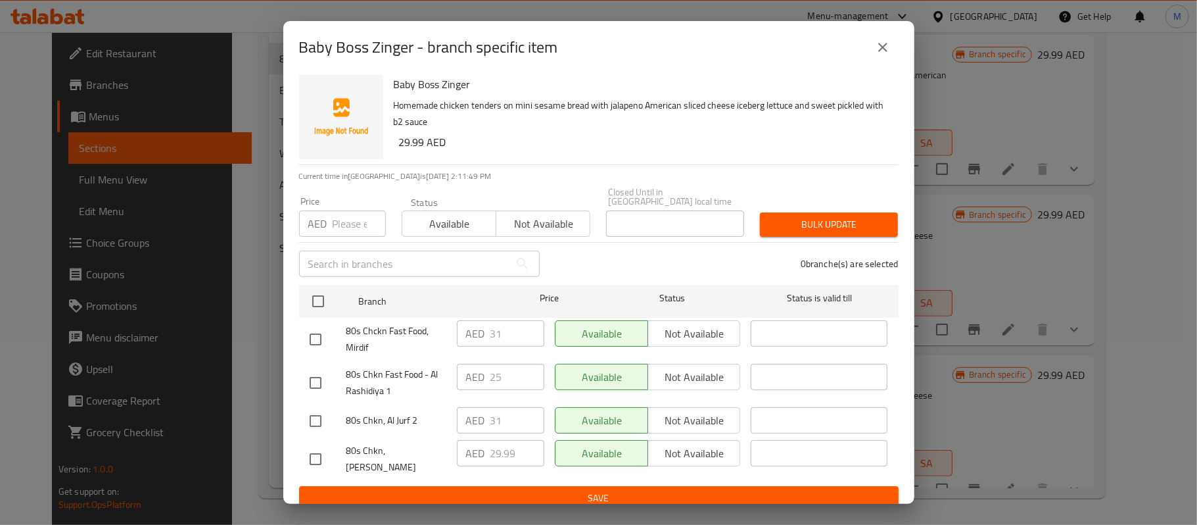
click at [875, 45] on icon "close" at bounding box center [883, 47] width 16 height 16
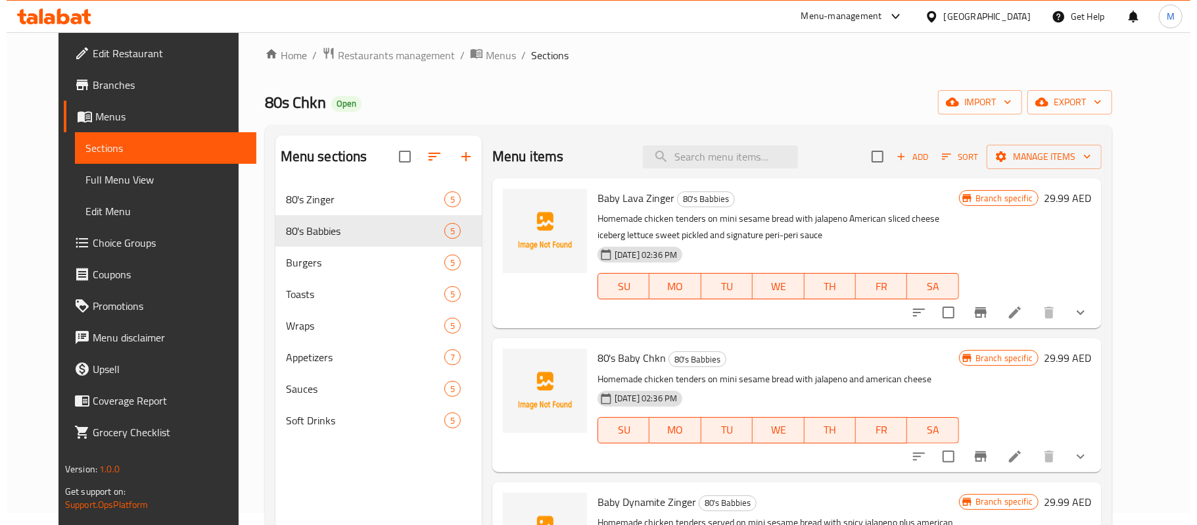
scroll to position [0, 0]
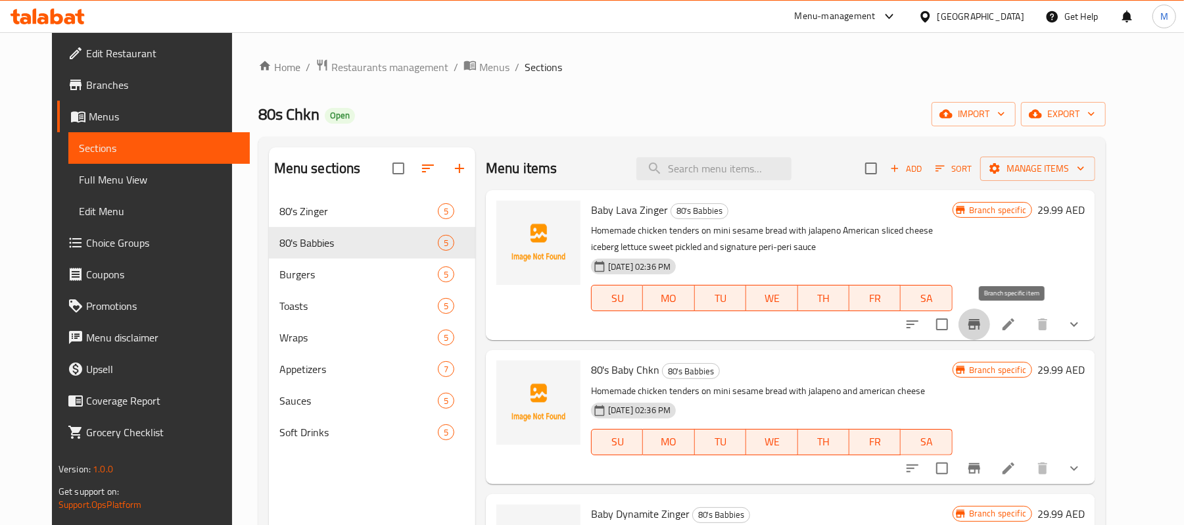
click at [982, 317] on icon "Branch-specific-item" at bounding box center [974, 324] width 16 height 16
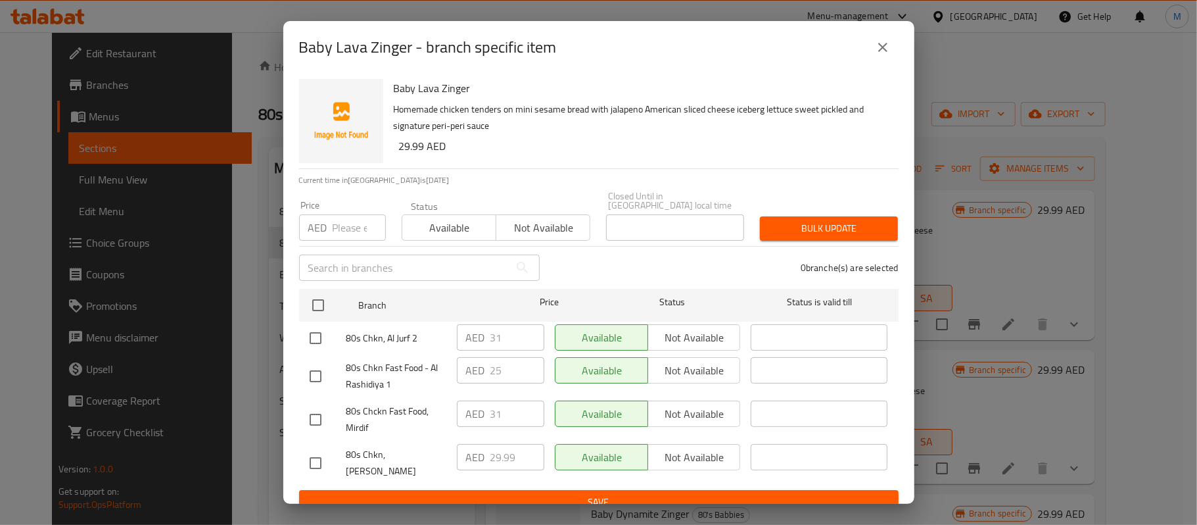
scroll to position [4, 0]
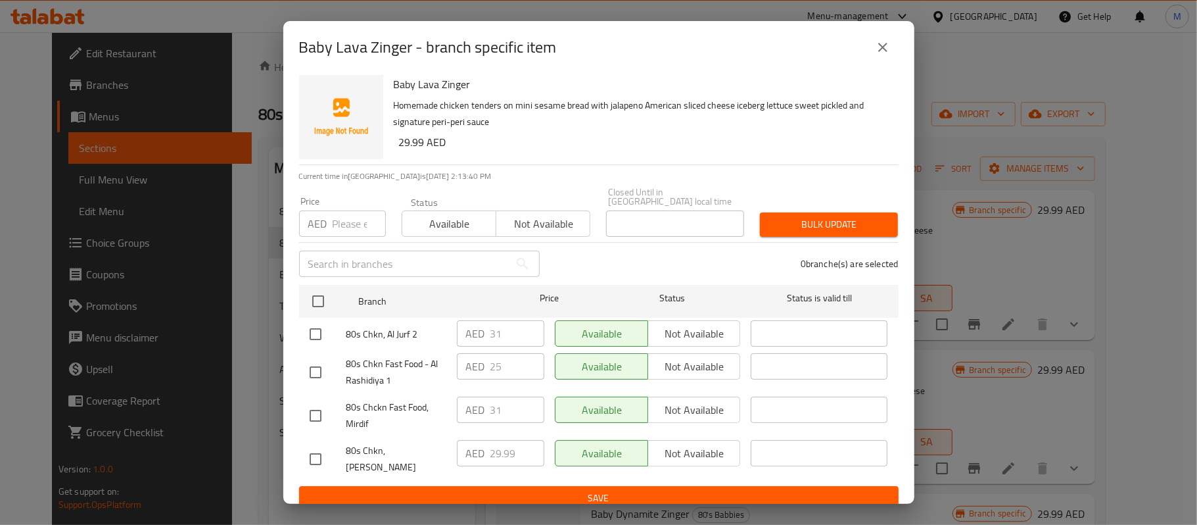
drag, startPoint x: 876, startPoint y: 38, endPoint x: 878, endPoint y: 46, distance: 8.3
click at [876, 39] on button "close" at bounding box center [883, 48] width 32 height 32
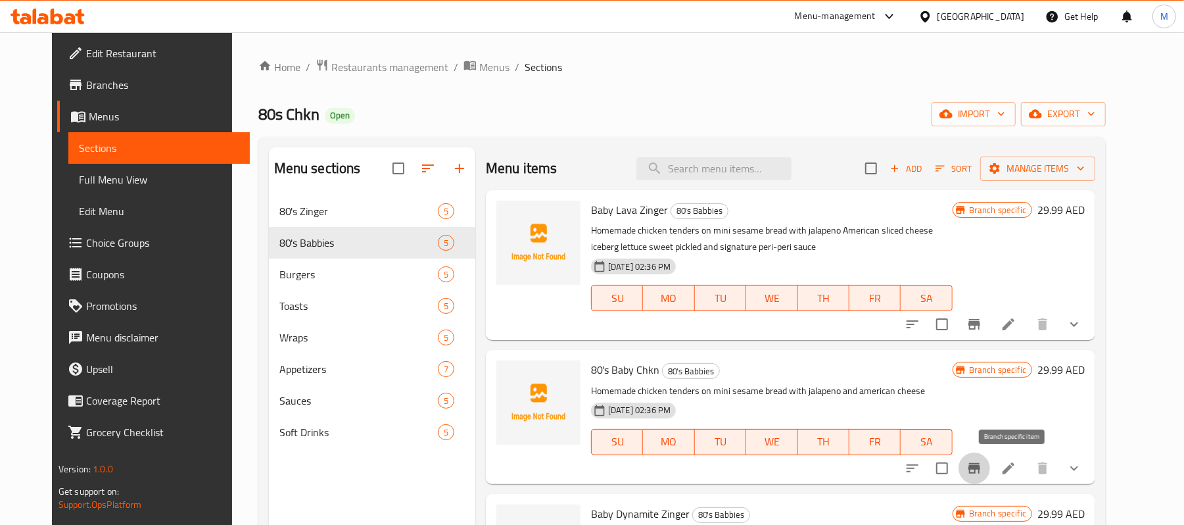
click at [980, 471] on icon "Branch-specific-item" at bounding box center [974, 468] width 12 height 11
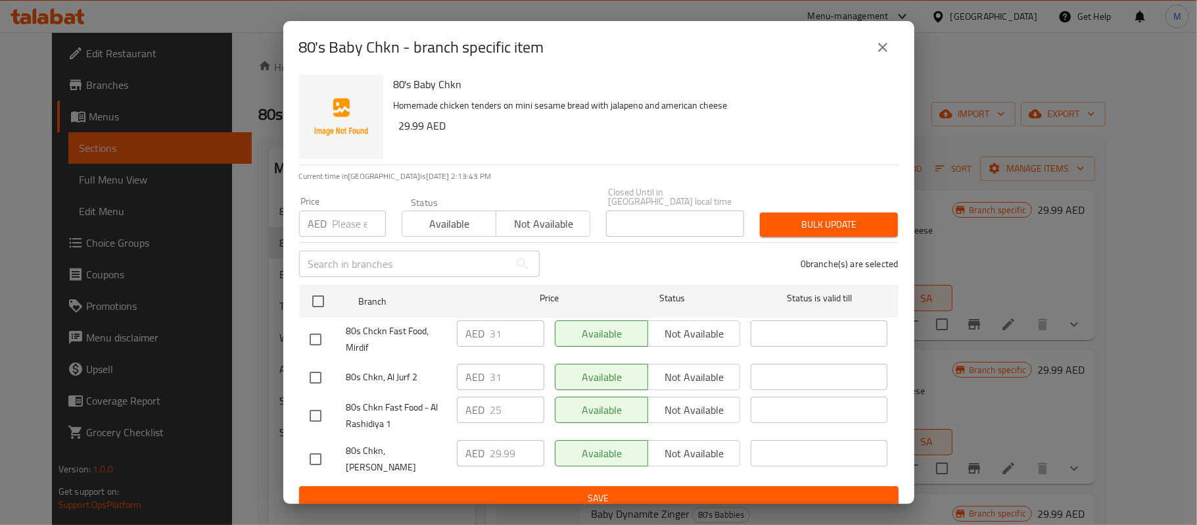
click at [884, 55] on button "close" at bounding box center [883, 48] width 32 height 32
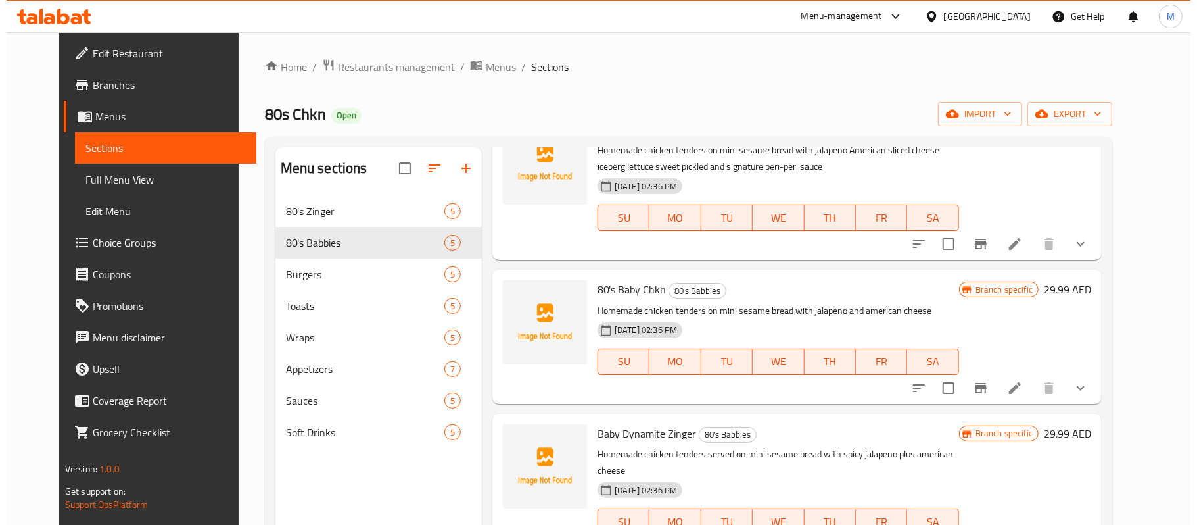
scroll to position [263, 0]
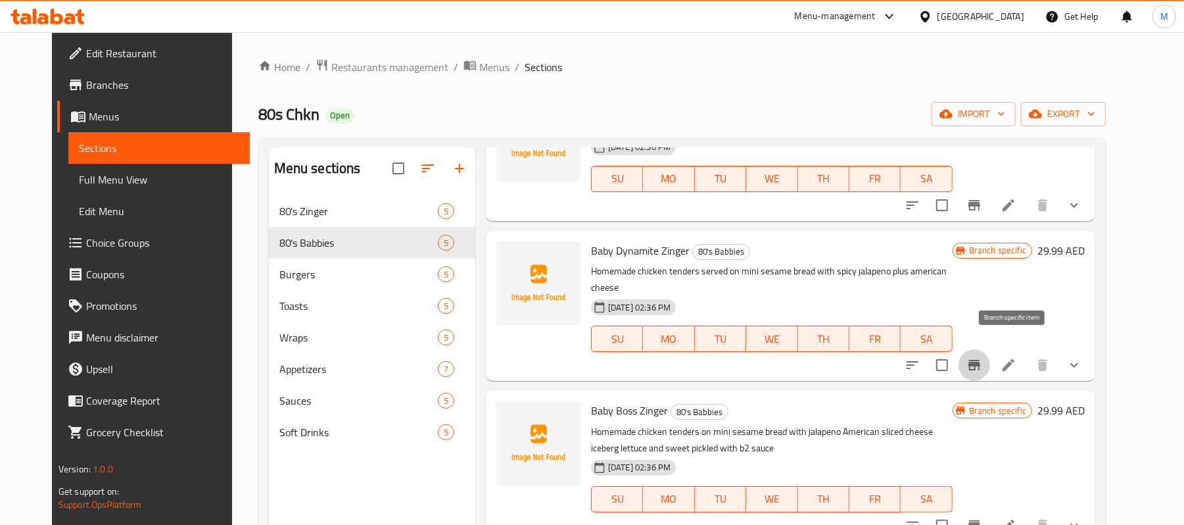
click at [980, 360] on icon "Branch-specific-item" at bounding box center [974, 365] width 12 height 11
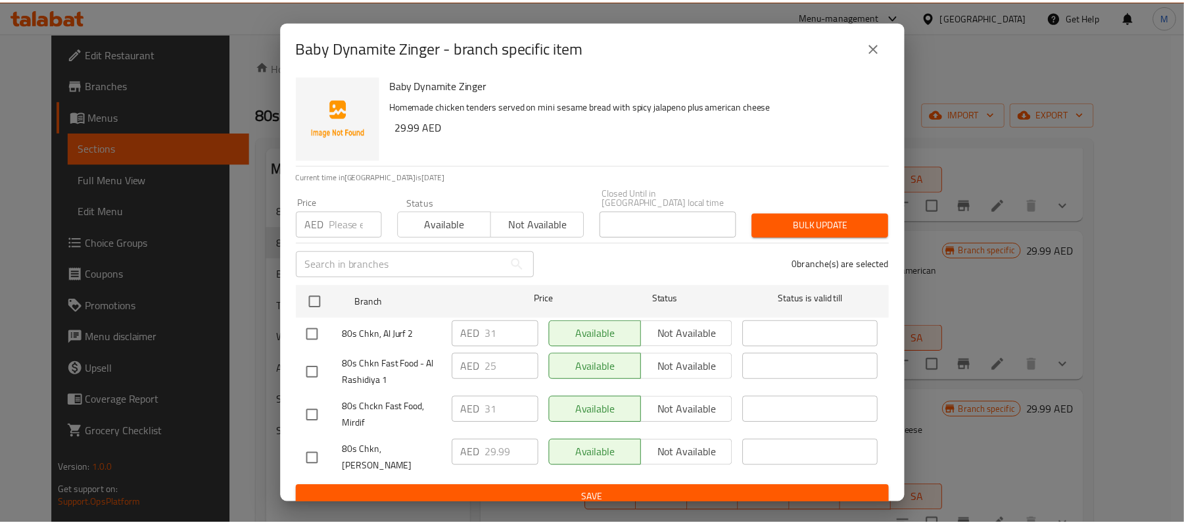
scroll to position [4, 0]
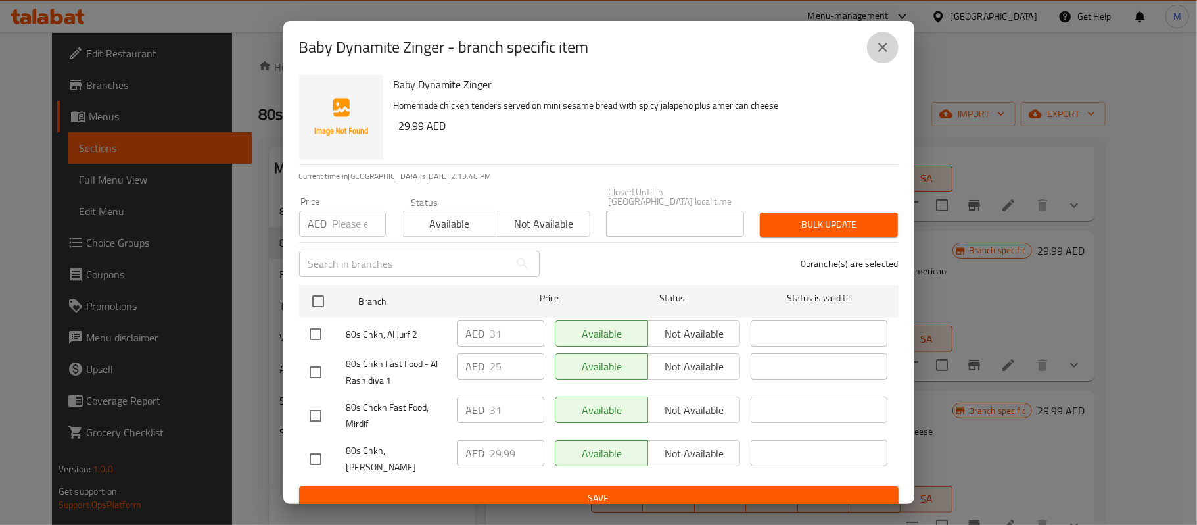
click at [882, 43] on icon "close" at bounding box center [883, 47] width 16 height 16
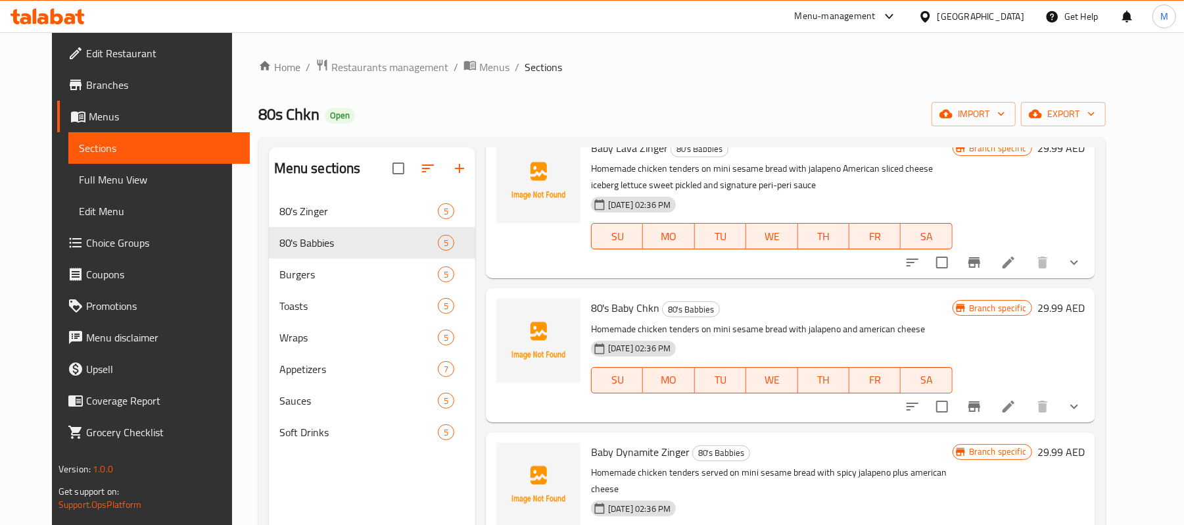
scroll to position [0, 0]
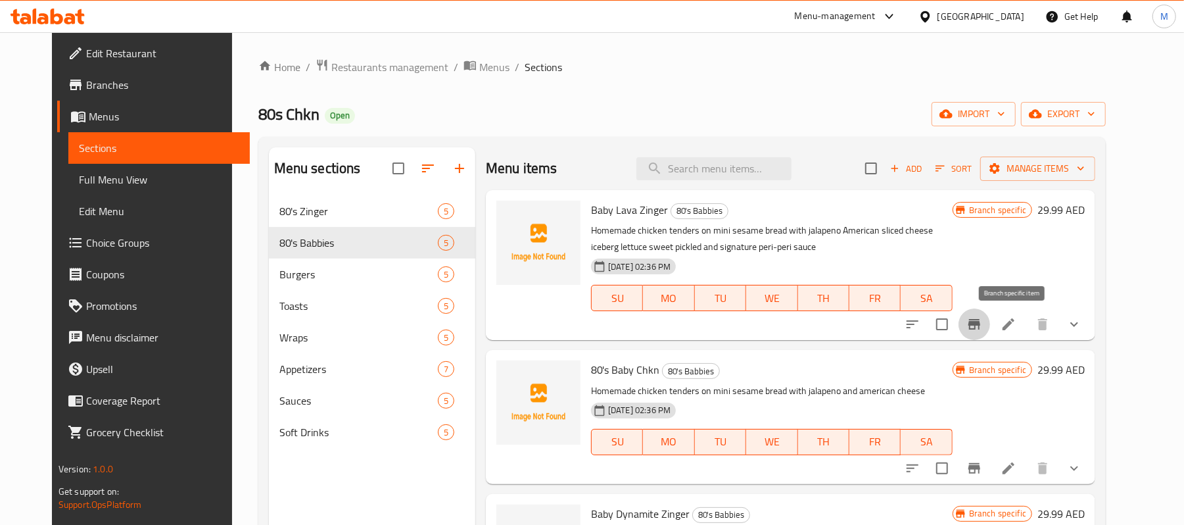
click at [980, 324] on icon "Branch-specific-item" at bounding box center [974, 324] width 12 height 11
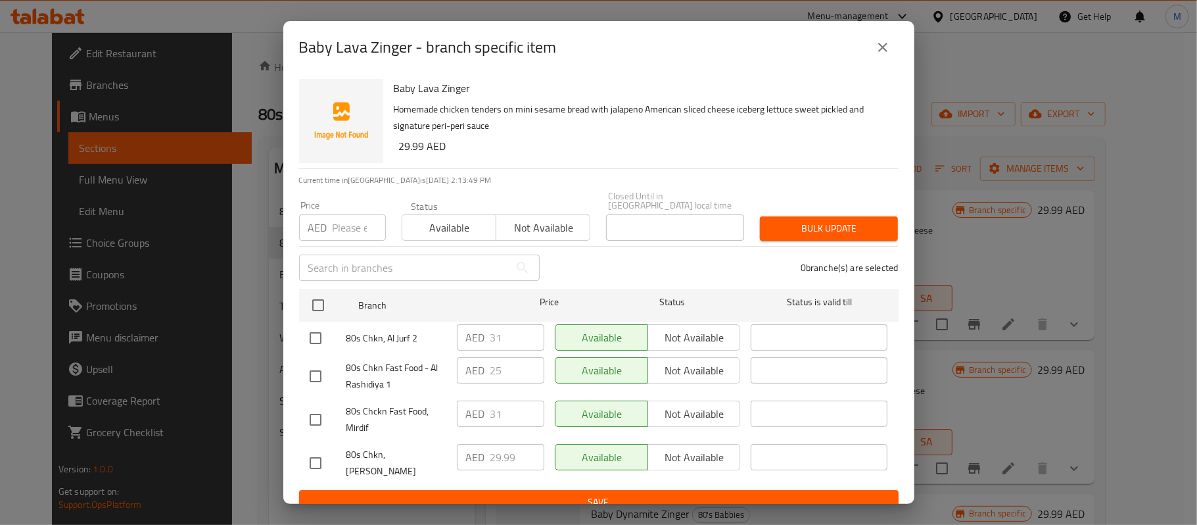
click at [887, 37] on button "close" at bounding box center [883, 48] width 32 height 32
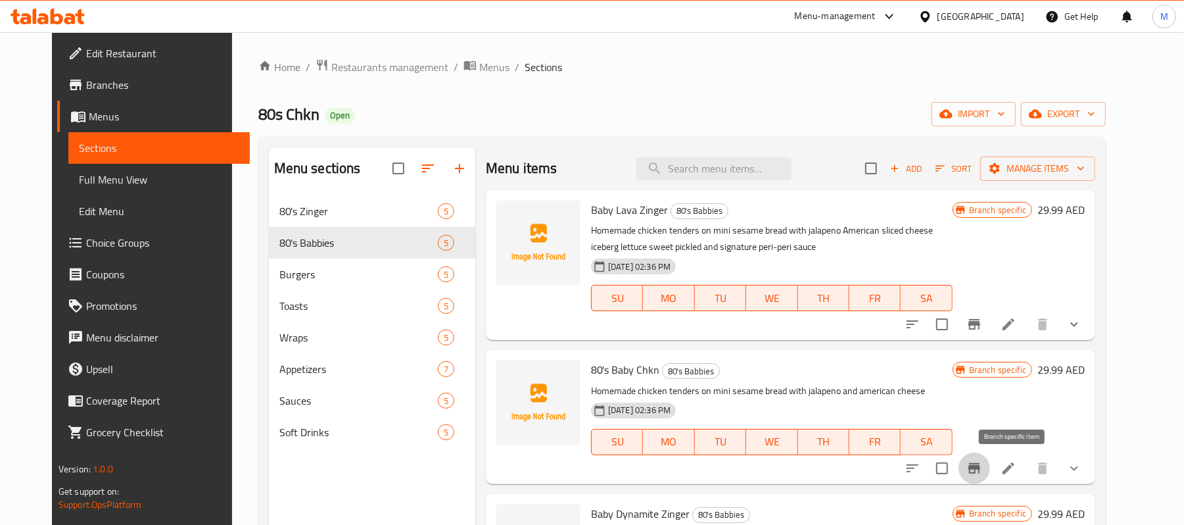
click at [980, 471] on icon "Branch-specific-item" at bounding box center [974, 468] width 12 height 11
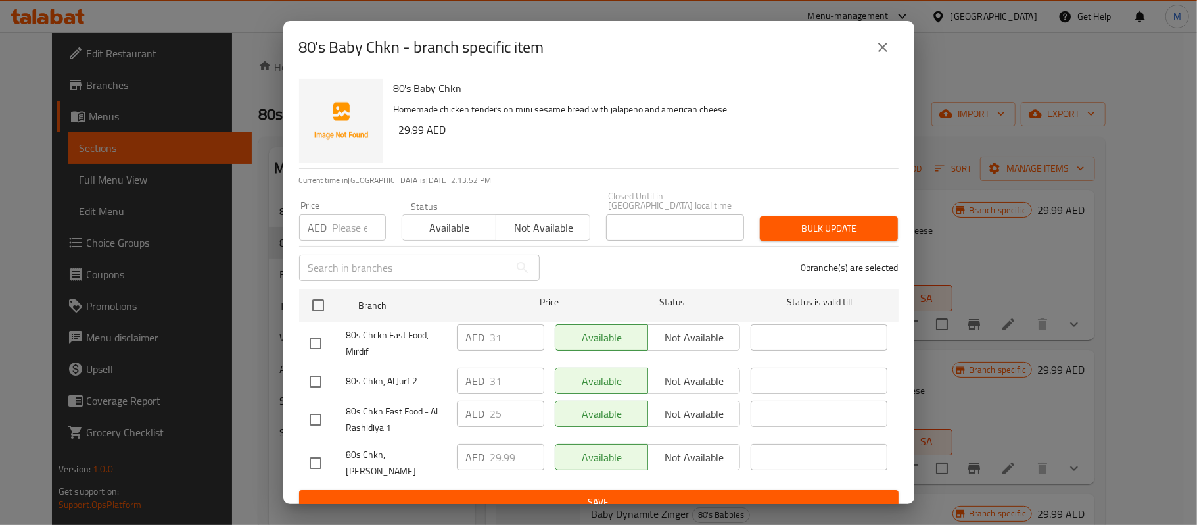
click at [881, 53] on icon "close" at bounding box center [883, 47] width 16 height 16
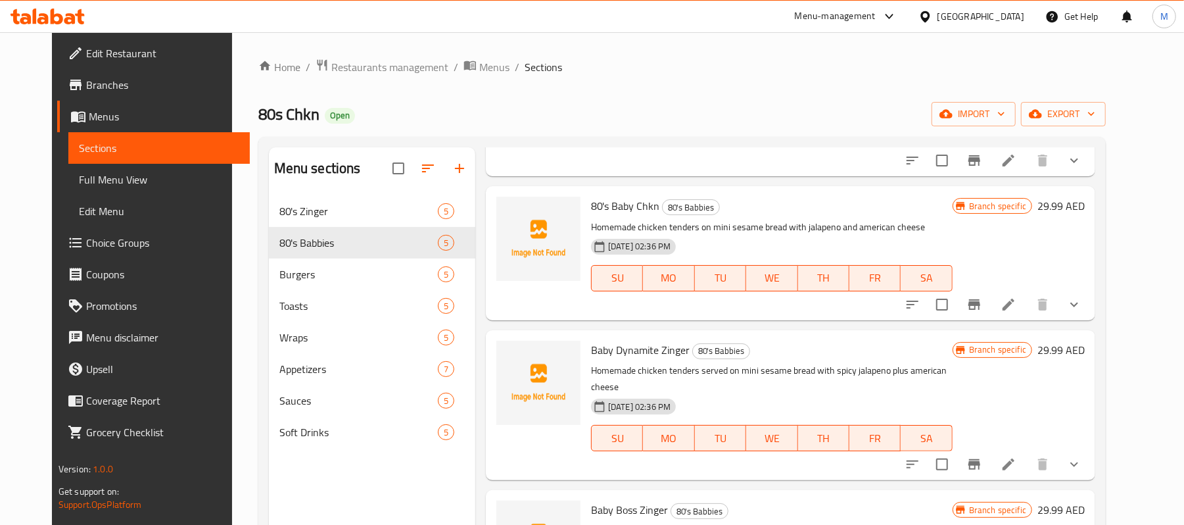
scroll to position [175, 0]
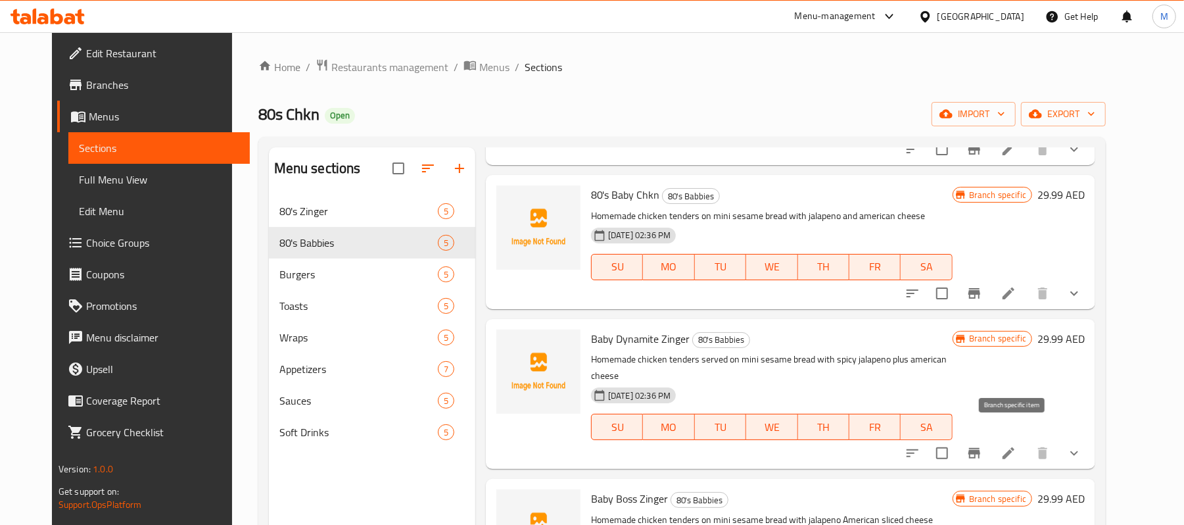
click at [982, 445] on icon "Branch-specific-item" at bounding box center [974, 453] width 16 height 16
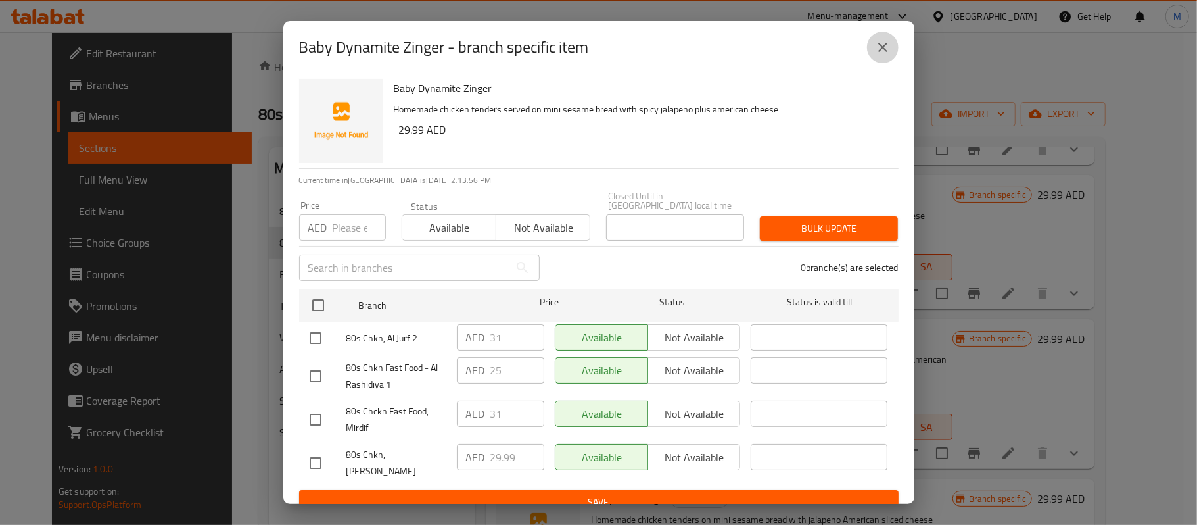
click at [882, 43] on icon "close" at bounding box center [883, 47] width 16 height 16
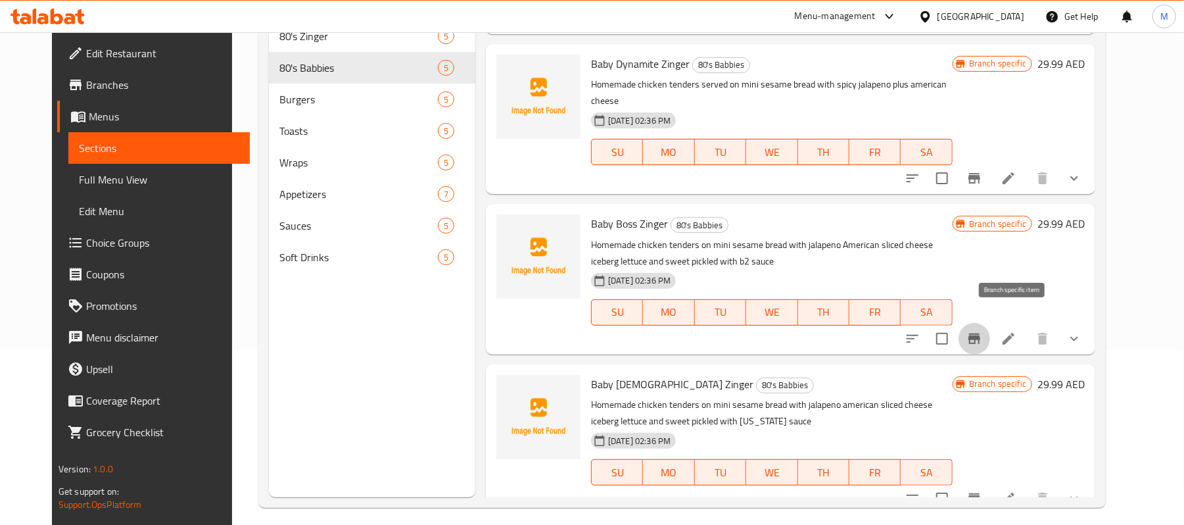
click at [980, 333] on icon "Branch-specific-item" at bounding box center [974, 338] width 12 height 11
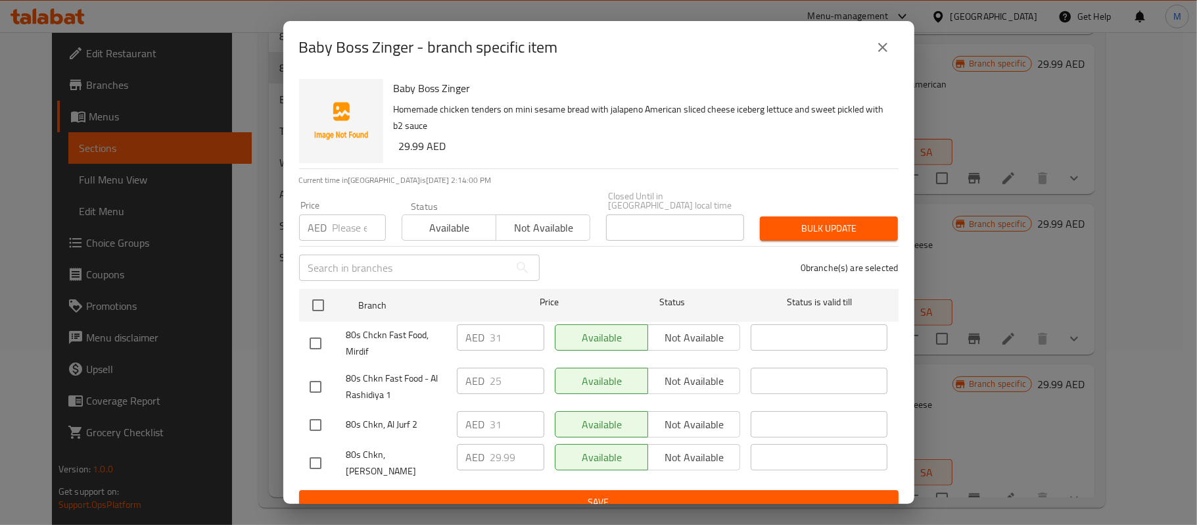
click at [885, 49] on icon "close" at bounding box center [882, 47] width 9 height 9
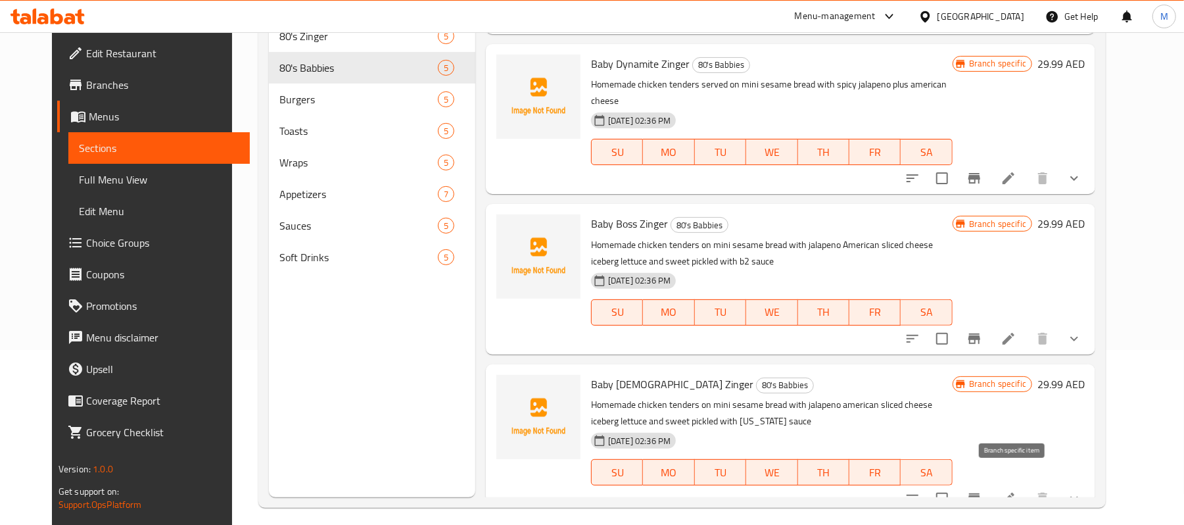
click at [982, 490] on icon "Branch-specific-item" at bounding box center [974, 498] width 16 height 16
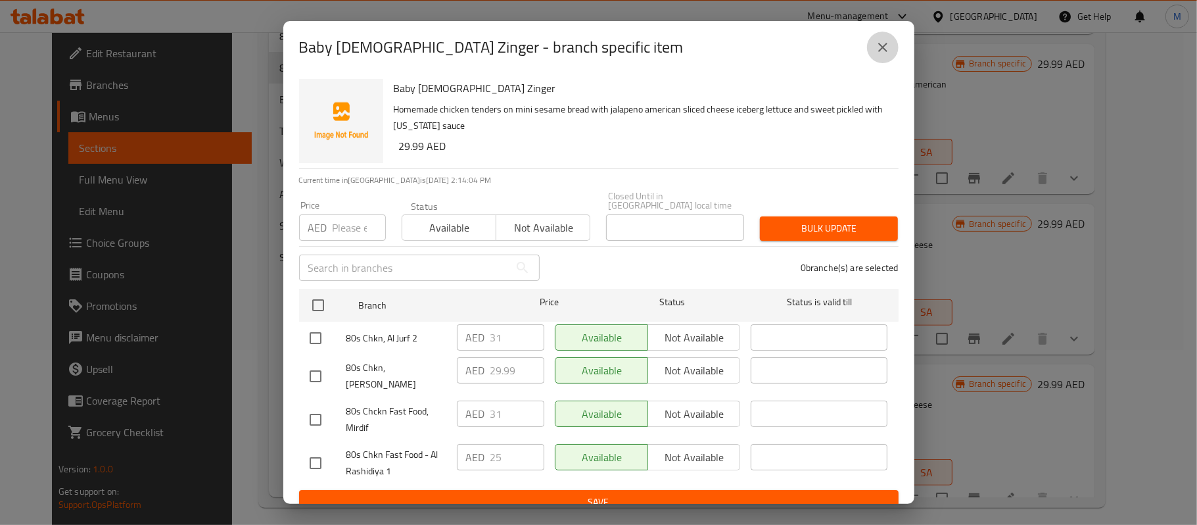
click at [884, 38] on button "close" at bounding box center [883, 48] width 32 height 32
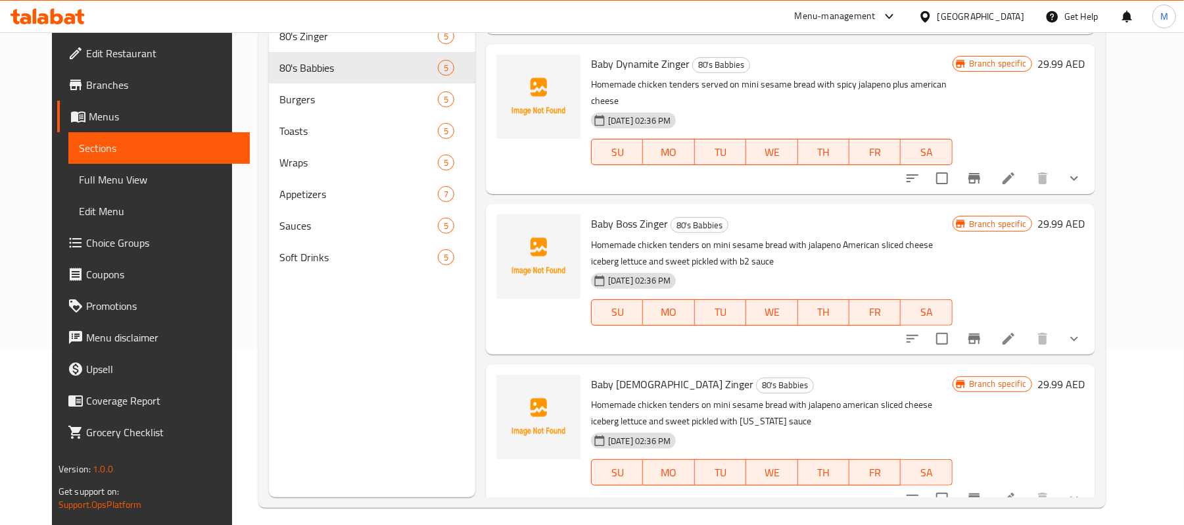
scroll to position [12, 0]
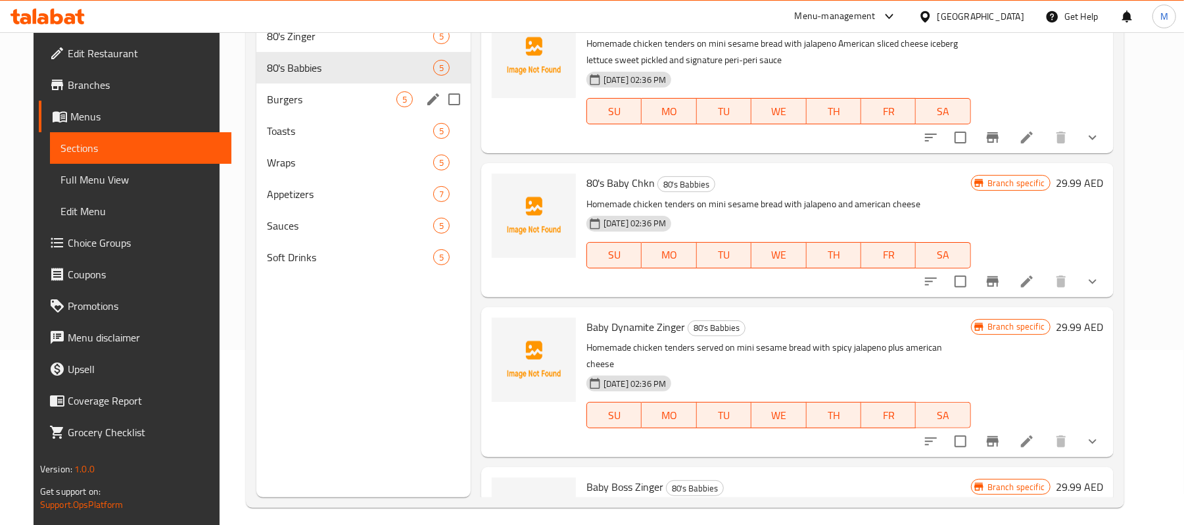
drag, startPoint x: 264, startPoint y: 99, endPoint x: 448, endPoint y: 197, distance: 209.4
click at [267, 99] on span "Burgers" at bounding box center [332, 99] width 130 height 16
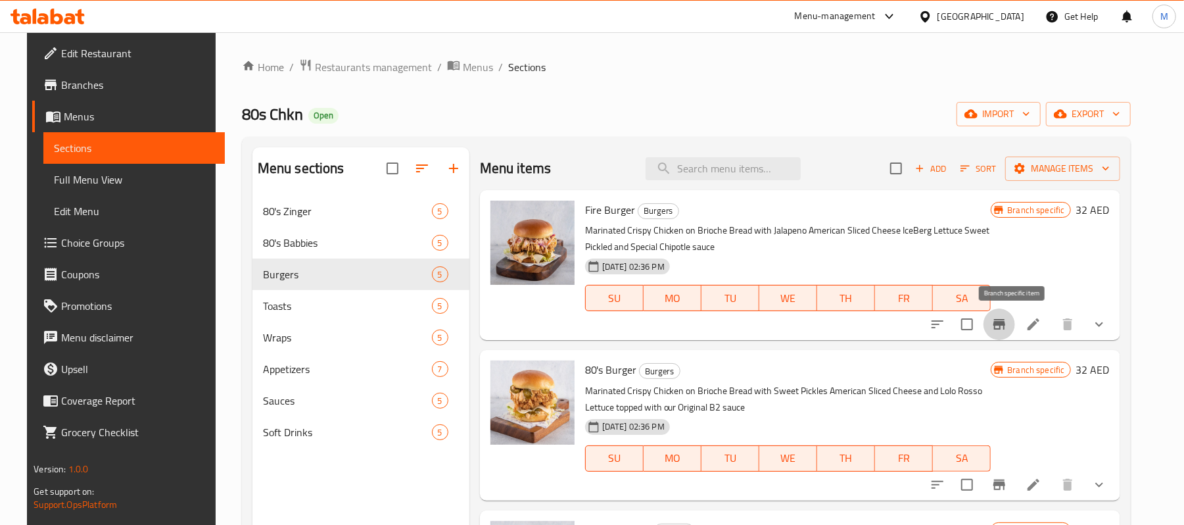
click at [1005, 325] on icon "Branch-specific-item" at bounding box center [999, 324] width 12 height 11
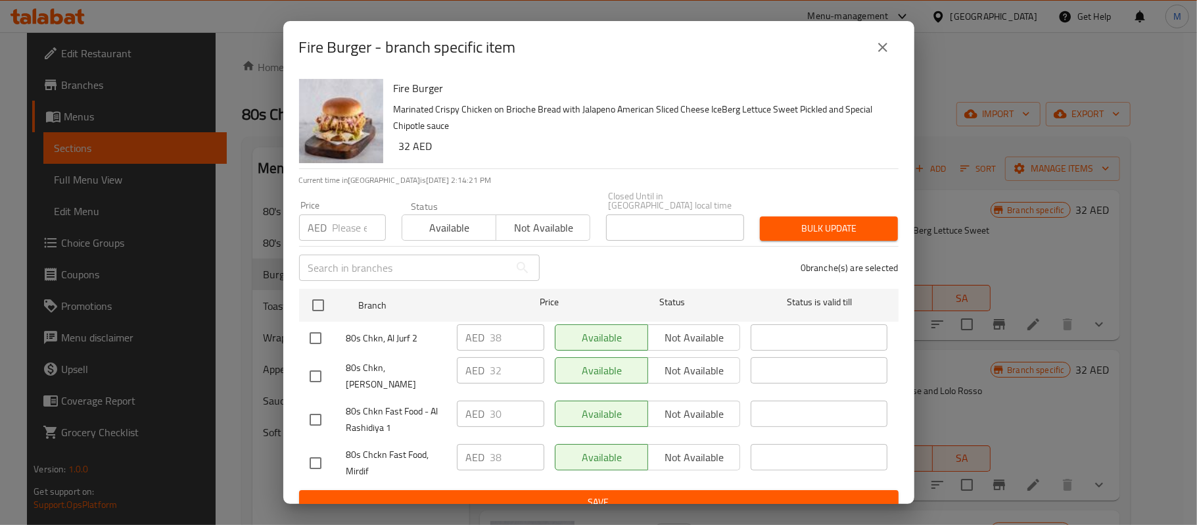
click at [877, 55] on button "close" at bounding box center [883, 48] width 32 height 32
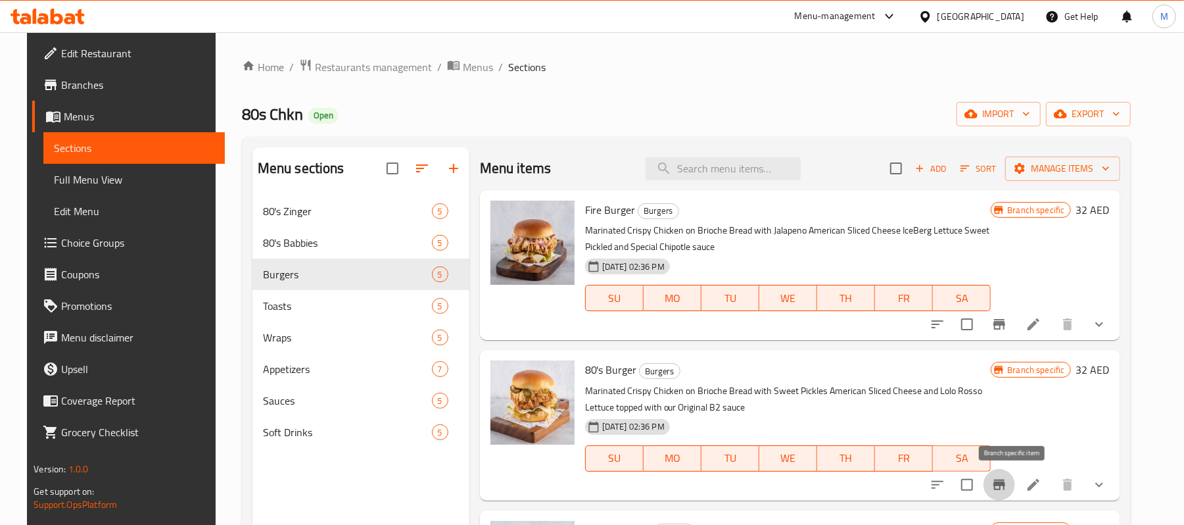
click at [1005, 485] on icon "Branch-specific-item" at bounding box center [999, 484] width 12 height 11
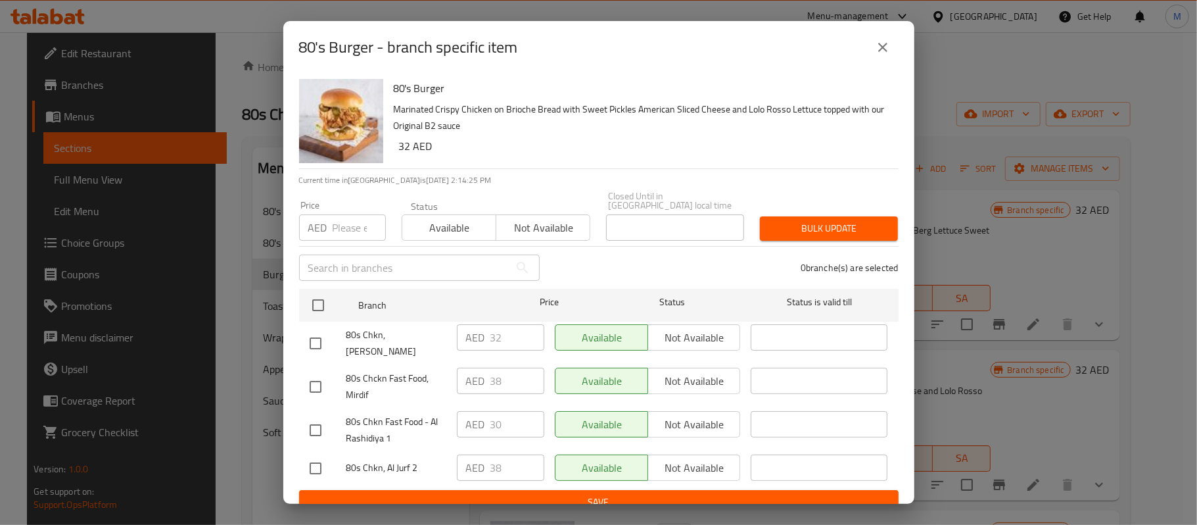
click at [874, 55] on button "close" at bounding box center [883, 48] width 32 height 32
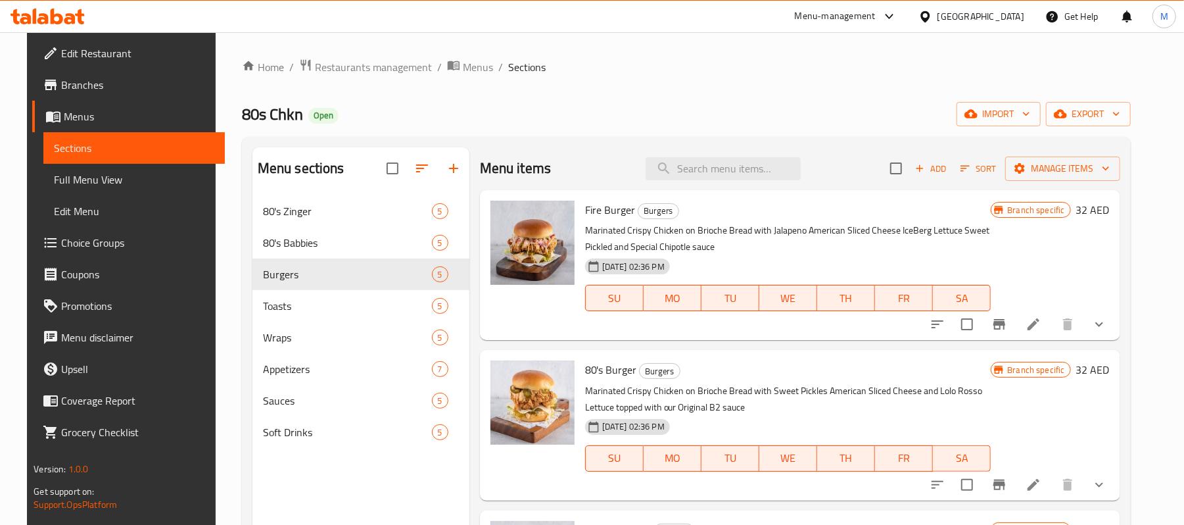
scroll to position [175, 0]
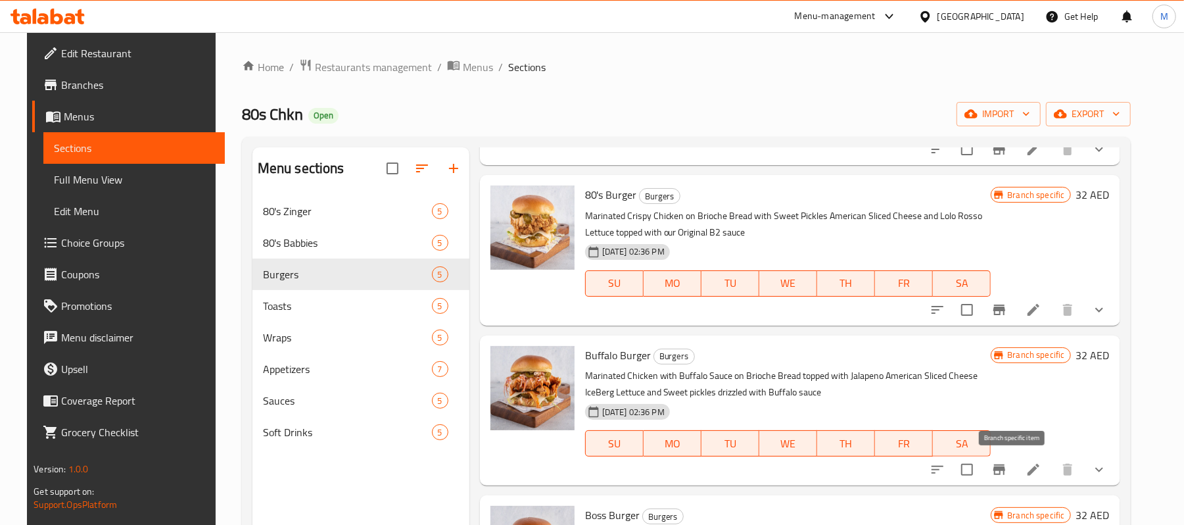
click at [1005, 468] on icon "Branch-specific-item" at bounding box center [999, 469] width 12 height 11
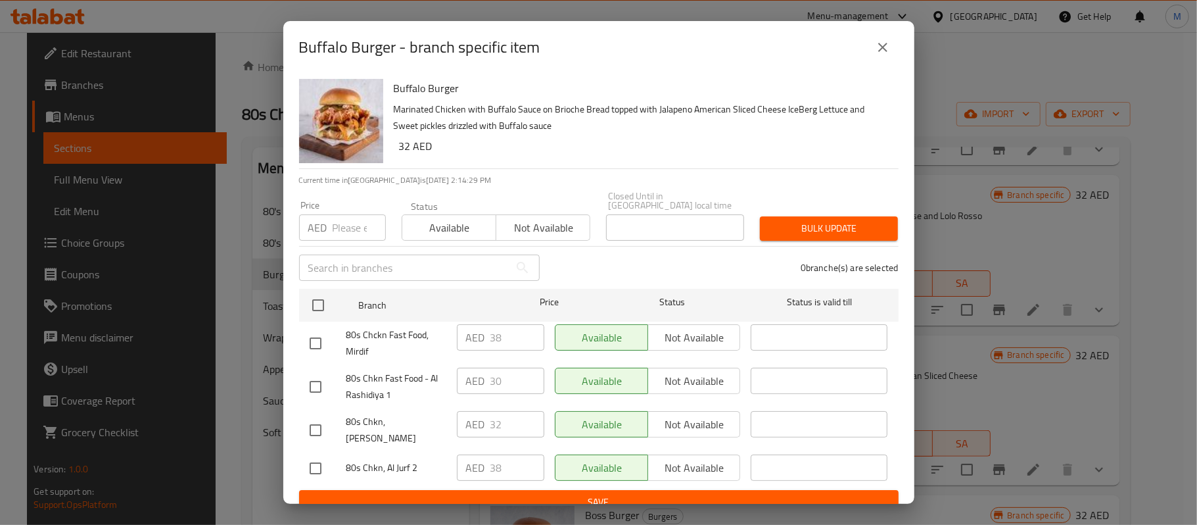
click at [880, 40] on icon "close" at bounding box center [883, 47] width 16 height 16
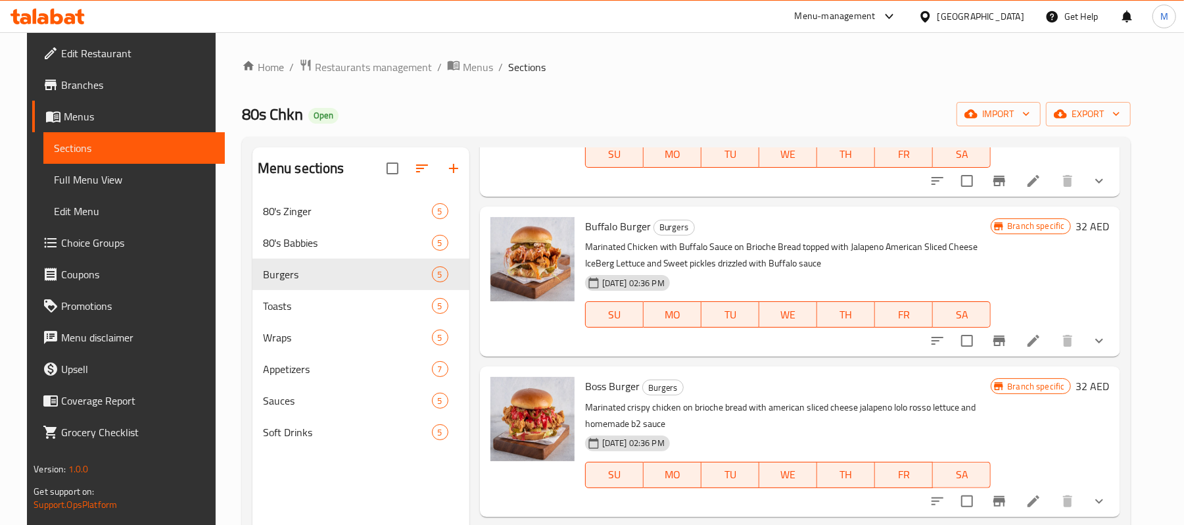
scroll to position [308, 0]
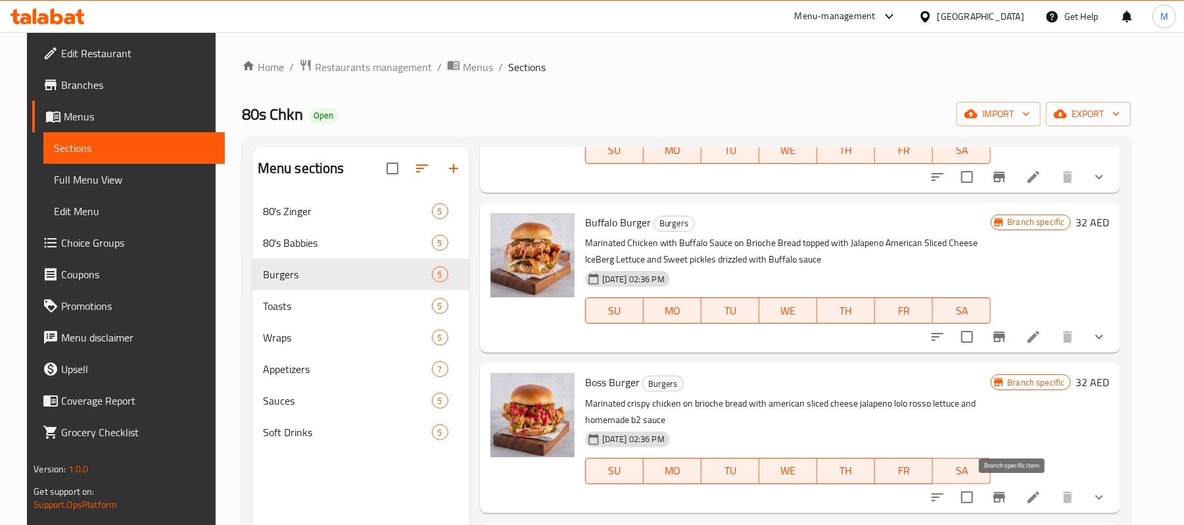
click at [1005, 497] on icon "Branch-specific-item" at bounding box center [999, 497] width 12 height 11
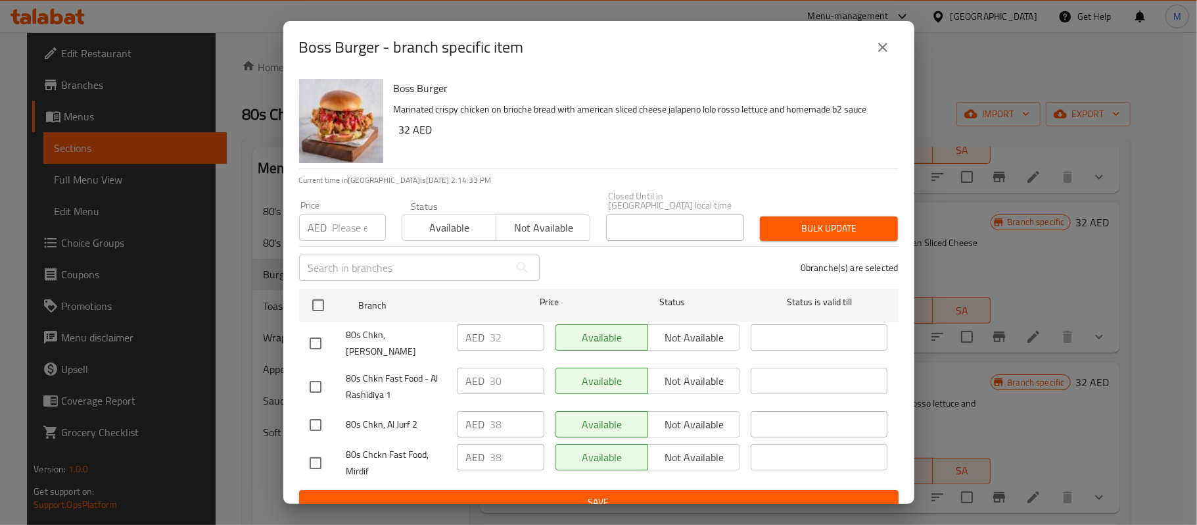
click at [879, 55] on button "close" at bounding box center [883, 48] width 32 height 32
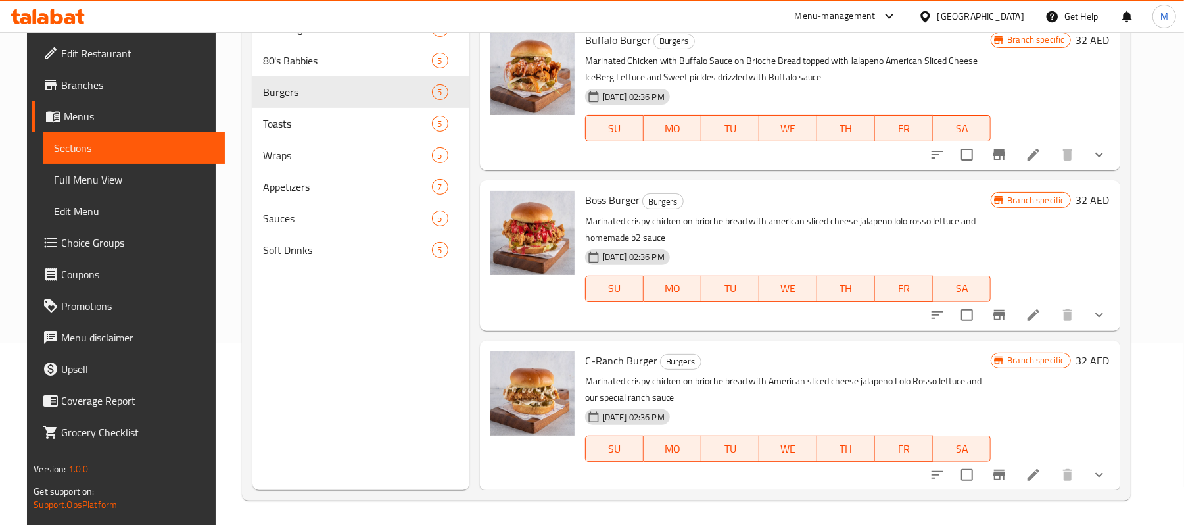
scroll to position [185, 0]
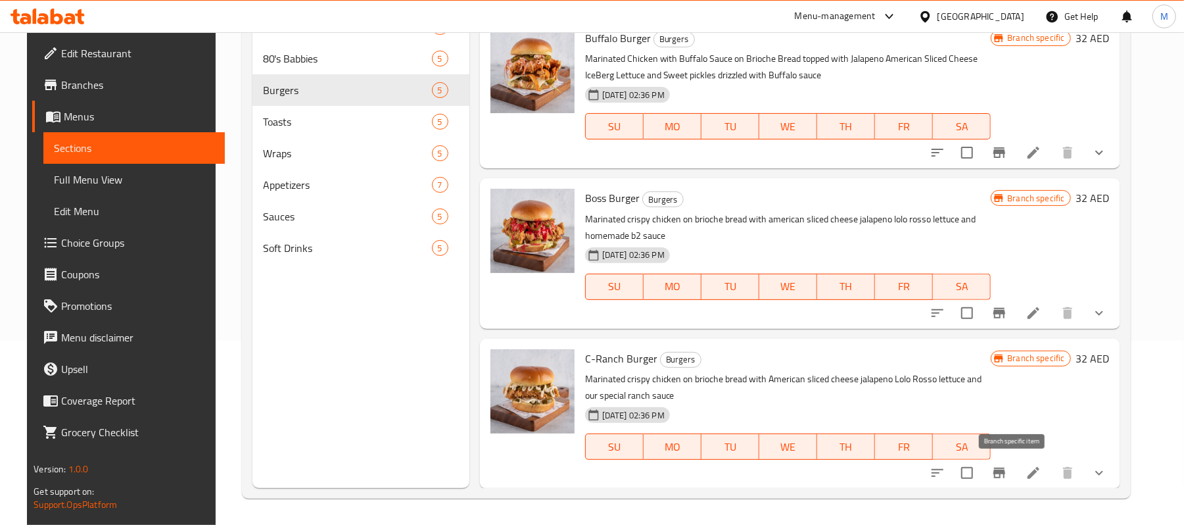
click at [1007, 475] on icon "Branch-specific-item" at bounding box center [999, 473] width 16 height 16
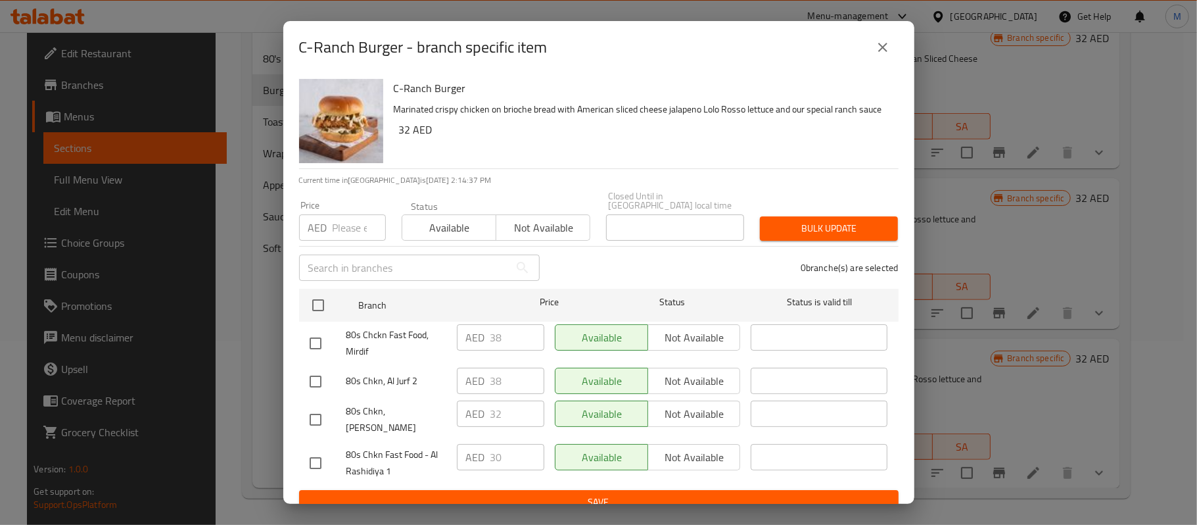
click at [882, 42] on icon "close" at bounding box center [883, 47] width 16 height 16
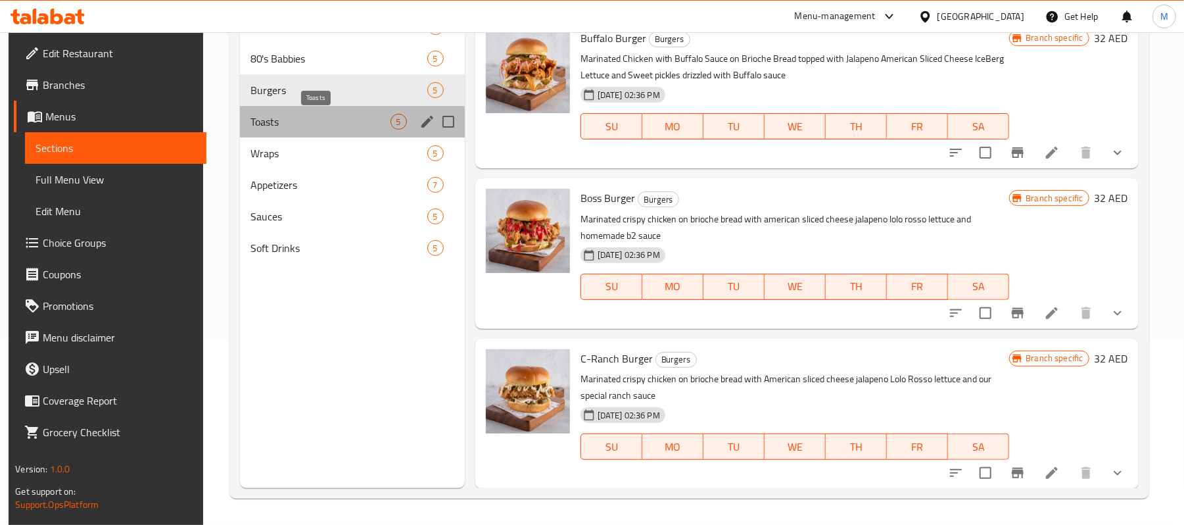
click at [262, 122] on span "Toasts" at bounding box center [320, 122] width 140 height 16
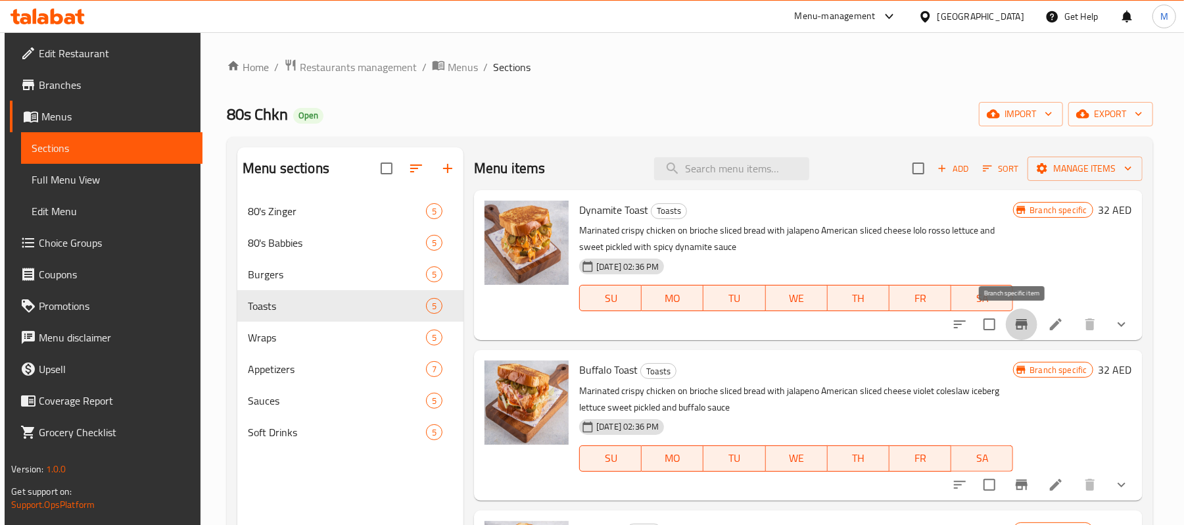
click at [1014, 327] on icon "Branch-specific-item" at bounding box center [1022, 324] width 16 height 16
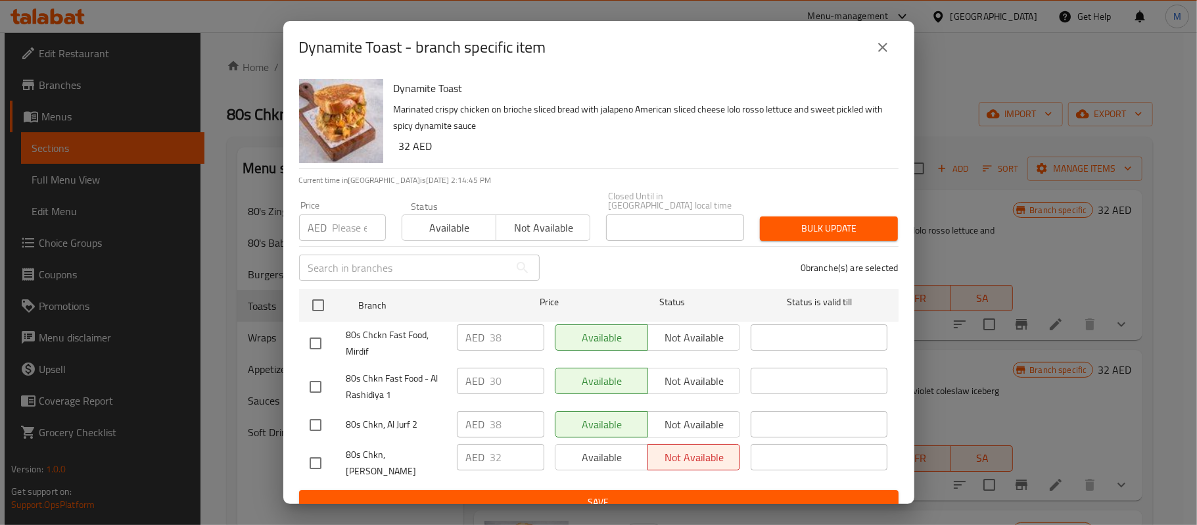
click at [886, 38] on button "close" at bounding box center [883, 48] width 32 height 32
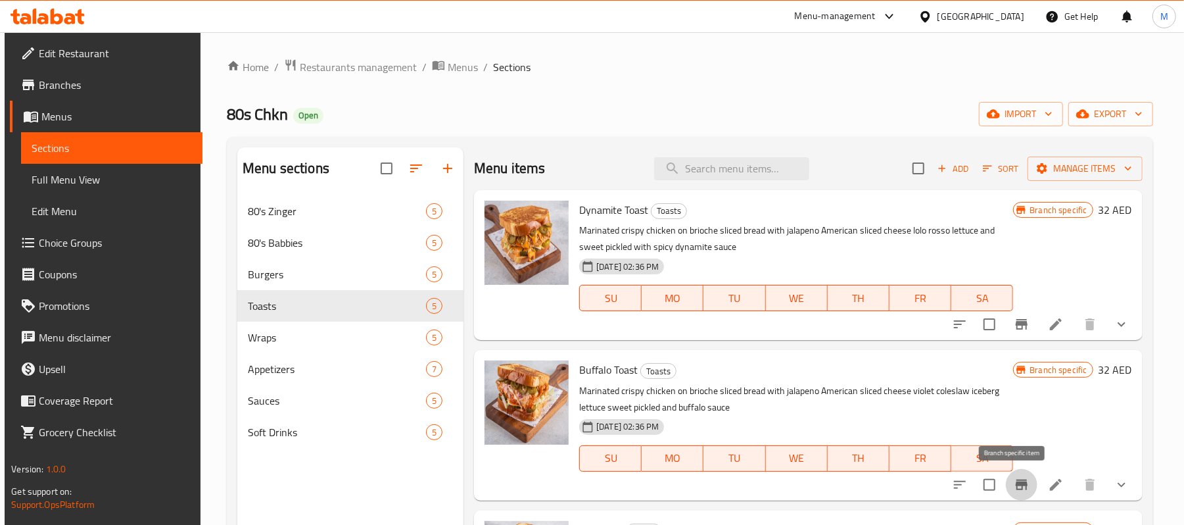
click at [1014, 487] on icon "Branch-specific-item" at bounding box center [1022, 485] width 16 height 16
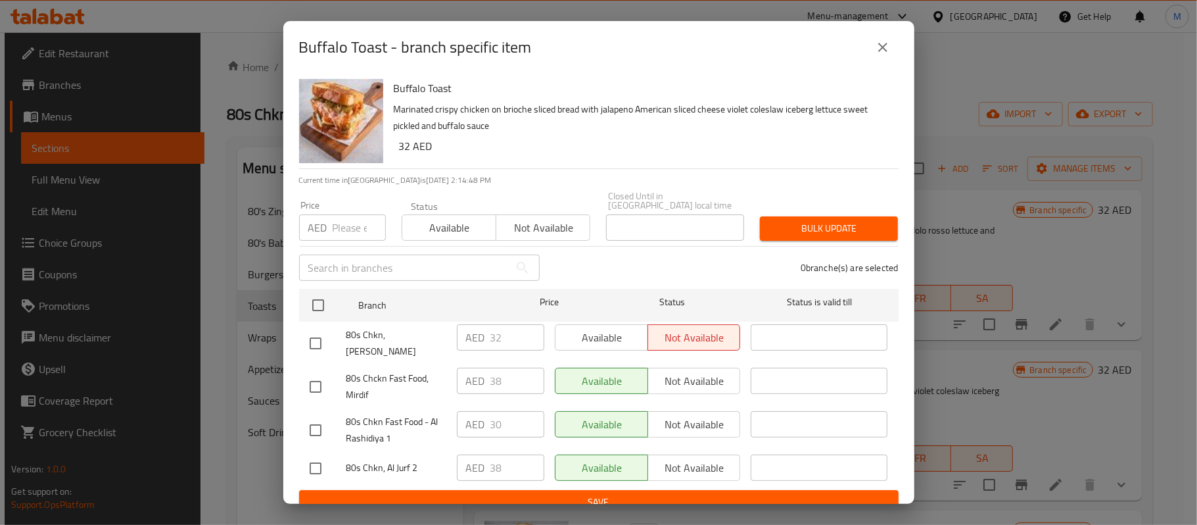
drag, startPoint x: 882, startPoint y: 41, endPoint x: 884, endPoint y: 51, distance: 10.6
click at [882, 41] on icon "close" at bounding box center [883, 47] width 16 height 16
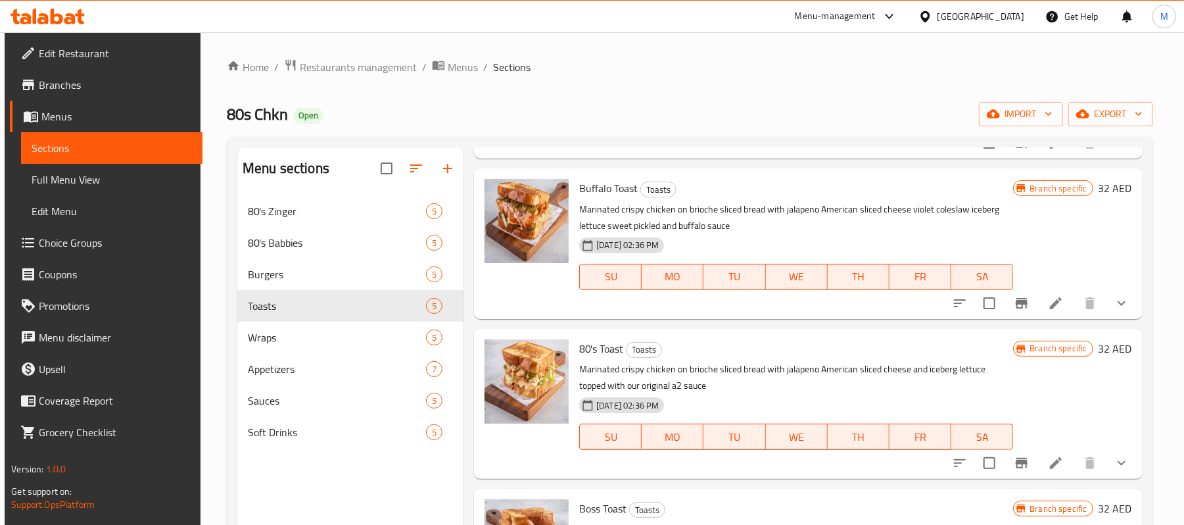
scroll to position [263, 0]
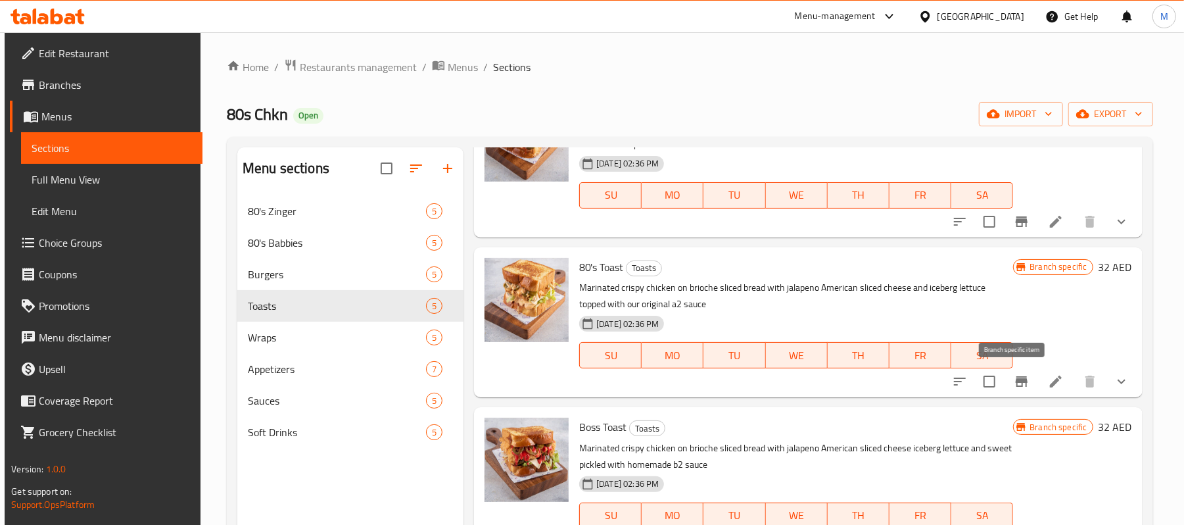
click at [1019, 380] on icon "Branch-specific-item" at bounding box center [1022, 381] width 16 height 16
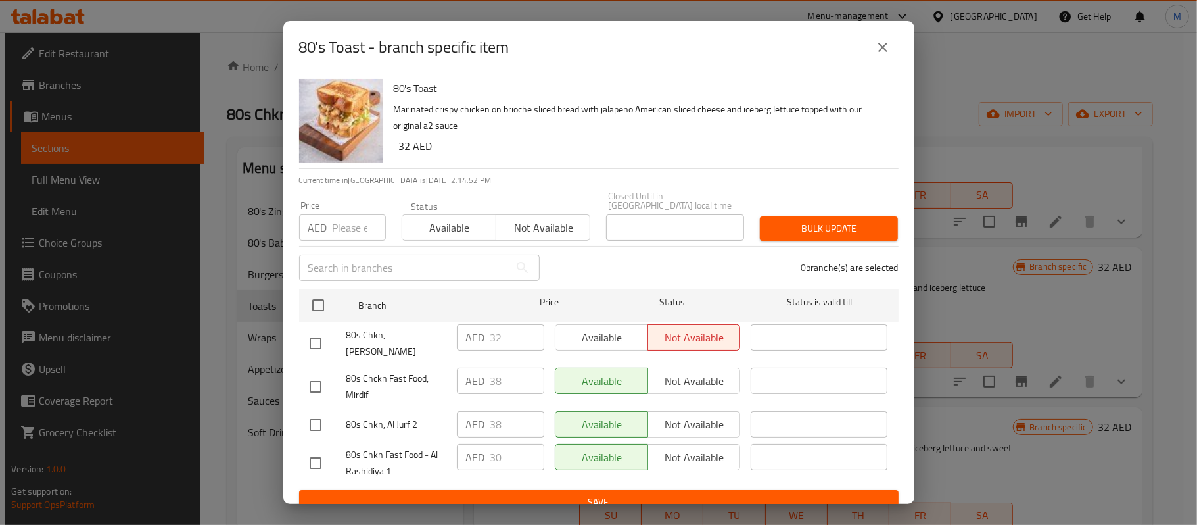
click at [882, 43] on icon "close" at bounding box center [883, 47] width 16 height 16
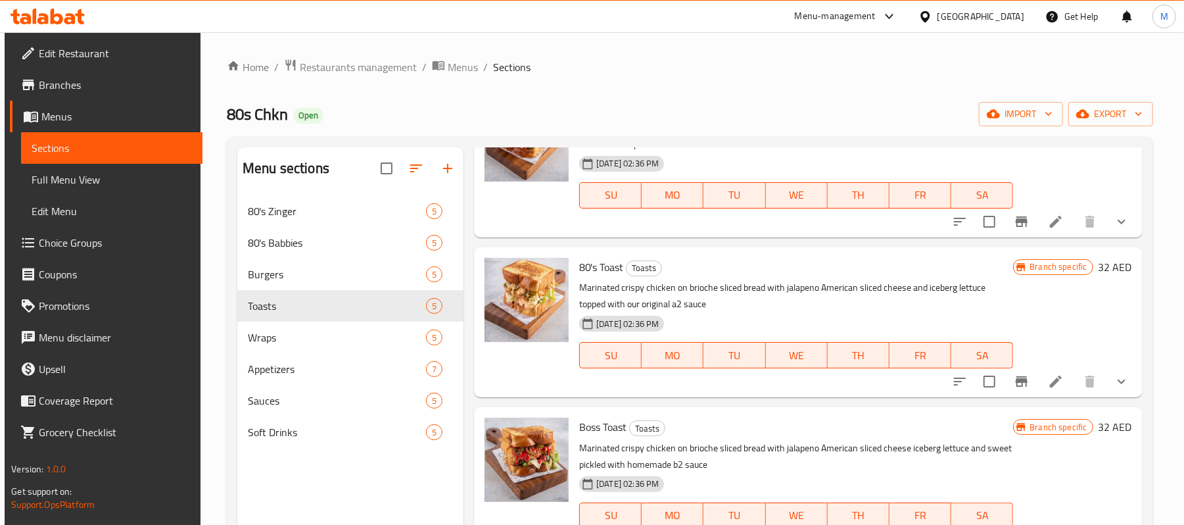
scroll to position [308, 0]
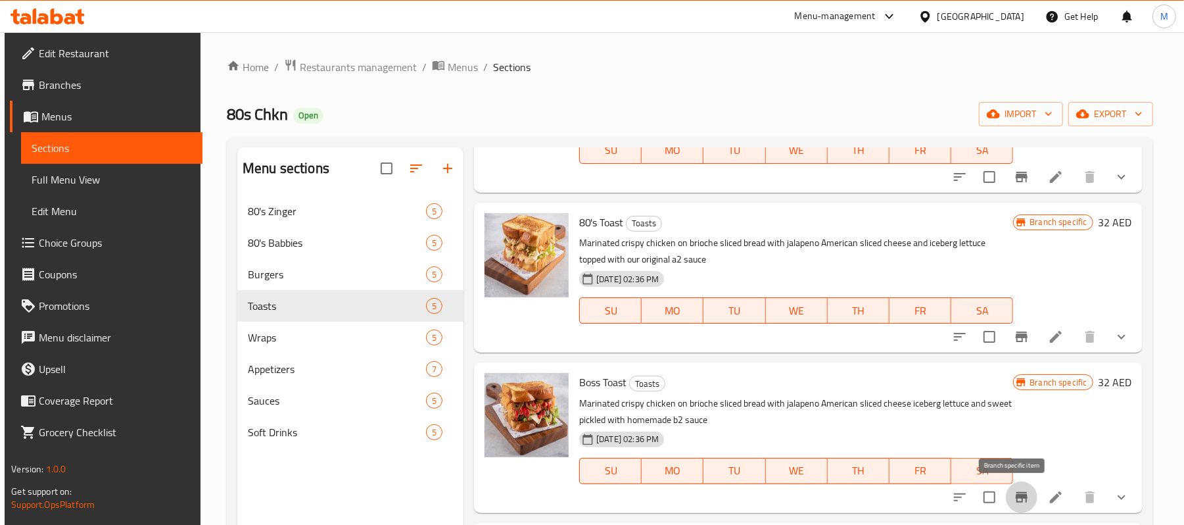
click at [1016, 493] on icon "Branch-specific-item" at bounding box center [1022, 497] width 12 height 11
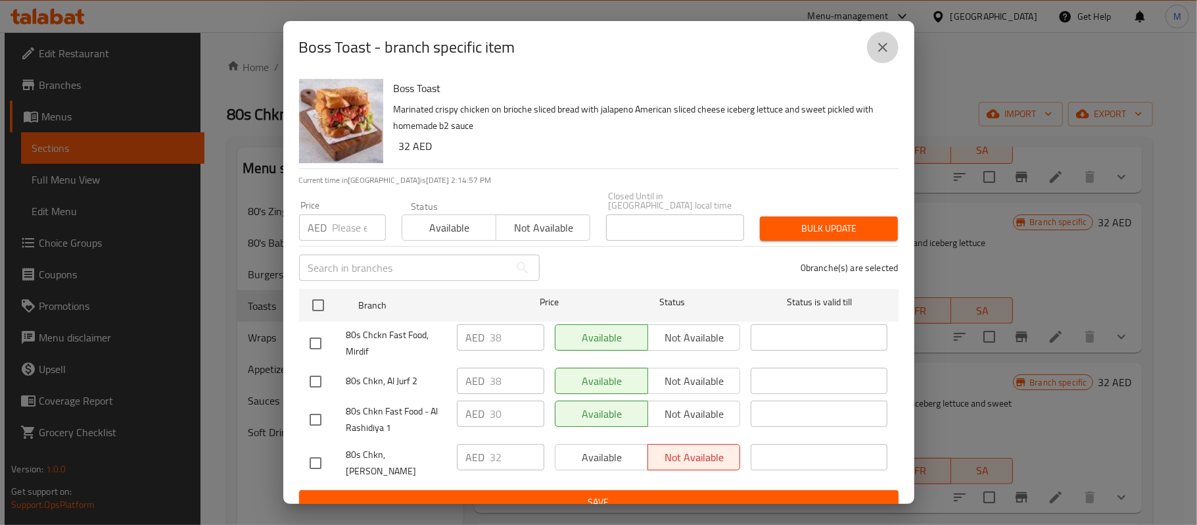
click at [873, 43] on button "close" at bounding box center [883, 48] width 32 height 32
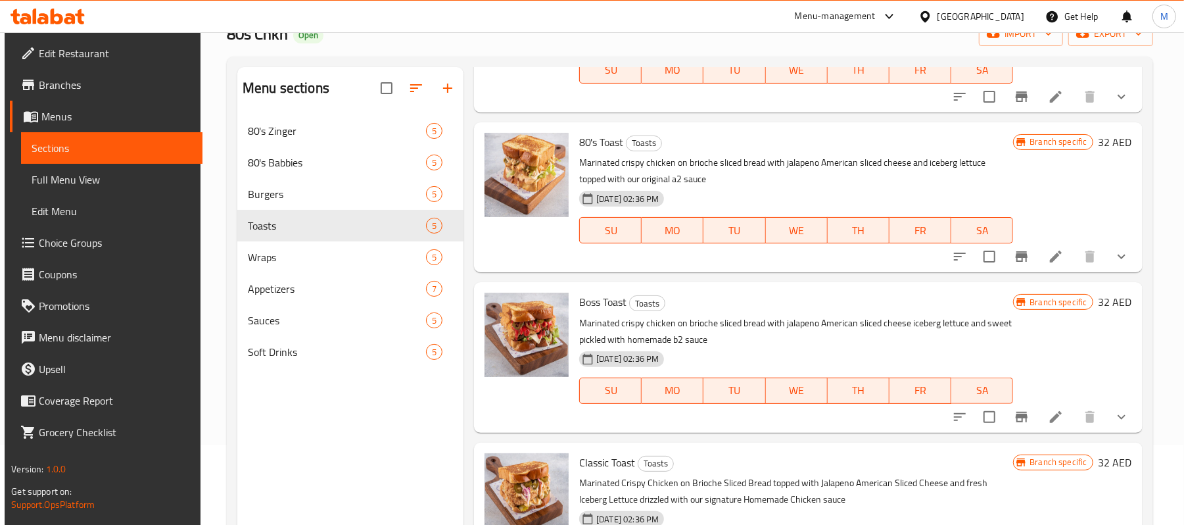
scroll to position [185, 0]
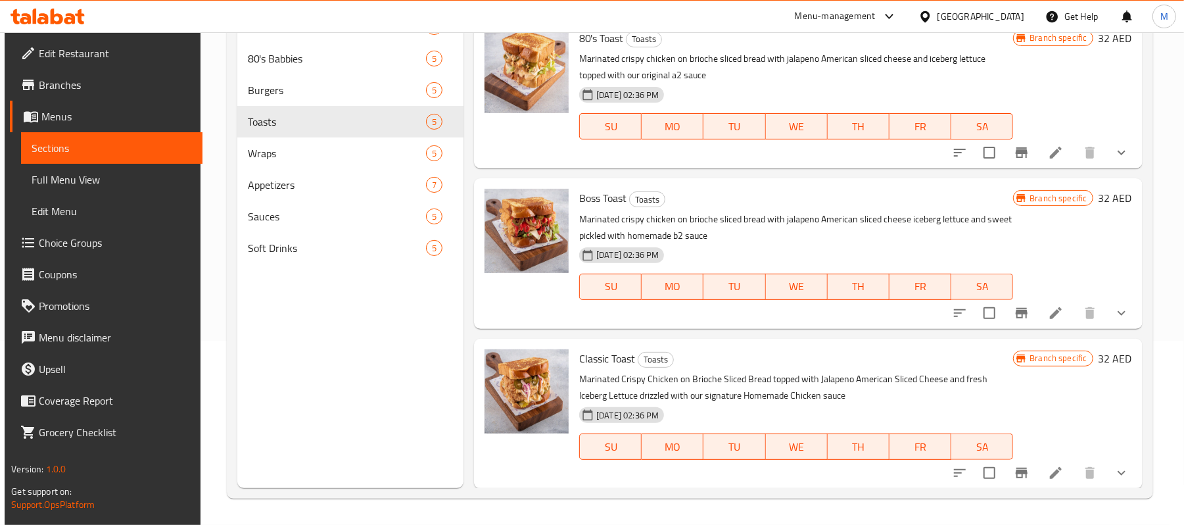
click at [1016, 469] on icon "Branch-specific-item" at bounding box center [1022, 472] width 12 height 11
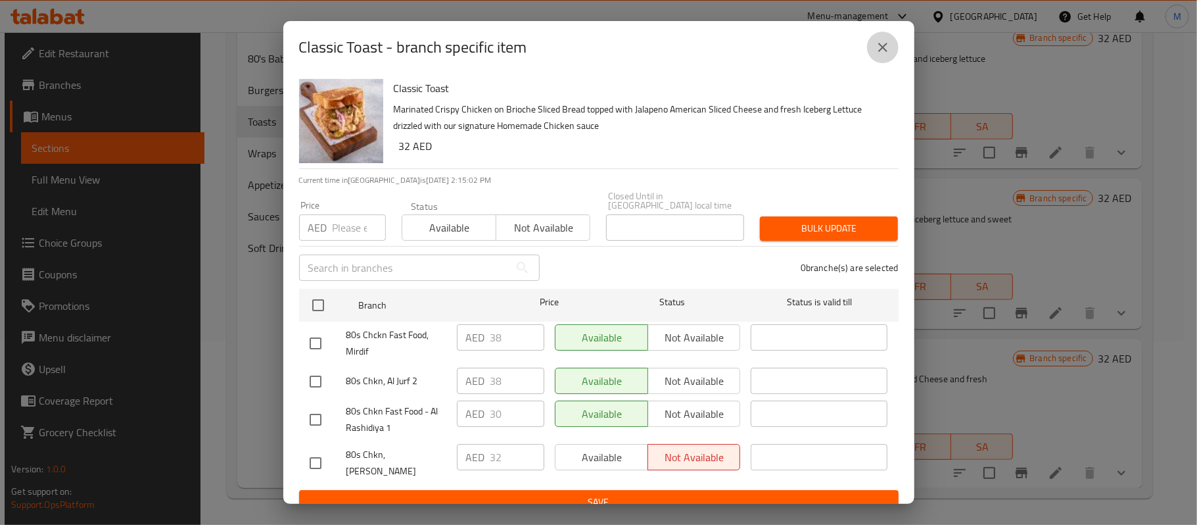
click at [882, 46] on icon "close" at bounding box center [882, 47] width 9 height 9
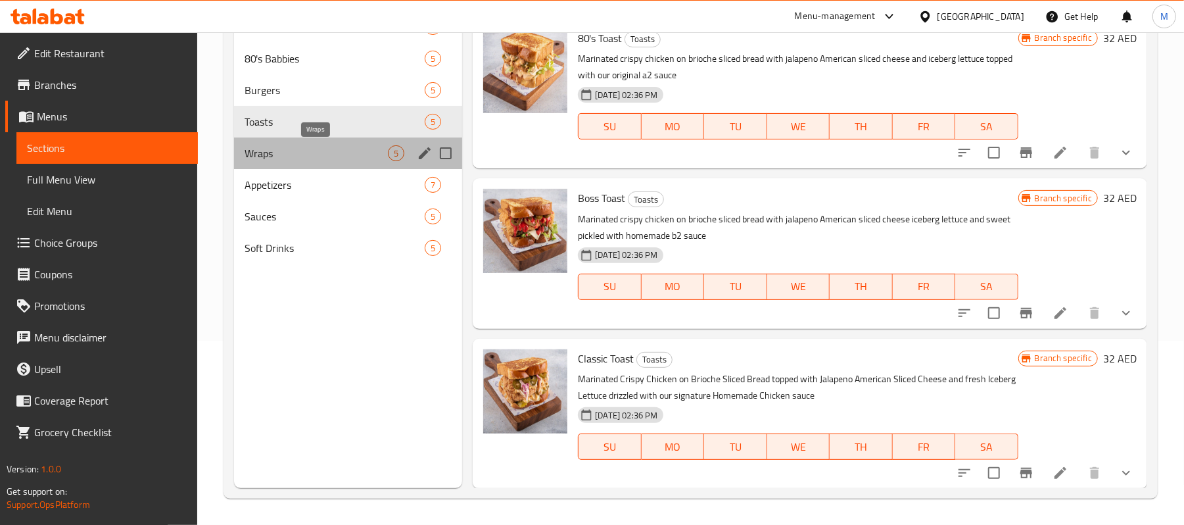
click at [250, 158] on span "Wraps" at bounding box center [316, 153] width 143 height 16
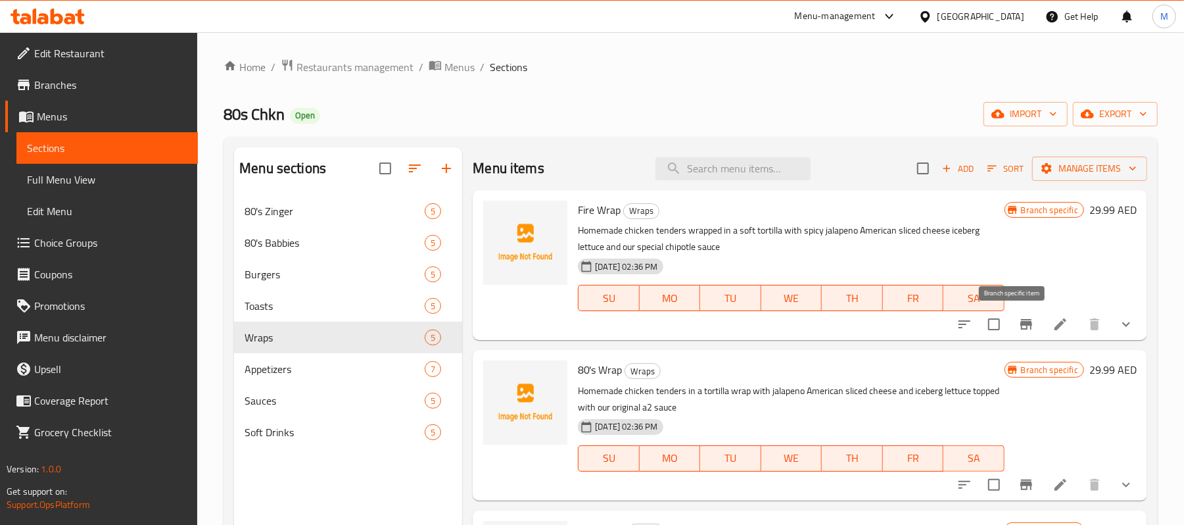
click at [1010, 329] on button "Branch-specific-item" at bounding box center [1026, 324] width 32 height 32
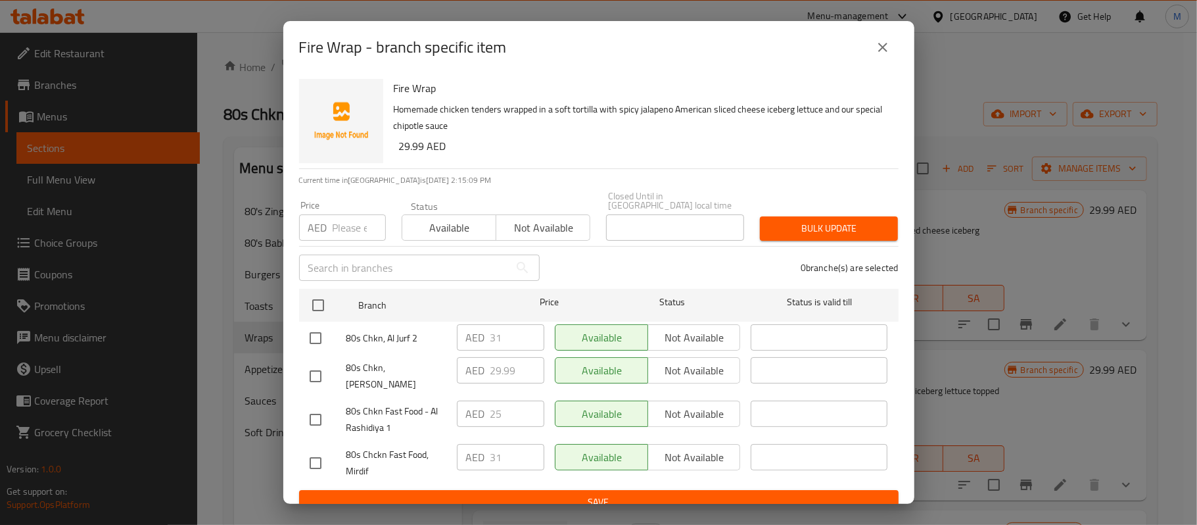
click at [882, 53] on icon "close" at bounding box center [883, 47] width 16 height 16
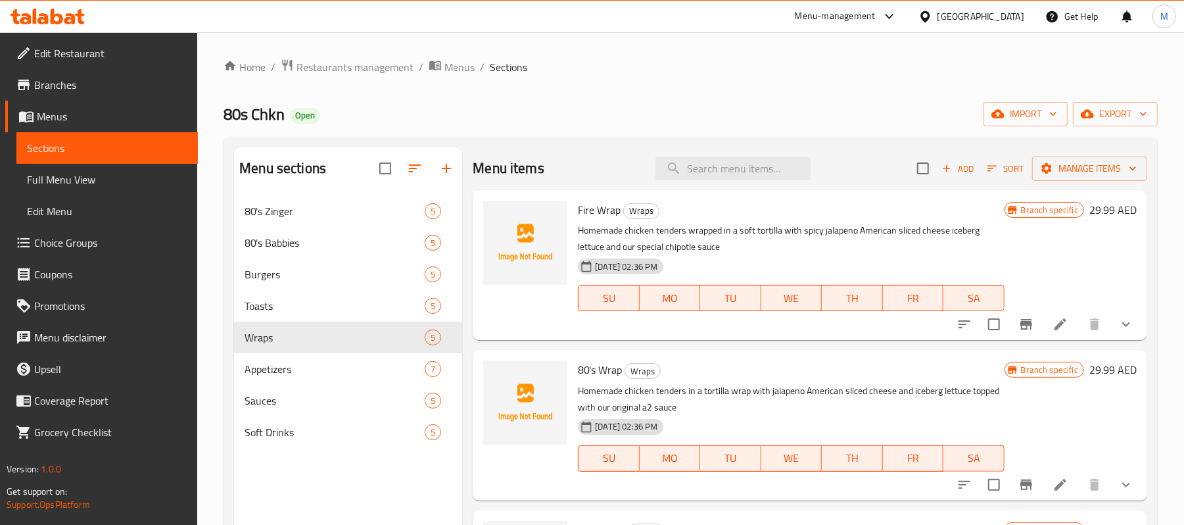
scroll to position [87, 0]
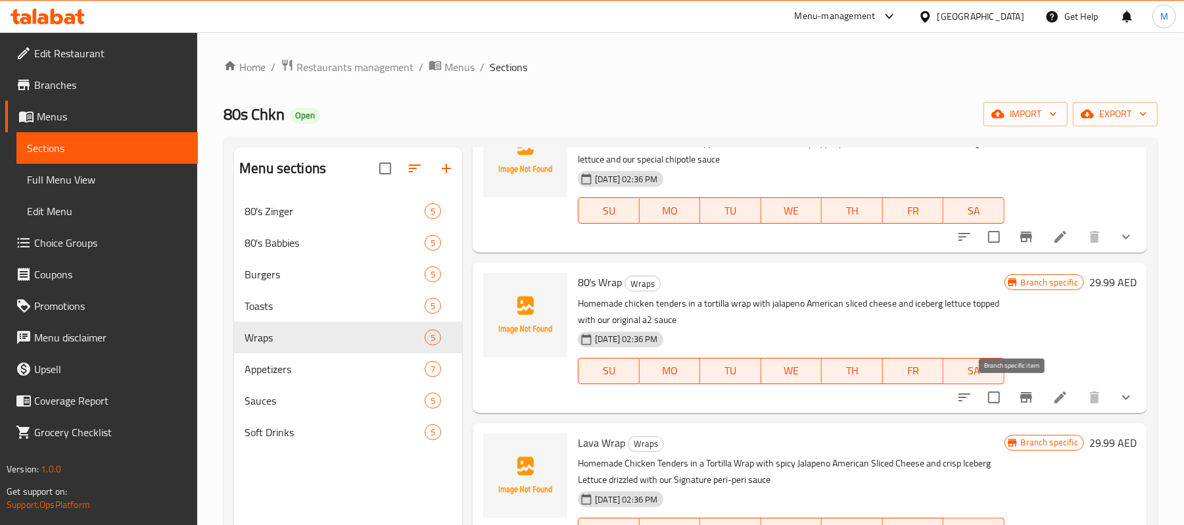
click at [1018, 401] on icon "Branch-specific-item" at bounding box center [1026, 397] width 16 height 16
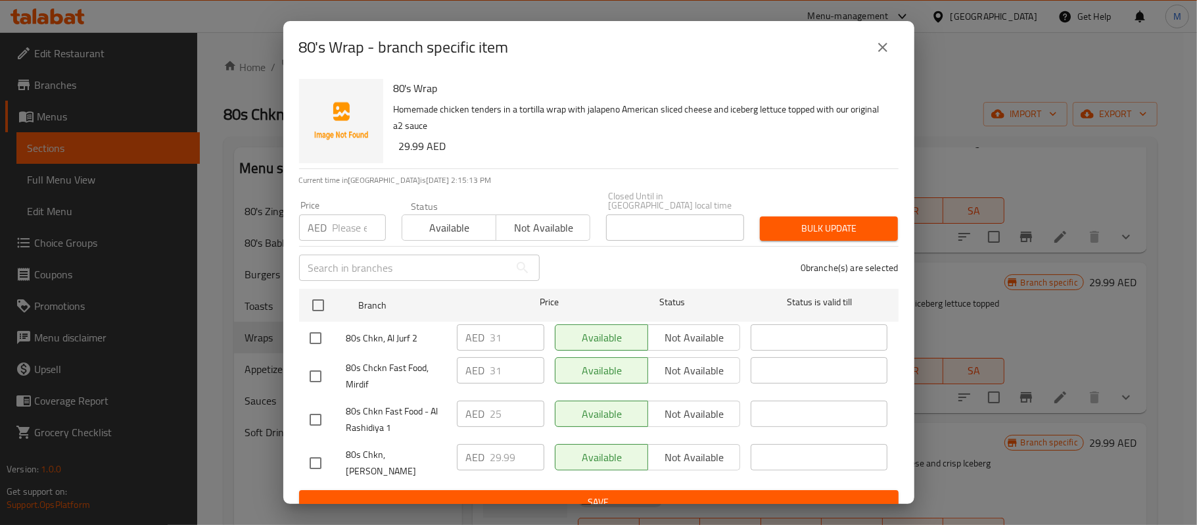
click at [884, 55] on button "close" at bounding box center [883, 48] width 32 height 32
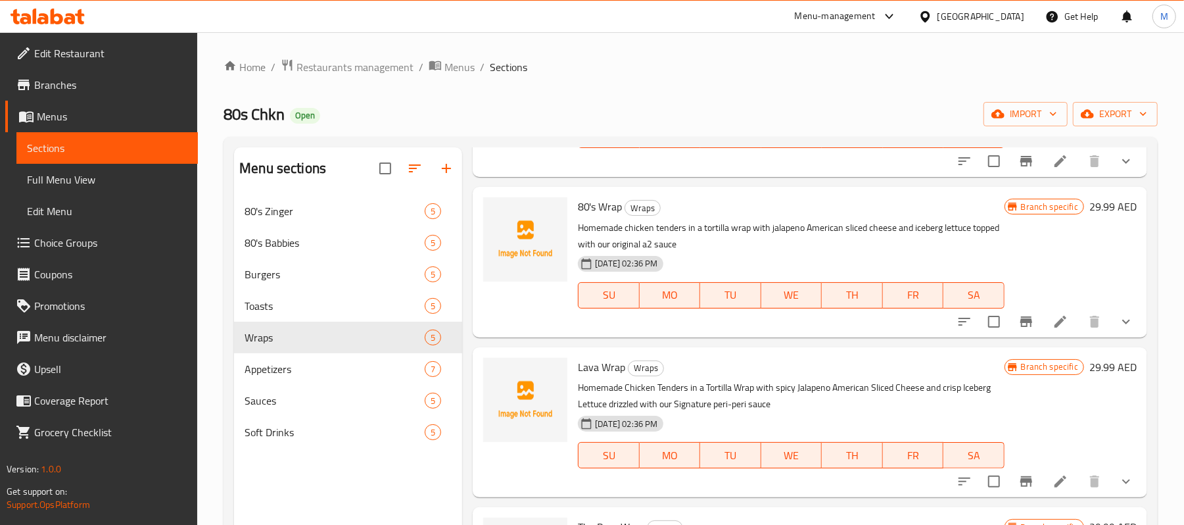
scroll to position [263, 0]
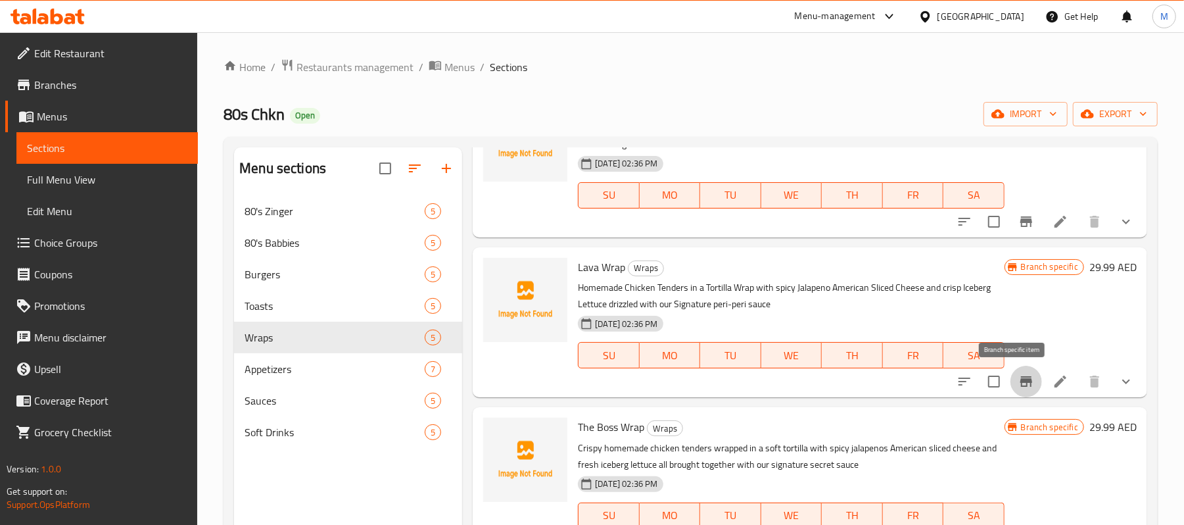
click at [1020, 379] on icon "Branch-specific-item" at bounding box center [1026, 381] width 12 height 11
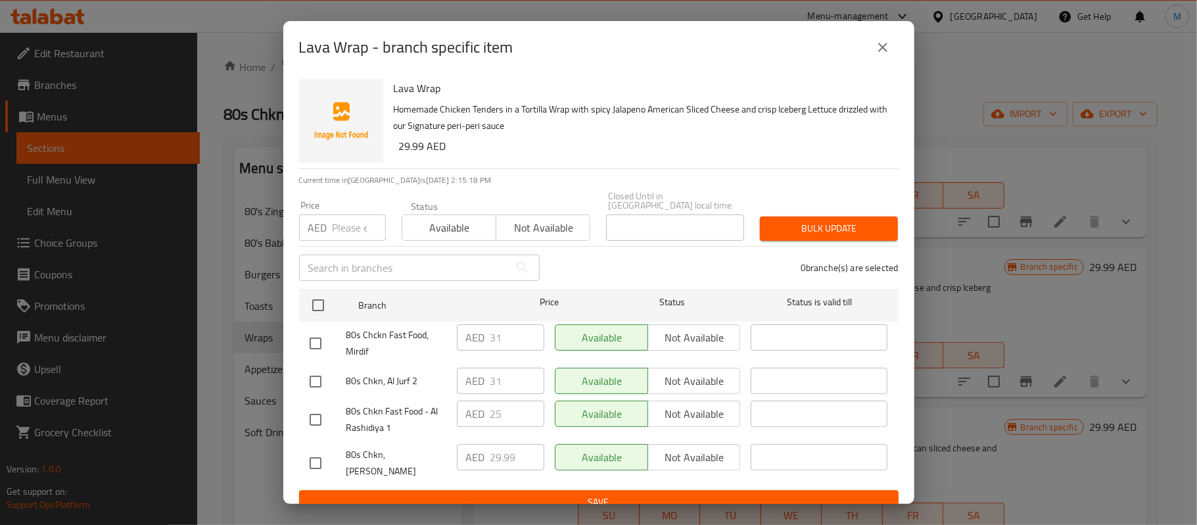
click at [880, 57] on button "close" at bounding box center [883, 48] width 32 height 32
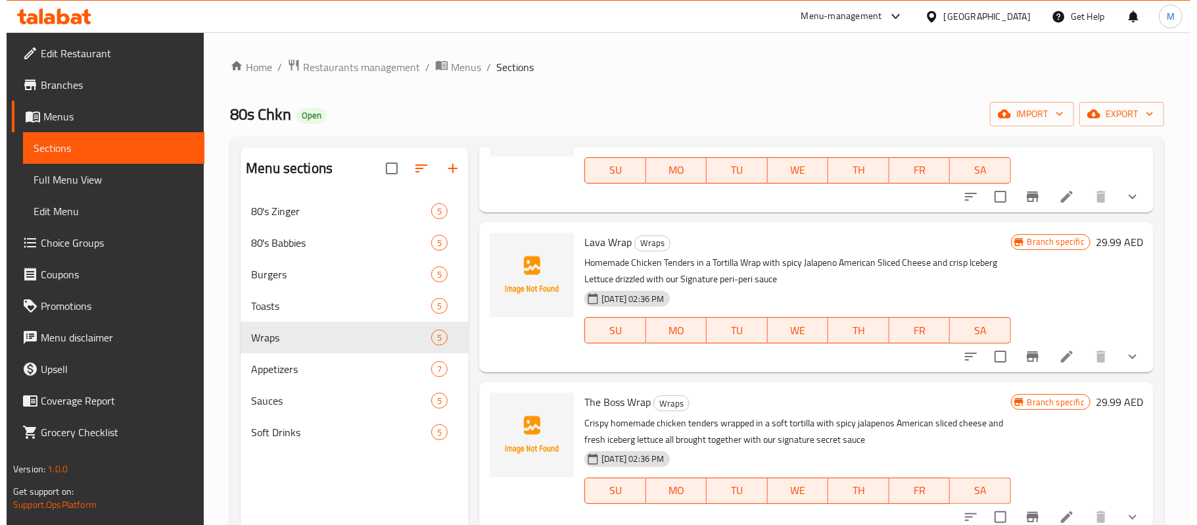
scroll to position [308, 0]
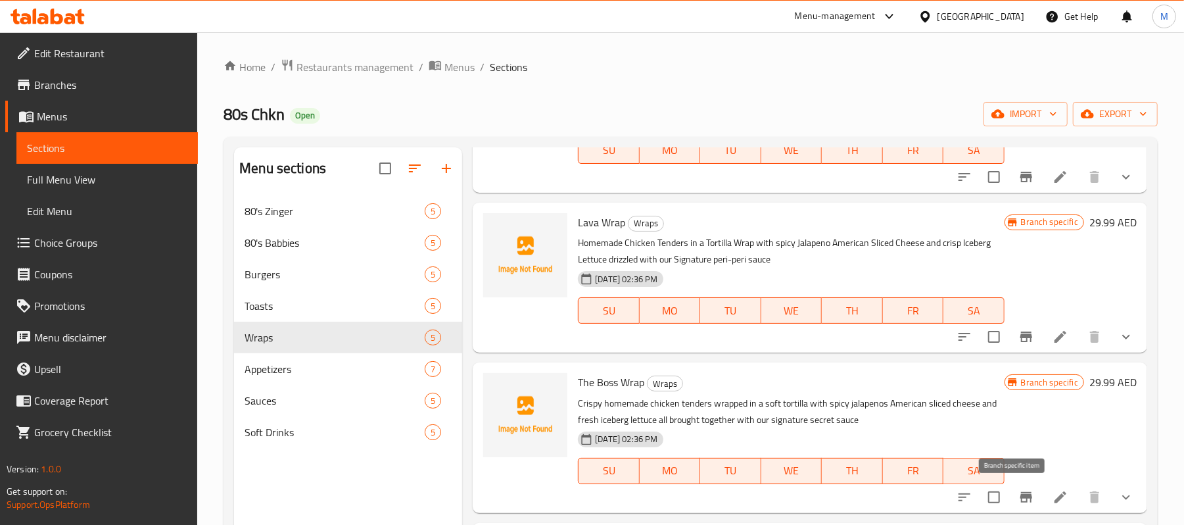
click at [1020, 495] on icon "Branch-specific-item" at bounding box center [1026, 497] width 12 height 11
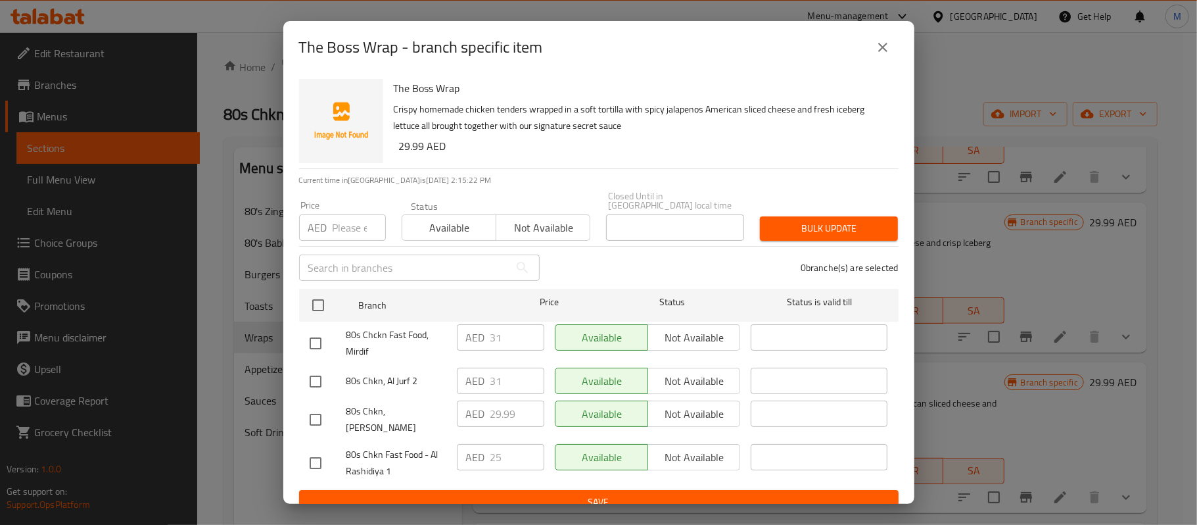
click at [882, 46] on icon "close" at bounding box center [882, 47] width 9 height 9
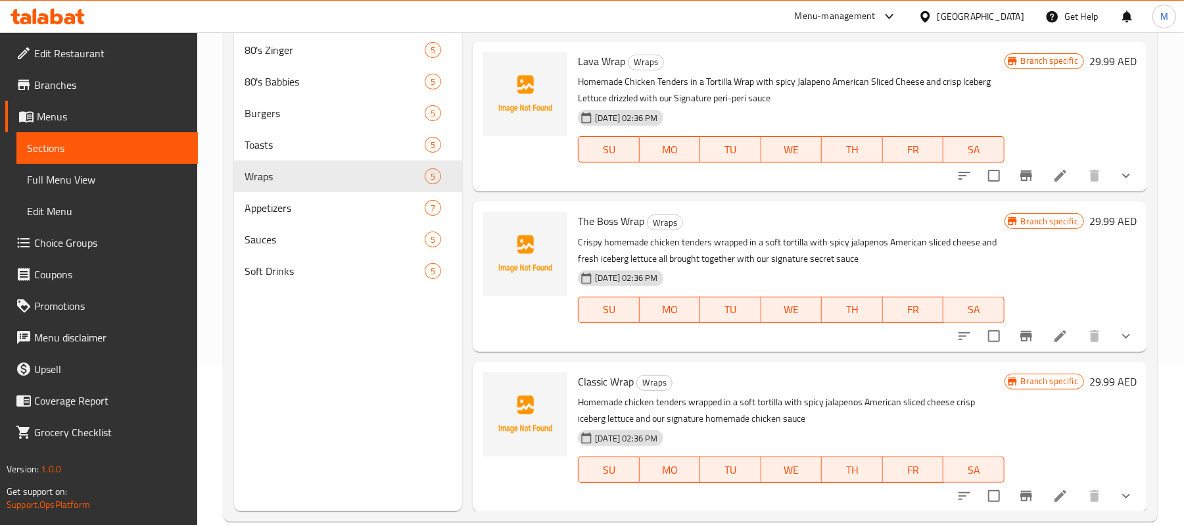
scroll to position [185, 0]
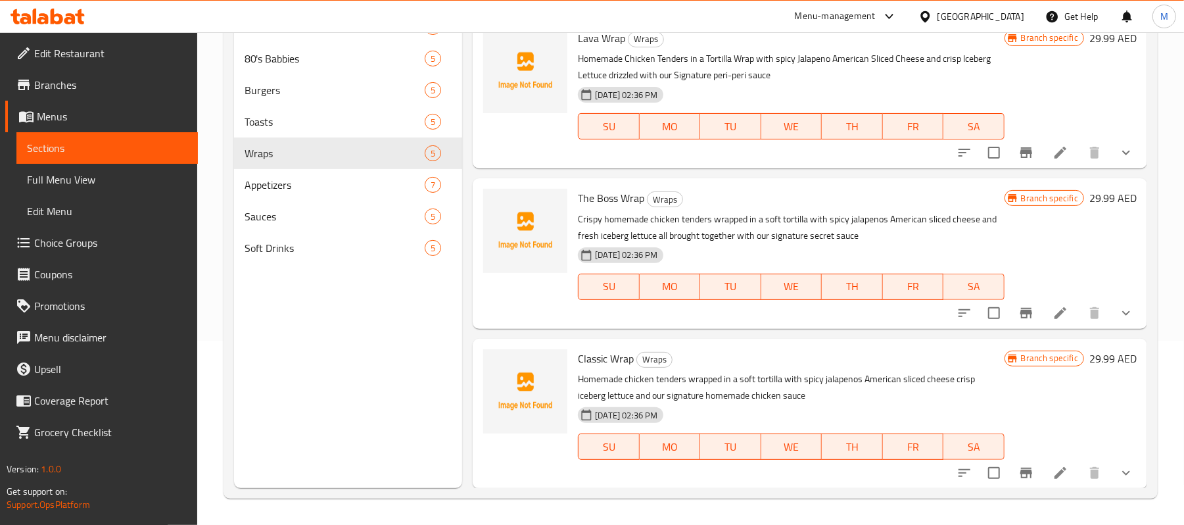
click at [1018, 467] on icon "Branch-specific-item" at bounding box center [1026, 473] width 16 height 16
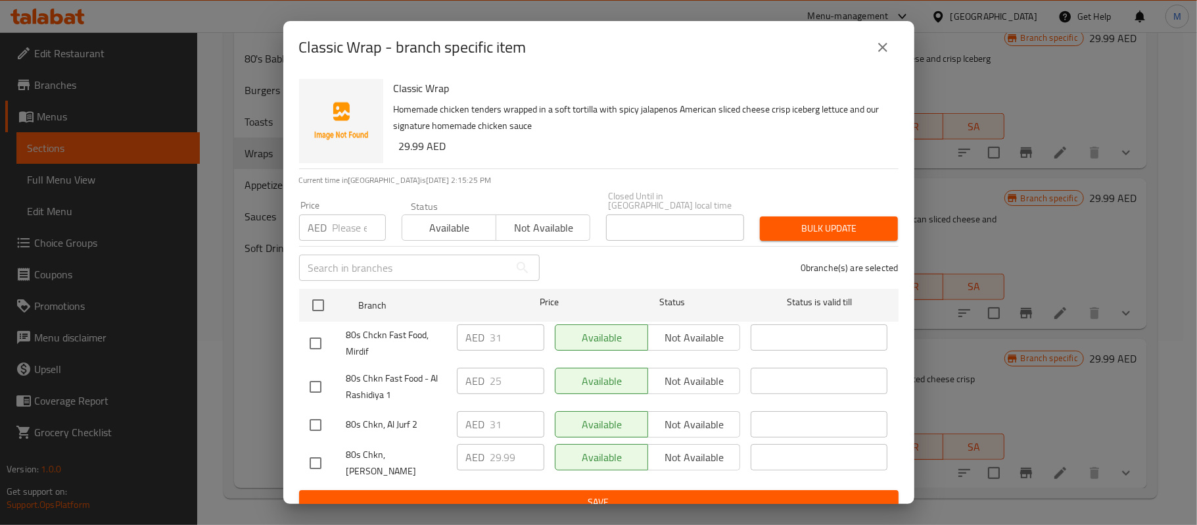
click at [888, 40] on icon "close" at bounding box center [883, 47] width 16 height 16
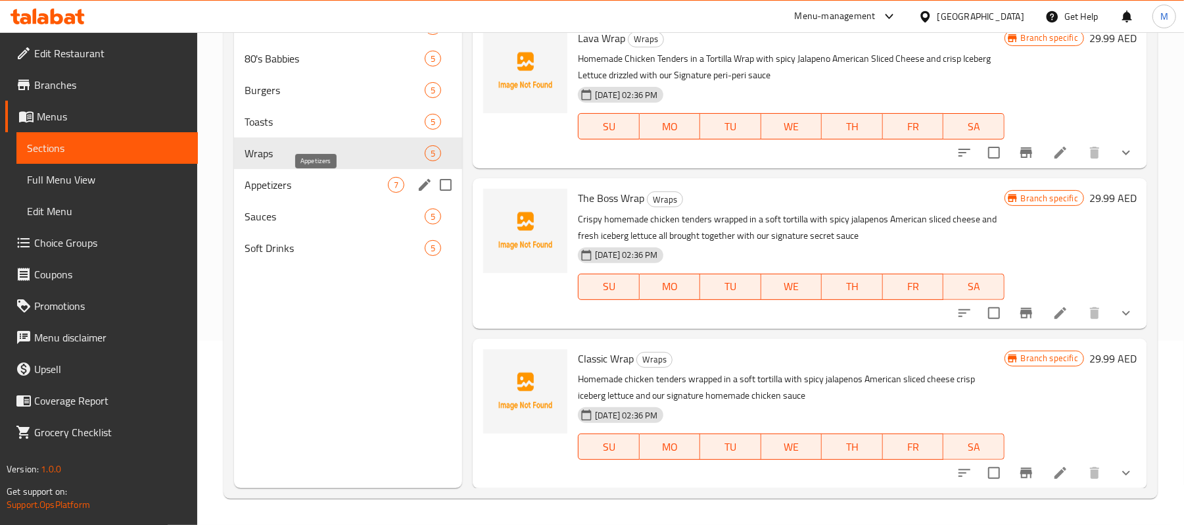
click at [285, 191] on span "Appetizers" at bounding box center [316, 185] width 143 height 16
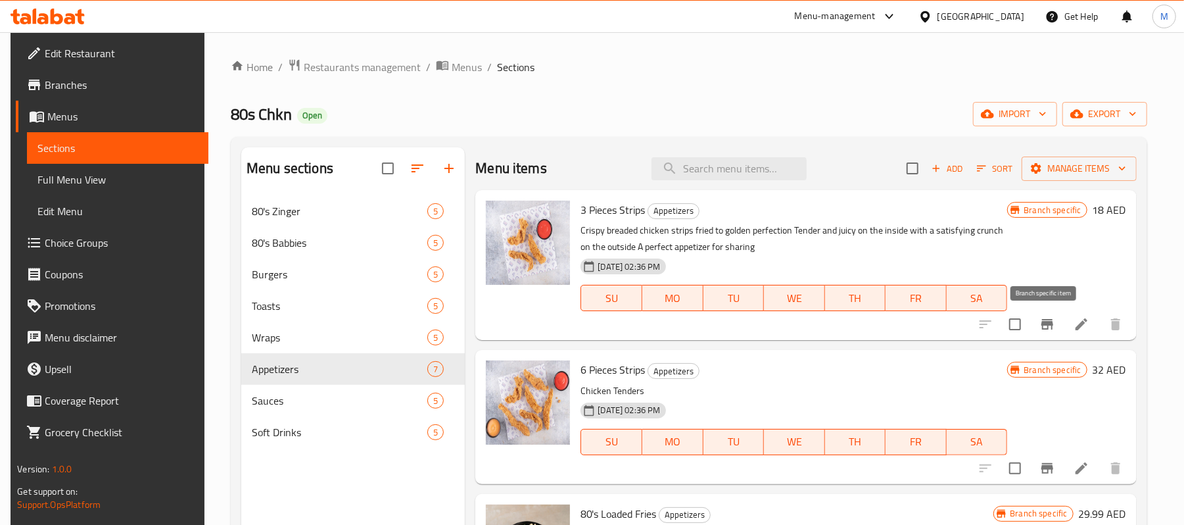
click at [1045, 327] on icon "Branch-specific-item" at bounding box center [1047, 324] width 12 height 11
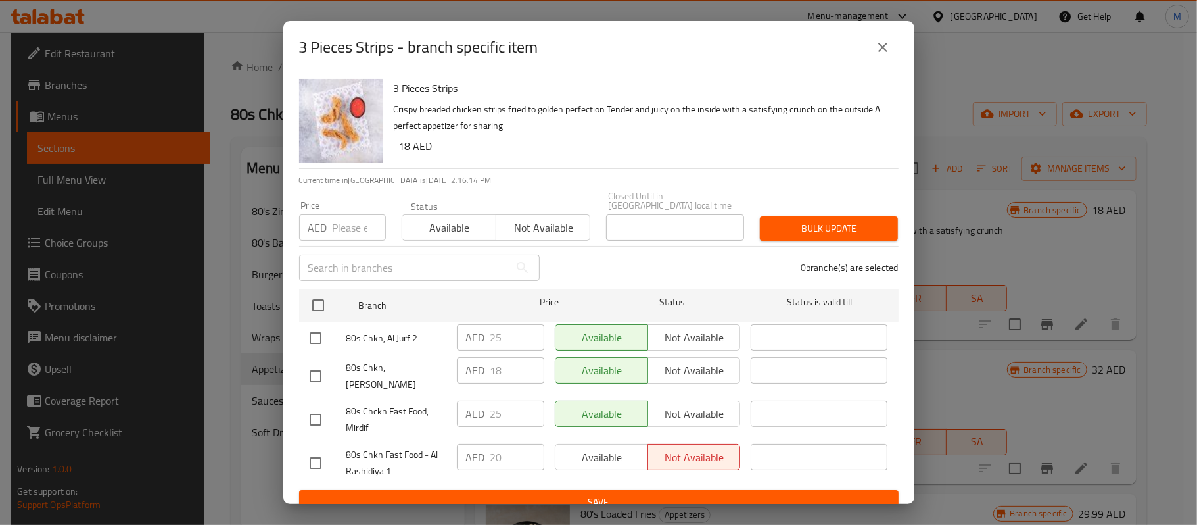
click at [884, 53] on icon "close" at bounding box center [883, 47] width 16 height 16
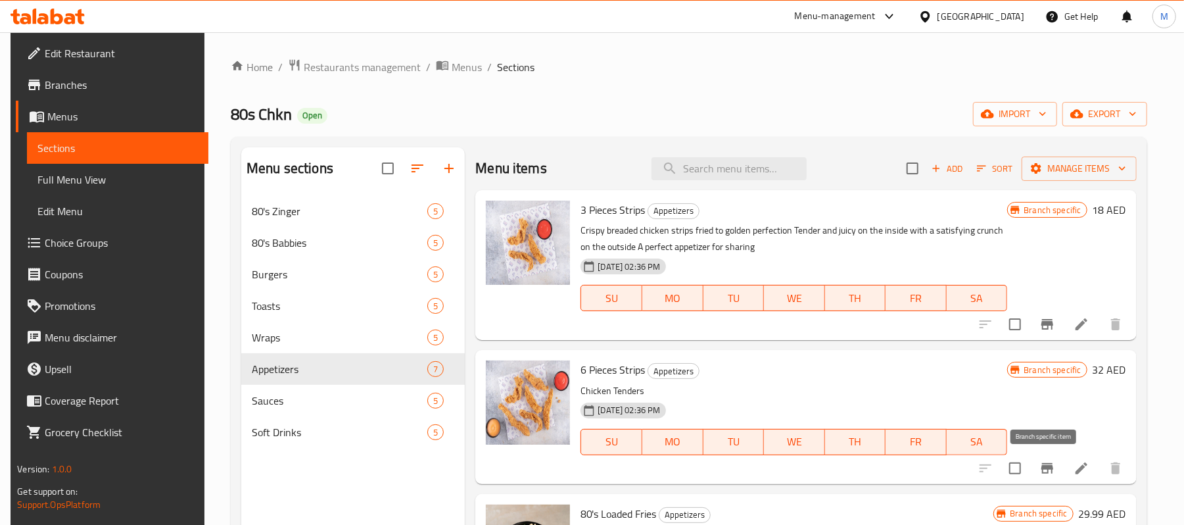
click at [1041, 471] on icon "Branch-specific-item" at bounding box center [1047, 468] width 16 height 16
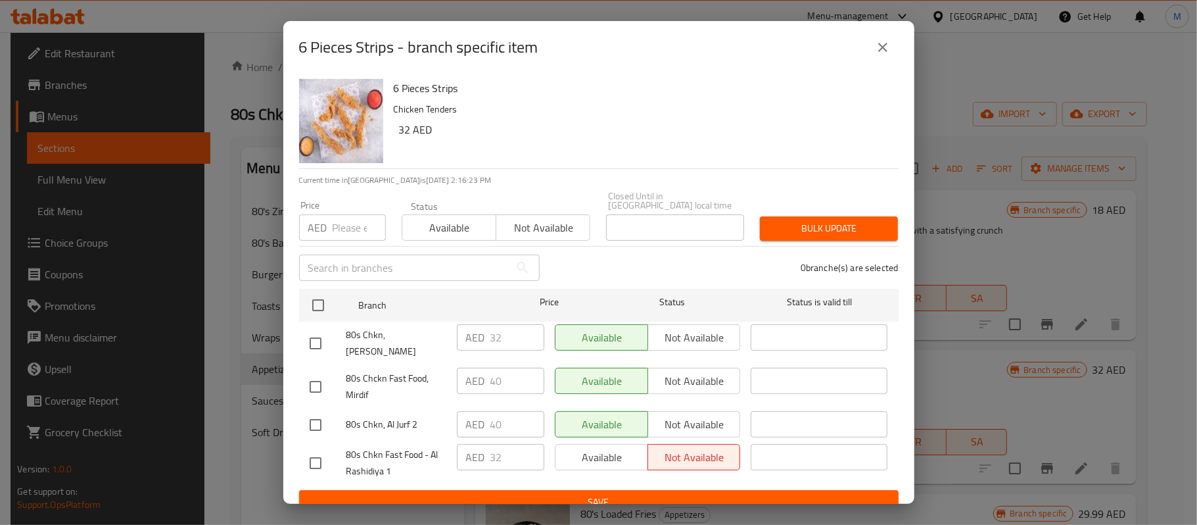
click at [882, 42] on icon "close" at bounding box center [883, 47] width 16 height 16
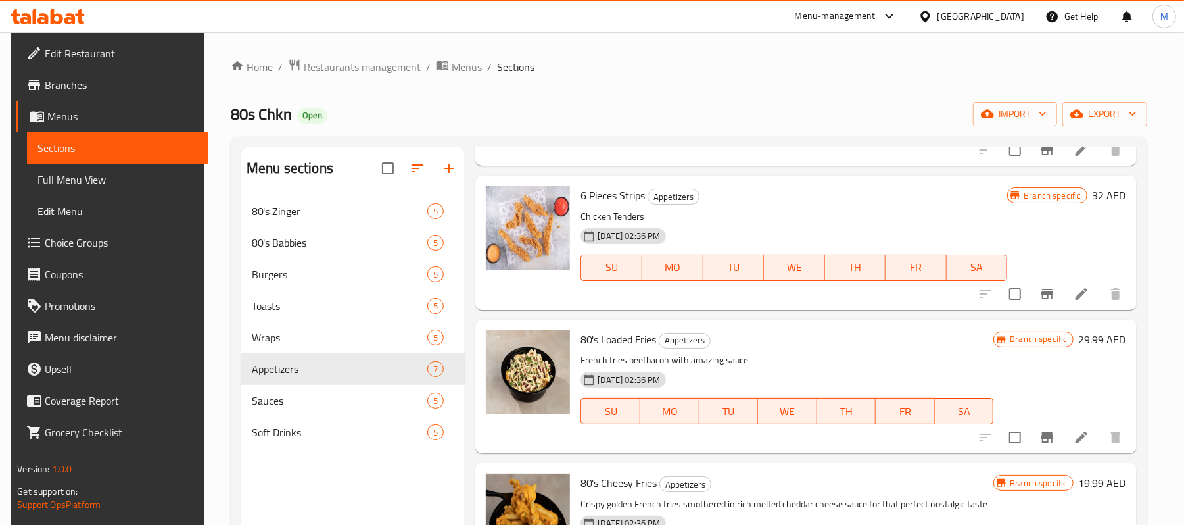
scroll to position [175, 0]
click at [1041, 437] on icon "Branch-specific-item" at bounding box center [1047, 436] width 12 height 11
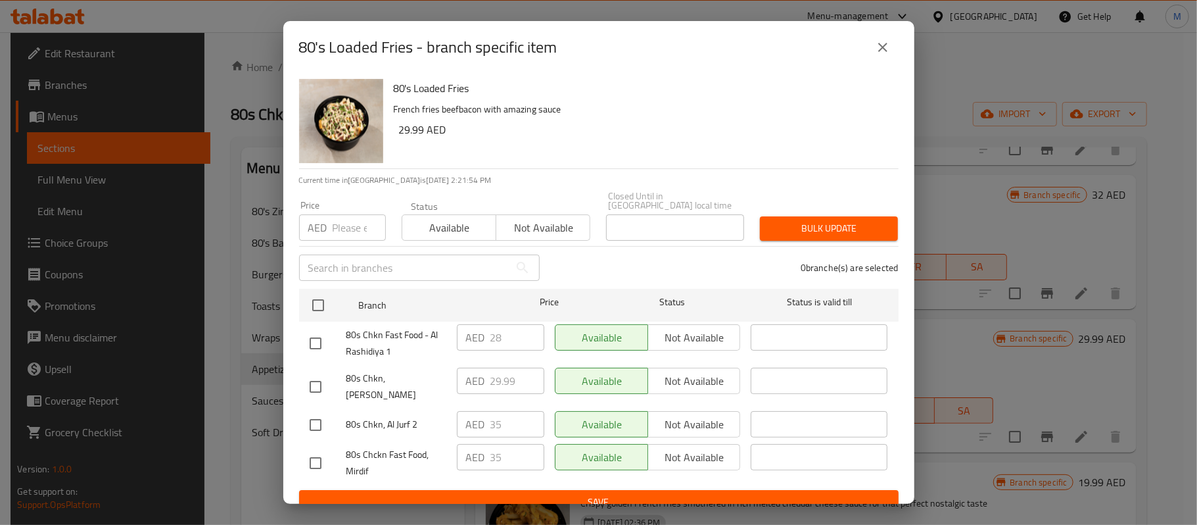
click at [886, 51] on icon "close" at bounding box center [882, 47] width 9 height 9
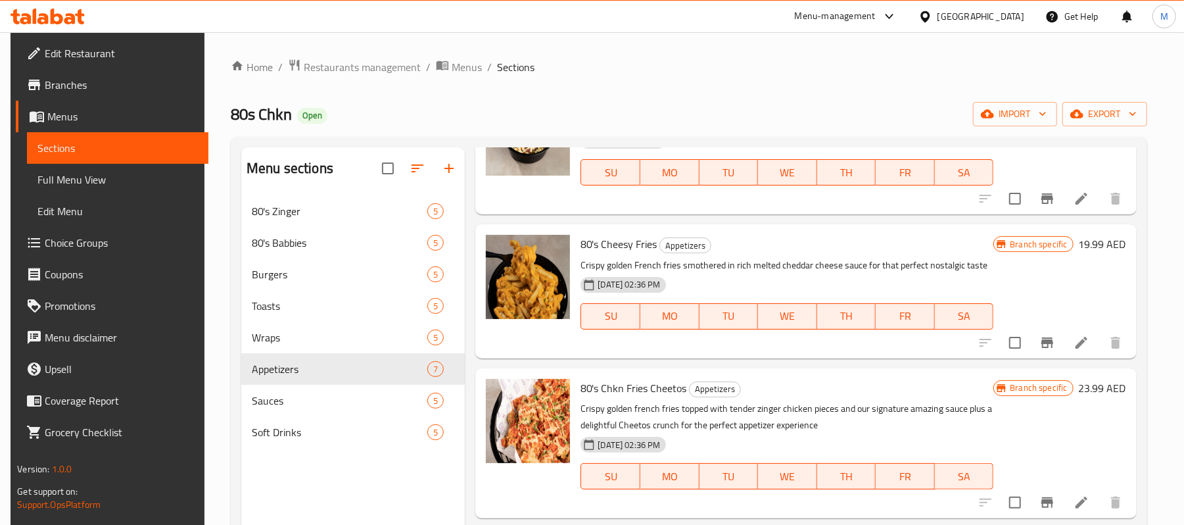
scroll to position [438, 0]
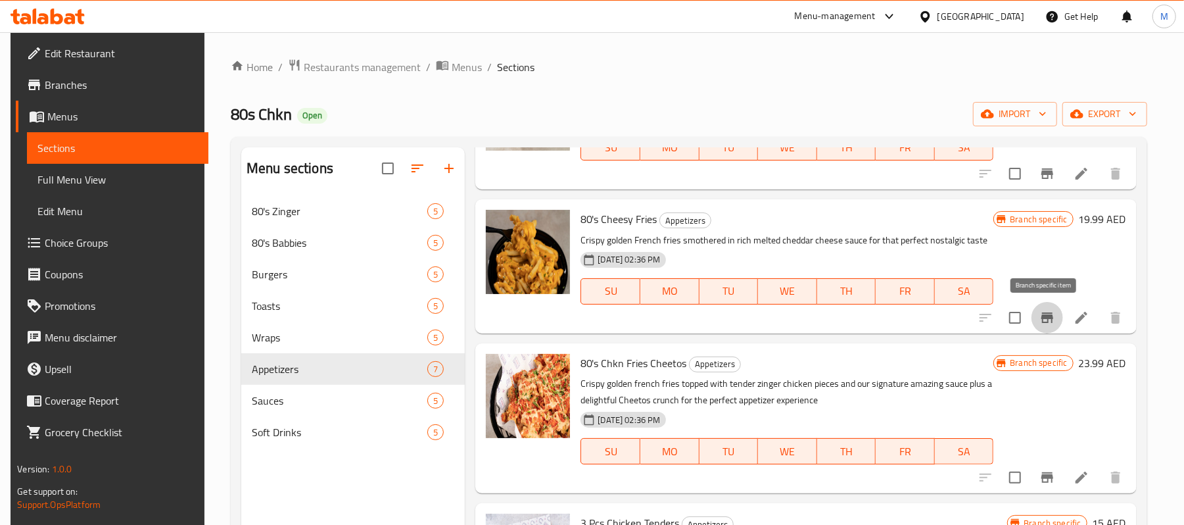
click at [1045, 318] on icon "Branch-specific-item" at bounding box center [1047, 317] width 12 height 11
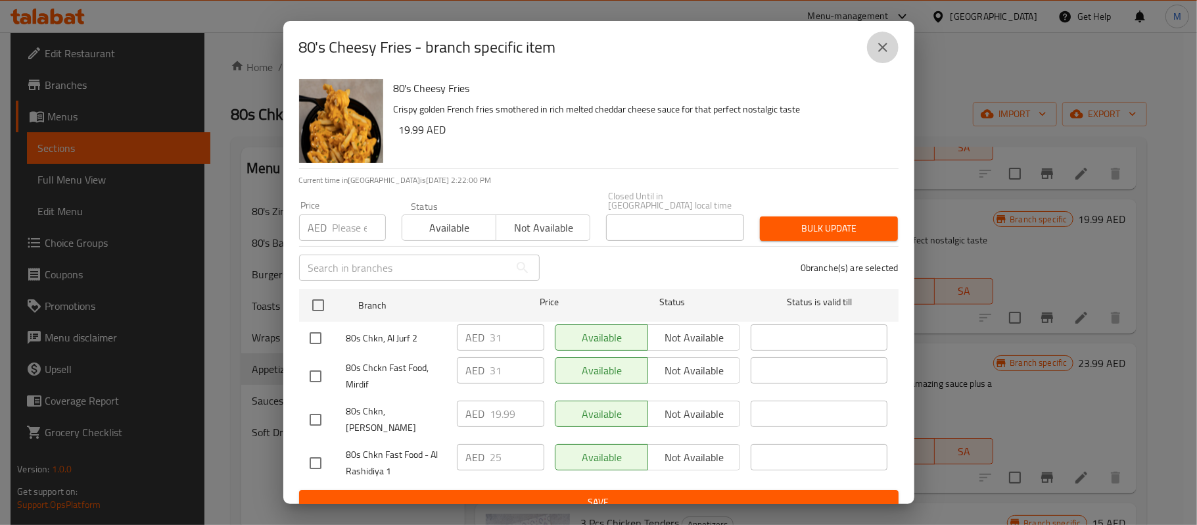
click at [884, 41] on icon "close" at bounding box center [883, 47] width 16 height 16
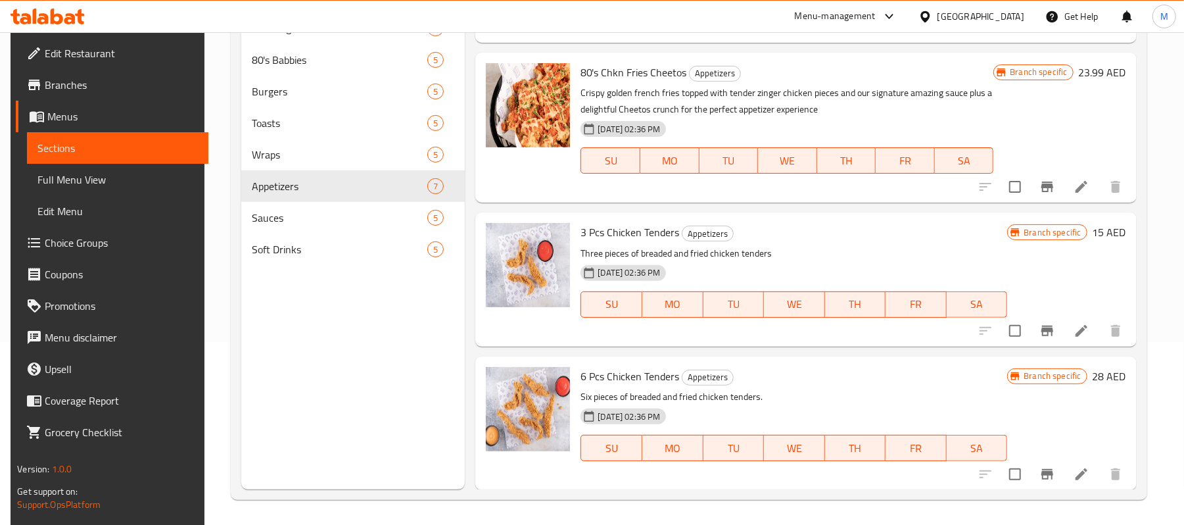
scroll to position [185, 0]
click at [1044, 327] on icon "Branch-specific-item" at bounding box center [1047, 329] width 12 height 11
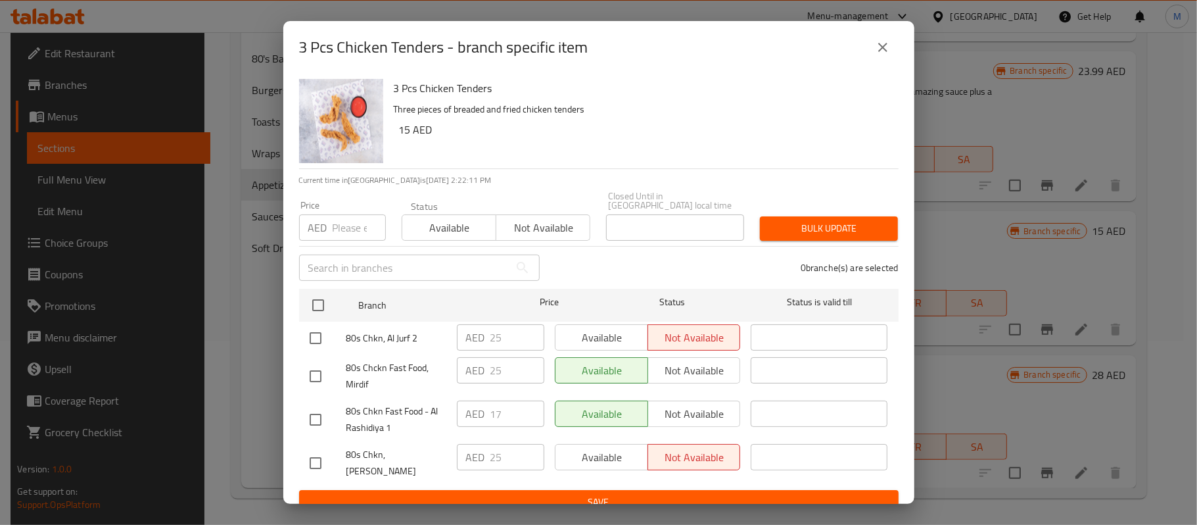
click at [880, 58] on button "close" at bounding box center [883, 48] width 32 height 32
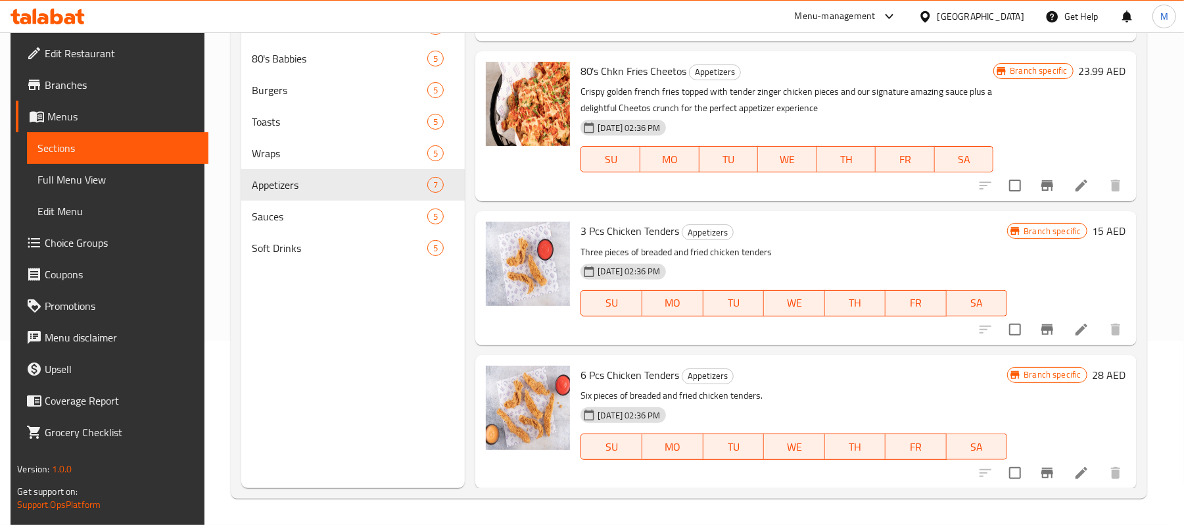
click at [1039, 474] on icon "Branch-specific-item" at bounding box center [1047, 473] width 16 height 16
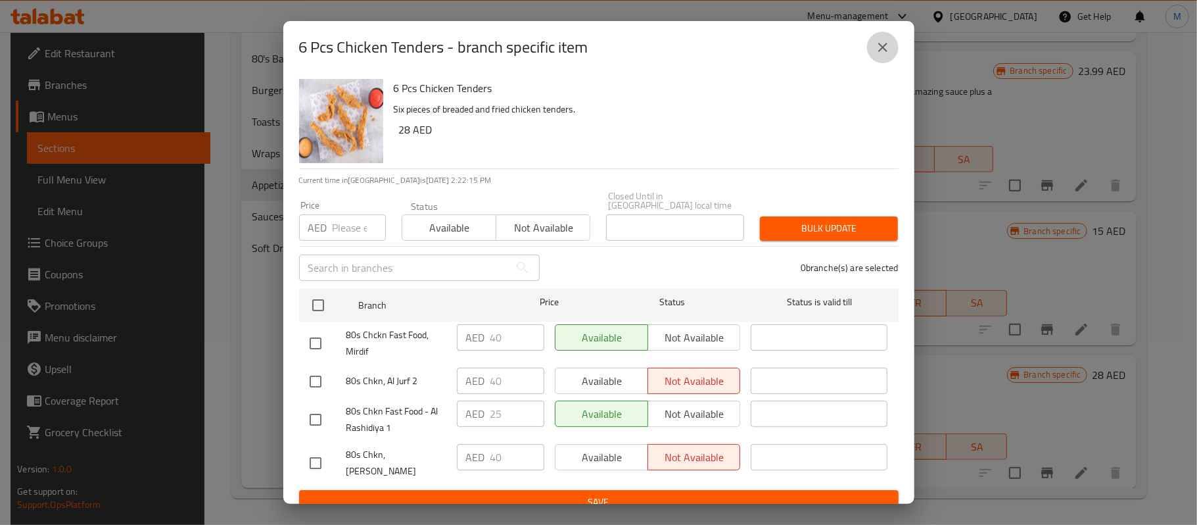
drag, startPoint x: 880, startPoint y: 46, endPoint x: 632, endPoint y: 137, distance: 263.9
click at [880, 47] on icon "close" at bounding box center [883, 47] width 16 height 16
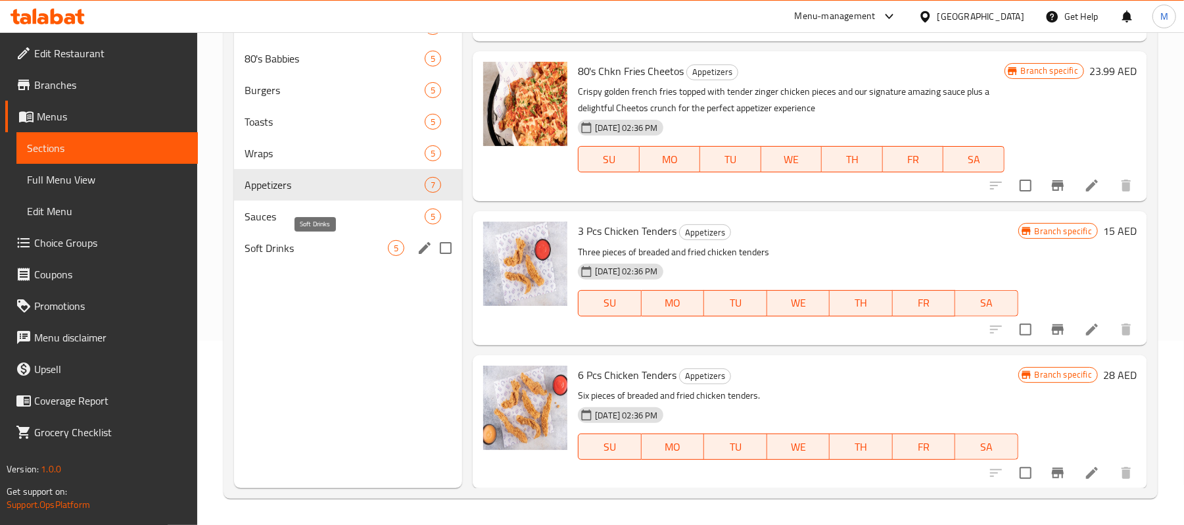
click at [290, 249] on span "Soft Drinks" at bounding box center [316, 248] width 143 height 16
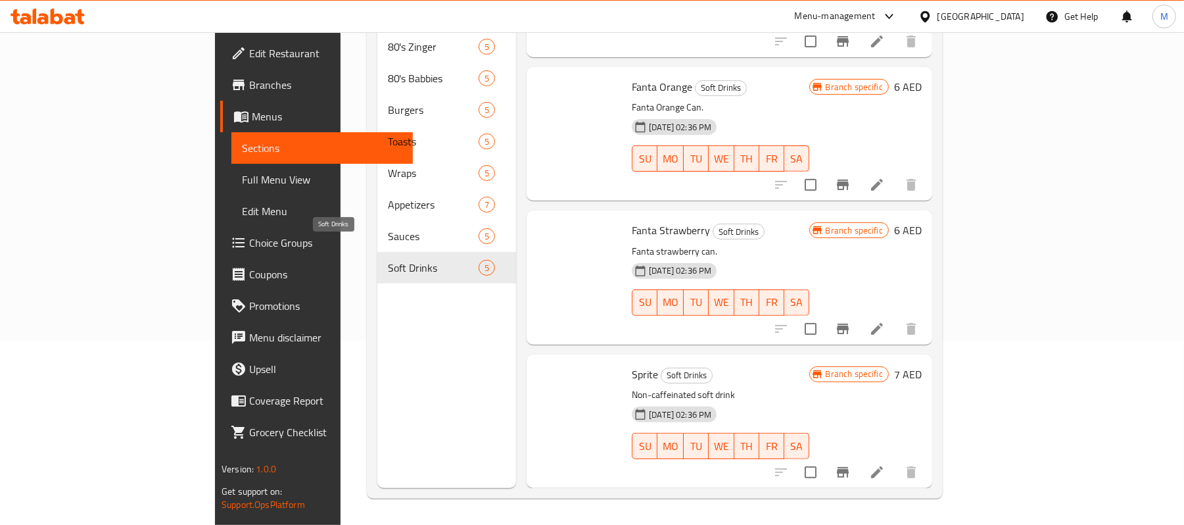
scroll to position [226, 0]
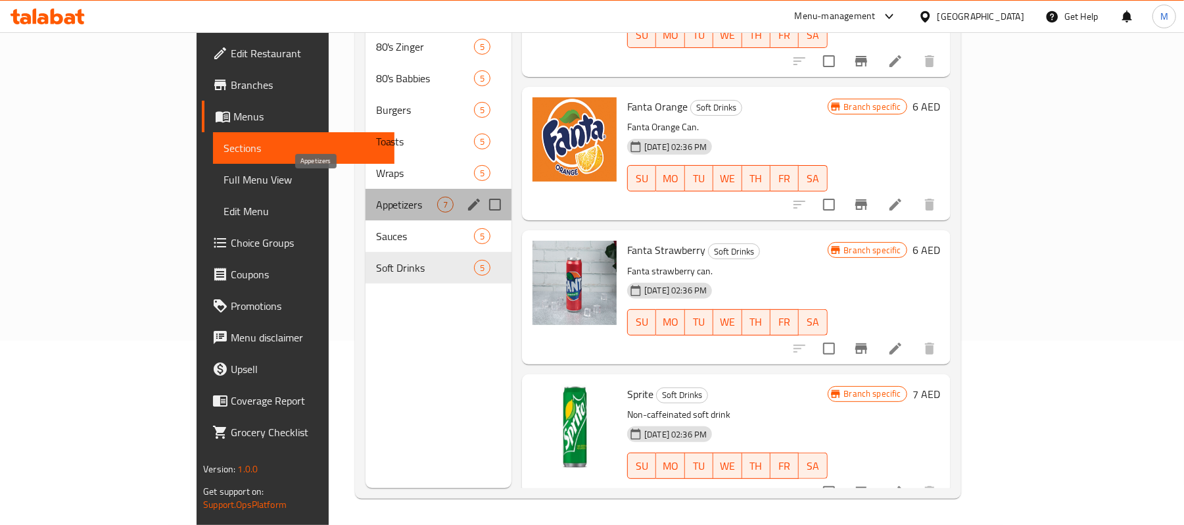
click at [376, 197] on span "Appetizers" at bounding box center [406, 205] width 61 height 16
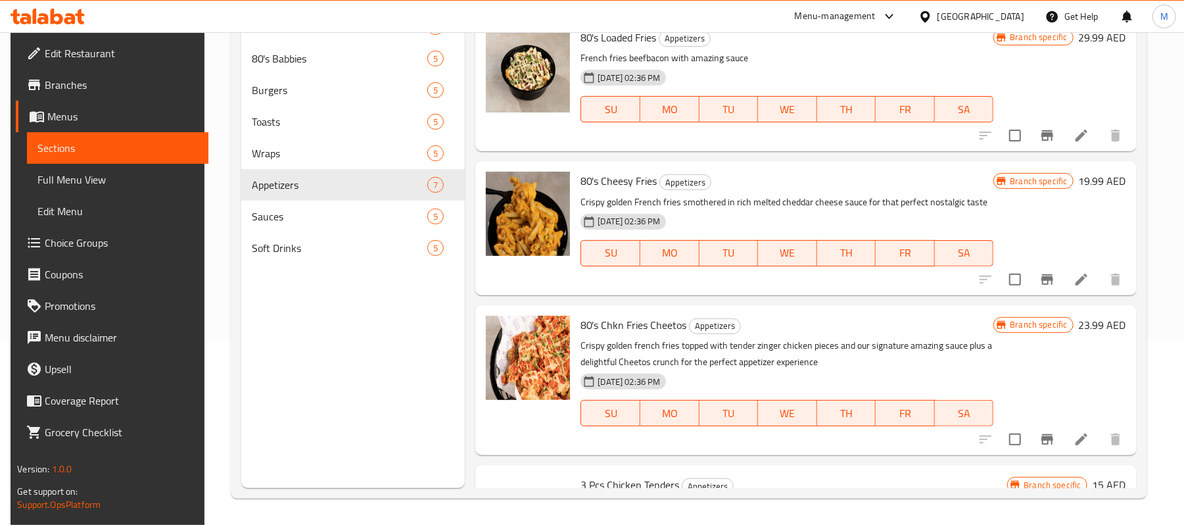
scroll to position [489, 0]
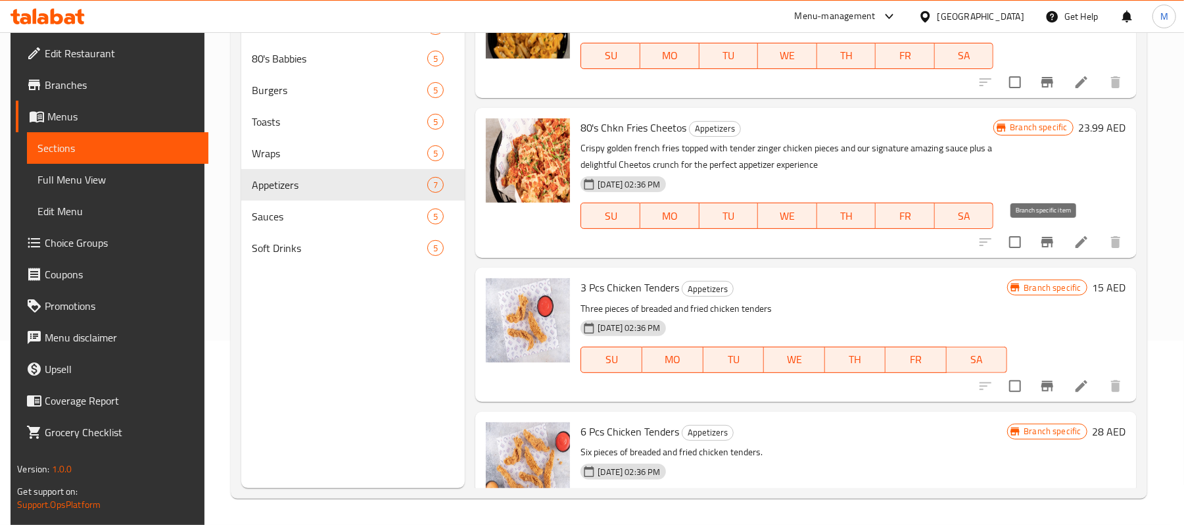
click at [1047, 238] on icon "Branch-specific-item" at bounding box center [1047, 242] width 16 height 16
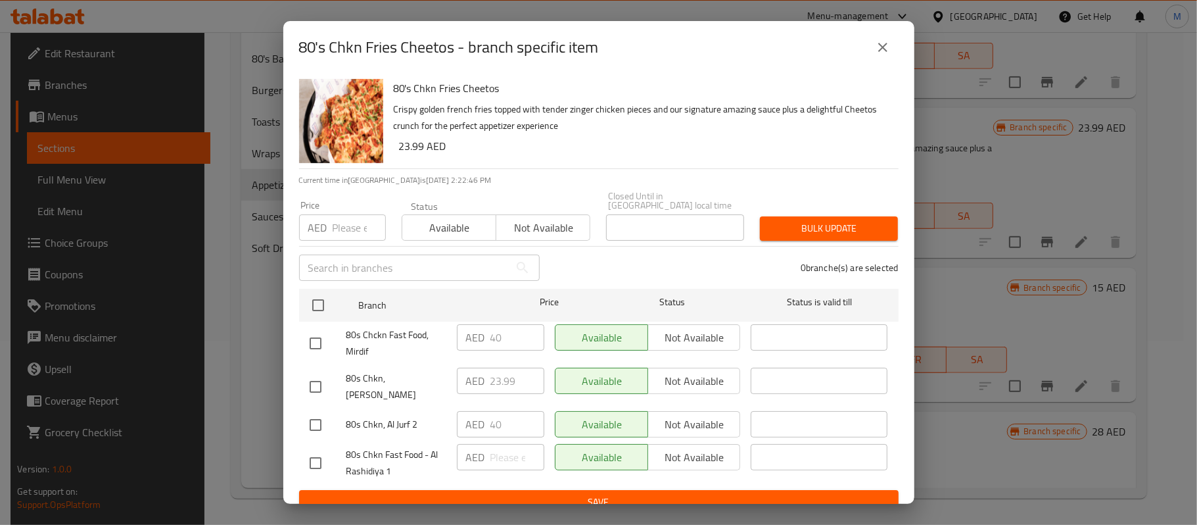
click at [882, 53] on icon "close" at bounding box center [883, 47] width 16 height 16
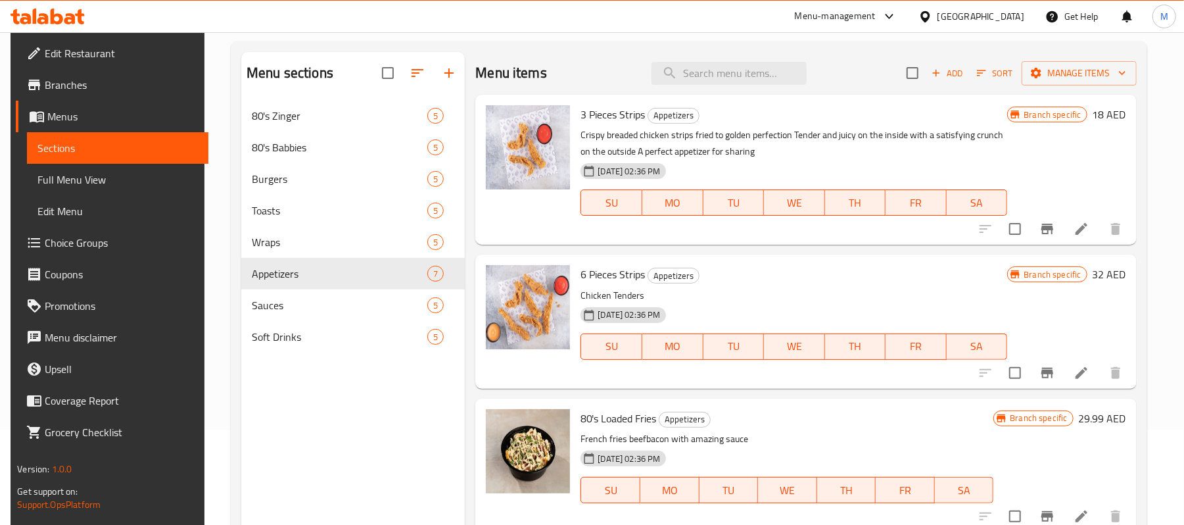
scroll to position [0, 0]
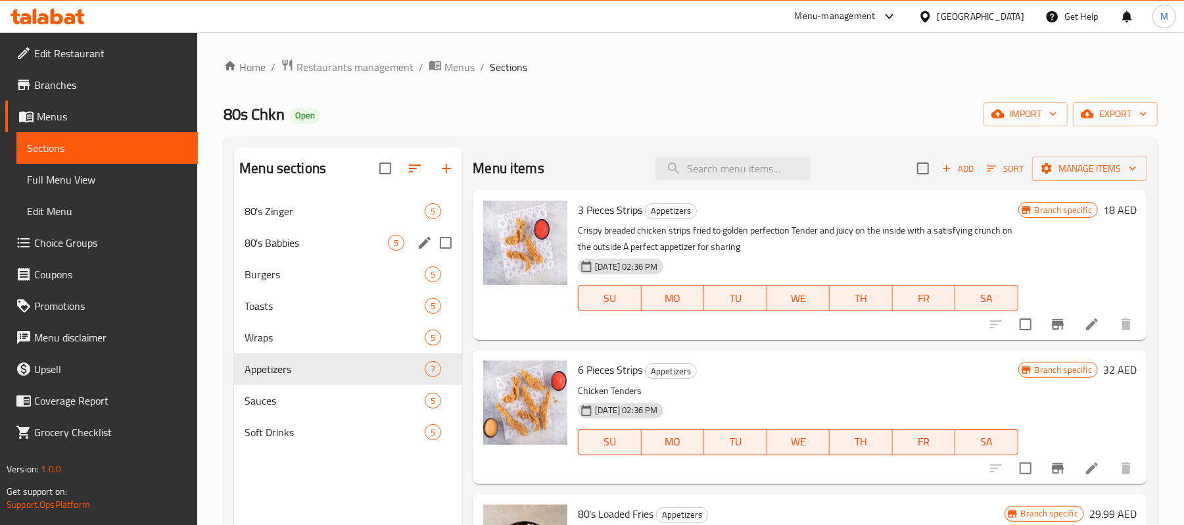
click at [274, 245] on span "80's Babbies" at bounding box center [316, 243] width 143 height 16
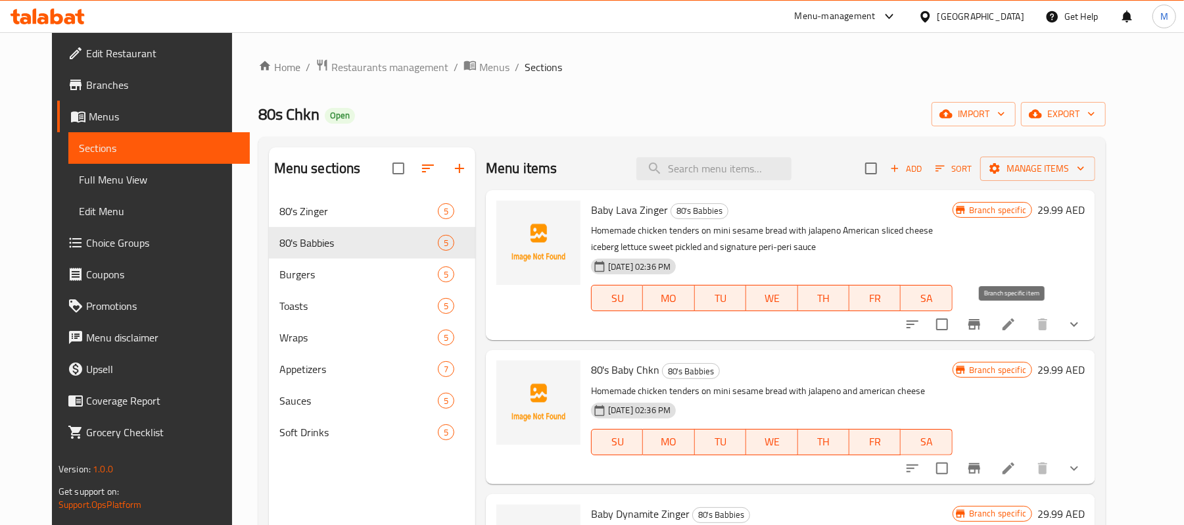
click at [982, 322] on icon "Branch-specific-item" at bounding box center [974, 324] width 16 height 16
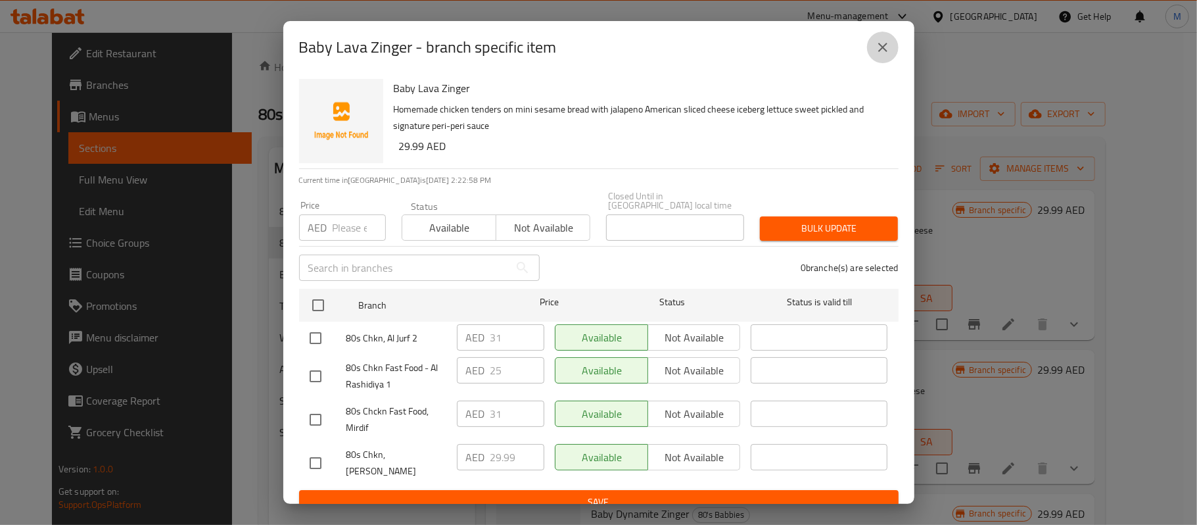
click at [877, 54] on icon "close" at bounding box center [883, 47] width 16 height 16
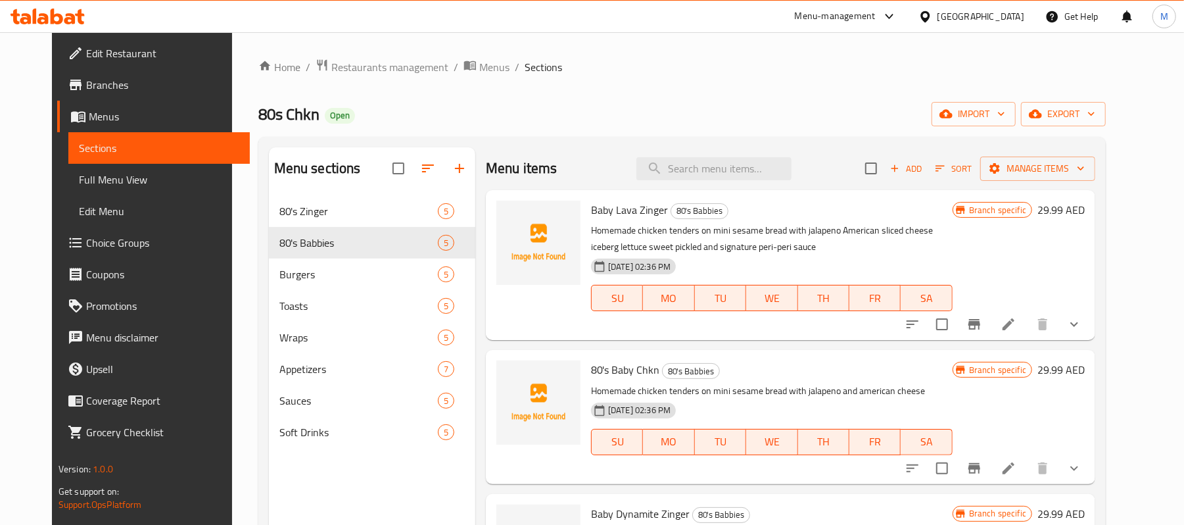
click at [79, 177] on span "Full Menu View" at bounding box center [159, 180] width 160 height 16
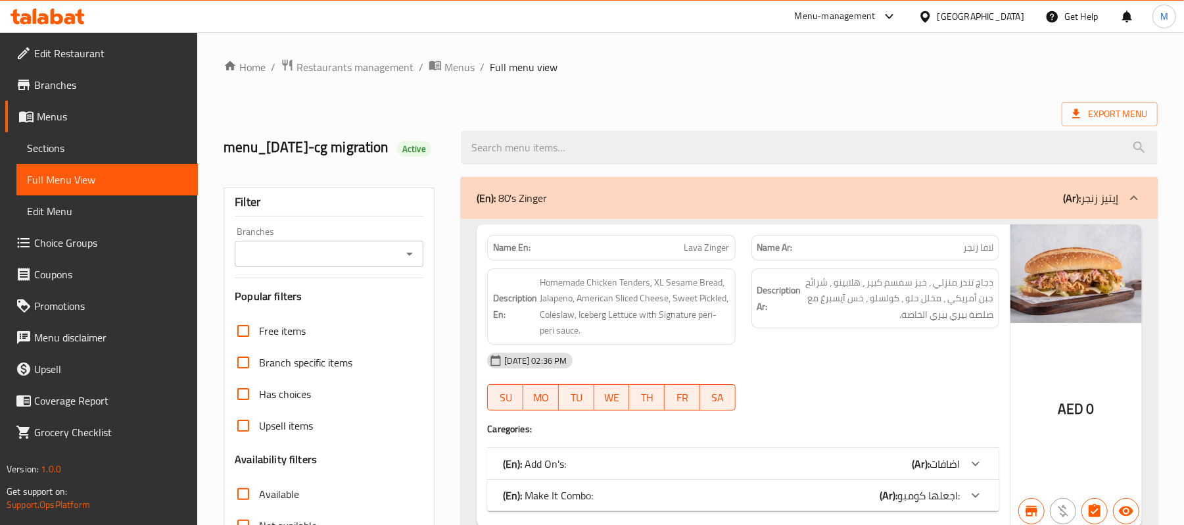
click at [335, 263] on input "Branches" at bounding box center [318, 254] width 159 height 18
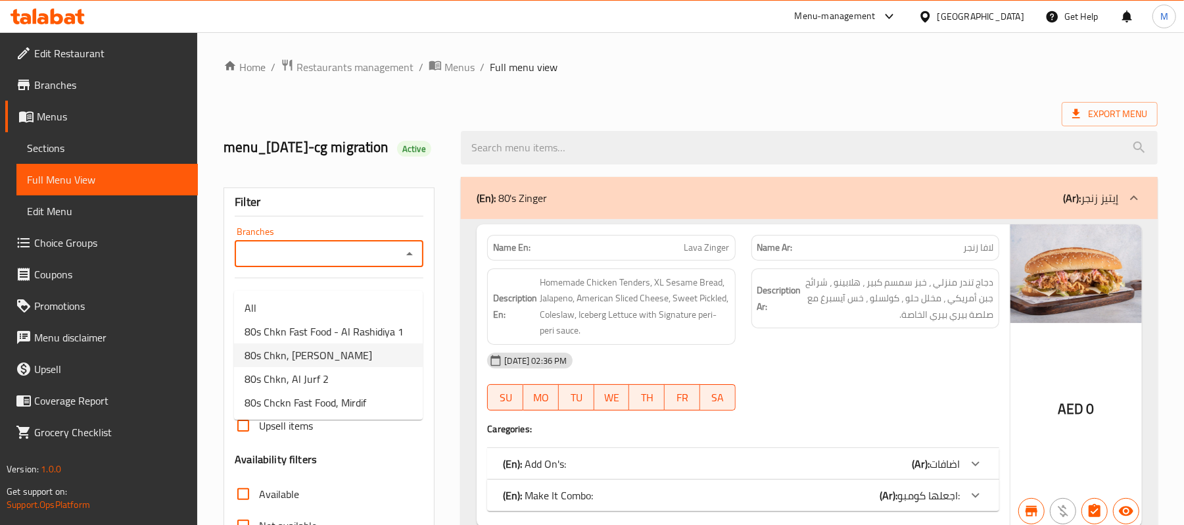
click at [335, 354] on span "80s Chkn, [PERSON_NAME]" at bounding box center [309, 355] width 128 height 16
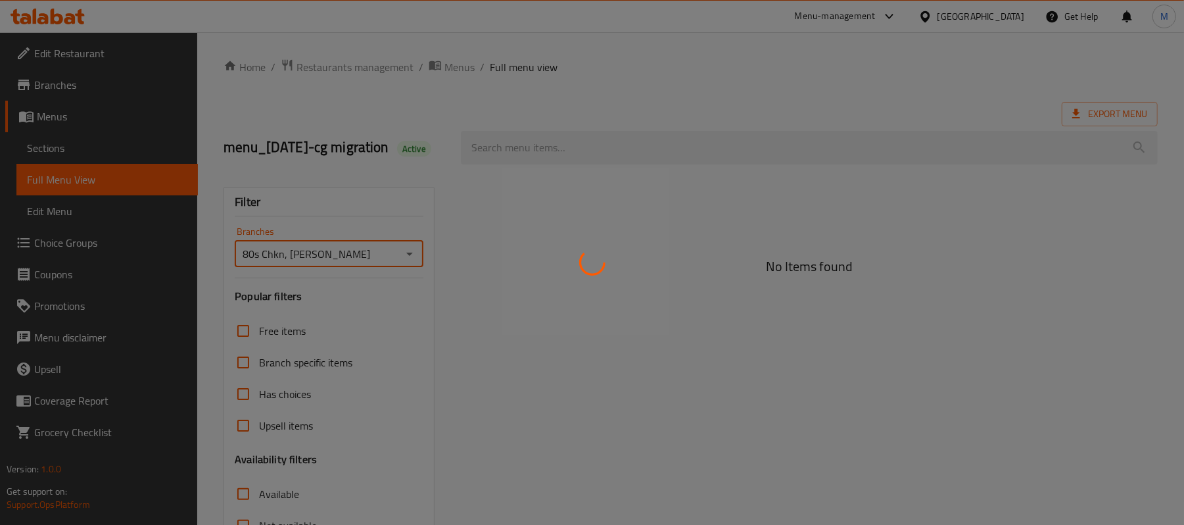
type input "80s Chkn, [PERSON_NAME]"
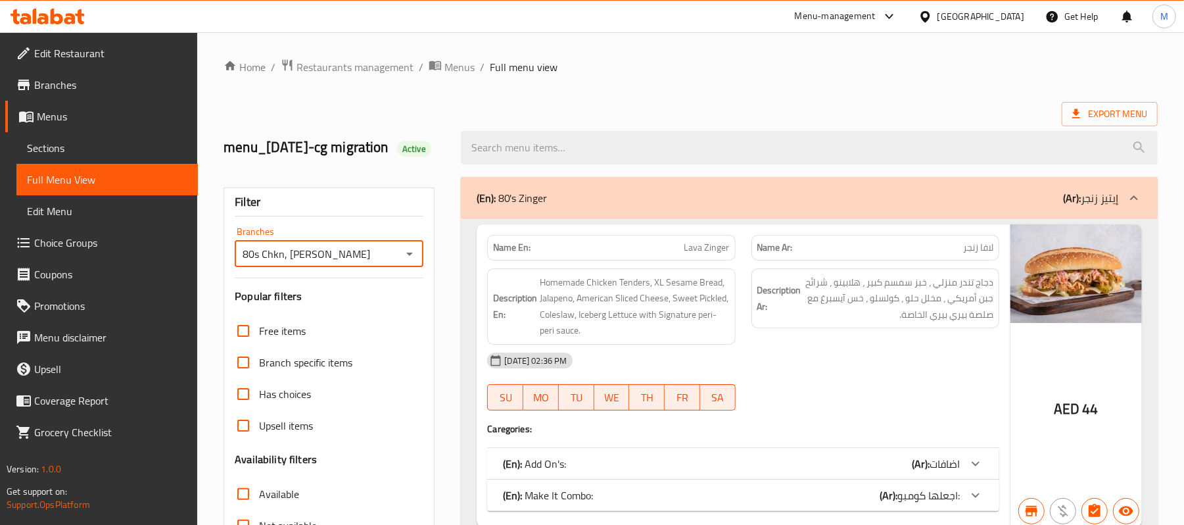
click at [1139, 206] on icon at bounding box center [1134, 198] width 16 height 16
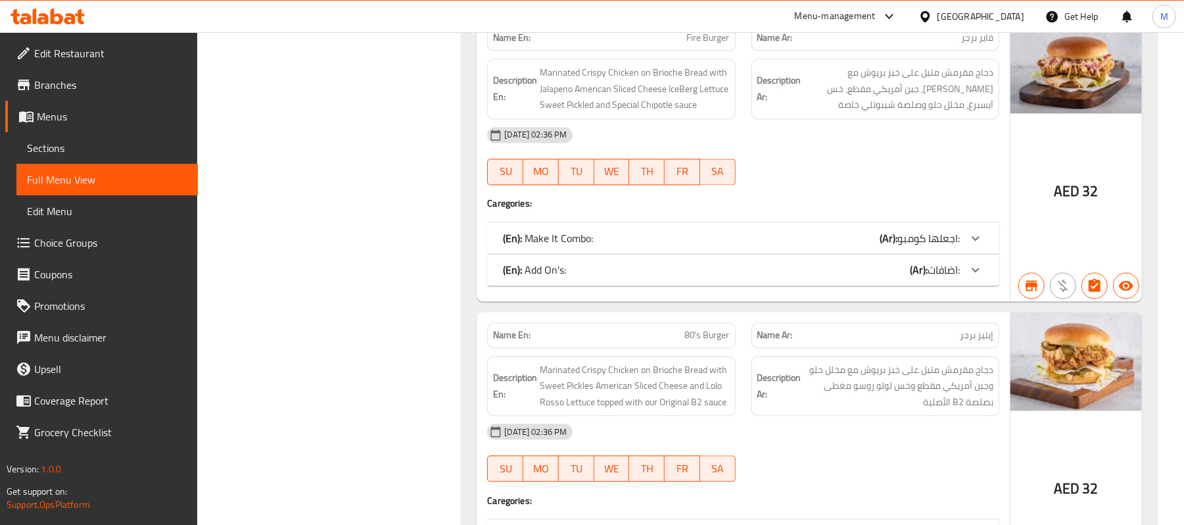
scroll to position [1841, 0]
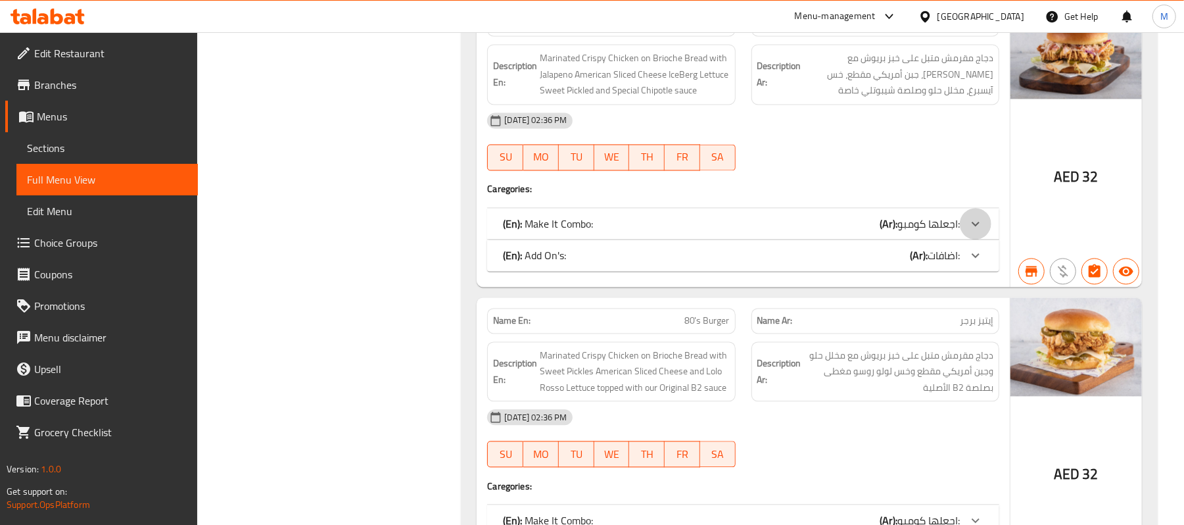
click at [982, 231] on icon at bounding box center [976, 224] width 16 height 16
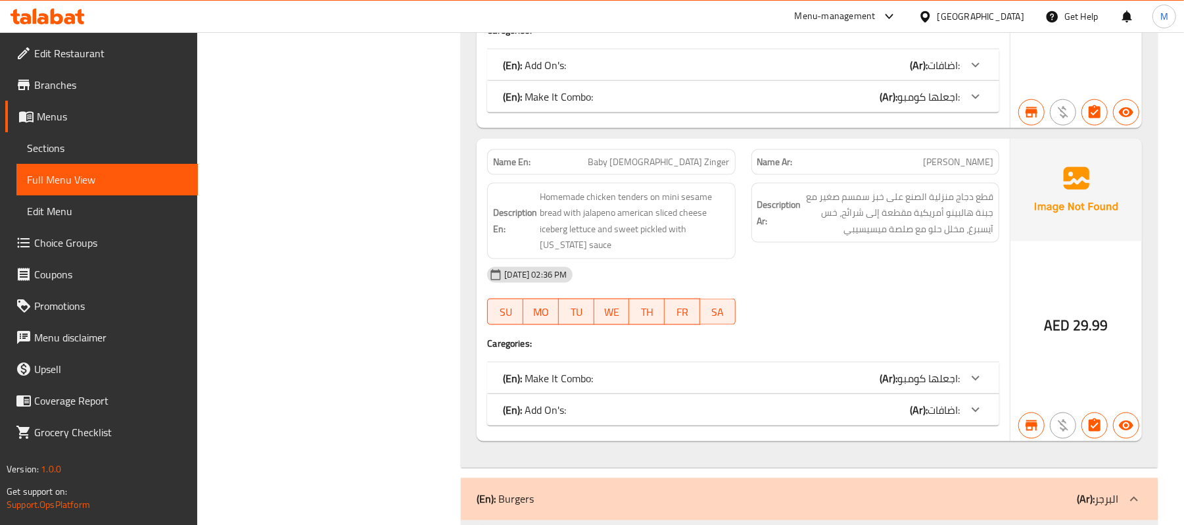
scroll to position [1315, 0]
click at [976, 393] on div at bounding box center [976, 379] width 32 height 32
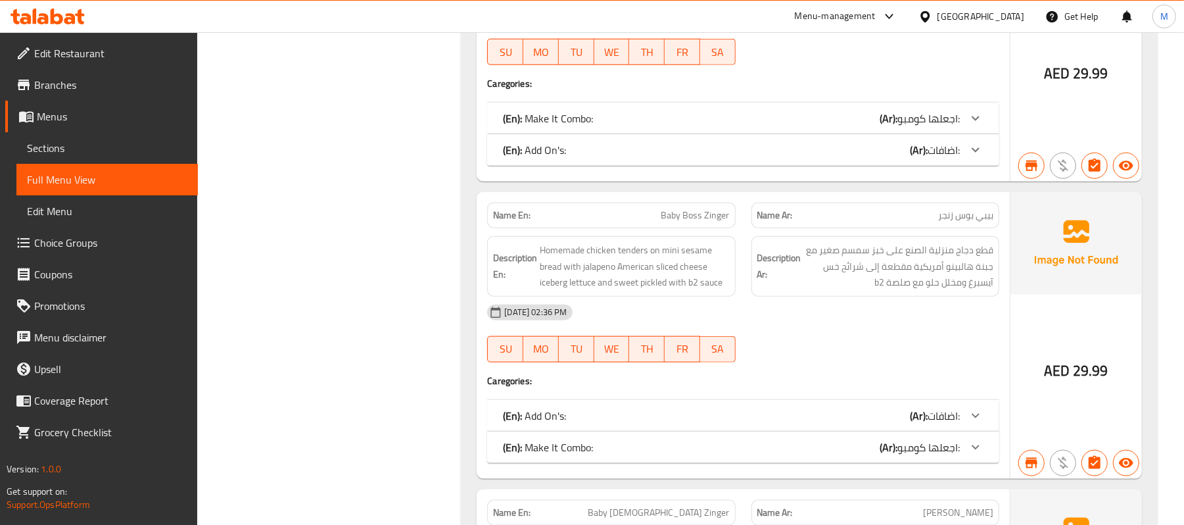
scroll to position [964, 0]
click at [974, 456] on icon at bounding box center [976, 448] width 16 height 16
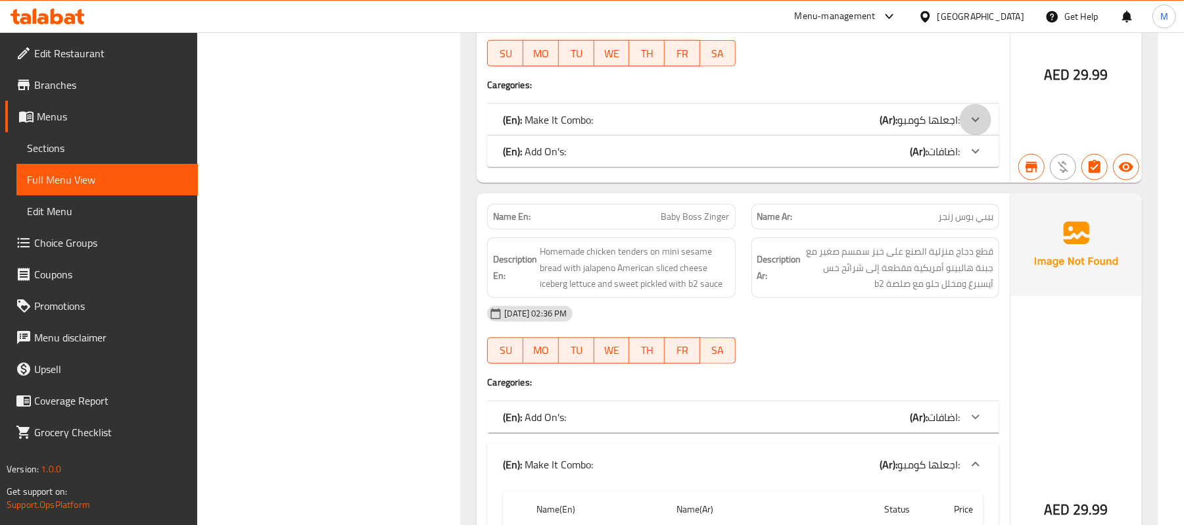
click at [974, 122] on icon at bounding box center [976, 120] width 8 height 5
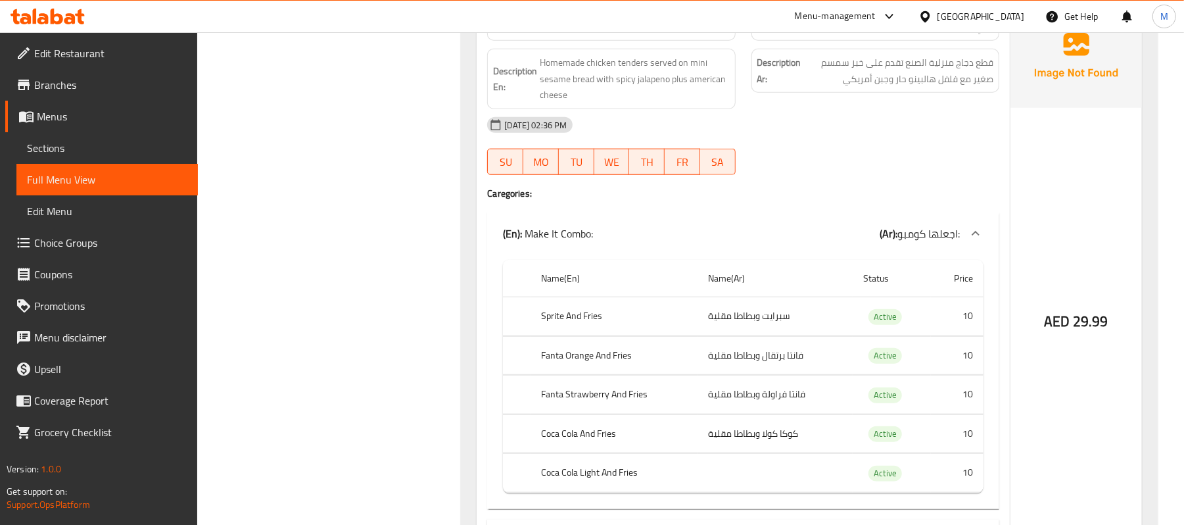
scroll to position [613, 0]
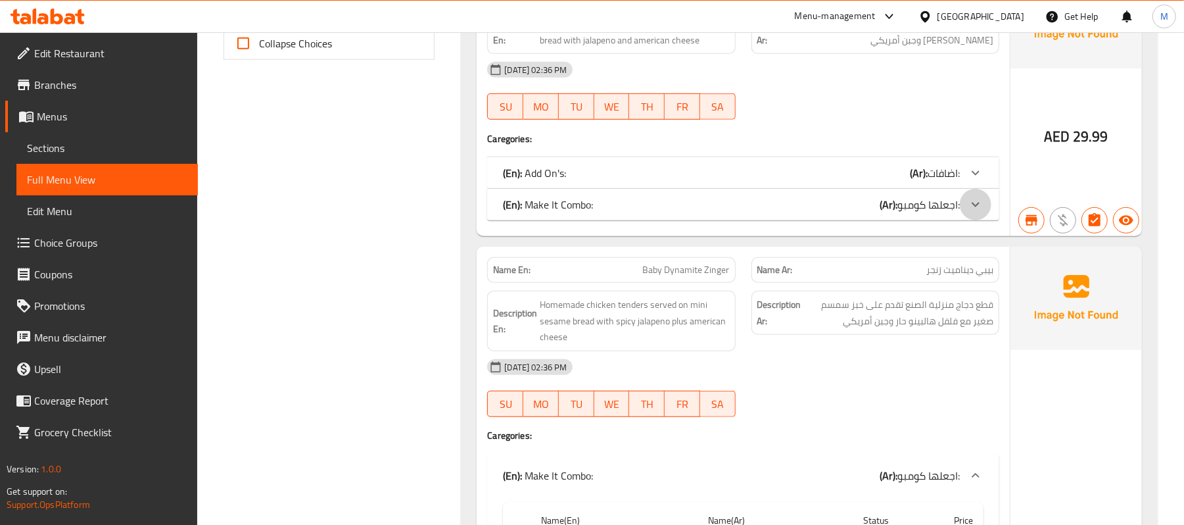
click at [978, 212] on icon at bounding box center [976, 205] width 16 height 16
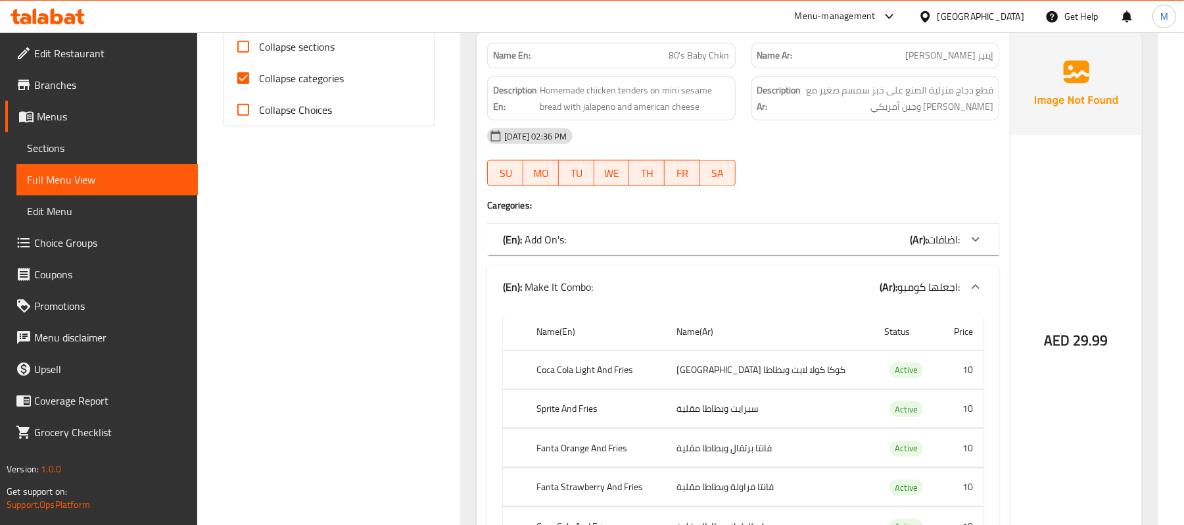
scroll to position [350, 0]
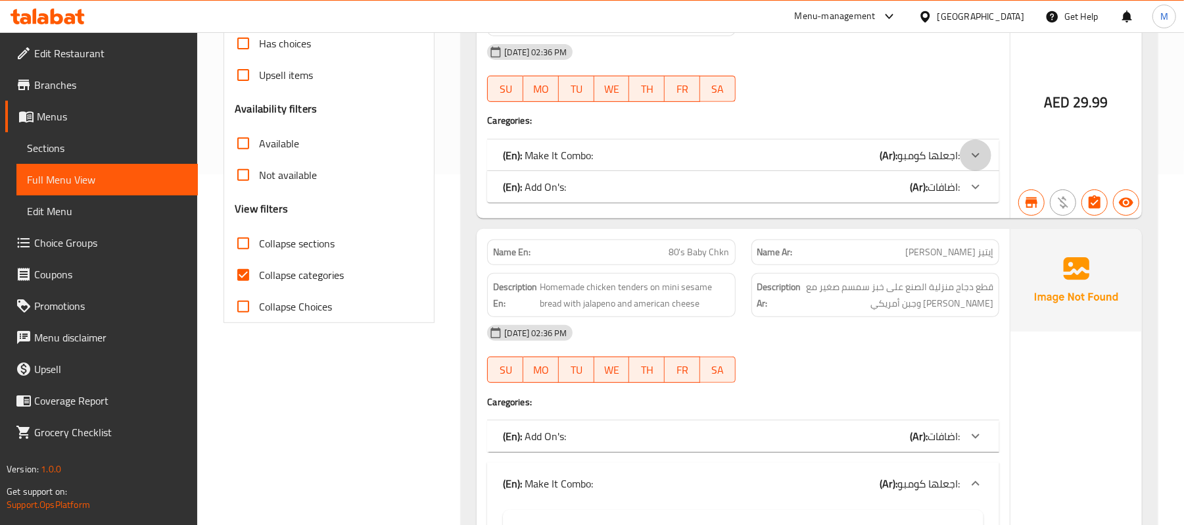
click at [979, 163] on icon at bounding box center [976, 155] width 16 height 16
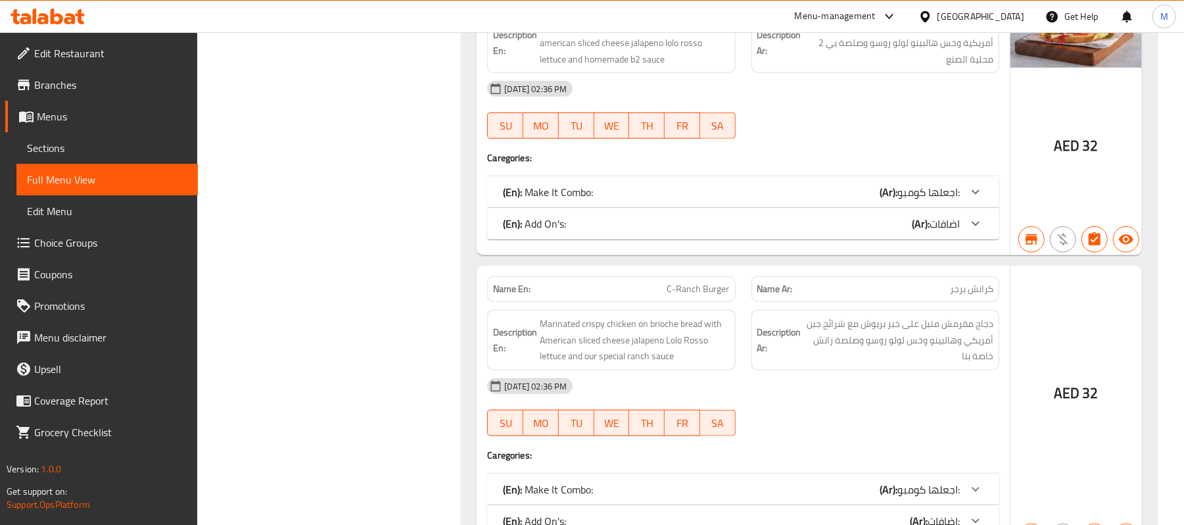
scroll to position [4470, 0]
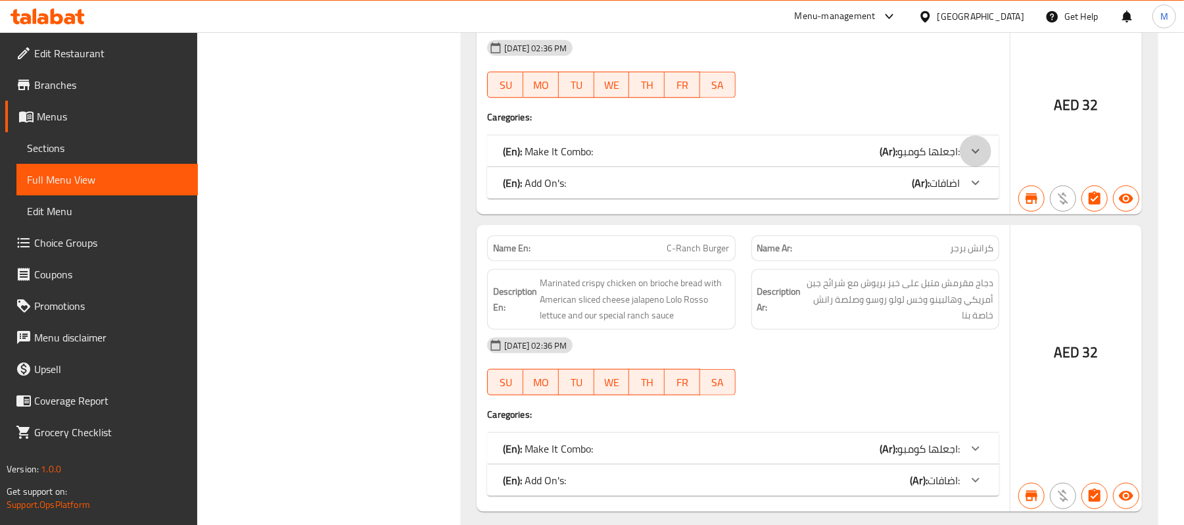
click at [980, 159] on icon at bounding box center [976, 151] width 16 height 16
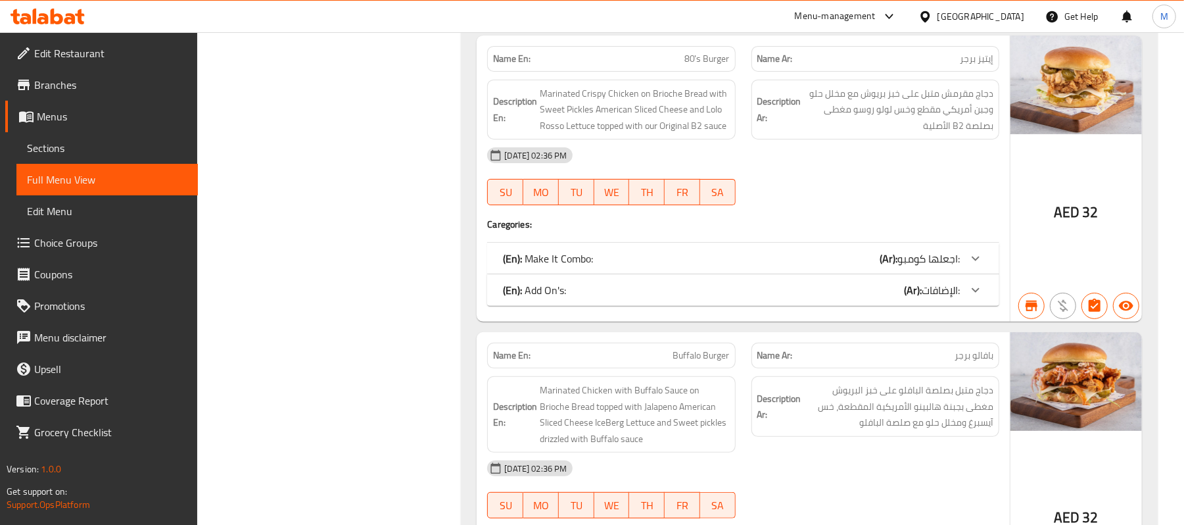
scroll to position [3769, 0]
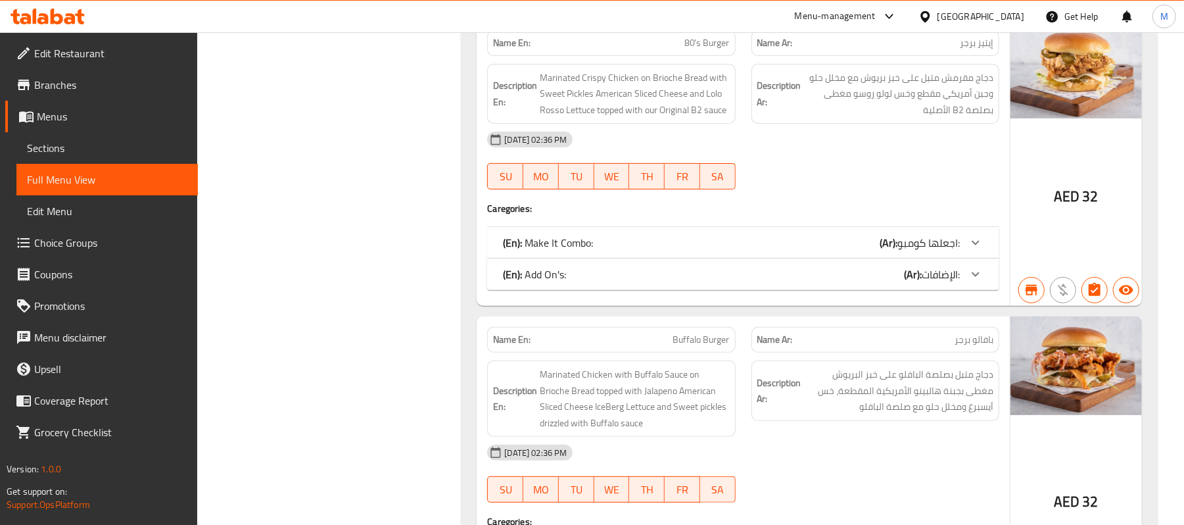
click at [971, 250] on icon at bounding box center [976, 243] width 16 height 16
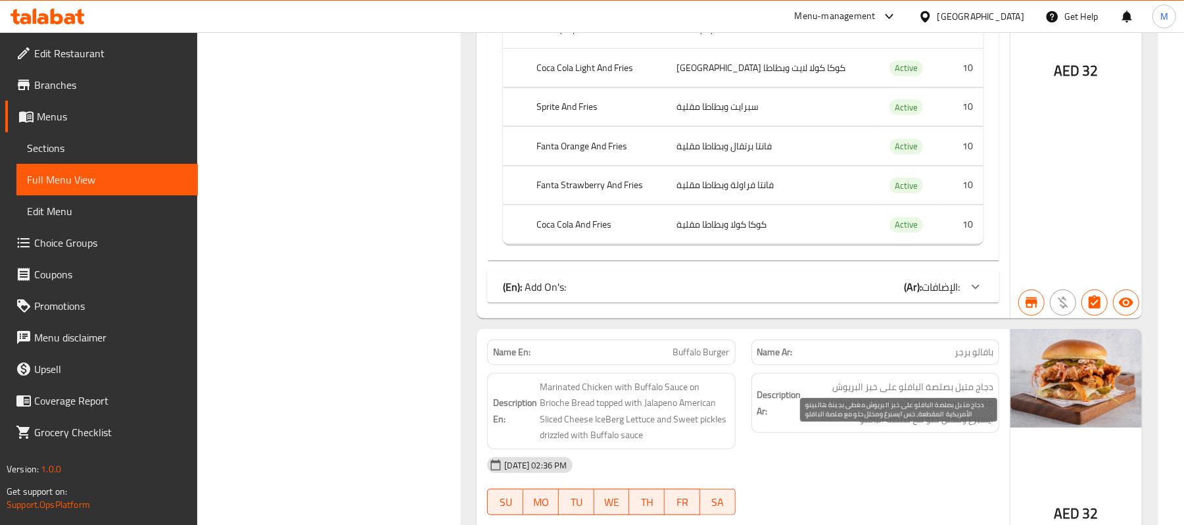
scroll to position [4295, 0]
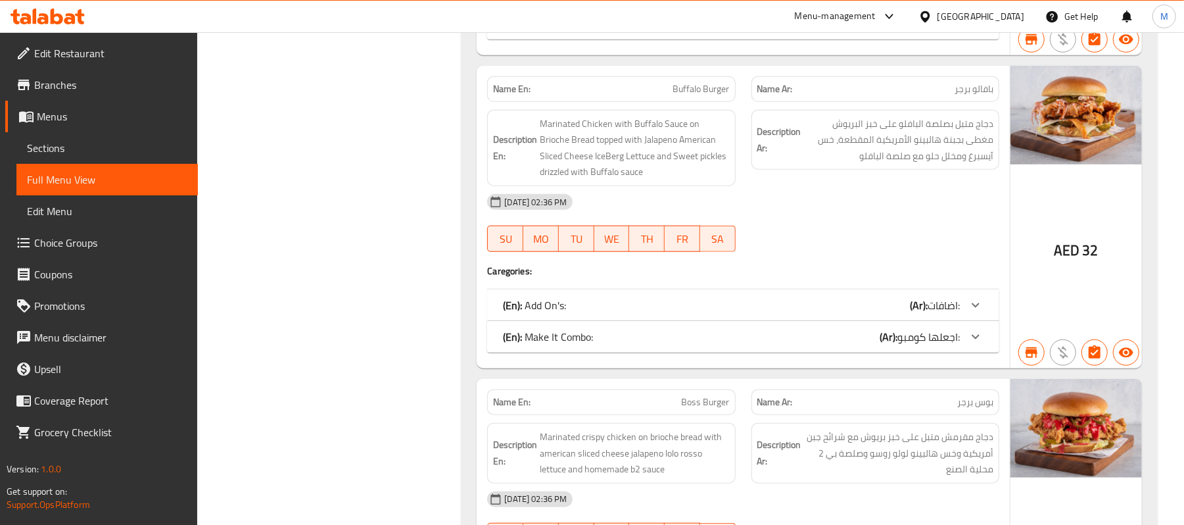
click at [977, 344] on icon at bounding box center [976, 337] width 16 height 16
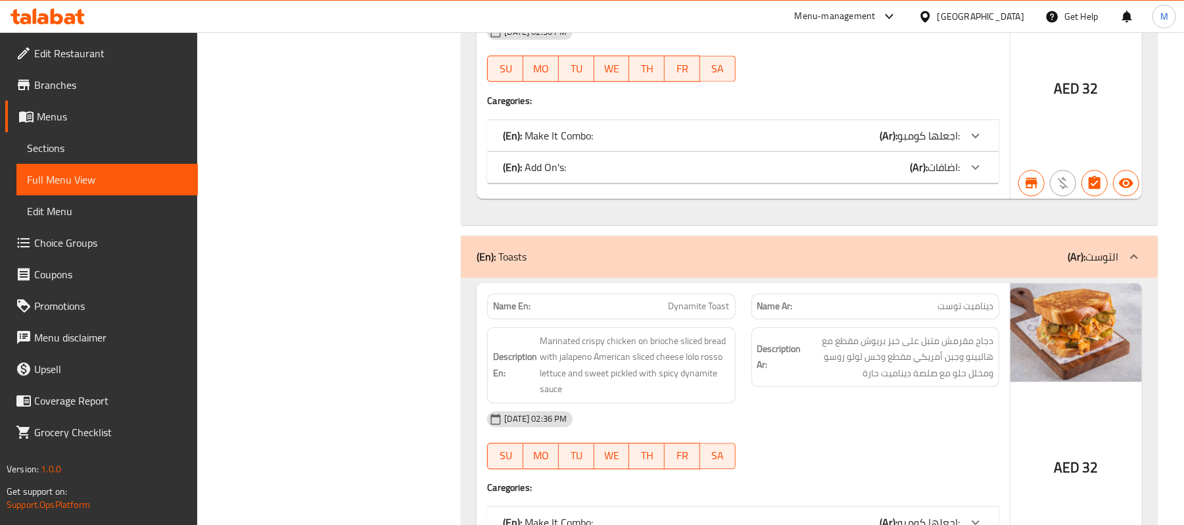
scroll to position [5610, 0]
click at [977, 143] on icon at bounding box center [976, 135] width 16 height 16
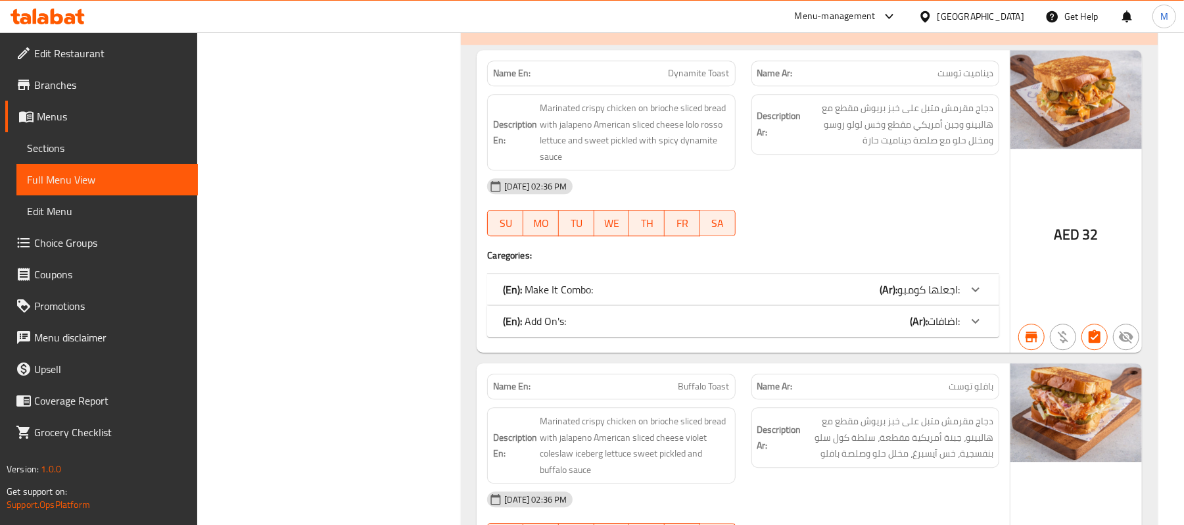
scroll to position [6223, 0]
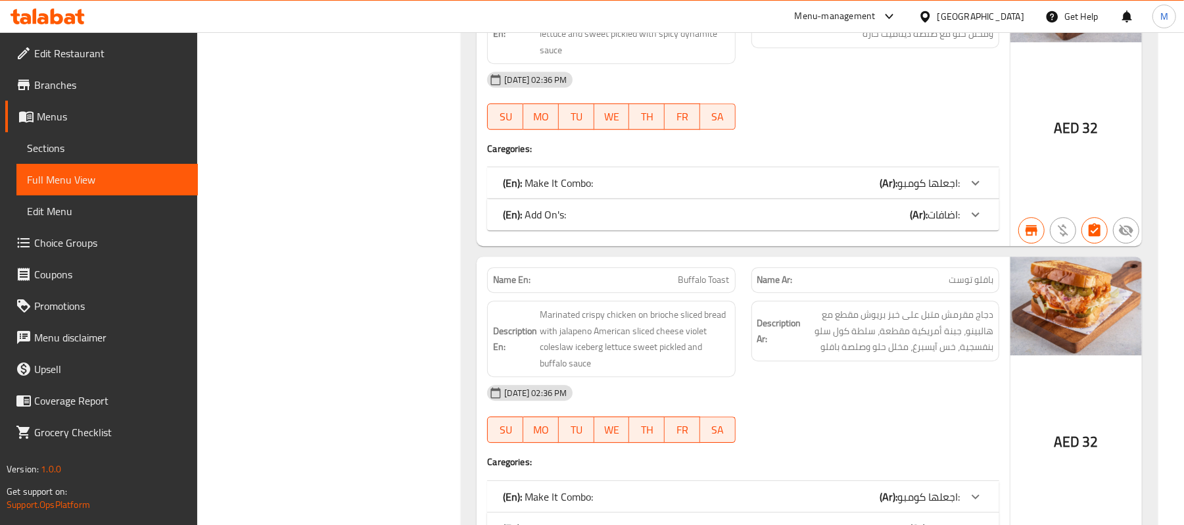
click at [974, 191] on icon at bounding box center [976, 183] width 16 height 16
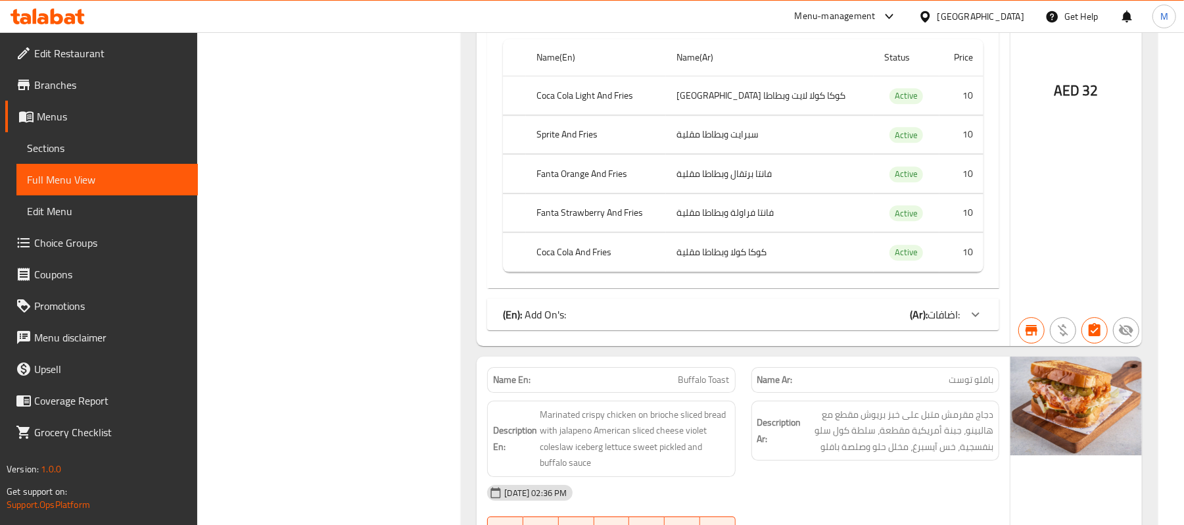
scroll to position [6662, 0]
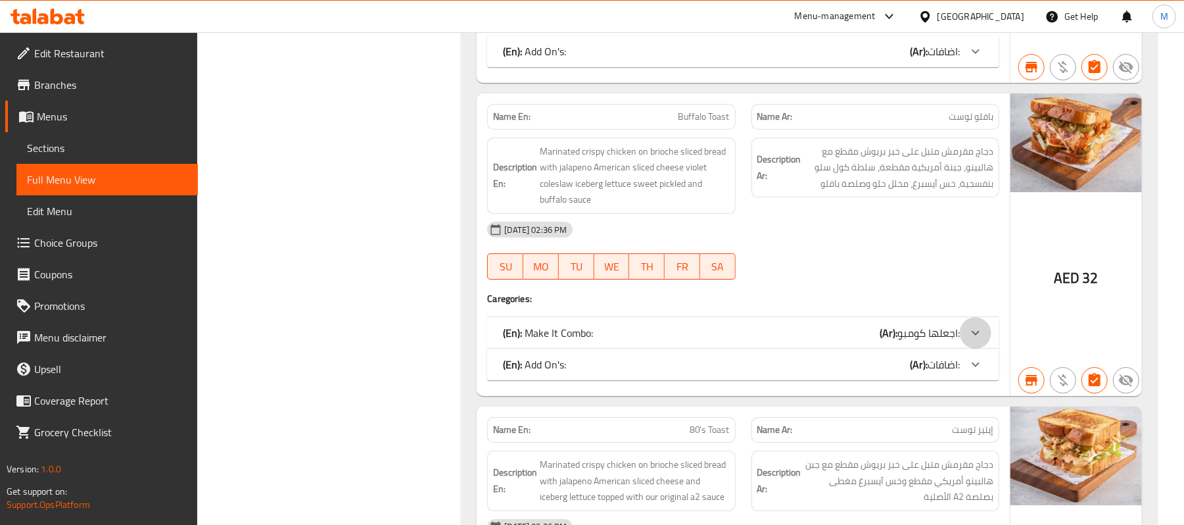
click at [973, 341] on icon at bounding box center [976, 333] width 16 height 16
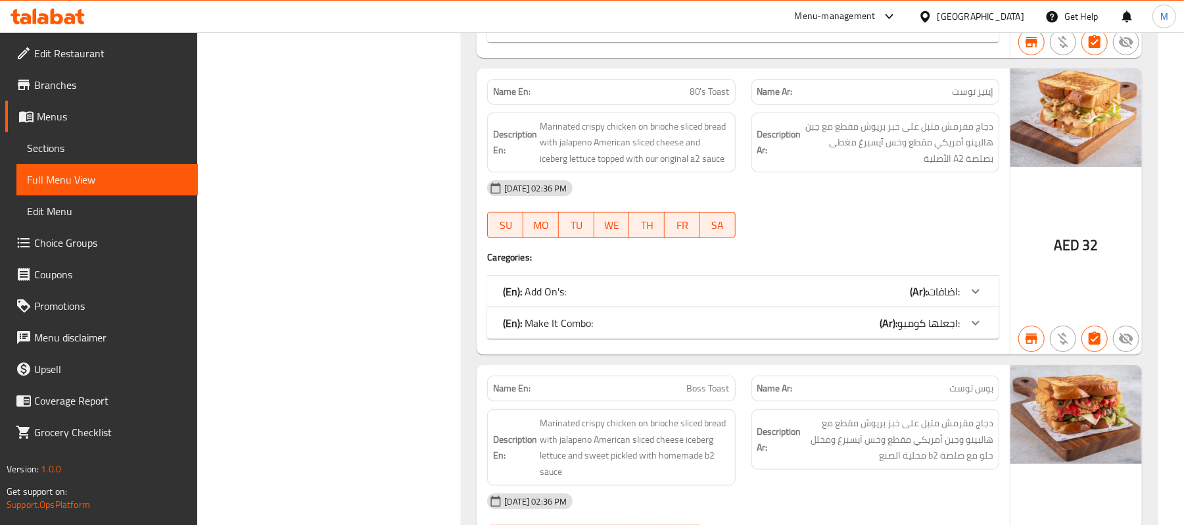
scroll to position [7450, 0]
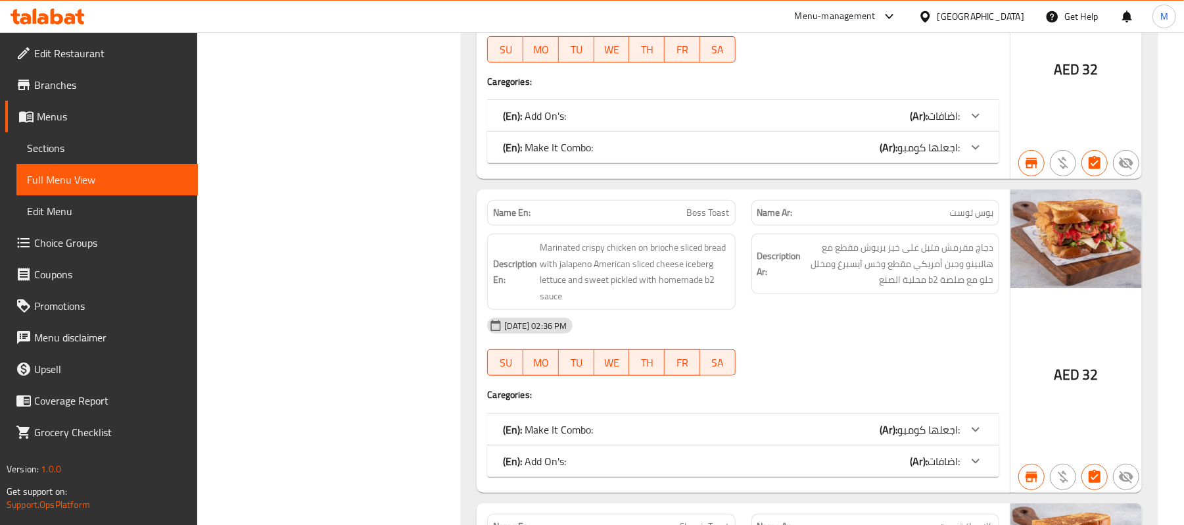
click at [976, 155] on icon at bounding box center [976, 147] width 16 height 16
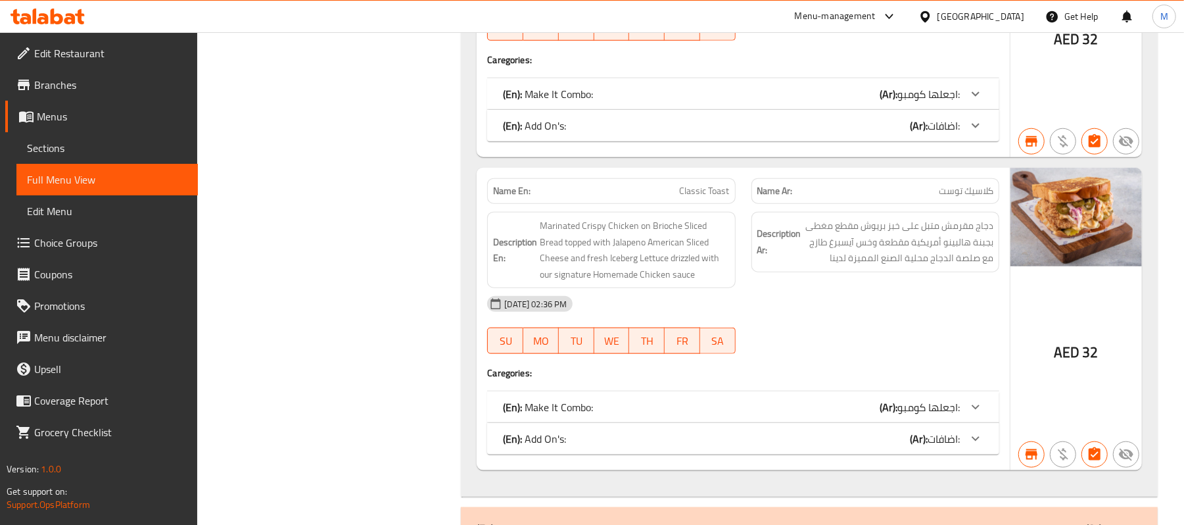
scroll to position [8064, 0]
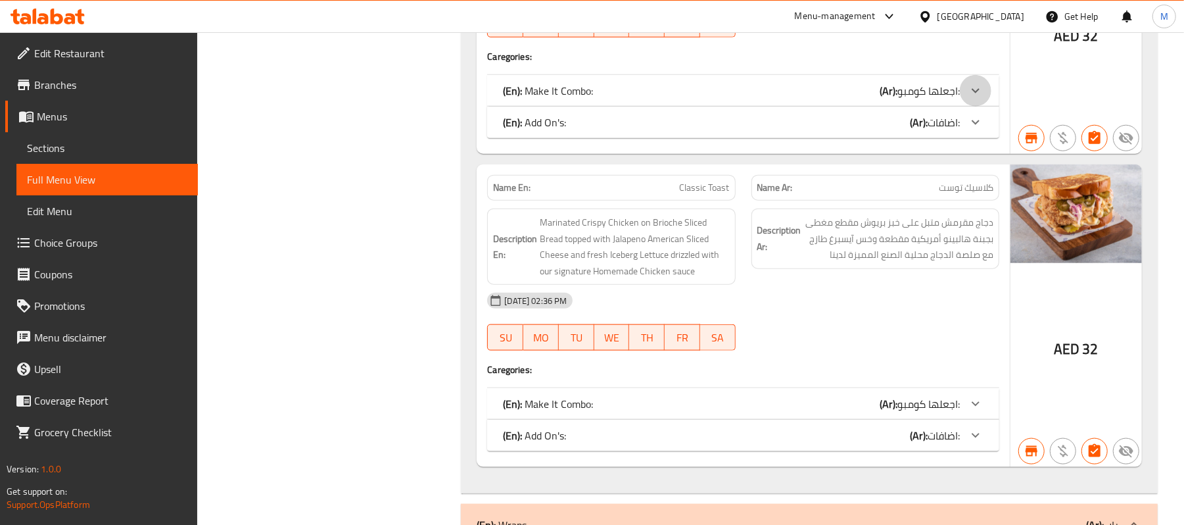
click at [979, 93] on icon at bounding box center [976, 91] width 8 height 5
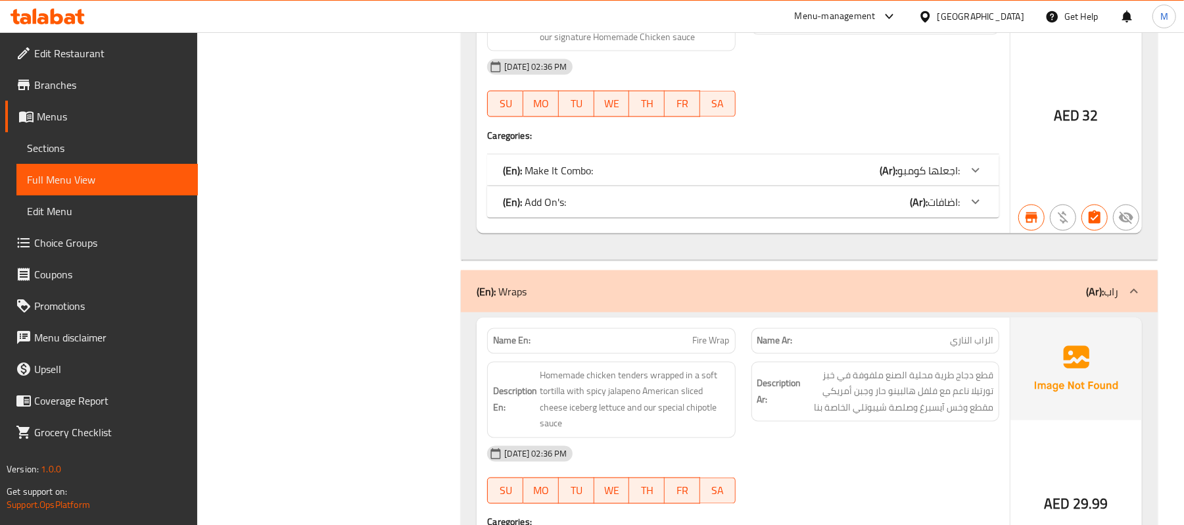
scroll to position [8678, 0]
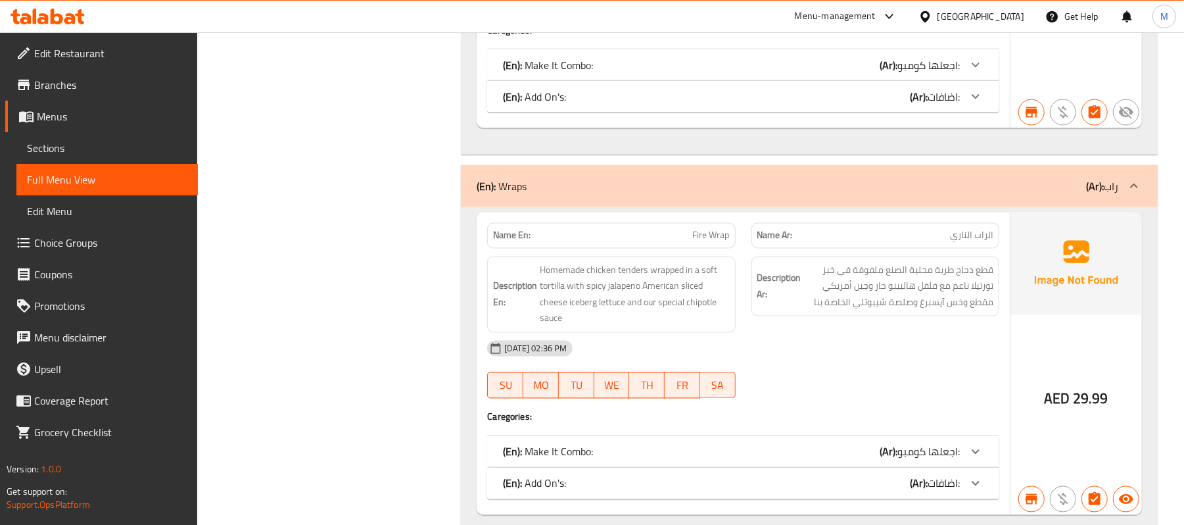
click at [983, 73] on icon at bounding box center [976, 65] width 16 height 16
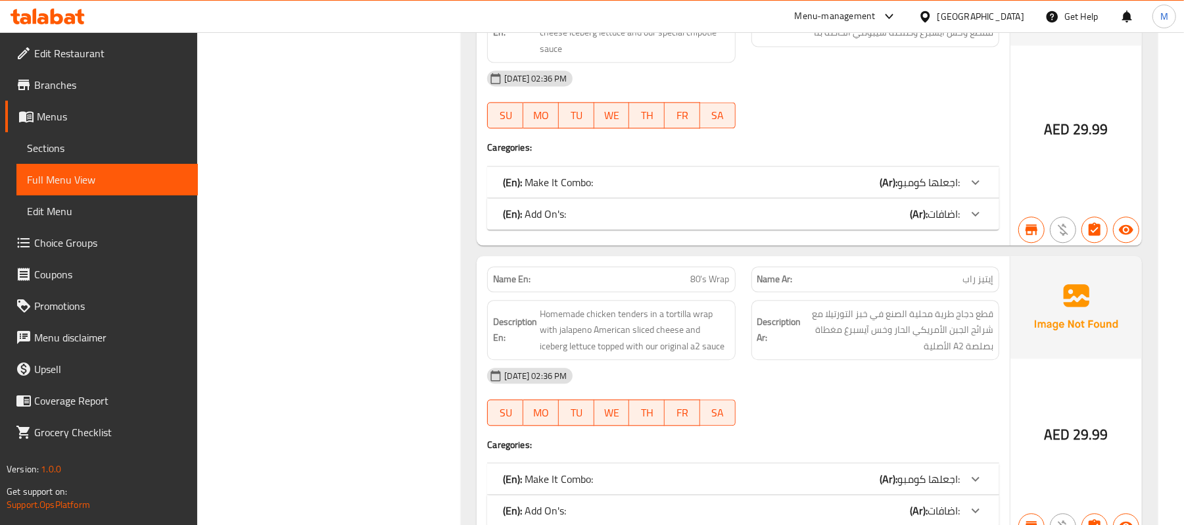
scroll to position [9291, 0]
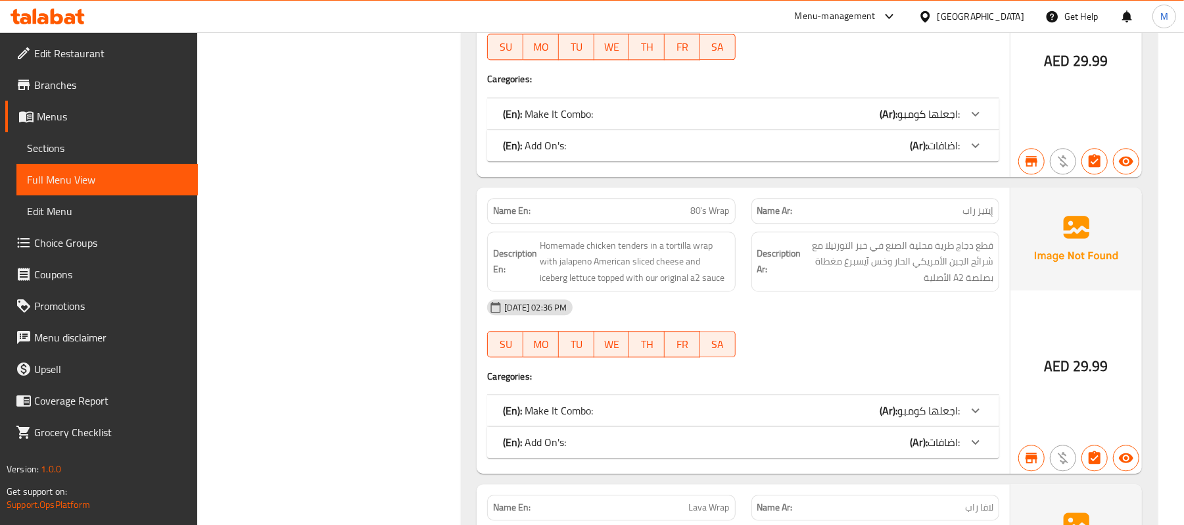
click at [977, 122] on icon at bounding box center [976, 114] width 16 height 16
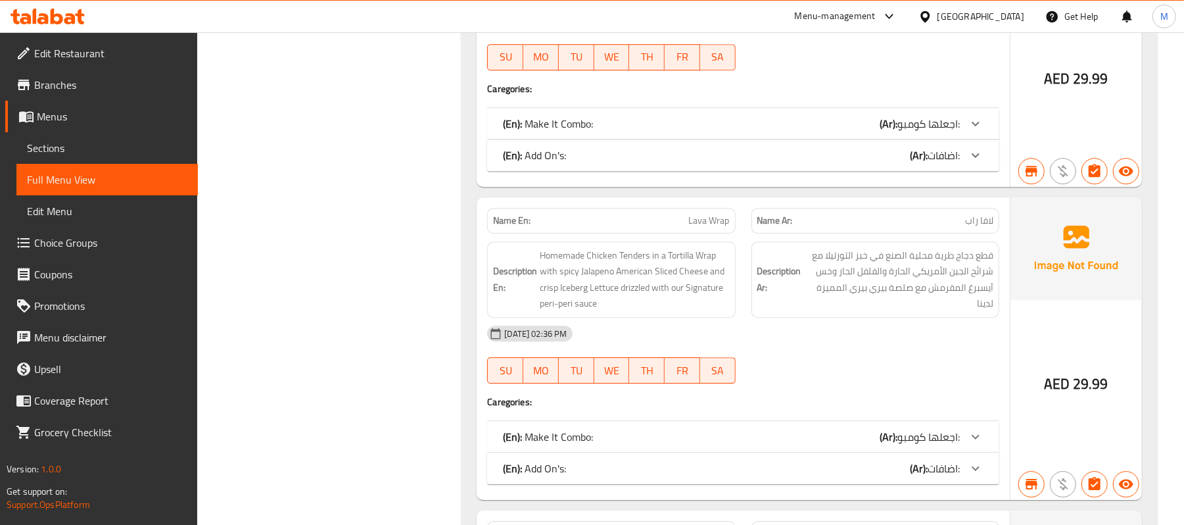
scroll to position [9905, 0]
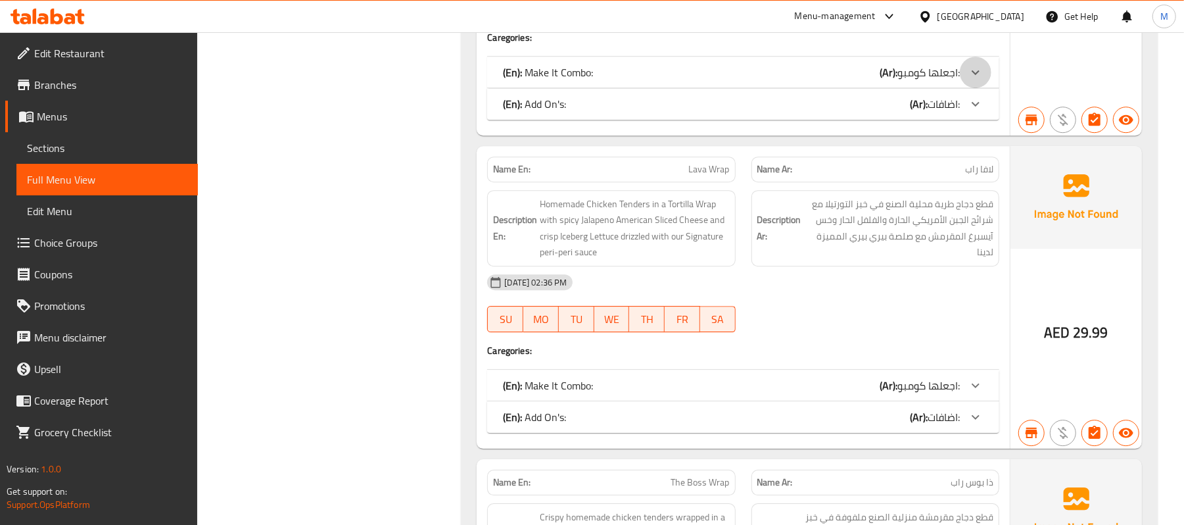
click at [979, 80] on icon at bounding box center [976, 72] width 16 height 16
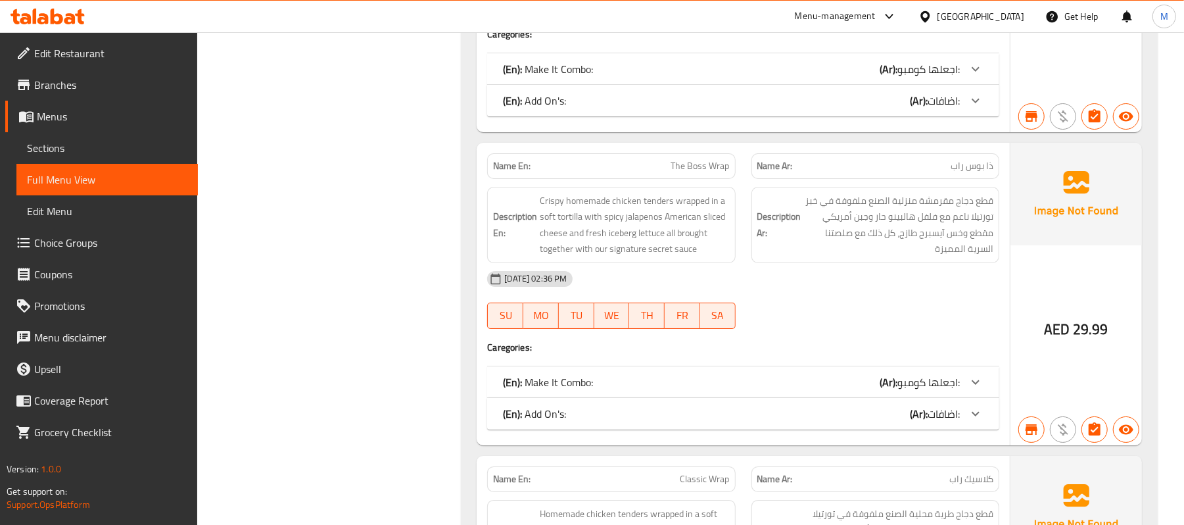
scroll to position [10519, 0]
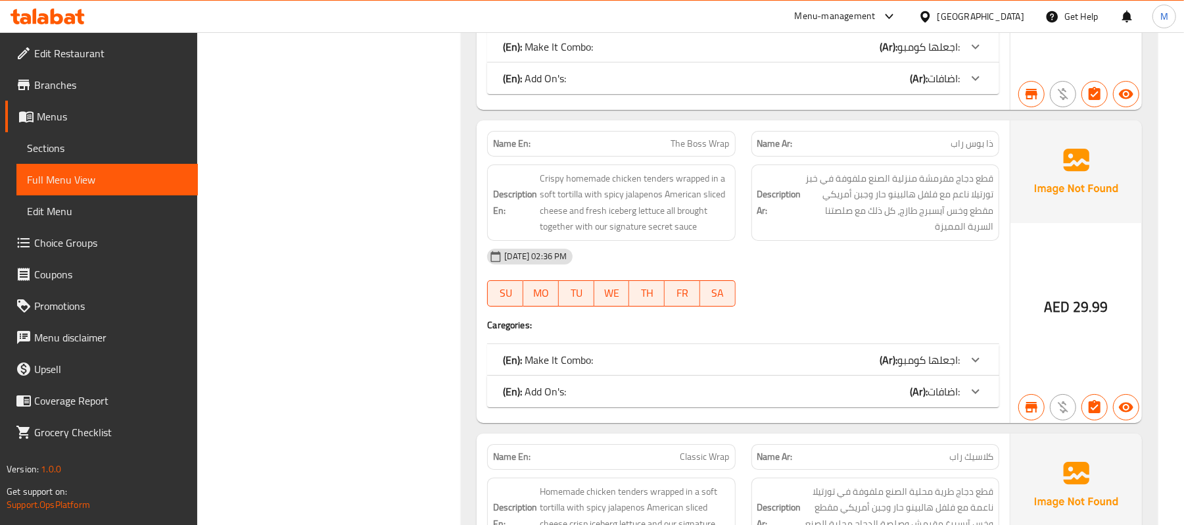
click at [973, 49] on icon at bounding box center [976, 46] width 8 height 5
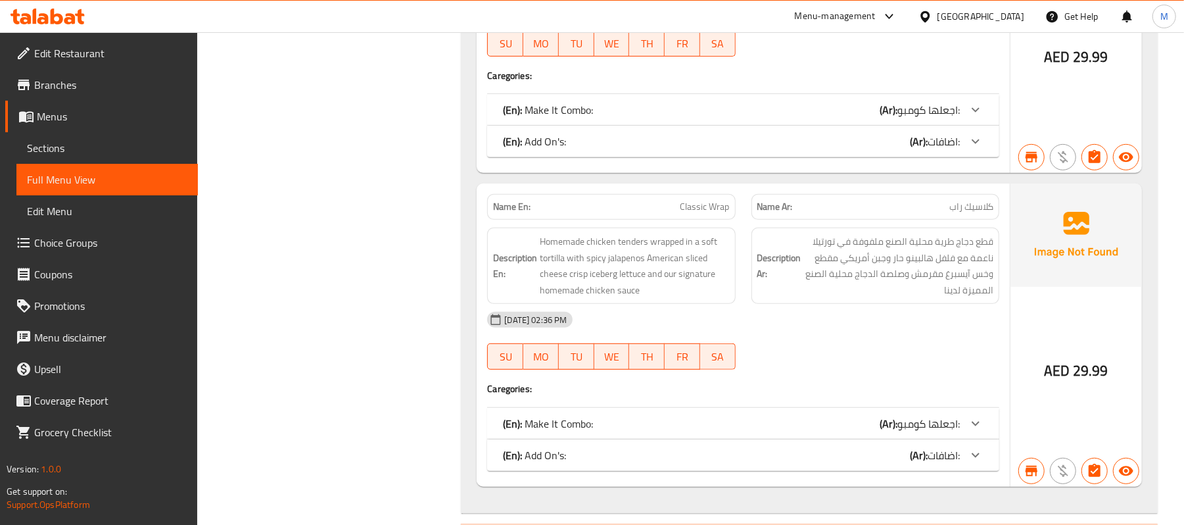
scroll to position [11045, 0]
click at [986, 124] on div at bounding box center [976, 109] width 32 height 32
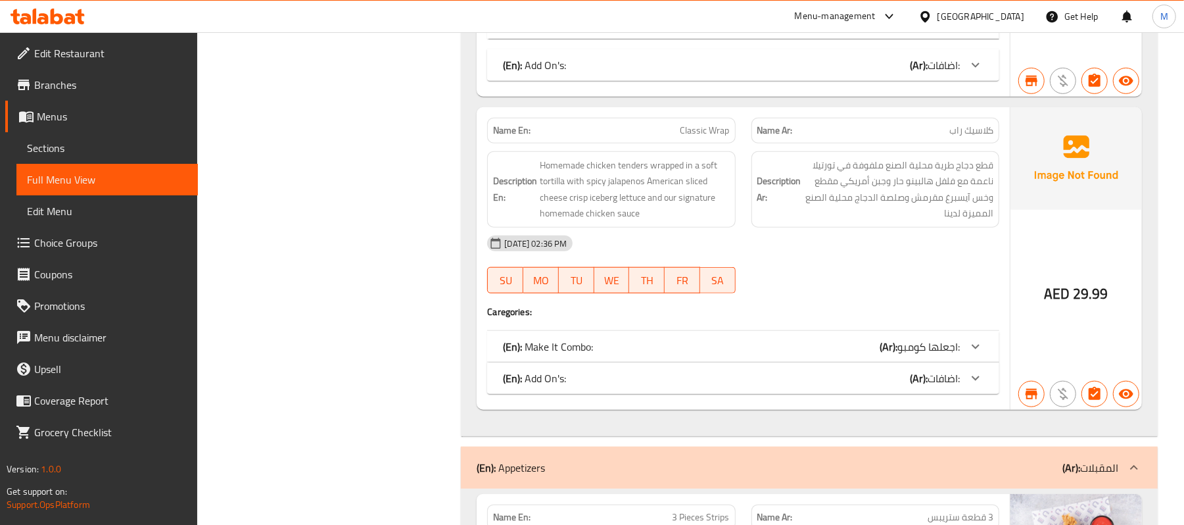
scroll to position [11658, 0]
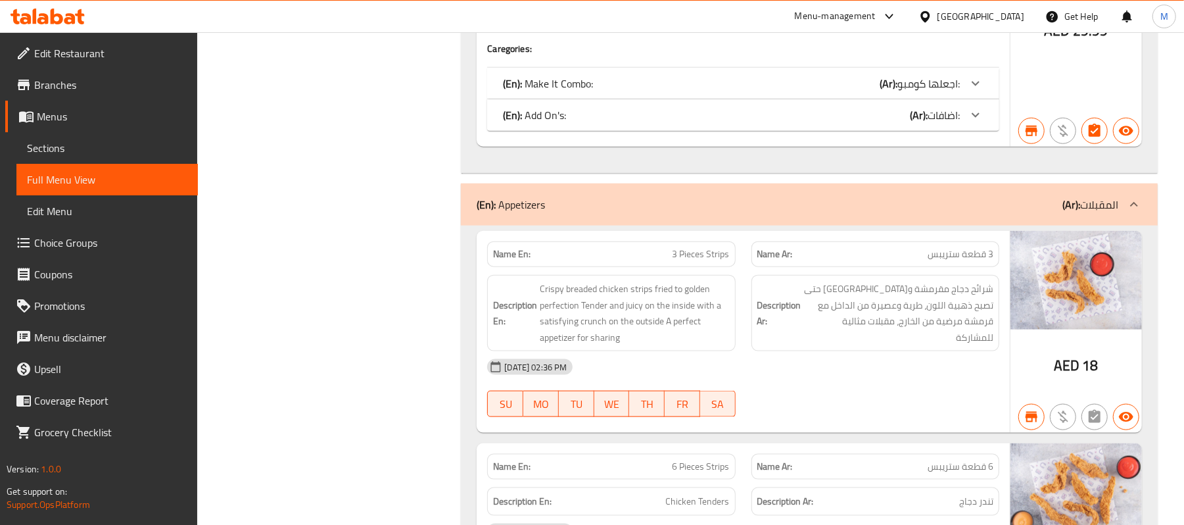
click at [981, 91] on icon at bounding box center [976, 84] width 16 height 16
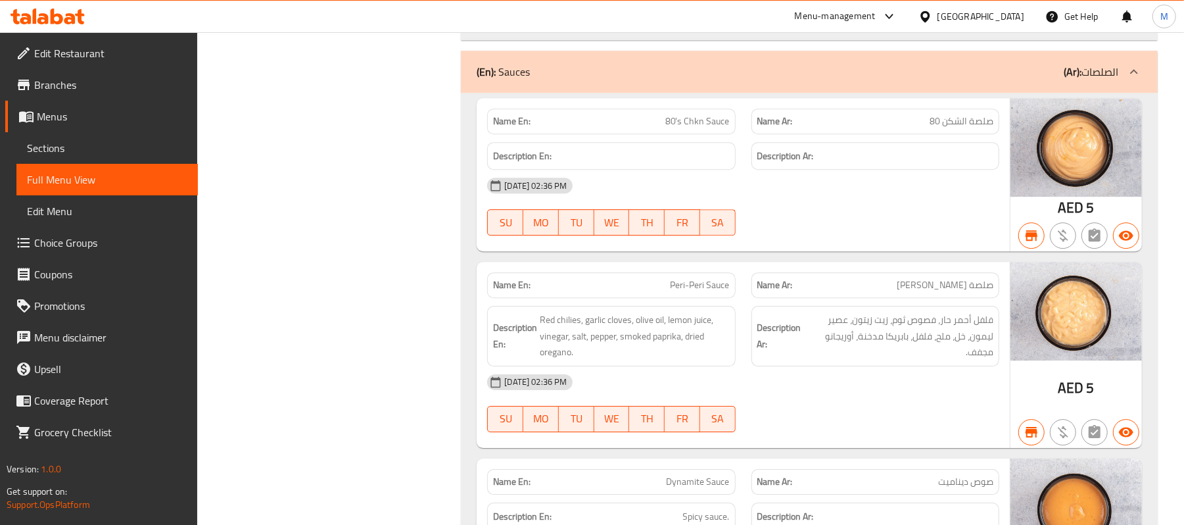
scroll to position [13499, 0]
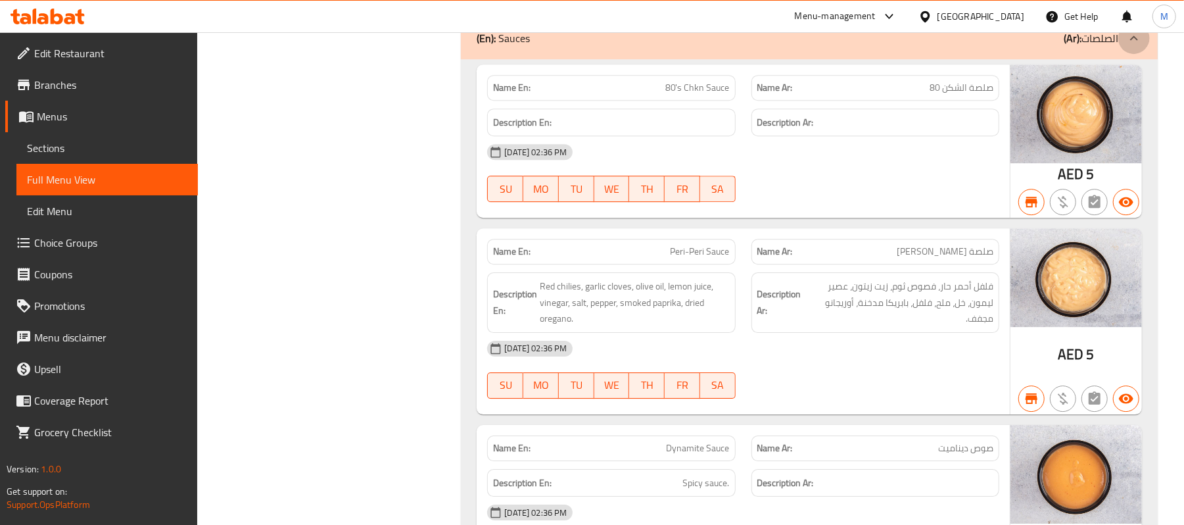
click at [1133, 46] on icon at bounding box center [1134, 38] width 16 height 16
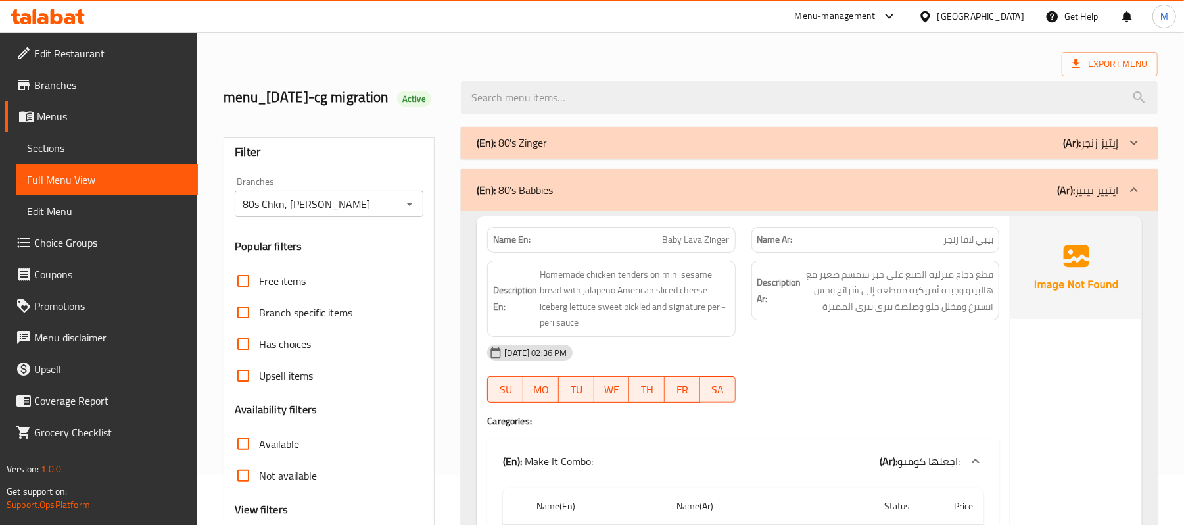
scroll to position [0, 0]
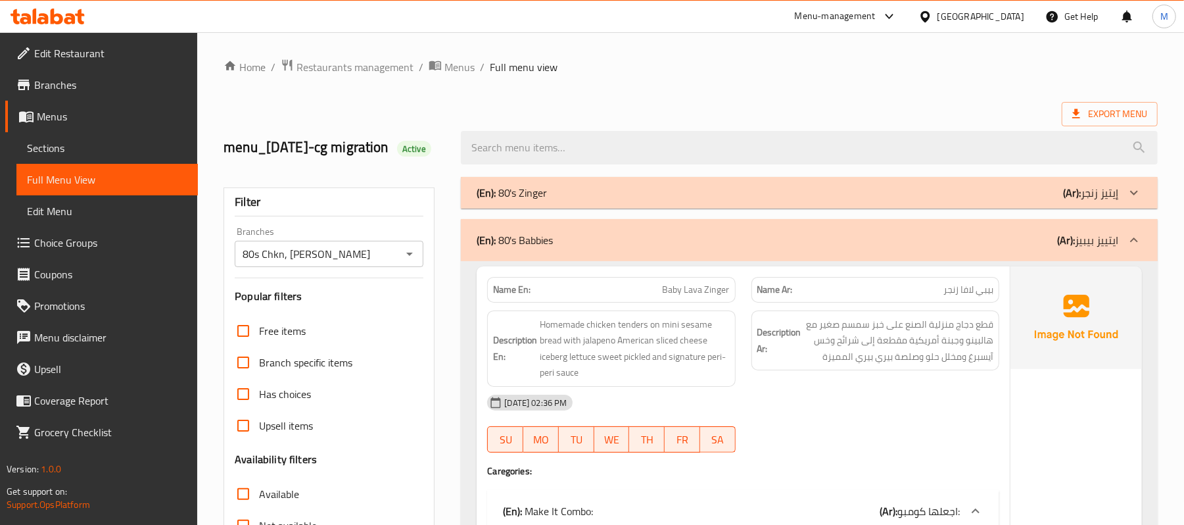
click at [974, 20] on div "[GEOGRAPHIC_DATA]" at bounding box center [980, 16] width 87 height 14
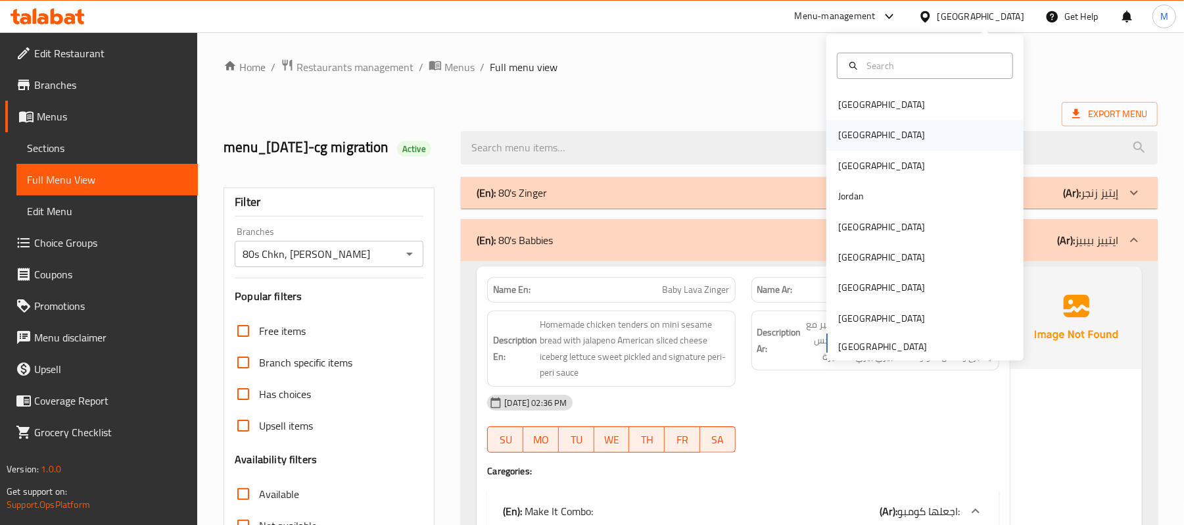
click at [868, 135] on div "Egypt" at bounding box center [924, 135] width 197 height 30
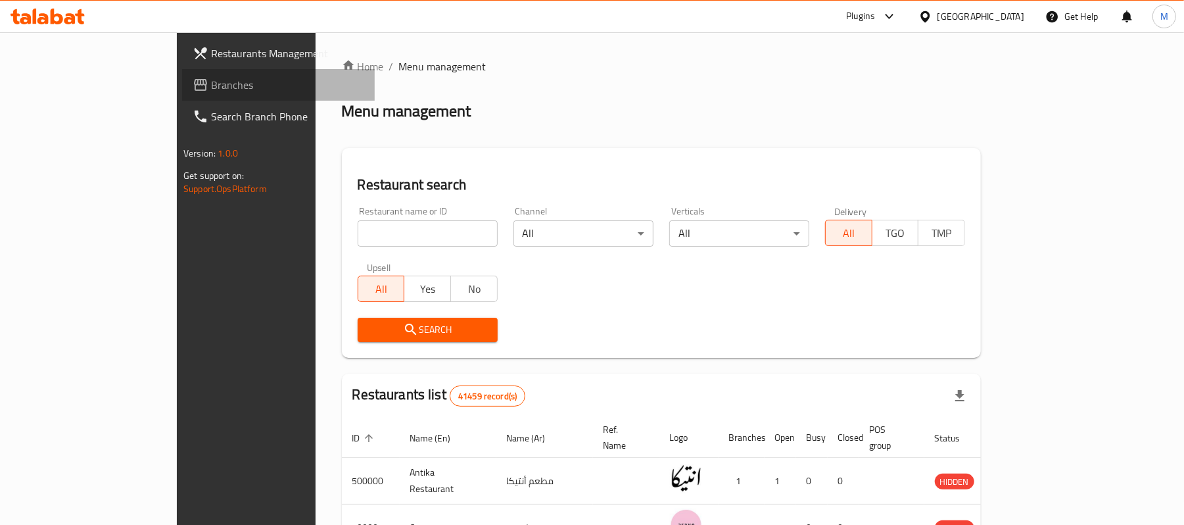
click at [211, 85] on span "Branches" at bounding box center [287, 85] width 153 height 16
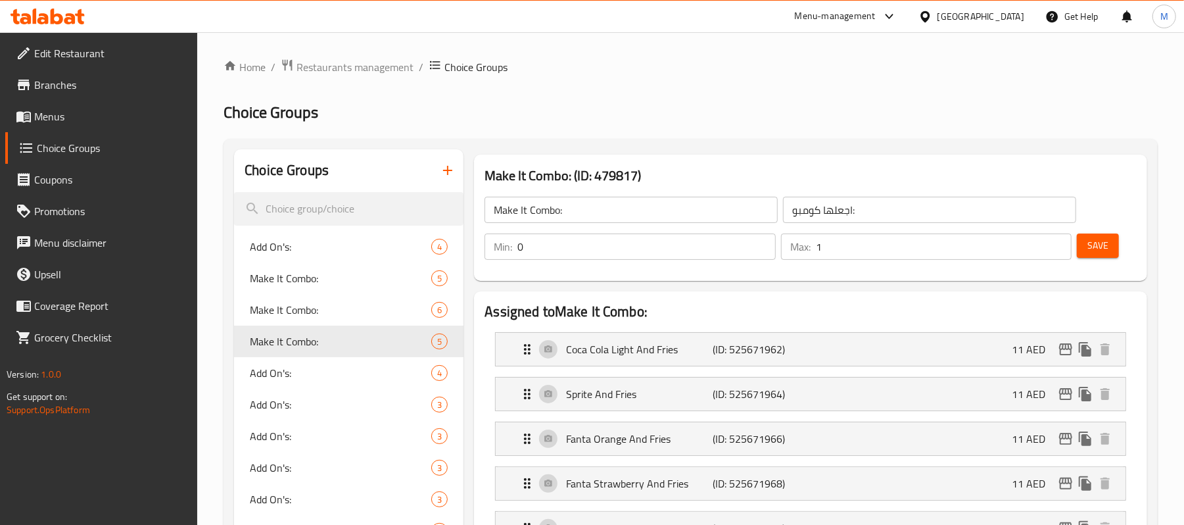
click at [40, 121] on span "Menus" at bounding box center [110, 116] width 153 height 16
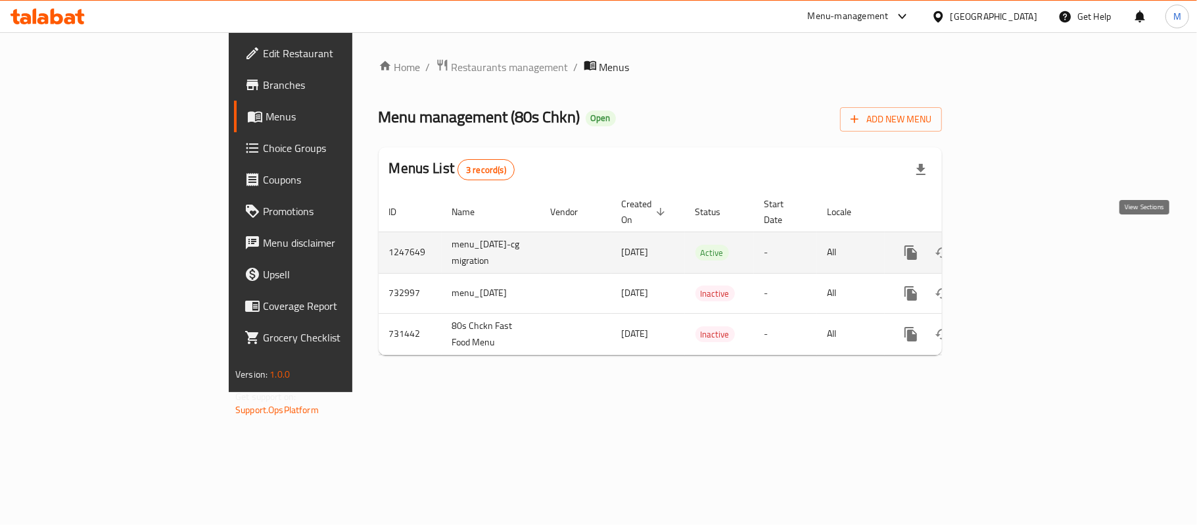
click at [1014, 245] on icon "enhanced table" at bounding box center [1006, 253] width 16 height 16
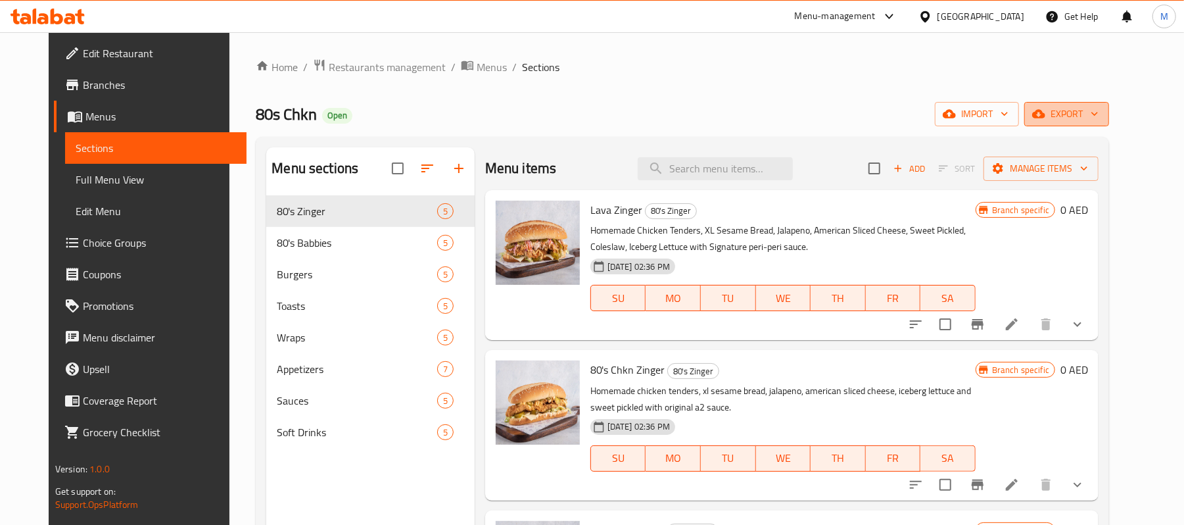
click at [1045, 120] on icon "button" at bounding box center [1038, 113] width 13 height 13
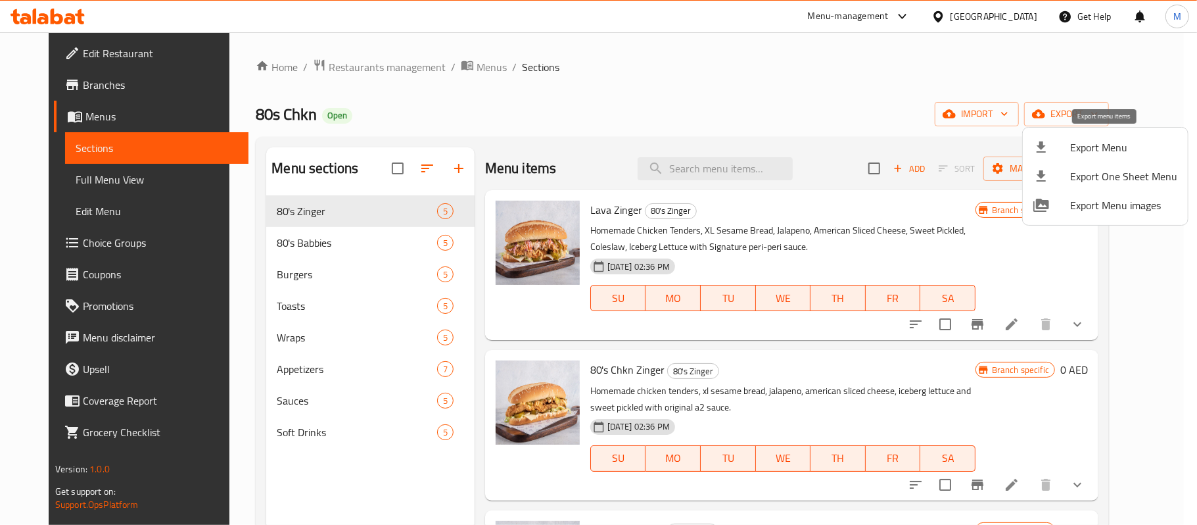
click at [1086, 151] on span "Export Menu" at bounding box center [1123, 147] width 107 height 16
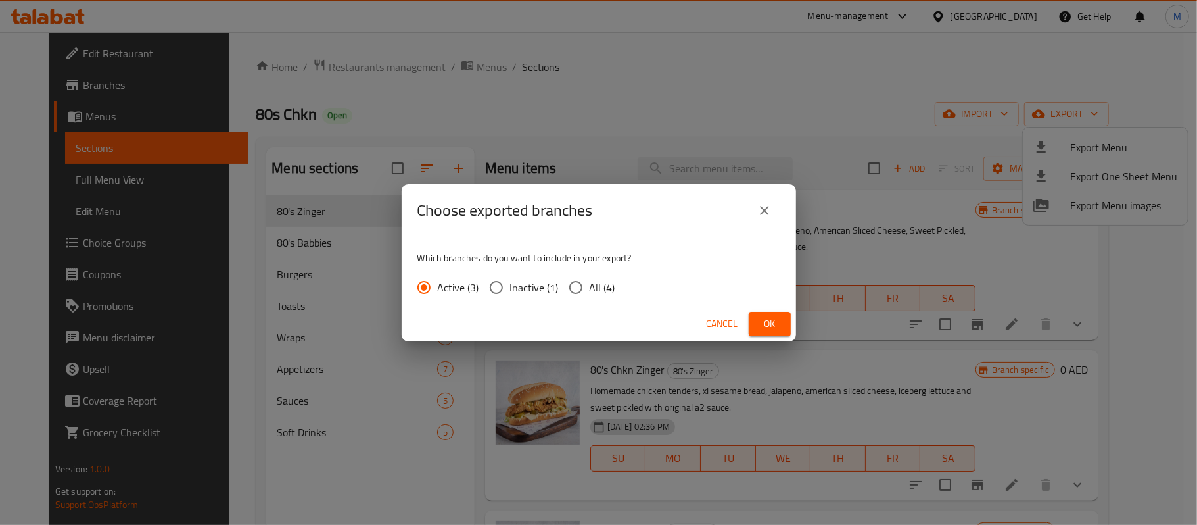
click at [574, 289] on input "All (4)" at bounding box center [576, 287] width 28 height 28
radio input "true"
click at [761, 327] on span "Ok" at bounding box center [769, 324] width 21 height 16
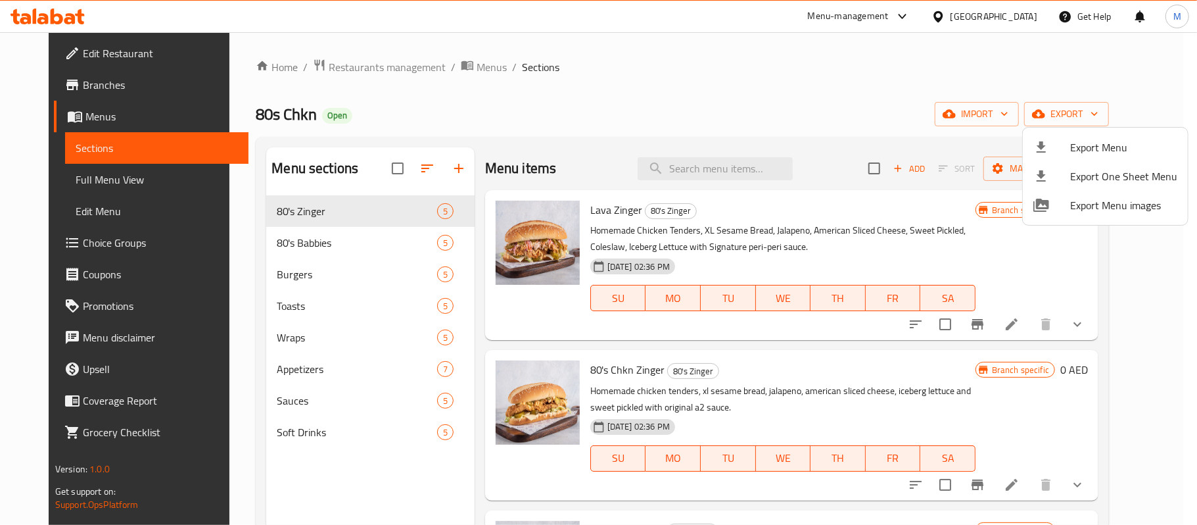
click at [885, 106] on div at bounding box center [598, 262] width 1197 height 525
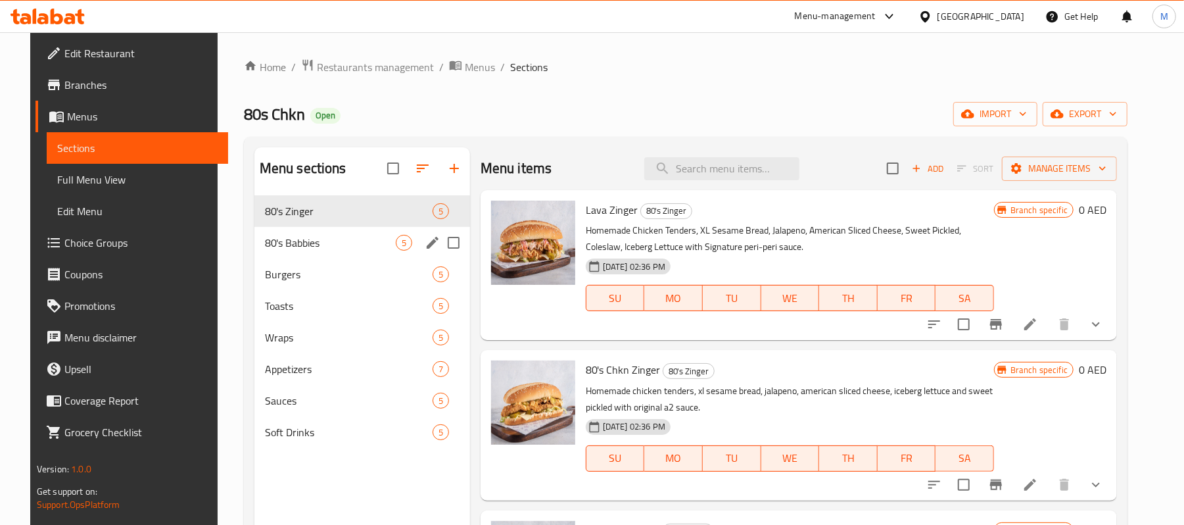
click at [254, 237] on div "80's Babbies 5" at bounding box center [362, 243] width 216 height 32
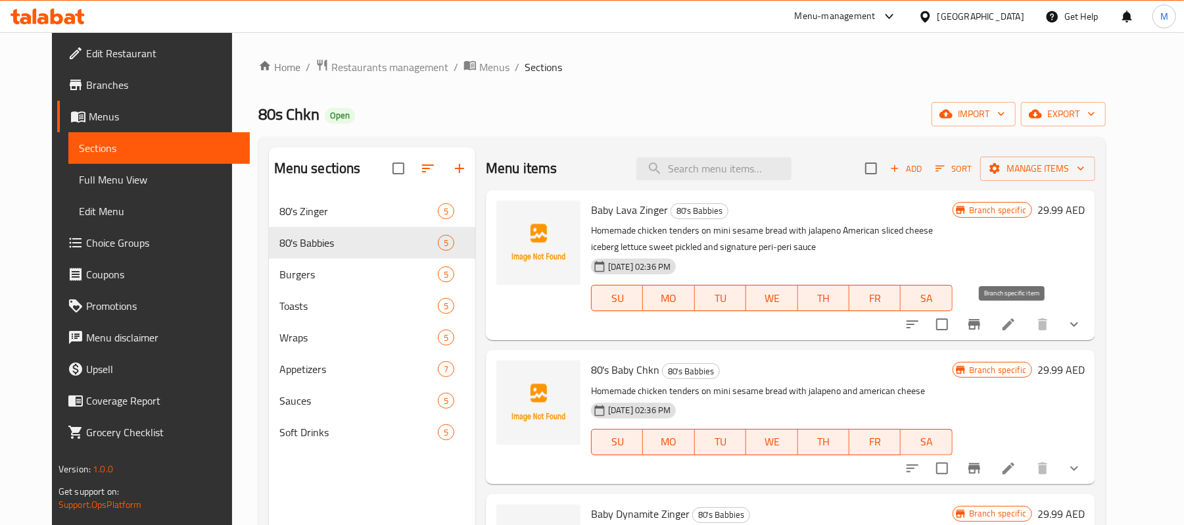
click at [982, 317] on icon "Branch-specific-item" at bounding box center [974, 324] width 16 height 16
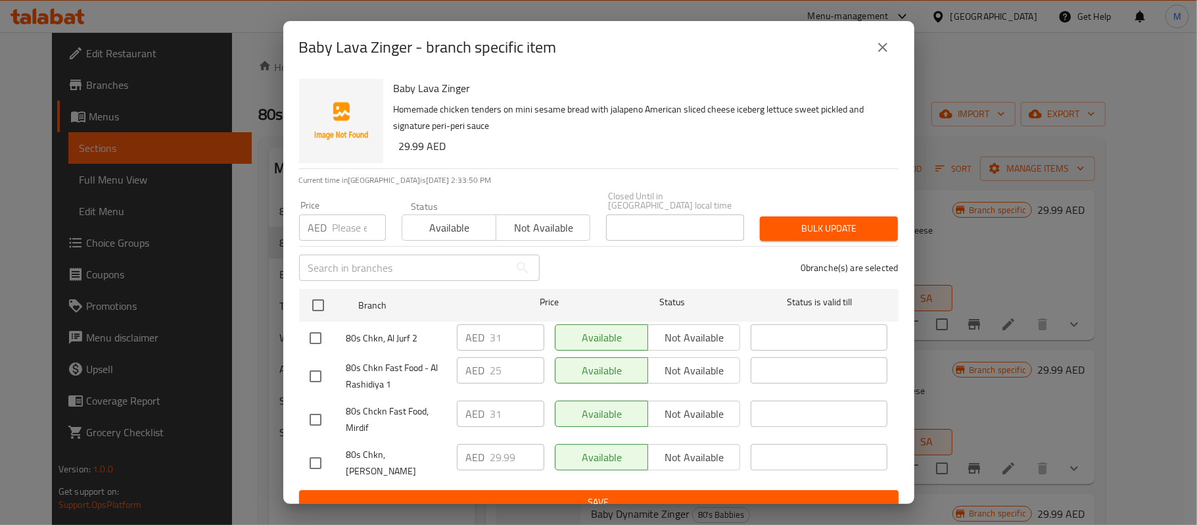
click at [877, 50] on icon "close" at bounding box center [883, 47] width 16 height 16
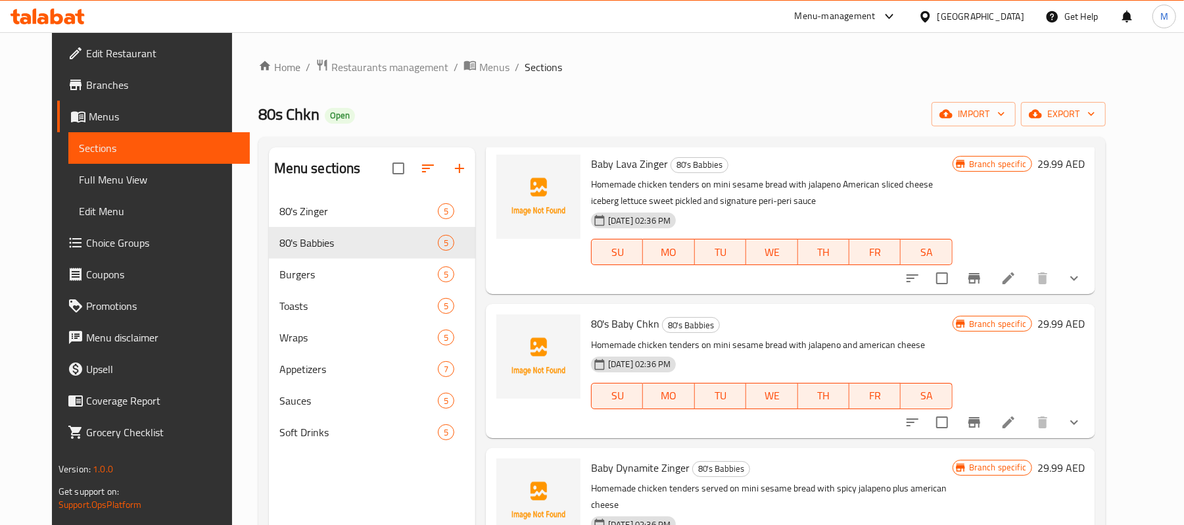
scroll to position [87, 0]
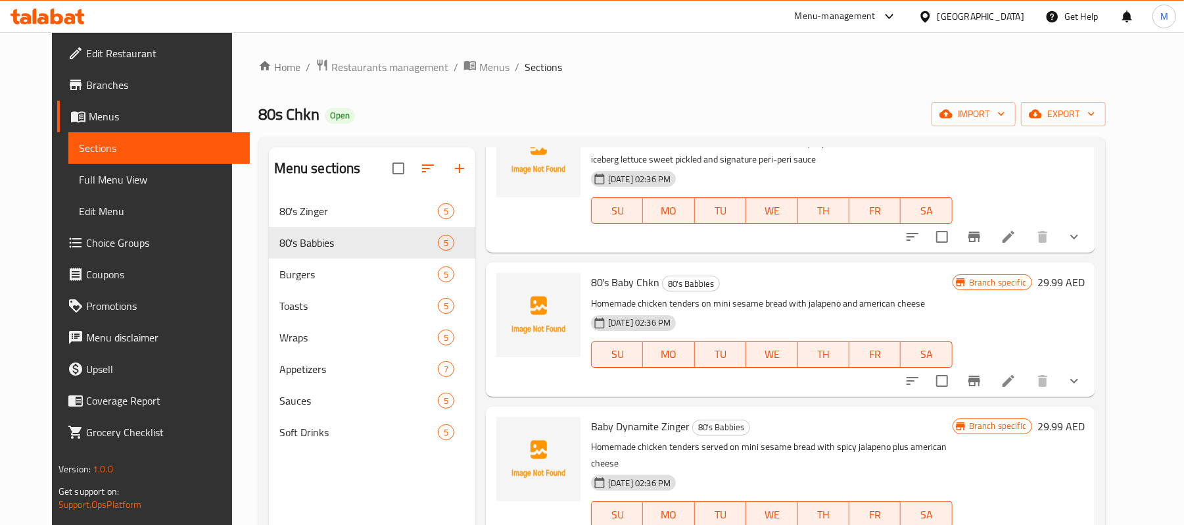
click at [980, 381] on icon "Branch-specific-item" at bounding box center [974, 380] width 12 height 11
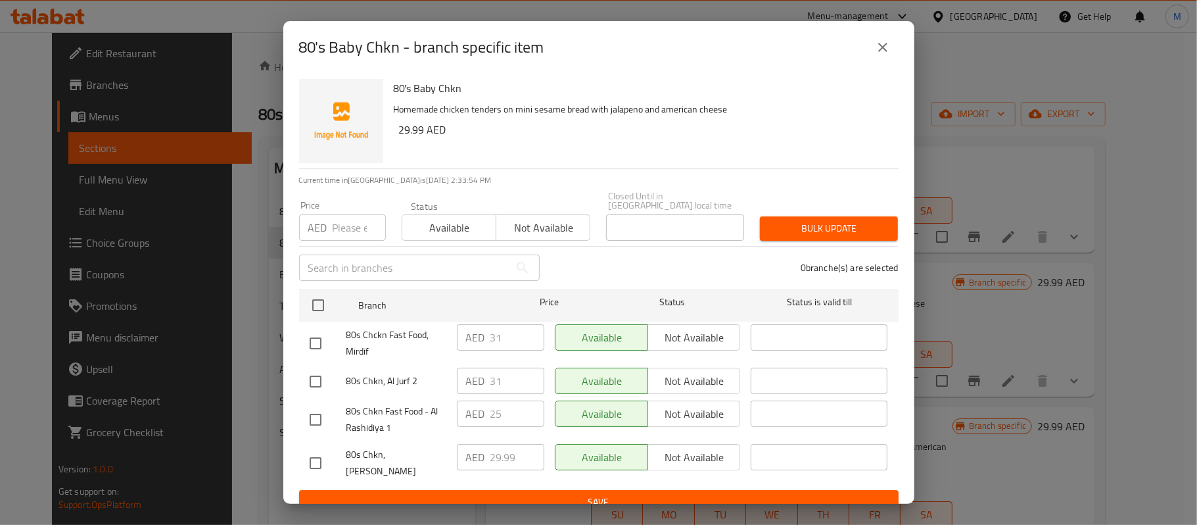
click at [884, 53] on icon "close" at bounding box center [883, 47] width 16 height 16
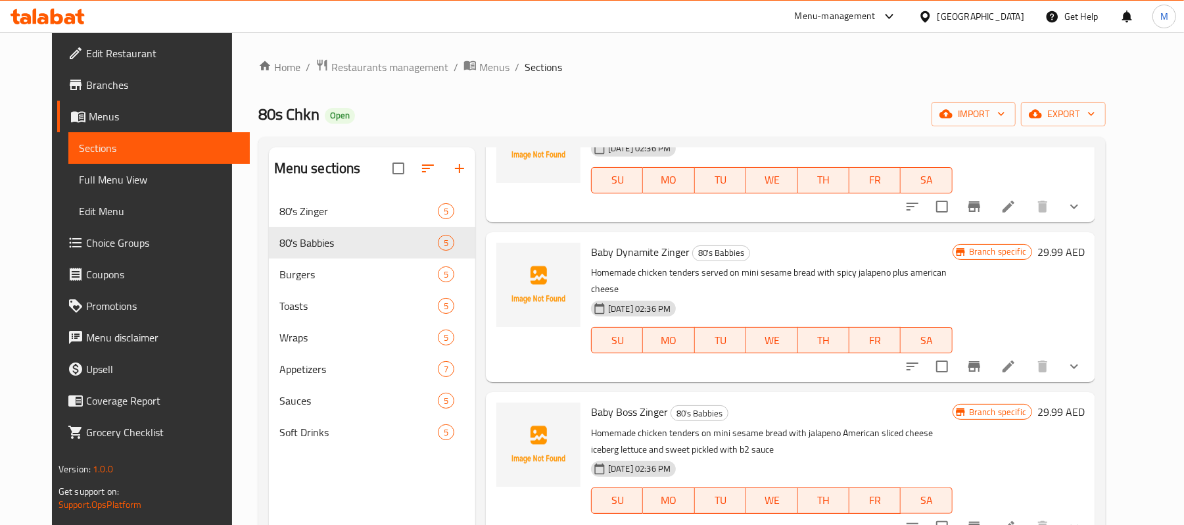
scroll to position [263, 0]
click at [980, 360] on icon "Branch-specific-item" at bounding box center [974, 365] width 12 height 11
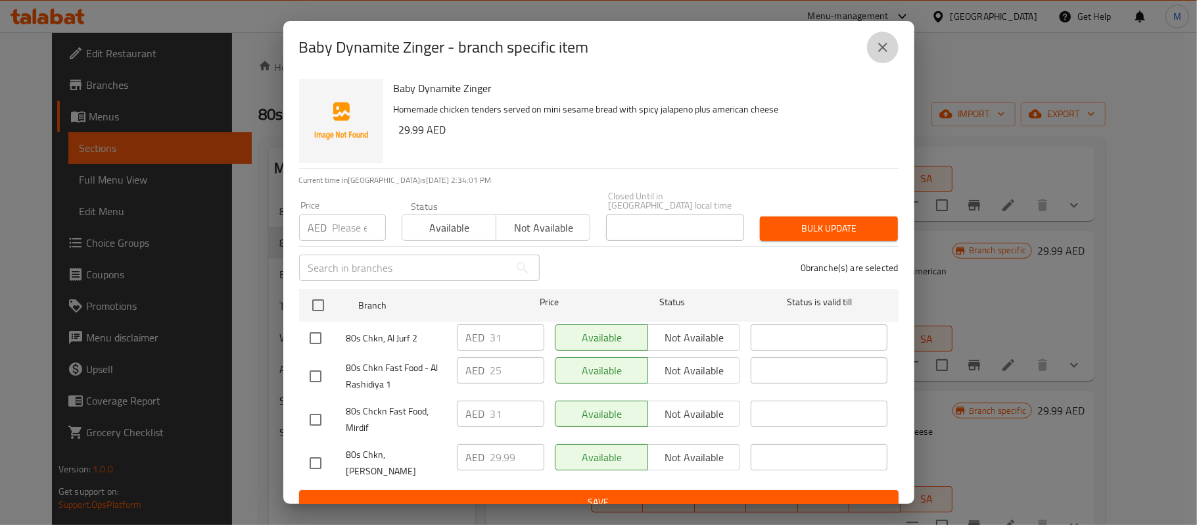
click at [882, 59] on button "close" at bounding box center [883, 48] width 32 height 32
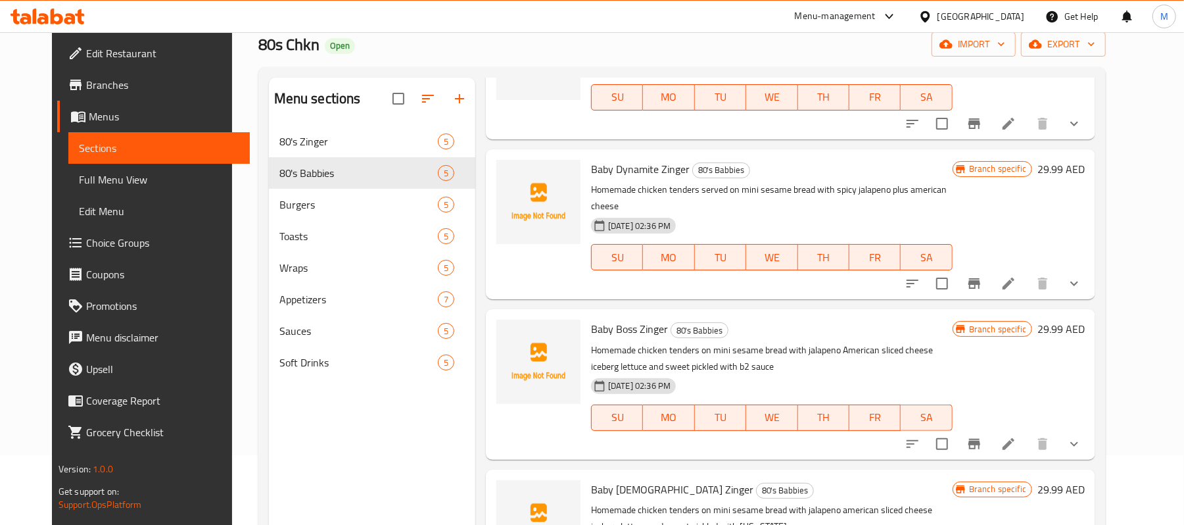
scroll to position [175, 0]
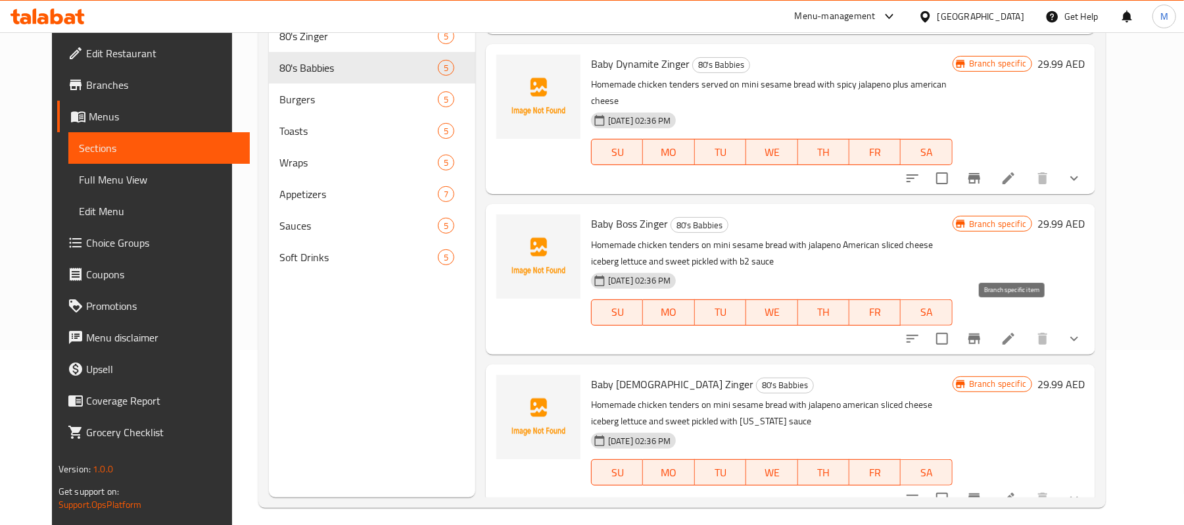
click at [980, 333] on icon "Branch-specific-item" at bounding box center [974, 338] width 12 height 11
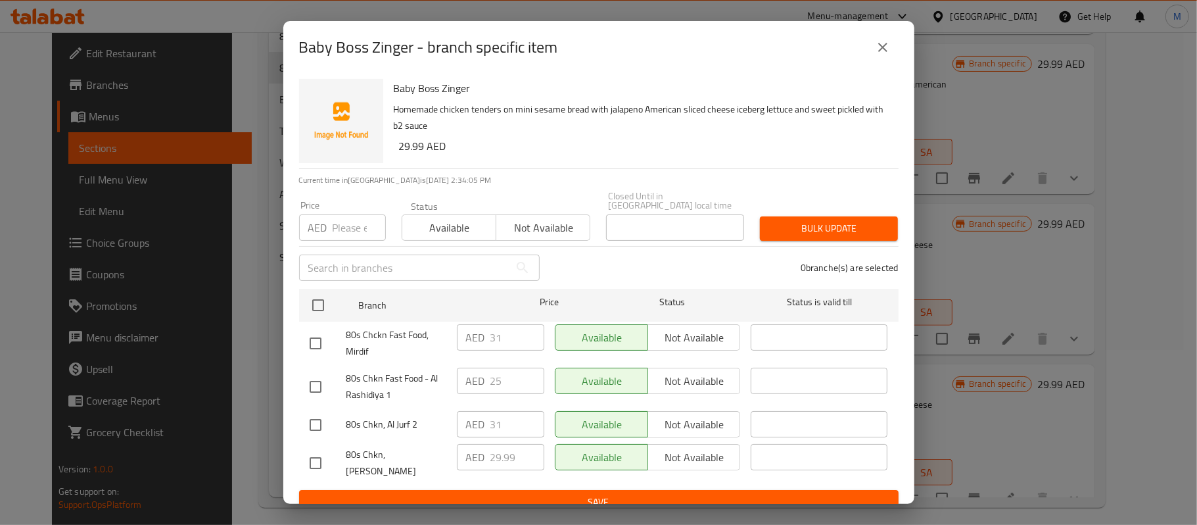
click at [884, 43] on icon "close" at bounding box center [883, 47] width 16 height 16
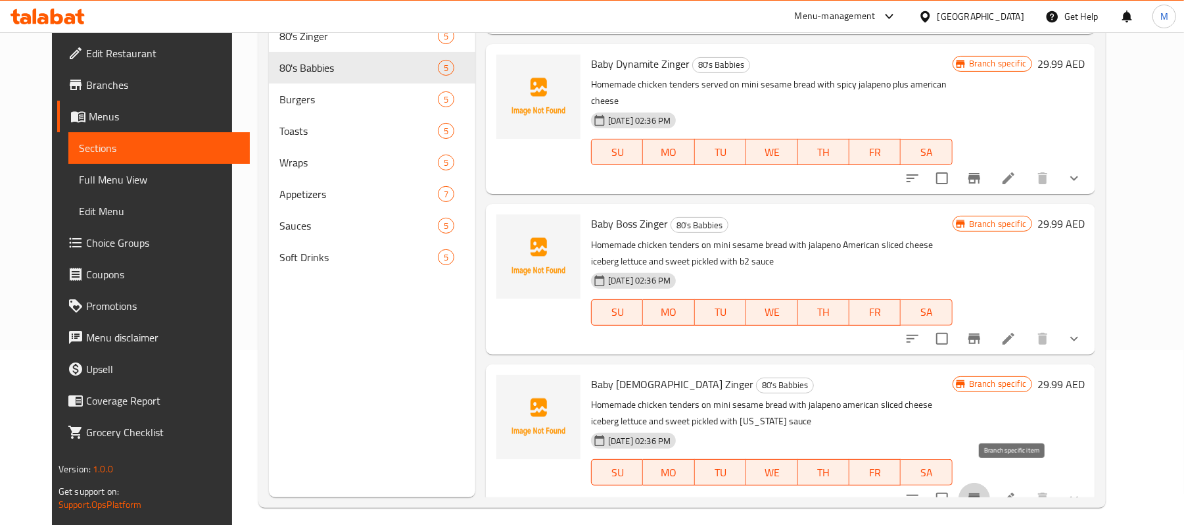
click at [980, 493] on icon "Branch-specific-item" at bounding box center [974, 498] width 12 height 11
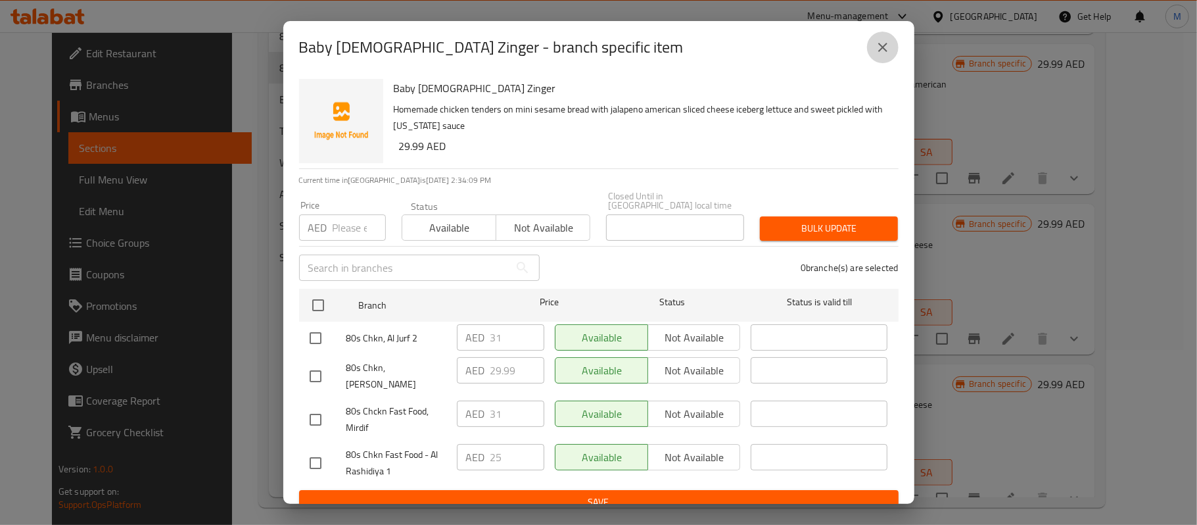
click at [885, 51] on icon "close" at bounding box center [883, 47] width 16 height 16
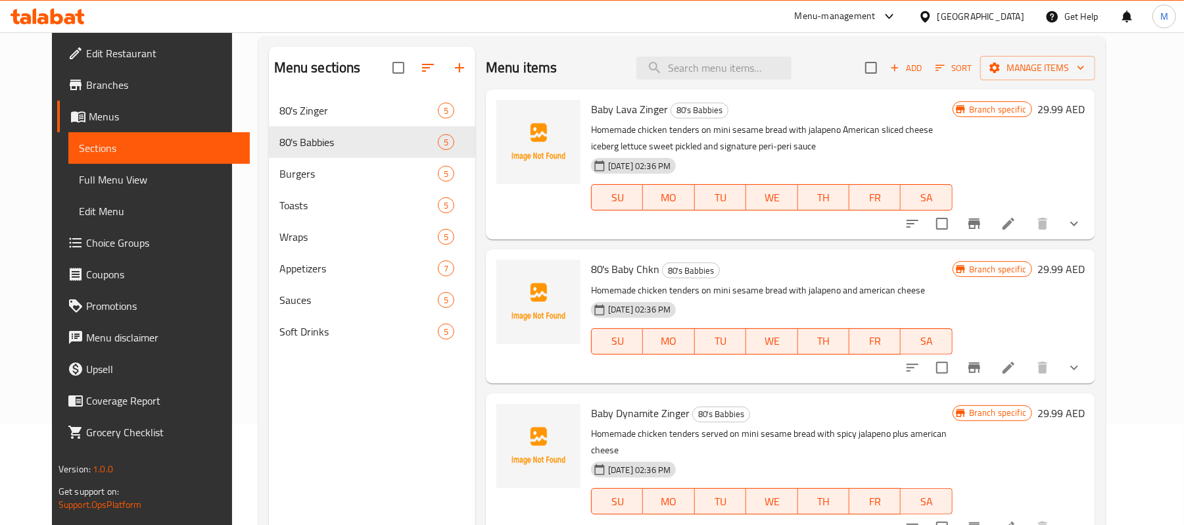
scroll to position [0, 0]
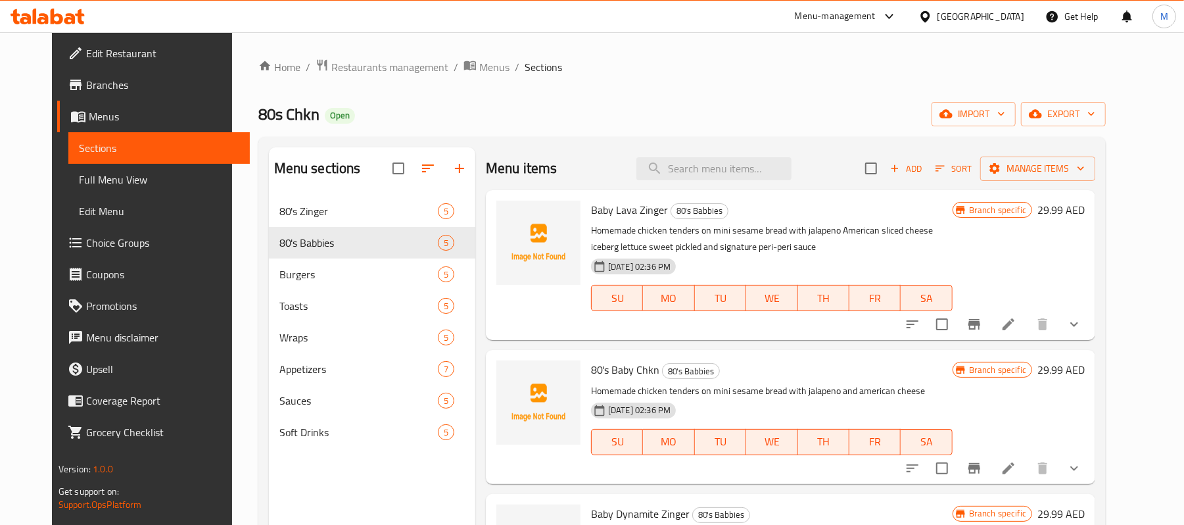
click at [980, 329] on icon "Branch-specific-item" at bounding box center [974, 324] width 12 height 11
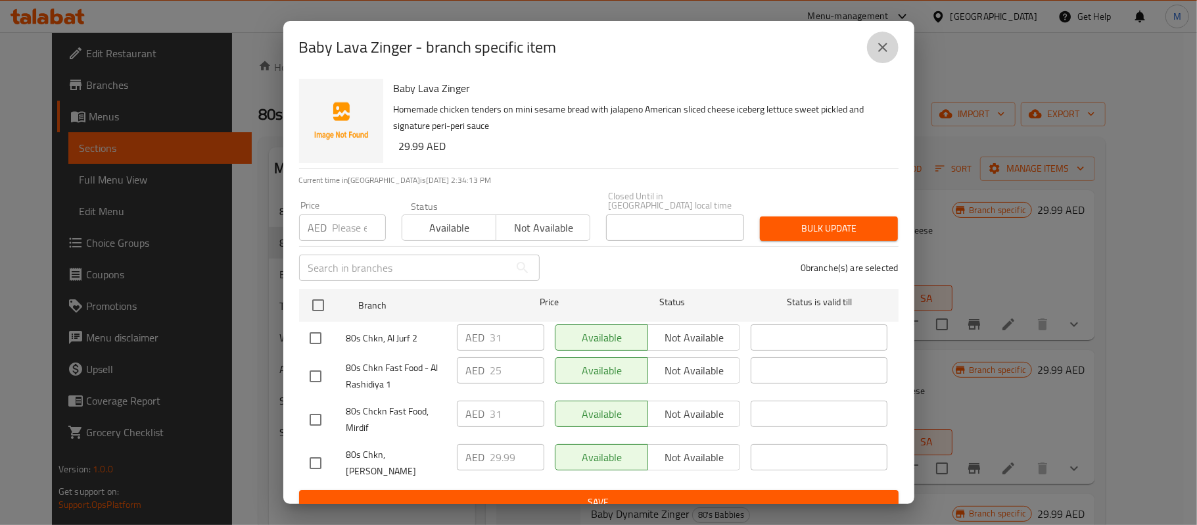
drag, startPoint x: 888, startPoint y: 36, endPoint x: 971, endPoint y: 269, distance: 247.9
click at [888, 37] on button "close" at bounding box center [883, 48] width 32 height 32
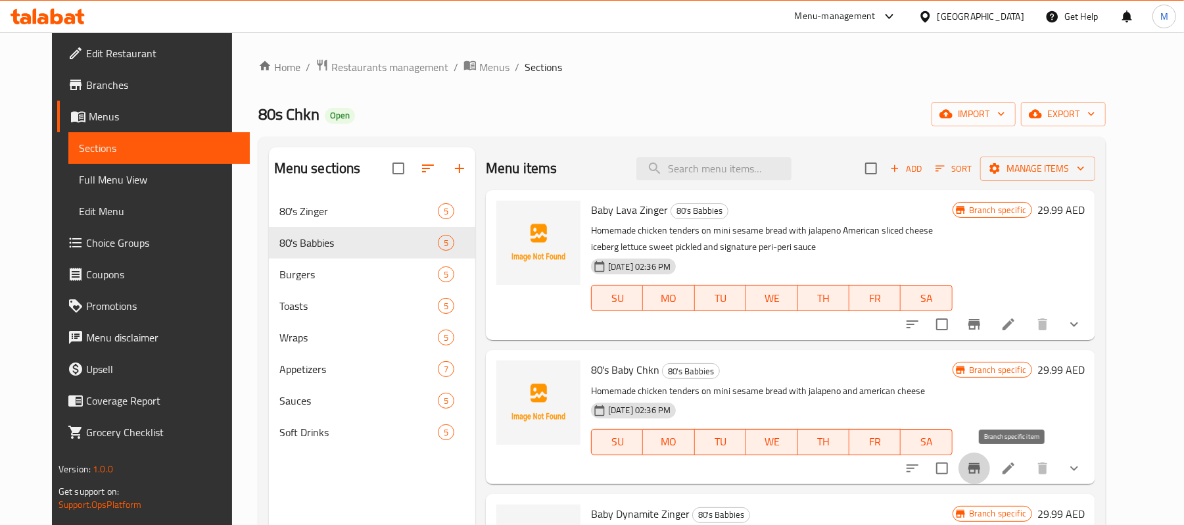
click at [982, 464] on icon "Branch-specific-item" at bounding box center [974, 468] width 16 height 16
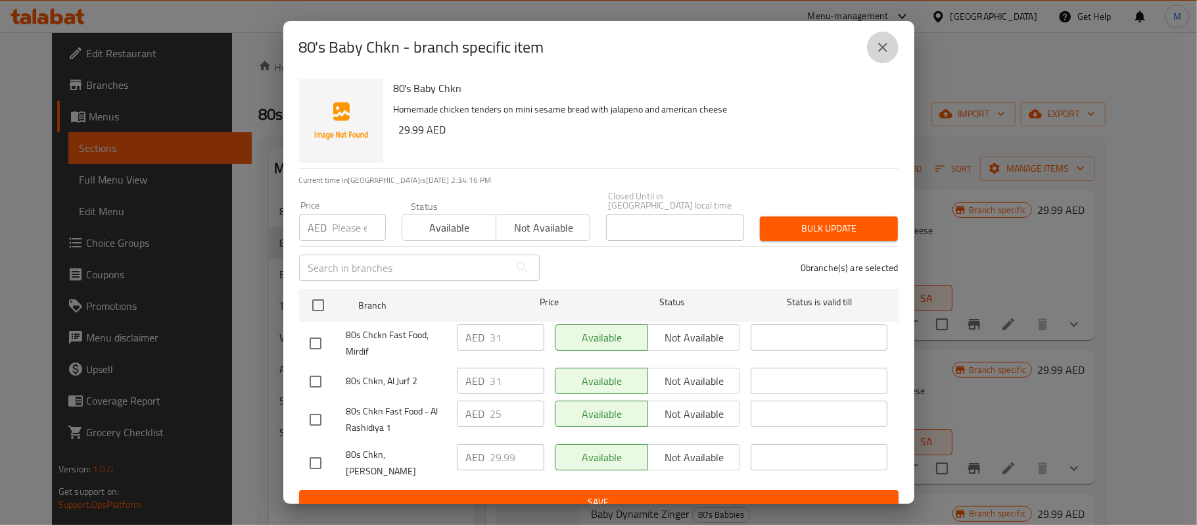
click at [873, 57] on button "close" at bounding box center [883, 48] width 32 height 32
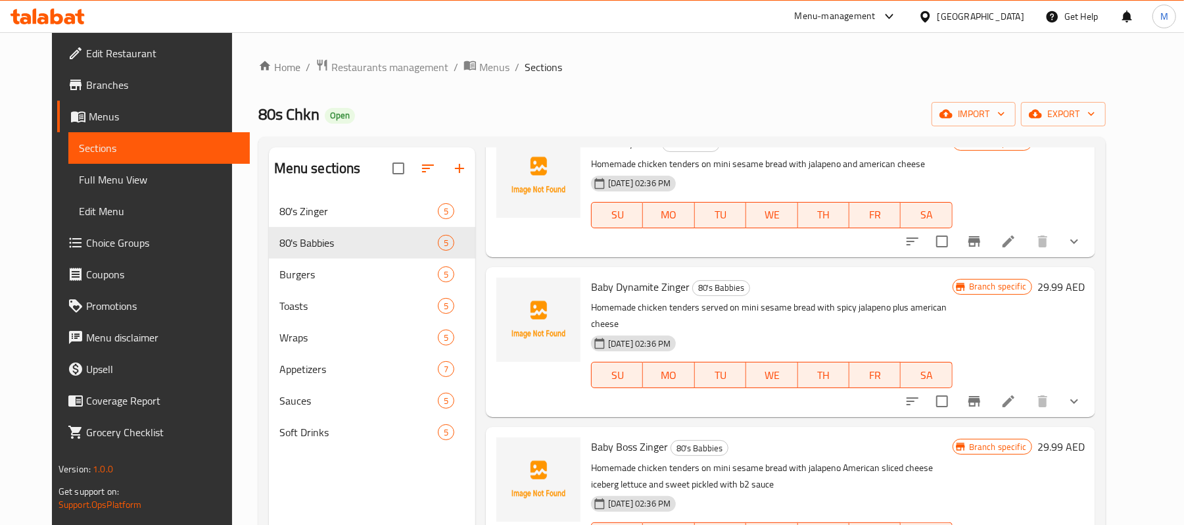
scroll to position [275, 0]
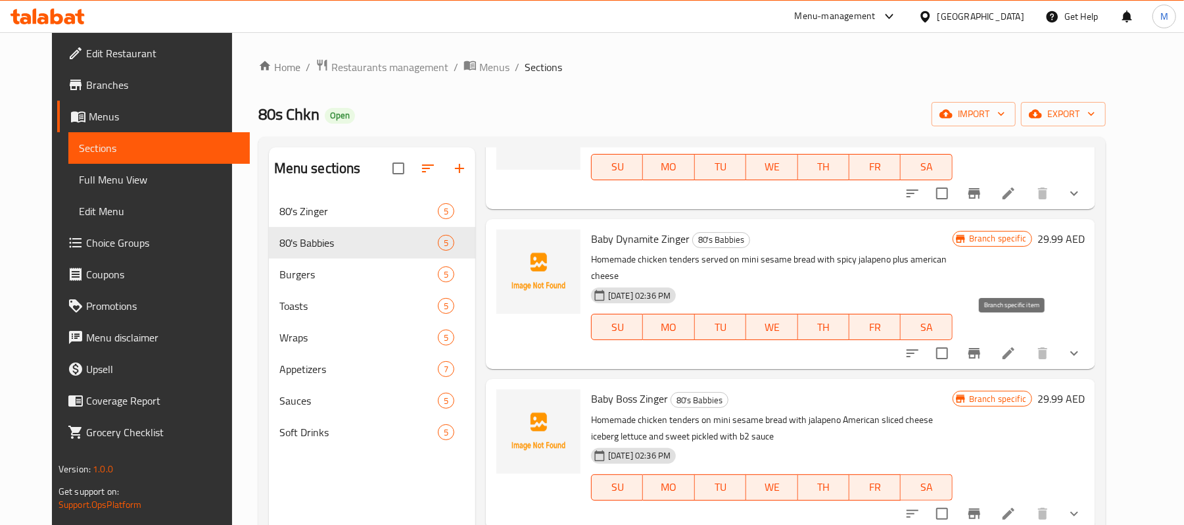
click at [980, 348] on icon "Branch-specific-item" at bounding box center [974, 353] width 12 height 11
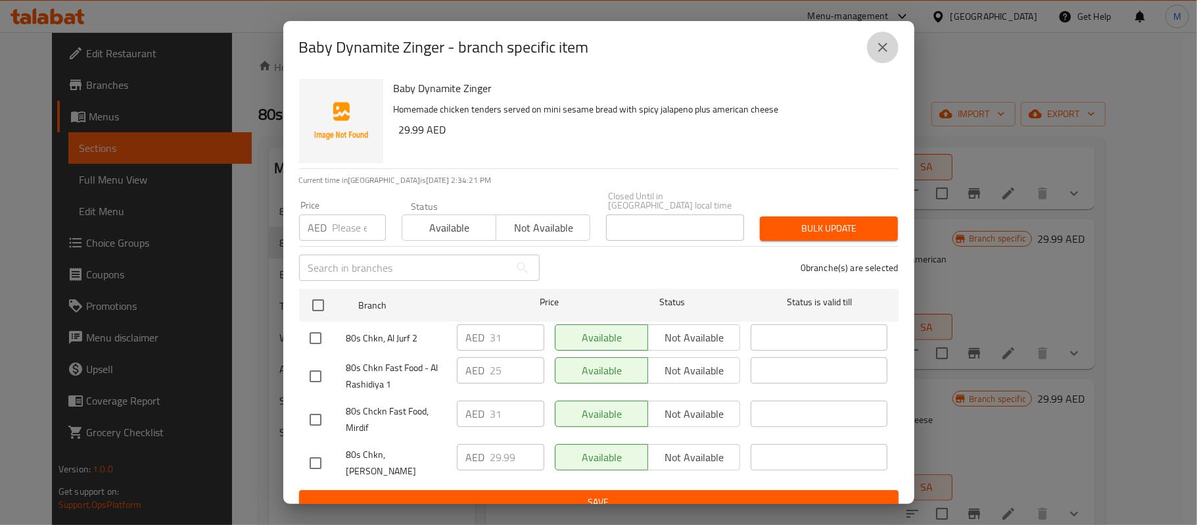
click at [890, 43] on button "close" at bounding box center [883, 48] width 32 height 32
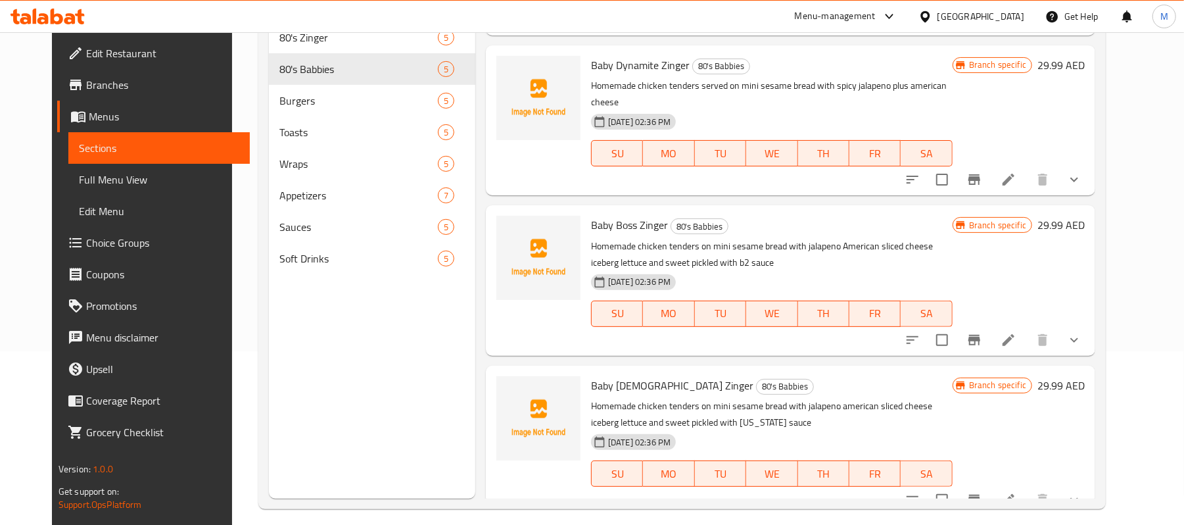
scroll to position [175, 0]
click at [980, 333] on icon "Branch-specific-item" at bounding box center [974, 338] width 12 height 11
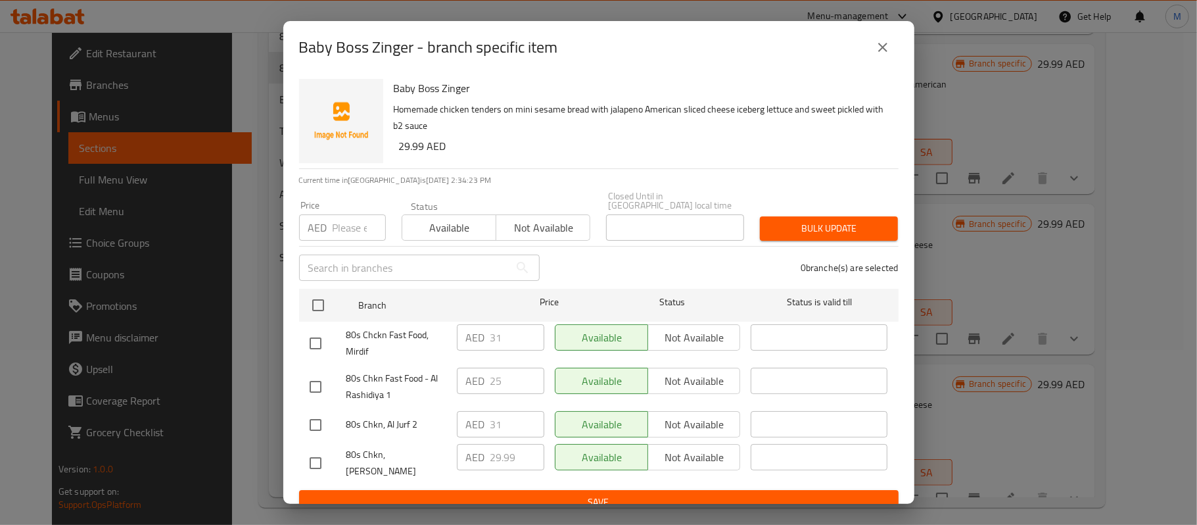
click at [893, 43] on button "close" at bounding box center [883, 48] width 32 height 32
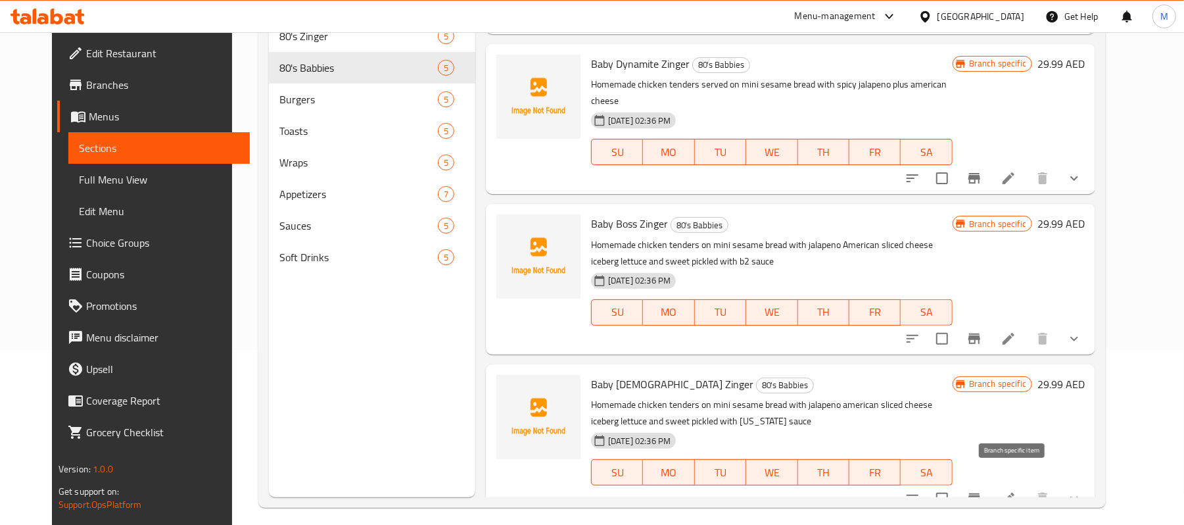
click at [980, 493] on icon "Branch-specific-item" at bounding box center [974, 498] width 12 height 11
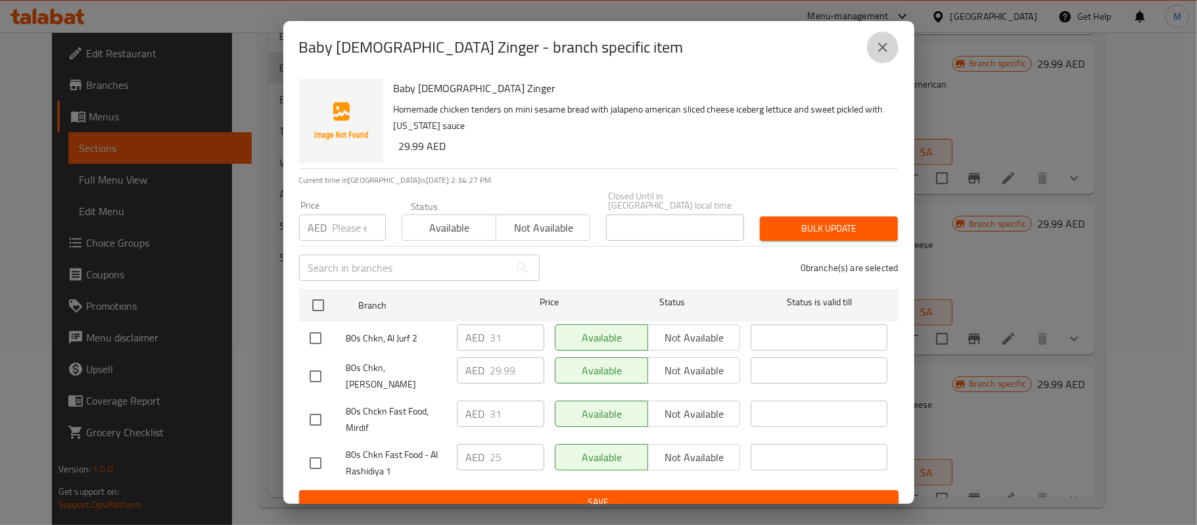
click at [882, 51] on icon "close" at bounding box center [883, 47] width 16 height 16
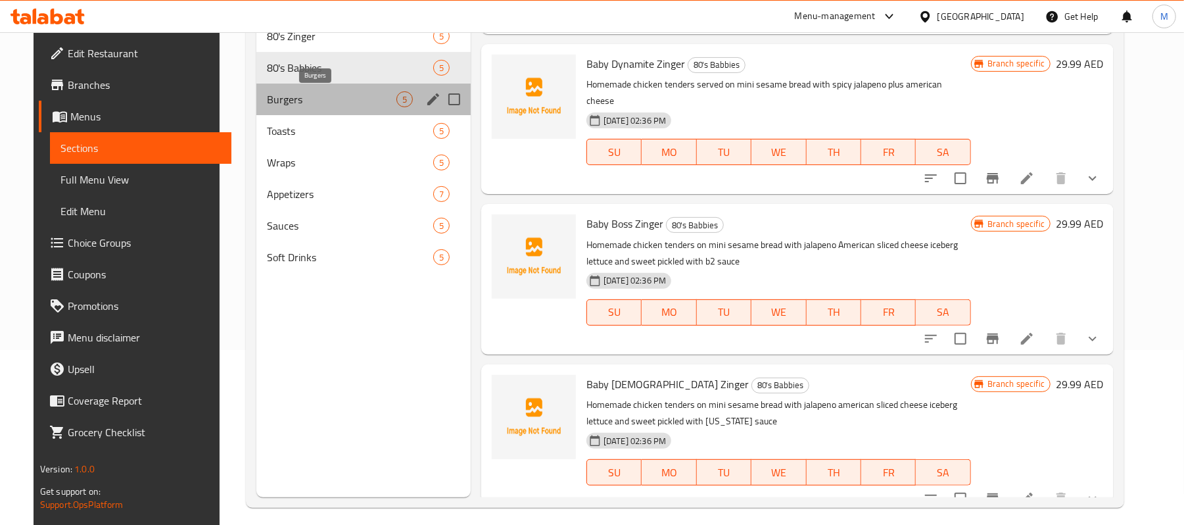
drag, startPoint x: 293, startPoint y: 93, endPoint x: 301, endPoint y: 101, distance: 11.2
click at [293, 93] on span "Burgers" at bounding box center [332, 99] width 130 height 16
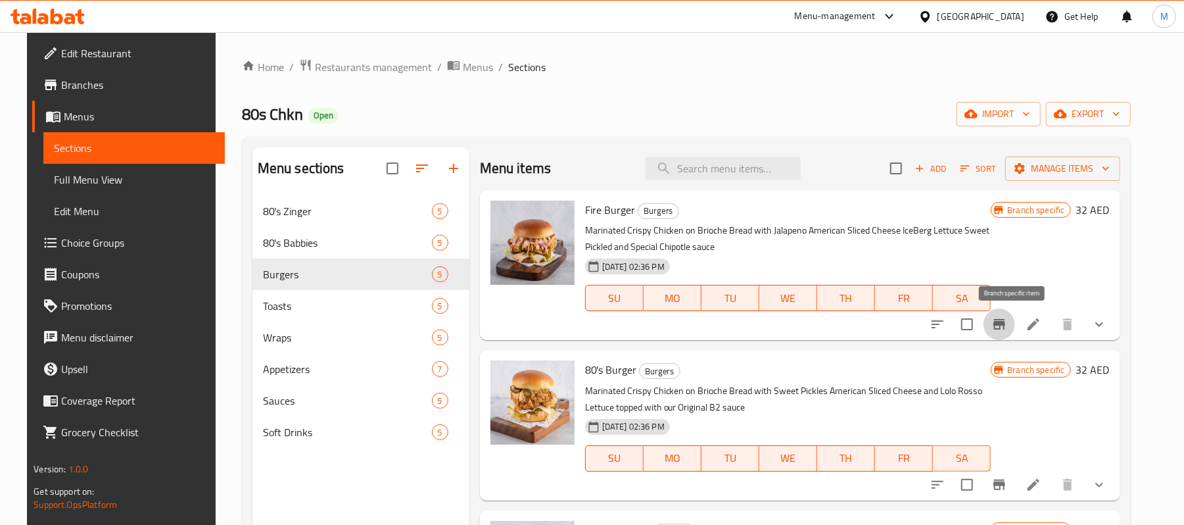
click at [1007, 332] on icon "Branch-specific-item" at bounding box center [999, 324] width 16 height 16
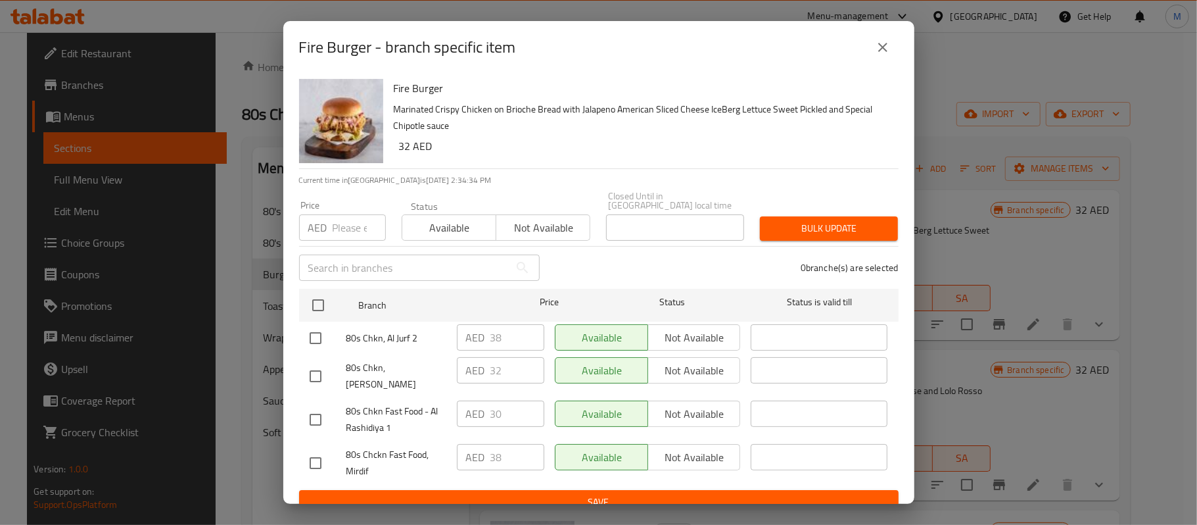
click at [879, 51] on icon "close" at bounding box center [882, 47] width 9 height 9
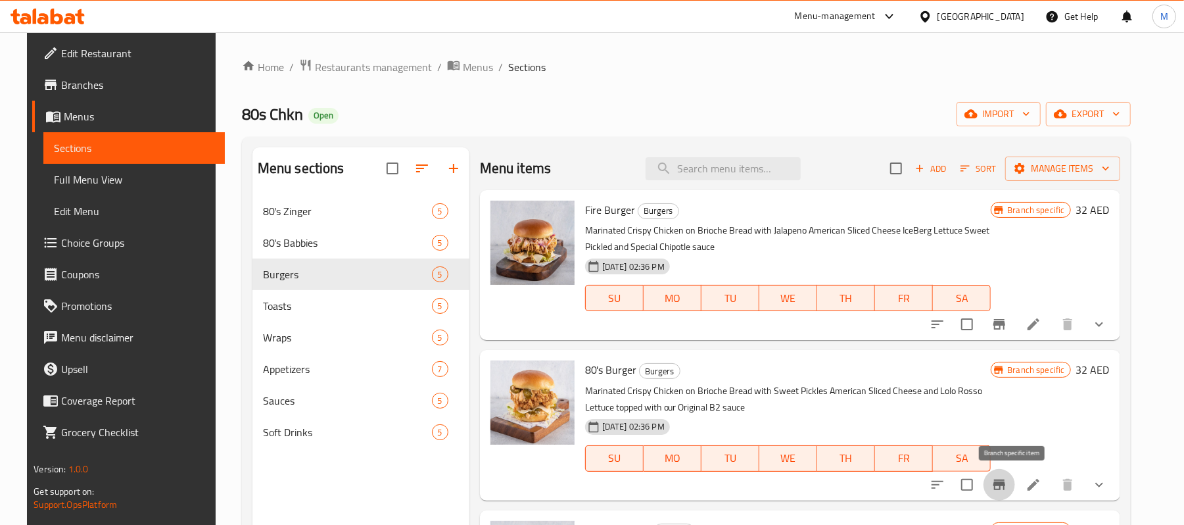
click at [1005, 485] on icon "Branch-specific-item" at bounding box center [999, 484] width 12 height 11
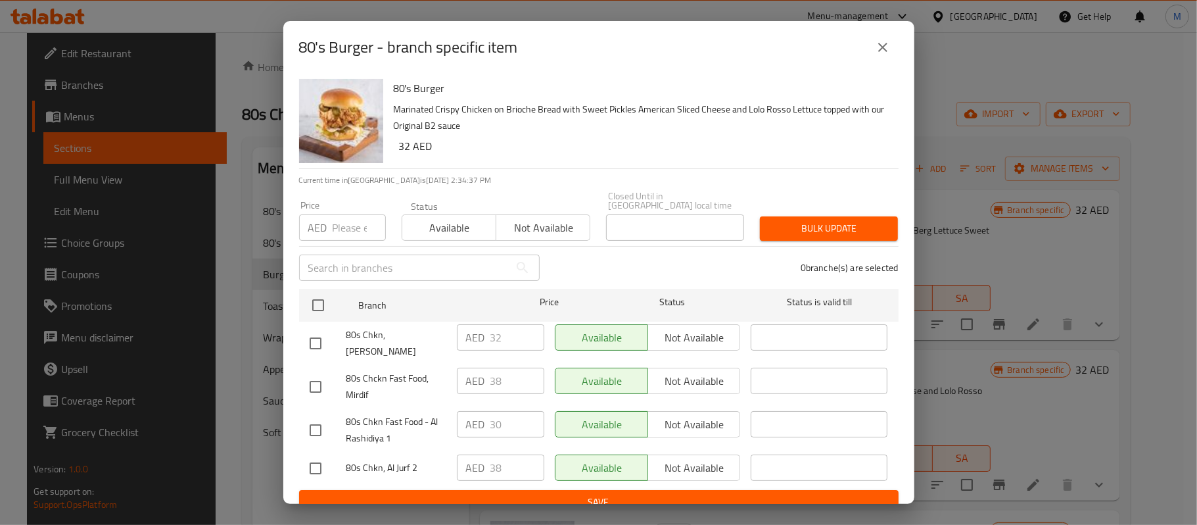
drag, startPoint x: 889, startPoint y: 48, endPoint x: 891, endPoint y: 119, distance: 71.0
click at [888, 48] on icon "close" at bounding box center [883, 47] width 16 height 16
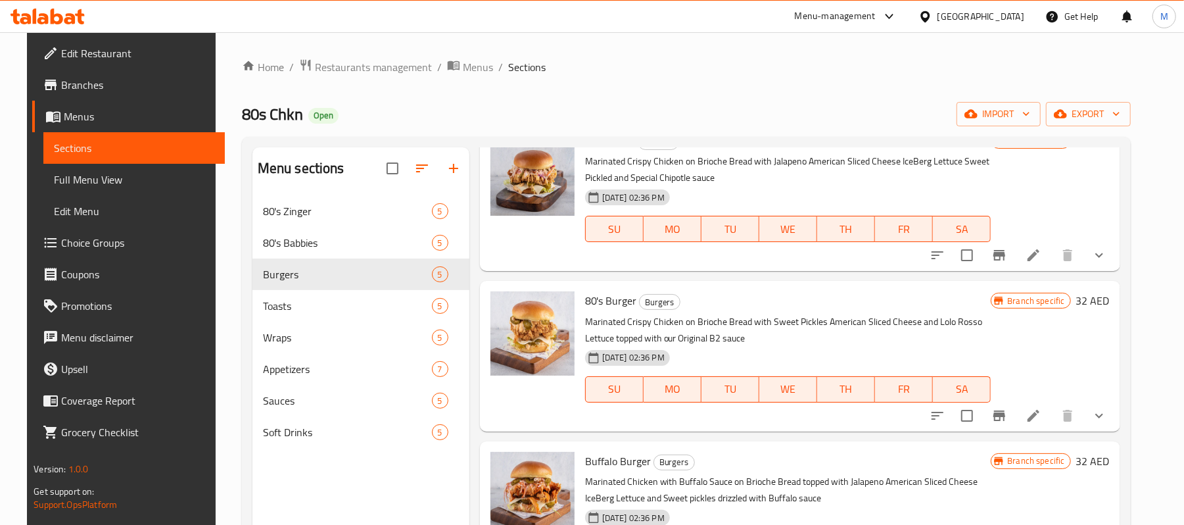
scroll to position [175, 0]
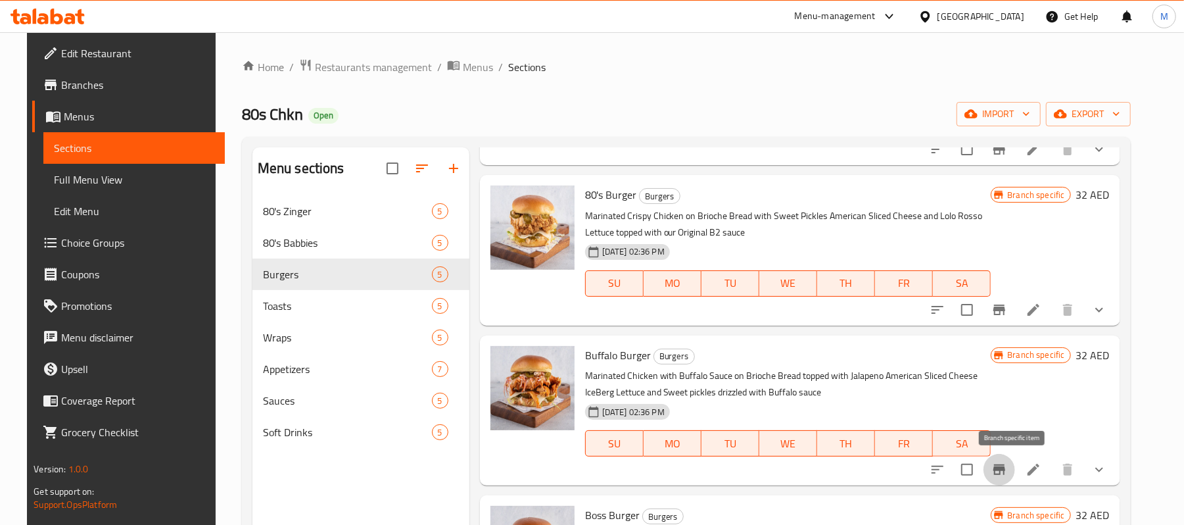
click at [1007, 469] on icon "Branch-specific-item" at bounding box center [999, 470] width 16 height 16
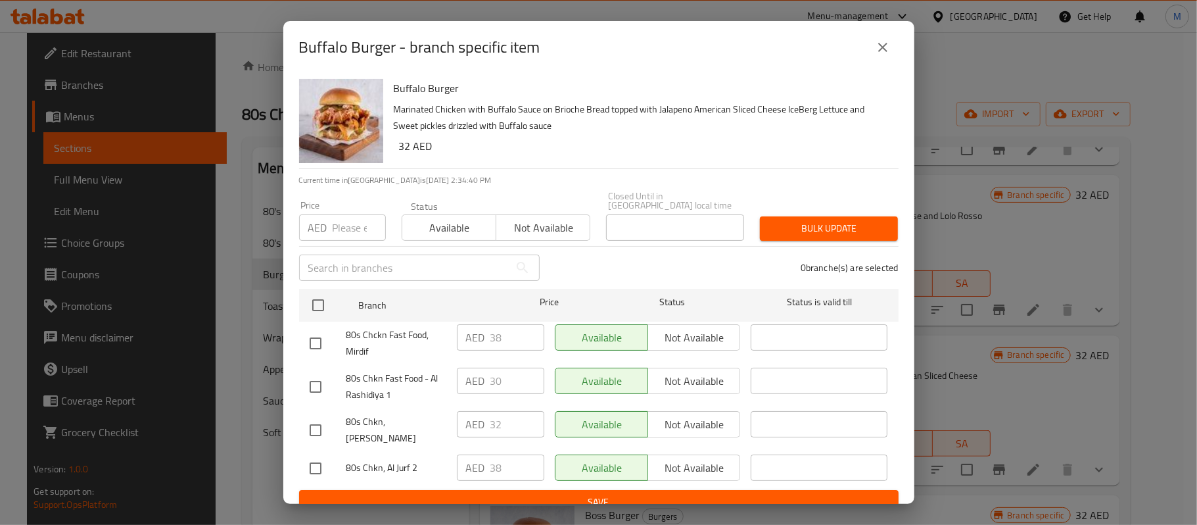
click at [876, 47] on icon "close" at bounding box center [883, 47] width 16 height 16
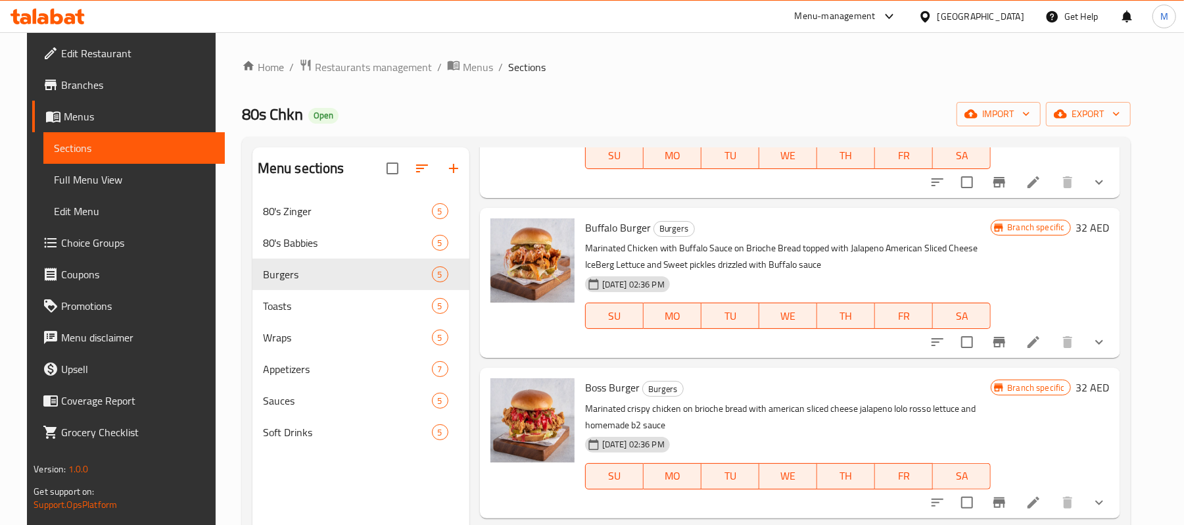
scroll to position [308, 0]
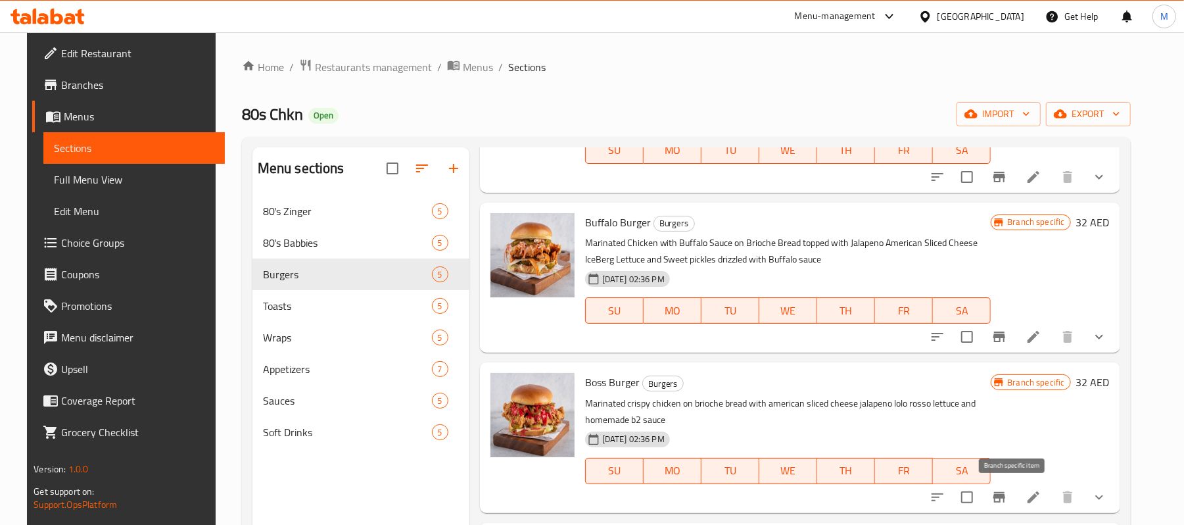
click at [1008, 506] on button "Branch-specific-item" at bounding box center [999, 497] width 32 height 32
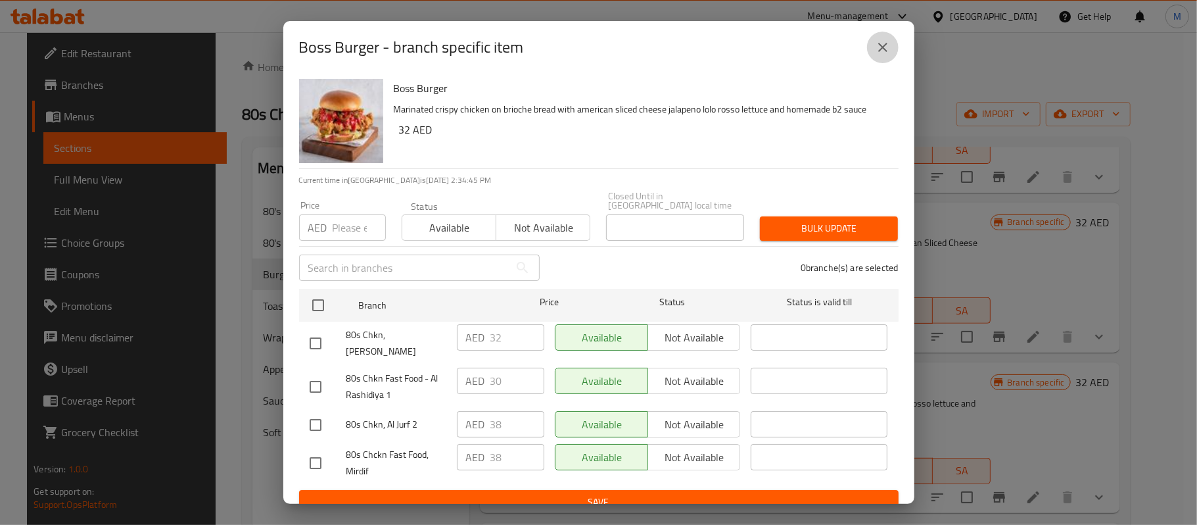
click at [882, 50] on icon "close" at bounding box center [883, 47] width 16 height 16
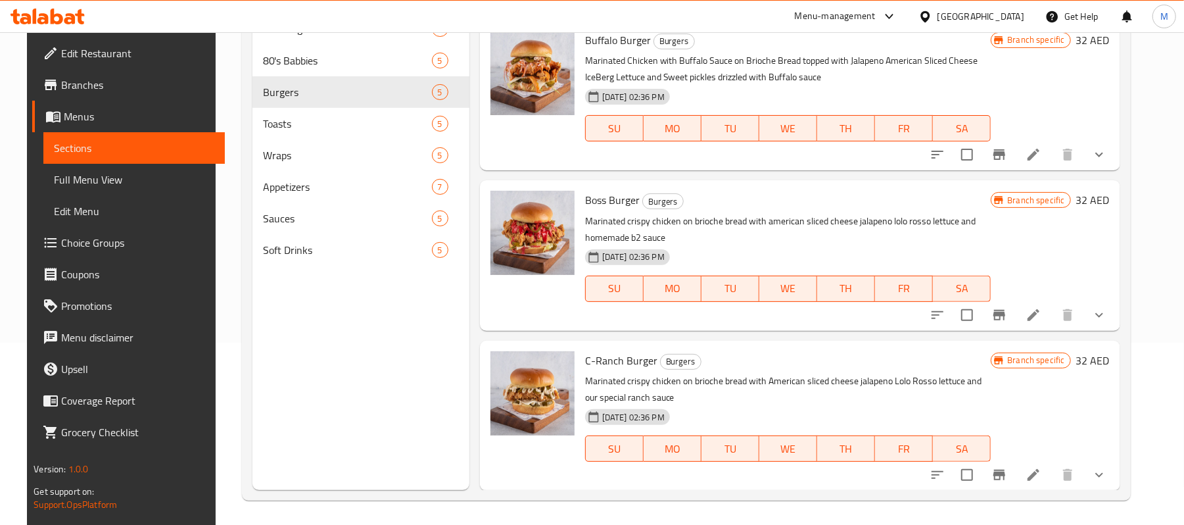
scroll to position [185, 0]
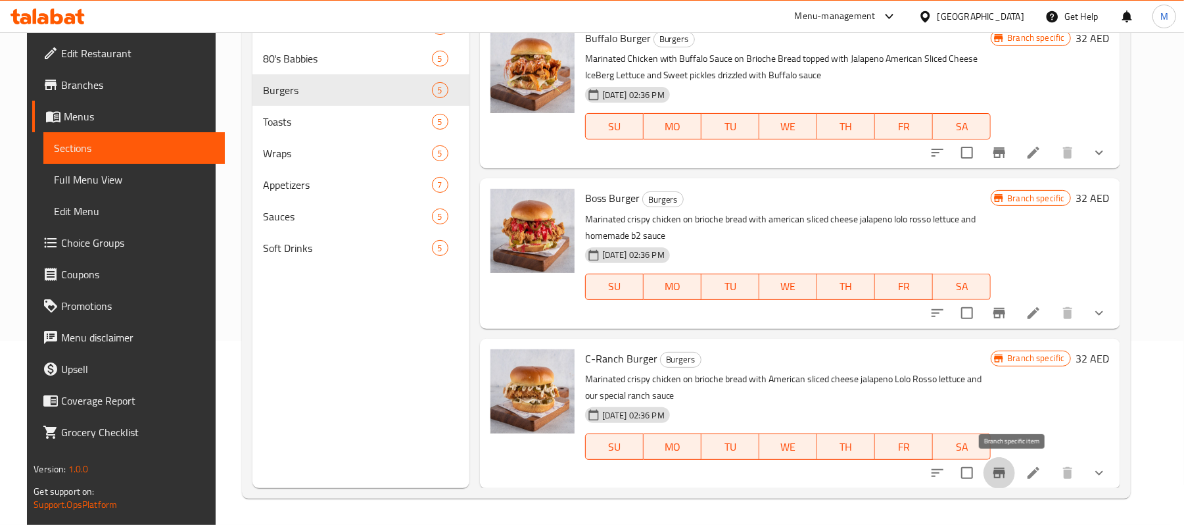
click at [1007, 479] on icon "Branch-specific-item" at bounding box center [999, 473] width 16 height 16
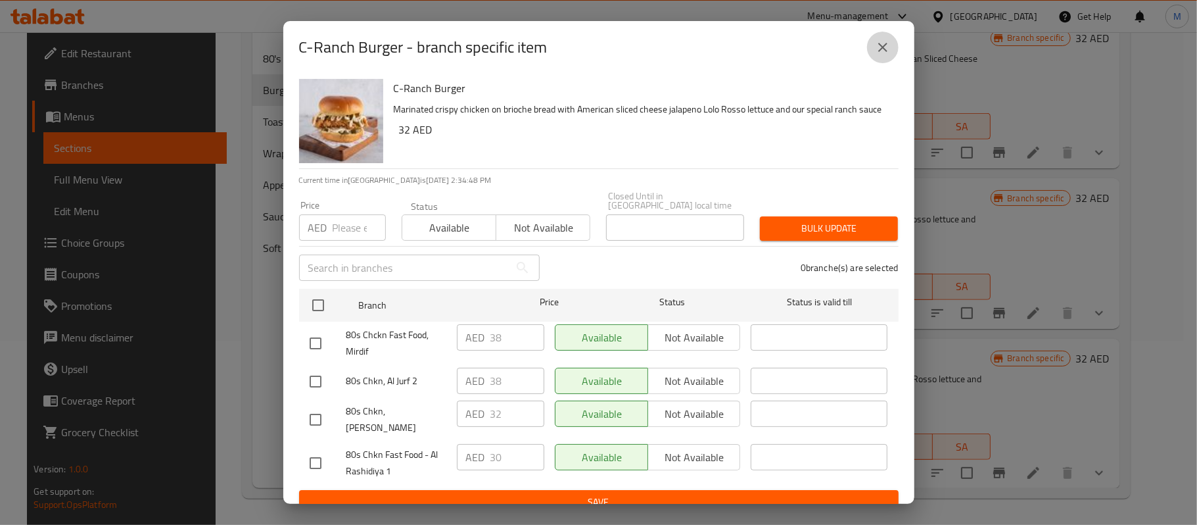
click at [881, 38] on button "close" at bounding box center [883, 48] width 32 height 32
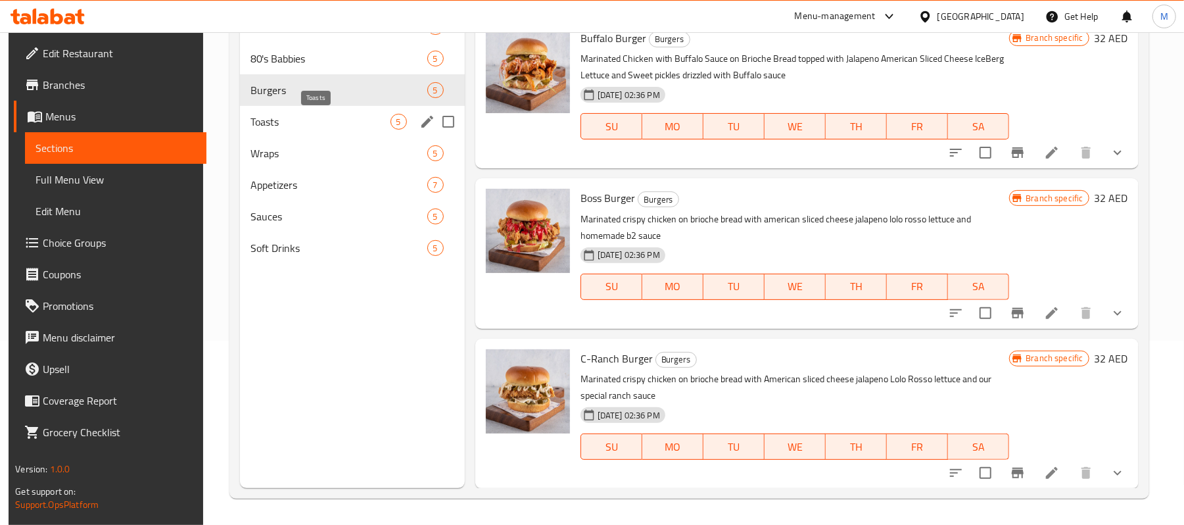
click at [256, 116] on span "Toasts" at bounding box center [320, 122] width 140 height 16
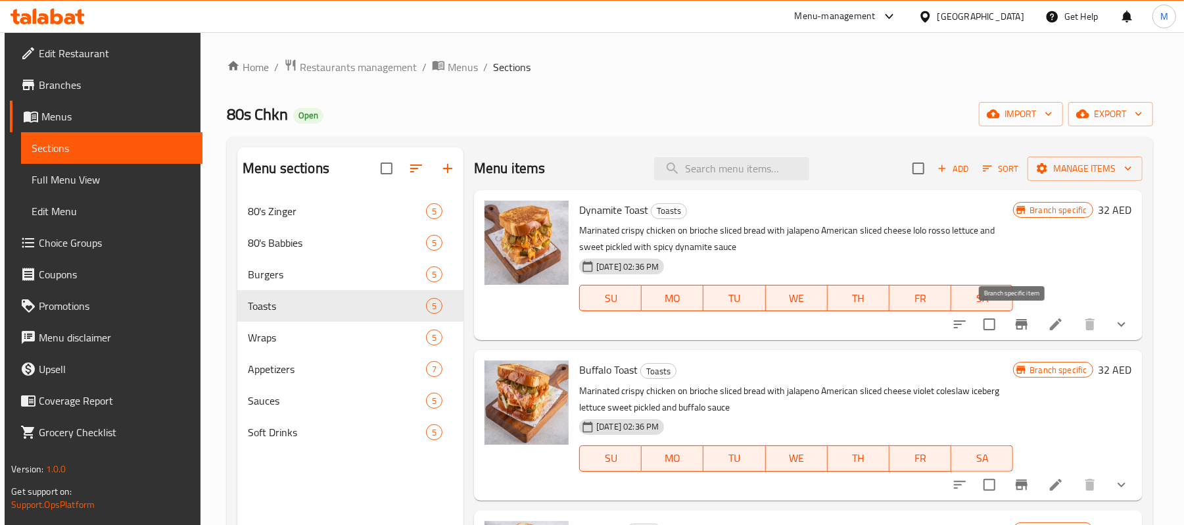
click at [1016, 327] on icon "Branch-specific-item" at bounding box center [1022, 324] width 16 height 16
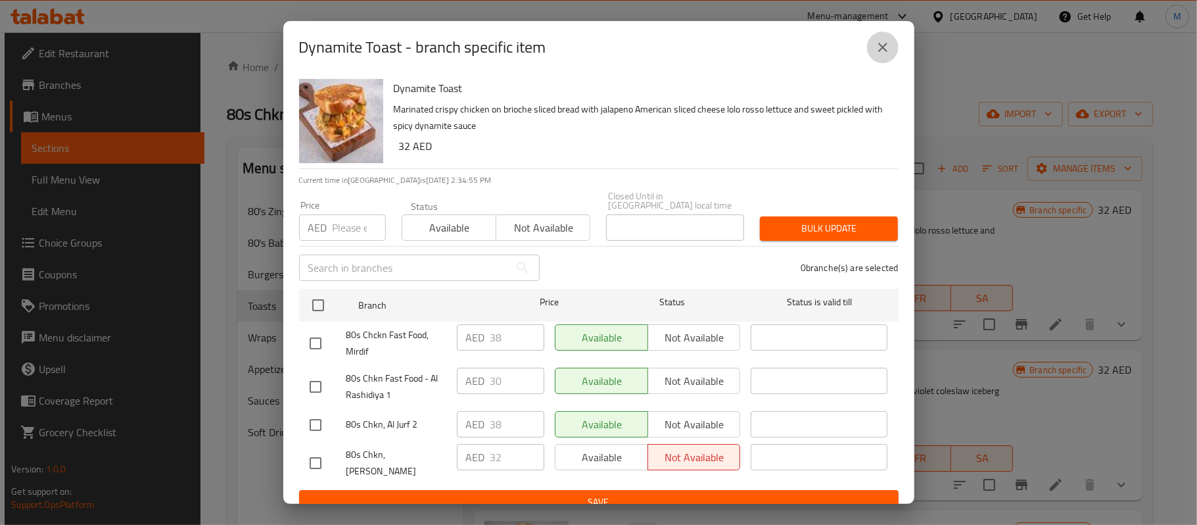
click at [877, 45] on icon "close" at bounding box center [883, 47] width 16 height 16
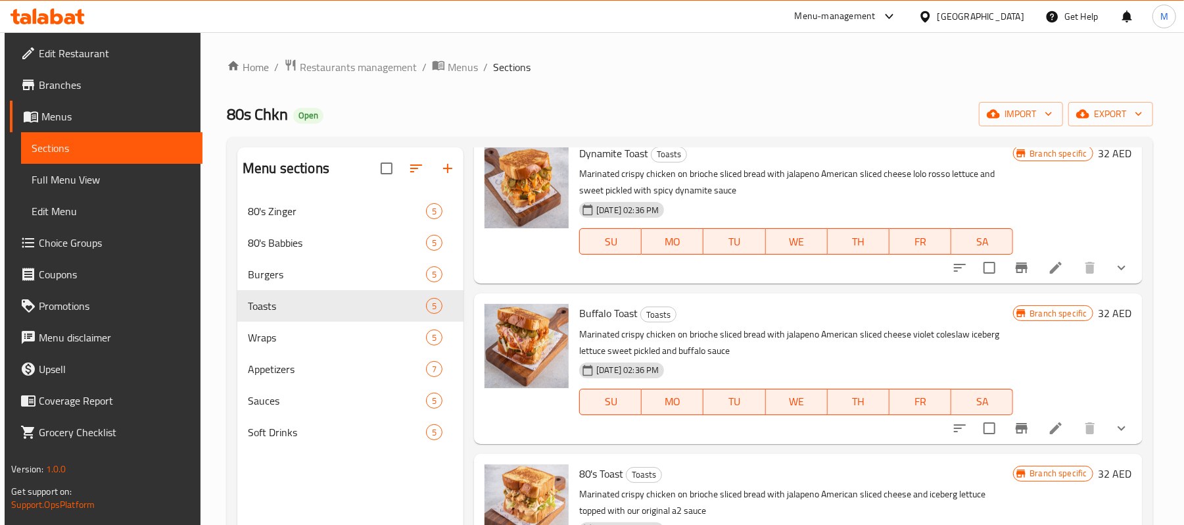
scroll to position [87, 0]
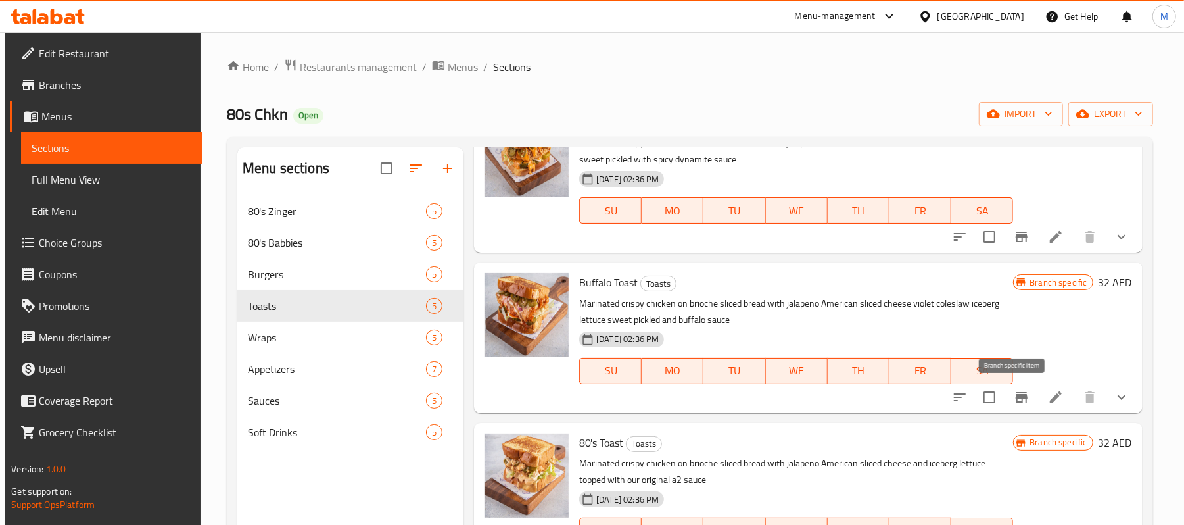
click at [1006, 397] on button "Branch-specific-item" at bounding box center [1022, 397] width 32 height 32
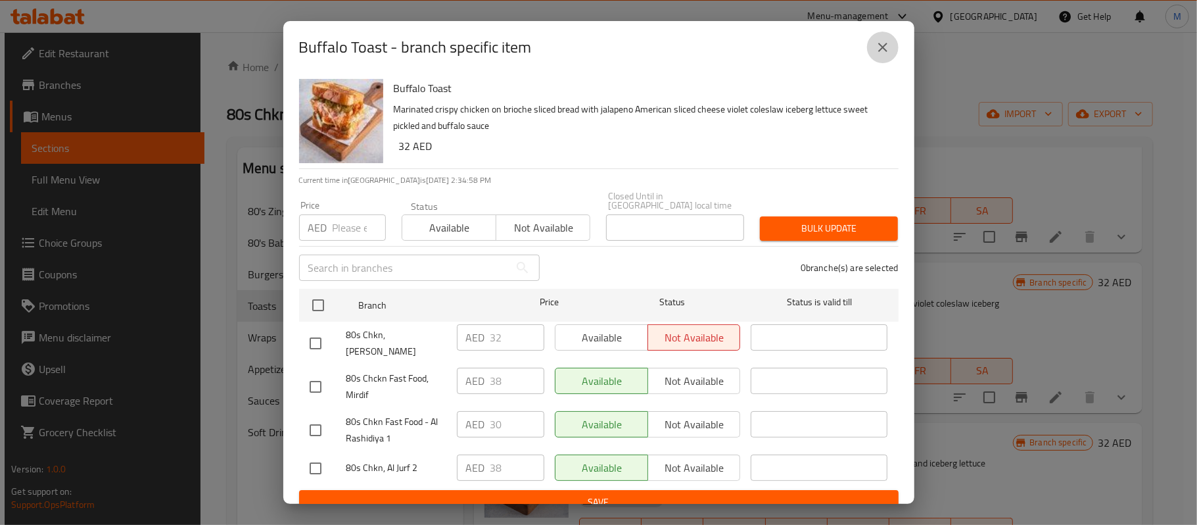
click at [893, 53] on button "close" at bounding box center [883, 48] width 32 height 32
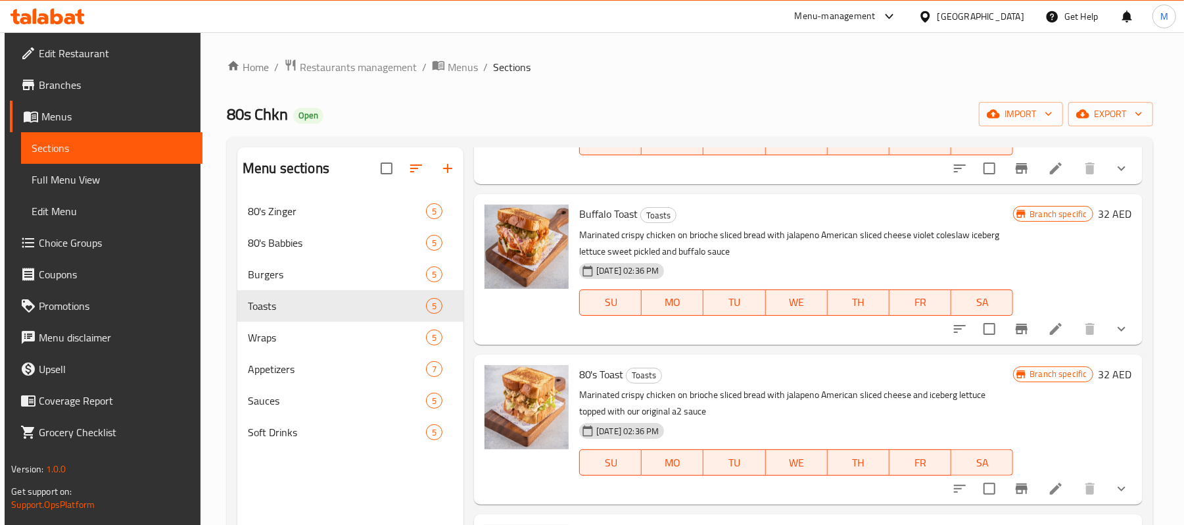
scroll to position [308, 0]
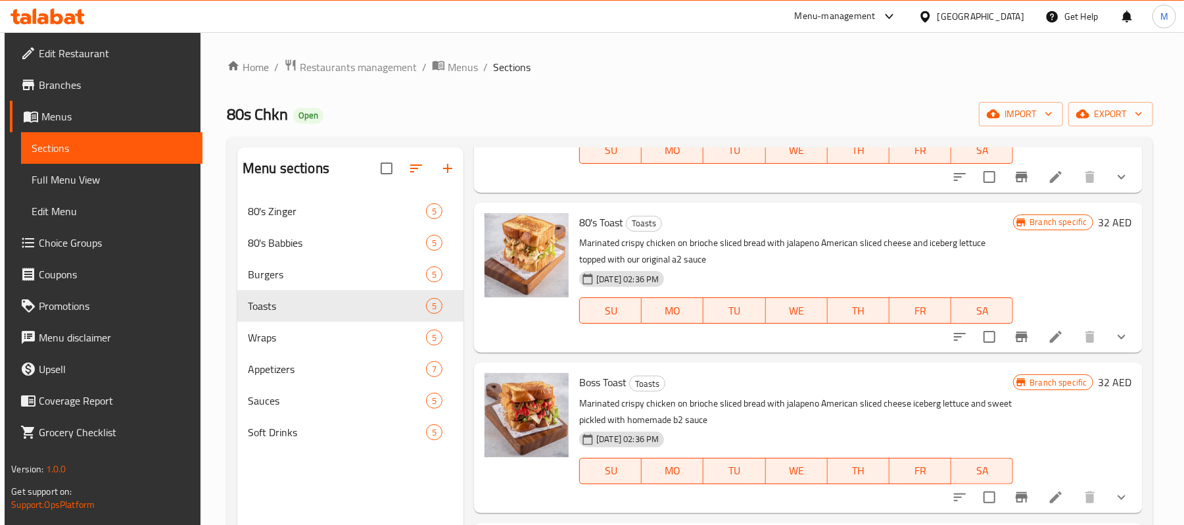
click at [1016, 335] on icon "Branch-specific-item" at bounding box center [1022, 336] width 12 height 11
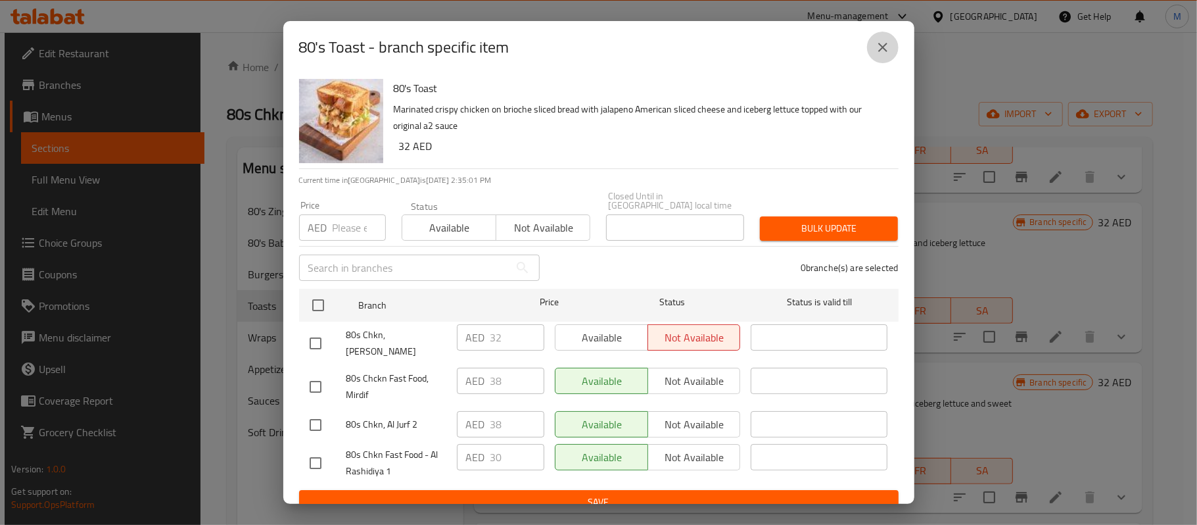
click at [889, 50] on icon "close" at bounding box center [883, 47] width 16 height 16
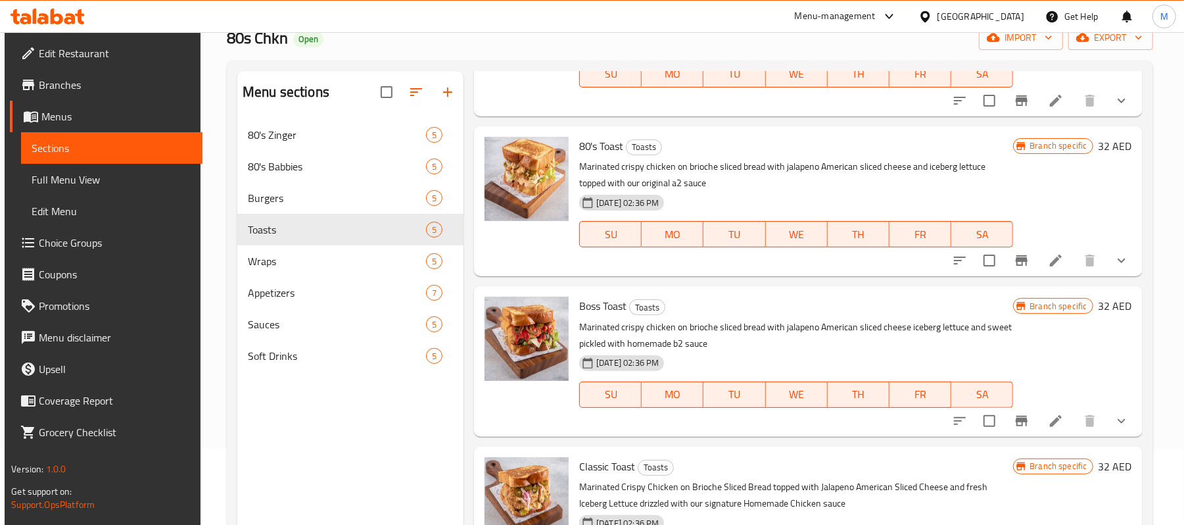
scroll to position [175, 0]
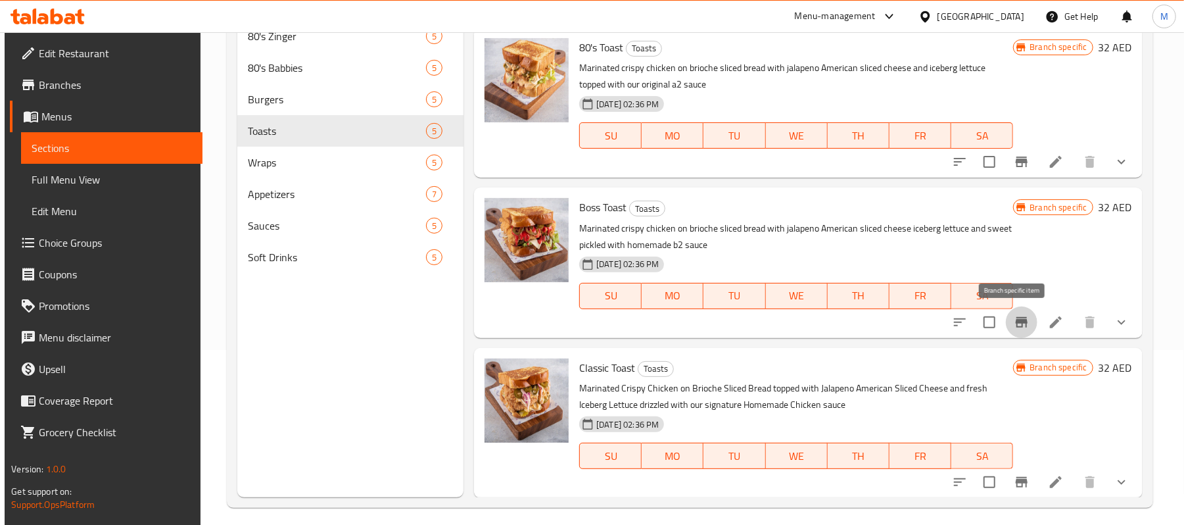
click at [1016, 324] on icon "Branch-specific-item" at bounding box center [1022, 322] width 12 height 11
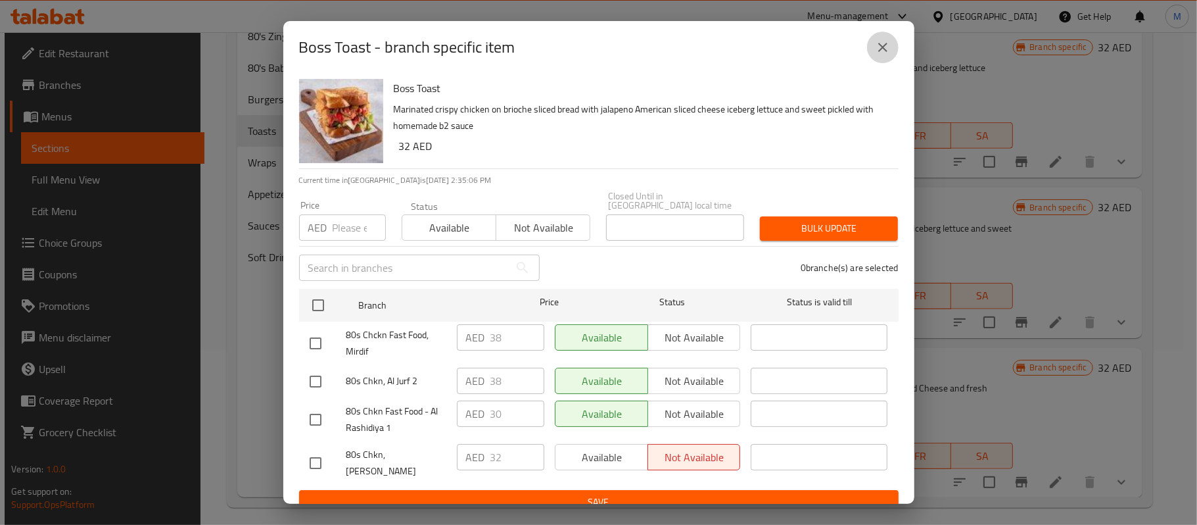
click at [880, 47] on icon "close" at bounding box center [883, 47] width 16 height 16
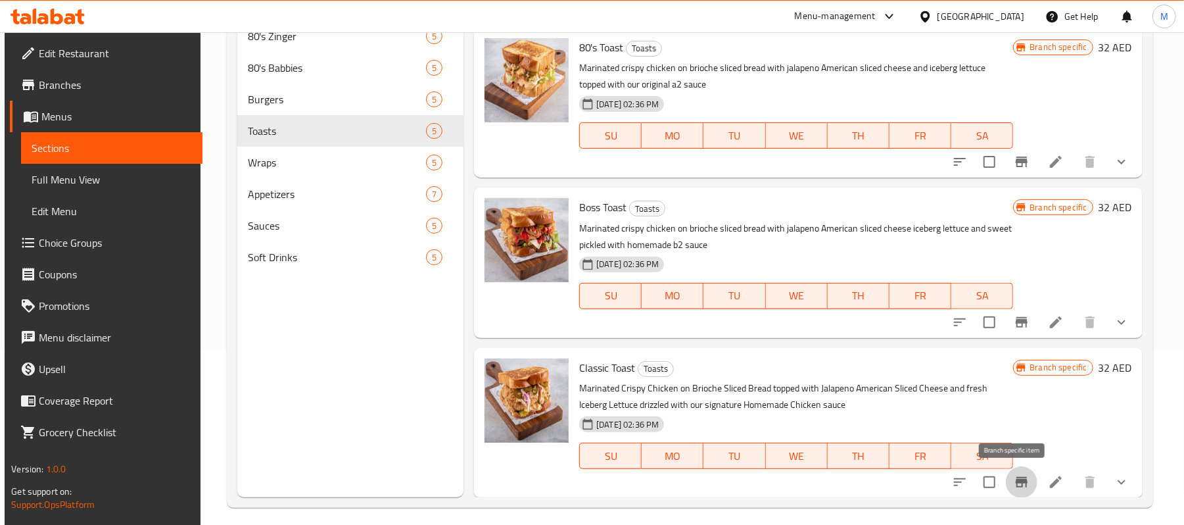
click at [1015, 490] on icon "Branch-specific-item" at bounding box center [1022, 482] width 16 height 16
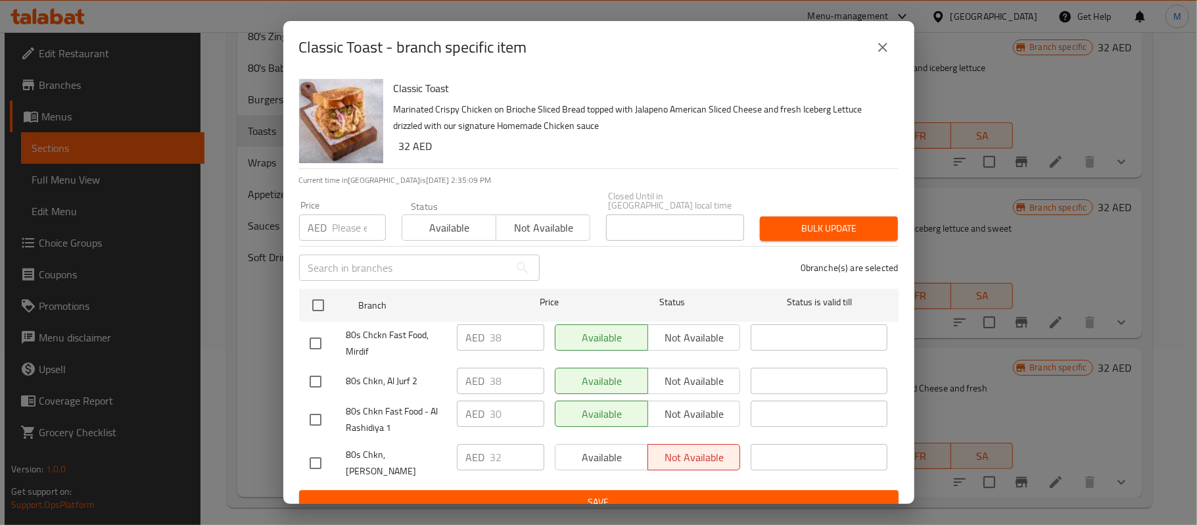
click at [882, 47] on icon "close" at bounding box center [882, 47] width 9 height 9
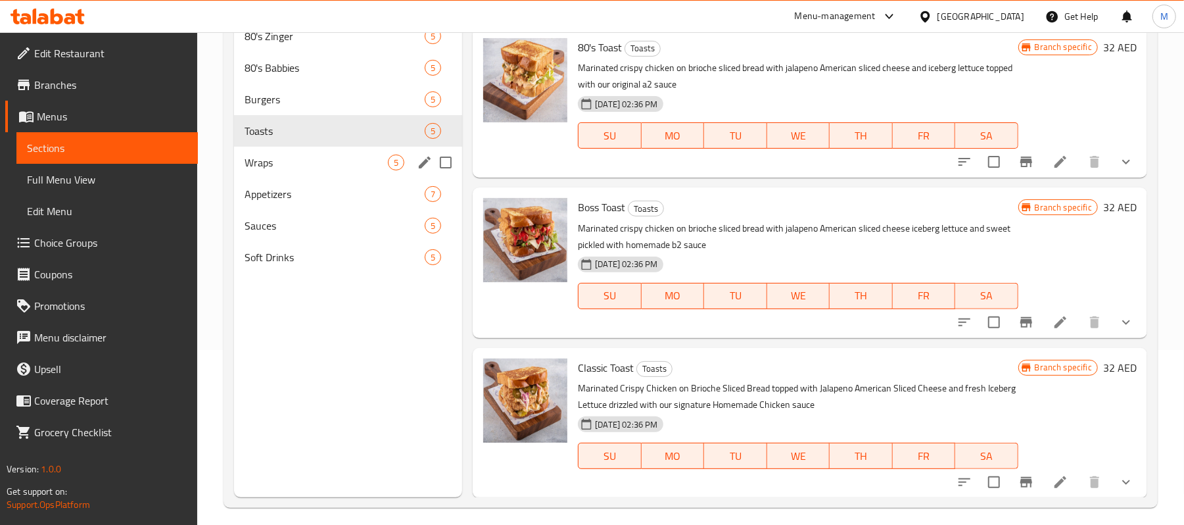
click at [256, 154] on span "Wraps" at bounding box center [316, 162] width 143 height 16
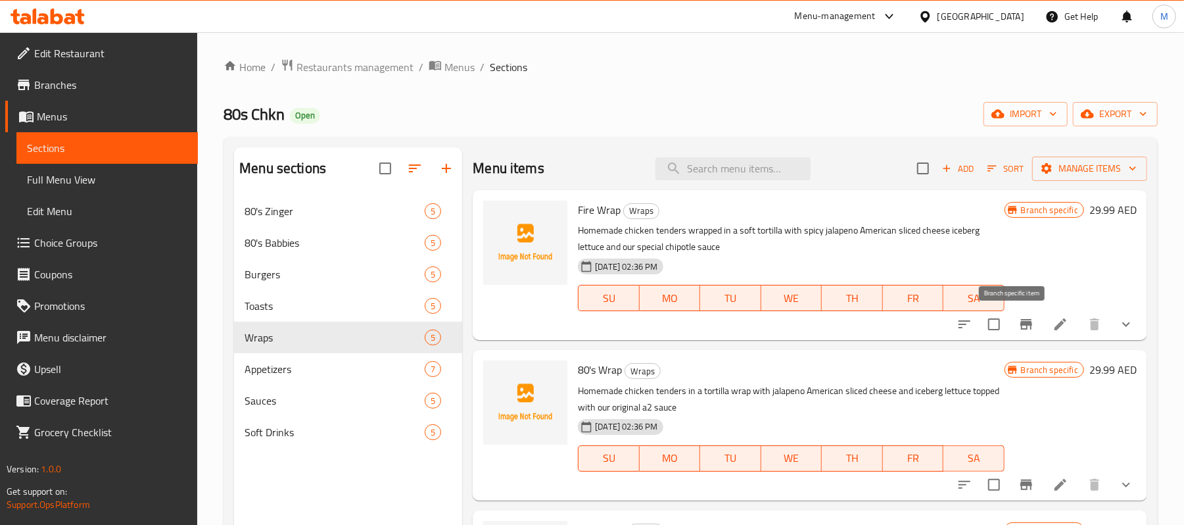
click at [1020, 329] on icon "Branch-specific-item" at bounding box center [1026, 324] width 12 height 11
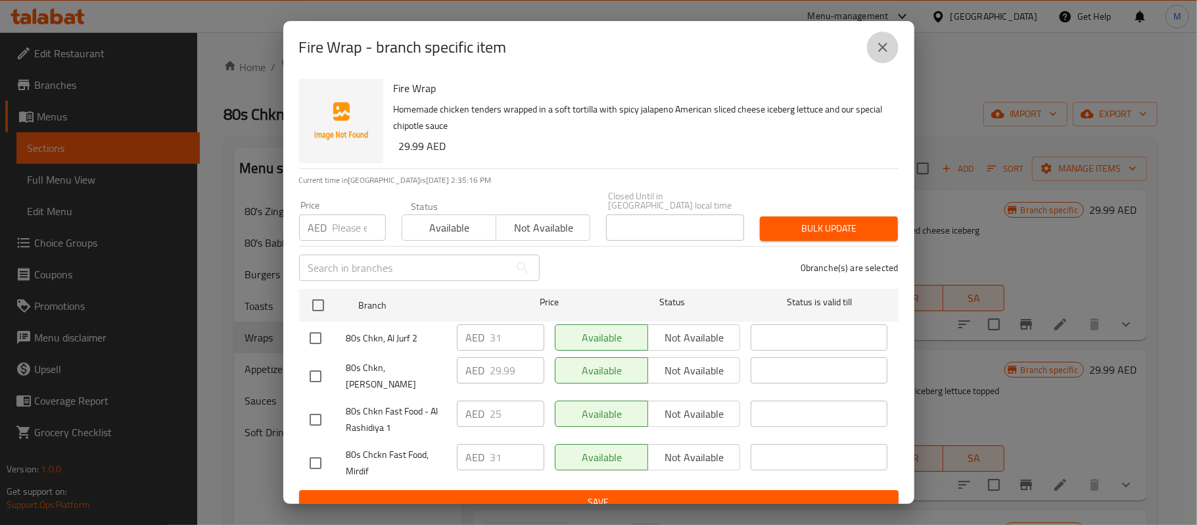
click at [894, 51] on button "close" at bounding box center [883, 48] width 32 height 32
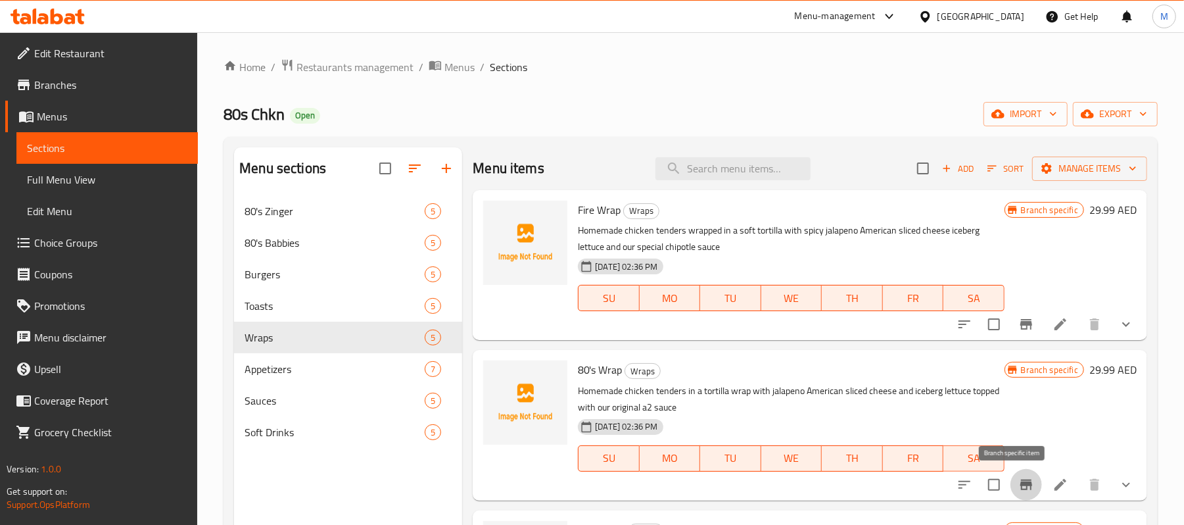
click at [1020, 481] on icon "Branch-specific-item" at bounding box center [1026, 484] width 12 height 11
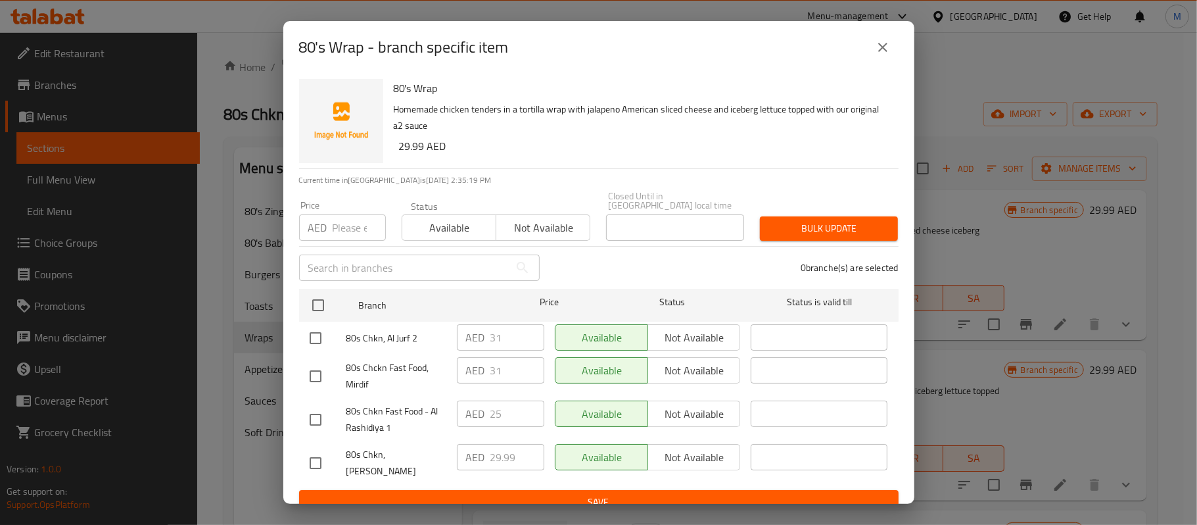
click at [881, 51] on icon "close" at bounding box center [883, 47] width 16 height 16
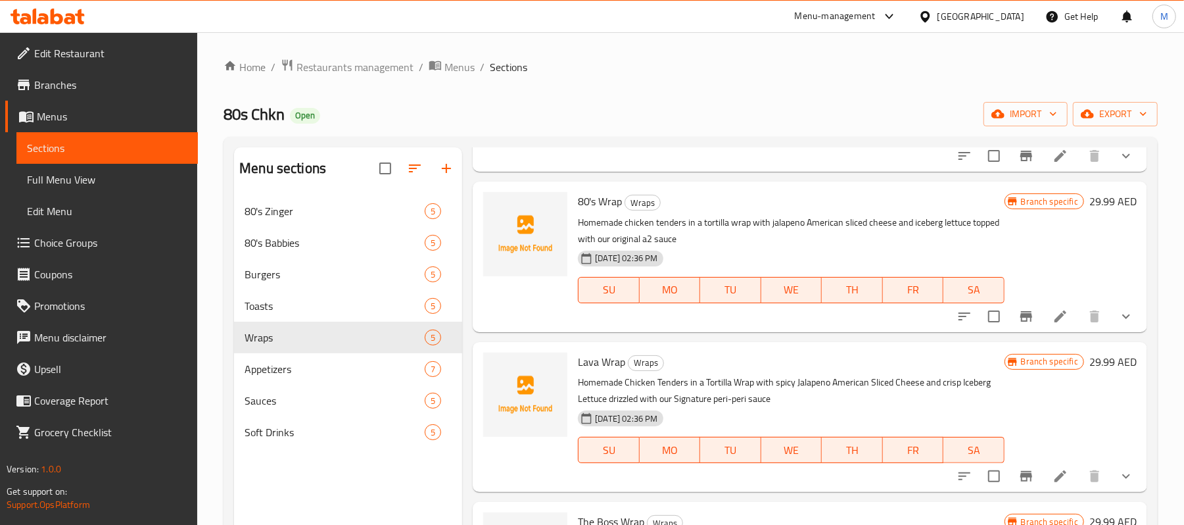
scroll to position [175, 0]
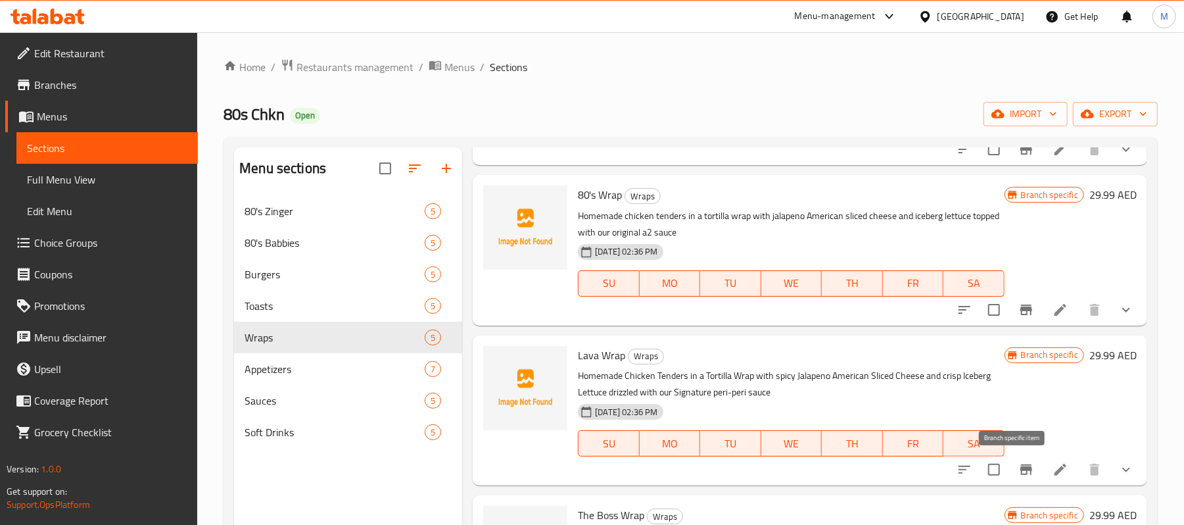
click at [1018, 466] on icon "Branch-specific-item" at bounding box center [1026, 470] width 16 height 16
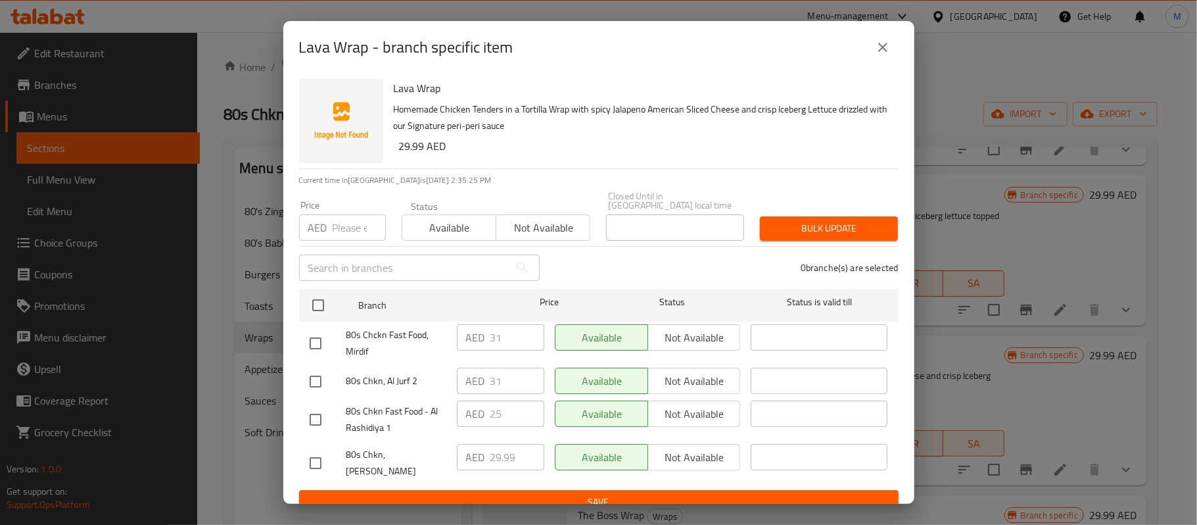
click at [887, 49] on icon "close" at bounding box center [883, 47] width 16 height 16
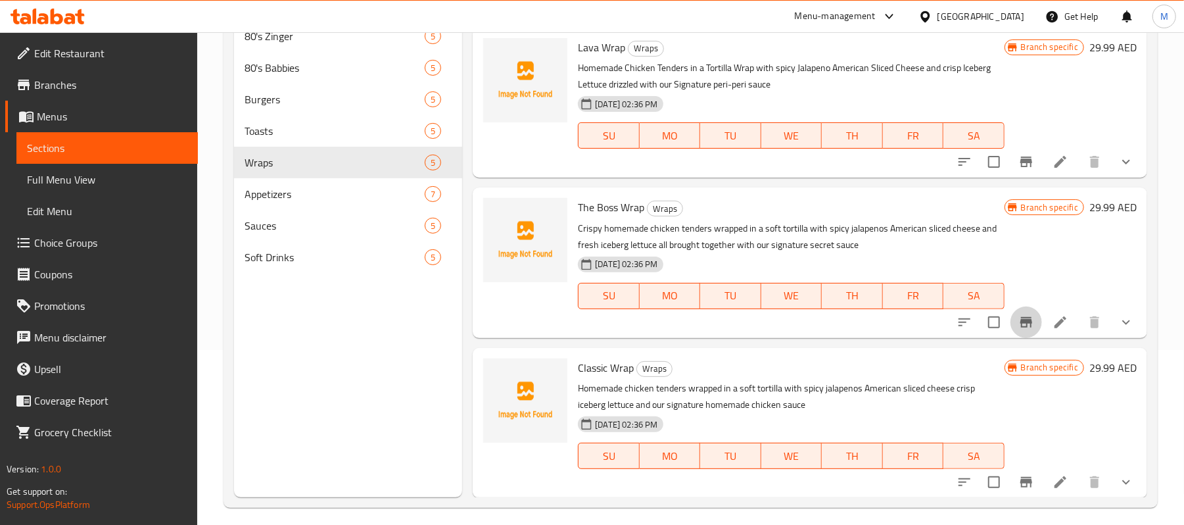
click at [1018, 324] on icon "Branch-specific-item" at bounding box center [1026, 322] width 16 height 16
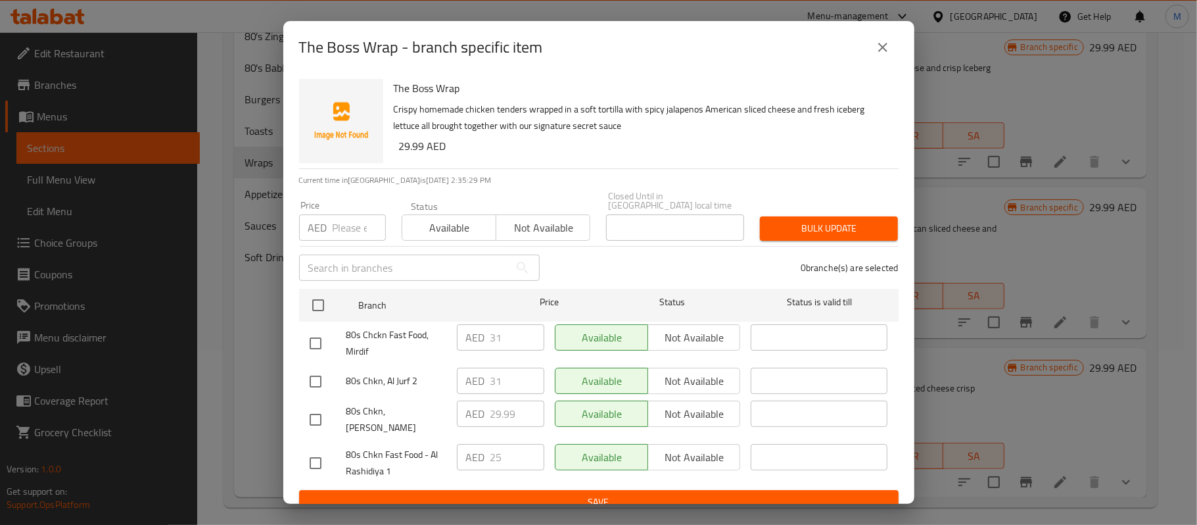
click at [880, 55] on button "close" at bounding box center [883, 48] width 32 height 32
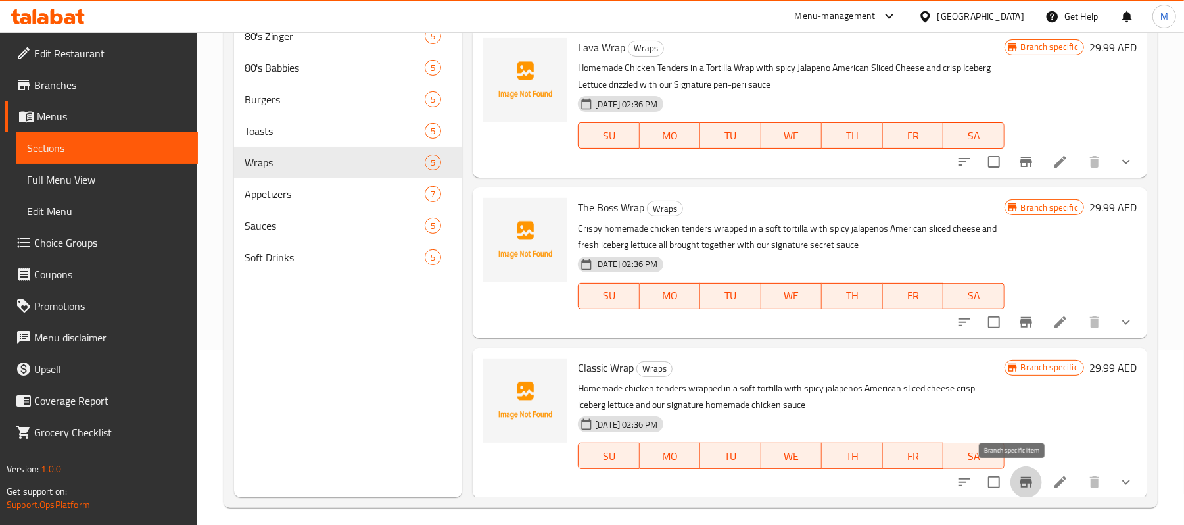
click at [1020, 481] on icon "Branch-specific-item" at bounding box center [1026, 482] width 12 height 11
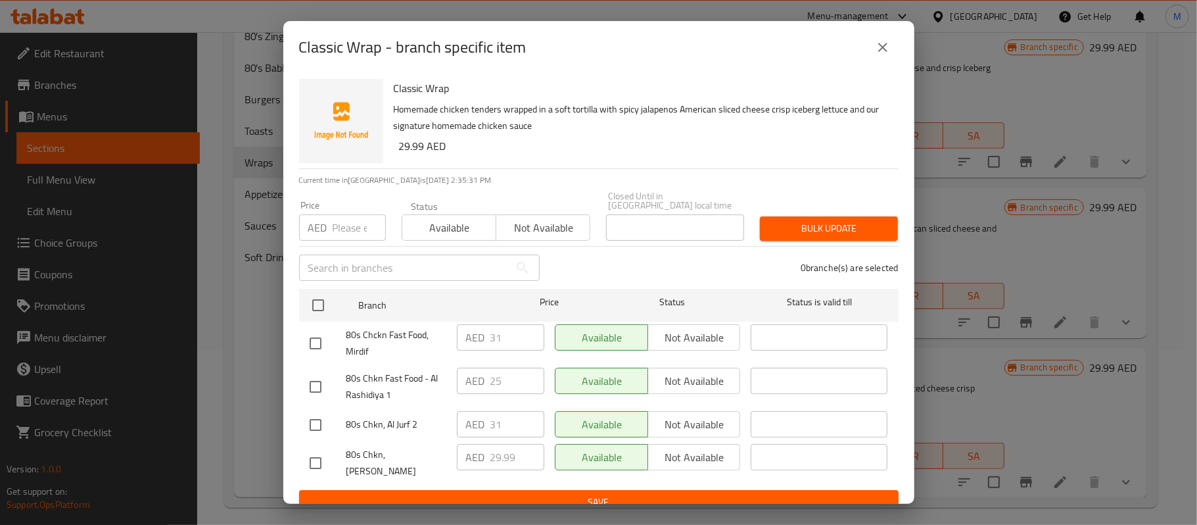
click at [887, 53] on icon "close" at bounding box center [883, 47] width 16 height 16
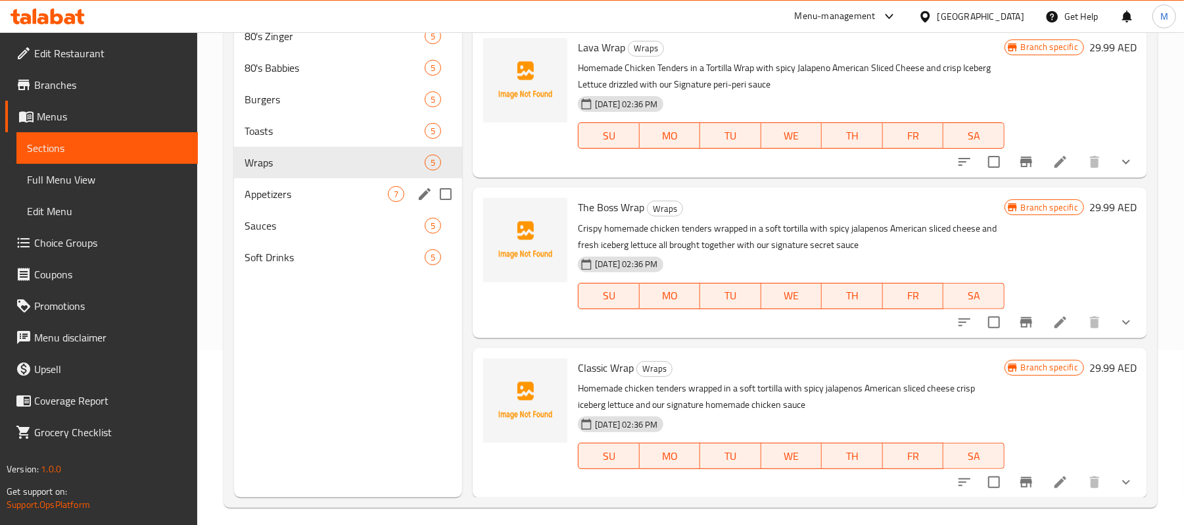
click at [256, 205] on div "Appetizers 7" at bounding box center [348, 194] width 228 height 32
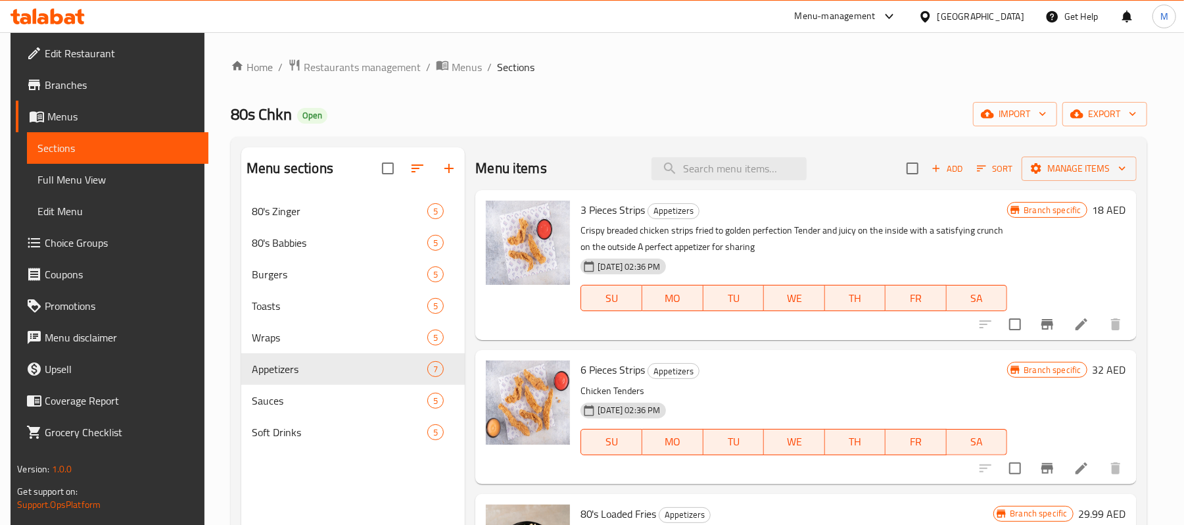
click at [1041, 327] on icon "Branch-specific-item" at bounding box center [1047, 324] width 12 height 11
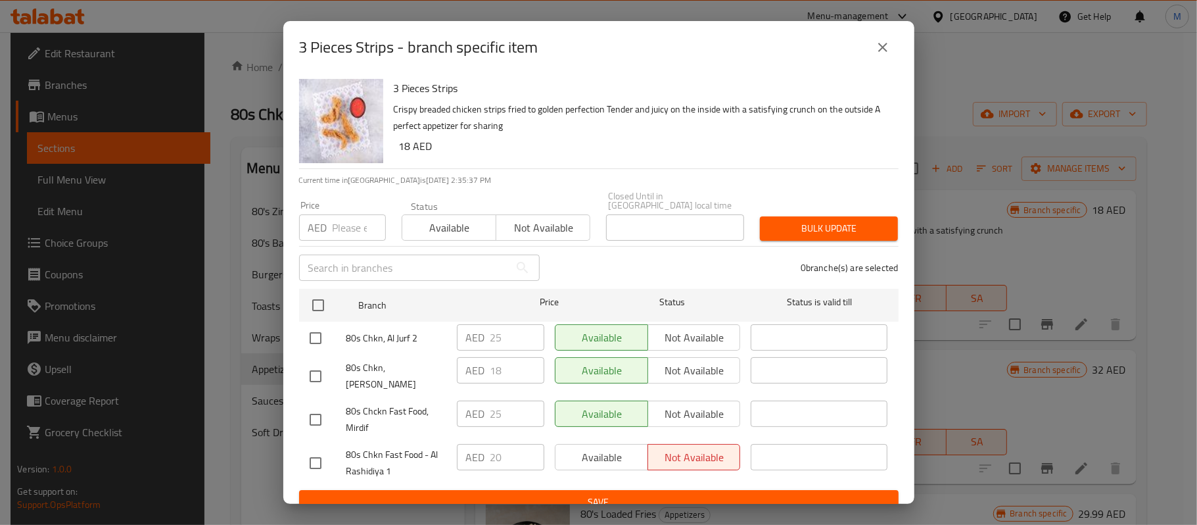
click at [887, 50] on icon "close" at bounding box center [883, 47] width 16 height 16
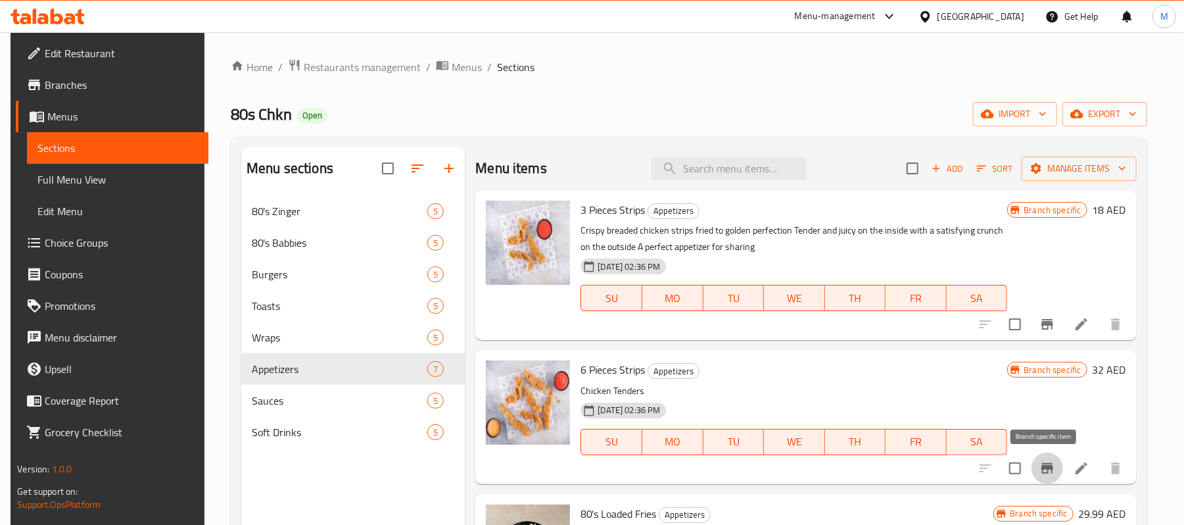
click at [1043, 469] on icon "Branch-specific-item" at bounding box center [1047, 468] width 12 height 11
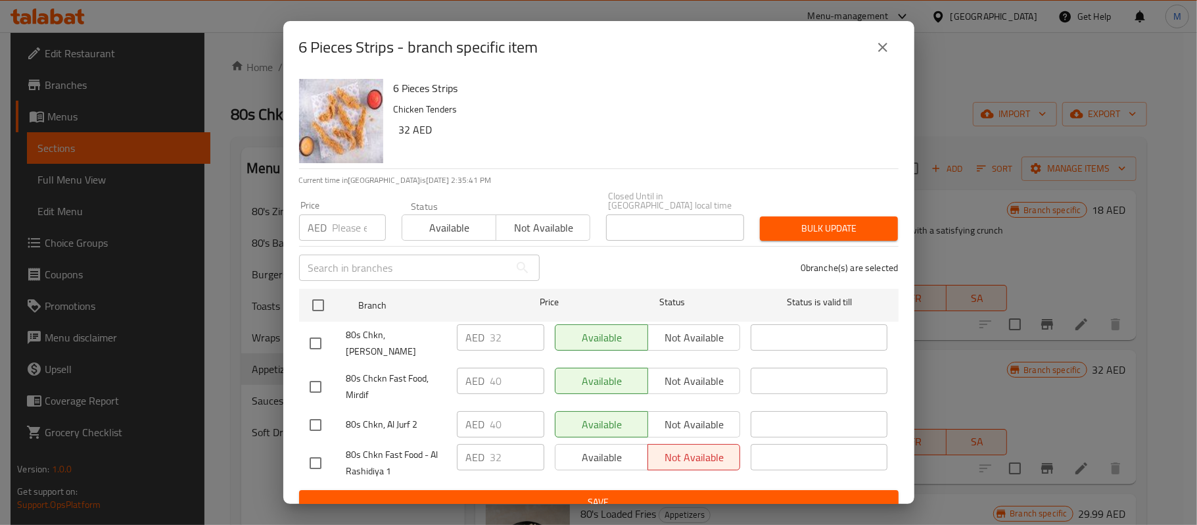
click at [880, 57] on button "close" at bounding box center [883, 48] width 32 height 32
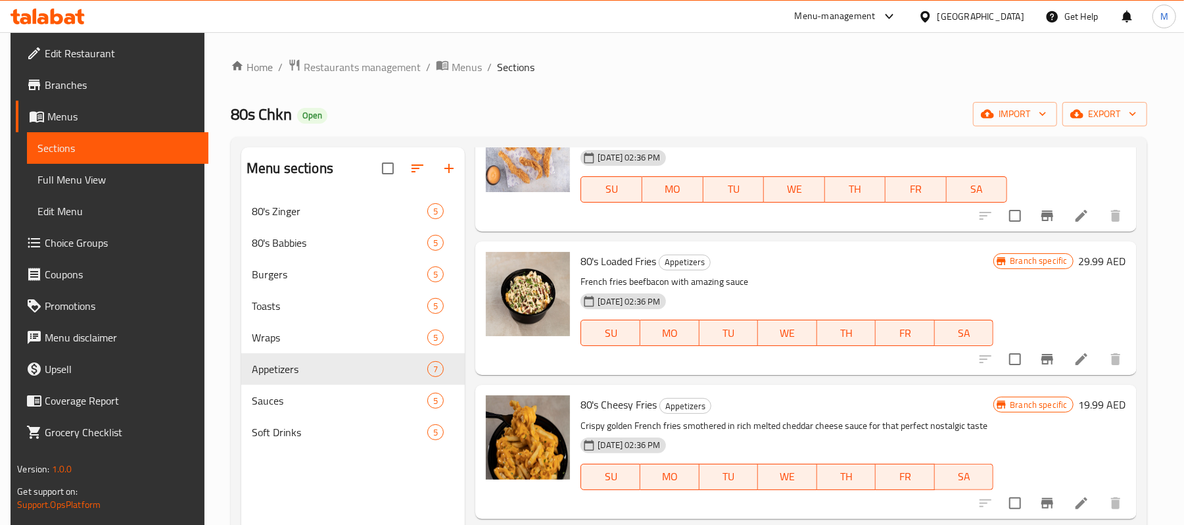
scroll to position [263, 0]
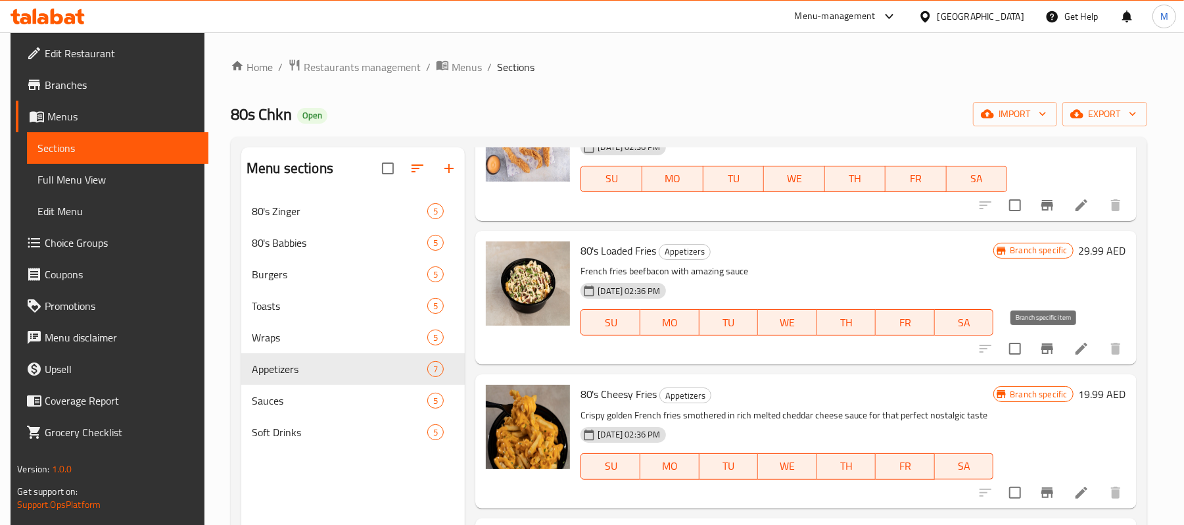
click at [1045, 353] on icon "Branch-specific-item" at bounding box center [1047, 348] width 12 height 11
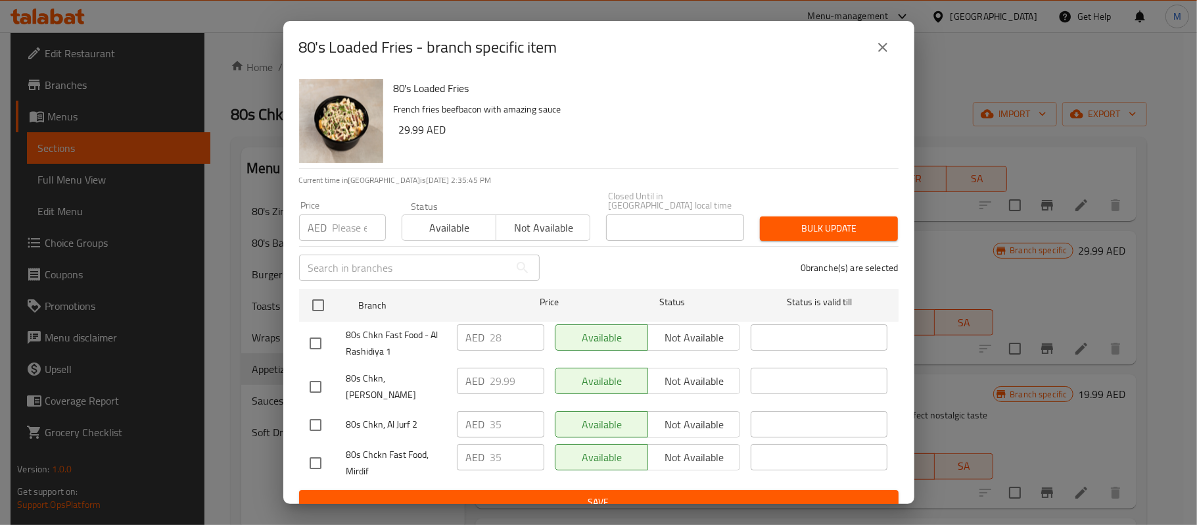
click at [882, 51] on icon "close" at bounding box center [883, 47] width 16 height 16
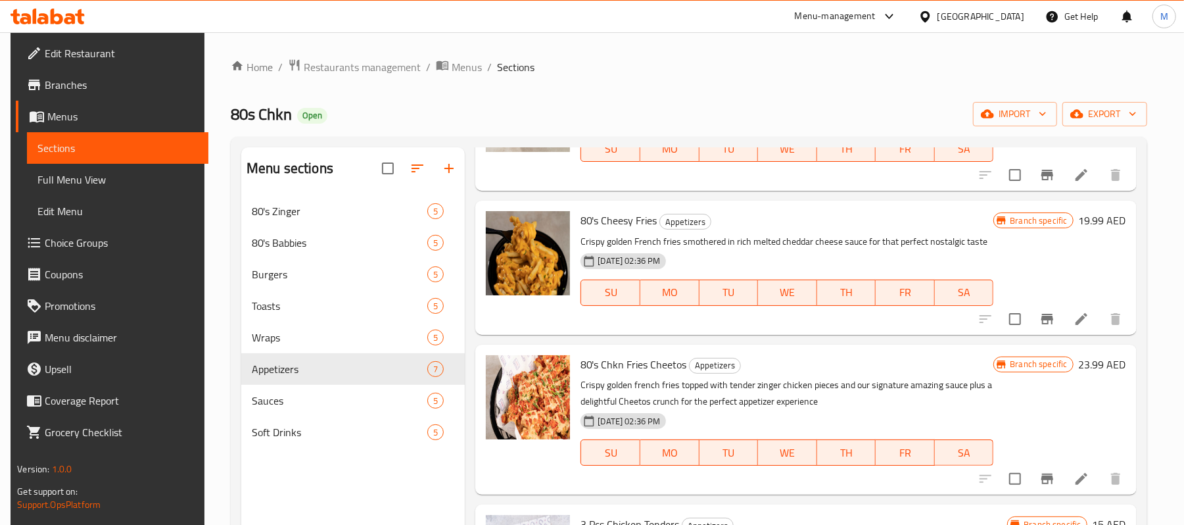
scroll to position [438, 0]
click at [1039, 318] on icon "Branch-specific-item" at bounding box center [1047, 318] width 16 height 16
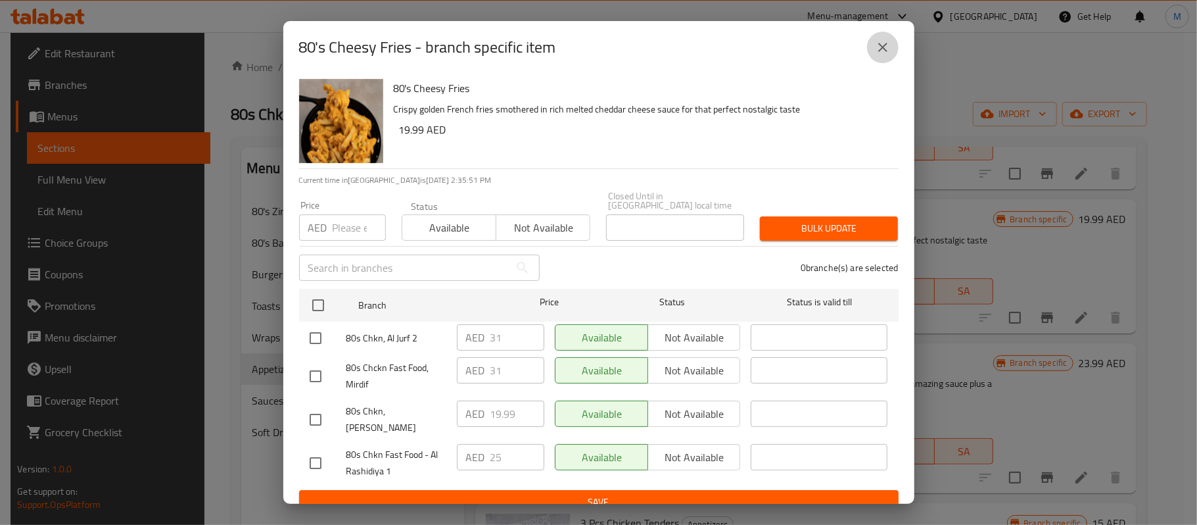
click at [879, 53] on icon "close" at bounding box center [883, 47] width 16 height 16
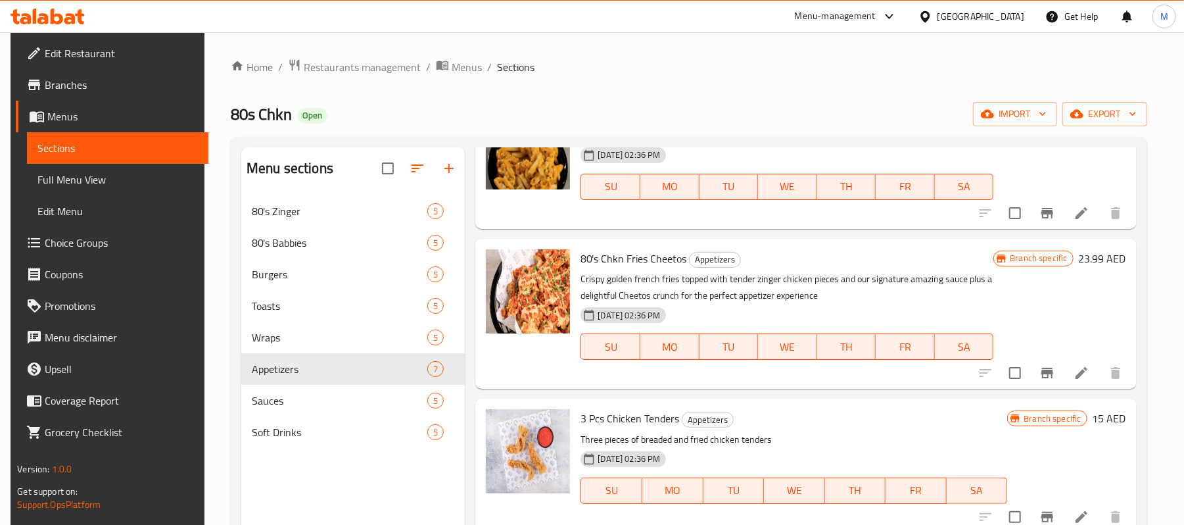
scroll to position [546, 0]
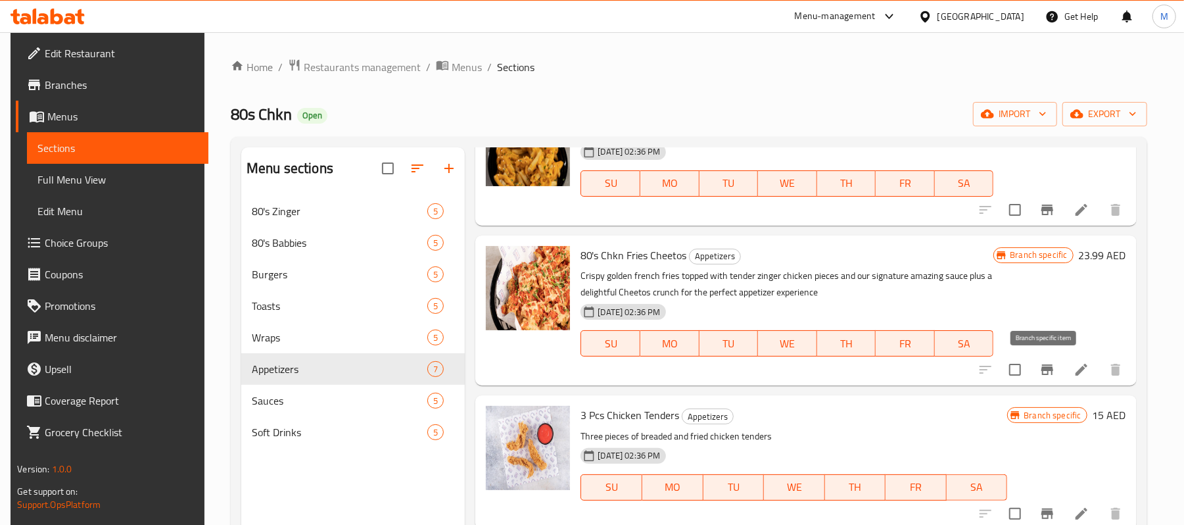
click at [1044, 367] on icon "Branch-specific-item" at bounding box center [1047, 369] width 12 height 11
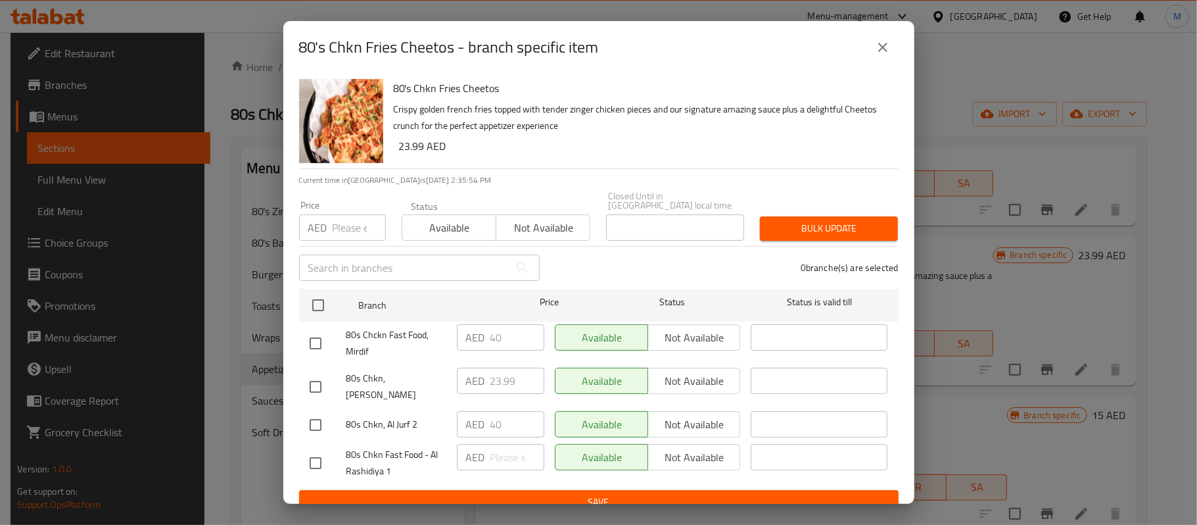
drag, startPoint x: 886, startPoint y: 41, endPoint x: 905, endPoint y: 87, distance: 49.8
click at [886, 42] on icon "close" at bounding box center [883, 47] width 16 height 16
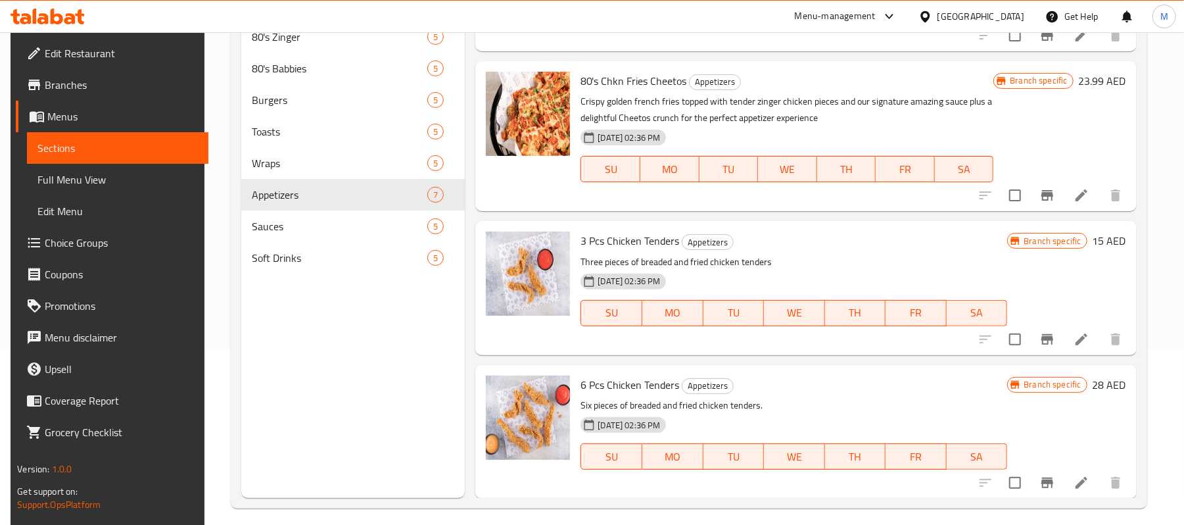
scroll to position [175, 0]
click at [1043, 341] on icon "Branch-specific-item" at bounding box center [1047, 339] width 16 height 16
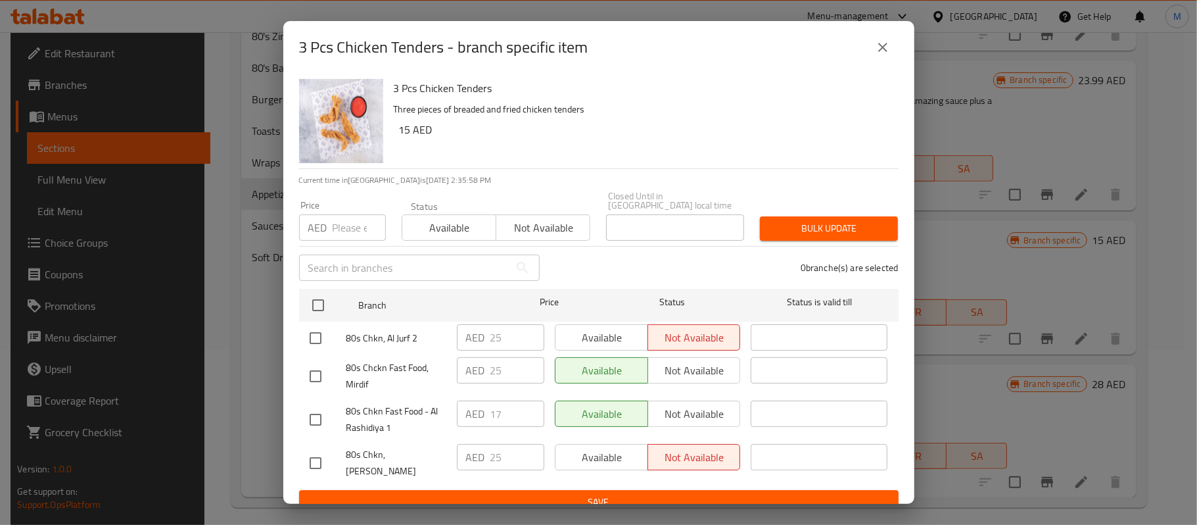
drag, startPoint x: 884, startPoint y: 53, endPoint x: 878, endPoint y: 114, distance: 62.0
click at [884, 53] on icon "close" at bounding box center [883, 47] width 16 height 16
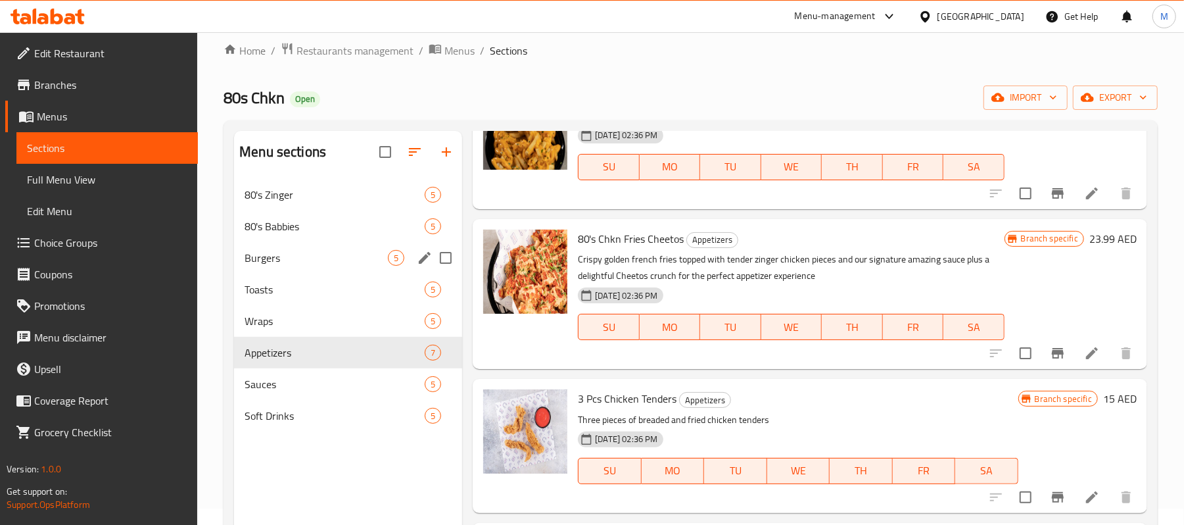
scroll to position [9, 0]
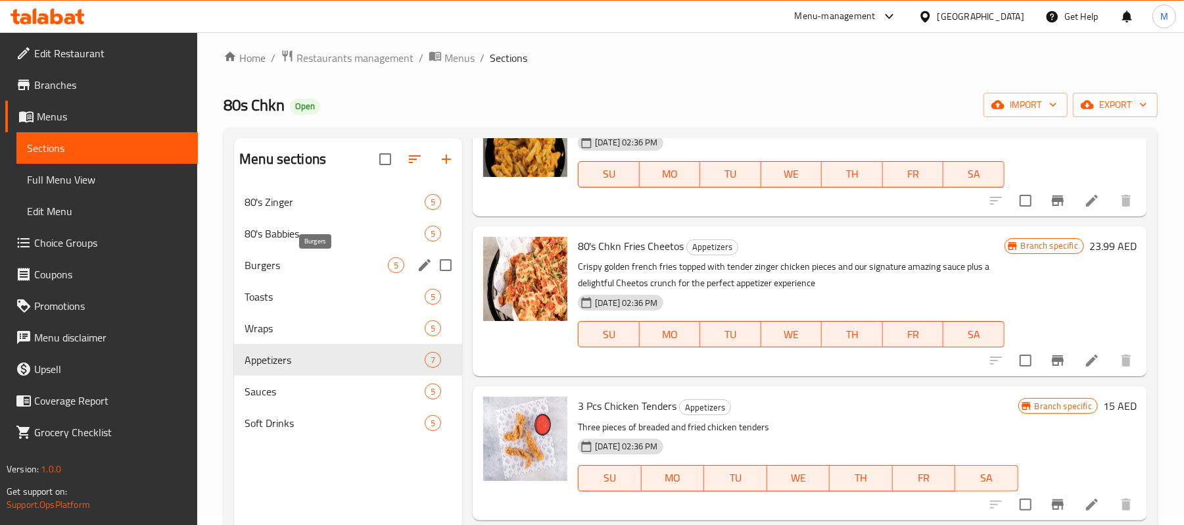
click at [288, 264] on span "Burgers" at bounding box center [316, 265] width 143 height 16
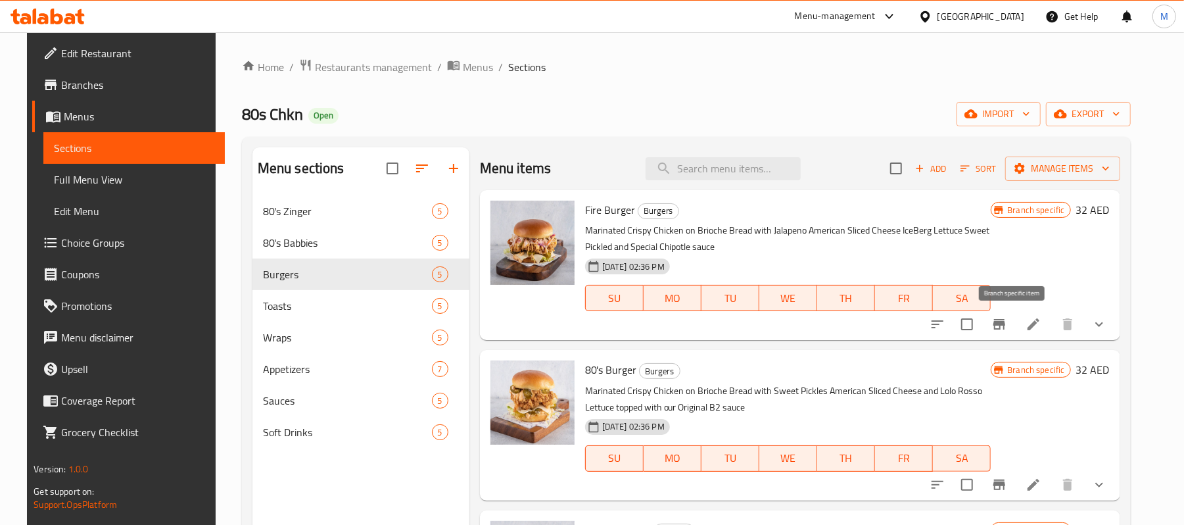
click at [1005, 321] on icon "Branch-specific-item" at bounding box center [999, 324] width 12 height 11
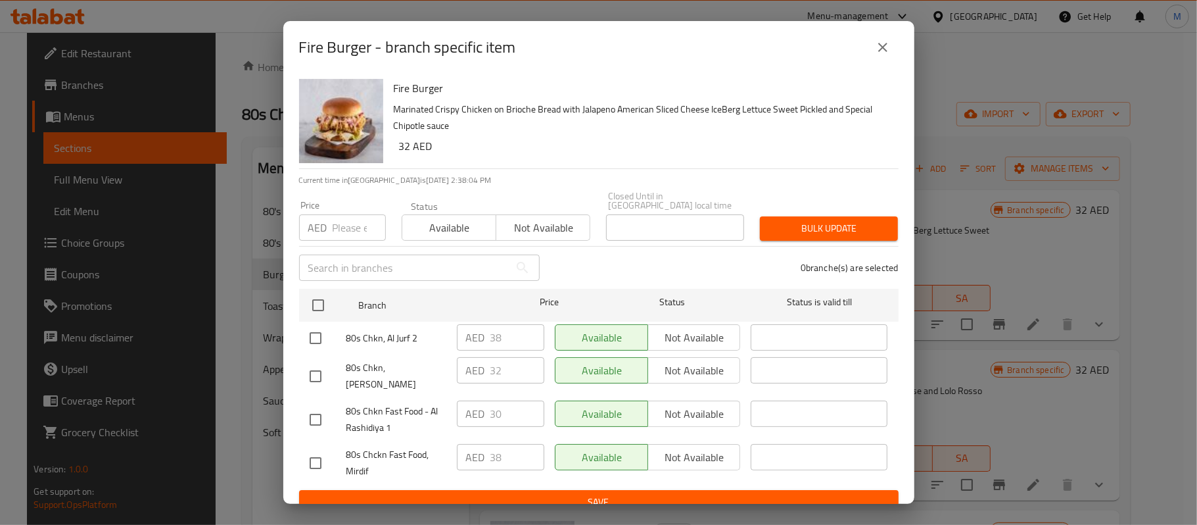
click at [885, 54] on icon "close" at bounding box center [883, 47] width 16 height 16
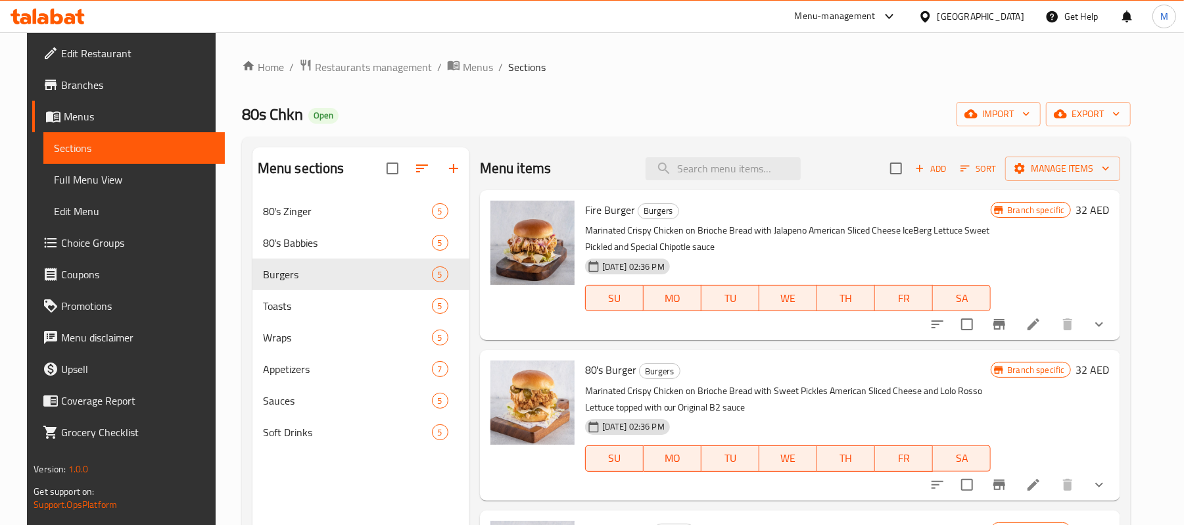
click at [74, 84] on span "Branches" at bounding box center [137, 85] width 153 height 16
